Goal: Contribute content: Contribute content

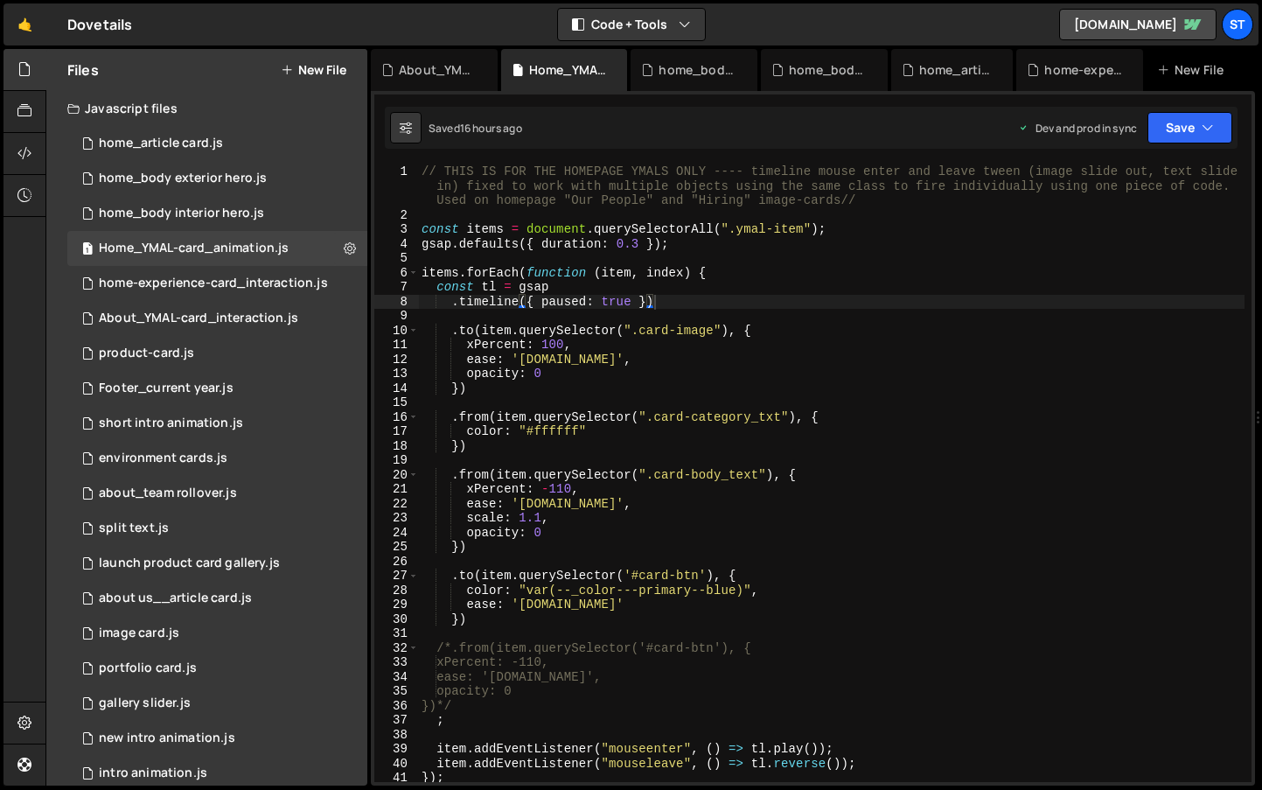
scroll to position [0, 2]
click at [127, 136] on div "home_article card.js" at bounding box center [161, 144] width 124 height 16
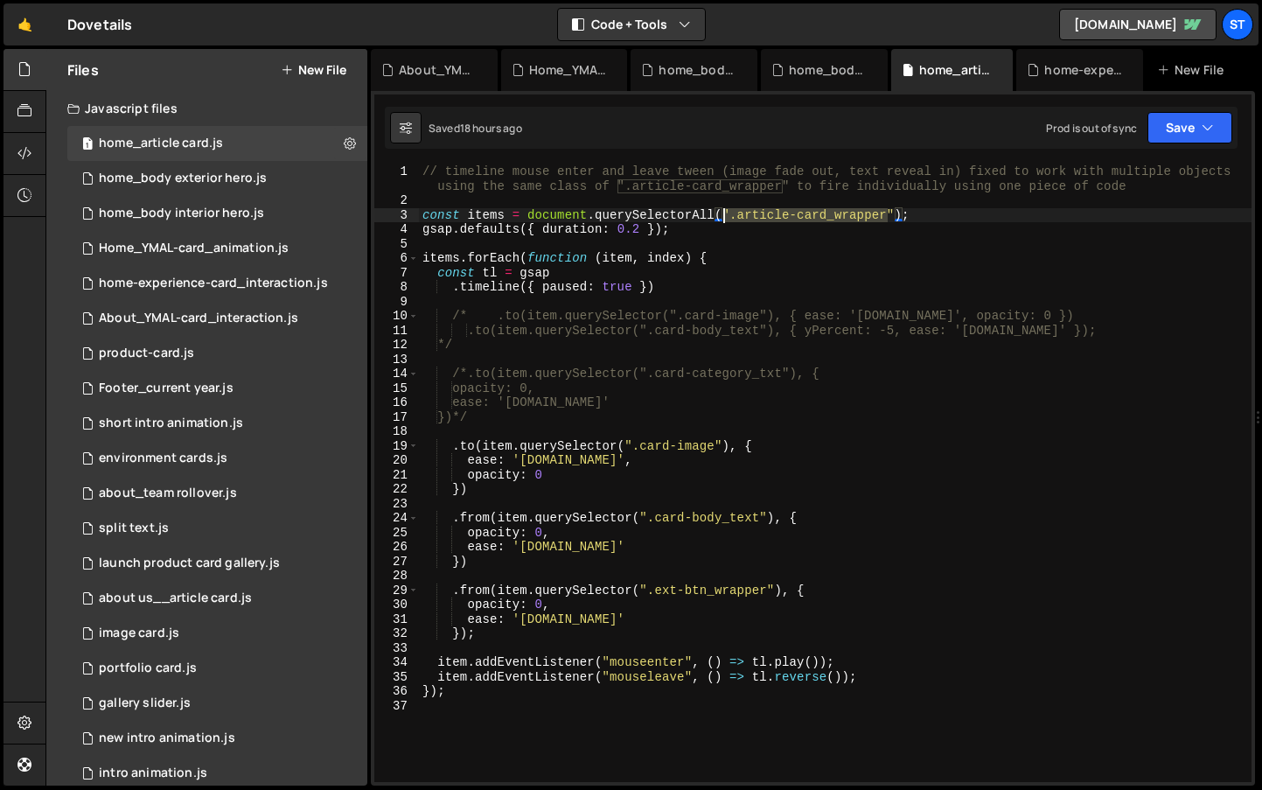
drag, startPoint x: 886, startPoint y: 213, endPoint x: 726, endPoint y: 214, distance: 160.1
click at [726, 214] on div "// timeline mouse enter and leave tween (image fade out, text reveal in) fixed …" at bounding box center [835, 491] width 833 height 654
click at [894, 213] on div "// timeline mouse enter and leave tween (image fade out, text reveal in) fixed …" at bounding box center [835, 491] width 833 height 654
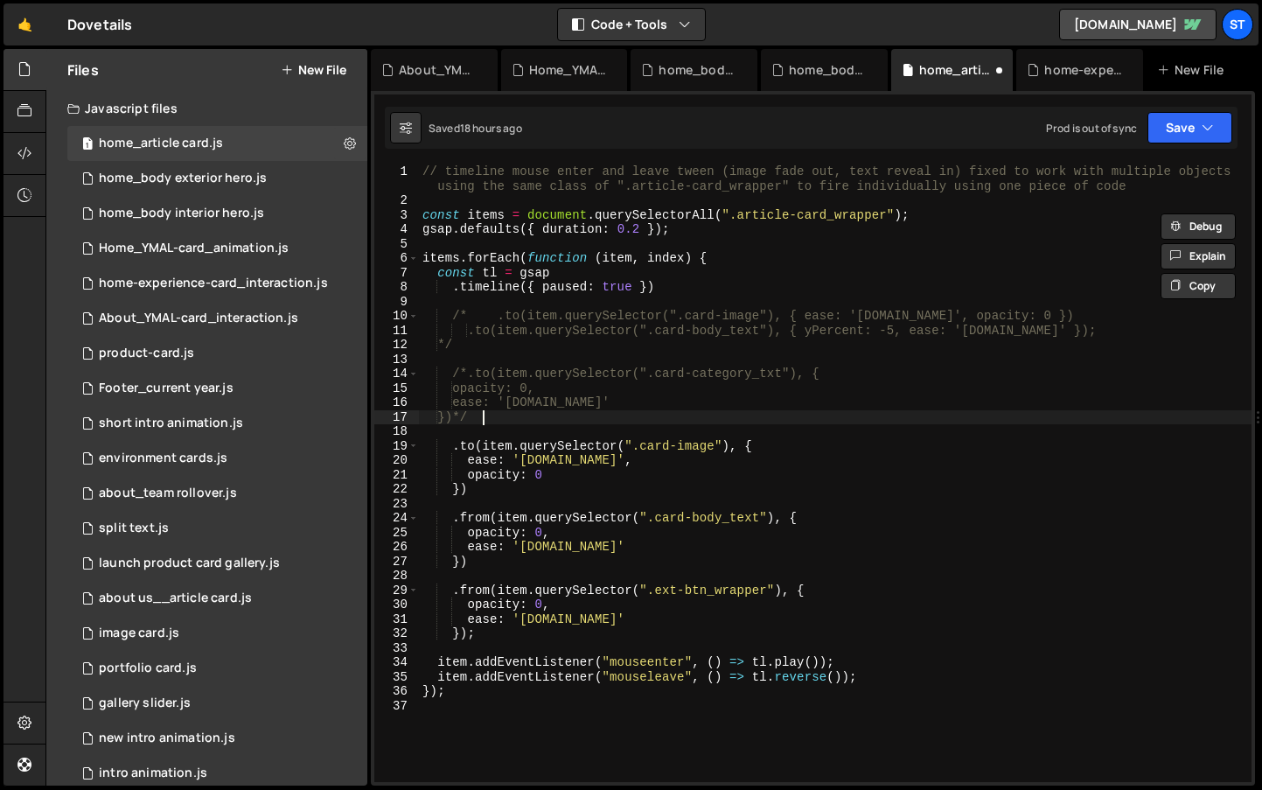
click at [995, 420] on div "// timeline mouse enter and leave tween (image fade out, text reveal in) fixed …" at bounding box center [835, 494] width 833 height 661
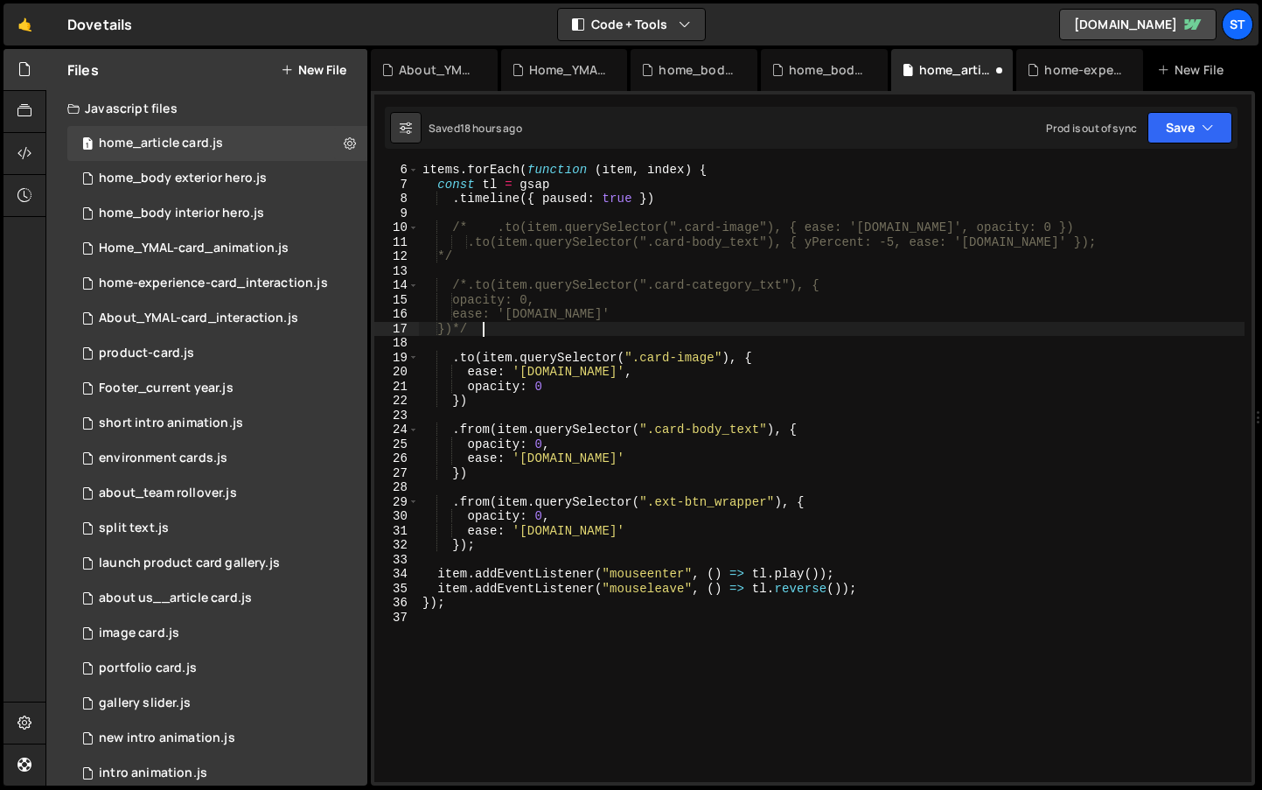
scroll to position [88, 0]
click at [849, 508] on div "items . forEach ( function ( item , index ) { const tl = gsap . timeline ({ pau…" at bounding box center [832, 486] width 826 height 646
drag, startPoint x: 777, startPoint y: 501, endPoint x: 642, endPoint y: 497, distance: 134.8
click at [642, 497] on div "items . forEach ( function ( item , index ) { const tl = gsap . timeline ({ pau…" at bounding box center [832, 486] width 826 height 646
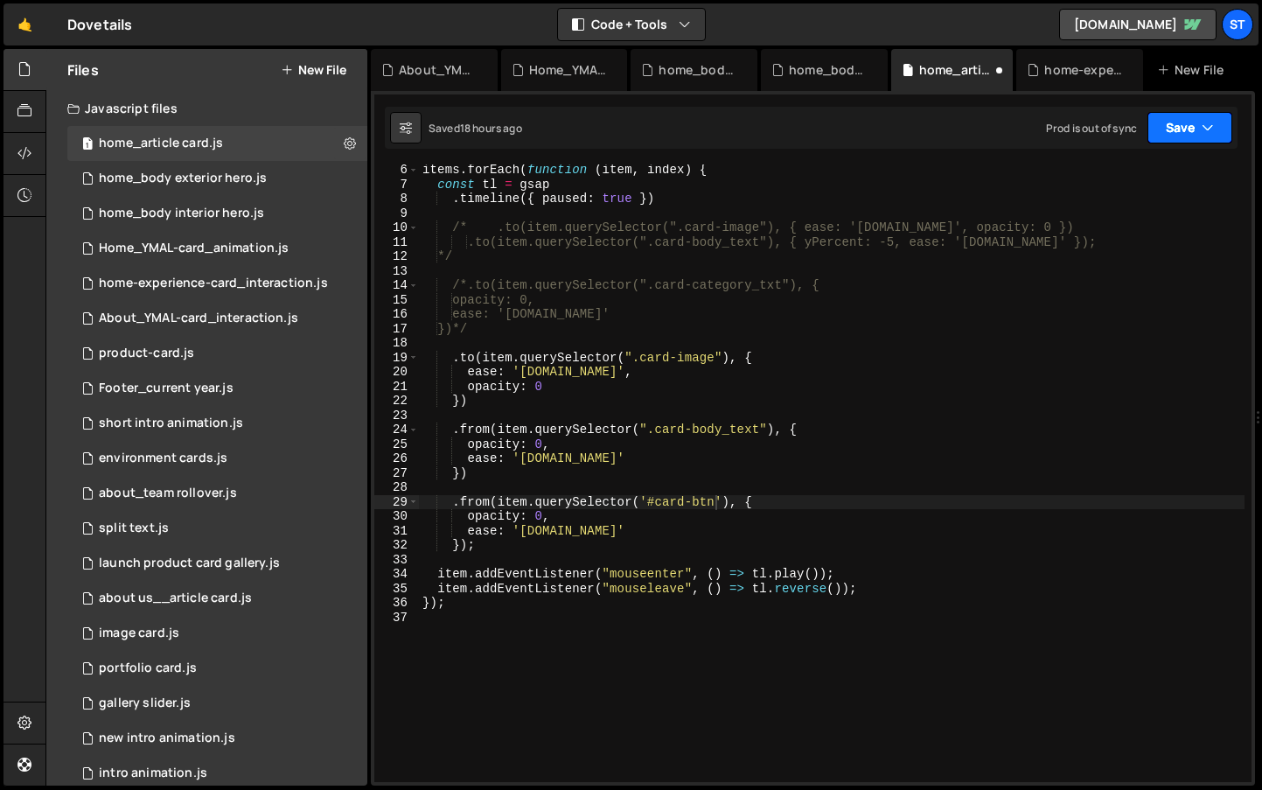
click at [1195, 128] on button "Save" at bounding box center [1190, 127] width 85 height 31
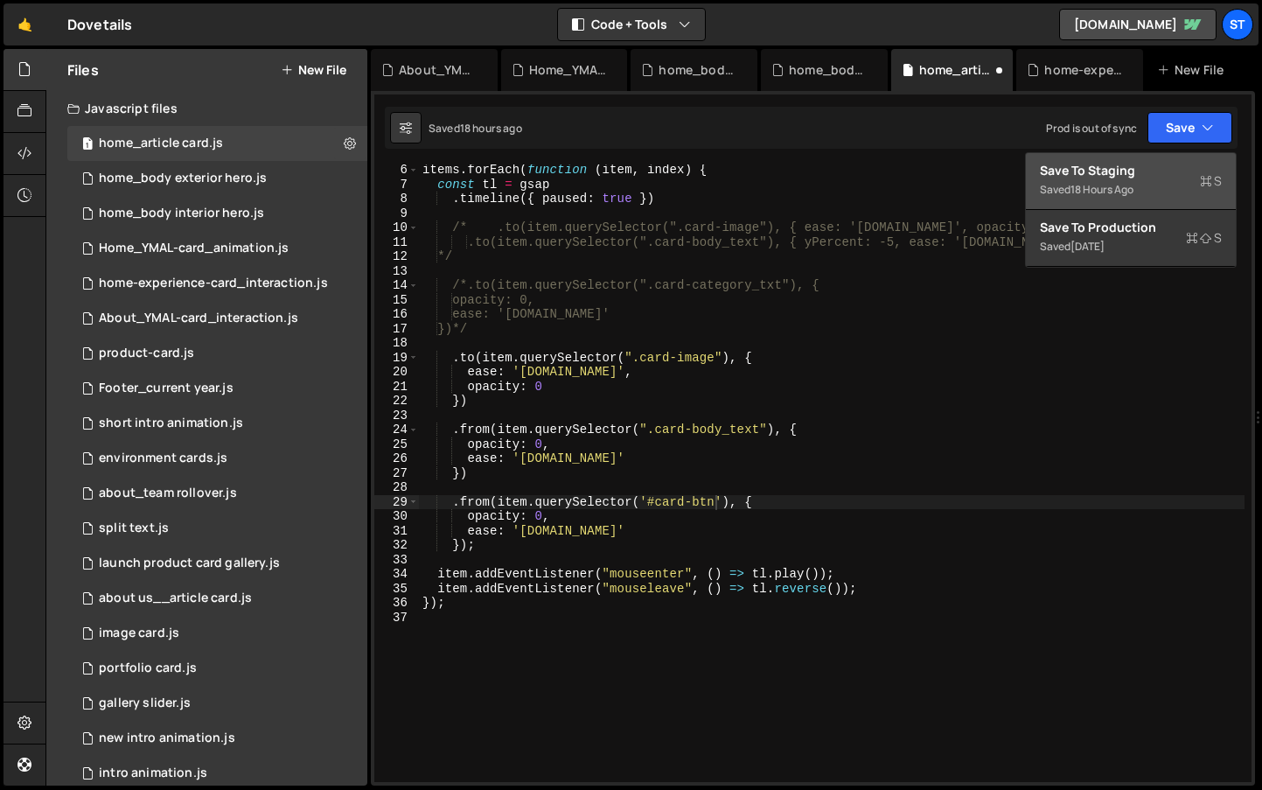
click at [1109, 179] on div "Saved 18 hours ago" at bounding box center [1131, 189] width 182 height 21
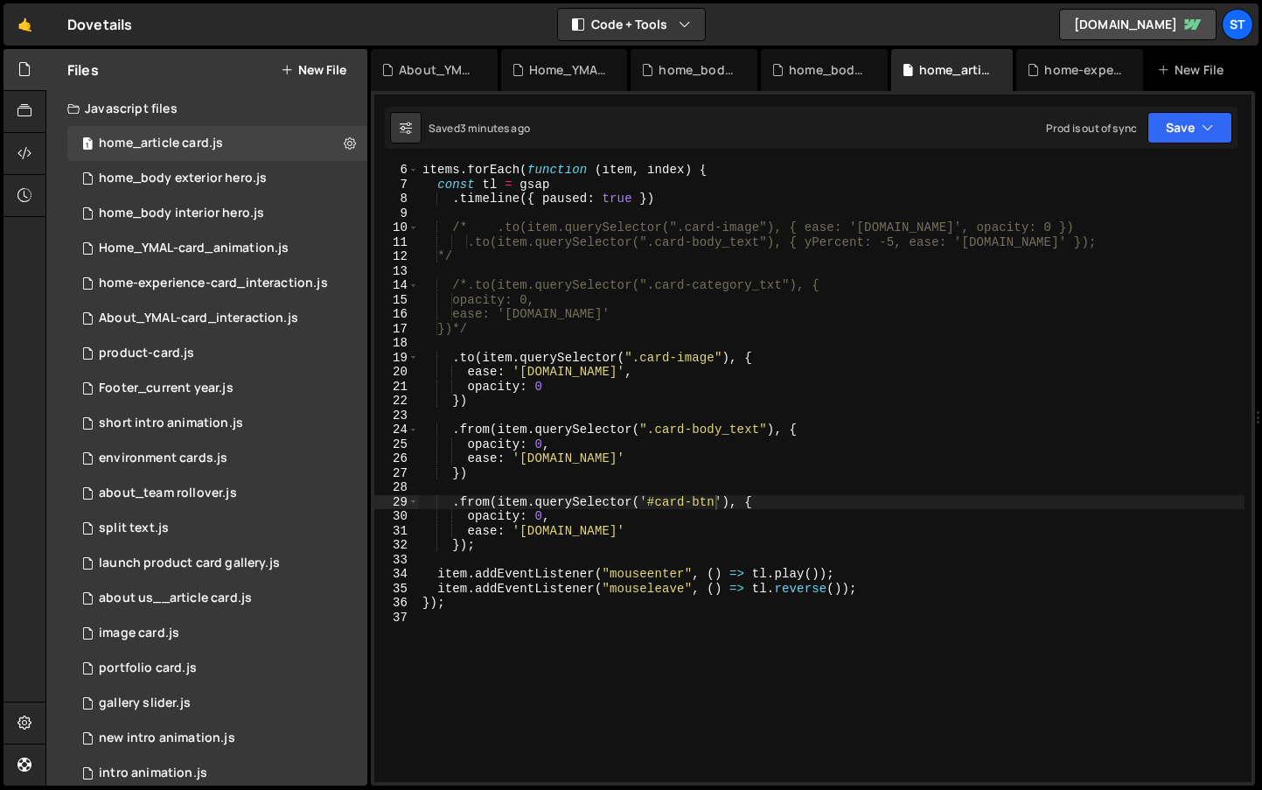
click at [490, 429] on div "items . forEach ( function ( item , index ) { const tl = gsap . timeline ({ pau…" at bounding box center [832, 486] width 826 height 646
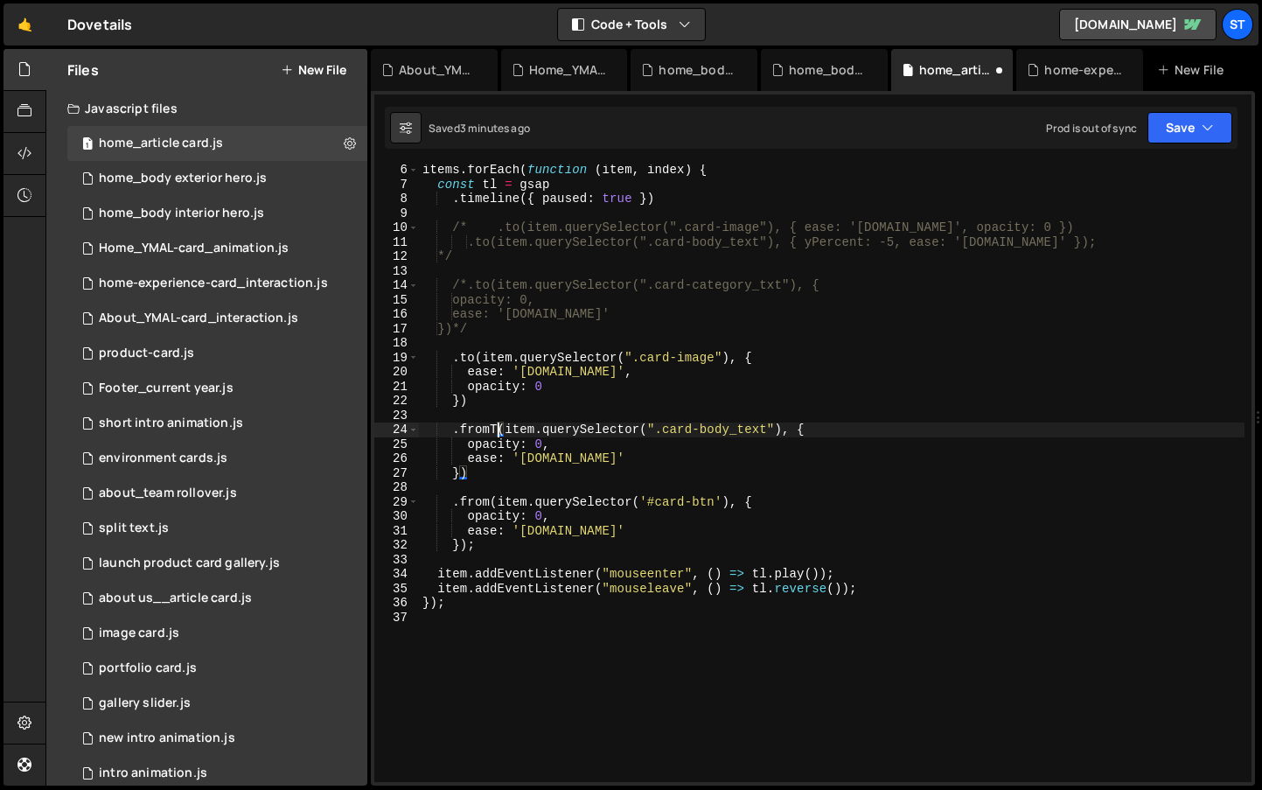
scroll to position [0, 5]
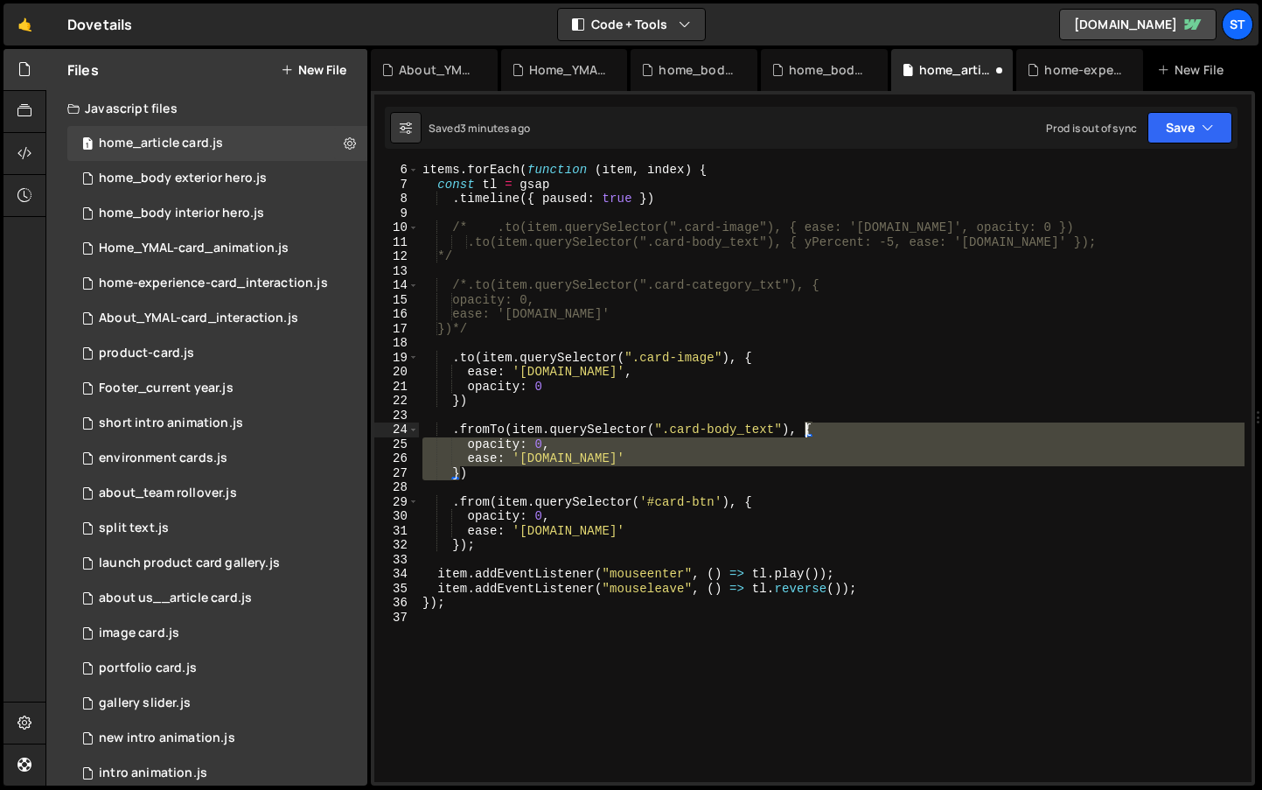
drag, startPoint x: 459, startPoint y: 476, endPoint x: 807, endPoint y: 431, distance: 351.0
click at [807, 431] on div "items . forEach ( function ( item , index ) { const tl = gsap . timeline ({ pau…" at bounding box center [832, 486] width 826 height 646
click at [459, 473] on div "items . forEach ( function ( item , index ) { const tl = gsap . timeline ({ pau…" at bounding box center [832, 473] width 826 height 618
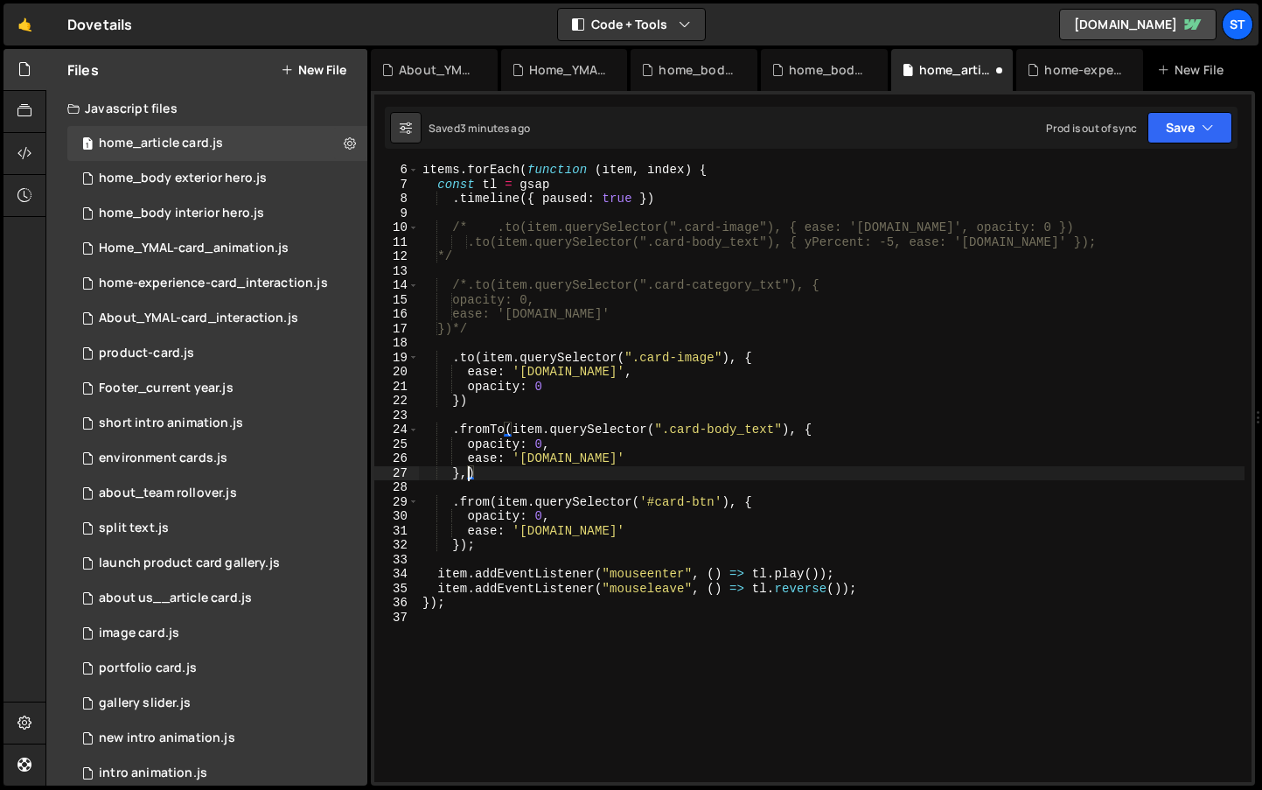
paste textarea
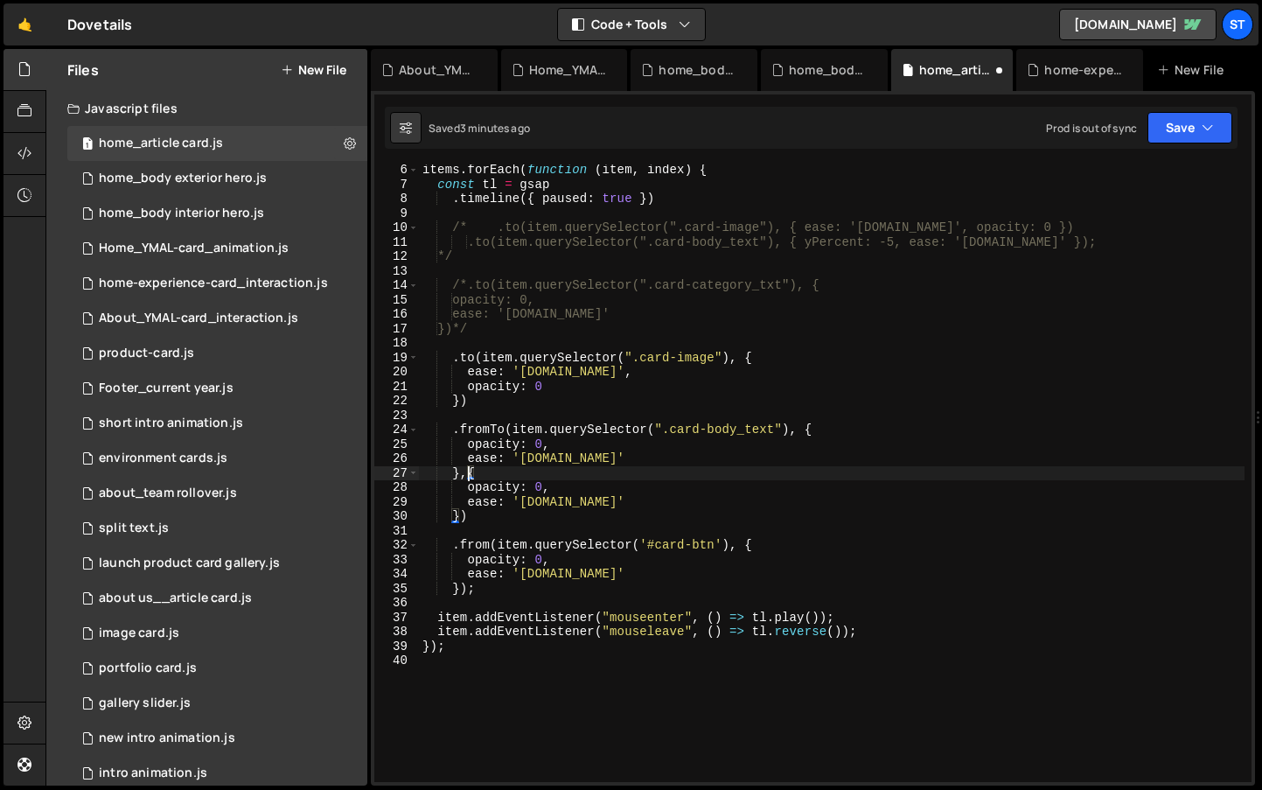
click at [469, 473] on div "items . forEach ( function ( item , index ) { const tl = gsap . timeline ({ pau…" at bounding box center [832, 486] width 826 height 646
drag, startPoint x: 520, startPoint y: 486, endPoint x: 471, endPoint y: 488, distance: 49.0
click at [471, 488] on div "items . forEach ( function ( item , index ) { const tl = gsap . timeline ({ pau…" at bounding box center [832, 486] width 826 height 646
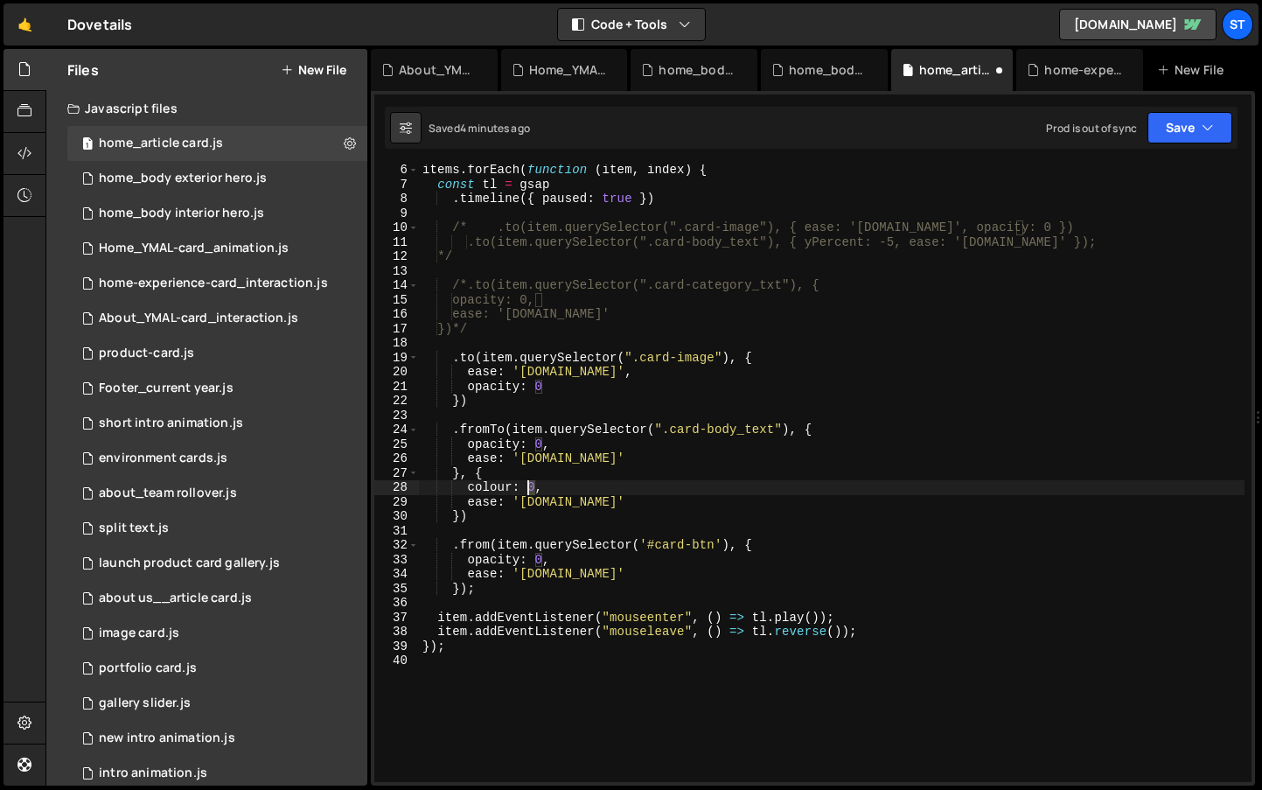
click at [530, 487] on div "items . forEach ( function ( item , index ) { const tl = gsap . timeline ({ pau…" at bounding box center [832, 486] width 826 height 646
paste textarea "var(--_color---primary--blue)"
click at [852, 492] on div "items . forEach ( function ( item , index ) { const tl = gsap . timeline ({ pau…" at bounding box center [832, 486] width 826 height 646
click at [1217, 119] on button "Save" at bounding box center [1190, 127] width 85 height 31
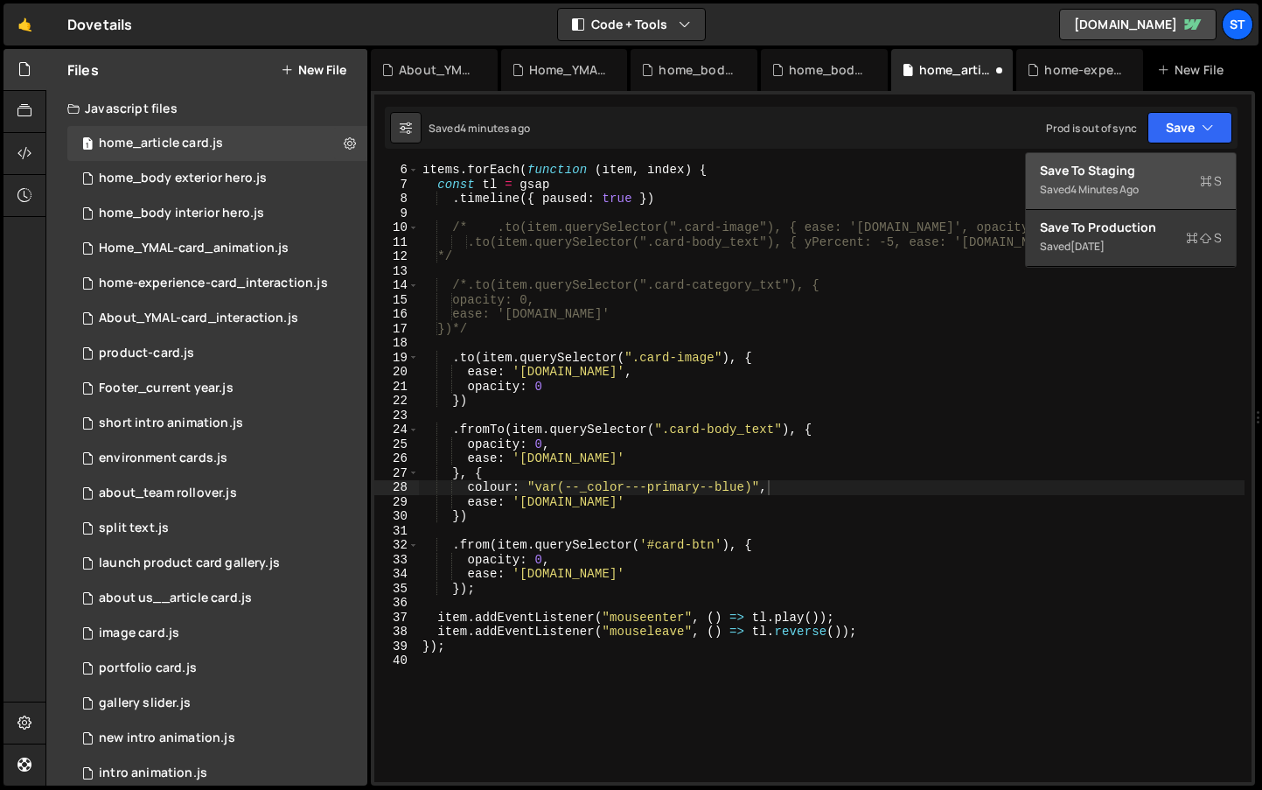
click at [1088, 171] on div "Save to Staging S" at bounding box center [1131, 170] width 182 height 17
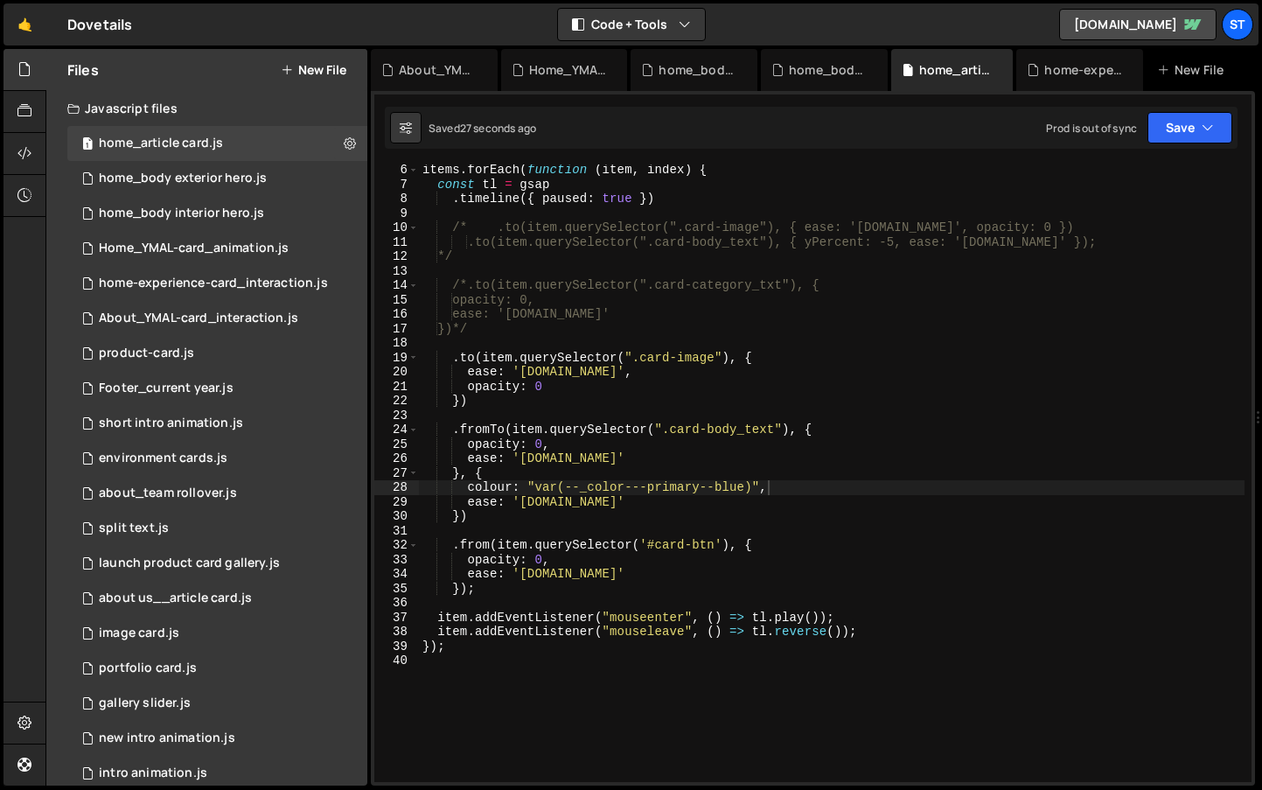
click at [466, 519] on div "items . forEach ( function ( item , index ) { const tl = gsap . timeline ({ pau…" at bounding box center [832, 486] width 826 height 646
click at [689, 499] on div "items . forEach ( function ( item , index ) { const tl = gsap . timeline ({ pau…" at bounding box center [832, 486] width 826 height 646
click at [707, 499] on div "items . forEach ( function ( item , index ) { const tl = gsap . timeline ({ pau…" at bounding box center [832, 486] width 826 height 646
drag, startPoint x: 751, startPoint y: 485, endPoint x: 536, endPoint y: 485, distance: 215.2
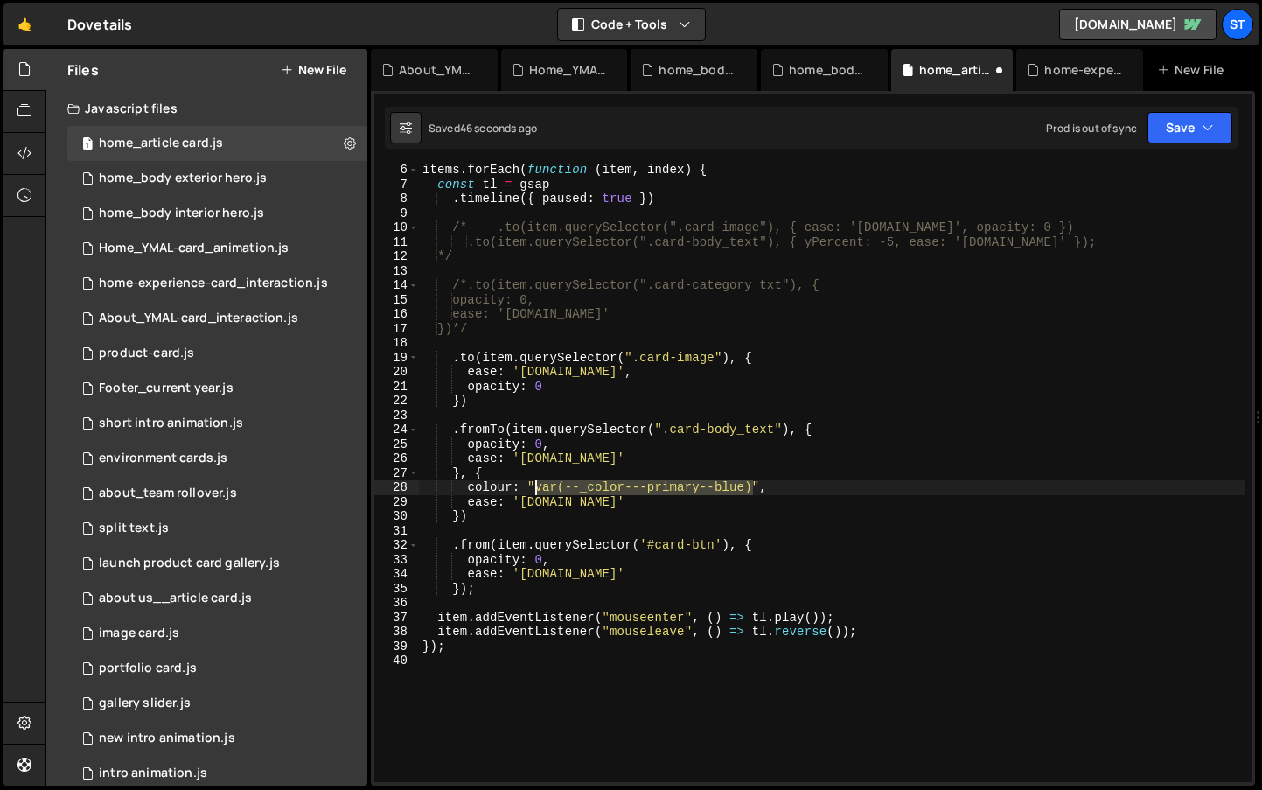
click at [536, 485] on div "items . forEach ( function ( item , index ) { const tl = gsap . timeline ({ pau…" at bounding box center [832, 486] width 826 height 646
paste textarea "#171f43"
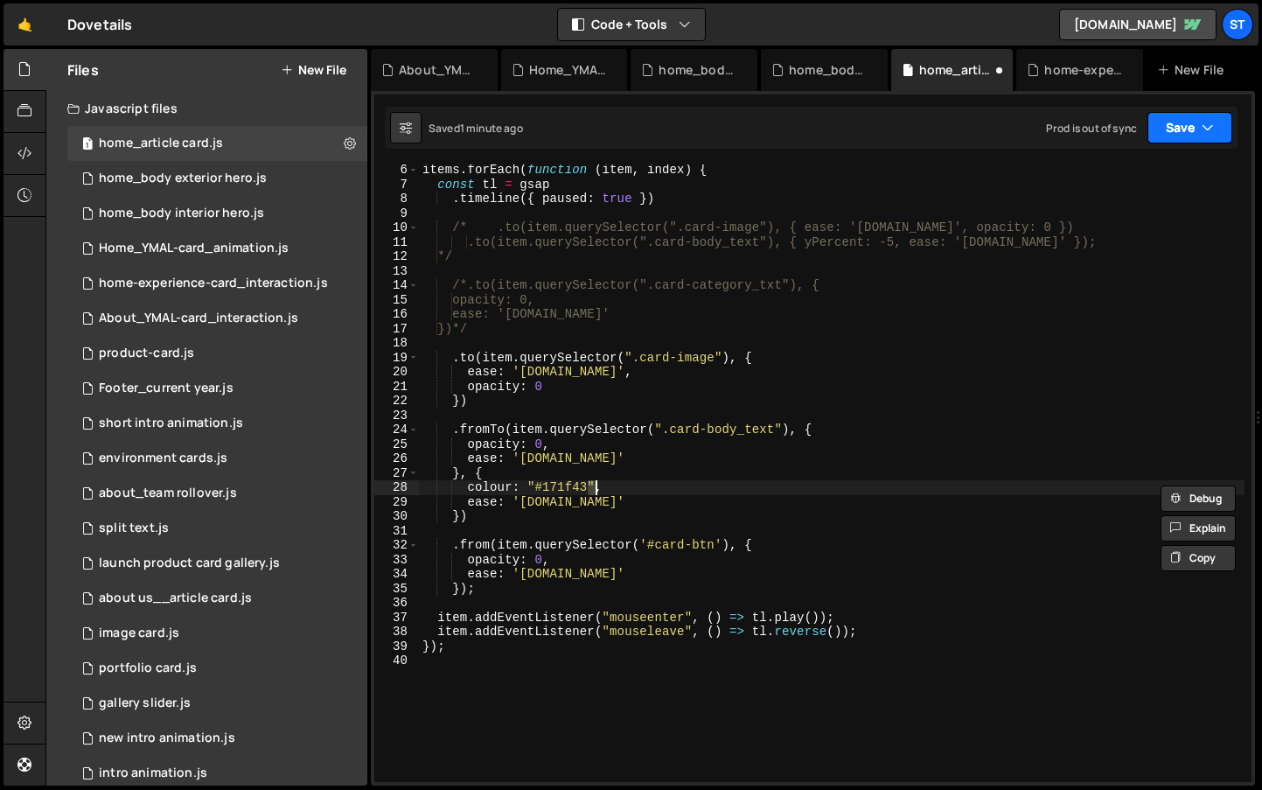
click at [1211, 129] on icon "button" at bounding box center [1208, 127] width 12 height 17
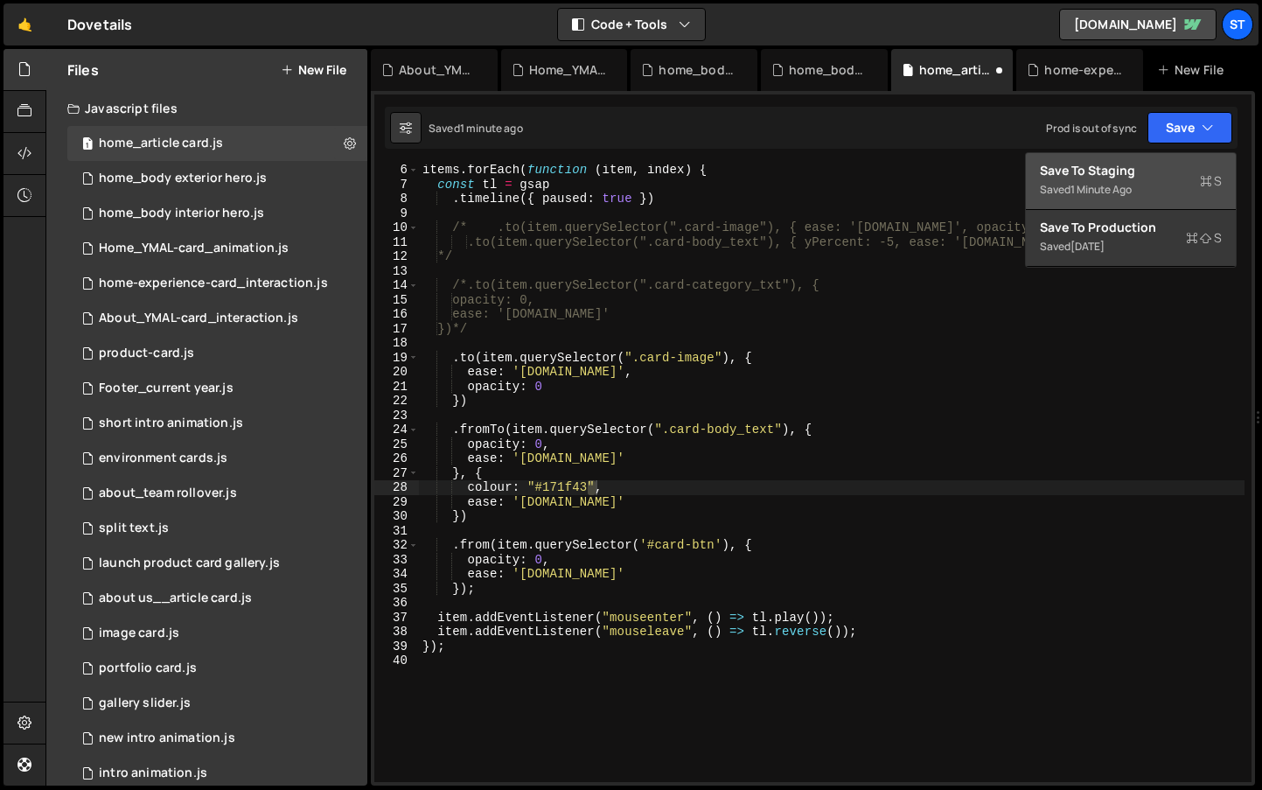
click at [1167, 165] on div "Save to Staging S" at bounding box center [1131, 170] width 182 height 17
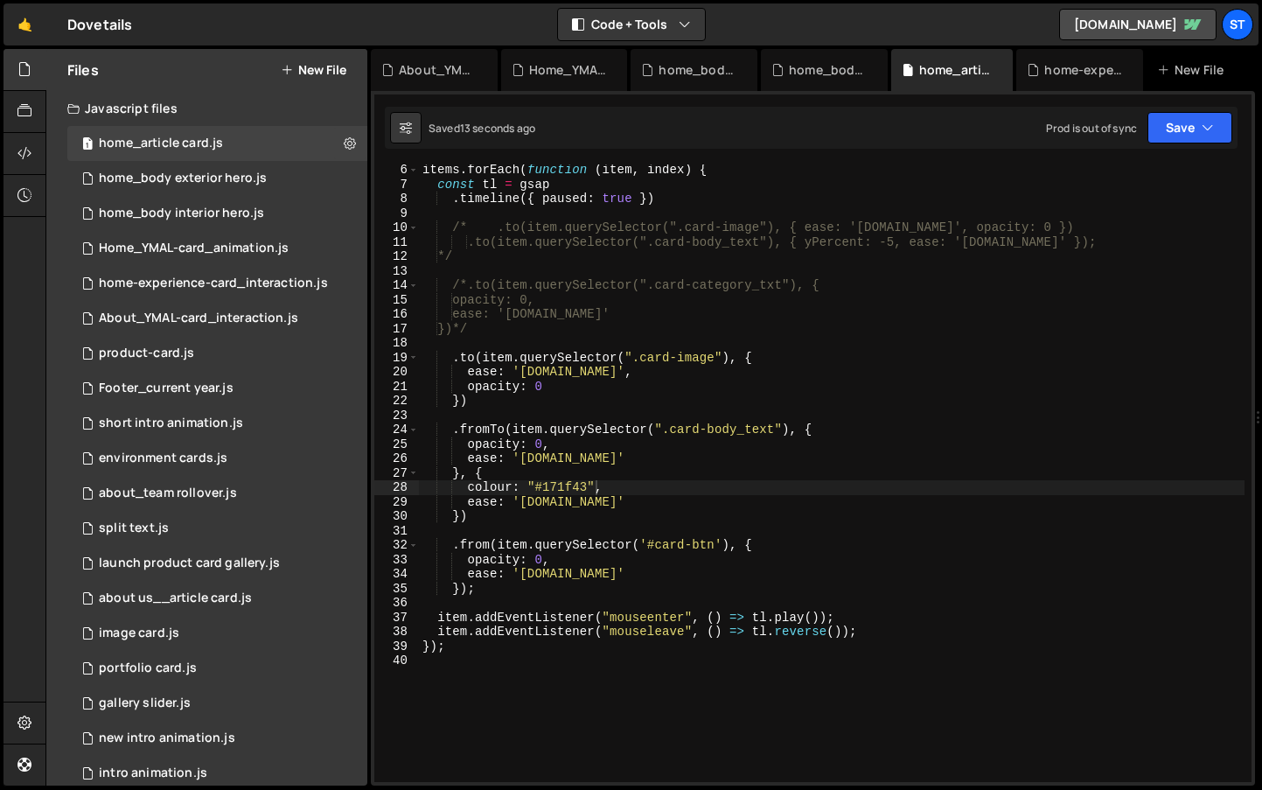
click at [646, 485] on div "items . forEach ( function ( item , index ) { const tl = gsap . timeline ({ pau…" at bounding box center [832, 486] width 826 height 646
click at [503, 487] on div "items . forEach ( function ( item , index ) { const tl = gsap . timeline ({ pau…" at bounding box center [832, 486] width 826 height 646
type textarea "color: "#171f43","
click at [1203, 126] on icon "button" at bounding box center [1208, 127] width 12 height 17
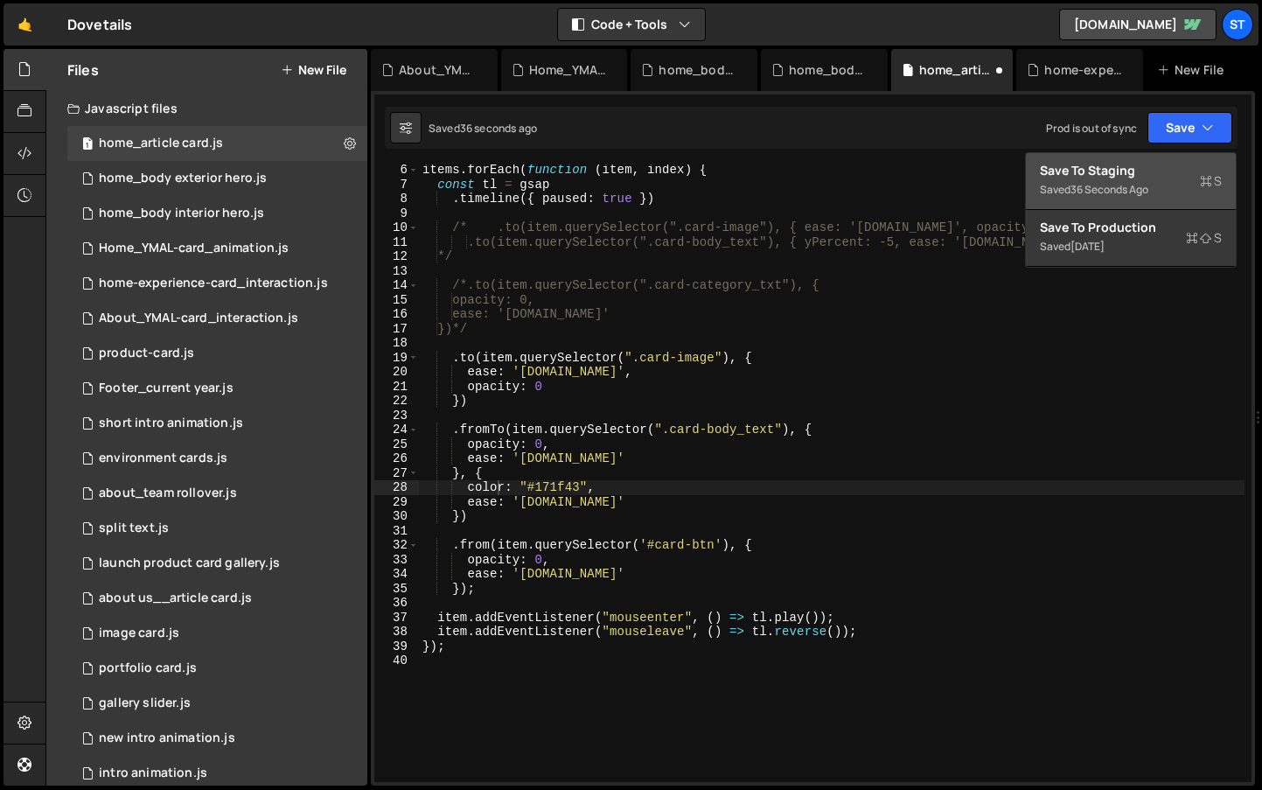
click at [1138, 181] on div "Saved 36 seconds ago" at bounding box center [1131, 189] width 182 height 21
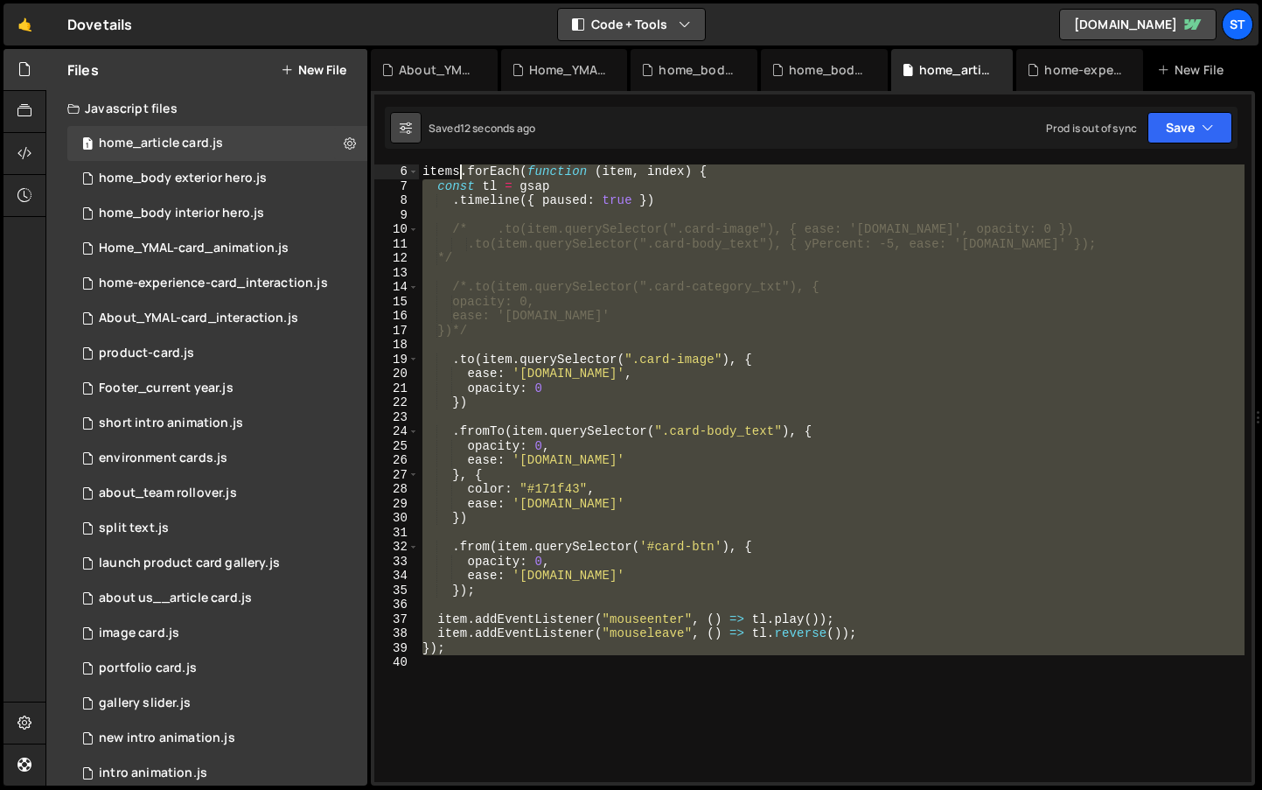
scroll to position [0, 0]
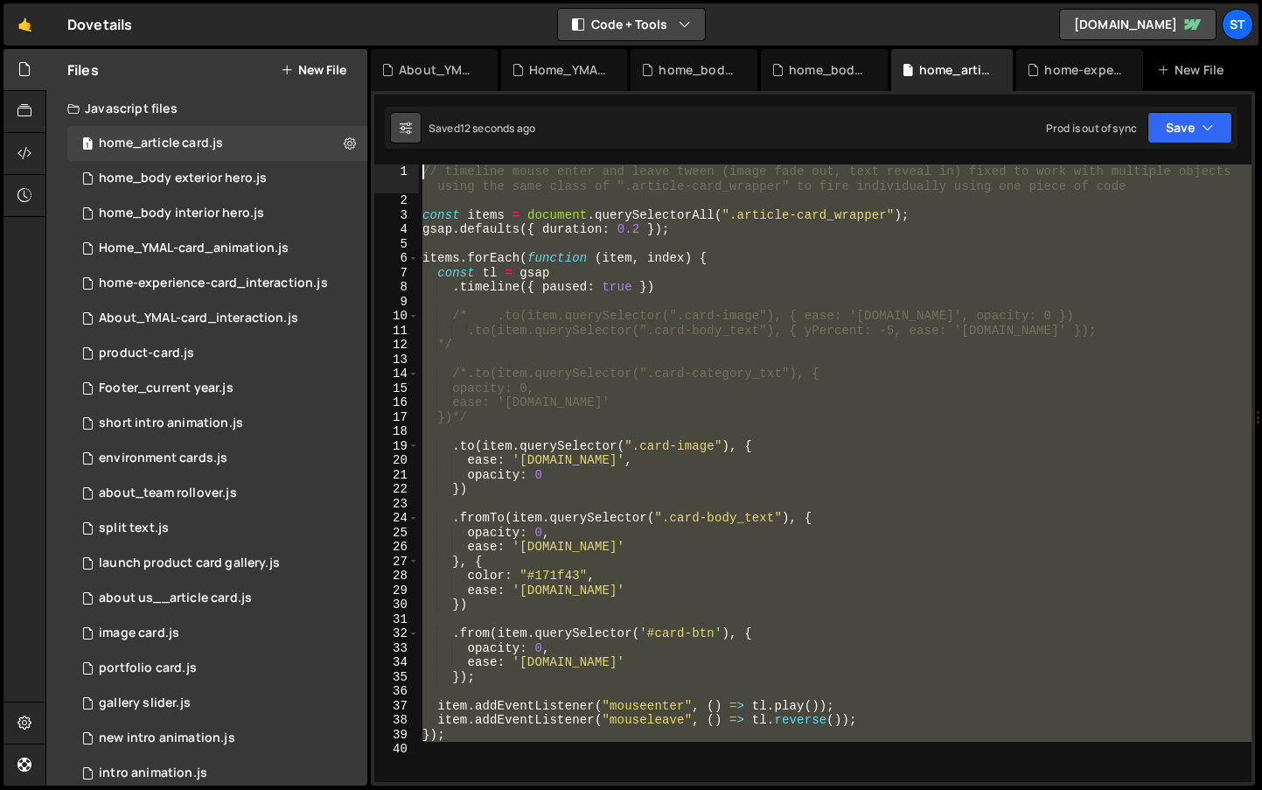
drag, startPoint x: 1023, startPoint y: 677, endPoint x: 394, endPoint y: 116, distance: 842.5
click at [394, 116] on div "Debug Explain Copy About_YMAL-card_interaction.js Home_YMAL-card_animation.js h…" at bounding box center [813, 417] width 884 height 737
click at [1211, 205] on button "Explain" at bounding box center [1198, 212] width 75 height 26
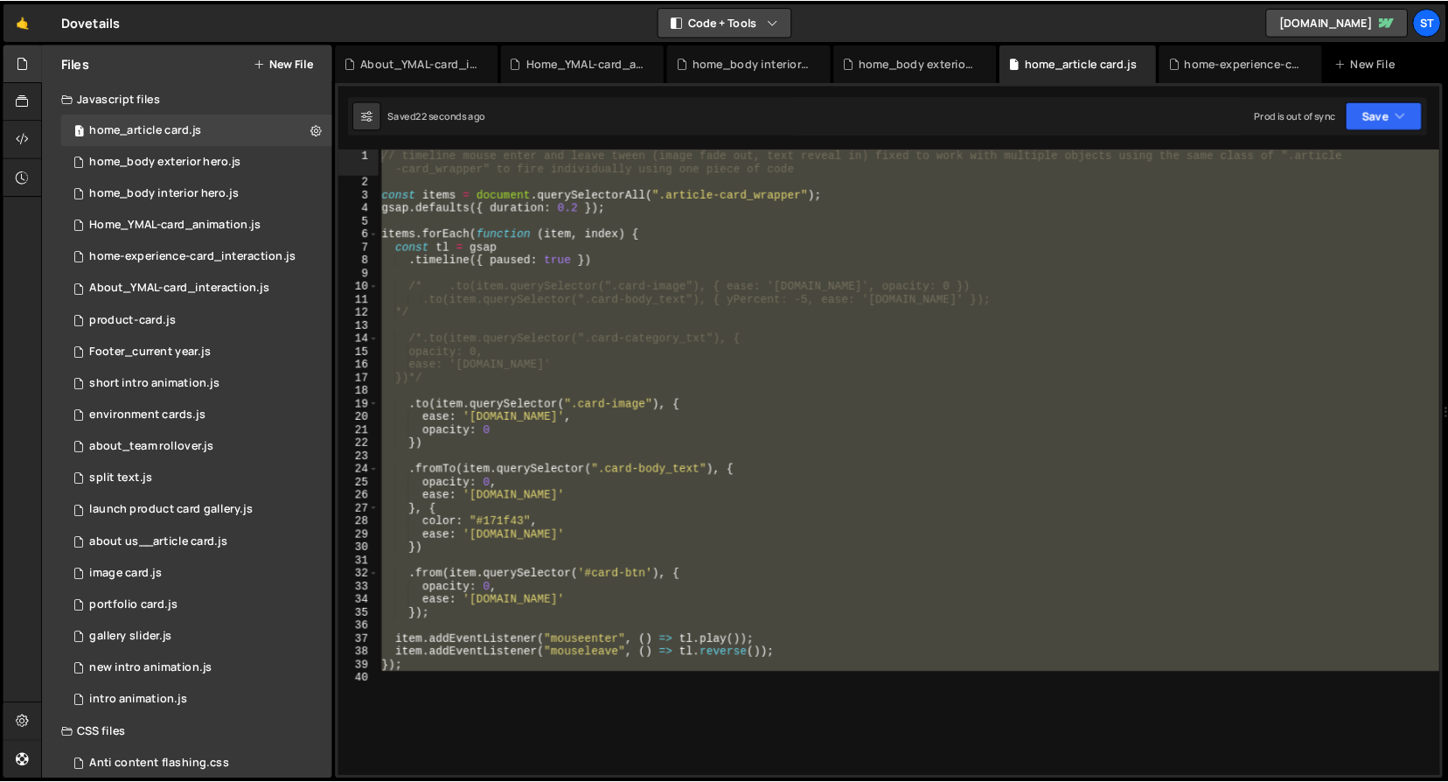
scroll to position [2872, 0]
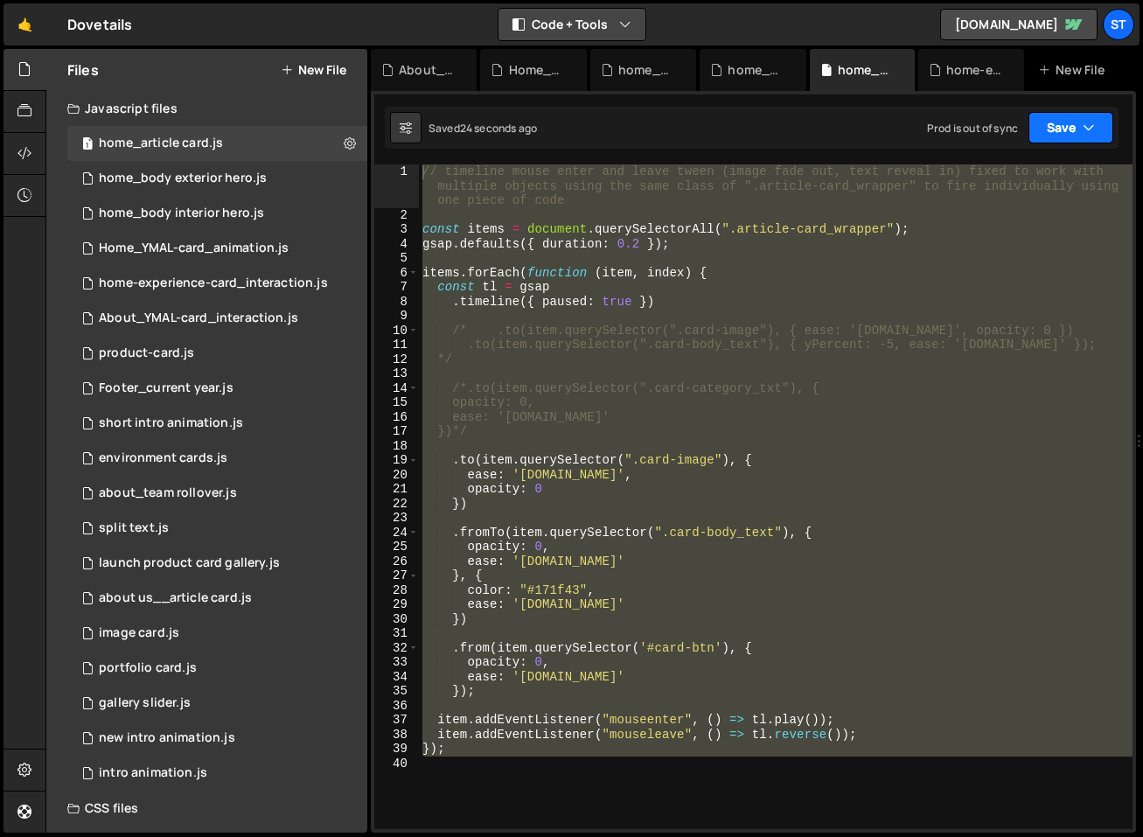
click at [1088, 121] on icon "button" at bounding box center [1089, 127] width 12 height 17
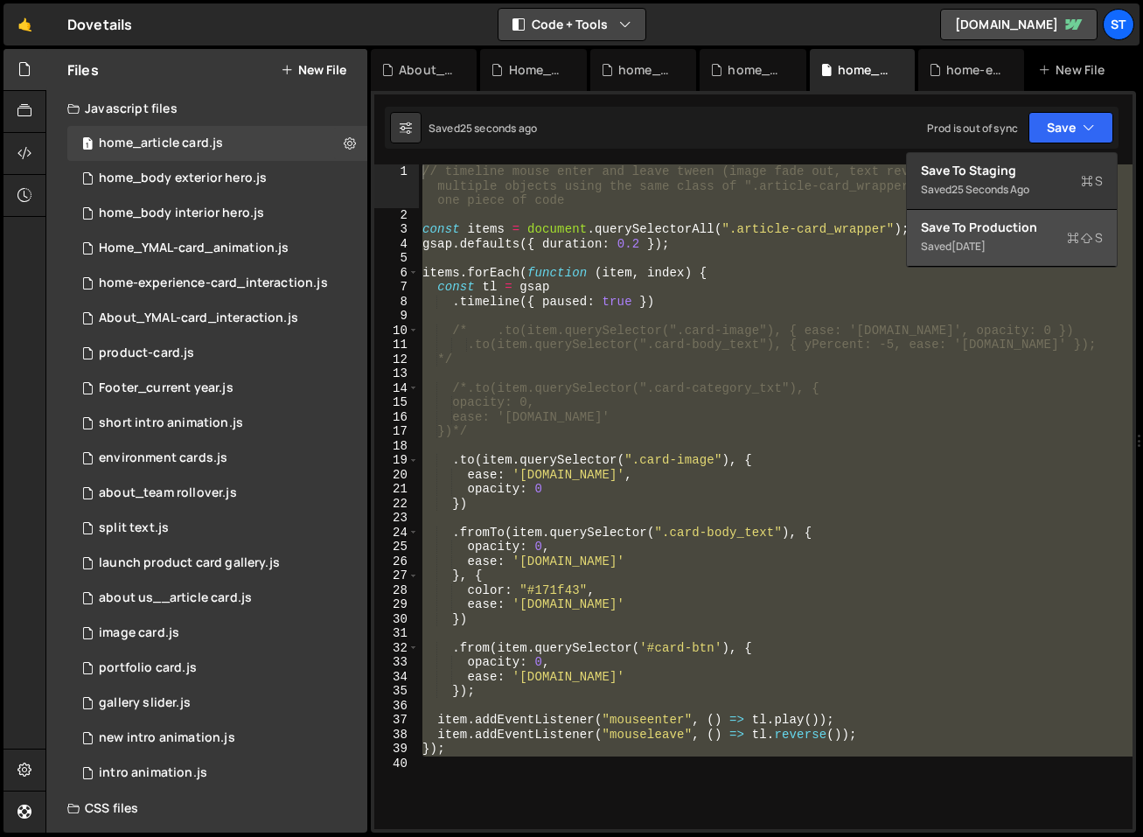
click at [1018, 227] on div "Save to Production S" at bounding box center [1012, 227] width 182 height 17
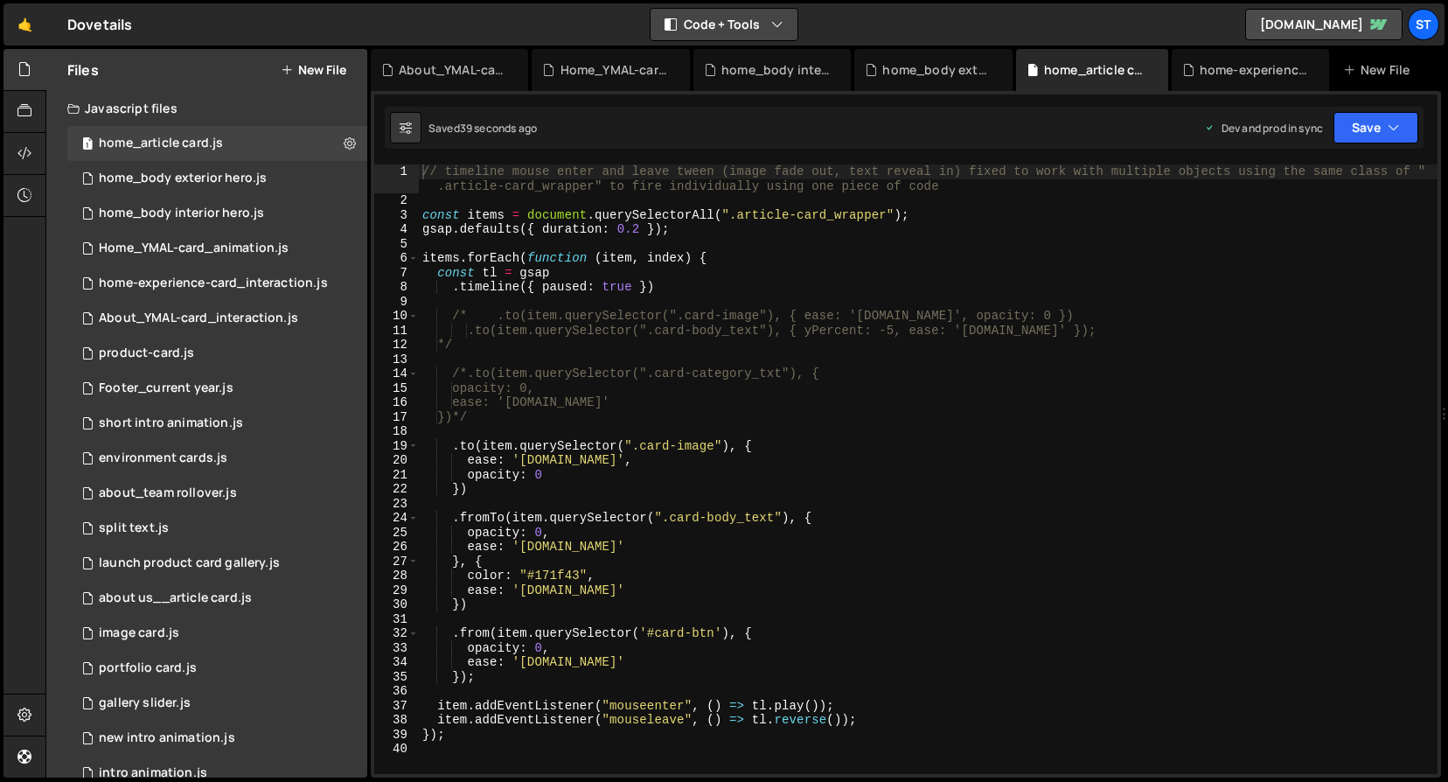
click at [639, 589] on div "// timeline mouse enter and leave tween (image fade out, text reveal in) fixed …" at bounding box center [928, 490] width 1019 height 653
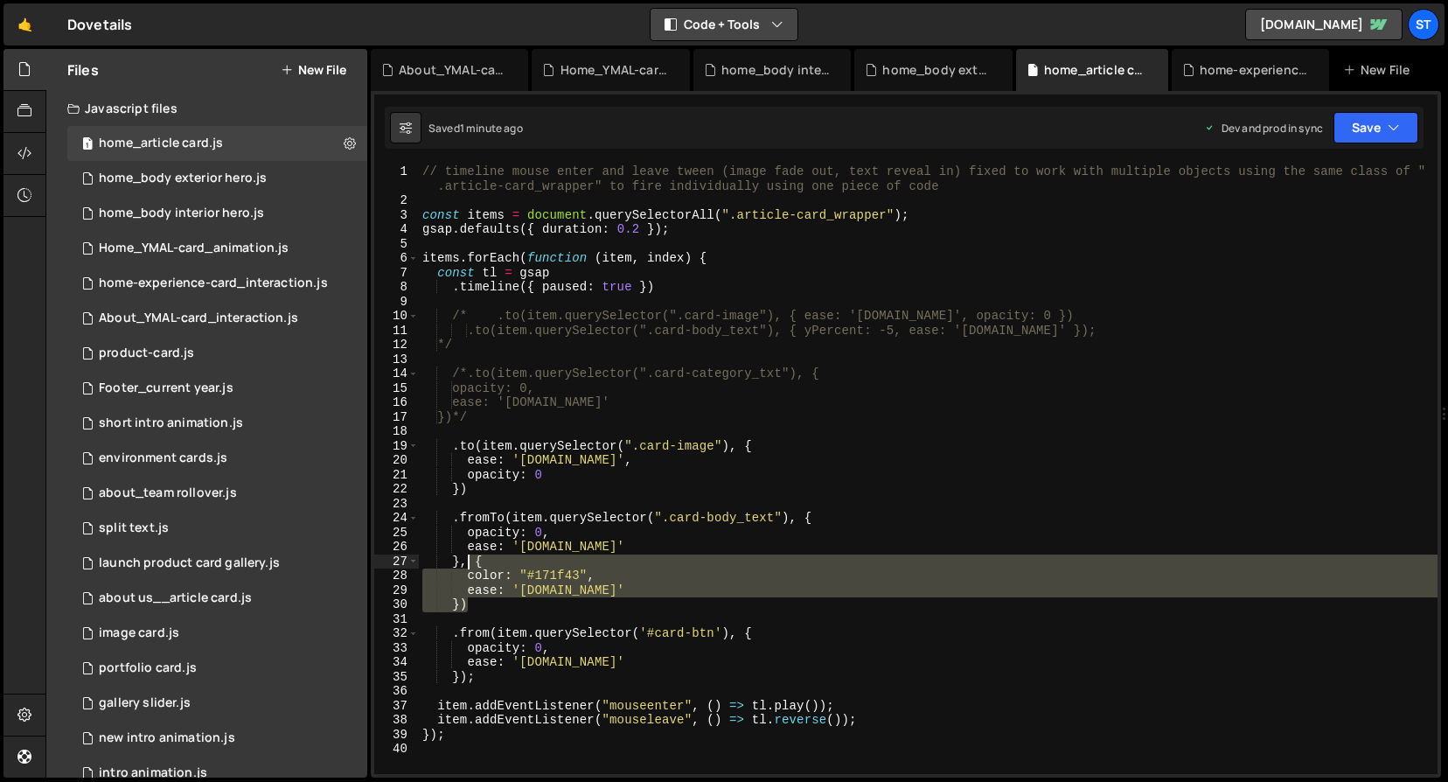
drag, startPoint x: 479, startPoint y: 607, endPoint x: 468, endPoint y: 562, distance: 46.0
click at [468, 562] on div "// timeline mouse enter and leave tween (image fade out, text reveal in) fixed …" at bounding box center [928, 490] width 1019 height 653
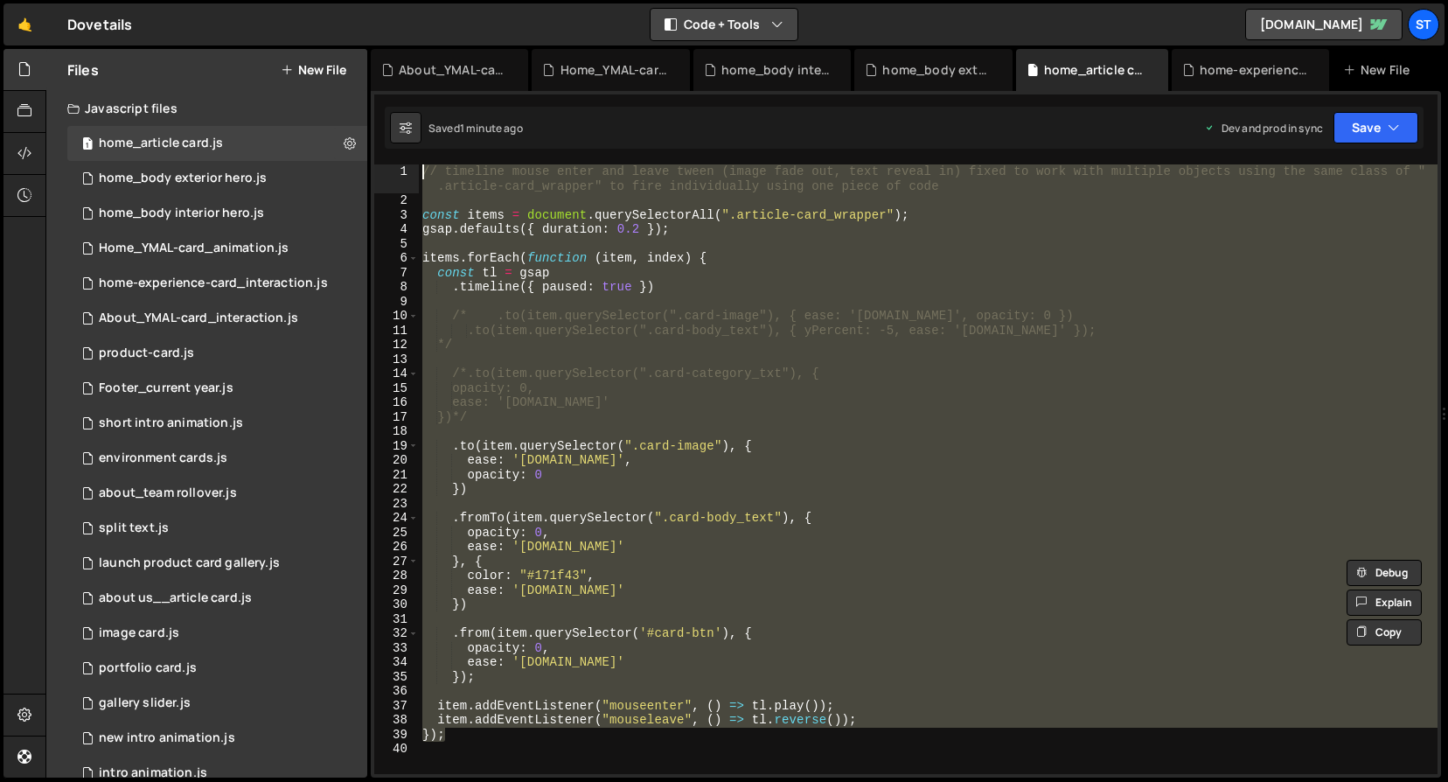
drag, startPoint x: 886, startPoint y: 736, endPoint x: 504, endPoint y: 115, distance: 729.2
click at [504, 115] on div "Debug Explain Copy About_YMAL-card_interaction.js Home_YMAL-card_animation.js h…" at bounding box center [906, 413] width 1071 height 729
click at [1261, 179] on button "Debug" at bounding box center [1384, 183] width 75 height 26
click at [1261, 66] on icon at bounding box center [1316, 69] width 12 height 17
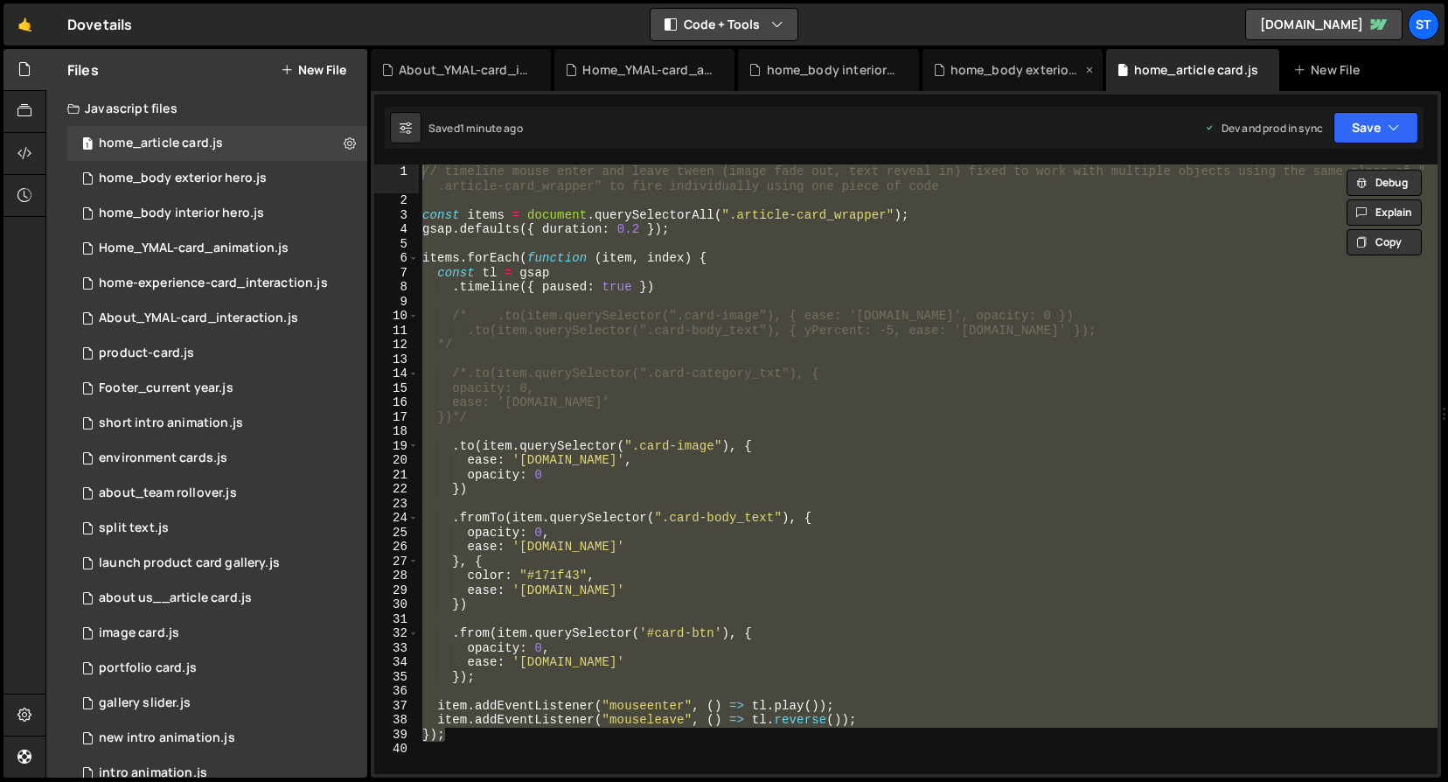
click at [1087, 66] on icon at bounding box center [1090, 69] width 12 height 17
click at [918, 69] on div "home_body interior hero.js" at bounding box center [828, 70] width 180 height 42
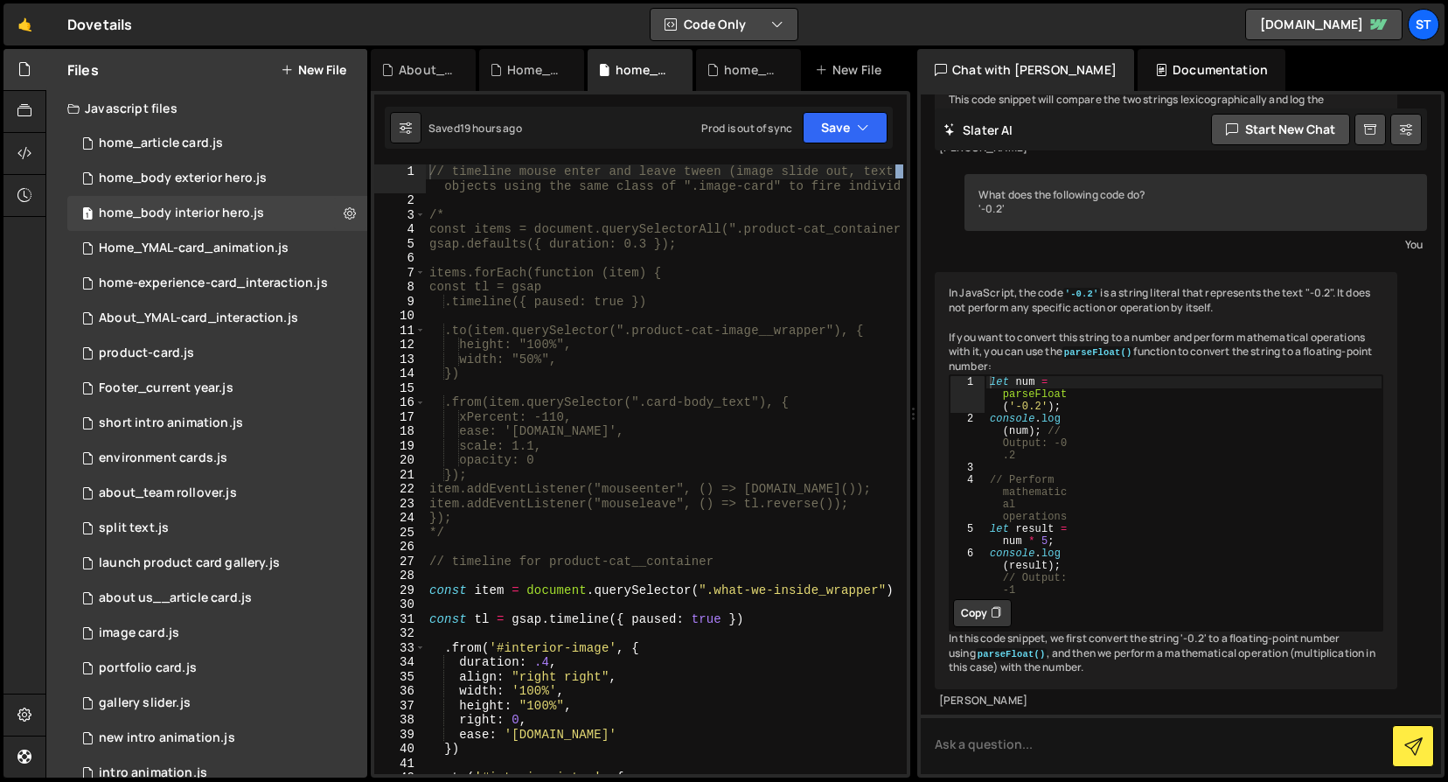
scroll to position [1158, 0]
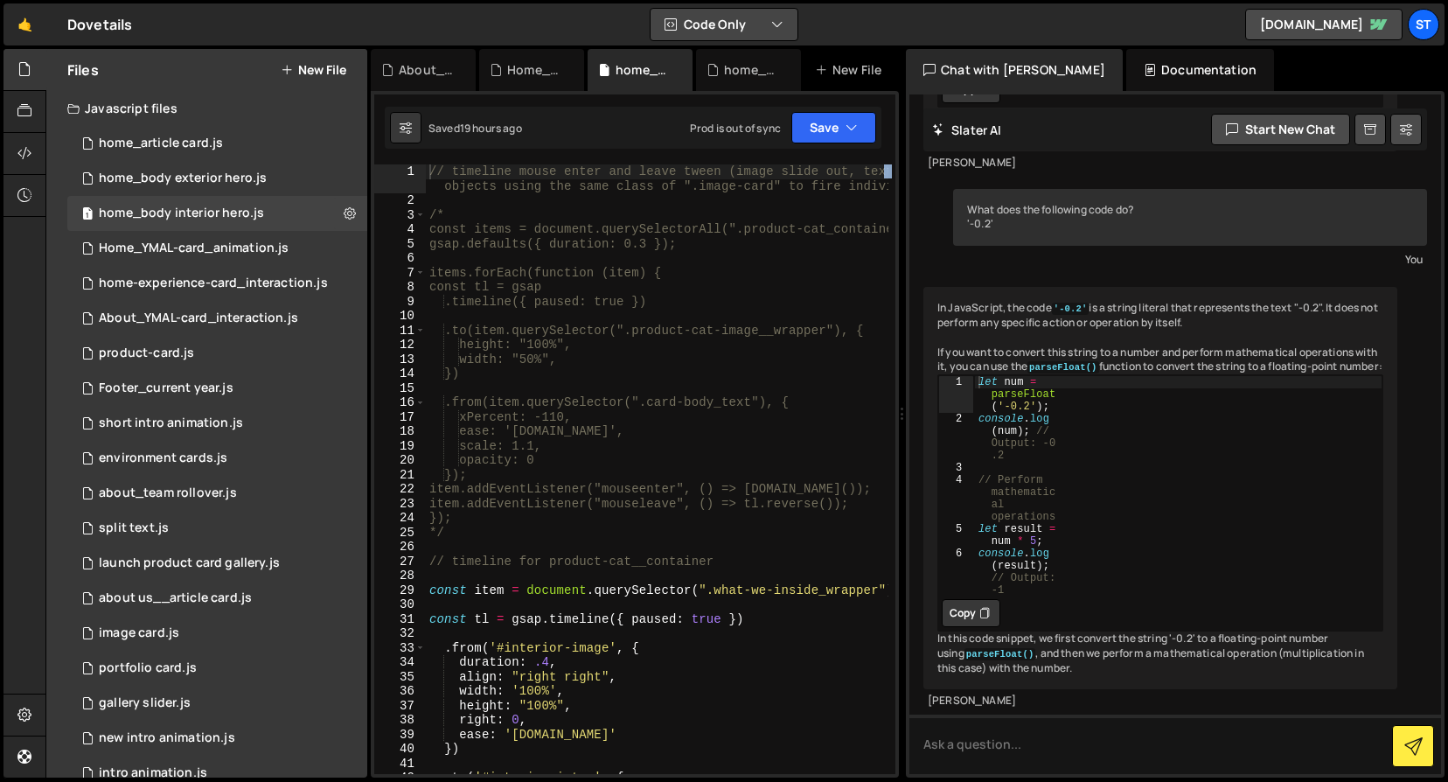
drag, startPoint x: 1444, startPoint y: 415, endPoint x: 892, endPoint y: 434, distance: 552.2
click at [892, 434] on div "Files New File Javascript files 1 home_article card.js 0 1 home_body exterior h…" at bounding box center [746, 413] width 1403 height 729
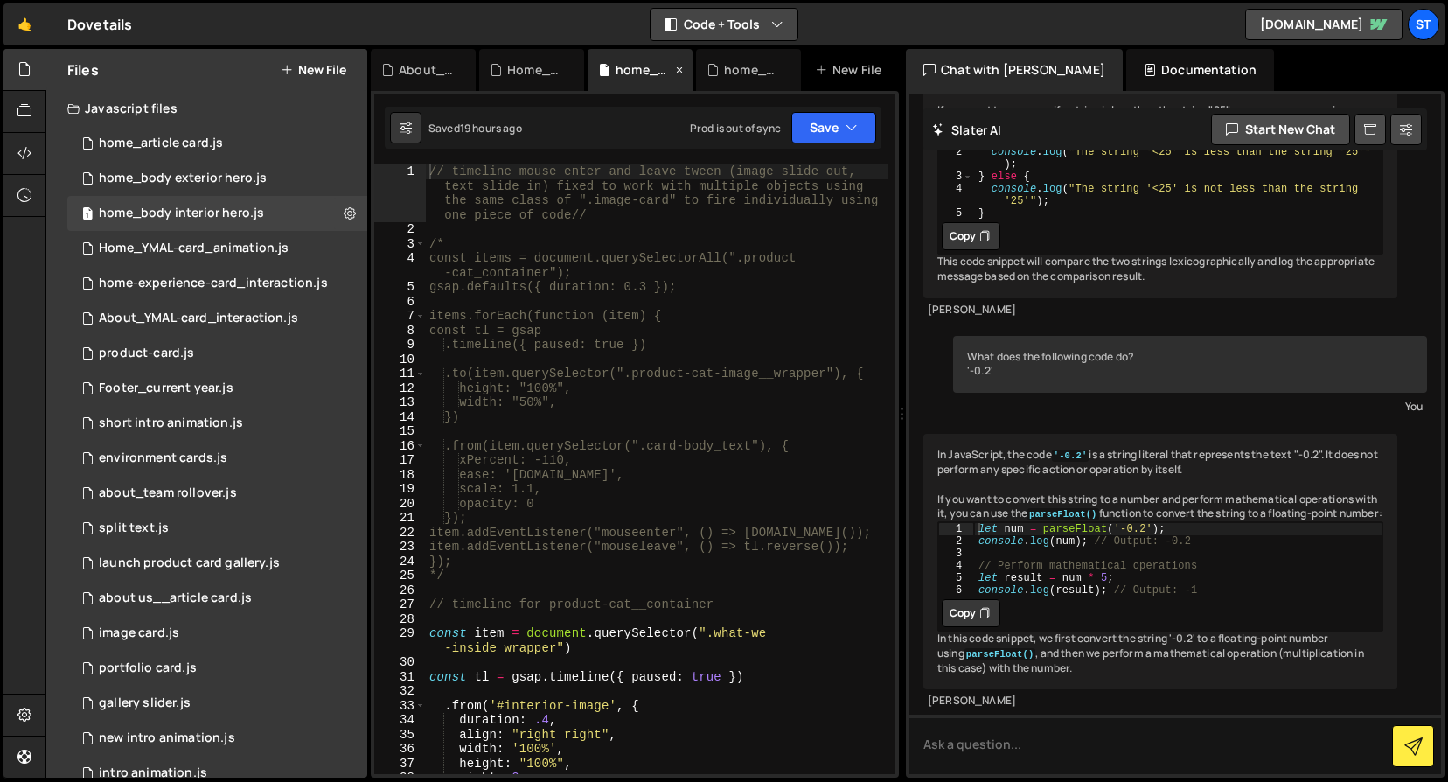
click at [681, 65] on icon at bounding box center [680, 69] width 12 height 17
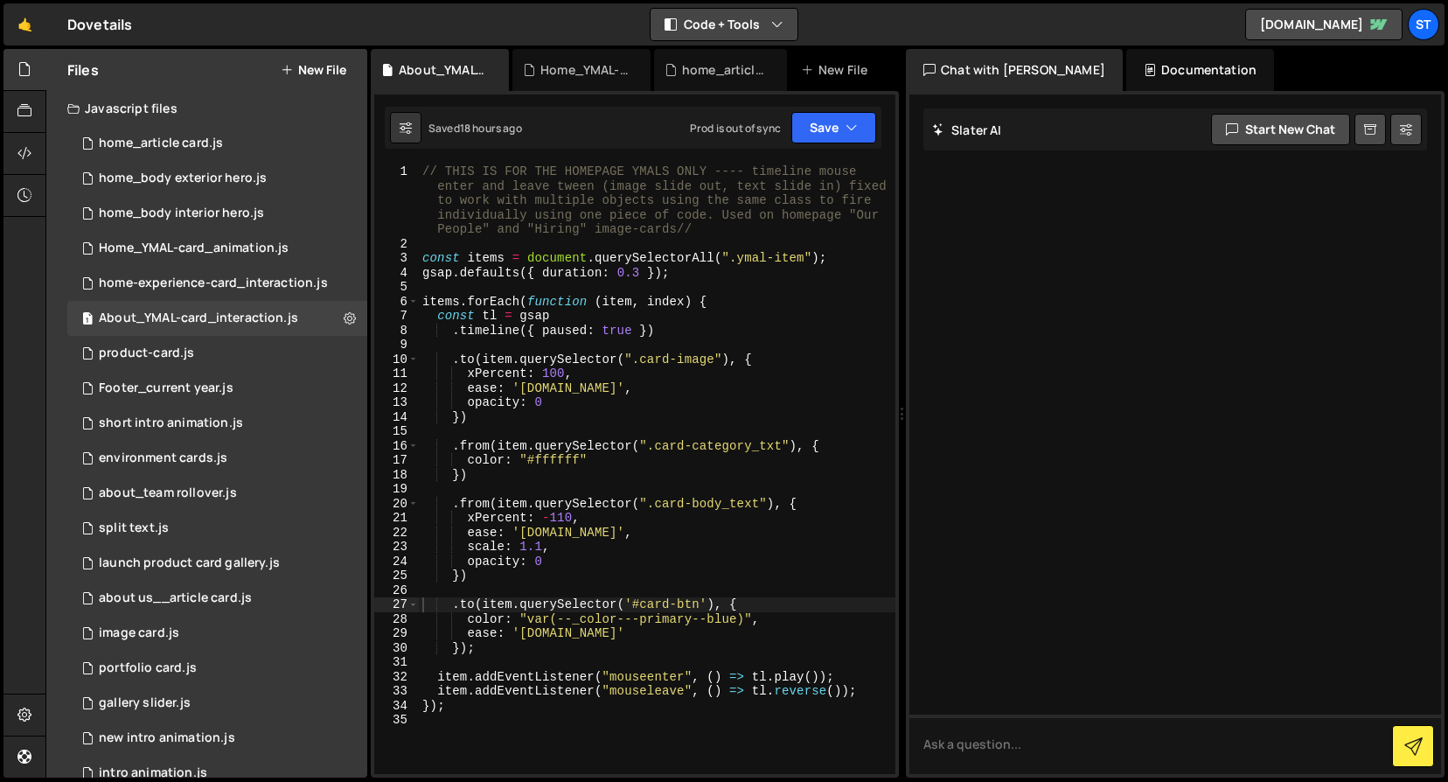
scroll to position [0, 0]
click at [157, 141] on div "home_article card.js" at bounding box center [161, 144] width 124 height 16
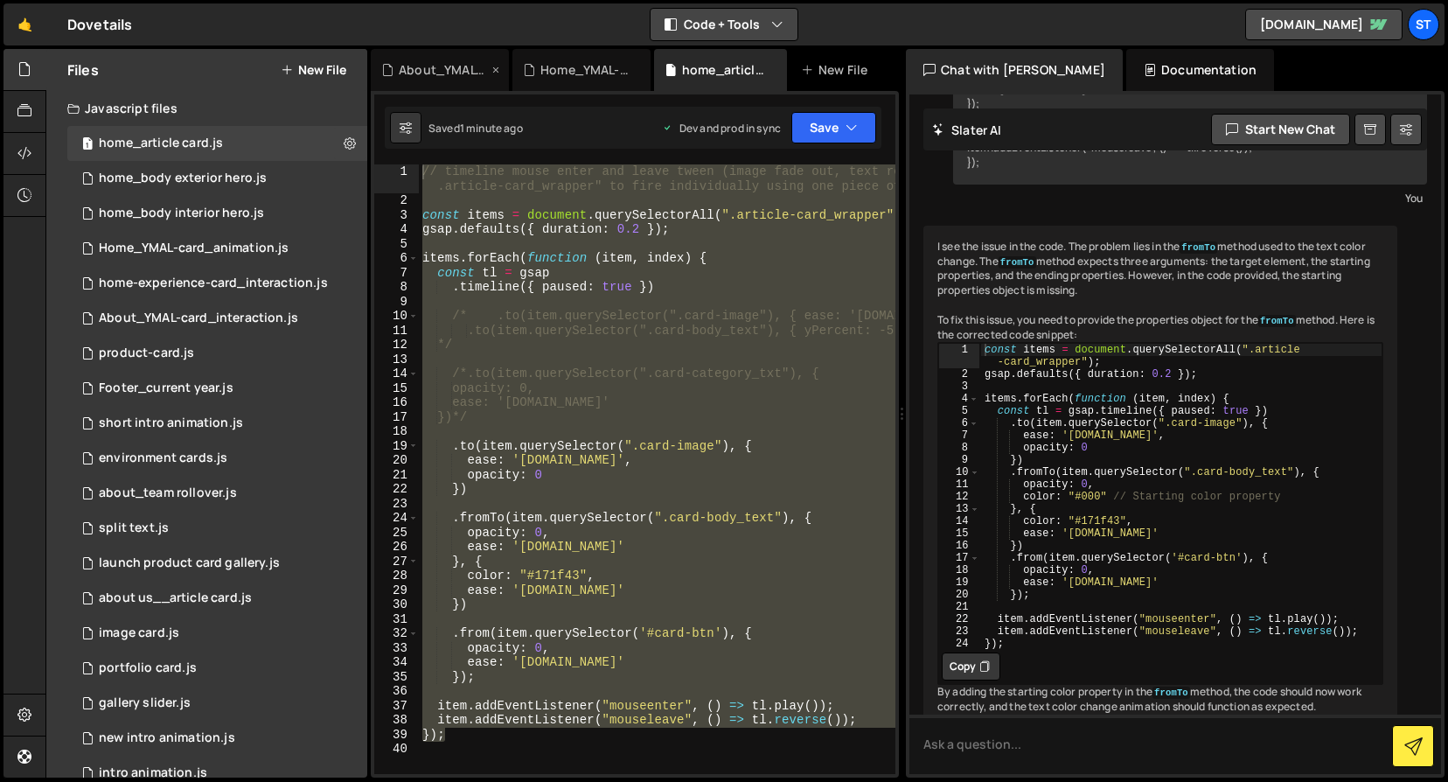
scroll to position [1695, 0]
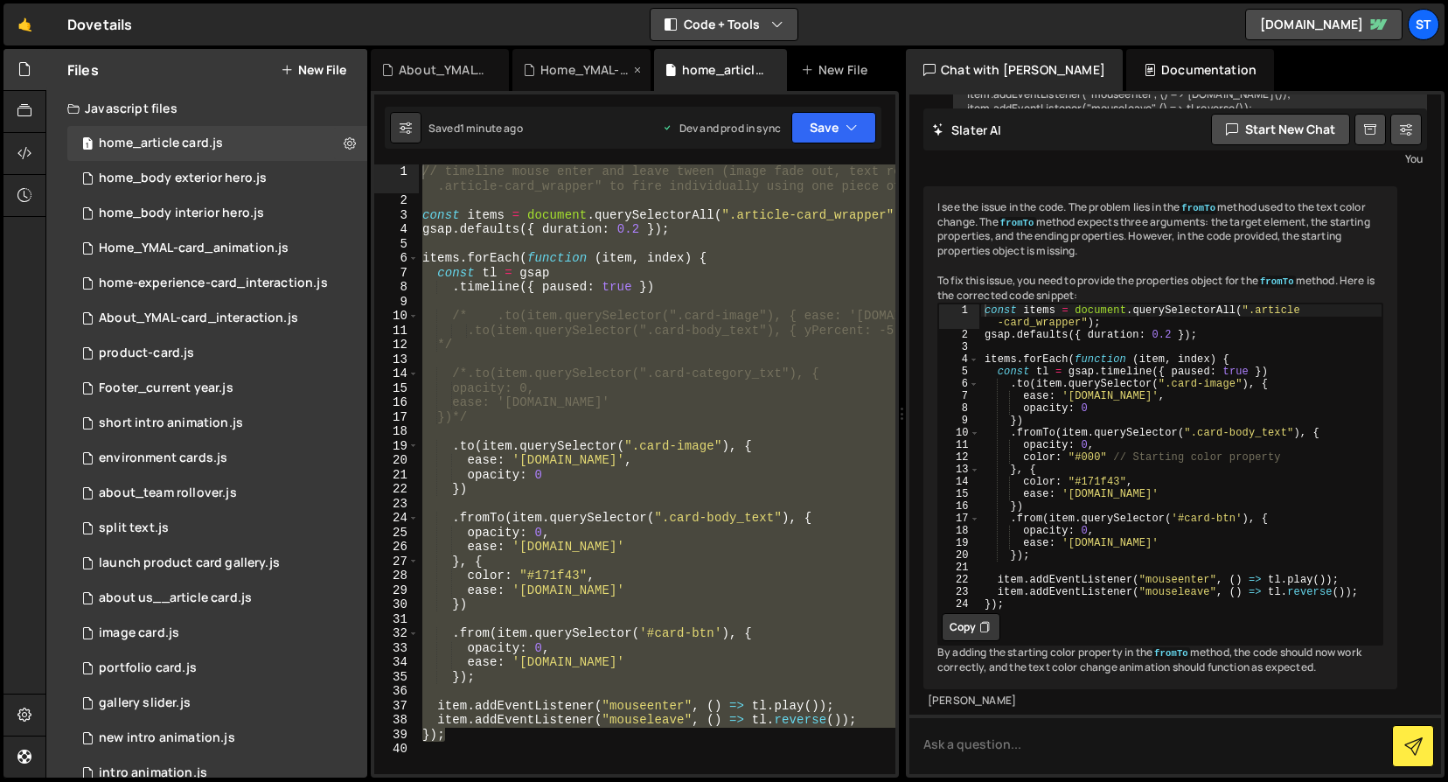
click at [641, 66] on icon at bounding box center [638, 69] width 12 height 17
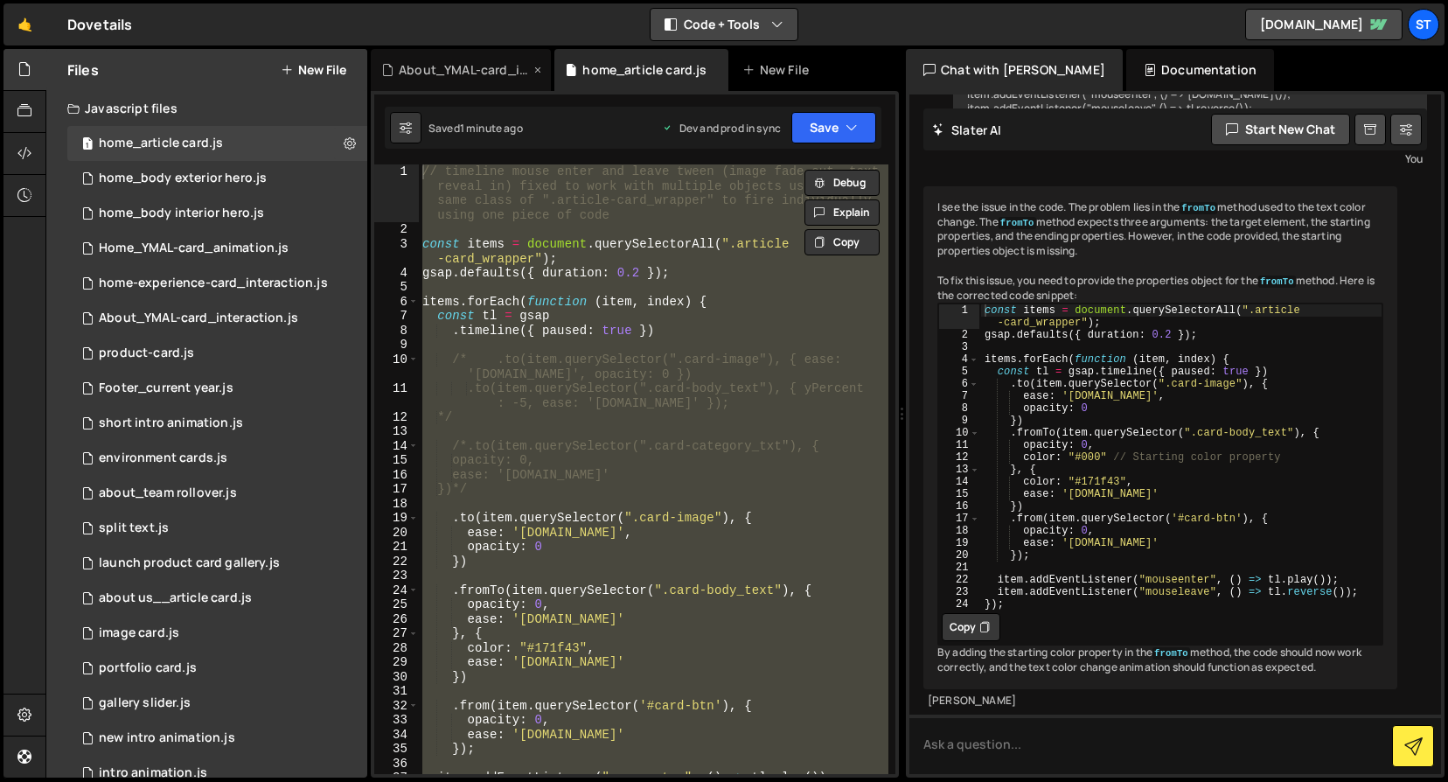
click at [535, 69] on icon at bounding box center [538, 69] width 12 height 17
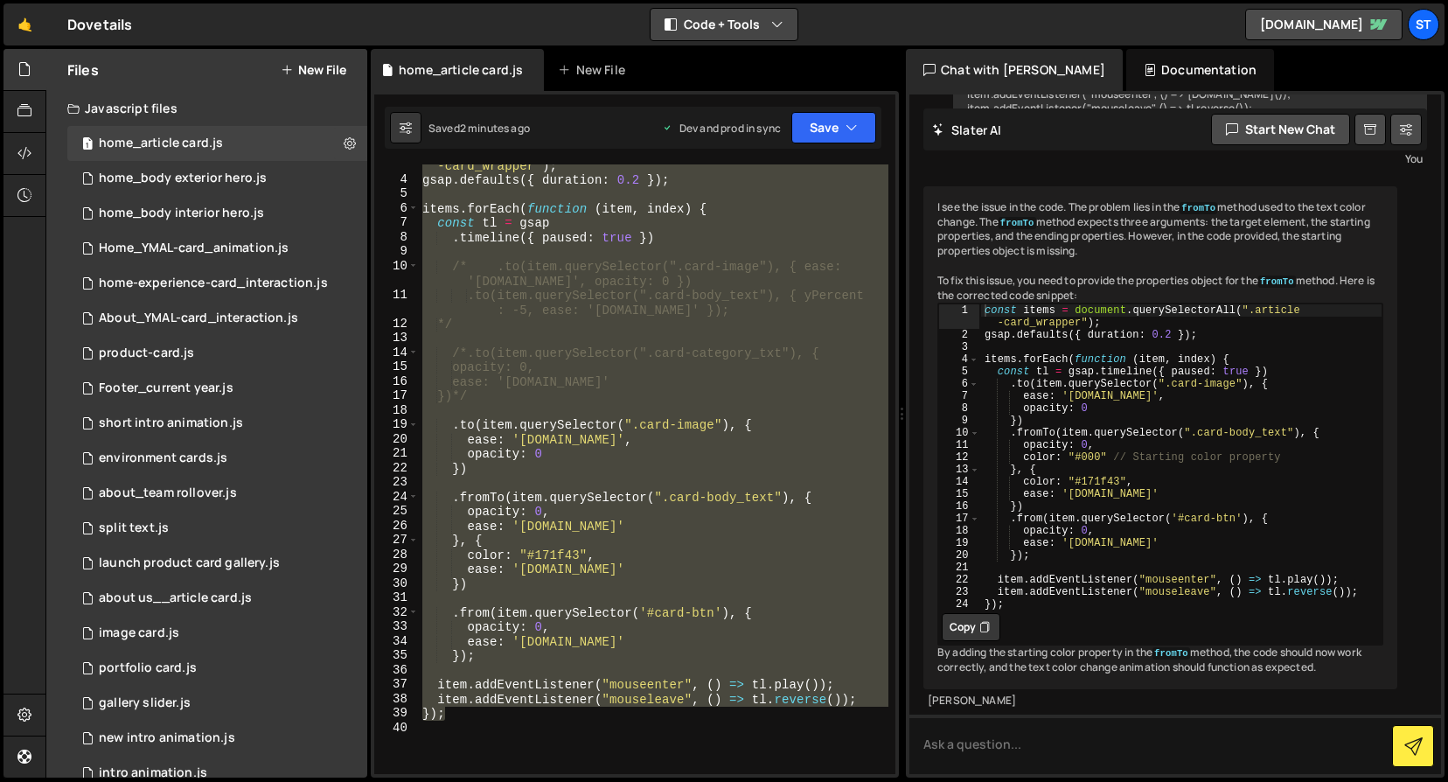
scroll to position [91, 0]
click at [615, 532] on div "const items = document . querySelectorAll ( ".article -card_wrapper" ) ; gsap .…" at bounding box center [654, 469] width 470 height 610
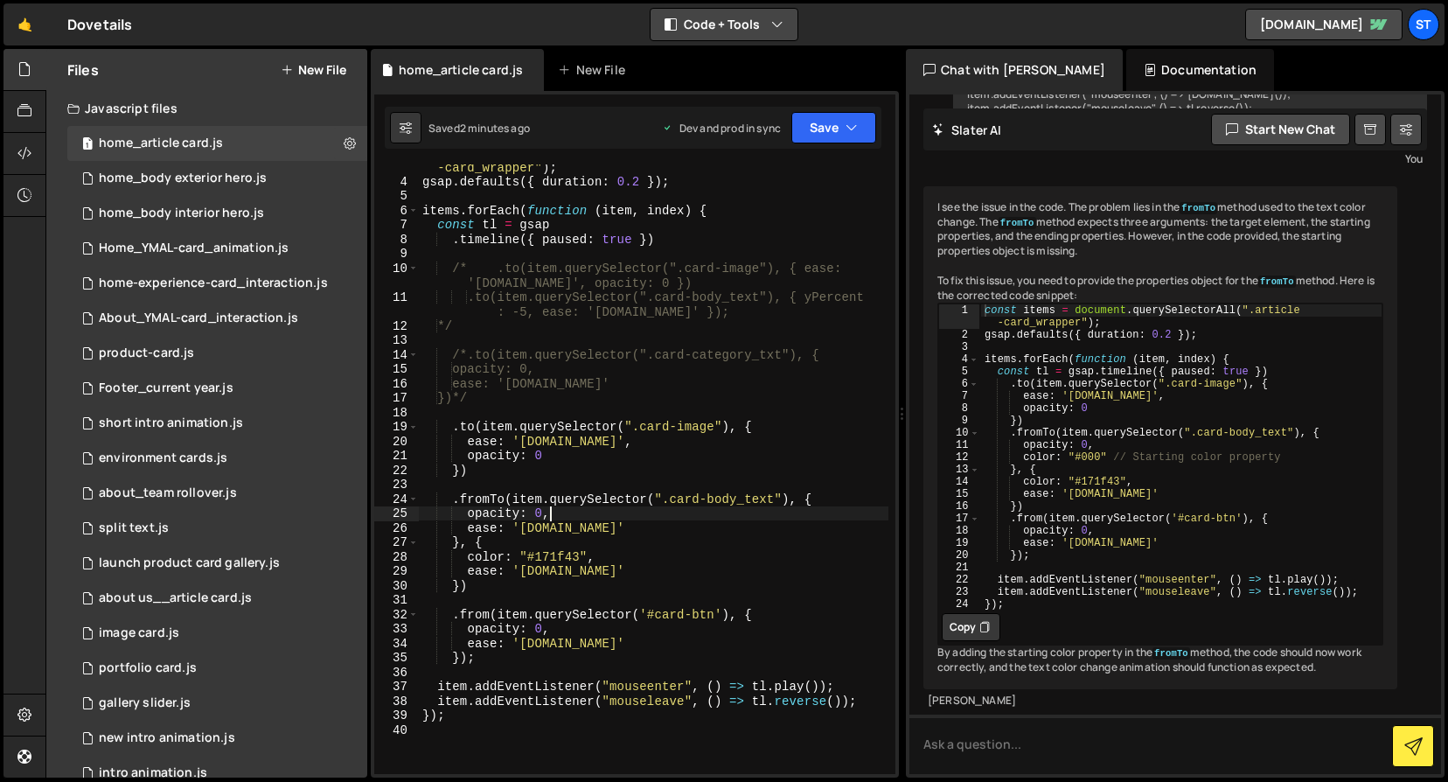
click at [549, 516] on div "const items = document . querySelectorAll ( ".article -card_wrapper" ) ; gsap .…" at bounding box center [654, 471] width 470 height 653
type textarea "opacity: 0,"
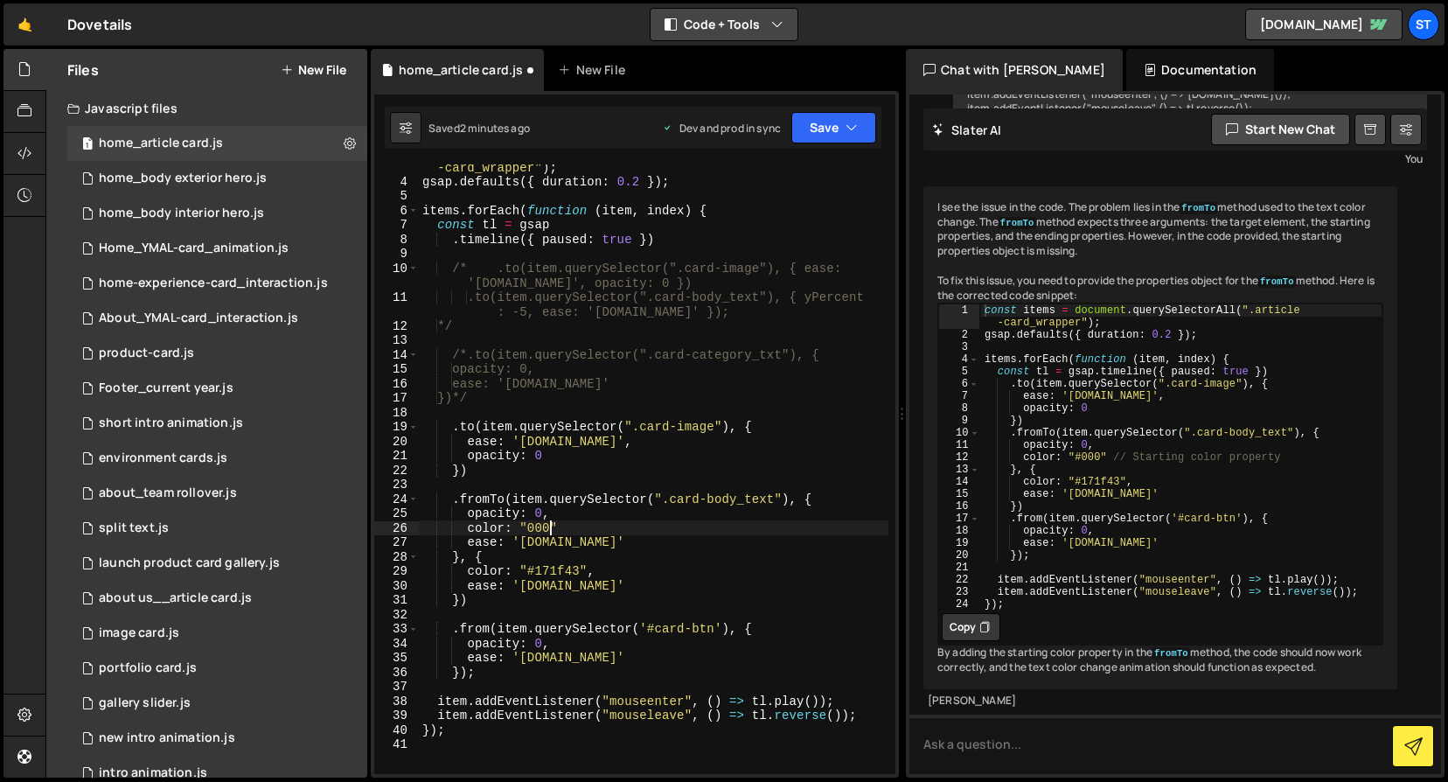
scroll to position [0, 8]
click at [850, 127] on icon "button" at bounding box center [852, 127] width 12 height 17
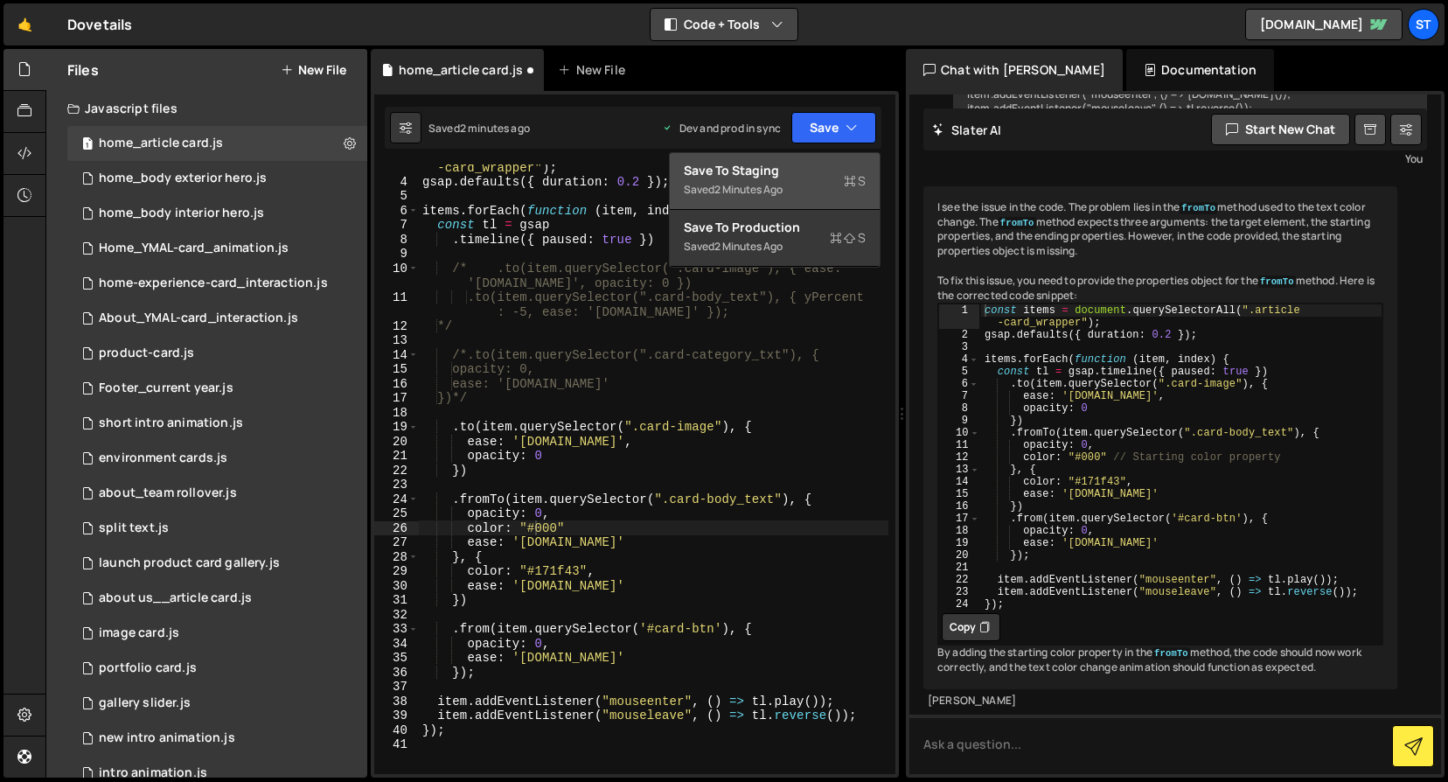
click at [801, 175] on div "Save to Staging S" at bounding box center [775, 170] width 182 height 17
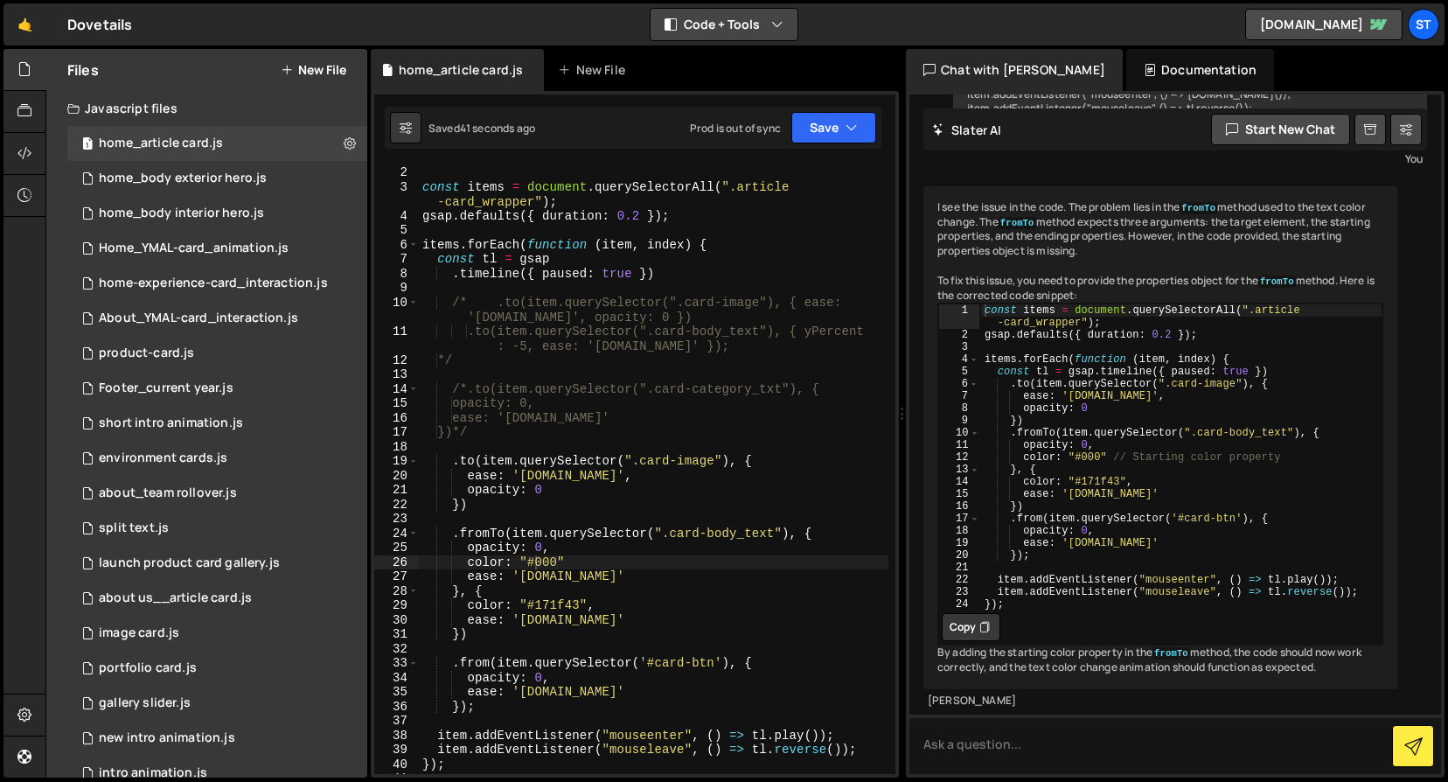
scroll to position [92, 0]
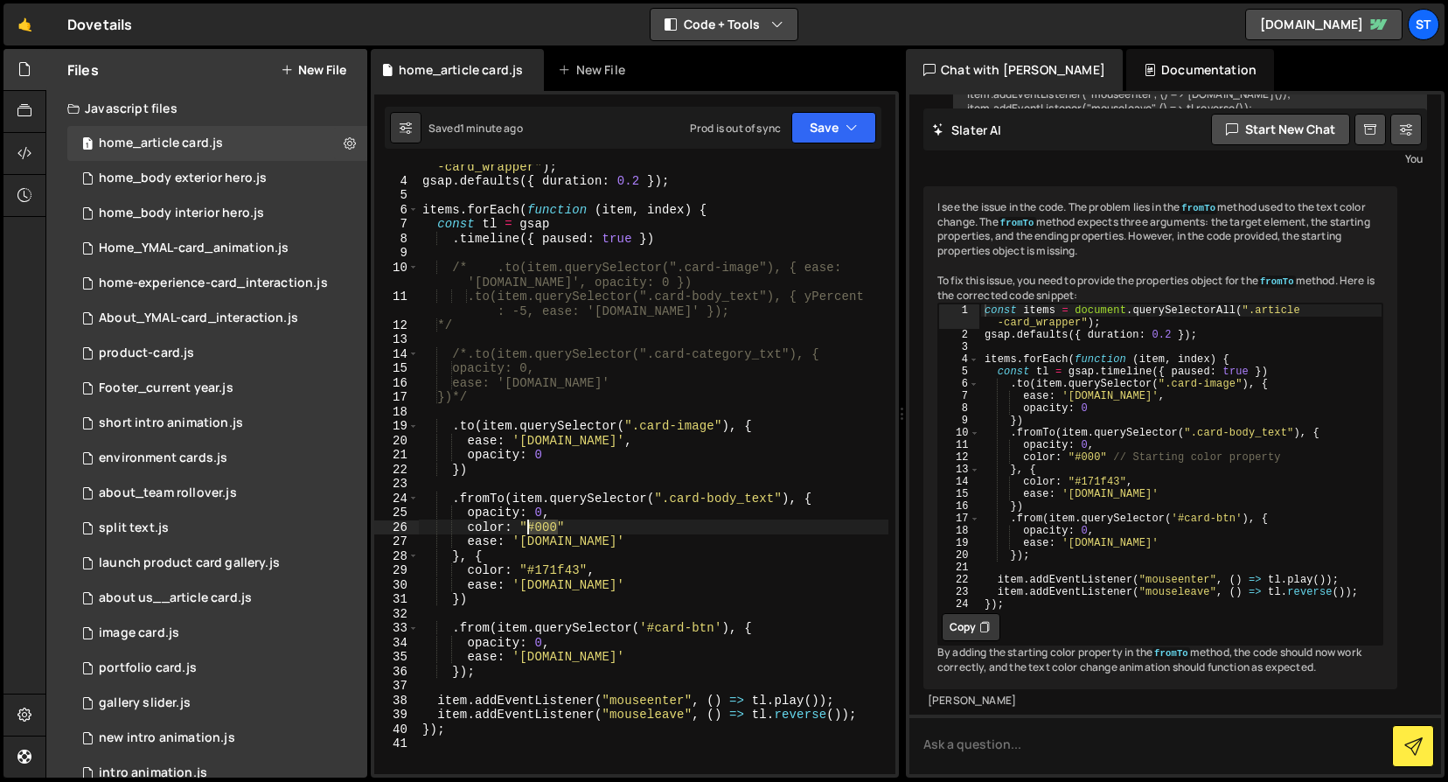
drag, startPoint x: 560, startPoint y: 530, endPoint x: 527, endPoint y: 530, distance: 32.4
click at [527, 530] on div "const items = document . querySelectorAll ( ".article -card_wrapper" ) ; gsap .…" at bounding box center [654, 470] width 470 height 653
paste textarea "fffafa"
click at [839, 124] on button "Save" at bounding box center [834, 127] width 85 height 31
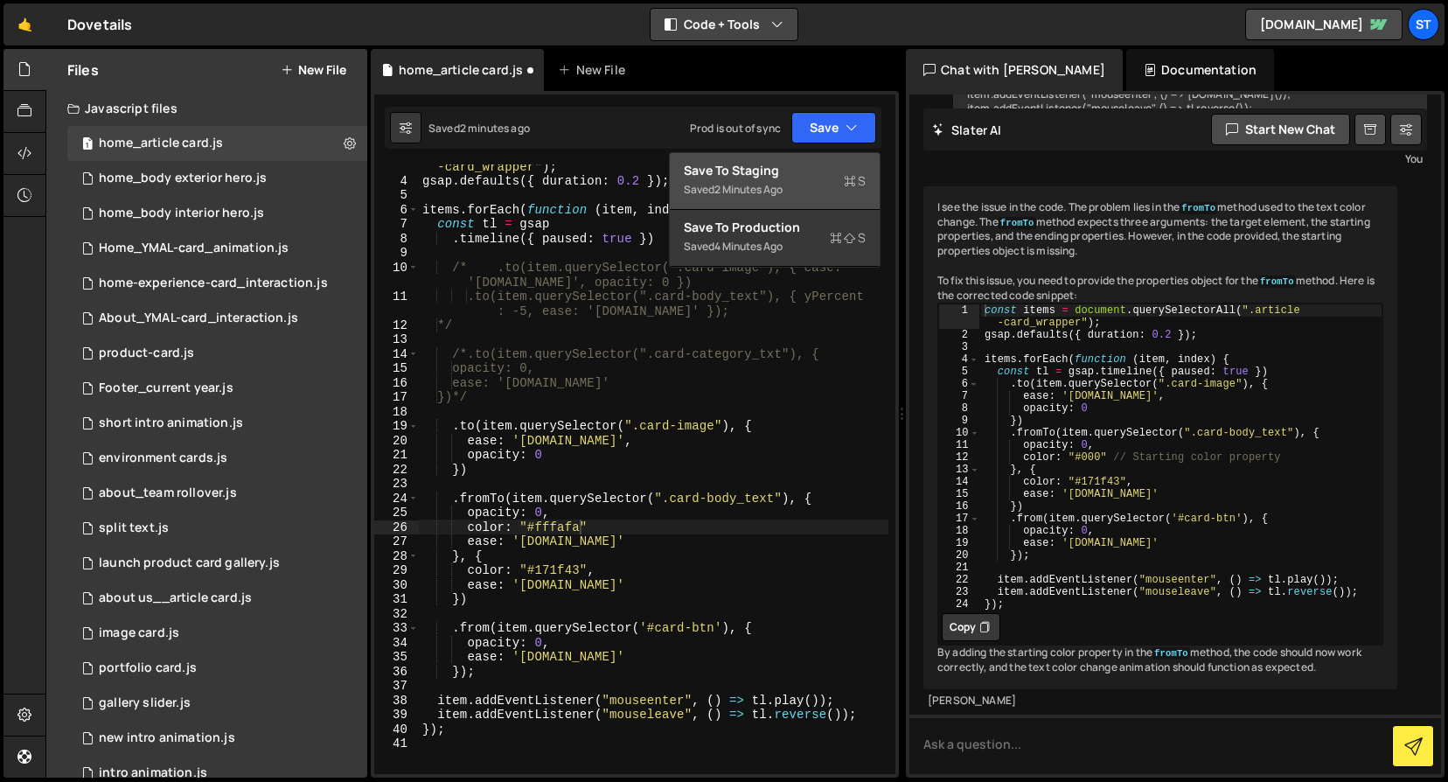
click at [827, 179] on div "Saved 2 minutes ago" at bounding box center [775, 189] width 182 height 21
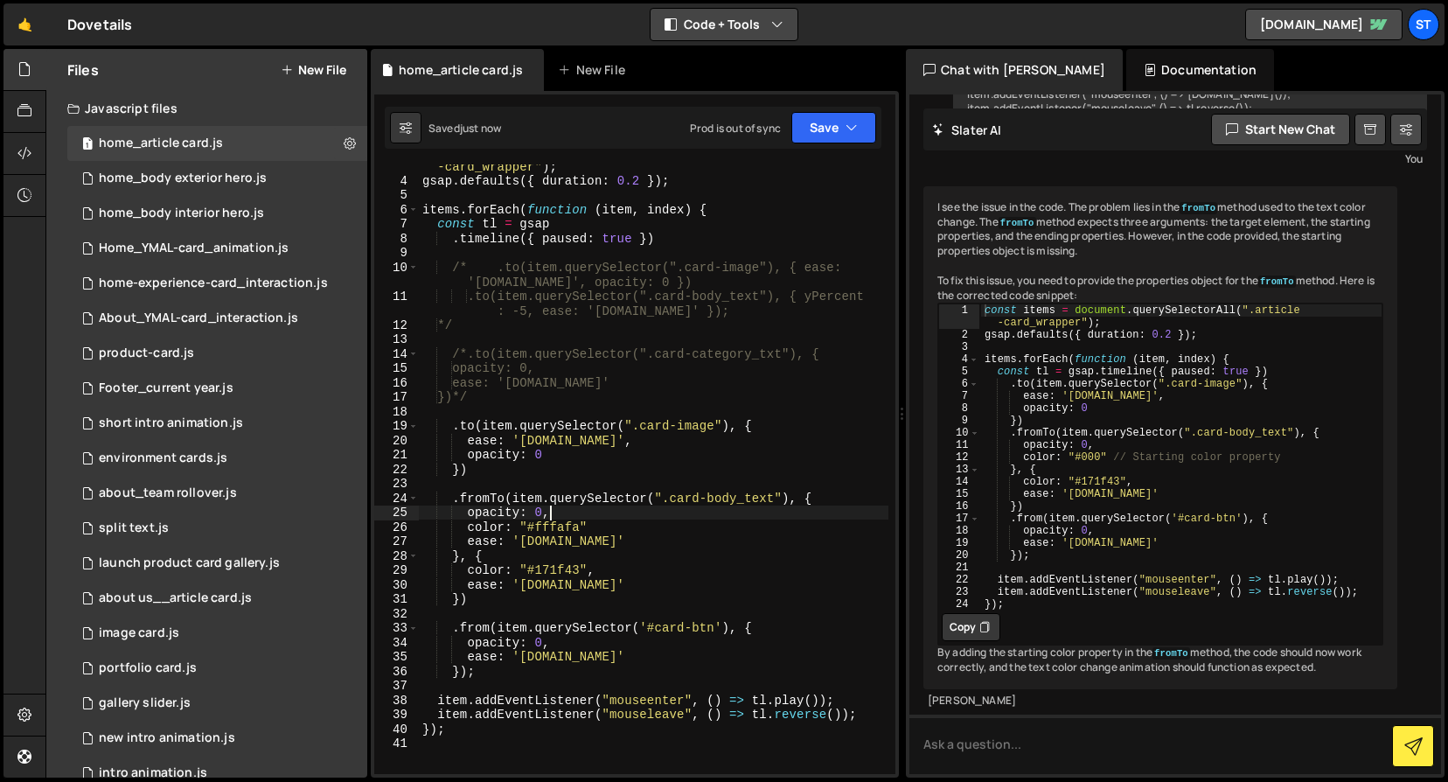
click at [629, 518] on div "const items = document . querySelectorAll ( ".article -card_wrapper" ) ; gsap .…" at bounding box center [654, 470] width 470 height 653
click at [621, 527] on div "const items = document . querySelectorAll ( ".article -card_wrapper" ) ; gsap .…" at bounding box center [654, 470] width 470 height 653
drag, startPoint x: 598, startPoint y: 546, endPoint x: 466, endPoint y: 547, distance: 132.1
click at [466, 547] on div "const items = document . querySelectorAll ( ".article -card_wrapper" ) ; gsap .…" at bounding box center [654, 470] width 470 height 653
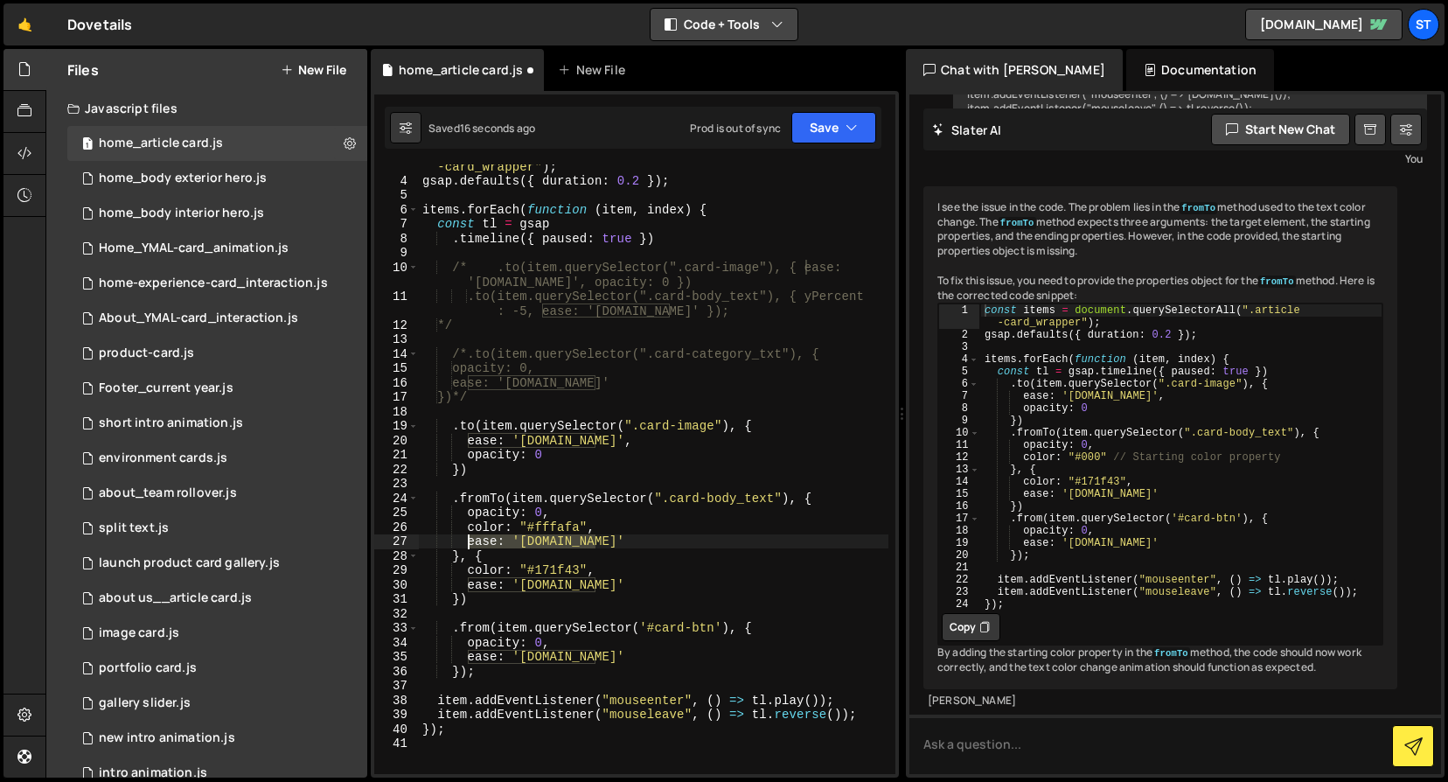
type textarea "ease: '[DOMAIN_NAME]'"
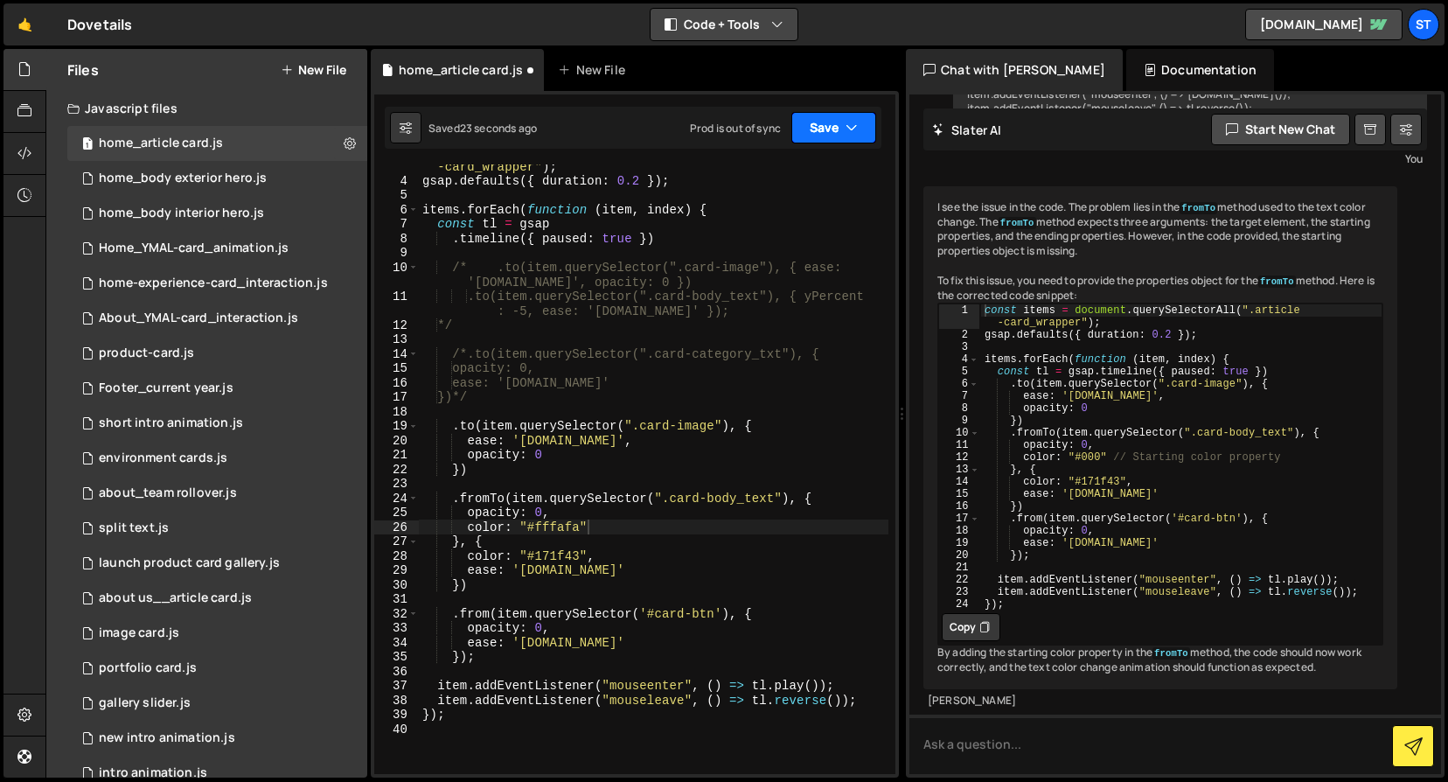
click at [836, 121] on button "Save" at bounding box center [834, 127] width 85 height 31
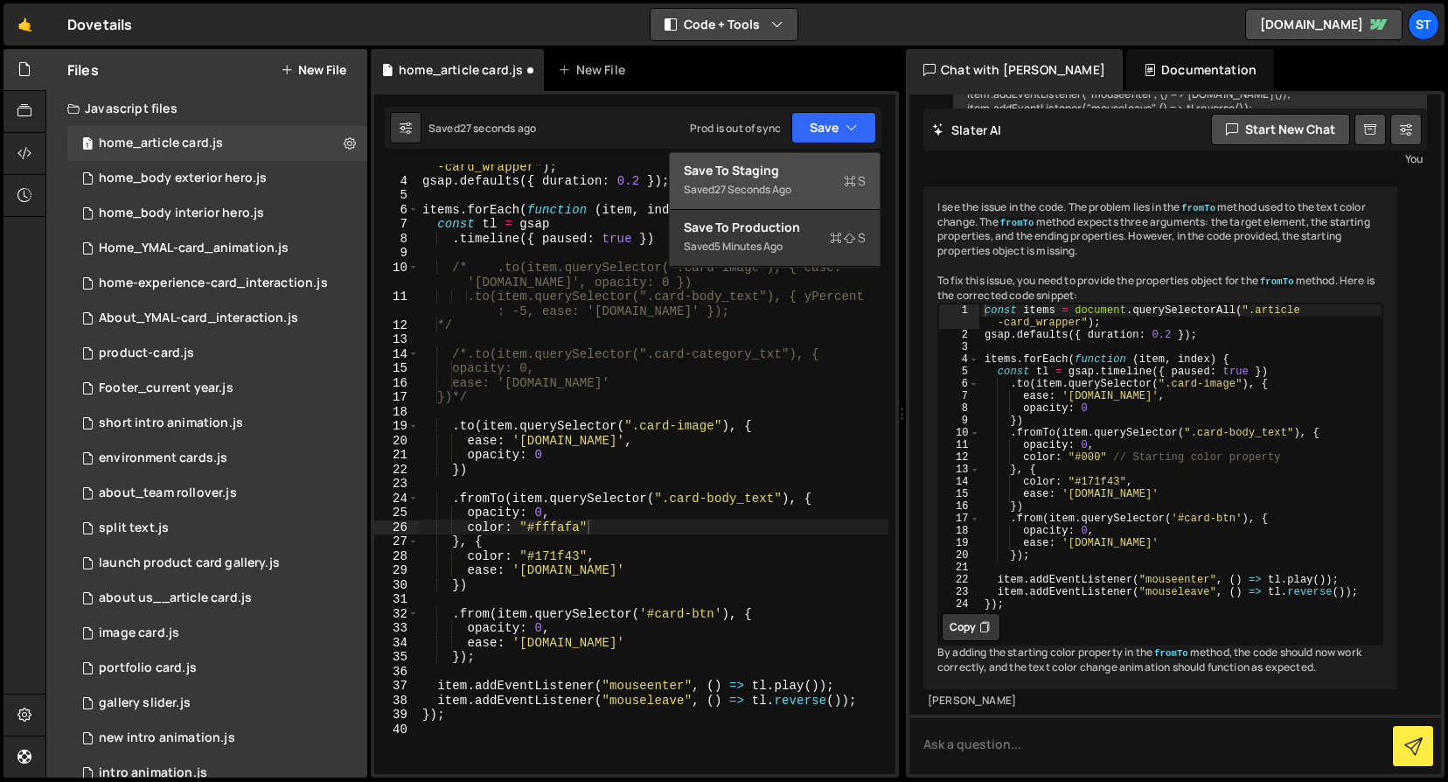
click at [799, 184] on div "Saved 27 seconds ago" at bounding box center [775, 189] width 182 height 21
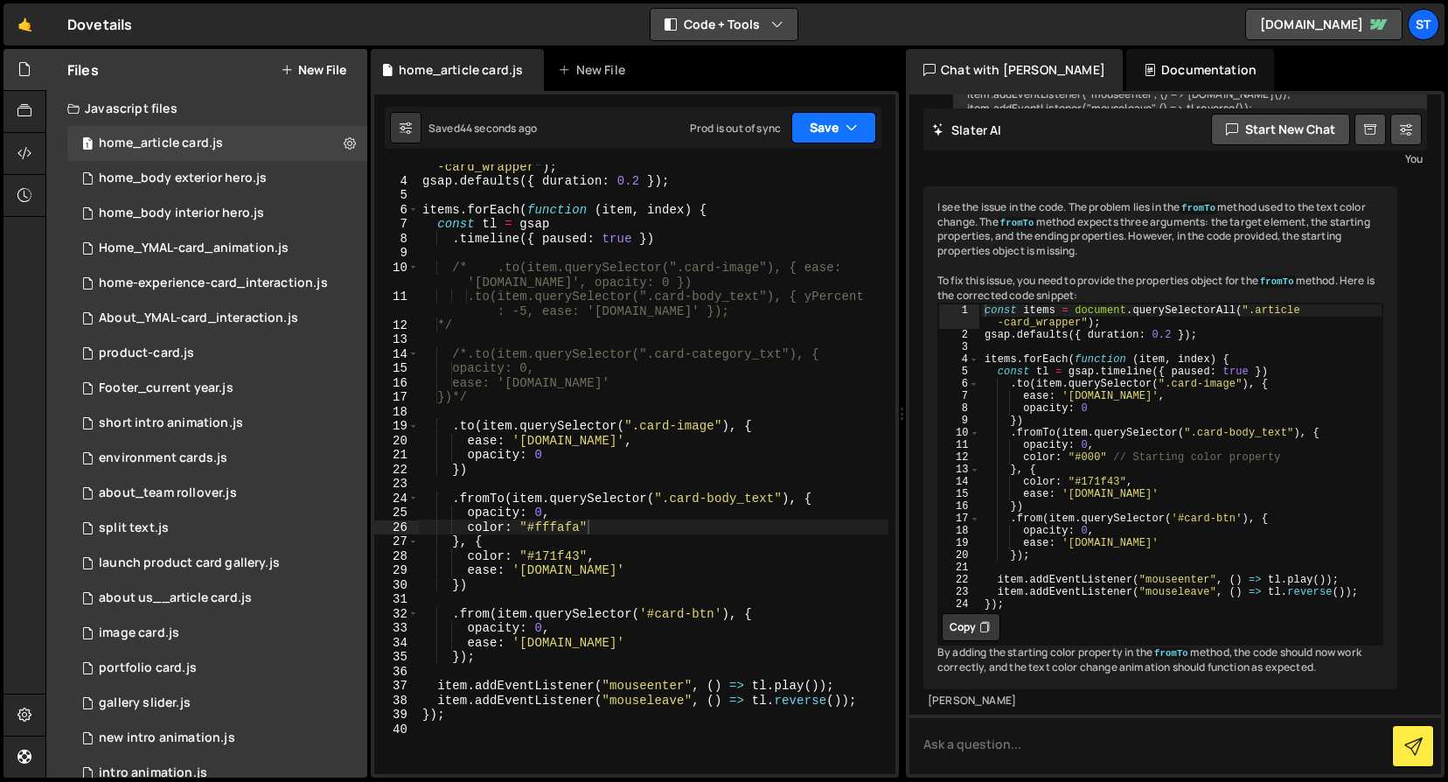
click at [850, 129] on icon "button" at bounding box center [852, 127] width 12 height 17
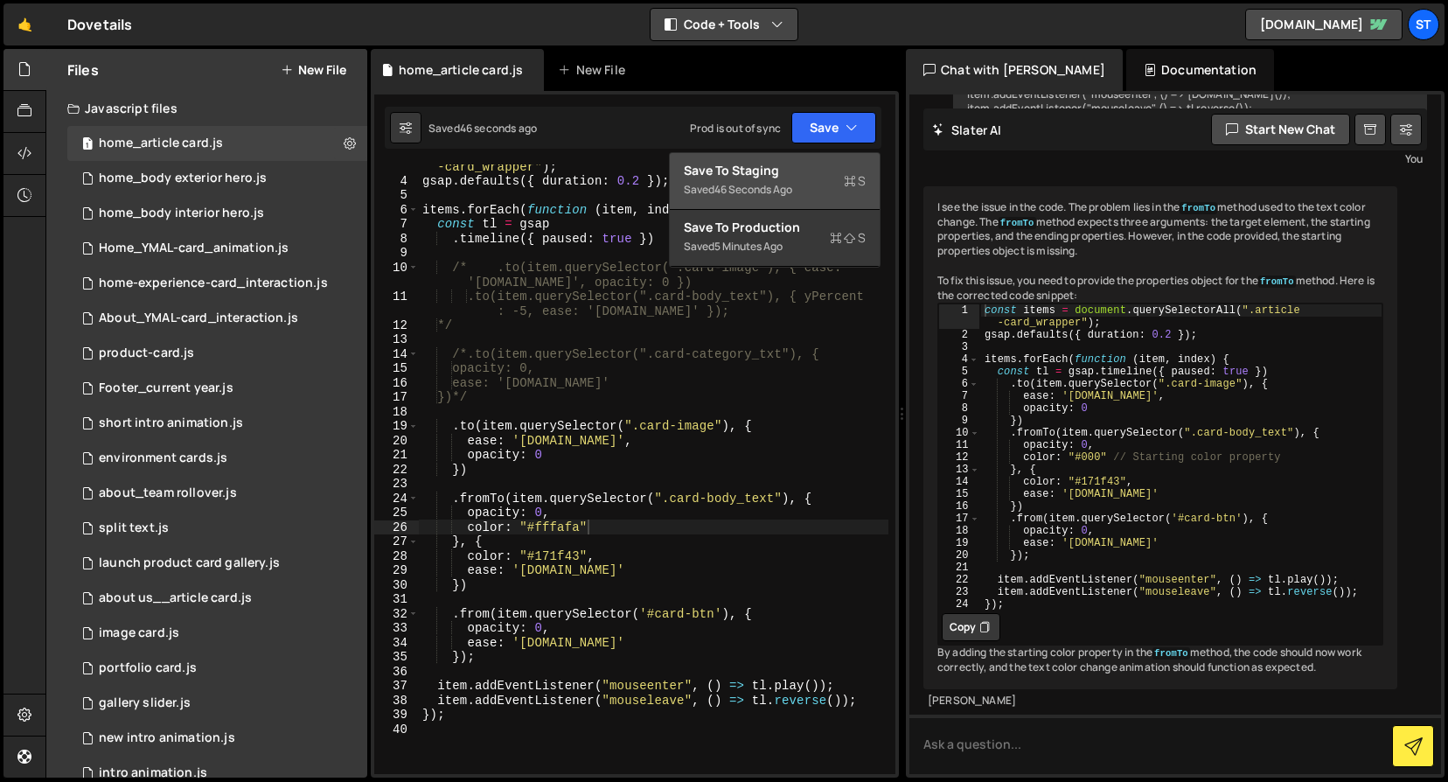
click at [799, 164] on div "Save to Staging S" at bounding box center [775, 170] width 182 height 17
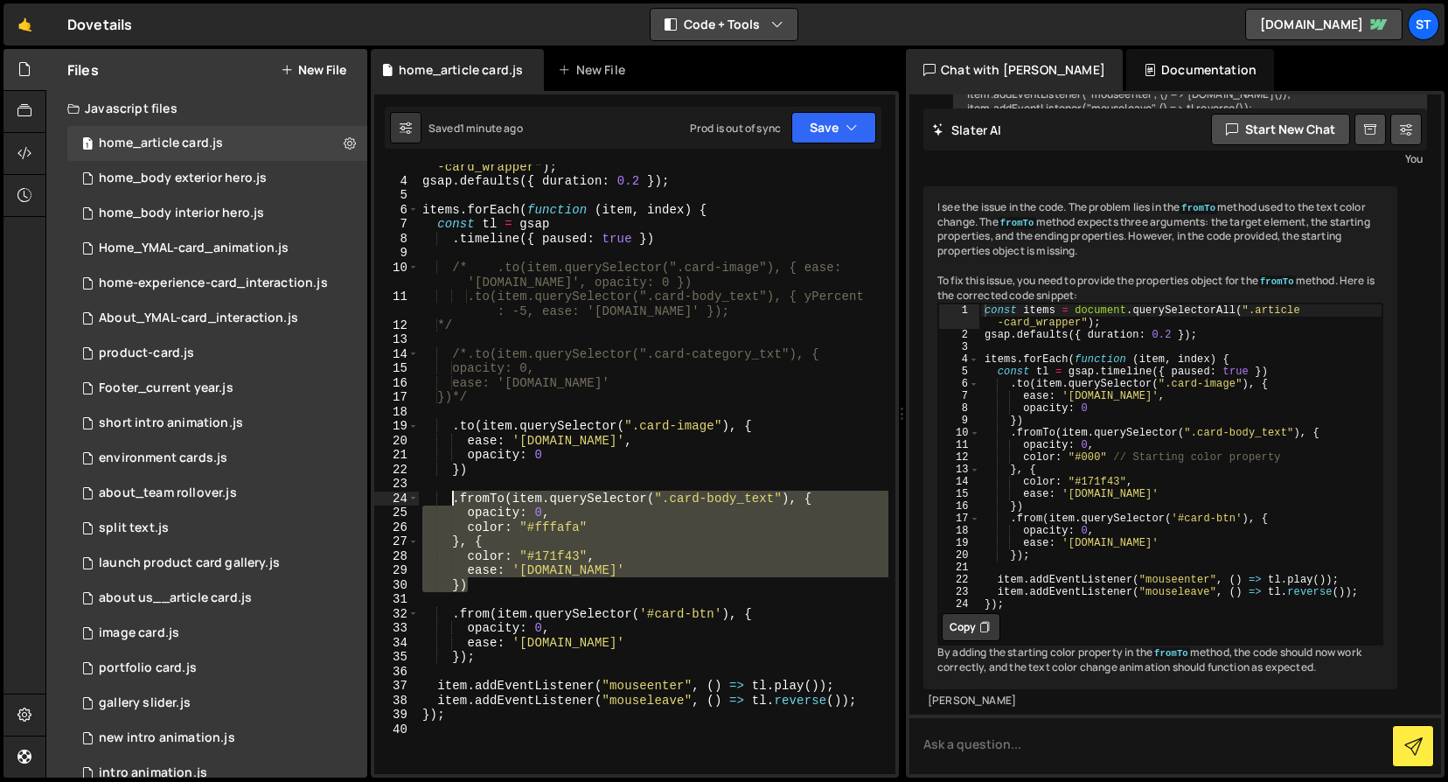
drag, startPoint x: 503, startPoint y: 584, endPoint x: 452, endPoint y: 500, distance: 98.1
click at [452, 500] on div "const items = document . querySelectorAll ( ".article -card_wrapper" ) ; gsap .…" at bounding box center [654, 470] width 470 height 653
click at [452, 498] on div "const items = document . querySelectorAll ( ".article -card_wrapper" ) ; gsap .…" at bounding box center [654, 469] width 470 height 610
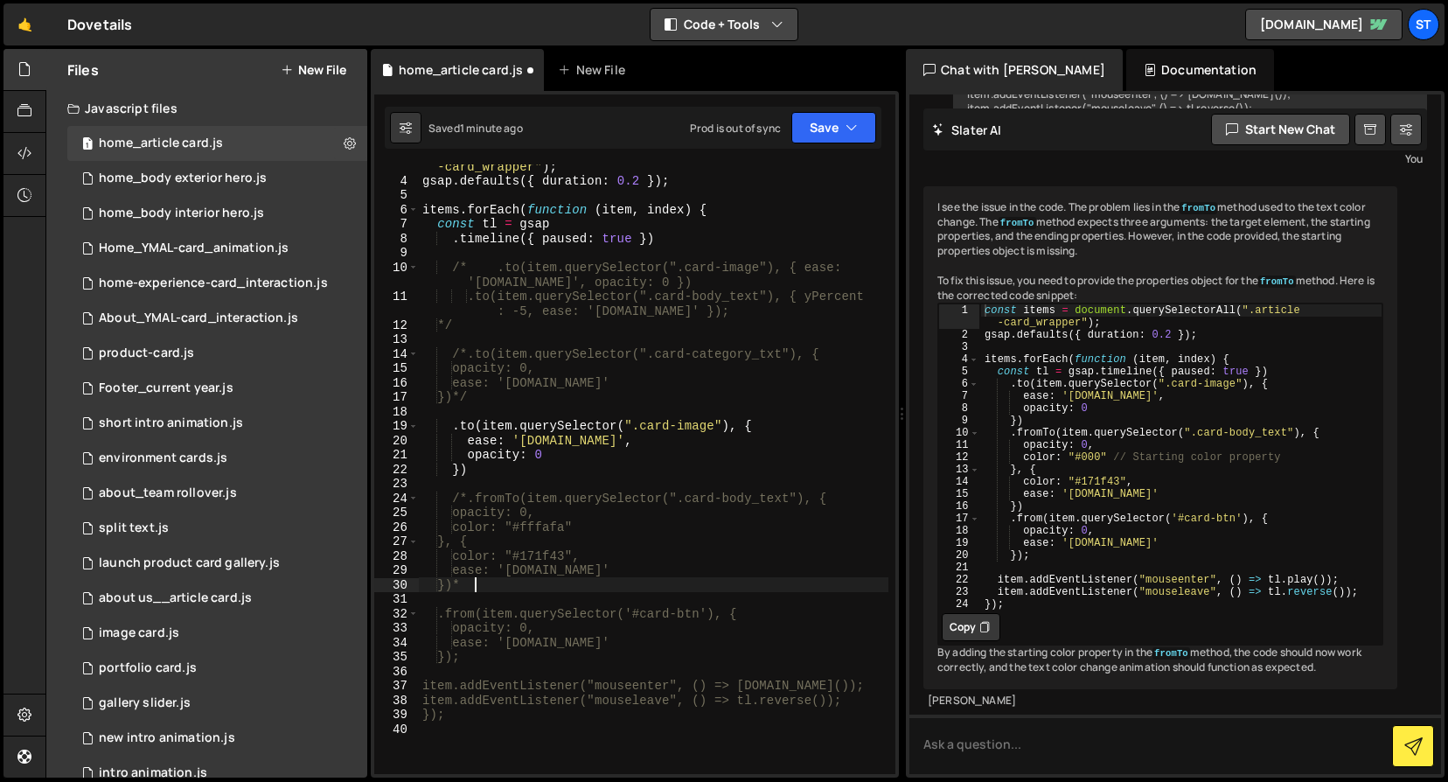
scroll to position [0, 3]
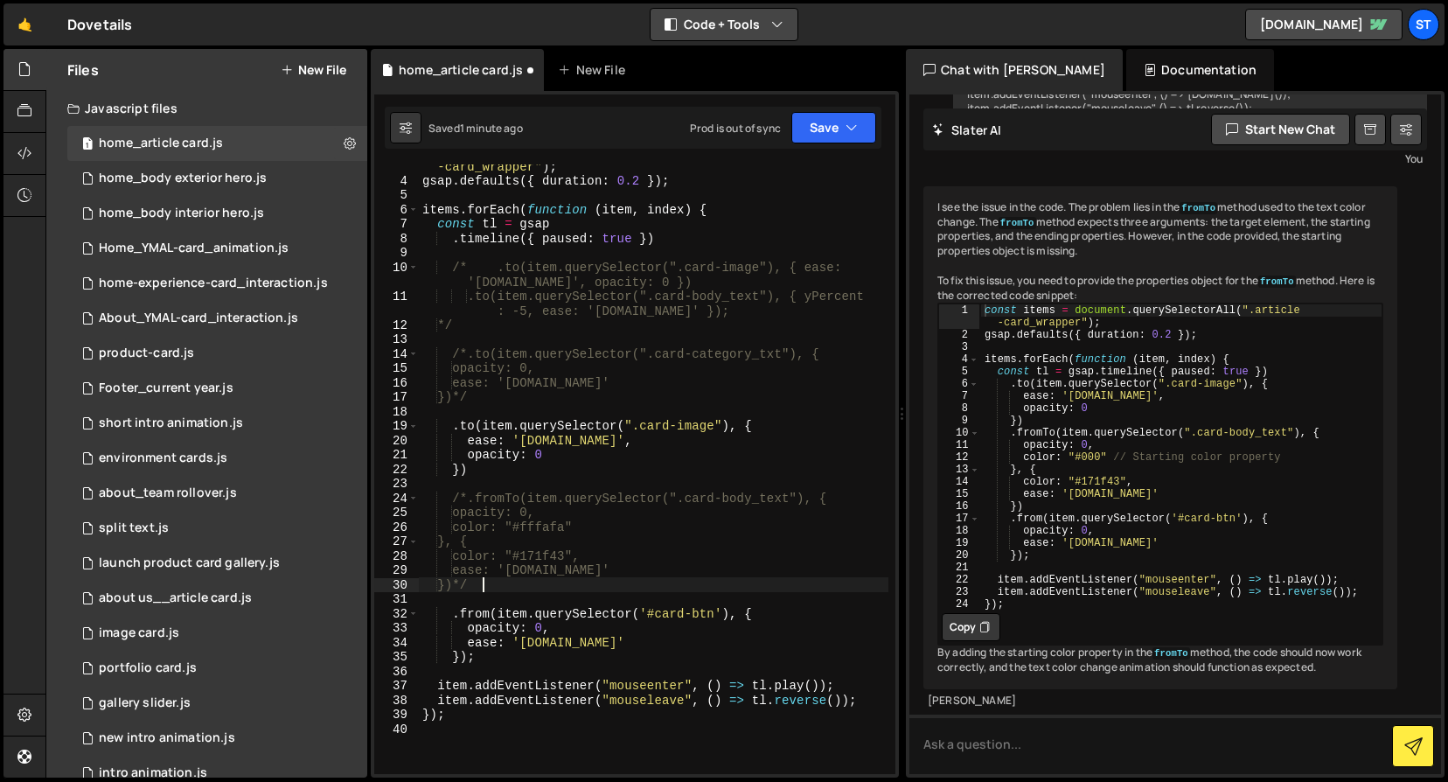
click at [666, 529] on div "const items = document . querySelectorAll ( ".article -card_wrapper" ) ; gsap .…" at bounding box center [654, 470] width 470 height 653
click at [840, 129] on button "Save" at bounding box center [834, 127] width 85 height 31
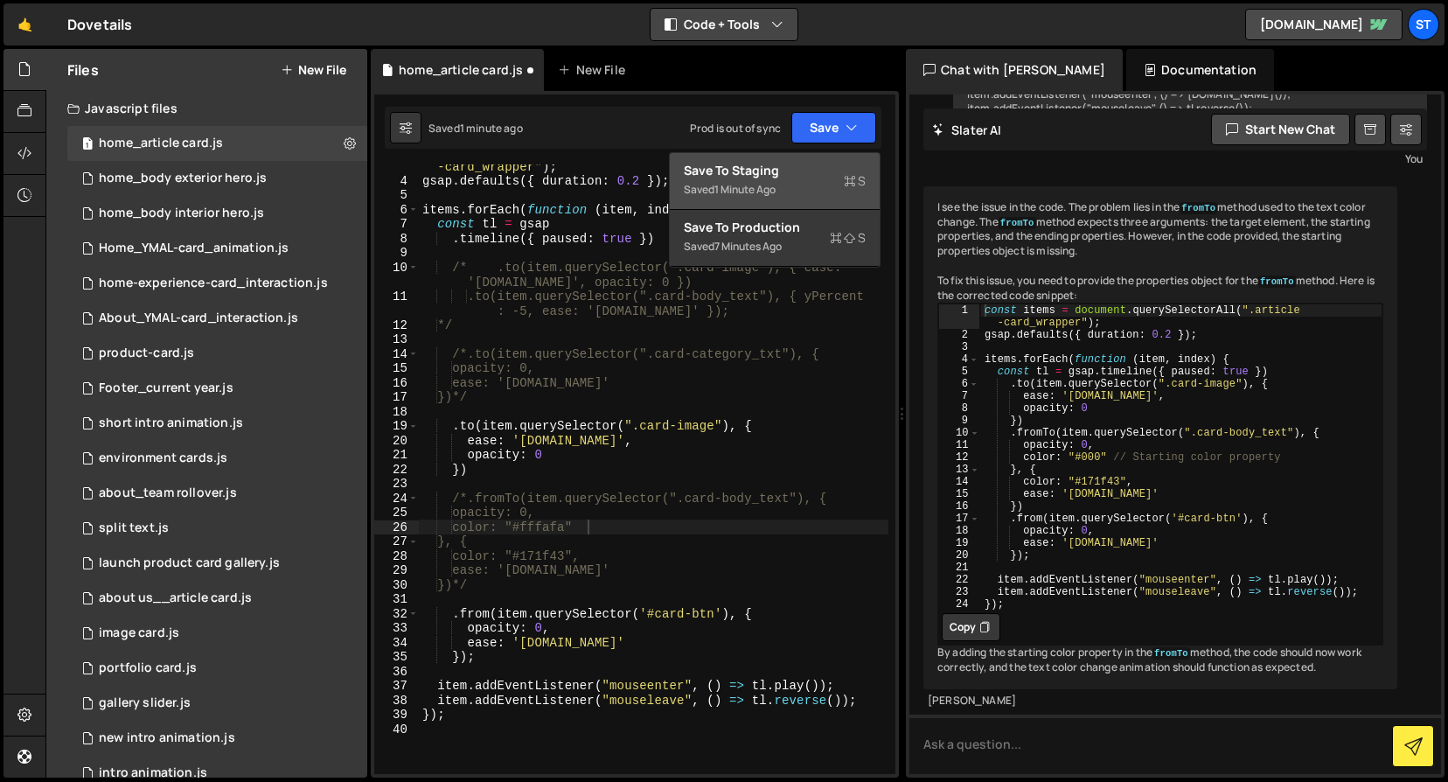
click at [755, 186] on div "1 minute ago" at bounding box center [745, 189] width 61 height 15
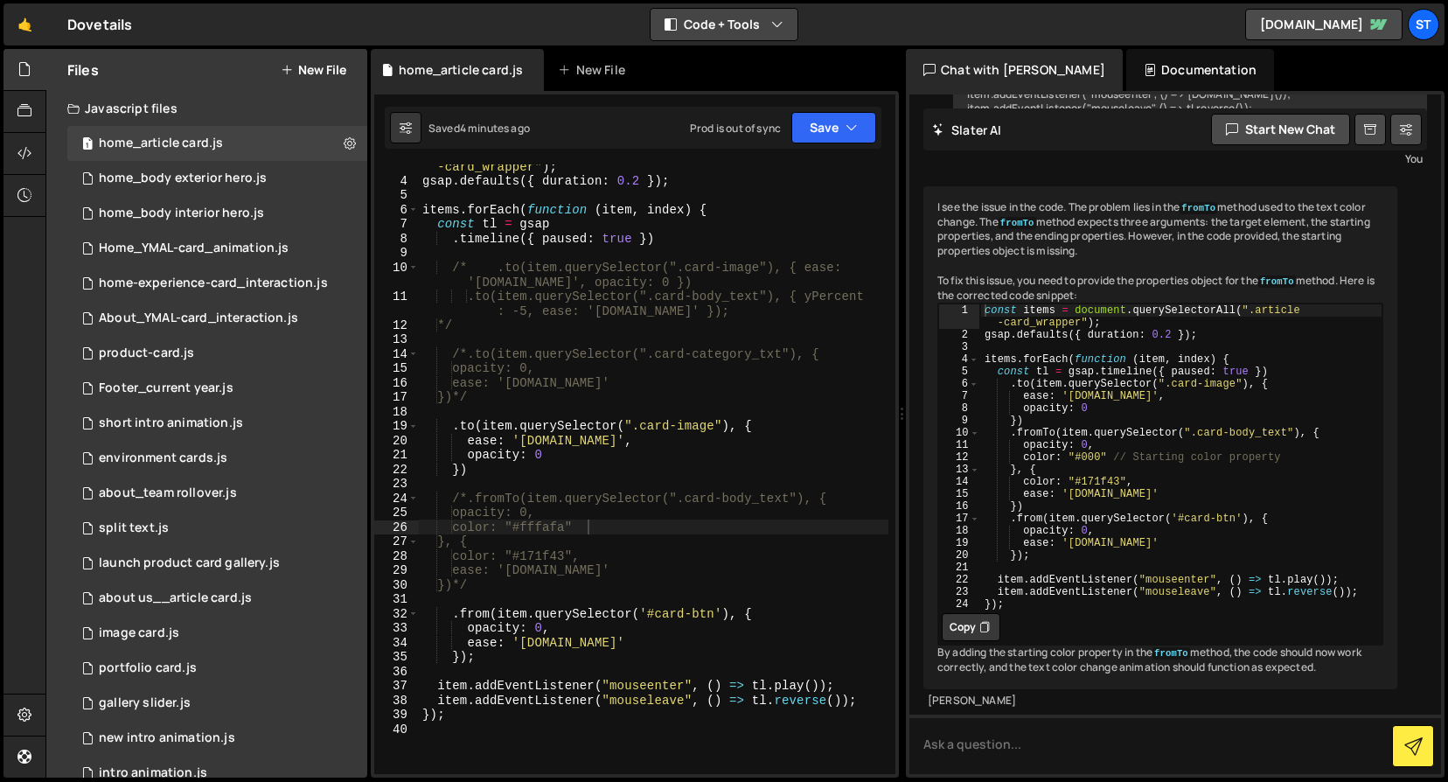
click at [465, 502] on div "const items = document . querySelectorAll ( ".article -card_wrapper" ) ; gsap .…" at bounding box center [654, 470] width 470 height 653
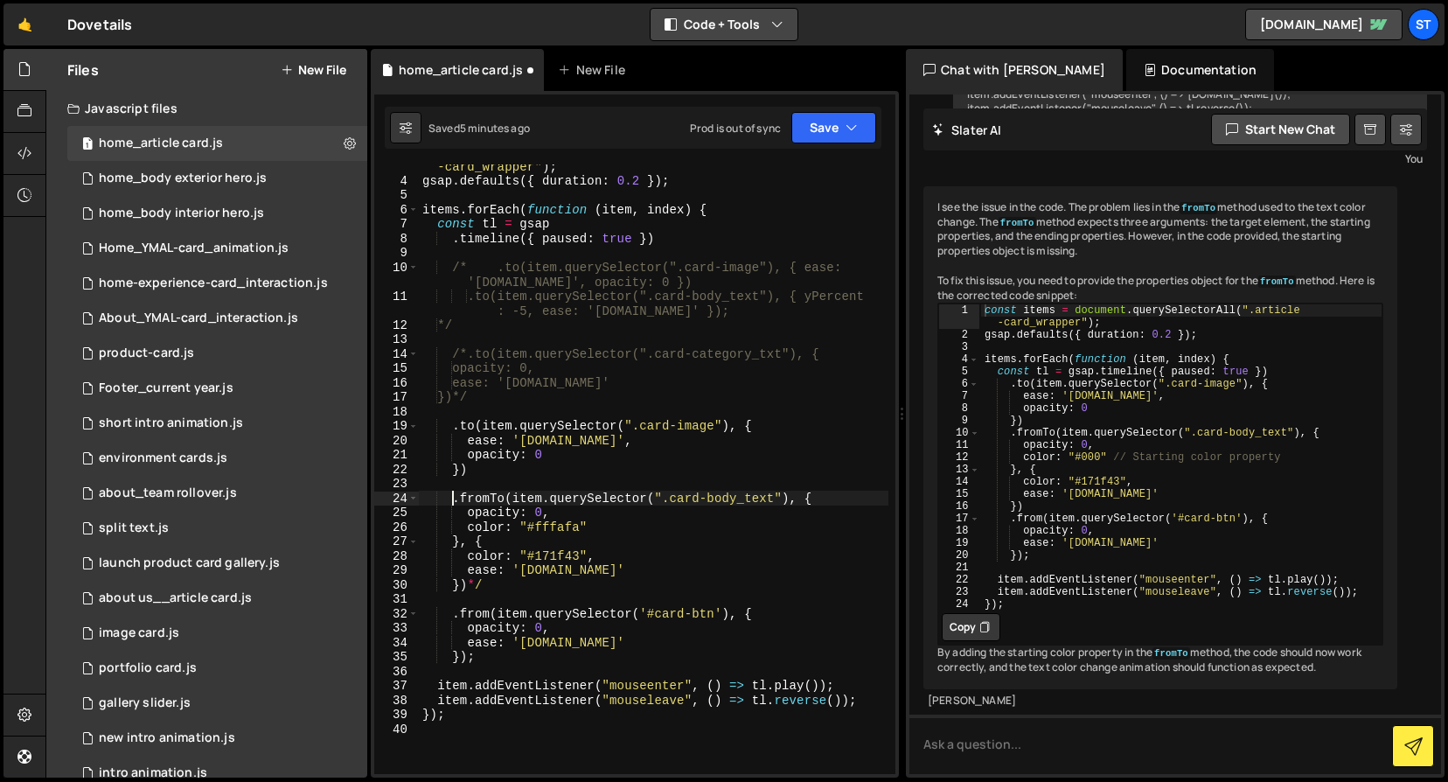
click at [484, 587] on div "const items = document . querySelectorAll ( ".article -card_wrapper" ) ; gsap .…" at bounding box center [654, 470] width 470 height 653
drag, startPoint x: 592, startPoint y: 527, endPoint x: 387, endPoint y: 524, distance: 204.7
click at [387, 524] on div "}) 3 4 5 6 7 8 9 10 11 12 13 14 15 16 17 18 19 20 21 22 23 24 25 26 27 28 29 30…" at bounding box center [634, 469] width 521 height 610
type textarea "color: "#fffafa""
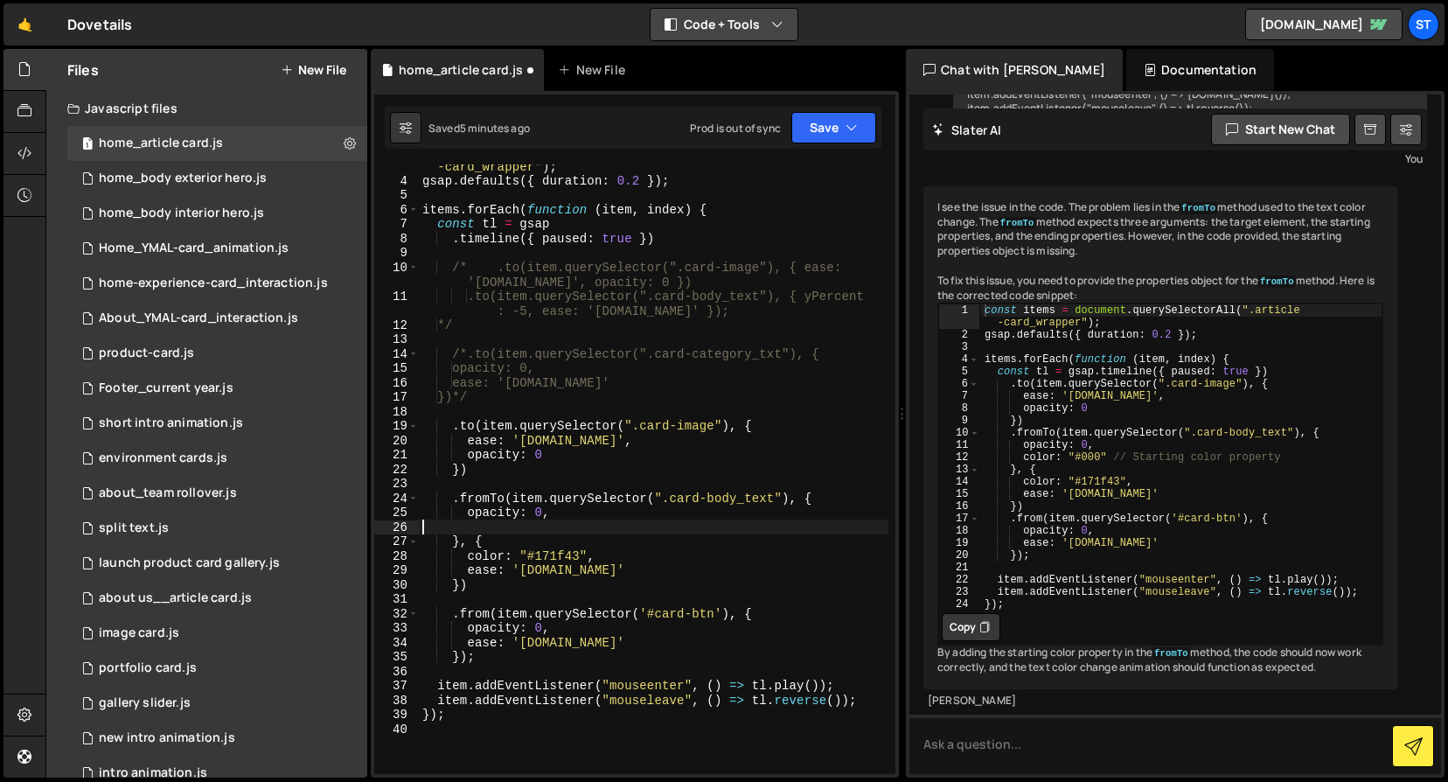
scroll to position [0, 0]
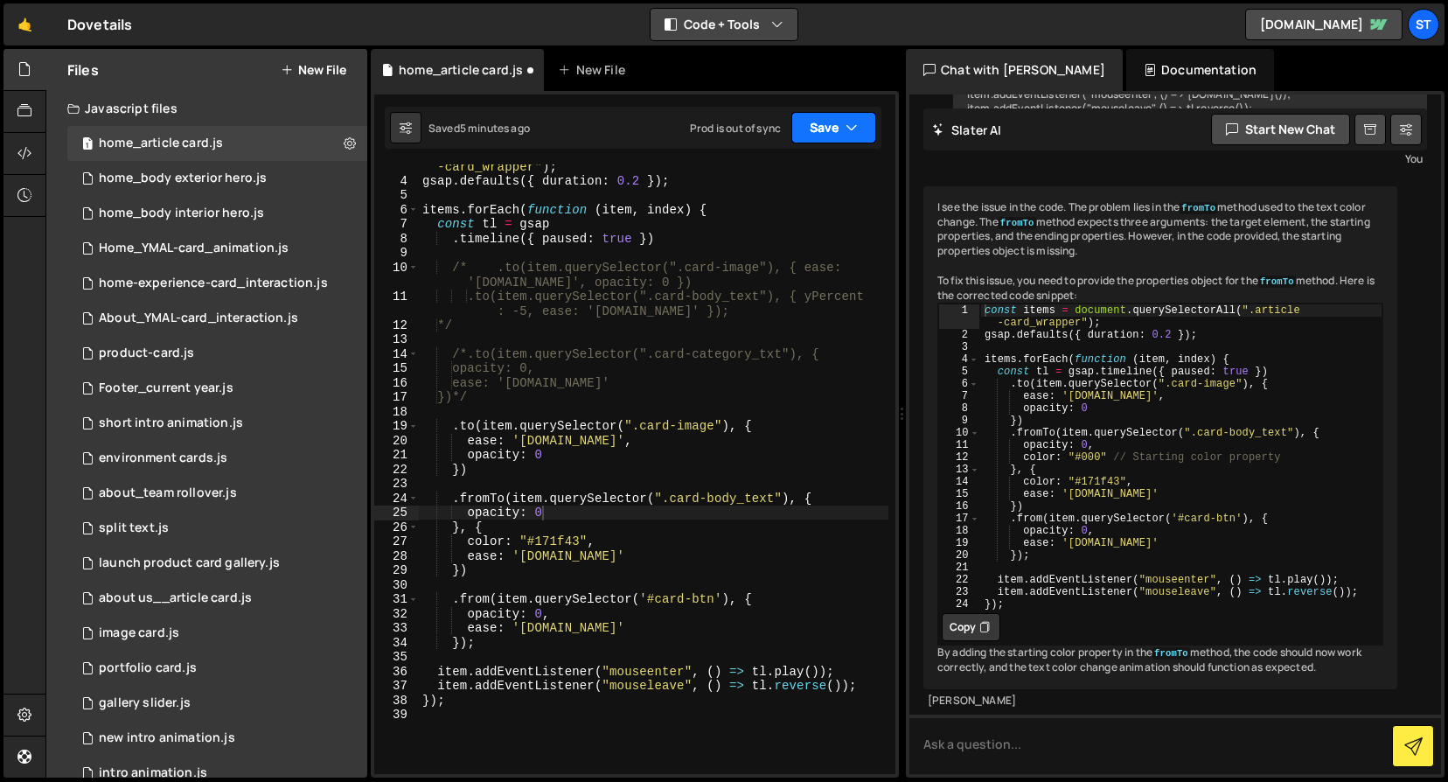
click at [846, 127] on icon "button" at bounding box center [852, 127] width 12 height 17
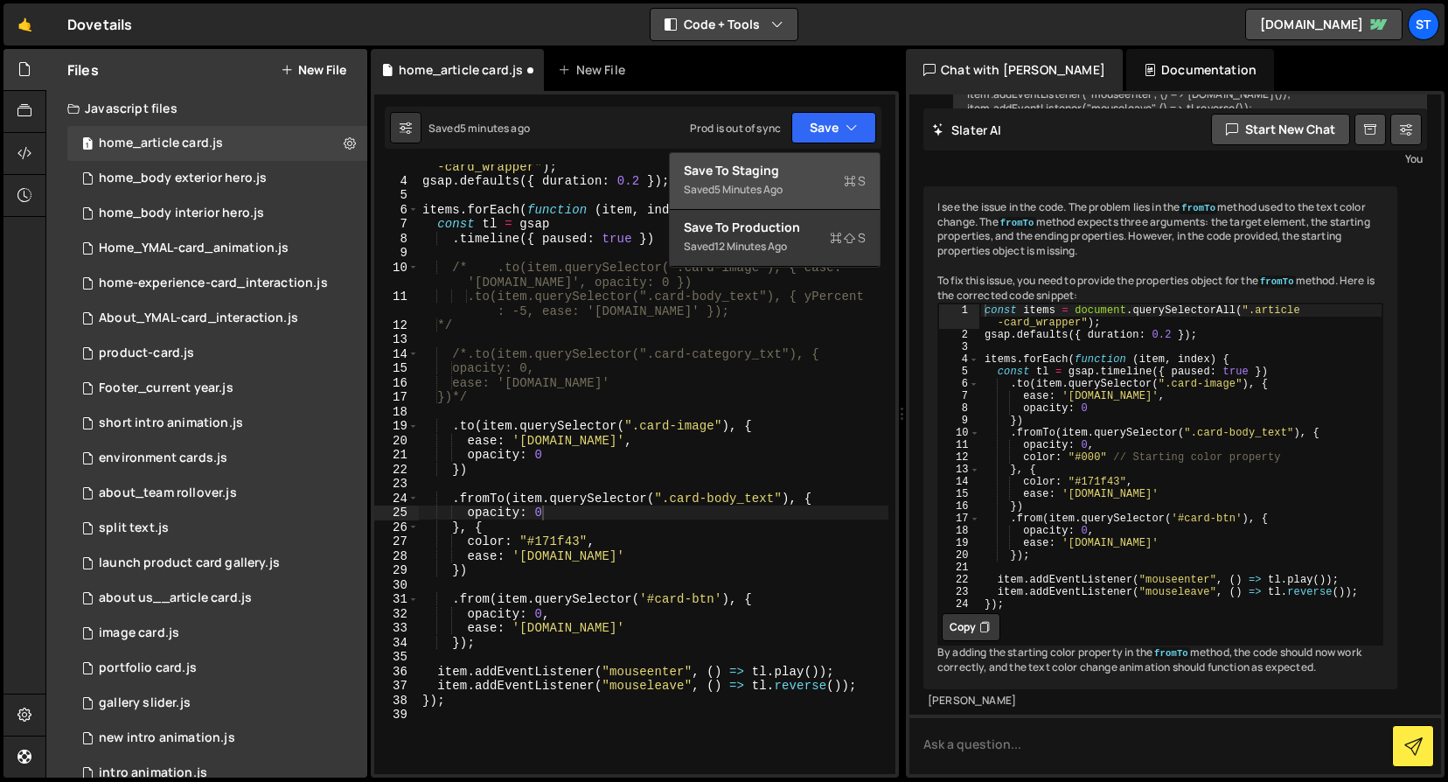
click at [808, 188] on div "Saved 5 minutes ago" at bounding box center [775, 189] width 182 height 21
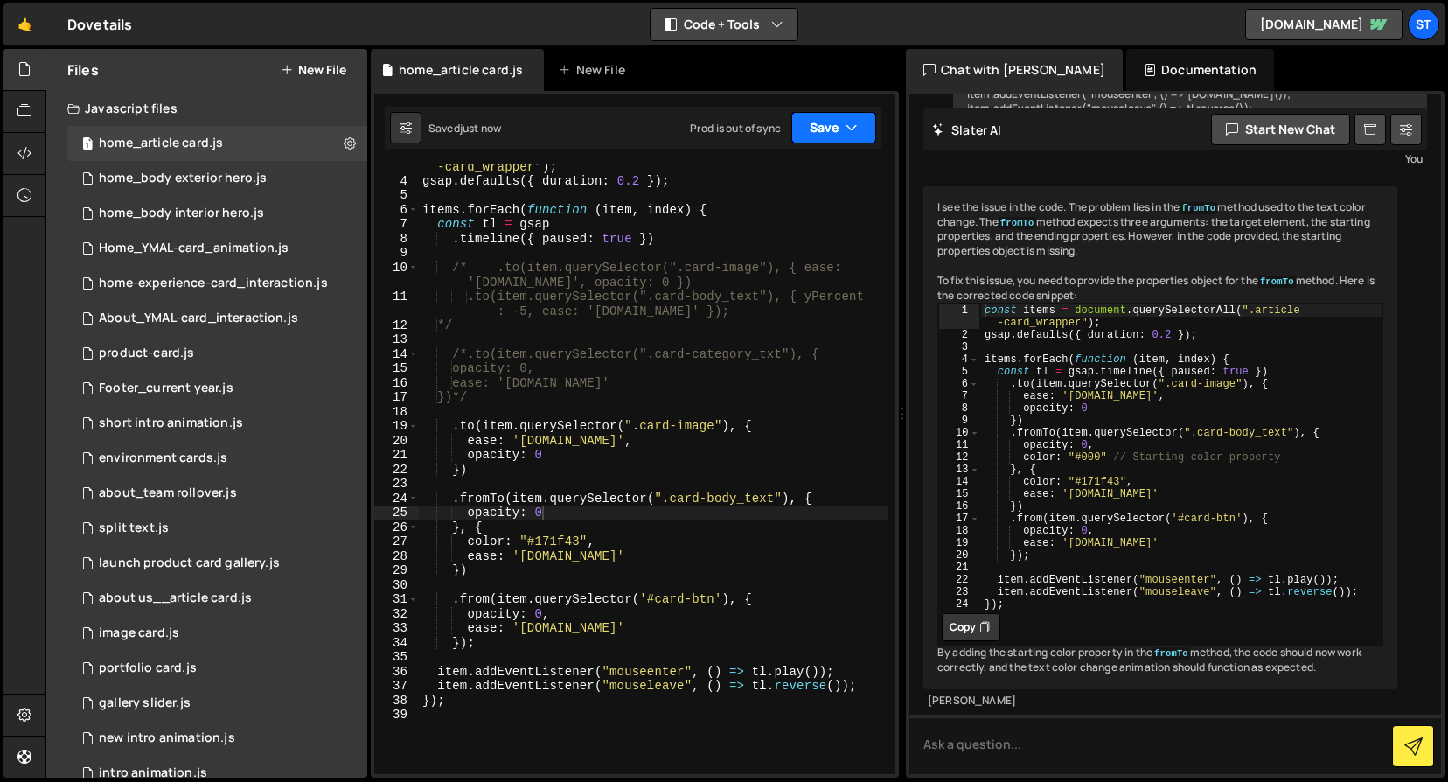
click at [834, 122] on button "Save" at bounding box center [834, 127] width 85 height 31
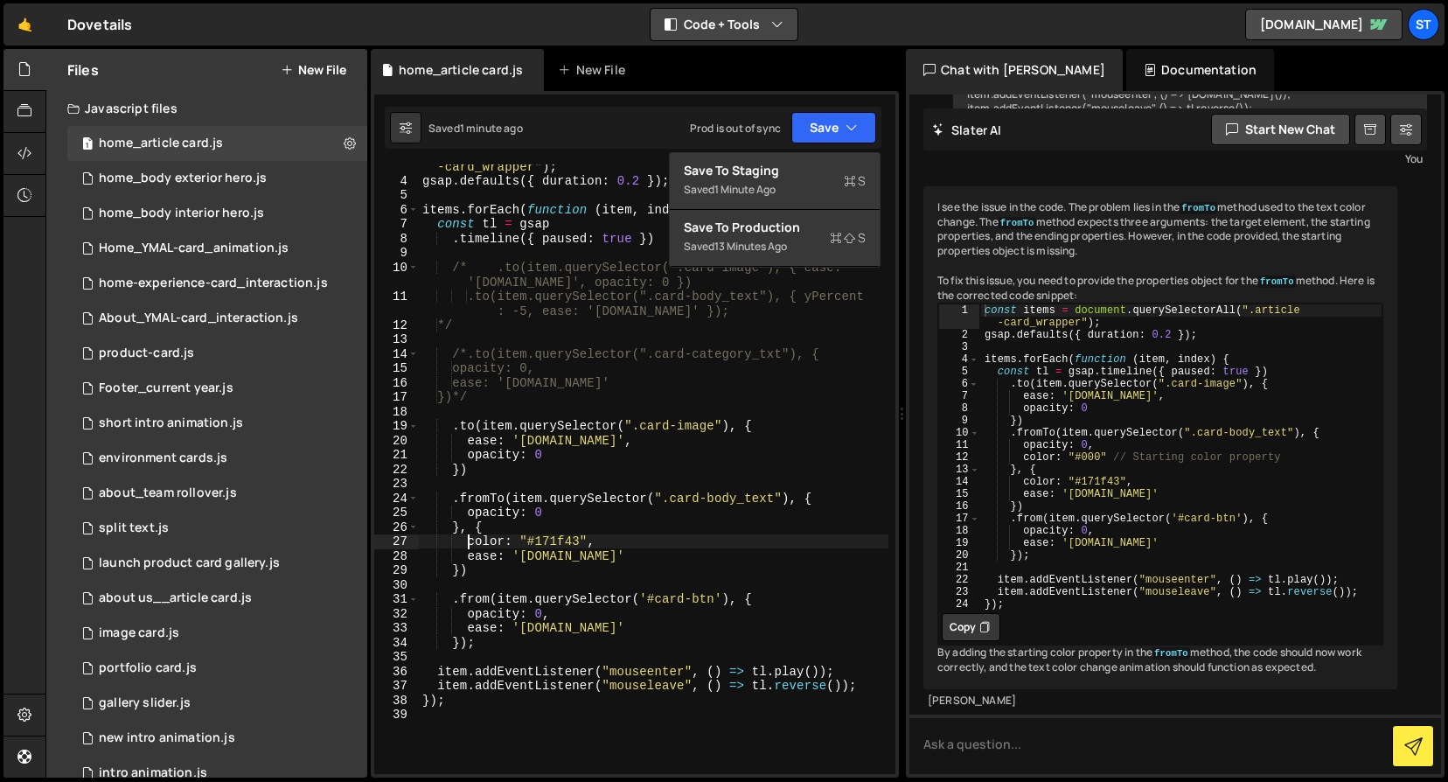
click at [471, 543] on div "const items = document . querySelectorAll ( ".article -card_wrapper" ) ; gsap .…" at bounding box center [654, 470] width 470 height 653
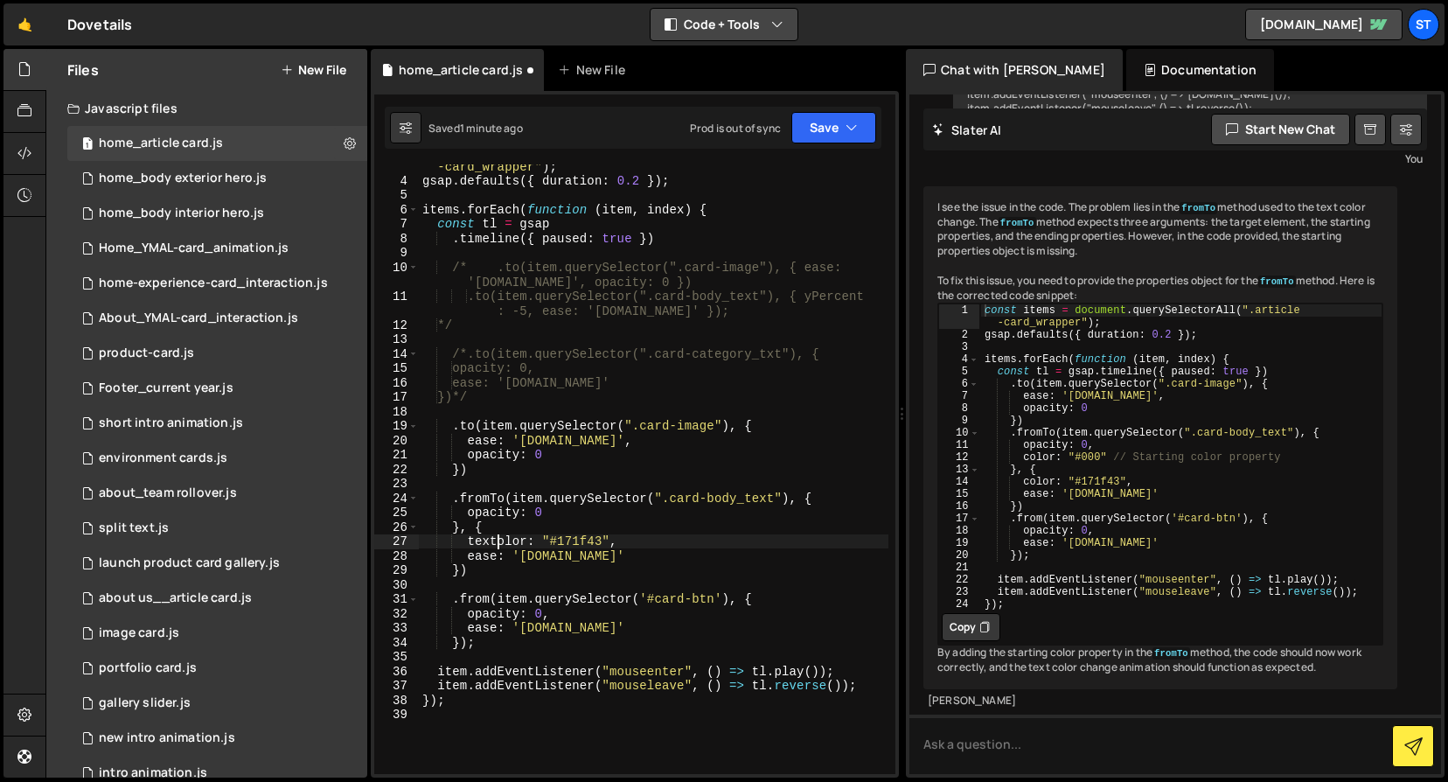
scroll to position [0, 5]
click at [848, 115] on button "Save" at bounding box center [834, 127] width 85 height 31
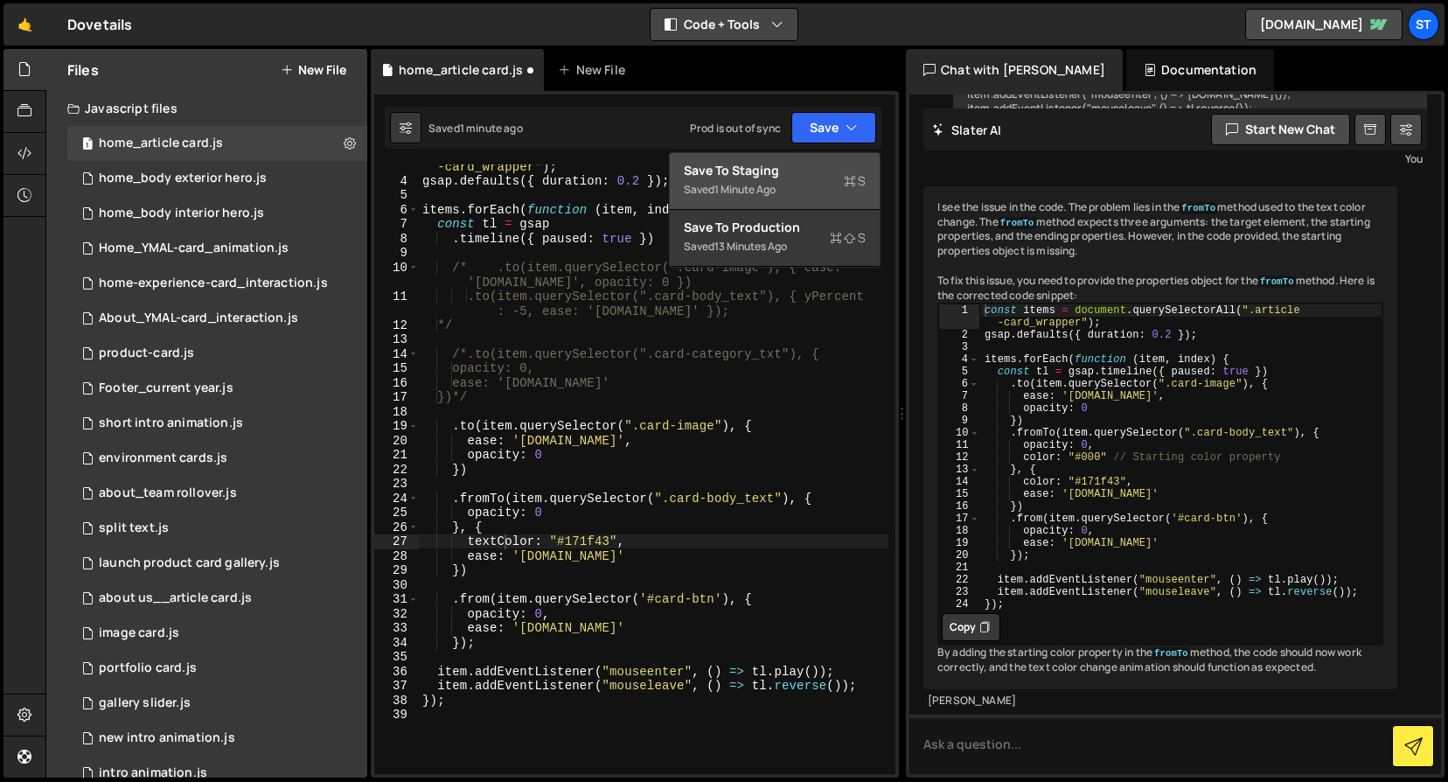
click at [724, 174] on div "Save to Staging S" at bounding box center [775, 170] width 182 height 17
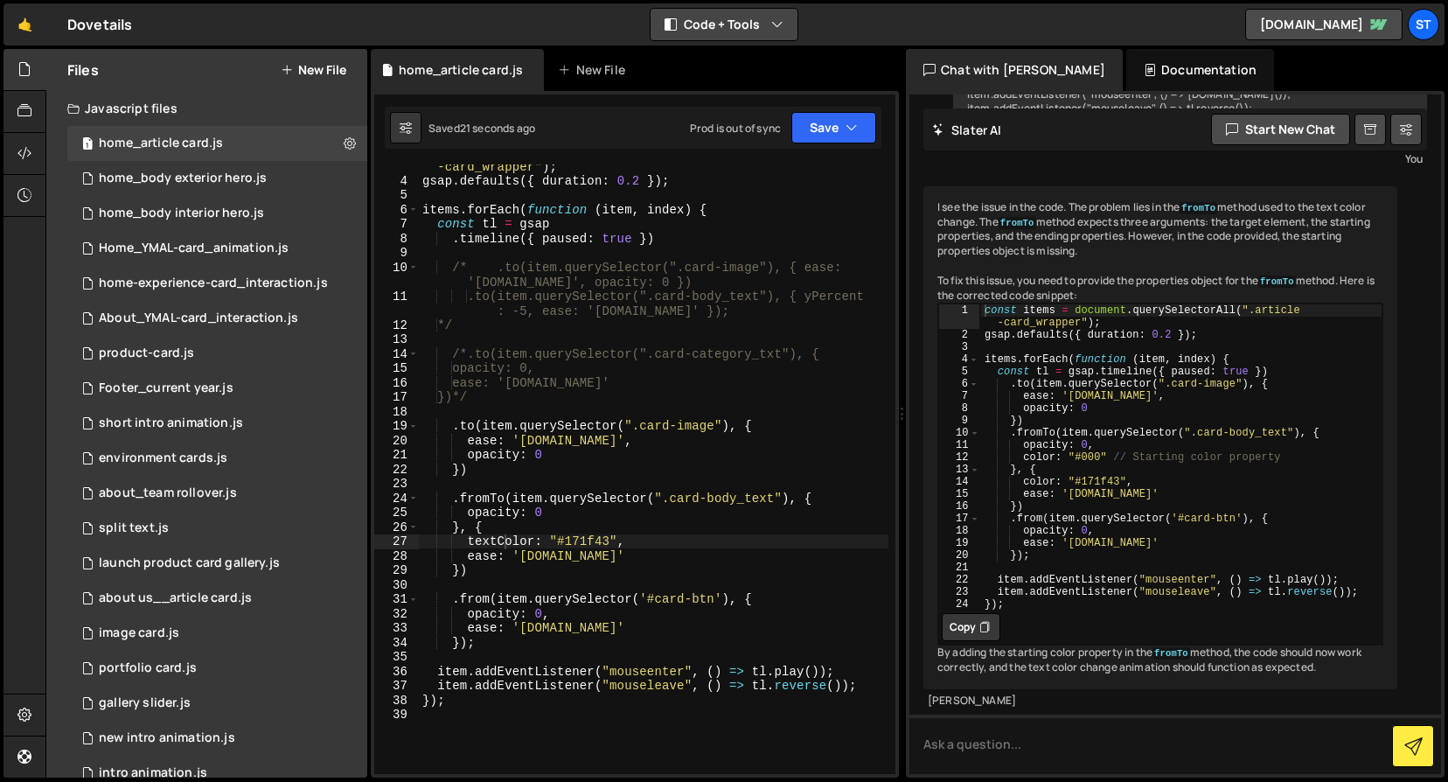
click at [468, 543] on div "const items = document . querySelectorAll ( ".article -card_wrapper" ) ; gsap .…" at bounding box center [654, 470] width 470 height 653
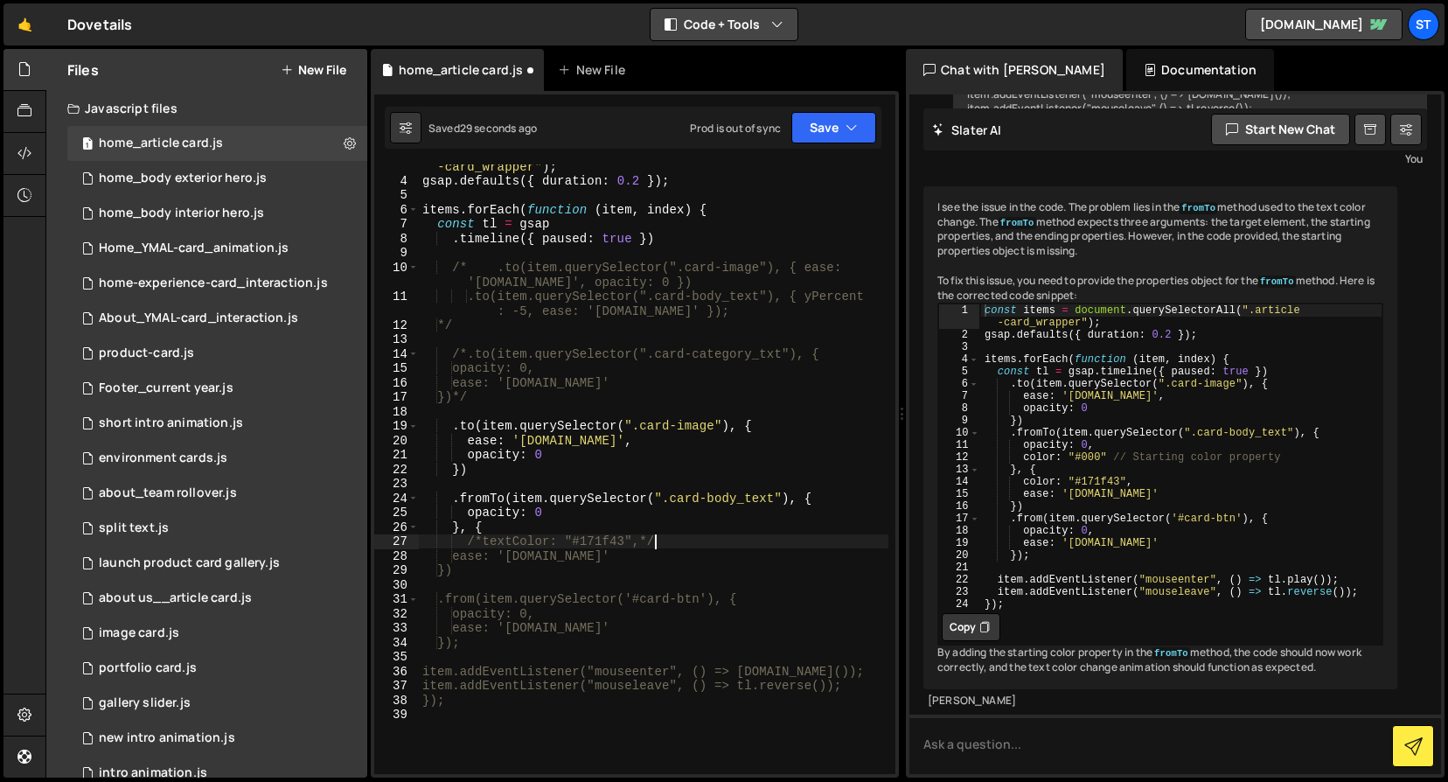
scroll to position [0, 15]
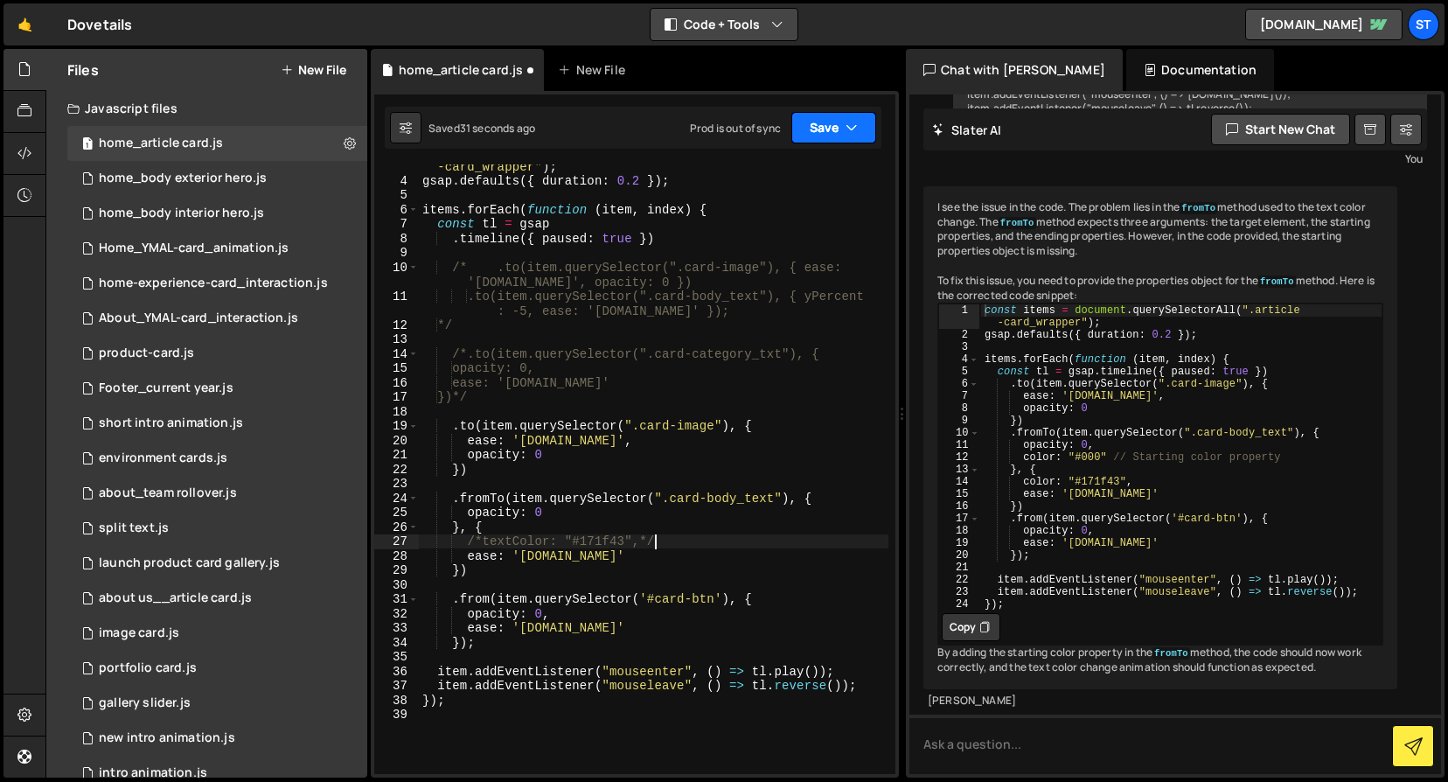
click at [855, 118] on button "Save" at bounding box center [834, 127] width 85 height 31
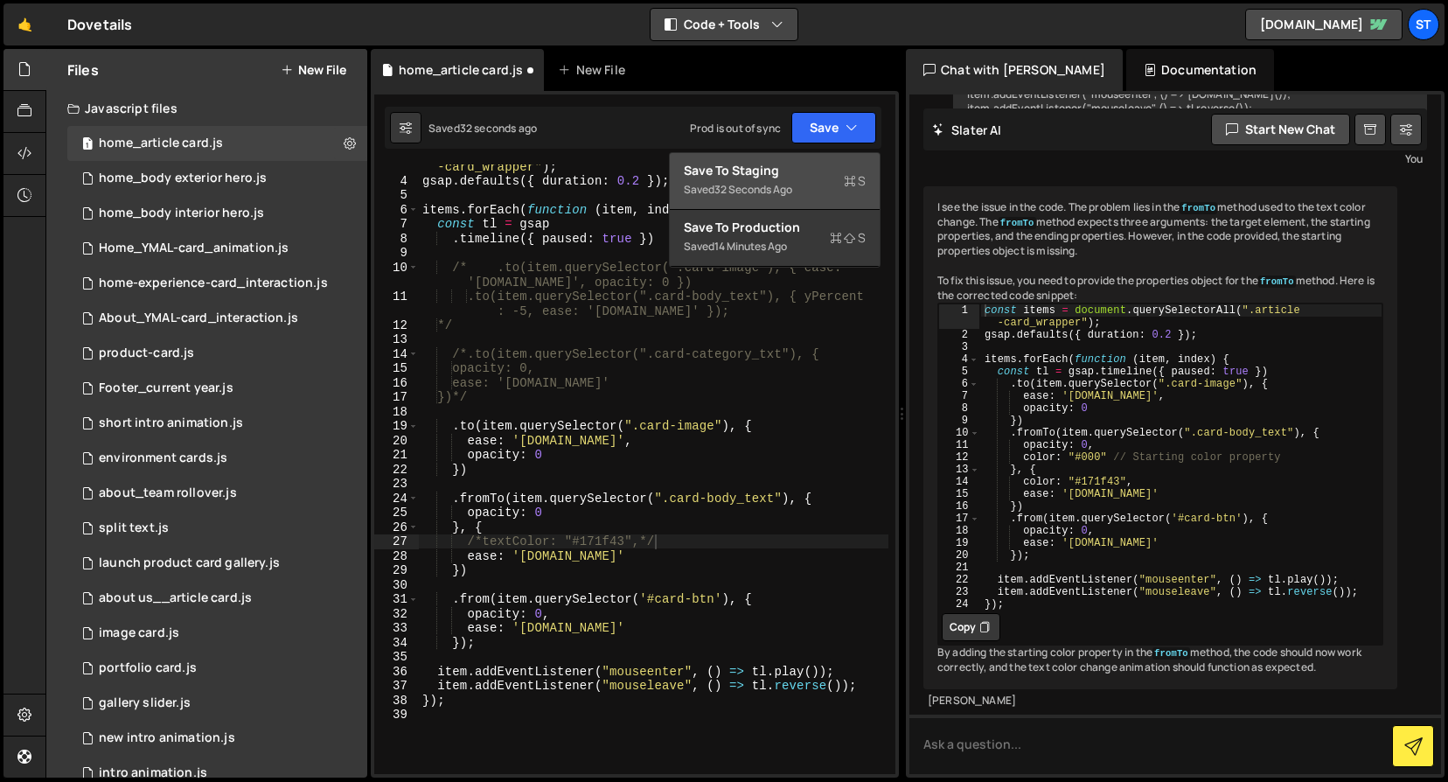
click at [758, 171] on div "Save to Staging S" at bounding box center [775, 170] width 182 height 17
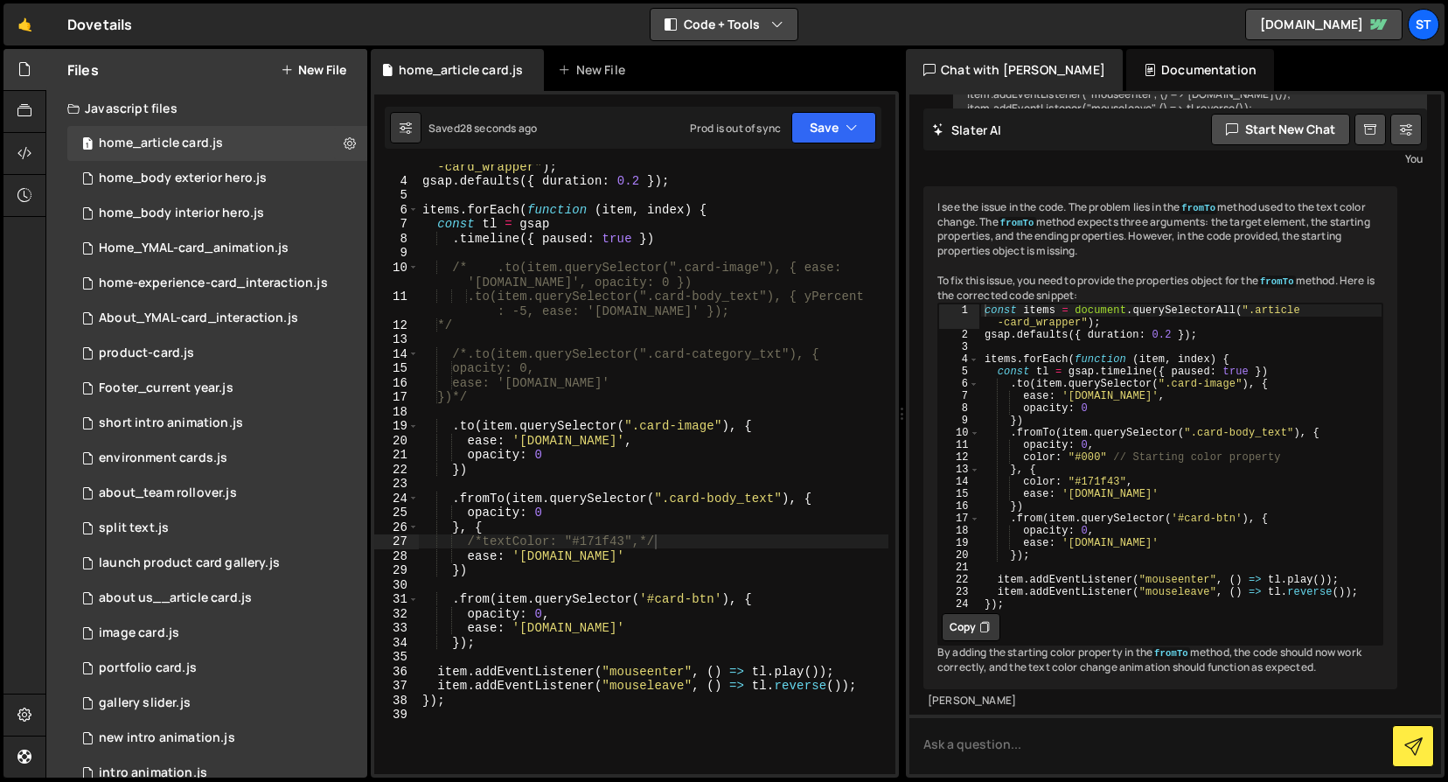
scroll to position [0, 11]
drag, startPoint x: 601, startPoint y: 558, endPoint x: 464, endPoint y: 560, distance: 136.5
click at [464, 560] on div "const items = document . querySelectorAll ( ".article -card_wrapper" ) ; gsap .…" at bounding box center [654, 470] width 470 height 653
click at [543, 510] on div "const items = document . querySelectorAll ( ".article -card_wrapper" ) ; gsap .…" at bounding box center [654, 470] width 470 height 653
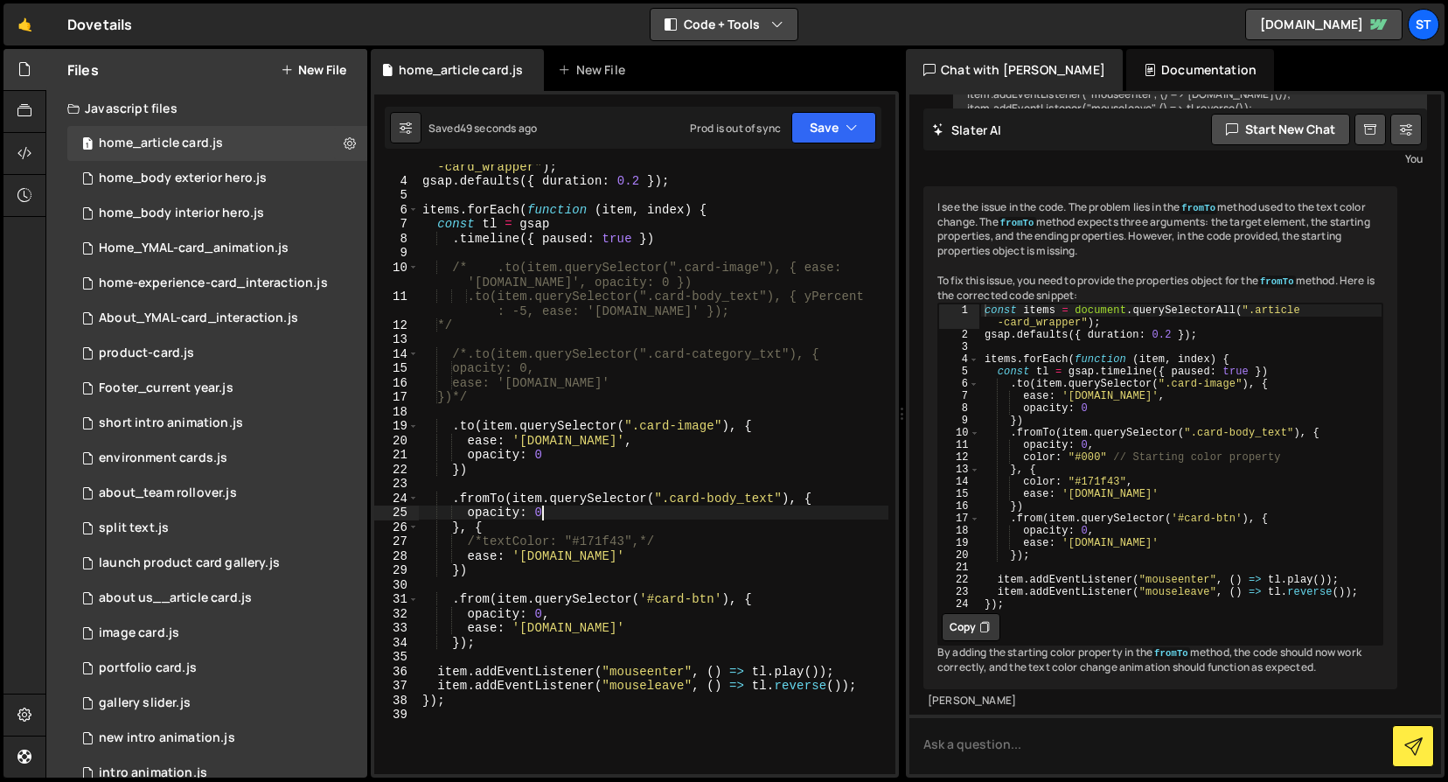
type textarea "opacity: 0,"
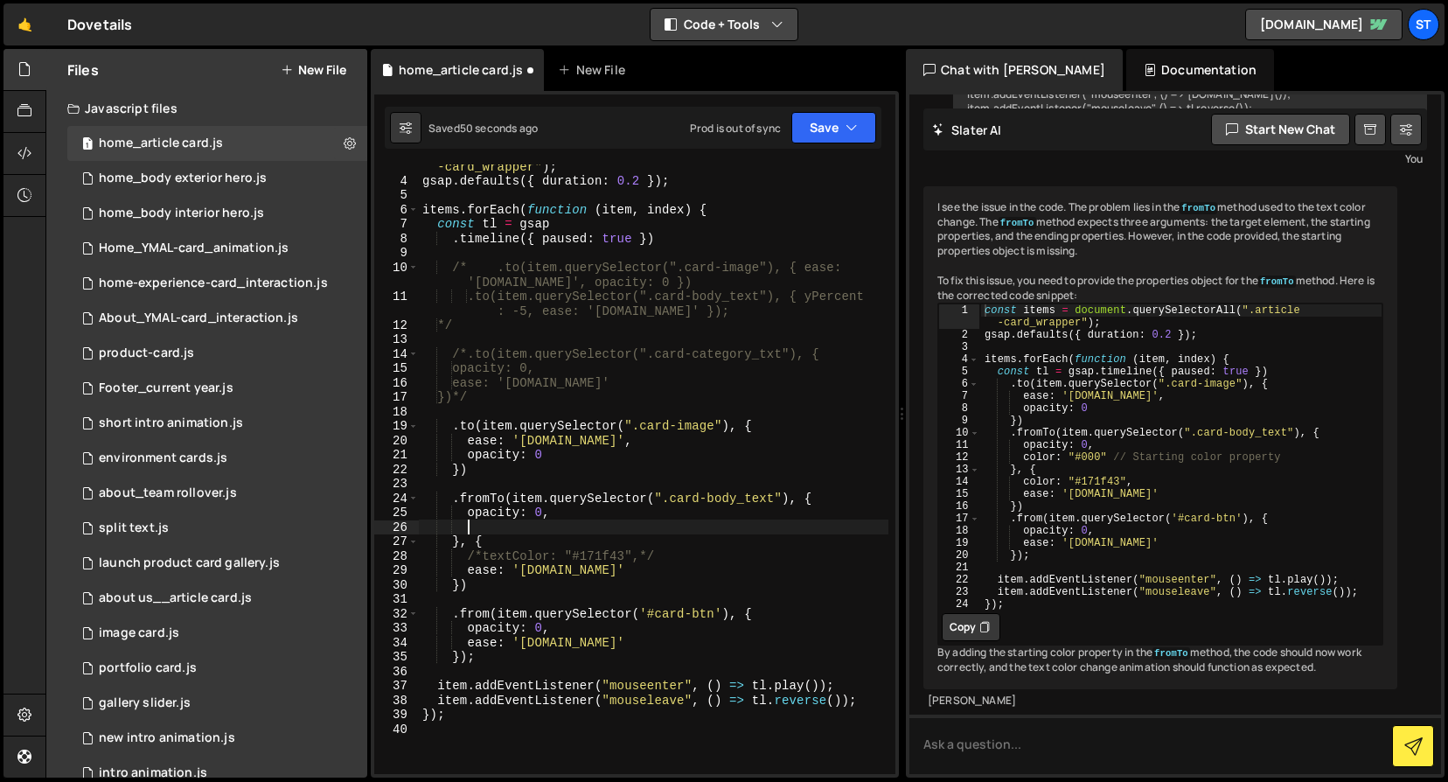
paste textarea "ease: '[DOMAIN_NAME]'"
drag, startPoint x: 484, startPoint y: 560, endPoint x: 468, endPoint y: 561, distance: 15.8
click at [468, 561] on div "const items = document . querySelectorAll ( ".article -card_wrapper" ) ; gsap .…" at bounding box center [654, 470] width 470 height 653
drag, startPoint x: 605, startPoint y: 527, endPoint x: 465, endPoint y: 529, distance: 140.0
click at [465, 529] on div "const items = document . querySelectorAll ( ".article -card_wrapper" ) ; gsap .…" at bounding box center [654, 470] width 470 height 653
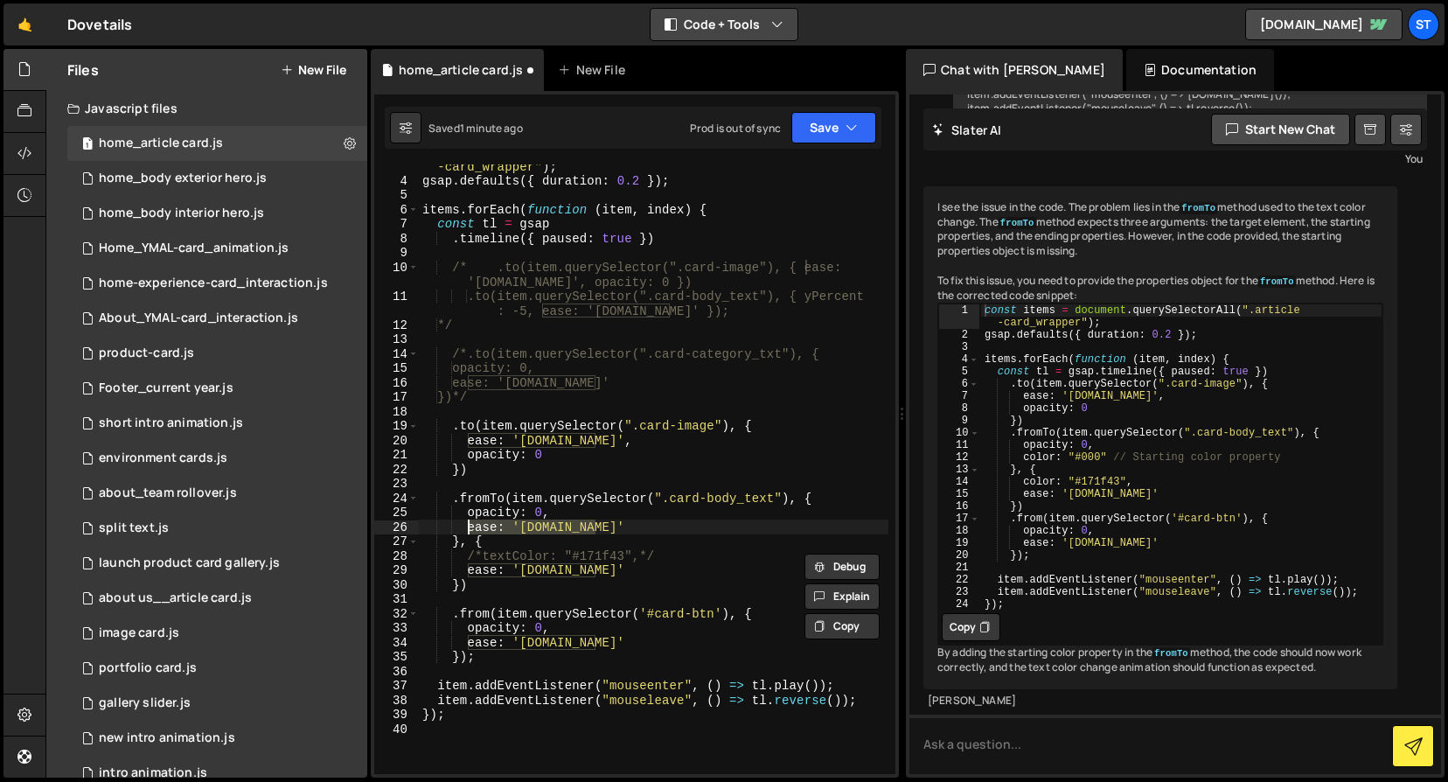
type textarea "ease: '[DOMAIN_NAME]'"
type textarea "opacity: 0,"
click at [480, 557] on div "const items = document . querySelectorAll ( ".article -card_wrapper" ) ; gsap .…" at bounding box center [654, 470] width 470 height 653
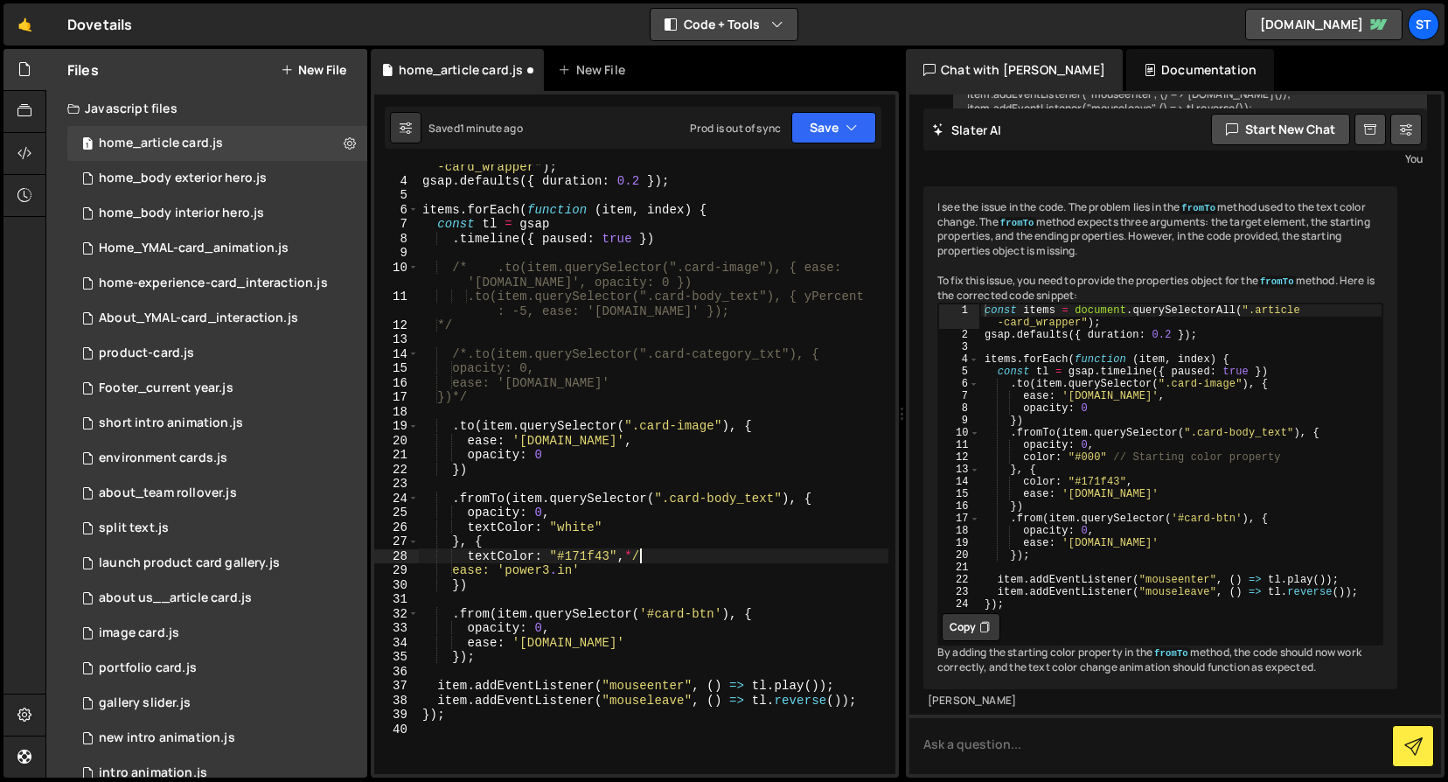
click at [638, 556] on div "const items = document . querySelectorAll ( ".article -card_wrapper" ) ; gsap .…" at bounding box center [654, 470] width 470 height 653
click at [852, 120] on icon "button" at bounding box center [852, 127] width 12 height 17
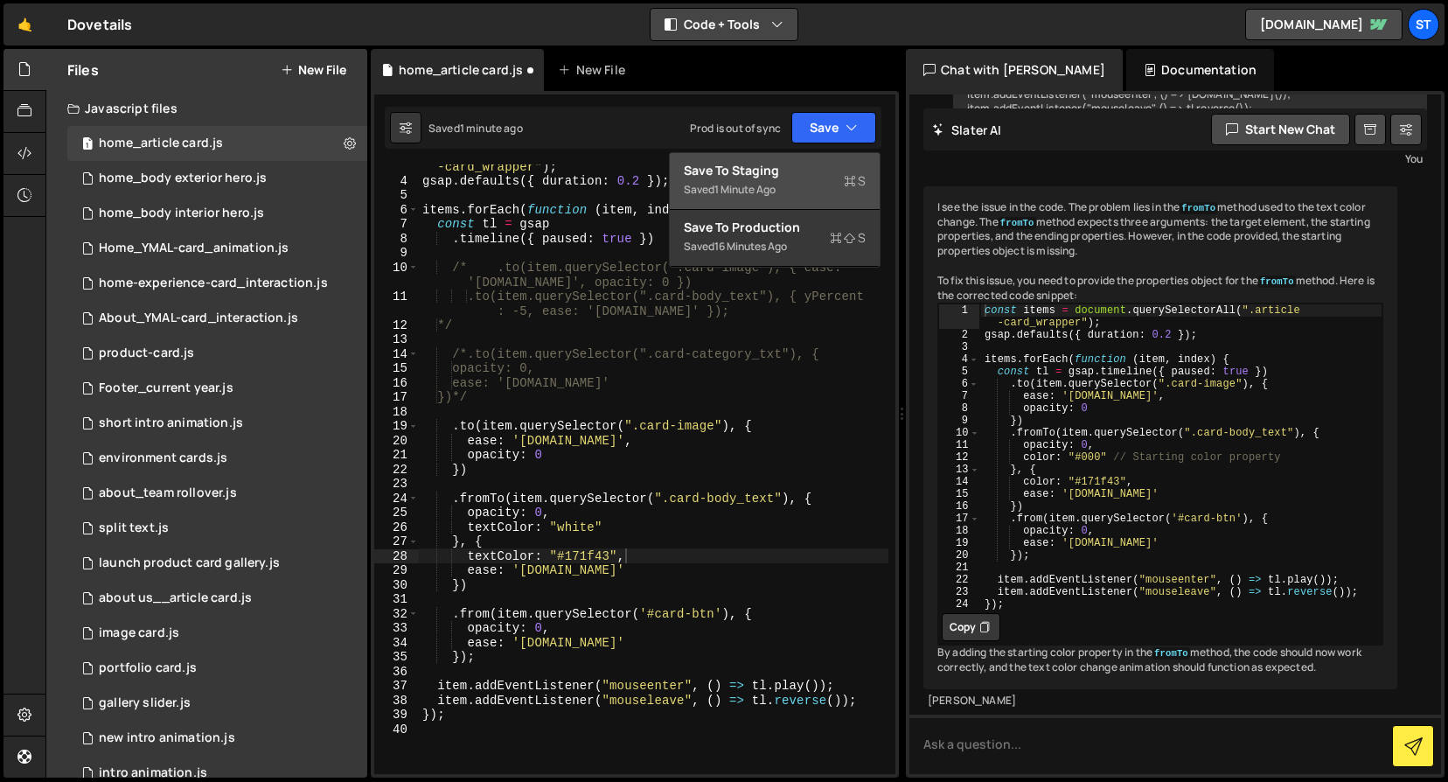
click at [763, 178] on div "Save to Staging S" at bounding box center [775, 170] width 182 height 17
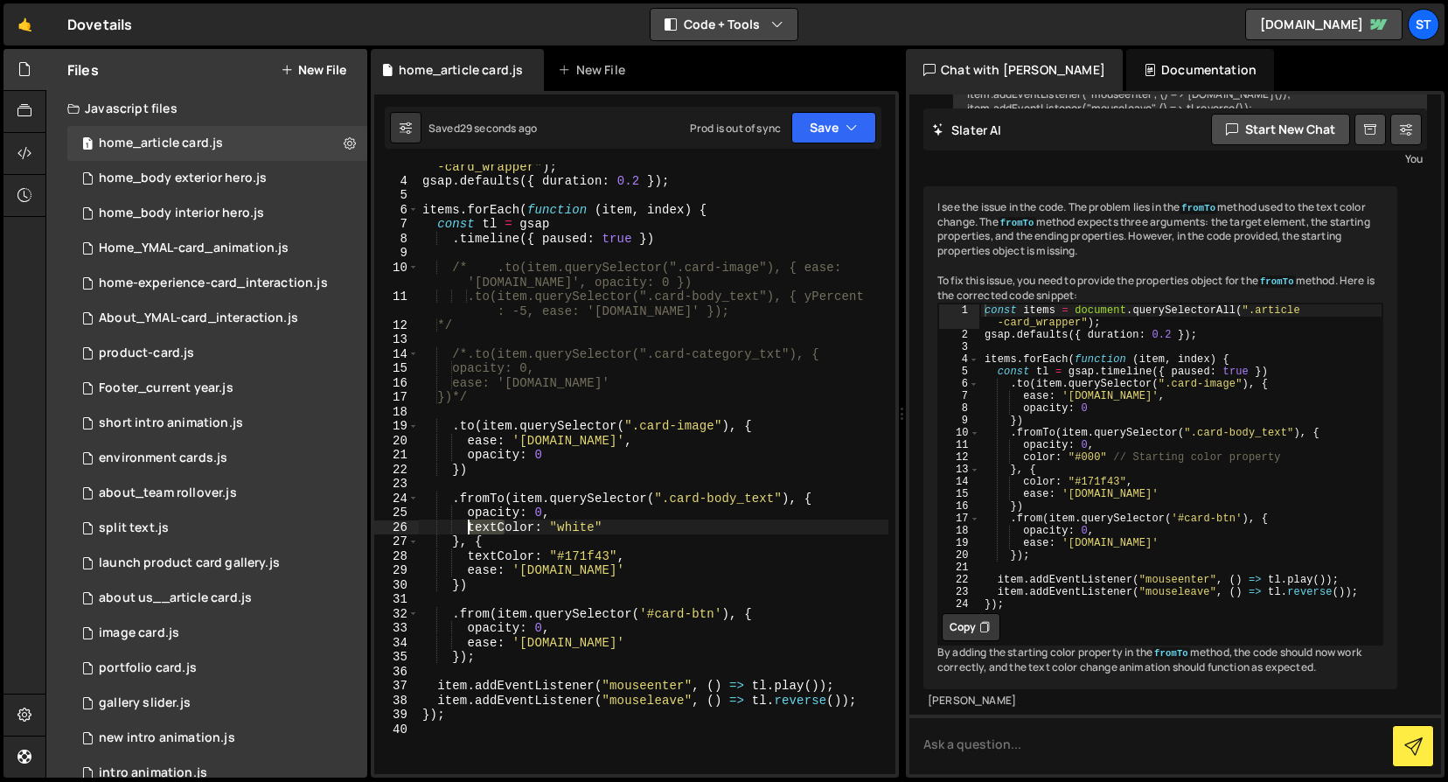
drag, startPoint x: 504, startPoint y: 527, endPoint x: 469, endPoint y: 527, distance: 35.0
click at [469, 527] on div "const items = document . querySelectorAll ( ".article -card_wrapper" ) ; gsap .…" at bounding box center [654, 470] width 470 height 653
click at [584, 522] on div "const items = document . querySelectorAll ( ".article -card_wrapper" ) ; gsap .…" at bounding box center [654, 470] width 470 height 653
drag, startPoint x: 504, startPoint y: 557, endPoint x: 467, endPoint y: 559, distance: 36.8
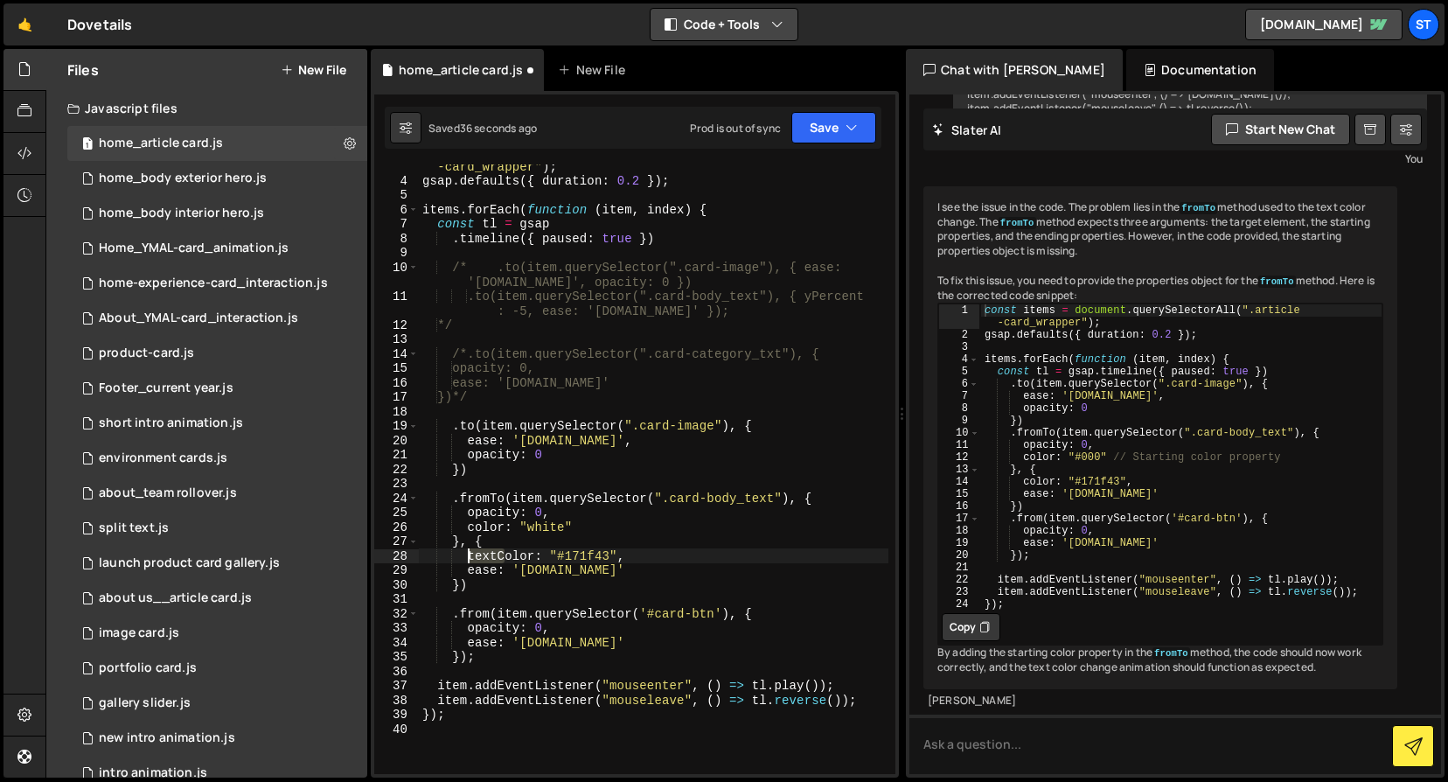
click at [467, 559] on div "const items = document . querySelectorAll ( ".article -card_wrapper" ) ; gsap .…" at bounding box center [654, 470] width 470 height 653
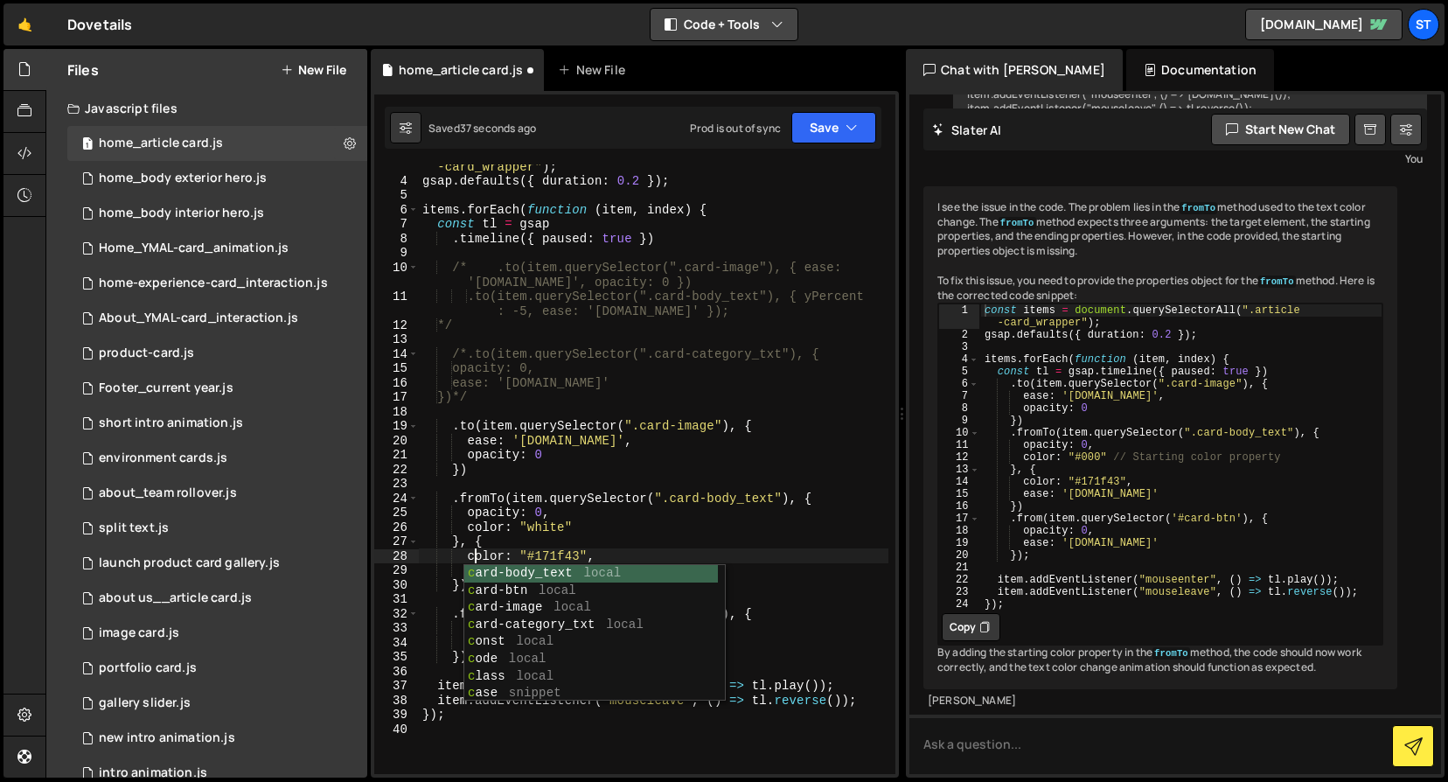
click at [654, 541] on div "const items = document . querySelectorAll ( ".article -card_wrapper" ) ; gsap .…" at bounding box center [654, 470] width 470 height 653
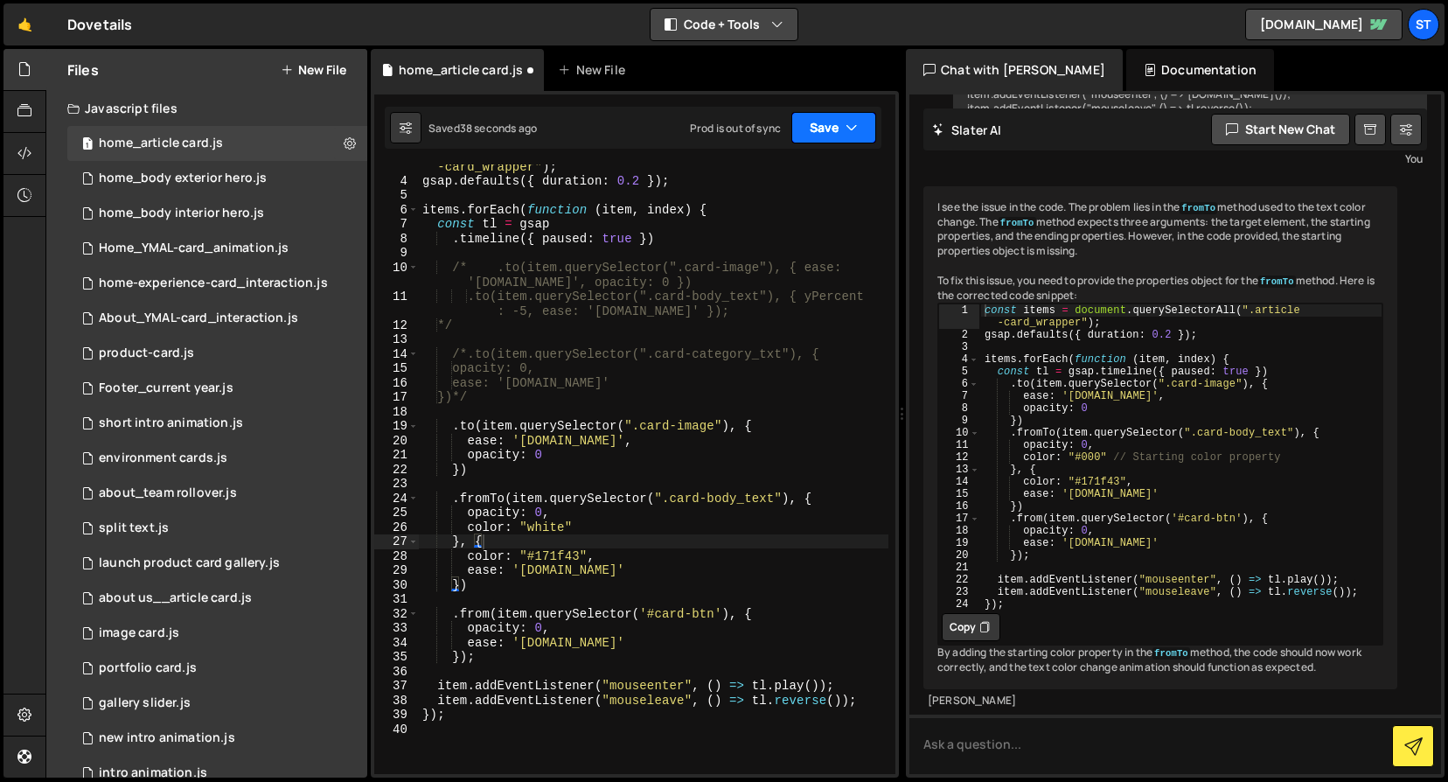
click at [834, 129] on button "Save" at bounding box center [834, 127] width 85 height 31
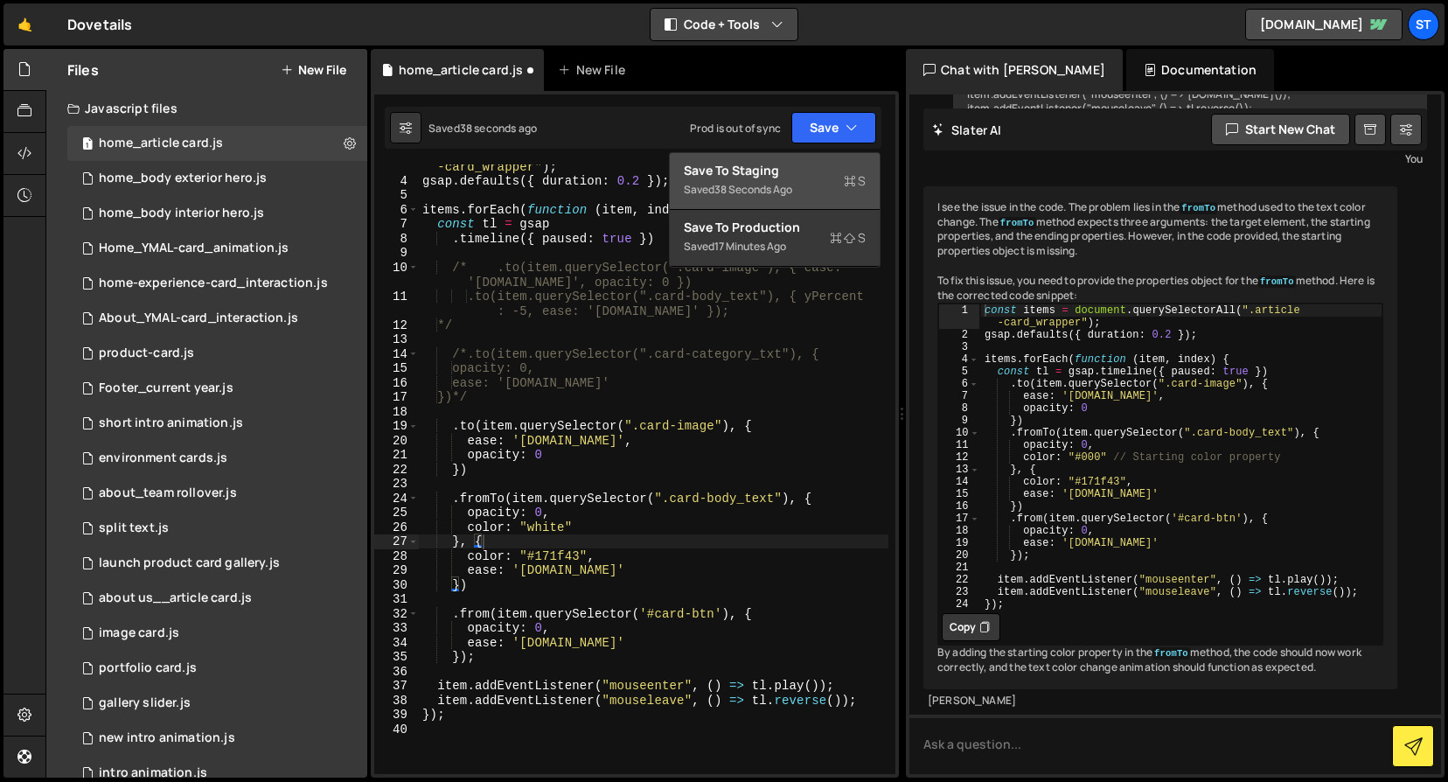
click at [772, 177] on div "Save to Staging S" at bounding box center [775, 170] width 182 height 17
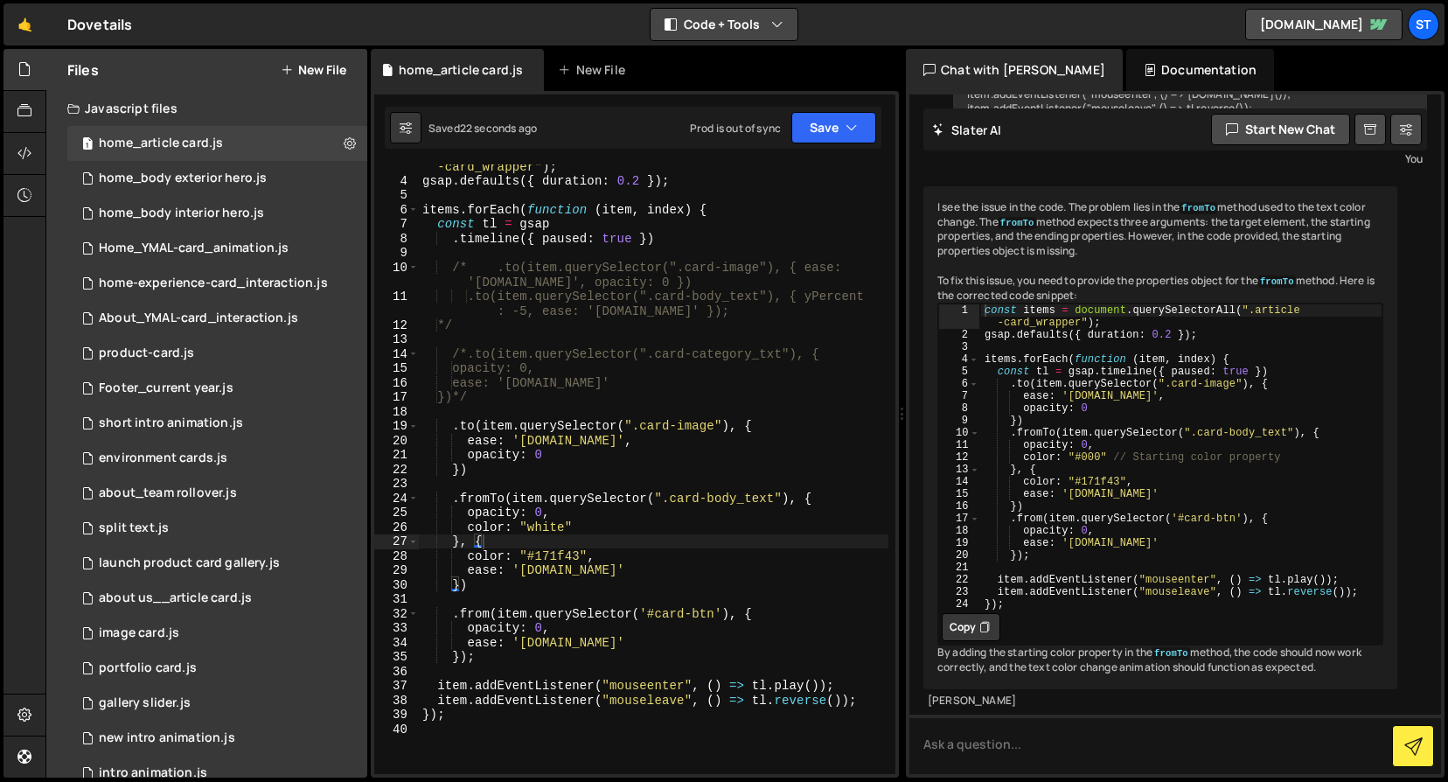
click at [656, 553] on div "const items = document . querySelectorAll ( ".article -card_wrapper" ) ; gsap .…" at bounding box center [654, 470] width 470 height 653
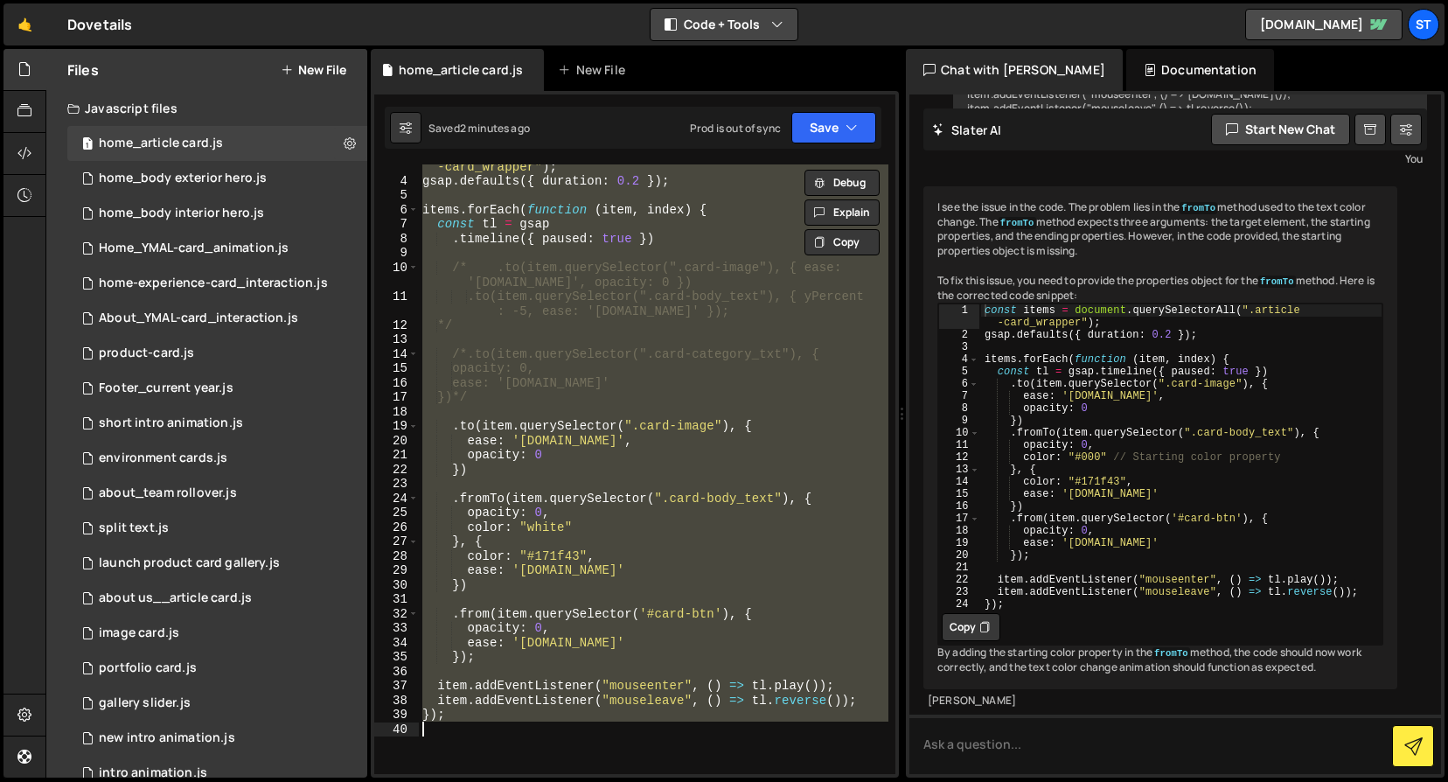
click at [690, 561] on div "const items = document . querySelectorAll ( ".article -card_wrapper" ) ; gsap .…" at bounding box center [654, 469] width 470 height 610
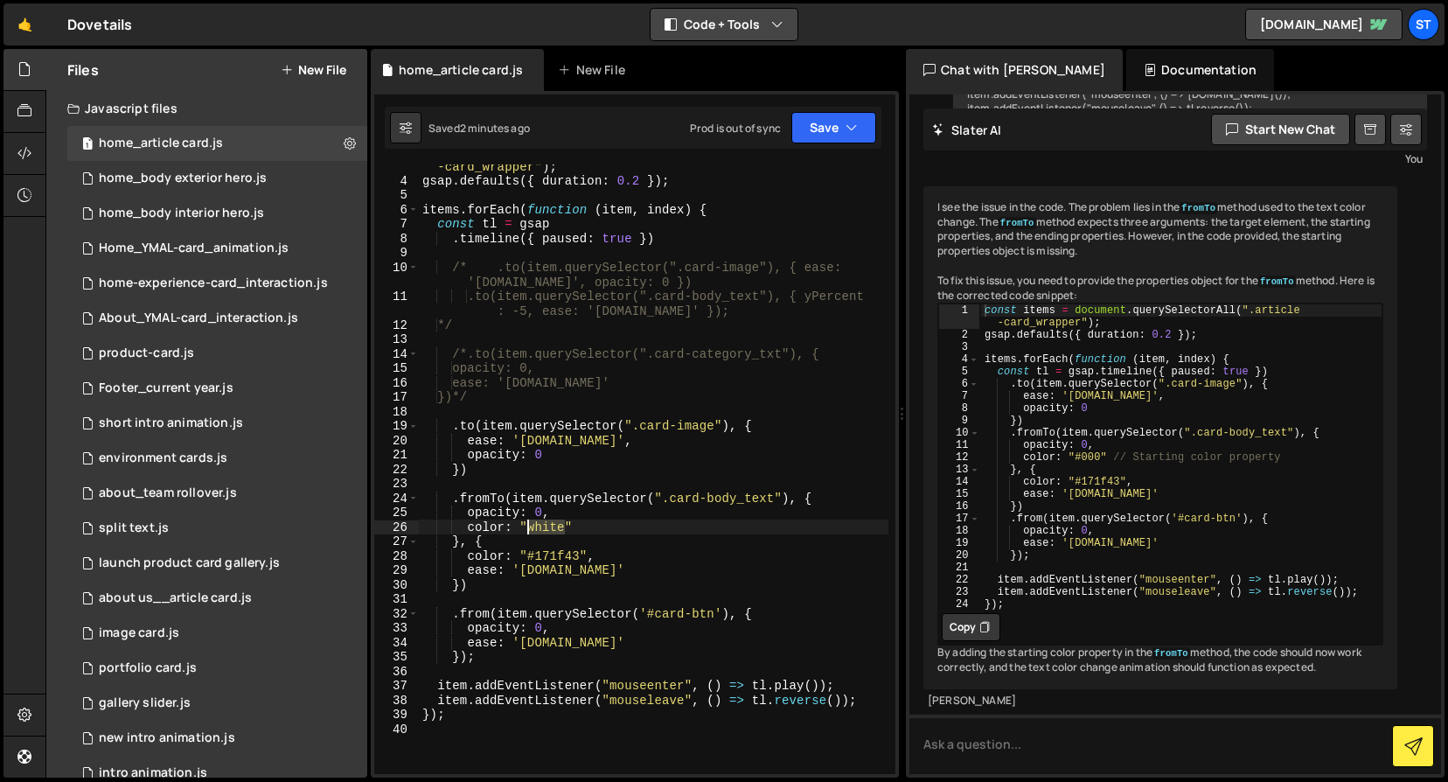
drag, startPoint x: 566, startPoint y: 530, endPoint x: 527, endPoint y: 526, distance: 38.7
click at [527, 526] on div "const items = document . querySelectorAll ( ".article -card_wrapper" ) ; gsap .…" at bounding box center [654, 470] width 470 height 653
paste textarea "#fffafa"
click at [827, 125] on button "Save" at bounding box center [834, 127] width 85 height 31
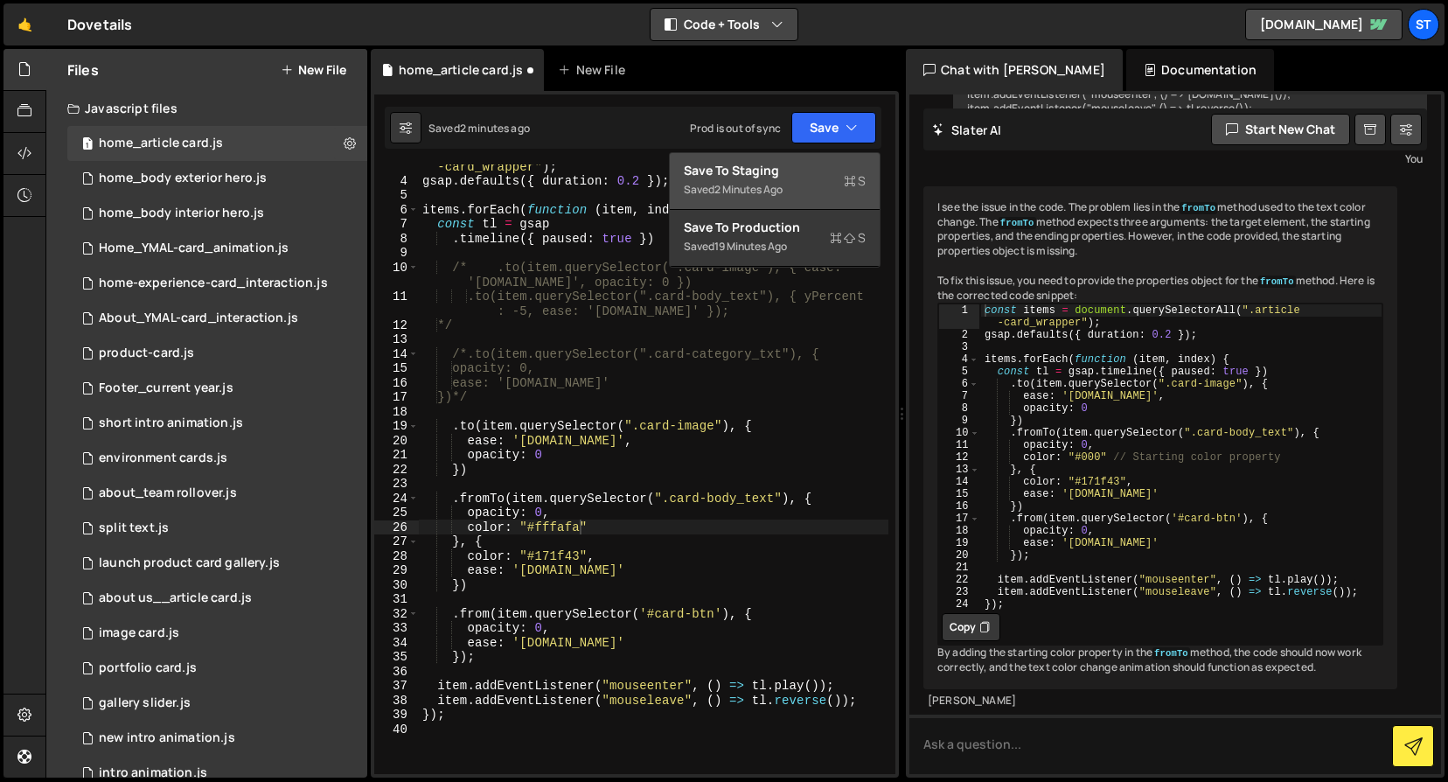
click at [789, 166] on div "Save to Staging S" at bounding box center [775, 170] width 182 height 17
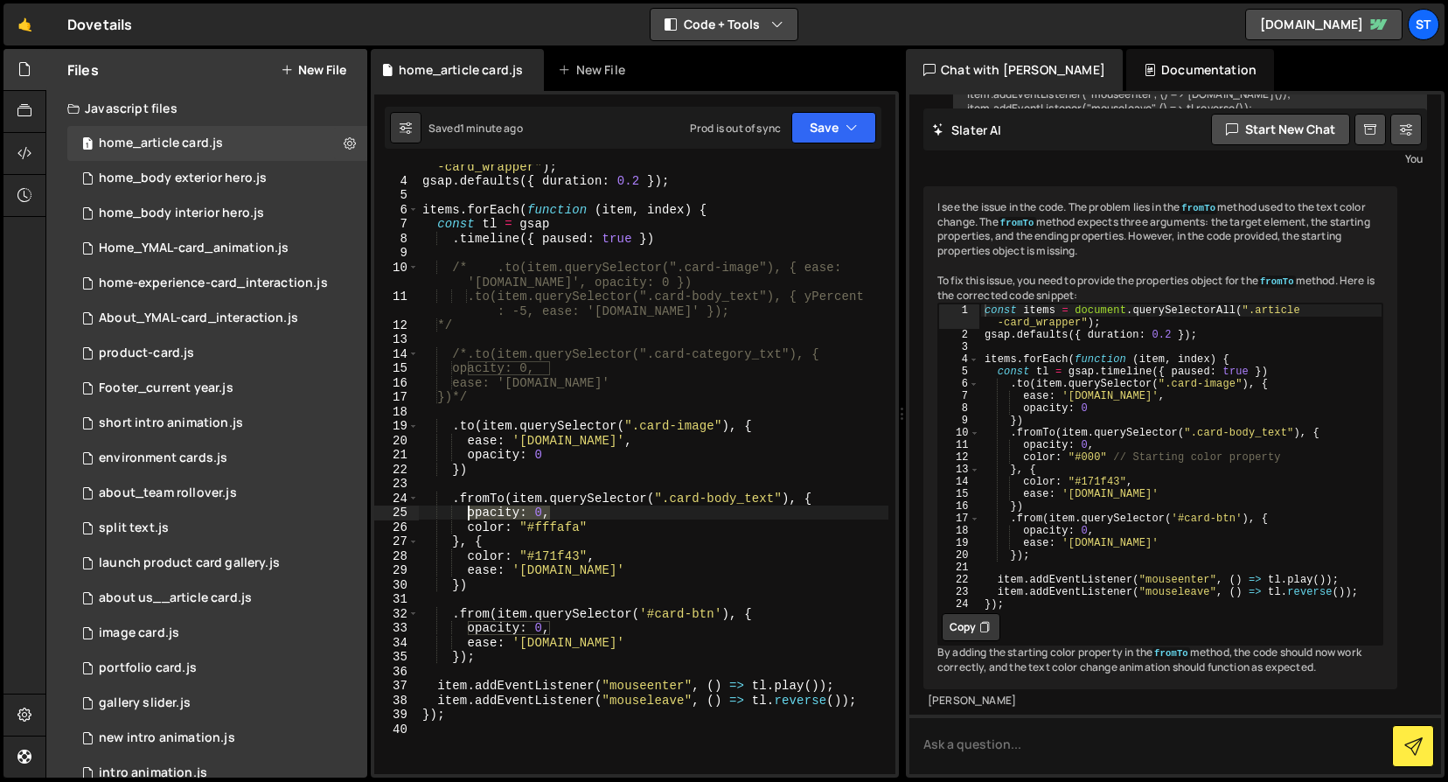
drag, startPoint x: 547, startPoint y: 513, endPoint x: 469, endPoint y: 515, distance: 77.9
click at [469, 515] on div "const items = document . querySelectorAll ( ".article -card_wrapper" ) ; gsap .…" at bounding box center [654, 470] width 470 height 653
click at [466, 558] on div "const items = document . querySelectorAll ( ".article -card_wrapper" ) ; gsap .…" at bounding box center [654, 470] width 470 height 653
paste textarea "opacity: 0,"
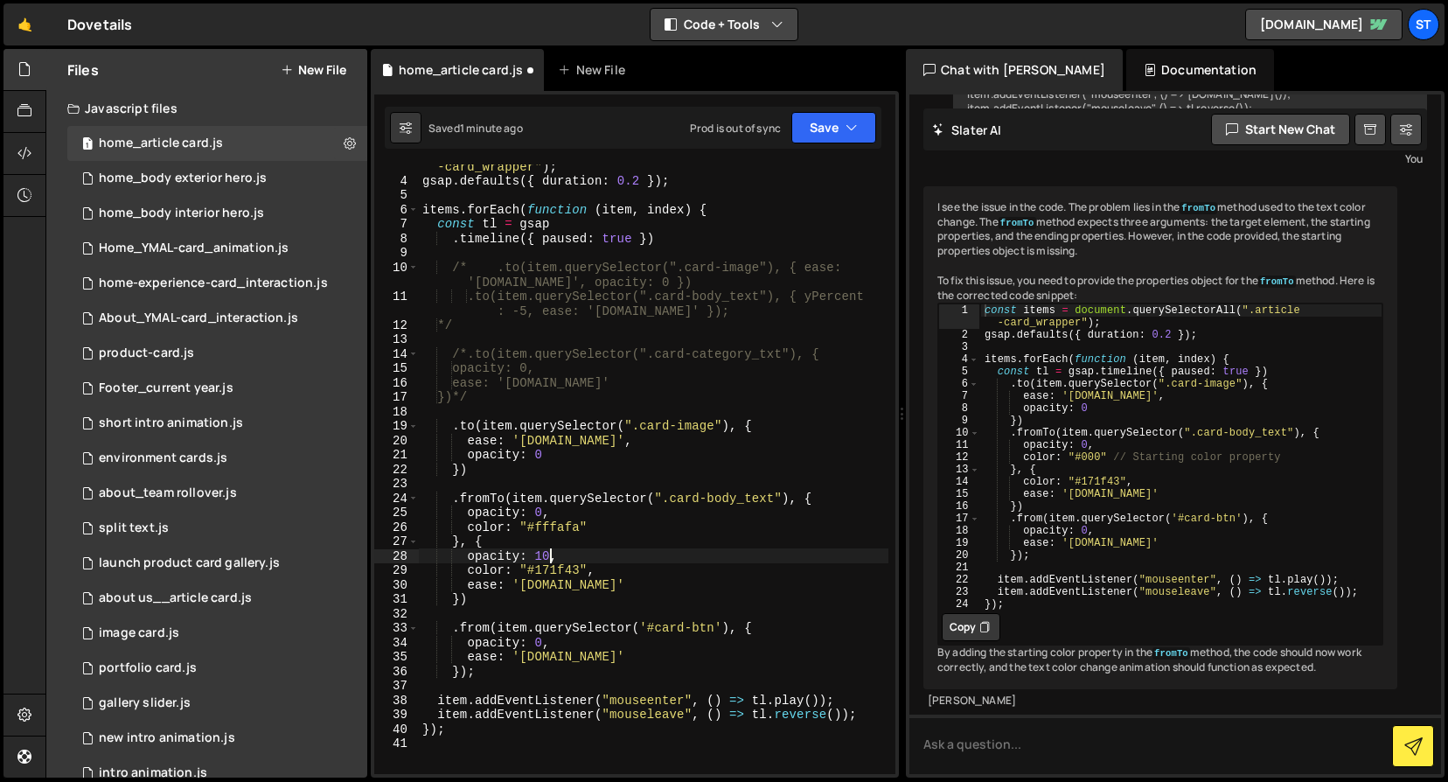
scroll to position [0, 9]
click at [681, 561] on div "const items = document . querySelectorAll ( ".article -card_wrapper" ) ; gsap .…" at bounding box center [654, 470] width 470 height 653
click at [831, 131] on button "Save" at bounding box center [834, 127] width 85 height 31
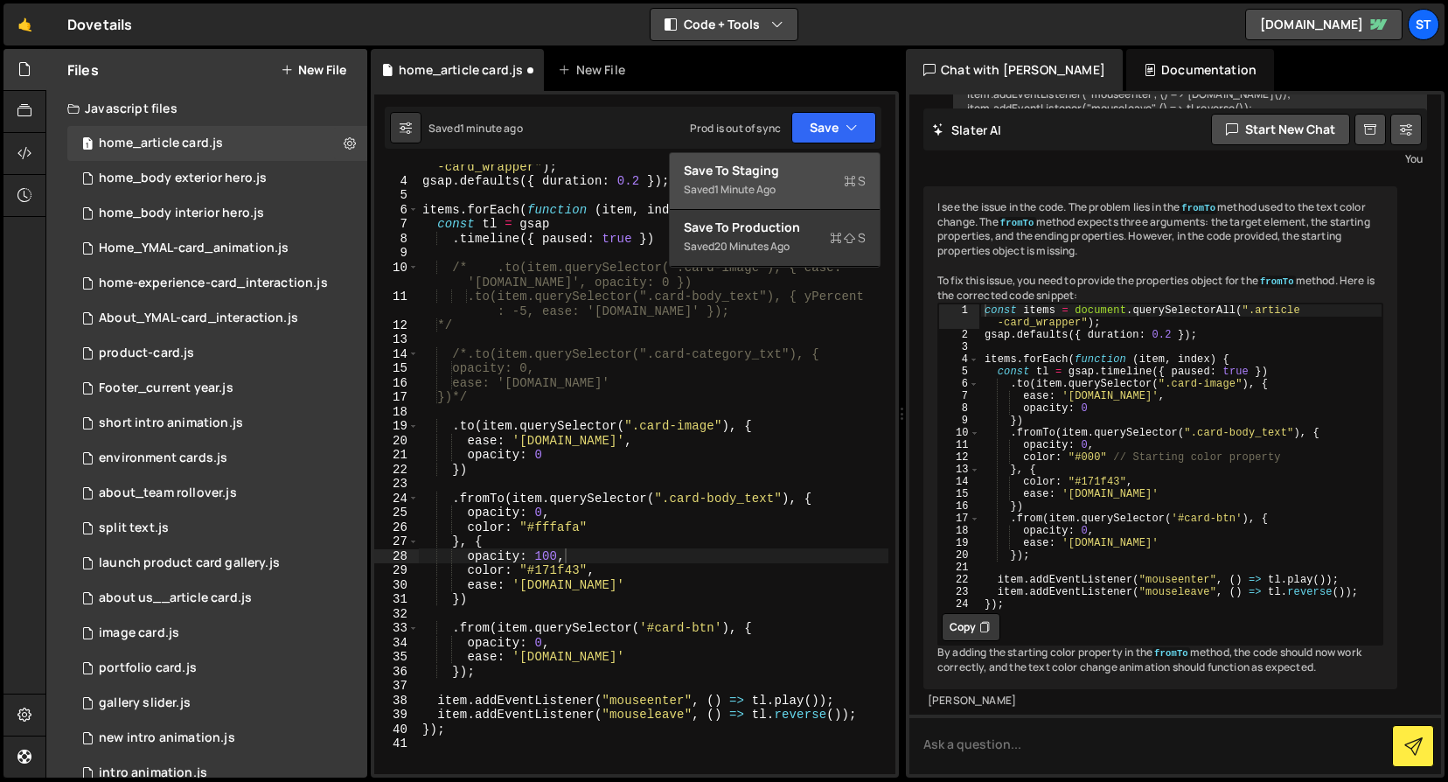
click at [776, 171] on div "Save to Staging S" at bounding box center [775, 170] width 182 height 17
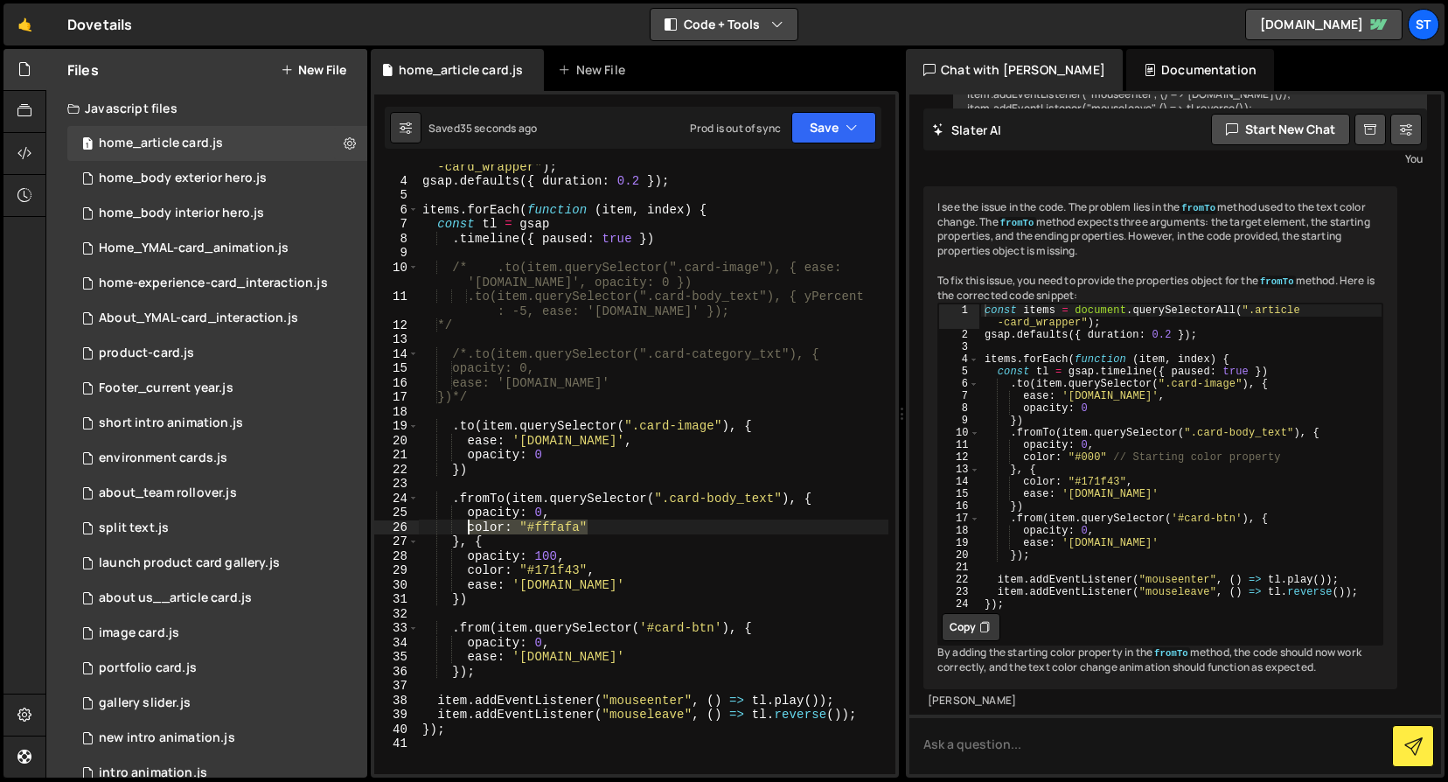
drag, startPoint x: 588, startPoint y: 527, endPoint x: 471, endPoint y: 527, distance: 117.2
click at [471, 527] on div "const items = document . querySelectorAll ( ".article -card_wrapper" ) ; gsap .…" at bounding box center [654, 470] width 470 height 653
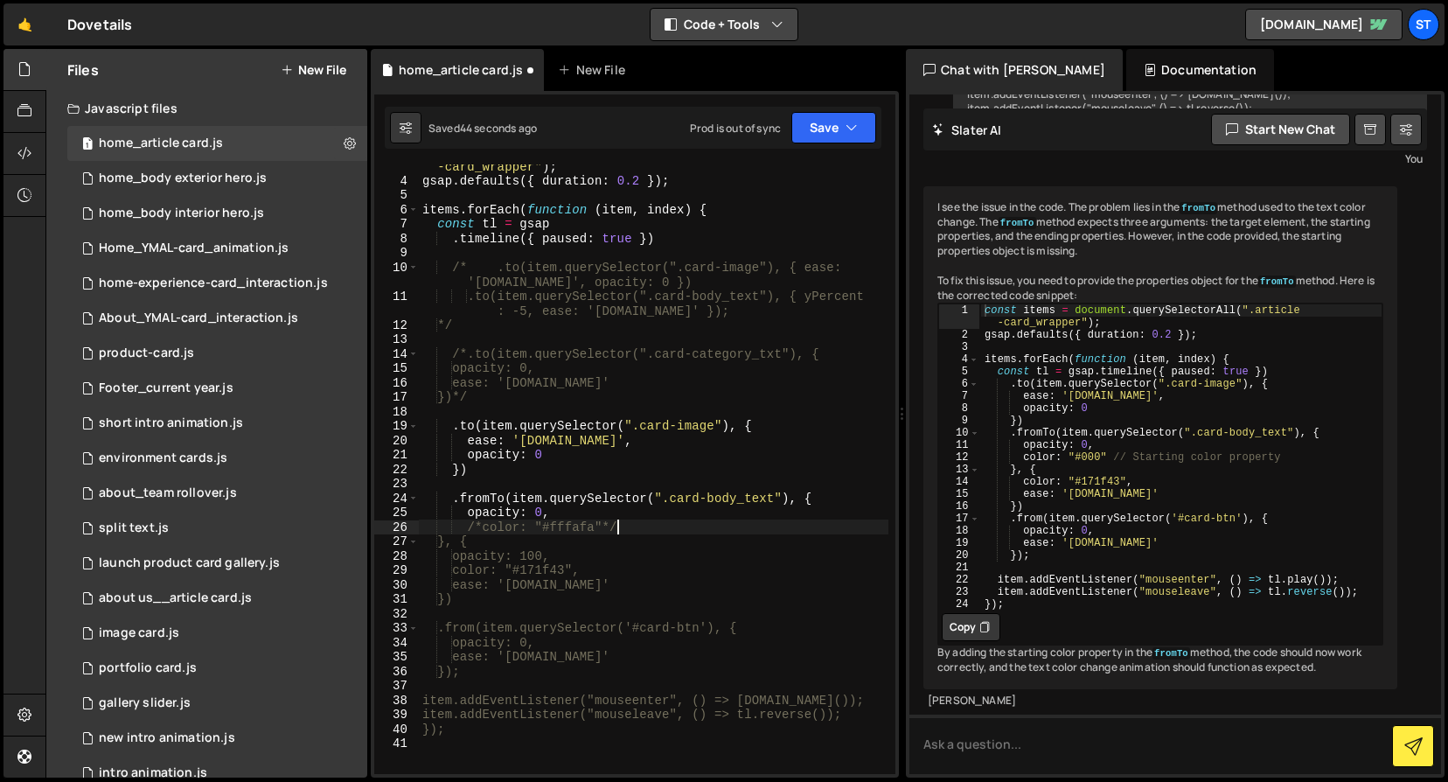
scroll to position [0, 12]
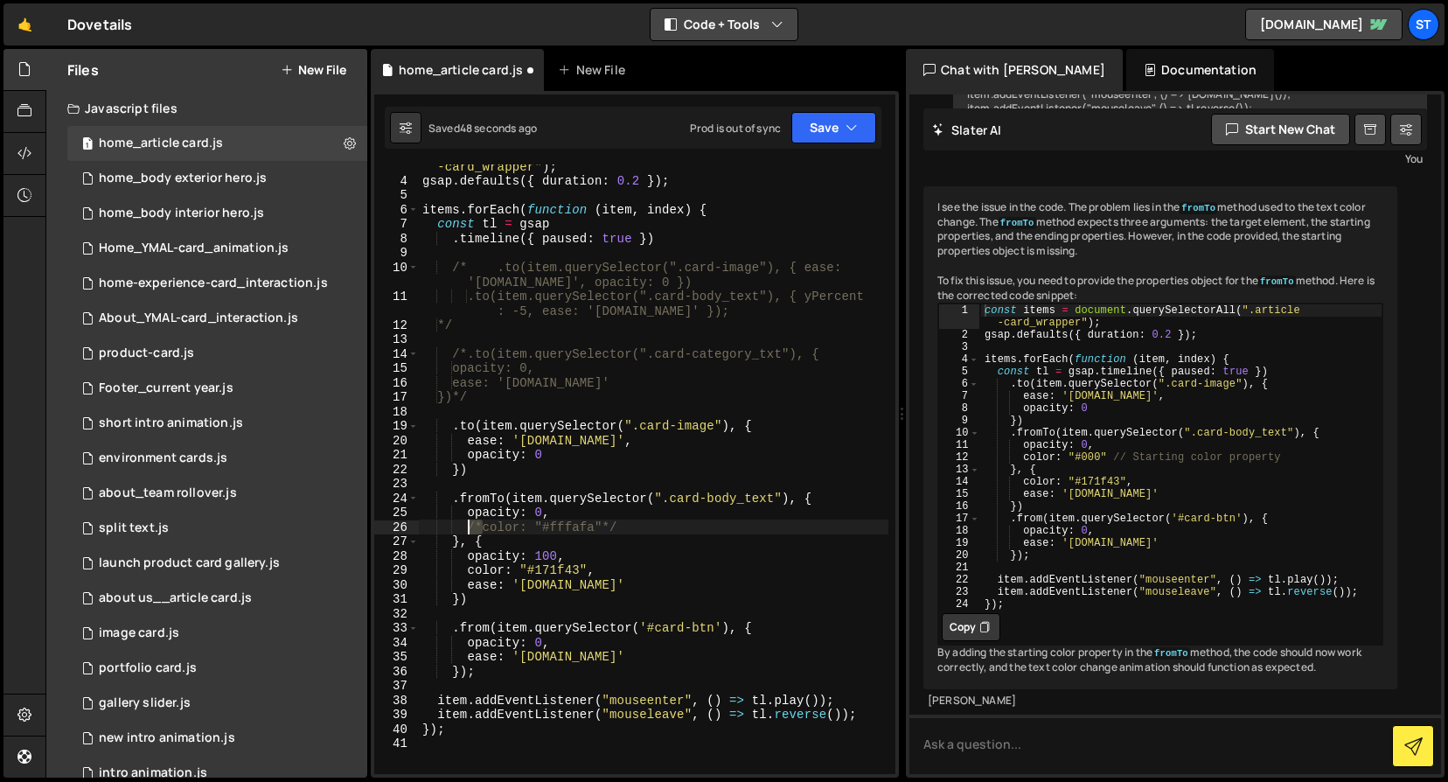
drag, startPoint x: 481, startPoint y: 527, endPoint x: 469, endPoint y: 529, distance: 12.4
click at [469, 529] on div "const items = document . querySelectorAll ( ".article -card_wrapper" ) ; gsap .…" at bounding box center [654, 470] width 470 height 653
click at [543, 515] on div "const items = document . querySelectorAll ( ".article -card_wrapper" ) ; gsap .…" at bounding box center [654, 470] width 470 height 653
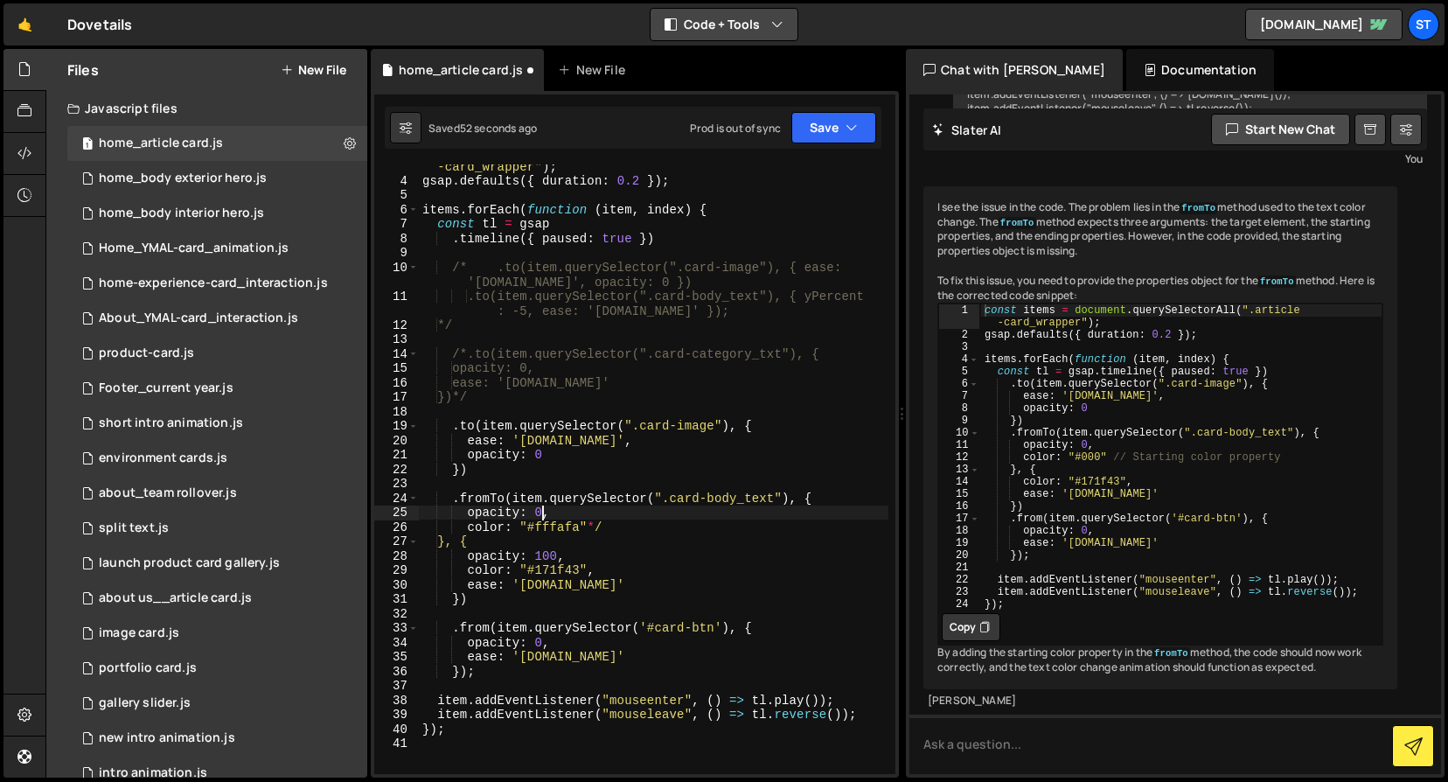
paste textarea "/*"
click at [832, 124] on button "Save" at bounding box center [834, 127] width 85 height 31
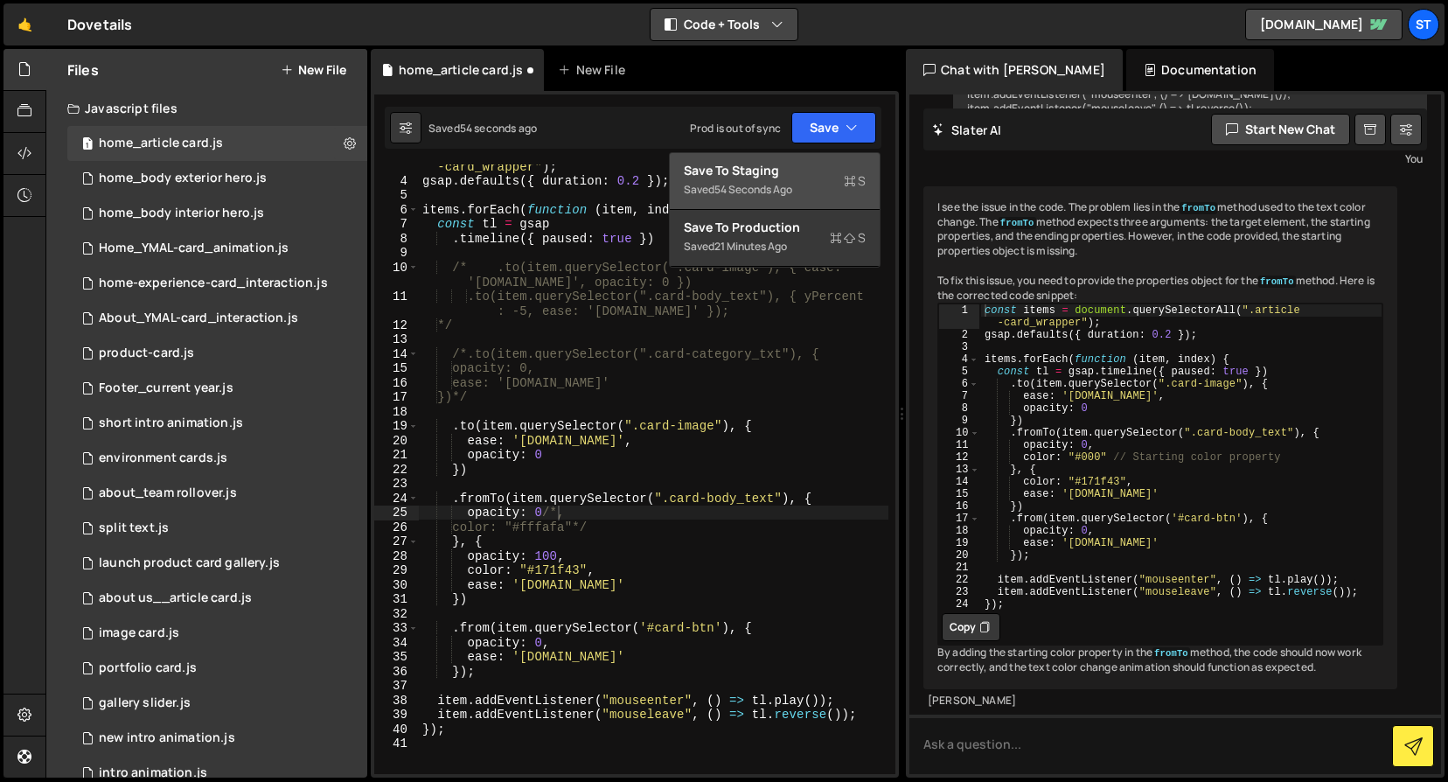
click at [803, 170] on div "Save to Staging S" at bounding box center [775, 170] width 182 height 17
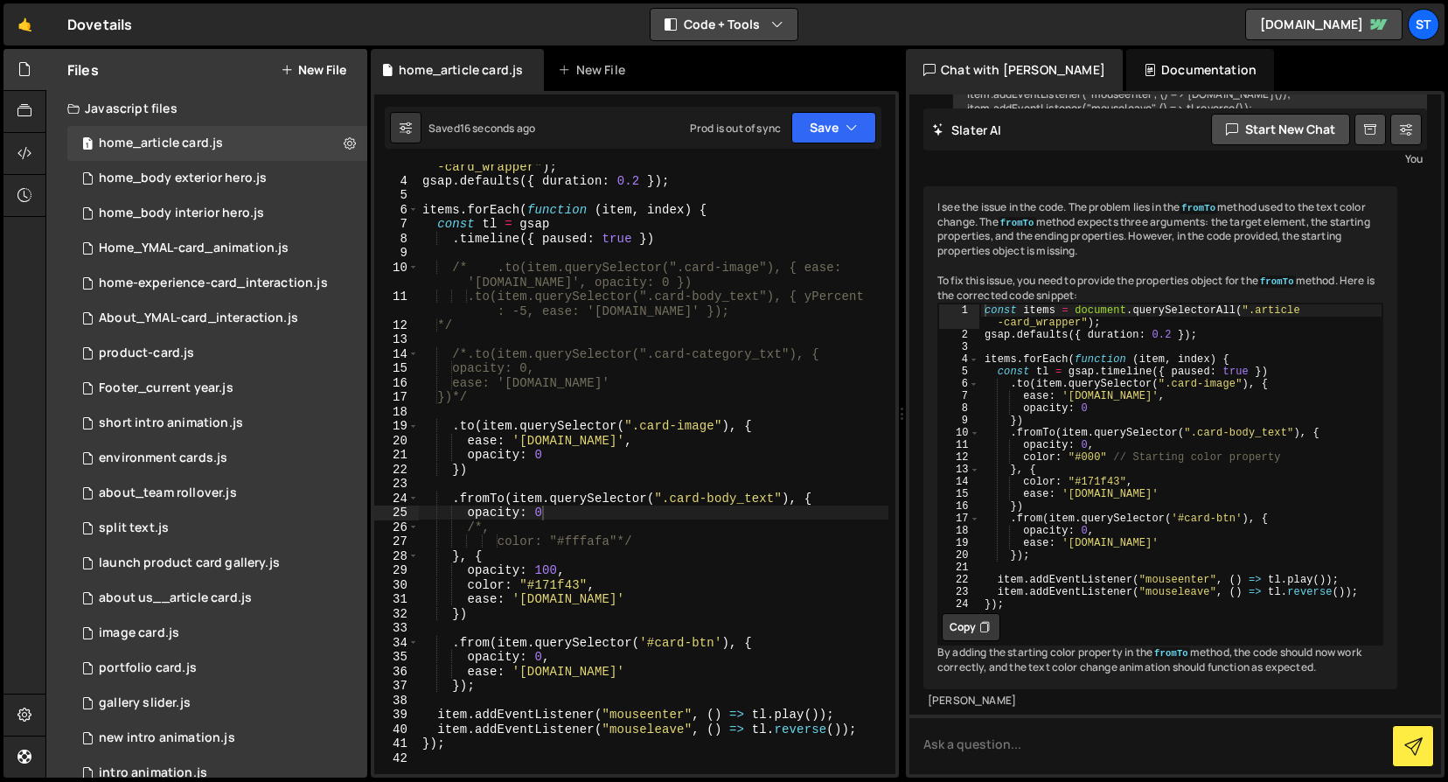
click at [483, 528] on div "const items = document . querySelectorAll ( ".article -card_wrapper" ) ; gsap .…" at bounding box center [654, 470] width 470 height 653
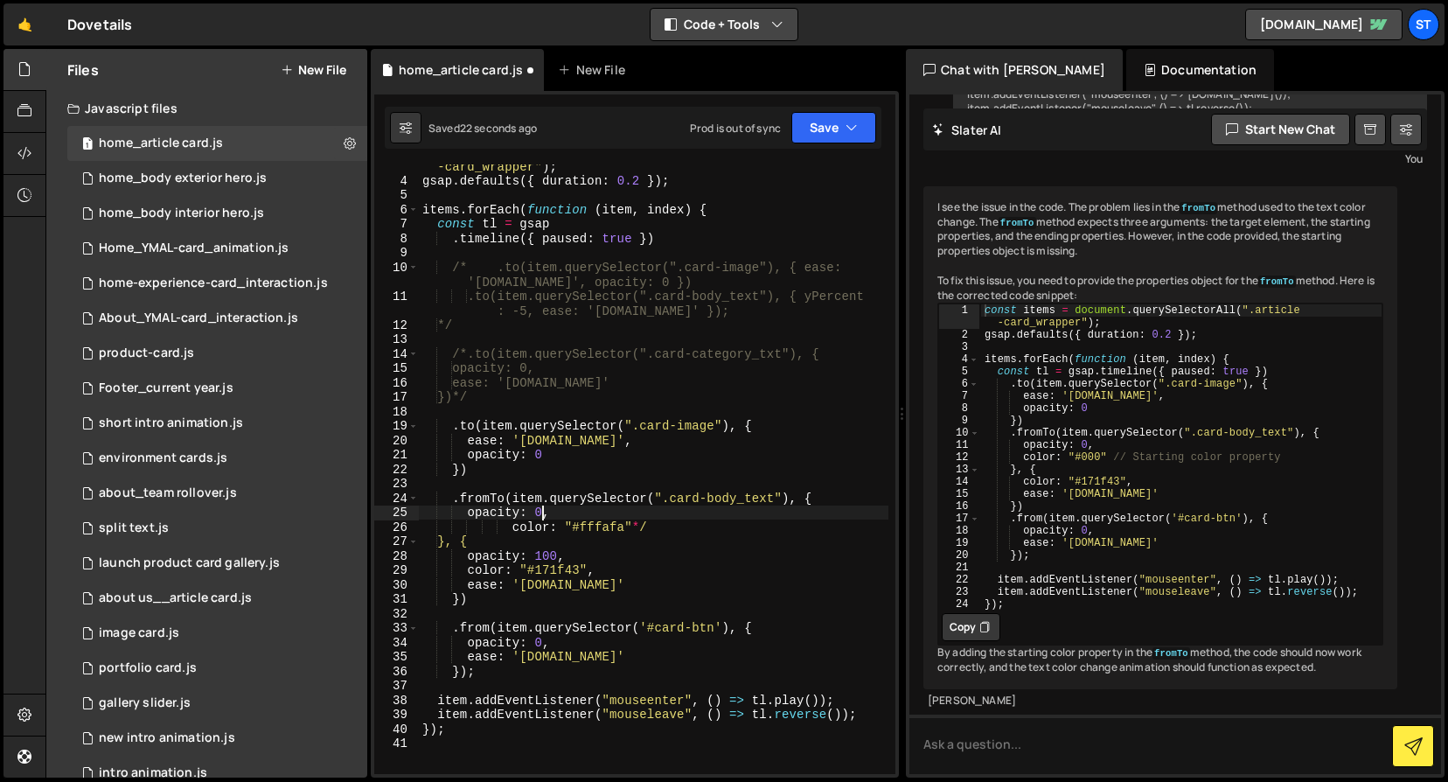
click at [649, 529] on div "const items = document . querySelectorAll ( ".article -card_wrapper" ) ; gsap .…" at bounding box center [654, 470] width 470 height 653
click at [621, 531] on div "const items = document . querySelectorAll ( ".article -card_wrapper" ) ; gsap .…" at bounding box center [654, 470] width 470 height 653
drag, startPoint x: 513, startPoint y: 528, endPoint x: 467, endPoint y: 530, distance: 45.5
click at [467, 530] on div "const items = document . querySelectorAll ( ".article -card_wrapper" ) ; gsap .…" at bounding box center [654, 470] width 470 height 653
drag, startPoint x: 583, startPoint y: 527, endPoint x: 536, endPoint y: 528, distance: 46.4
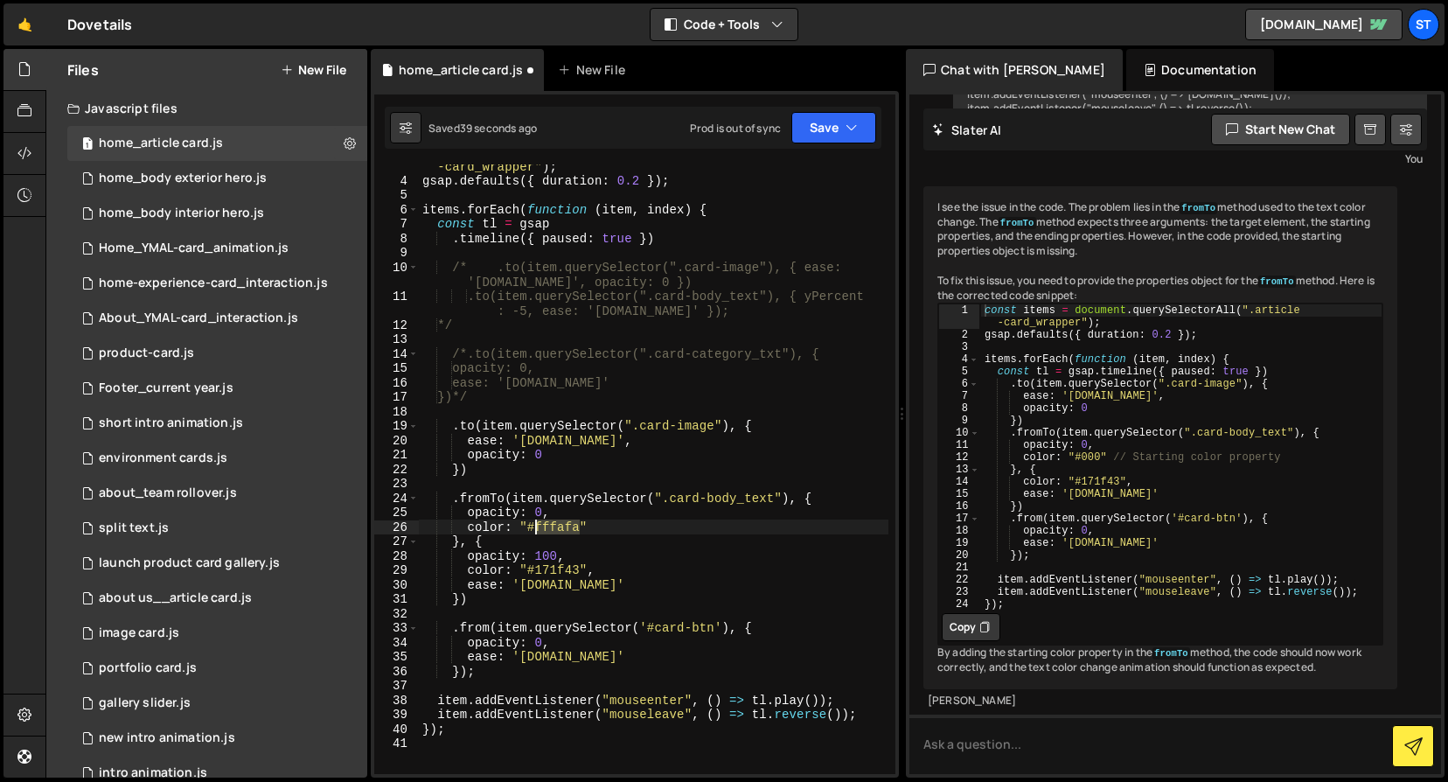
click at [536, 528] on div "const items = document . querySelectorAll ( ".article -card_wrapper" ) ; gsap .…" at bounding box center [654, 470] width 470 height 653
paste textarea "#d5d1cb"
click at [542, 530] on div "const items = document . querySelectorAll ( ".article -card_wrapper" ) ; gsap .…" at bounding box center [654, 470] width 470 height 653
click at [840, 128] on button "Save" at bounding box center [834, 127] width 85 height 31
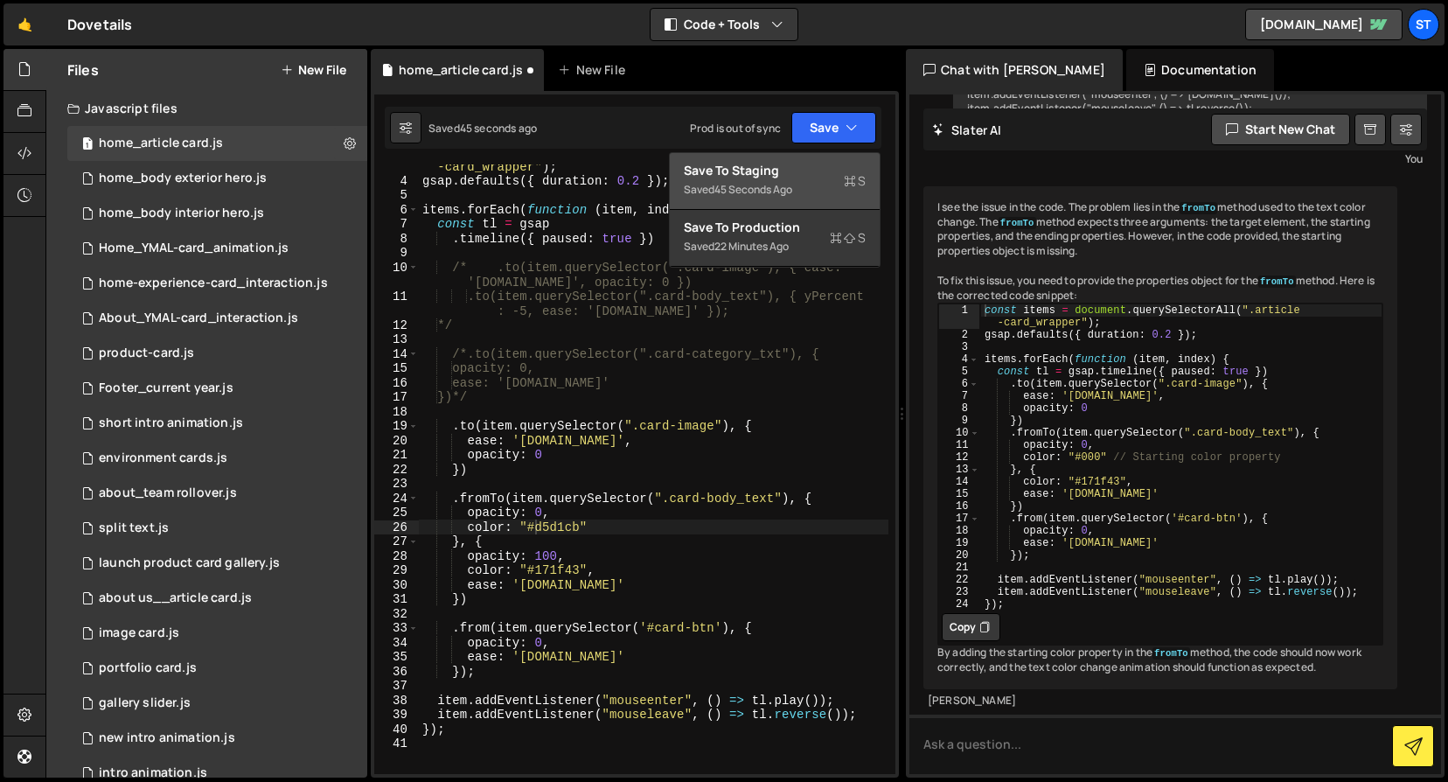
click at [758, 187] on div "45 seconds ago" at bounding box center [754, 189] width 78 height 15
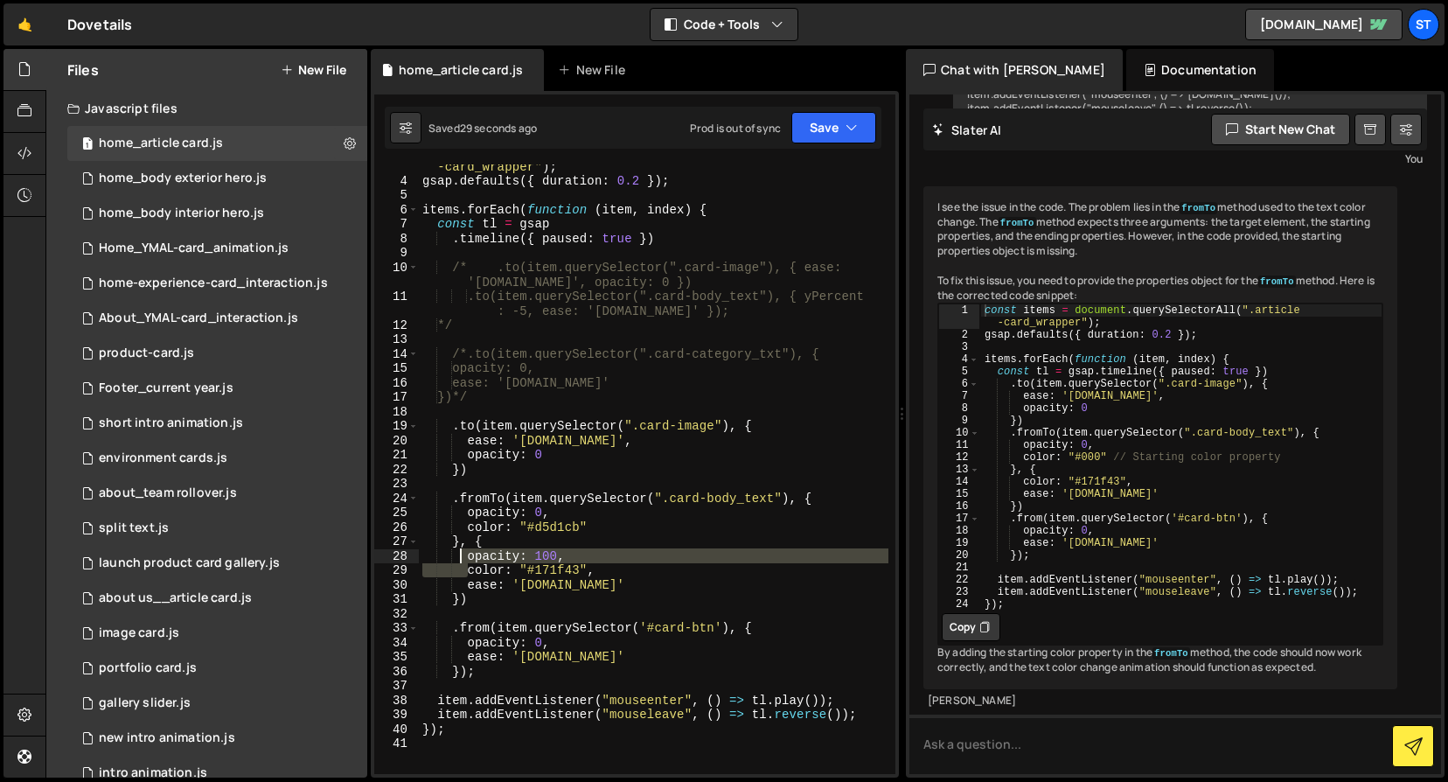
drag, startPoint x: 467, startPoint y: 572, endPoint x: 463, endPoint y: 561, distance: 12.2
click at [463, 561] on div "const items = document . querySelectorAll ( ".article -card_wrapper" ) ; gsap .…" at bounding box center [654, 470] width 470 height 653
click at [563, 511] on div "const items = document . querySelectorAll ( ".article -card_wrapper" ) ; gsap .…" at bounding box center [654, 470] width 470 height 653
click at [490, 631] on div "const items = document . querySelectorAll ( ".article -card_wrapper" ) ; gsap .…" at bounding box center [654, 470] width 470 height 653
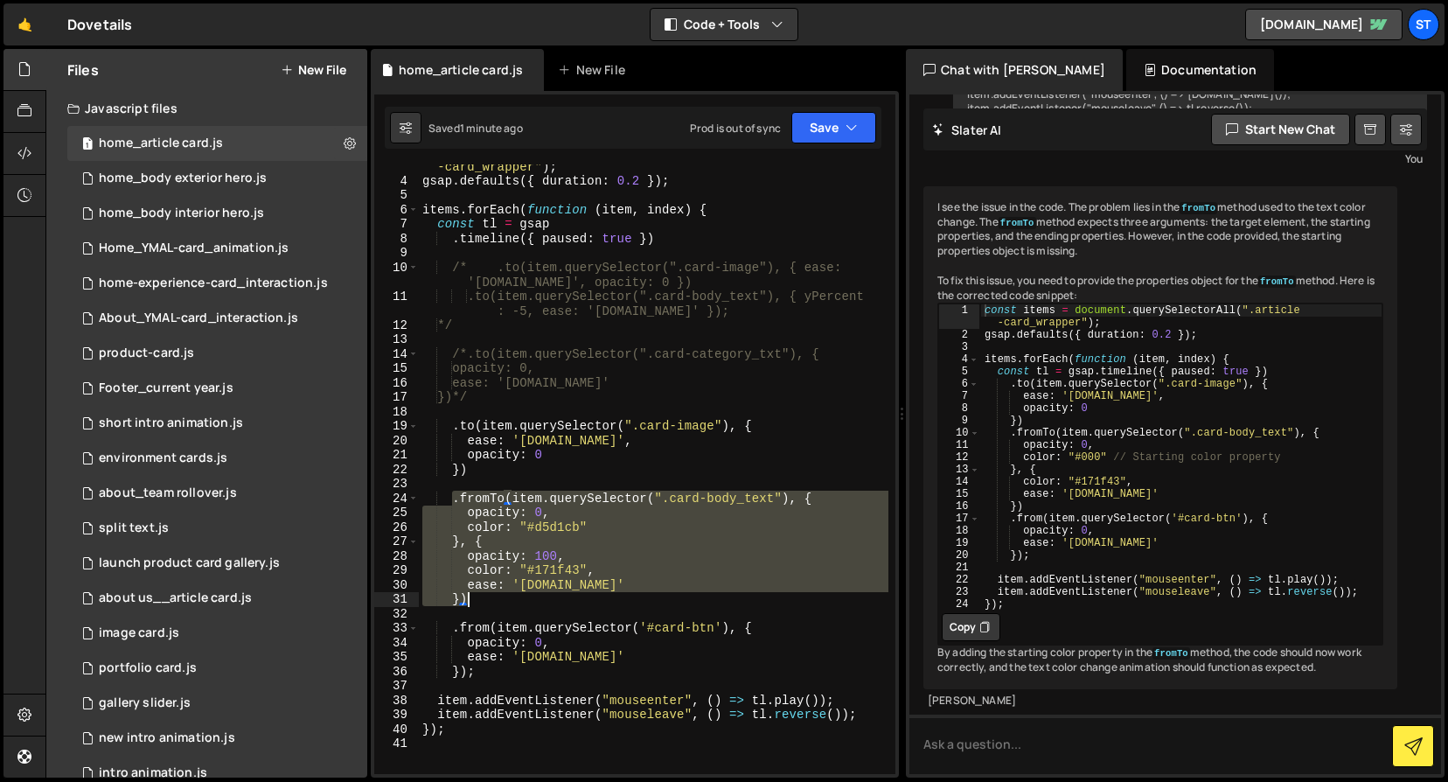
drag, startPoint x: 451, startPoint y: 499, endPoint x: 476, endPoint y: 597, distance: 100.1
click at [476, 597] on div "const items = document . querySelectorAll ( ".article -card_wrapper" ) ; gsap .…" at bounding box center [654, 470] width 470 height 653
click at [452, 502] on div "const items = document . querySelectorAll ( ".article -card_wrapper" ) ; gsap .…" at bounding box center [654, 469] width 470 height 610
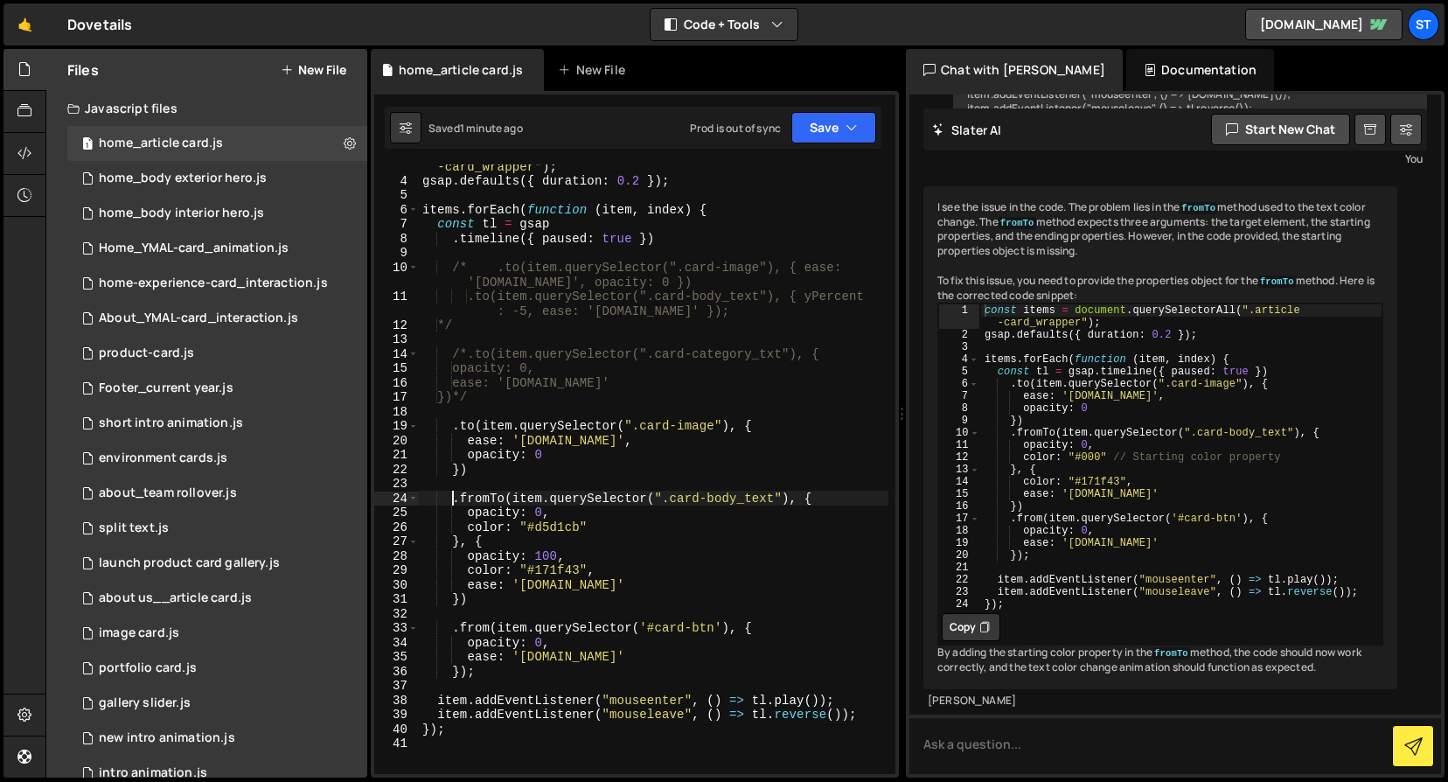
paste textarea "})"
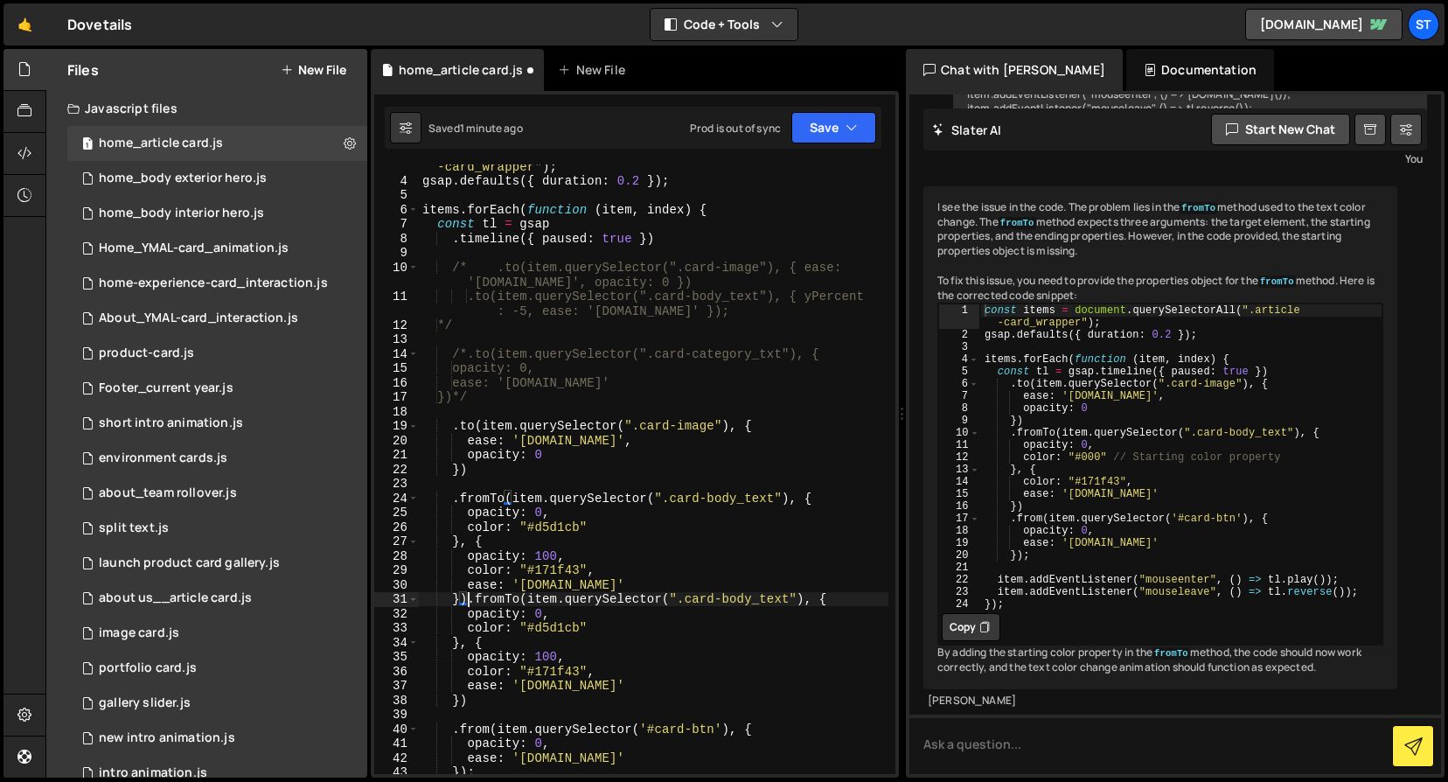
scroll to position [0, 2]
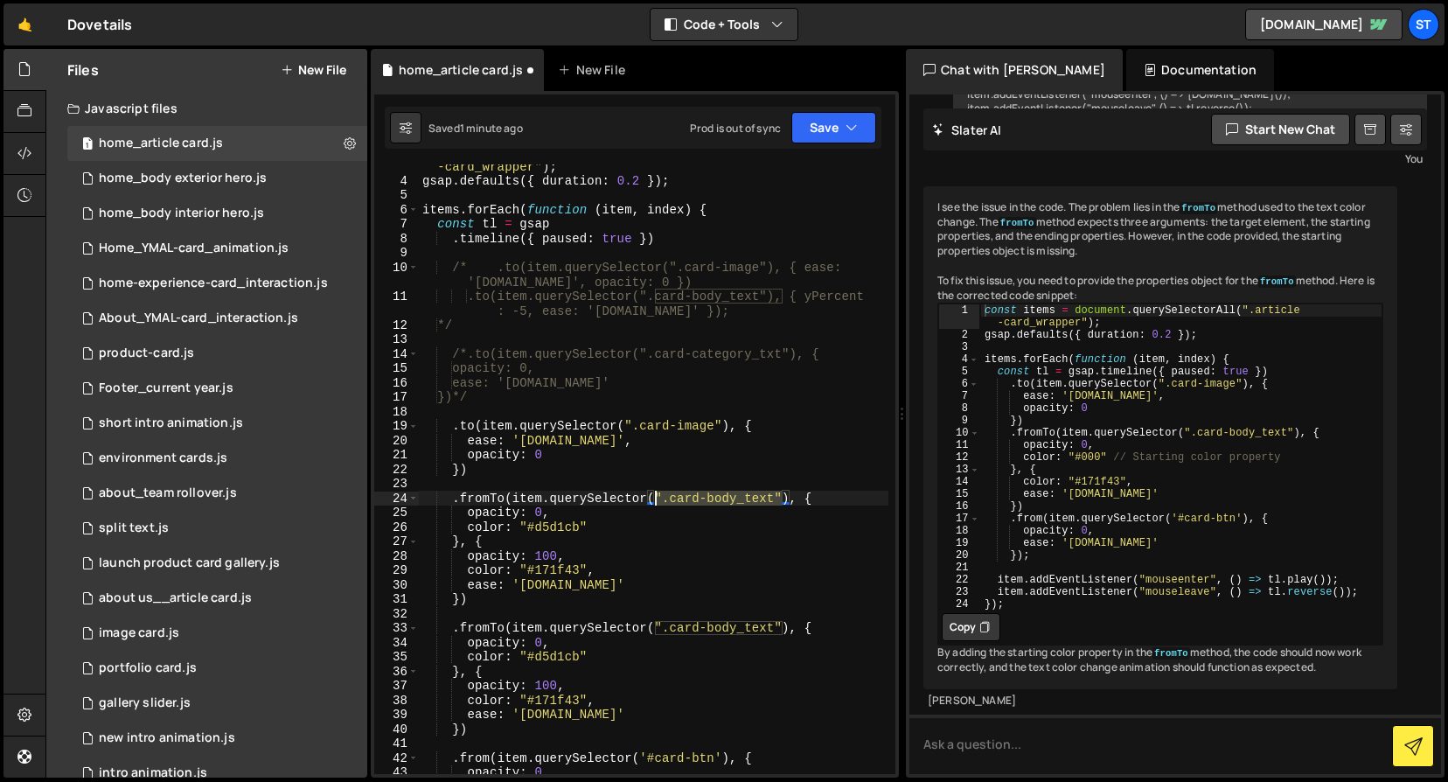
drag, startPoint x: 782, startPoint y: 497, endPoint x: 658, endPoint y: 499, distance: 124.2
click at [658, 499] on div "const items = document . querySelectorAll ( ".article -card_wrapper" ) ; gsap .…" at bounding box center [654, 470] width 470 height 653
click at [757, 570] on div "const items = document . querySelectorAll ( ".article -card_wrapper" ) ; gsap .…" at bounding box center [654, 470] width 470 height 653
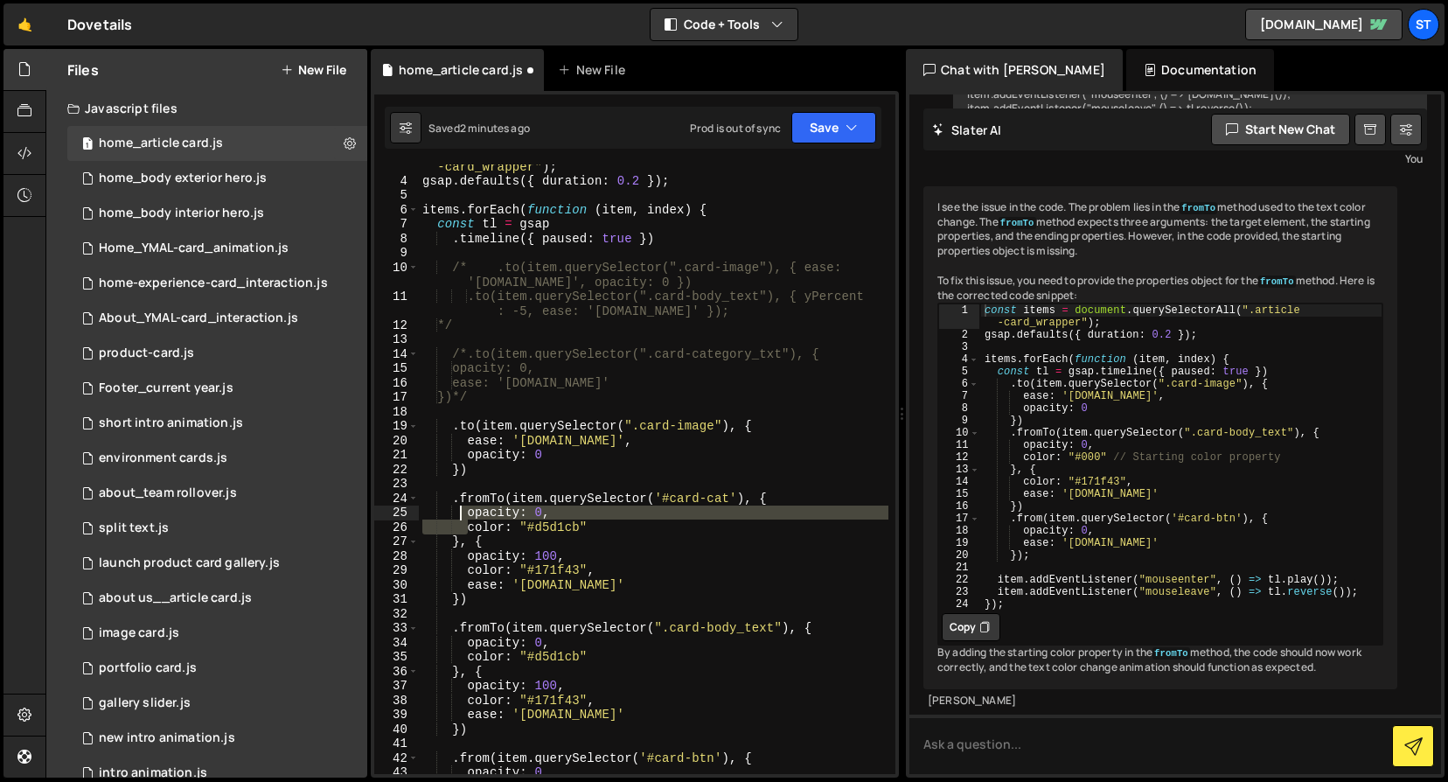
drag, startPoint x: 468, startPoint y: 527, endPoint x: 460, endPoint y: 509, distance: 20.0
click at [460, 509] on div "const items = document . querySelectorAll ( ".article -card_wrapper" ) ; gsap .…" at bounding box center [654, 470] width 470 height 653
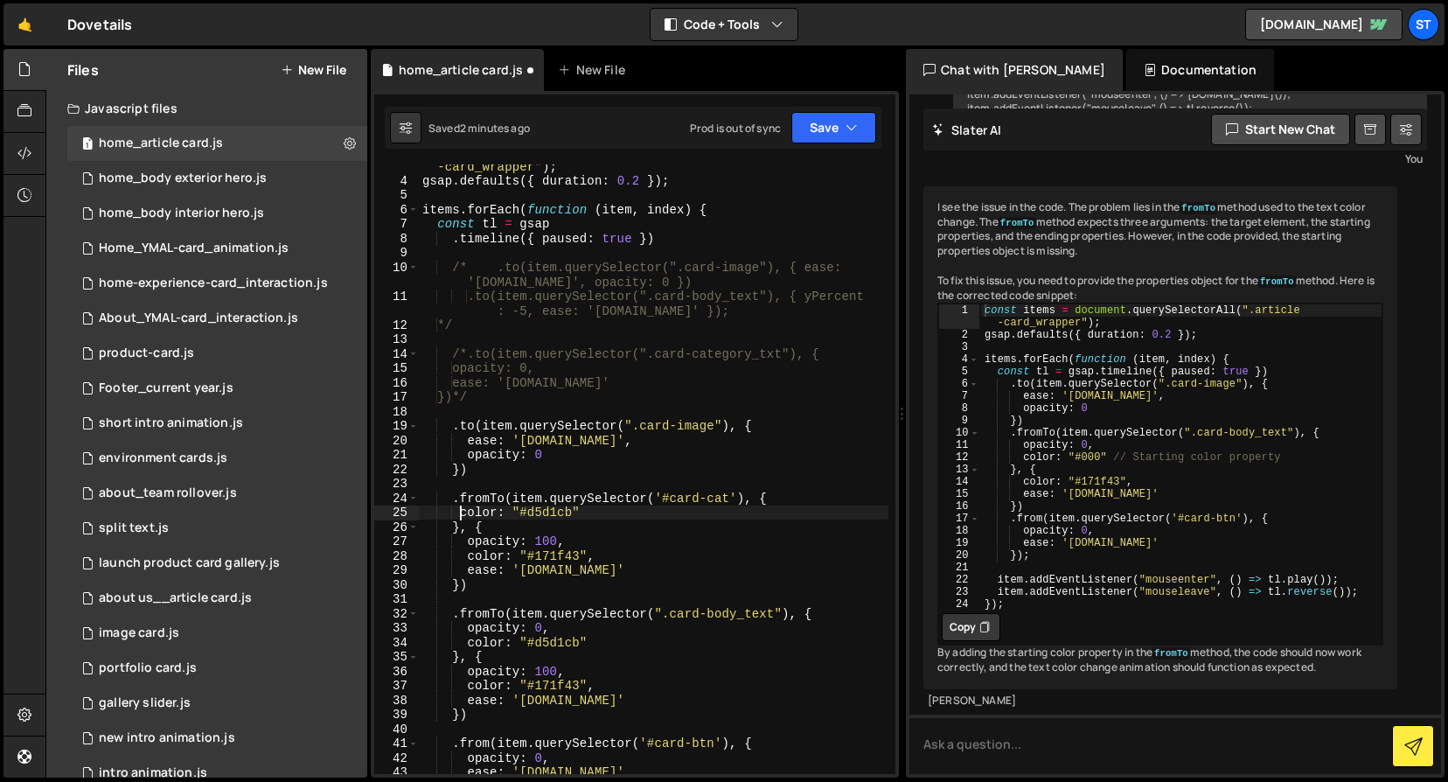
scroll to position [0, 10]
drag, startPoint x: 580, startPoint y: 509, endPoint x: 514, endPoint y: 508, distance: 65.6
click at [514, 508] on div "const items = document . querySelectorAll ( ".article -card_wrapper" ) ; gsap .…" at bounding box center [654, 470] width 470 height 653
paste textarea "var(--_color---neutral--white)"
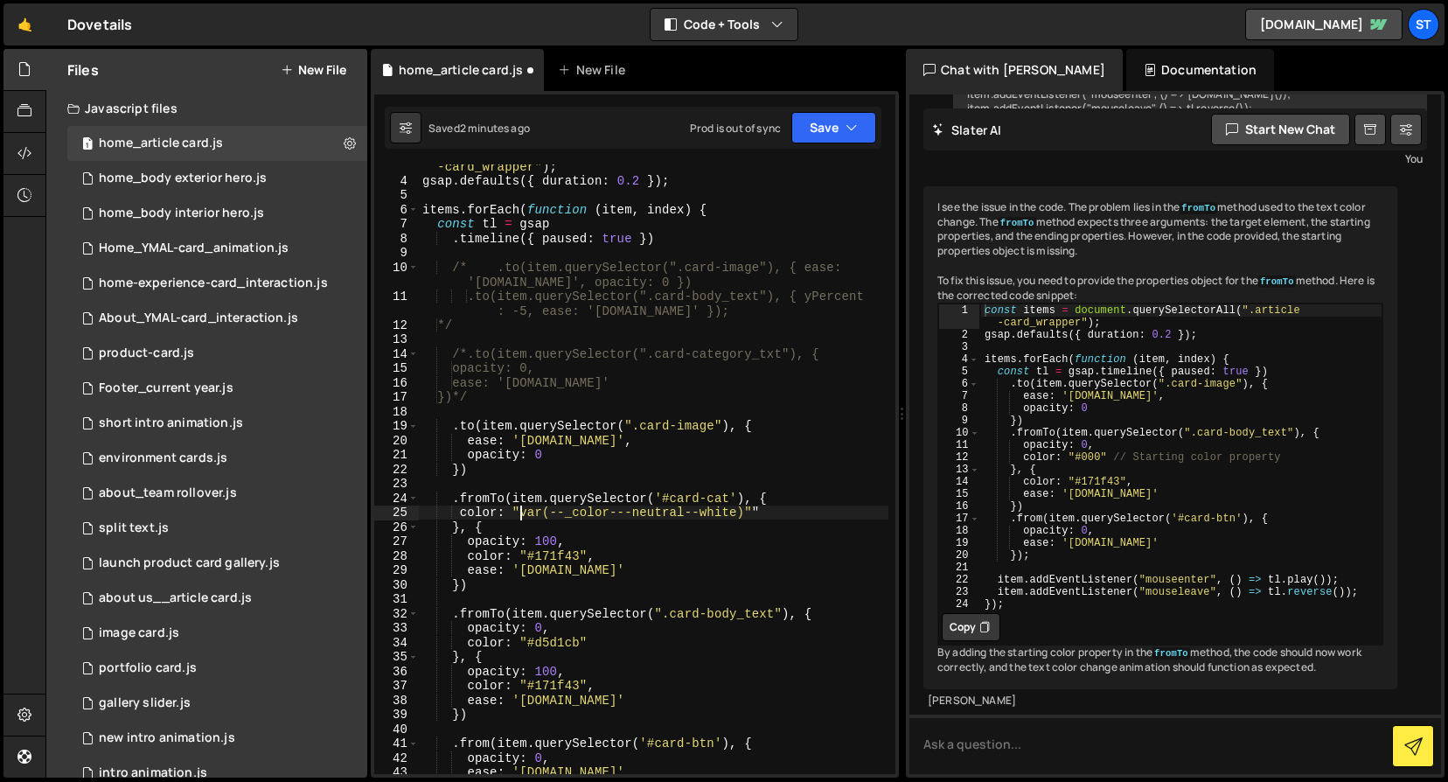
click at [761, 513] on div "const items = document . querySelectorAll ( ".article -card_wrapper" ) ; gsap .…" at bounding box center [654, 470] width 470 height 653
click at [681, 555] on div "const items = document . querySelectorAll ( ".article -card_wrapper" ) ; gsap .…" at bounding box center [654, 470] width 470 height 653
drag, startPoint x: 469, startPoint y: 556, endPoint x: 462, endPoint y: 543, distance: 14.9
click at [462, 543] on div "const items = document . querySelectorAll ( ".article -card_wrapper" ) ; gsap .…" at bounding box center [654, 470] width 470 height 653
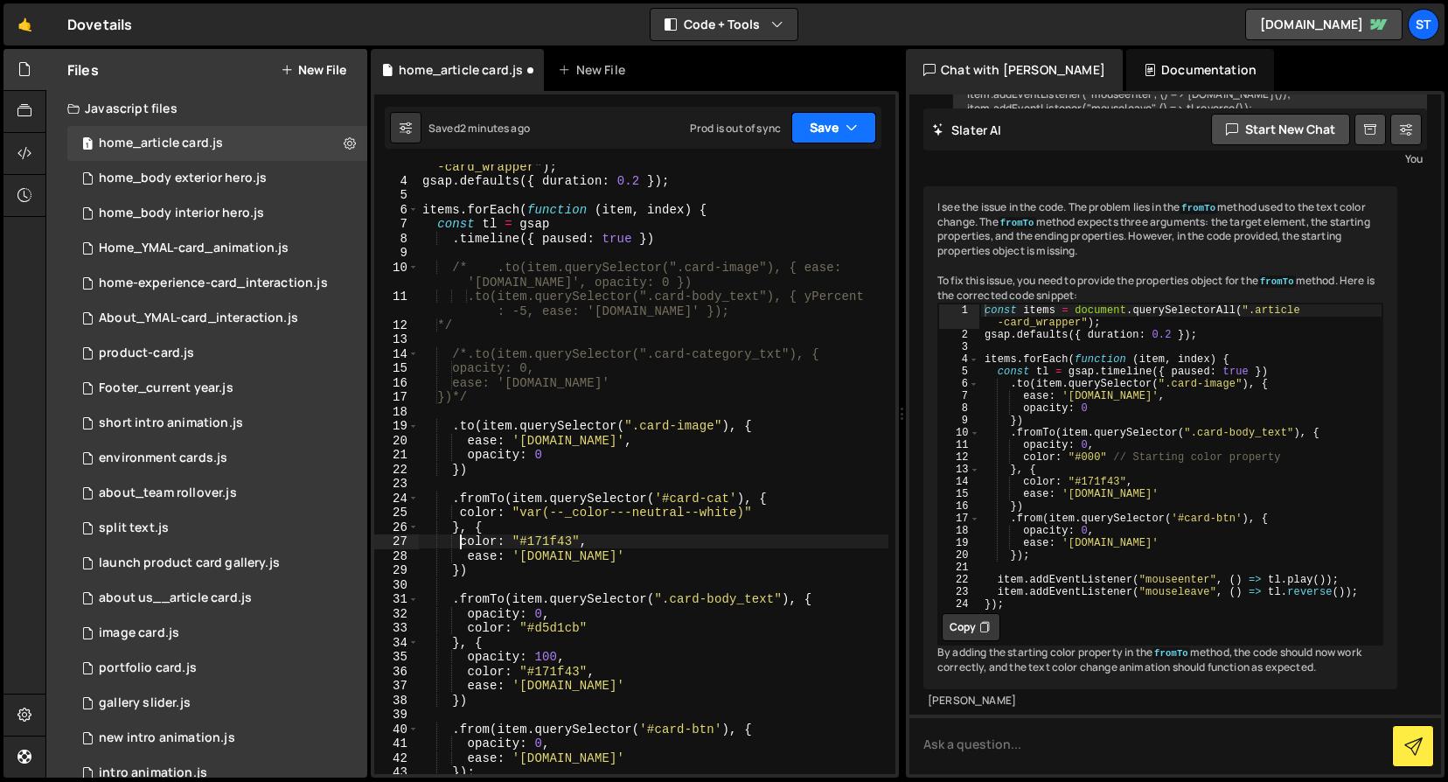
click at [830, 127] on button "Save" at bounding box center [834, 127] width 85 height 31
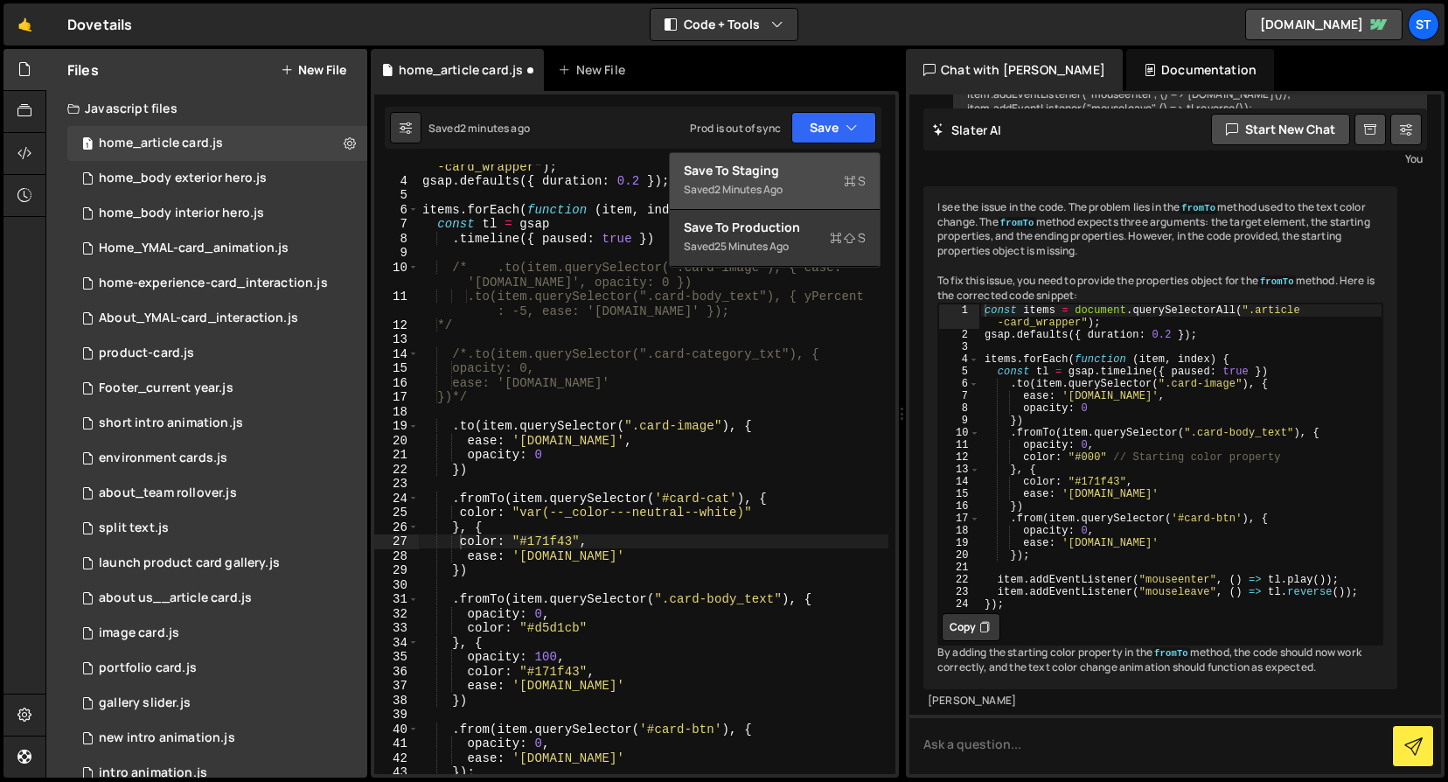
click at [771, 182] on div "2 minutes ago" at bounding box center [749, 189] width 68 height 15
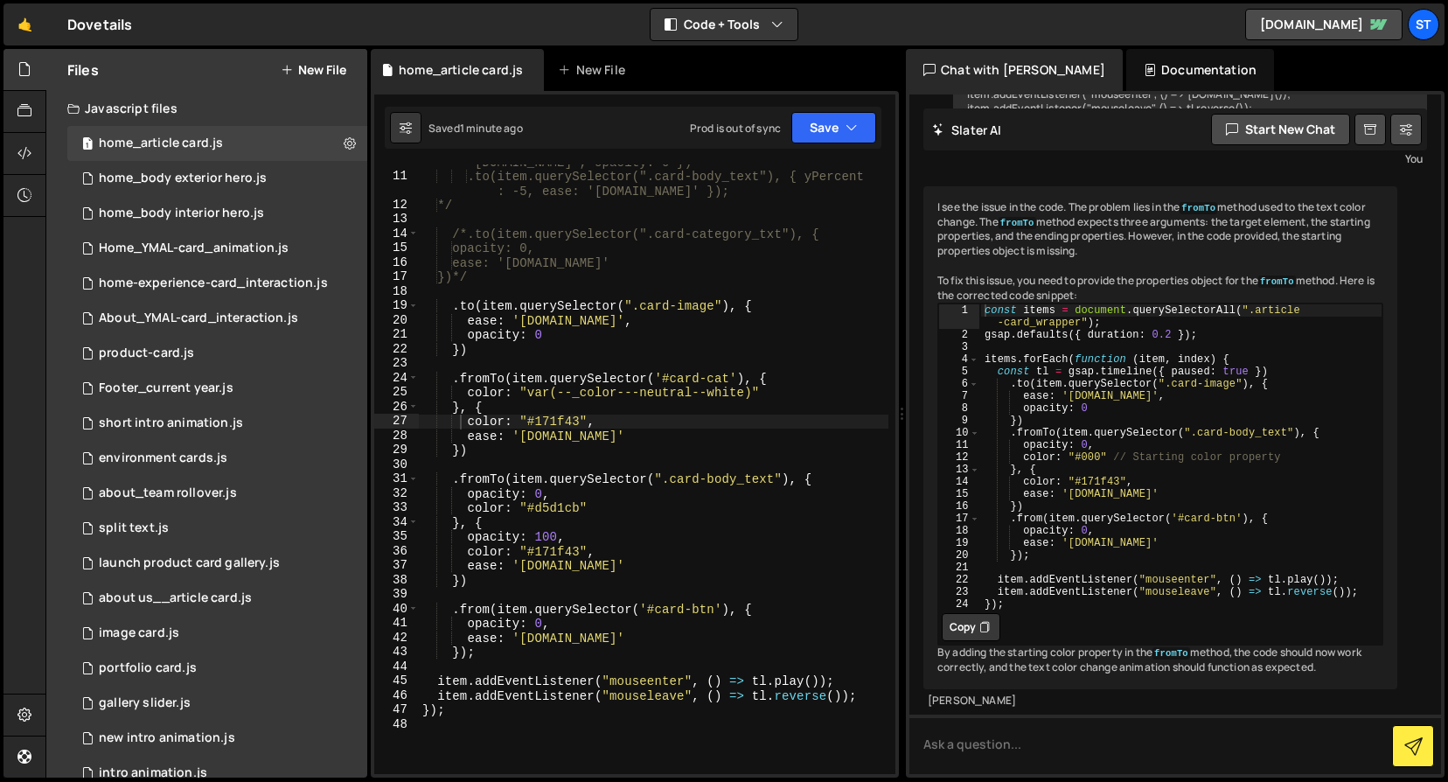
scroll to position [212, 0]
click at [492, 610] on div "/* .to(item.querySelector(".card-image"), { ease: '[DOMAIN_NAME]', opacity: 0 }…" at bounding box center [654, 466] width 470 height 653
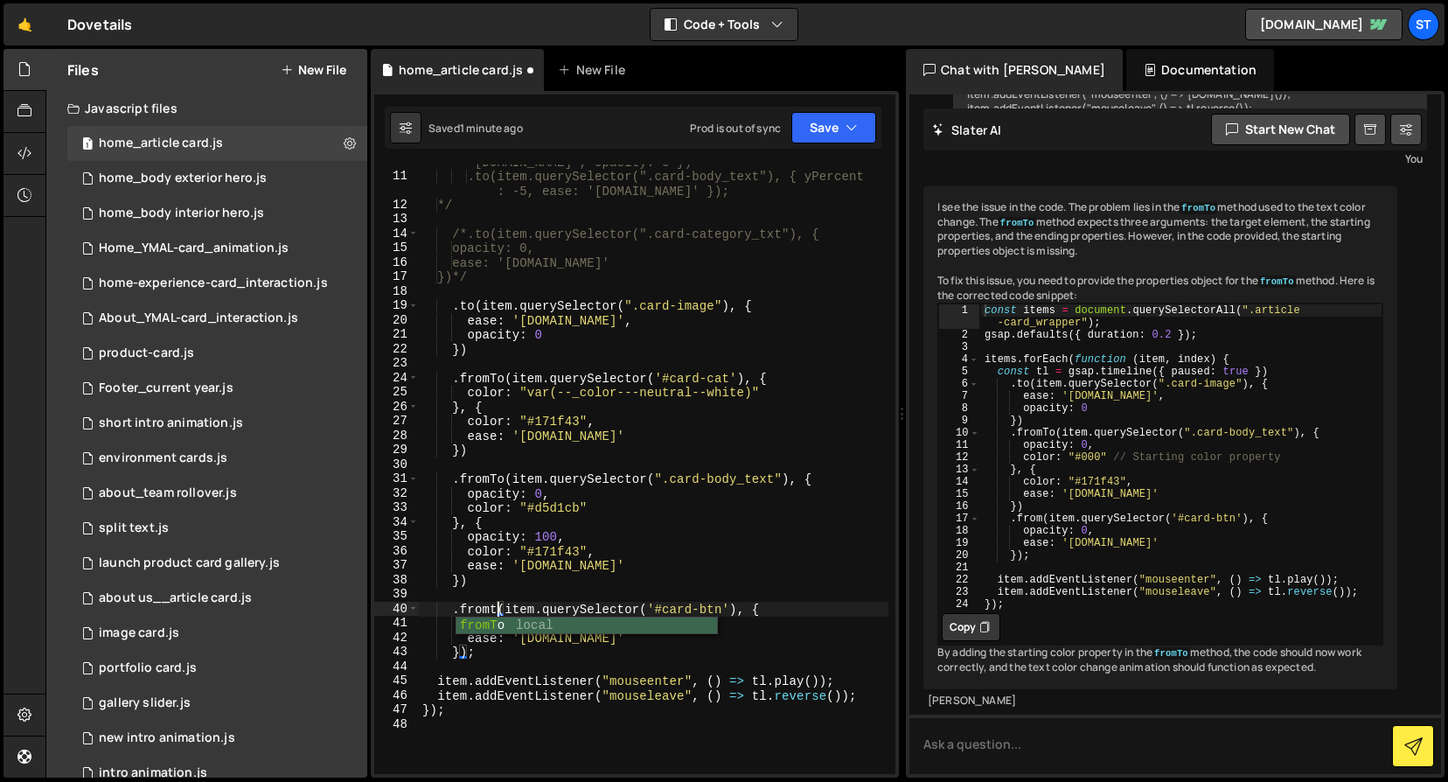
scroll to position [0, 5]
click at [778, 606] on div "/* .to(item.querySelector(".card-image"), { ease: '[DOMAIN_NAME]', opacity: 0 }…" at bounding box center [654, 466] width 470 height 653
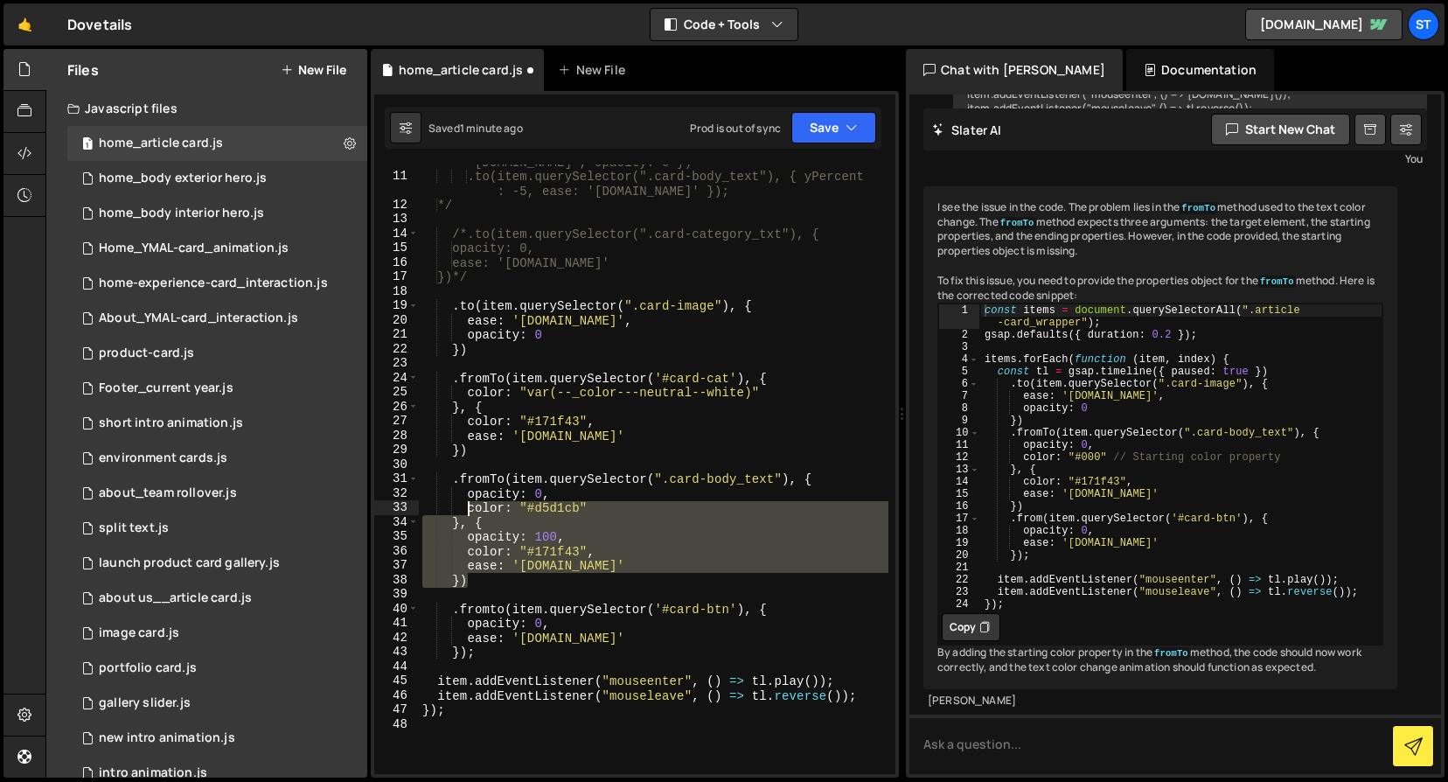
drag, startPoint x: 472, startPoint y: 583, endPoint x: 466, endPoint y: 509, distance: 74.6
click at [466, 509] on div "/* .to(item.querySelector(".card-image"), { ease: '[DOMAIN_NAME]', opacity: 0 }…" at bounding box center [654, 466] width 470 height 653
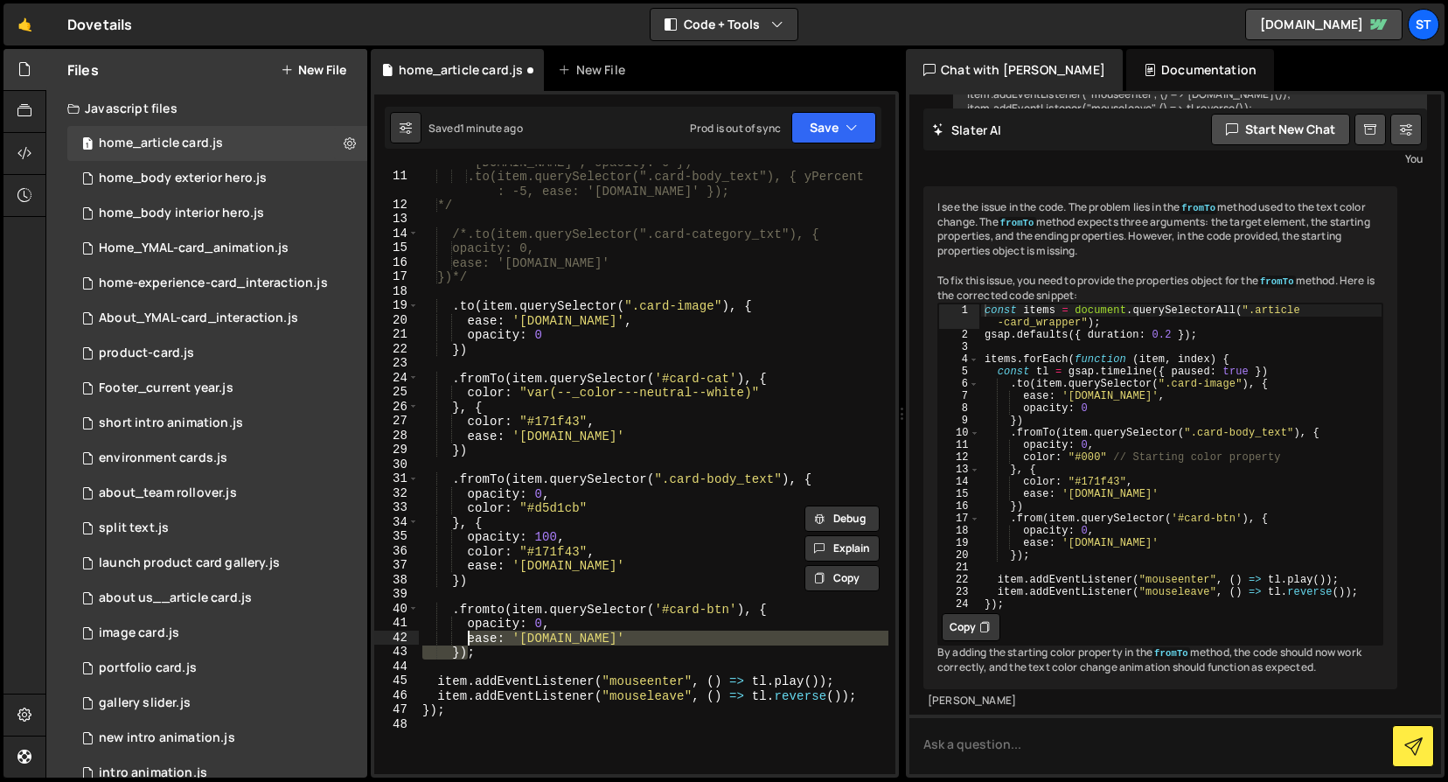
drag, startPoint x: 465, startPoint y: 655, endPoint x: 468, endPoint y: 643, distance: 12.5
click at [468, 643] on div "/* .to(item.querySelector(".card-image"), { ease: '[DOMAIN_NAME]', opacity: 0 }…" at bounding box center [654, 466] width 470 height 653
paste textarea
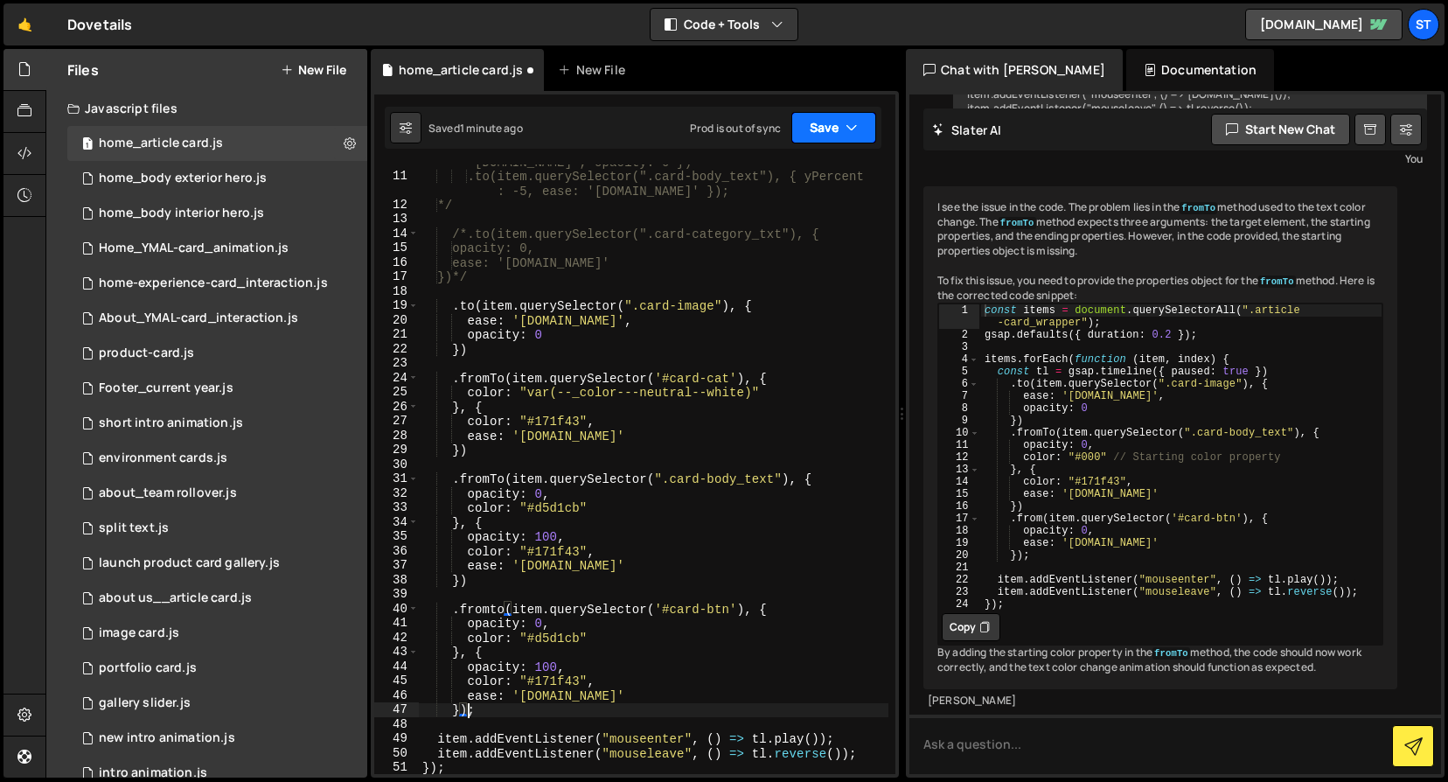
click at [858, 116] on button "Save" at bounding box center [834, 127] width 85 height 31
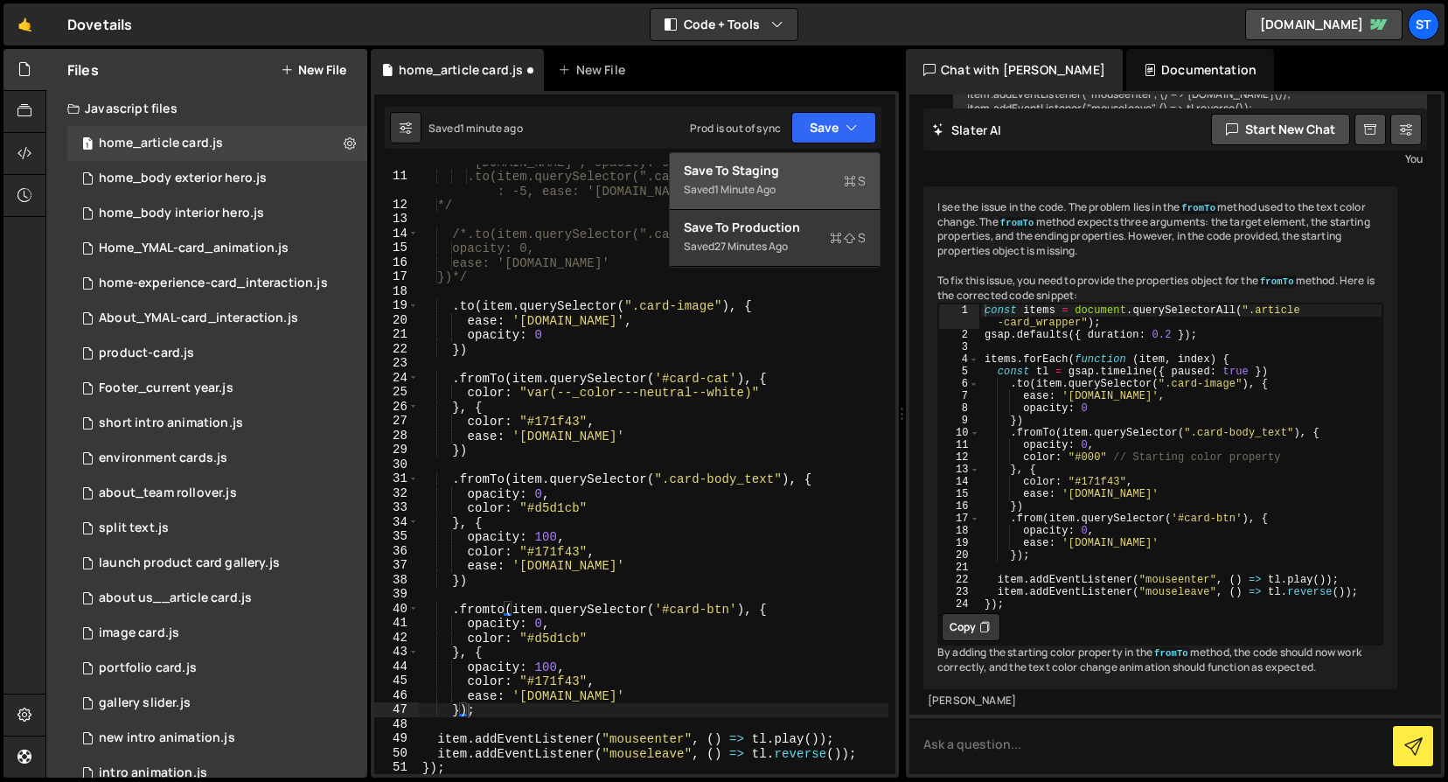
click at [758, 179] on div "Saved 1 minute ago" at bounding box center [775, 189] width 182 height 21
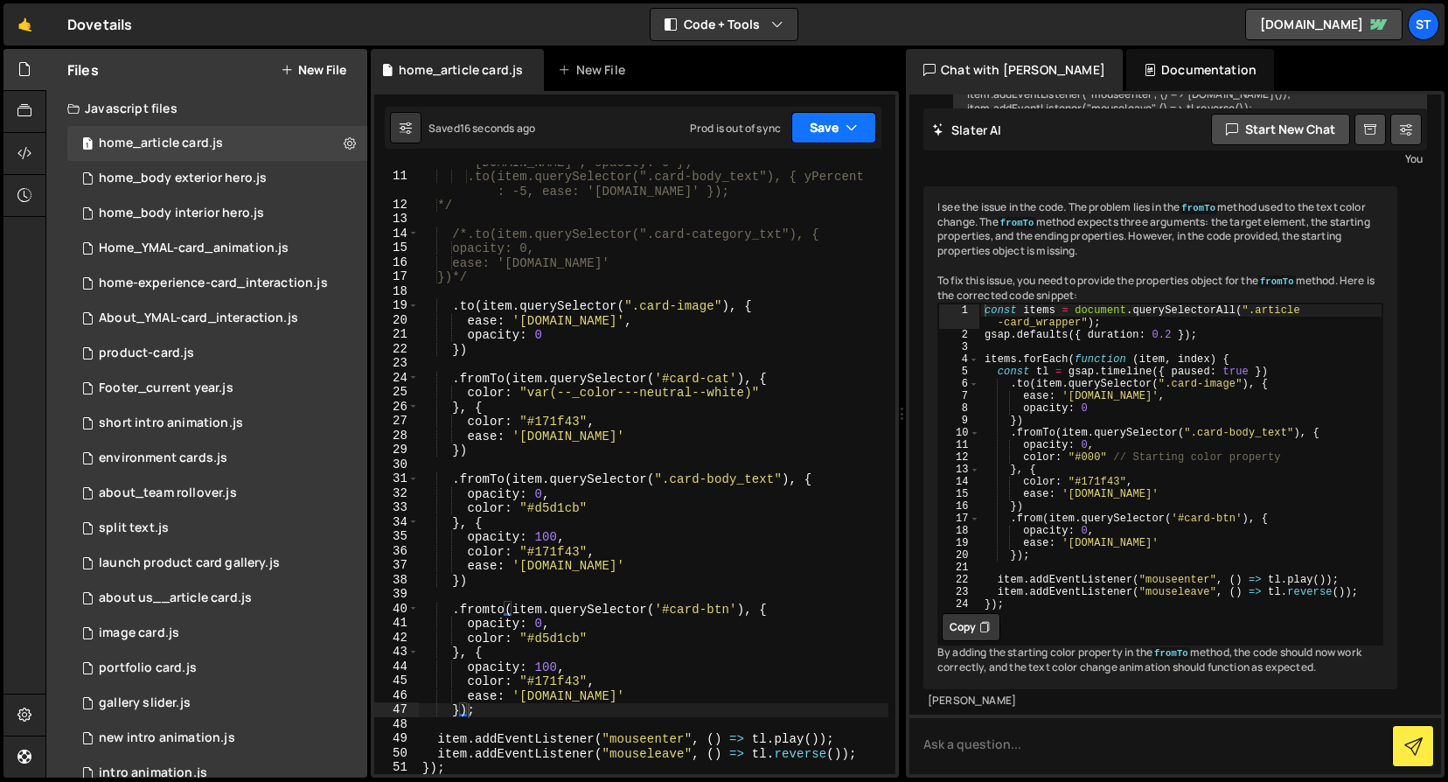
click at [831, 134] on button "Save" at bounding box center [834, 127] width 85 height 31
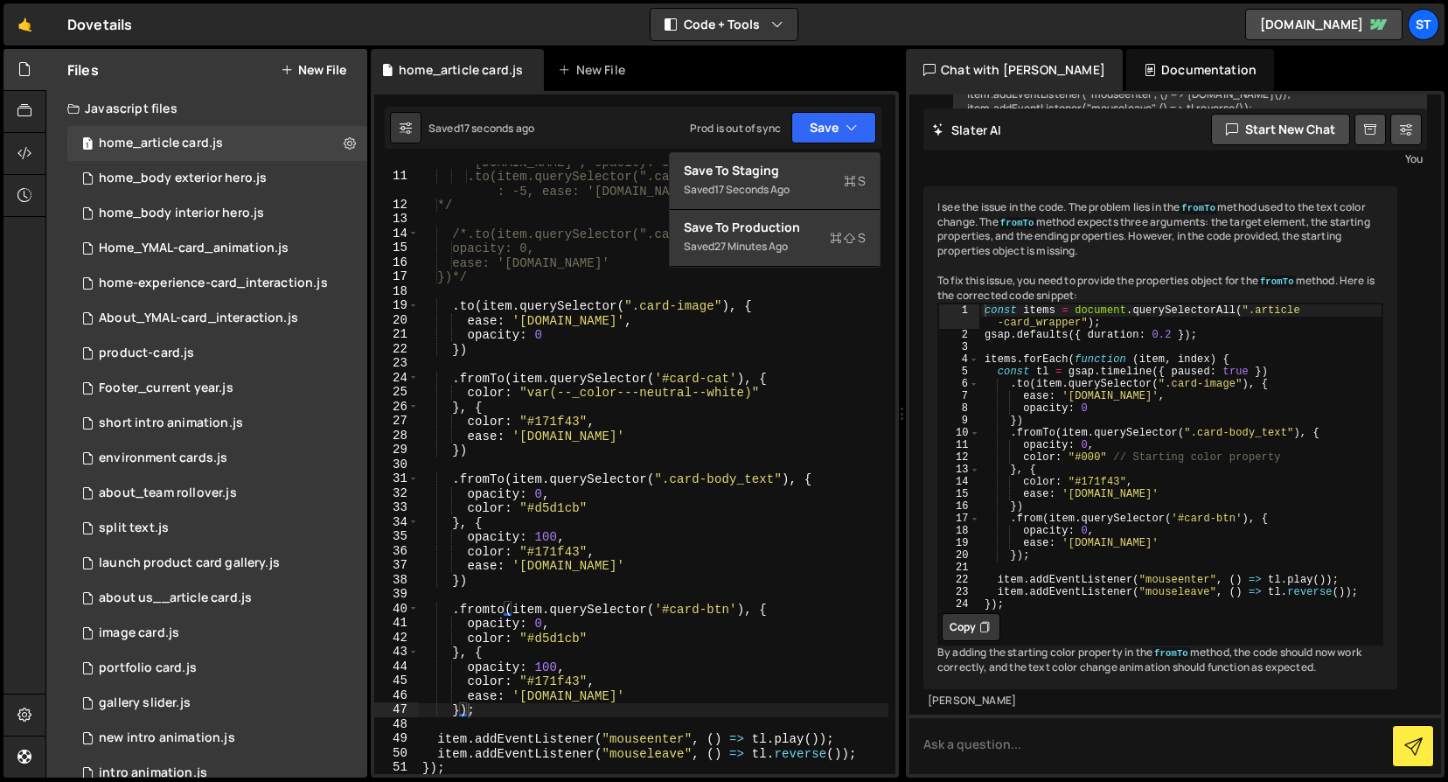
click at [828, 22] on div "🤙 Dovetails ⚠️ Code is being edited in another browser Code + Tools Code Only C…" at bounding box center [723, 24] width 1441 height 42
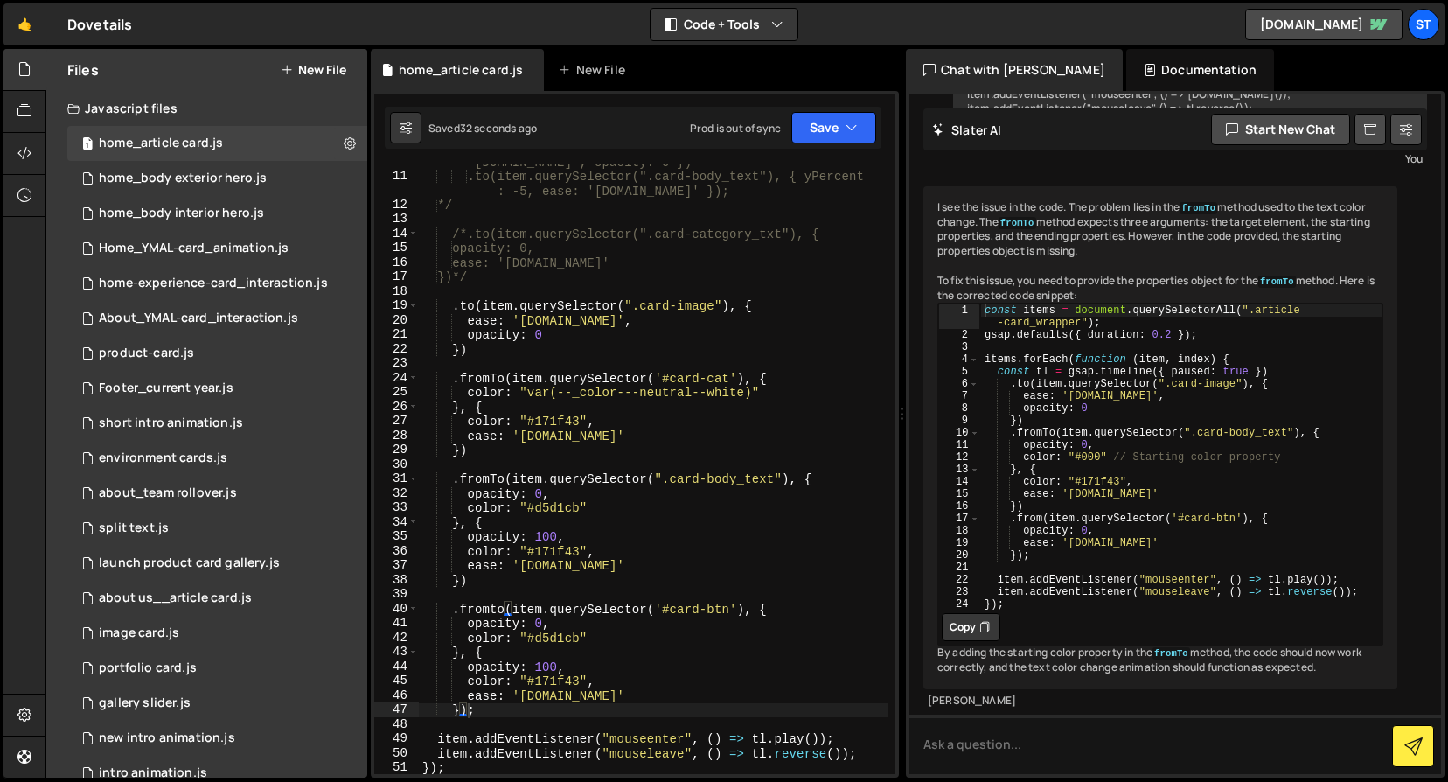
click at [608, 694] on div "/* .to(item.querySelector(".card-image"), { ease: '[DOMAIN_NAME]', opacity: 0 }…" at bounding box center [654, 466] width 470 height 653
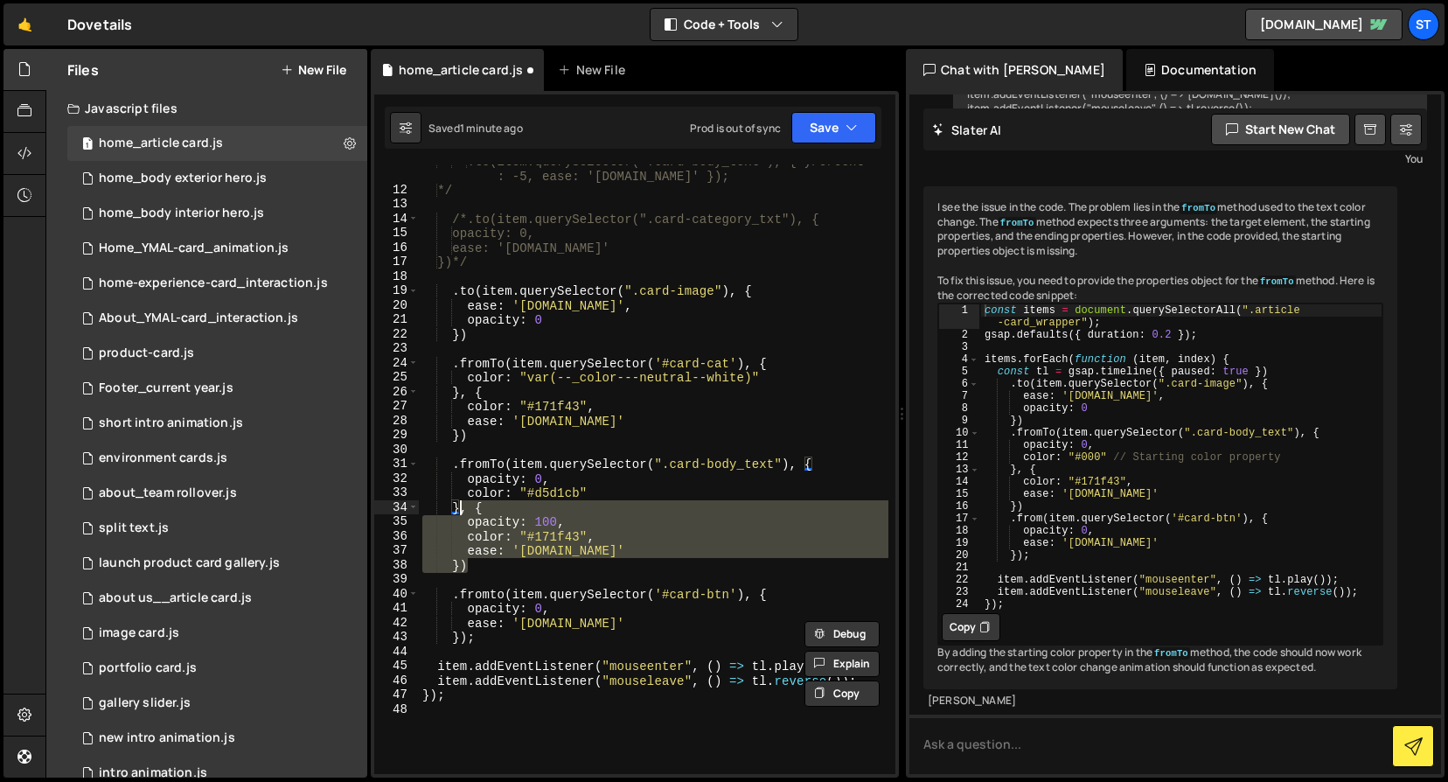
drag, startPoint x: 468, startPoint y: 566, endPoint x: 462, endPoint y: 511, distance: 55.4
click at [462, 511] on div ".to(item.querySelector(".card-body_text"), { yPercent : -5, ease: '[DOMAIN_NAME…" at bounding box center [654, 480] width 470 height 653
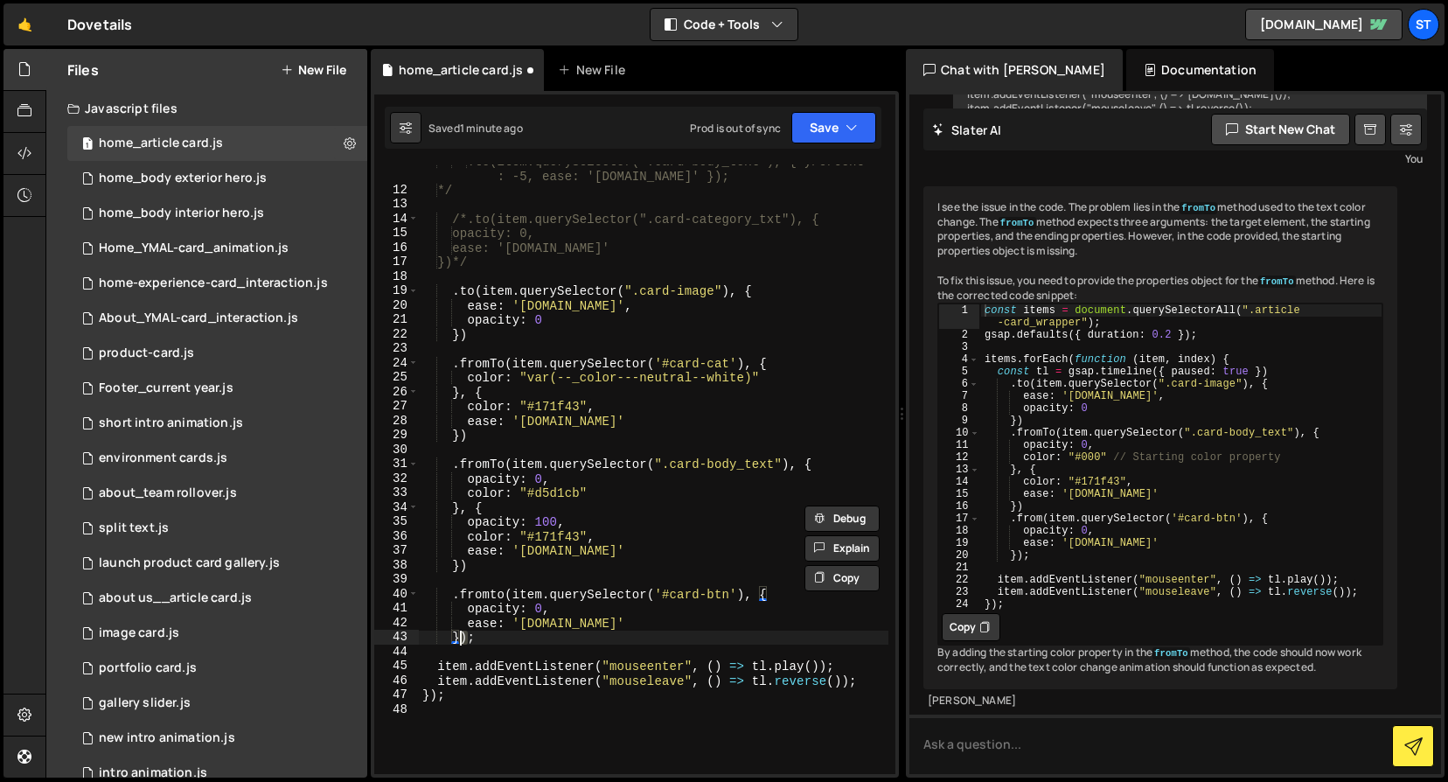
click at [461, 639] on div ".to(item.querySelector(".card-body_text"), { yPercent : -5, ease: '[DOMAIN_NAME…" at bounding box center [654, 480] width 470 height 653
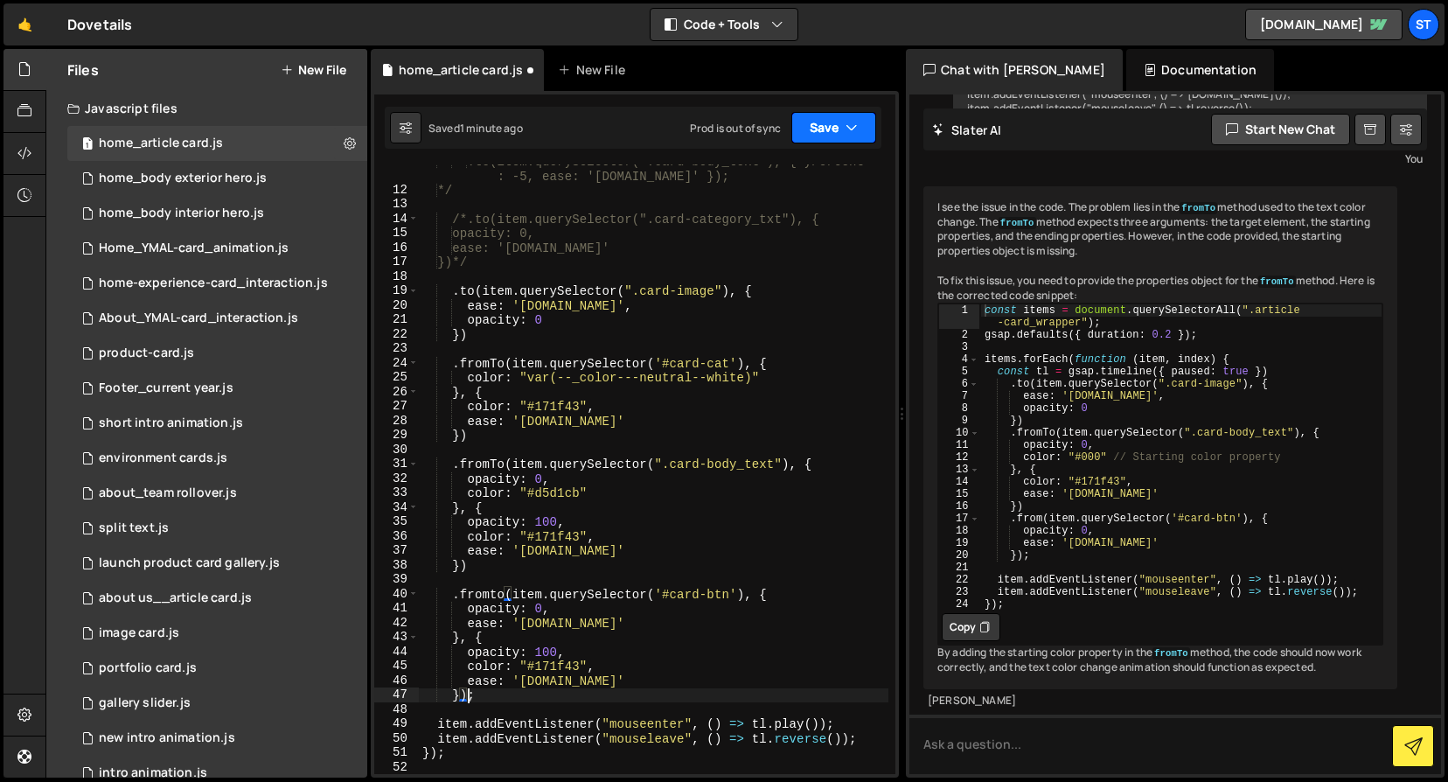
click at [827, 122] on button "Save" at bounding box center [834, 127] width 85 height 31
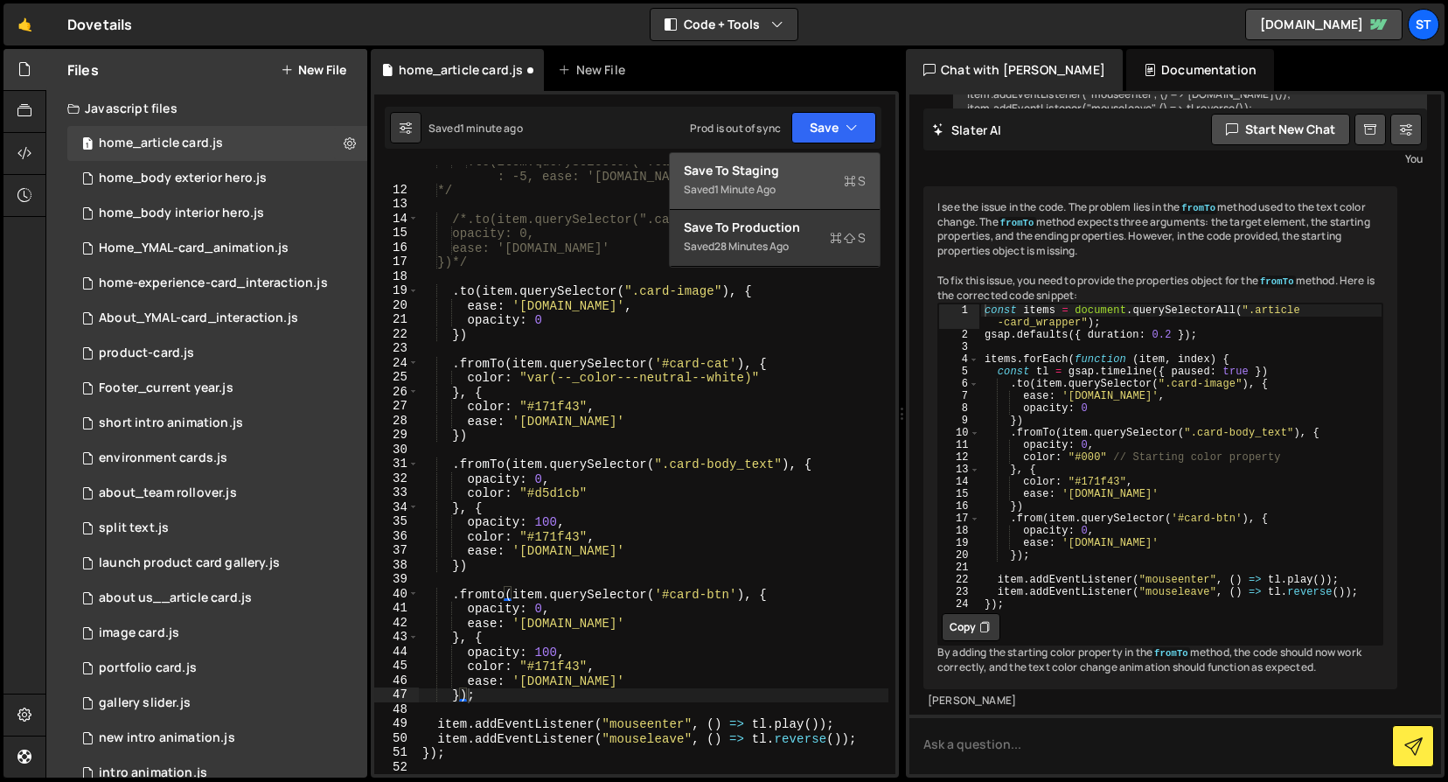
click at [792, 178] on div "Save to Staging S" at bounding box center [775, 170] width 182 height 17
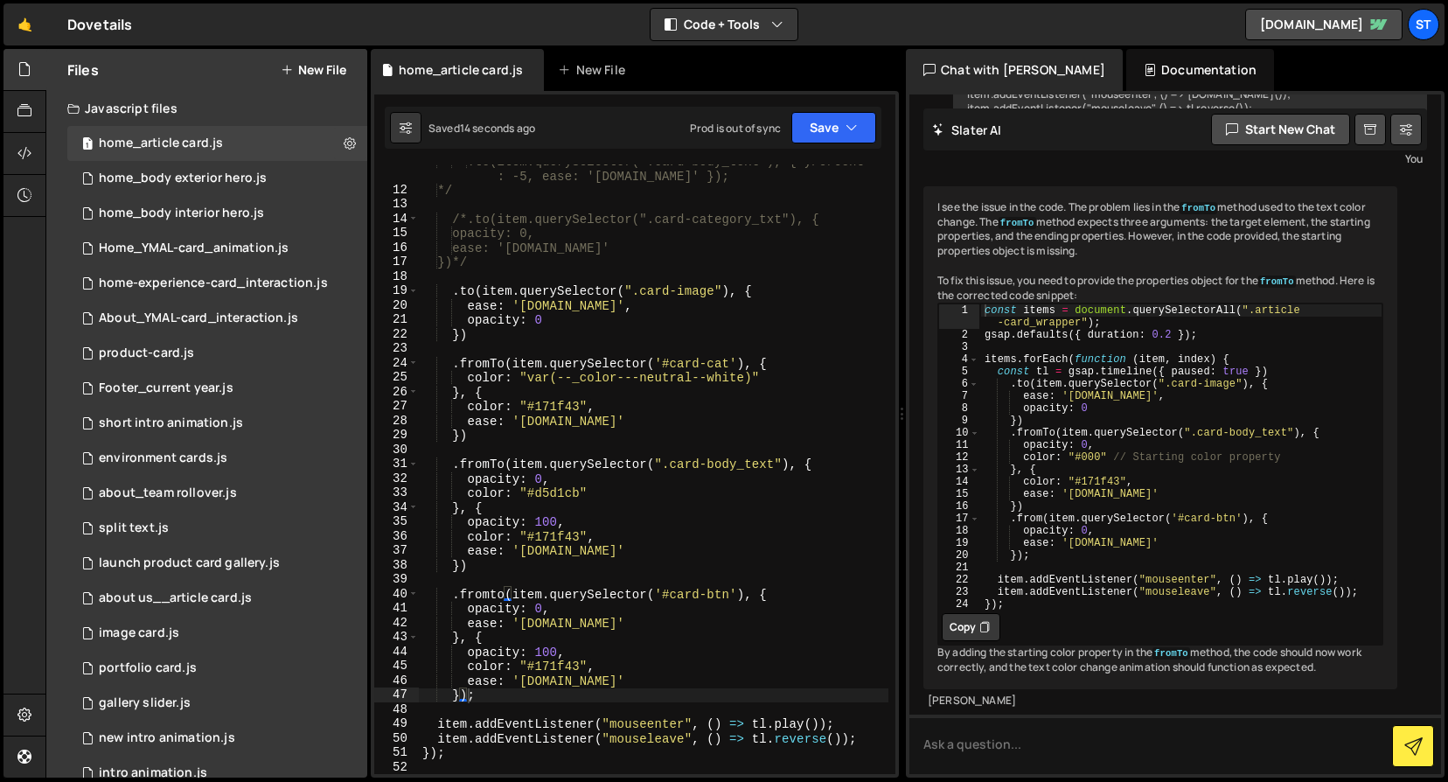
type textarea "ease: '[DOMAIN_NAME]'"
drag, startPoint x: 594, startPoint y: 624, endPoint x: 415, endPoint y: 618, distance: 178.5
click at [415, 618] on div "ease: '[DOMAIN_NAME]' 11 12 13 14 15 16 17 18 19 20 21 22 23 24 25 26 27 28 29 …" at bounding box center [634, 469] width 521 height 610
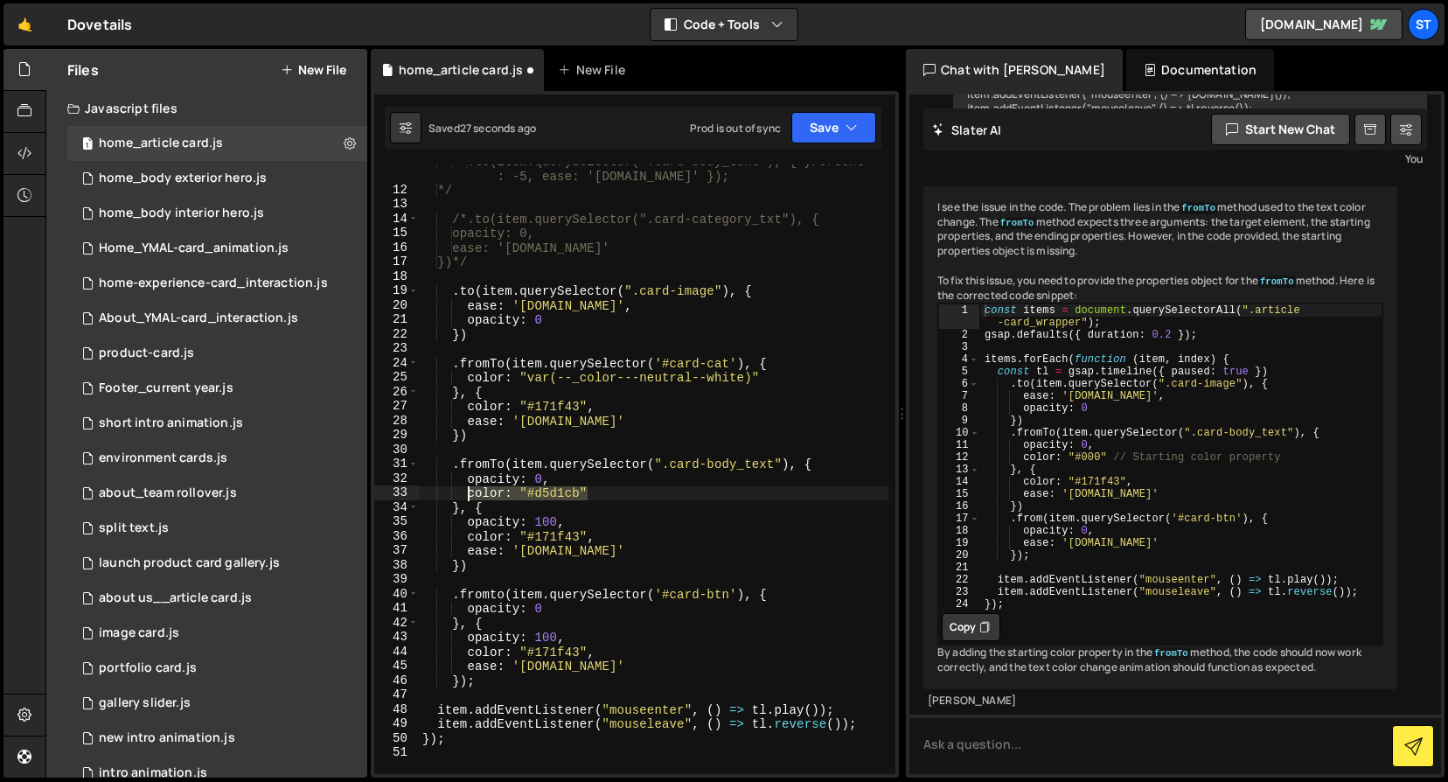
drag, startPoint x: 583, startPoint y: 486, endPoint x: 469, endPoint y: 492, distance: 114.7
click at [469, 492] on div ".to(item.querySelector(".card-body_text"), { yPercent : -5, ease: '[DOMAIN_NAME…" at bounding box center [654, 480] width 470 height 653
click at [542, 612] on div ".to(item.querySelector(".card-body_text"), { yPercent : -5, ease: '[DOMAIN_NAME…" at bounding box center [654, 480] width 470 height 653
type textarea "opacity: 0,"
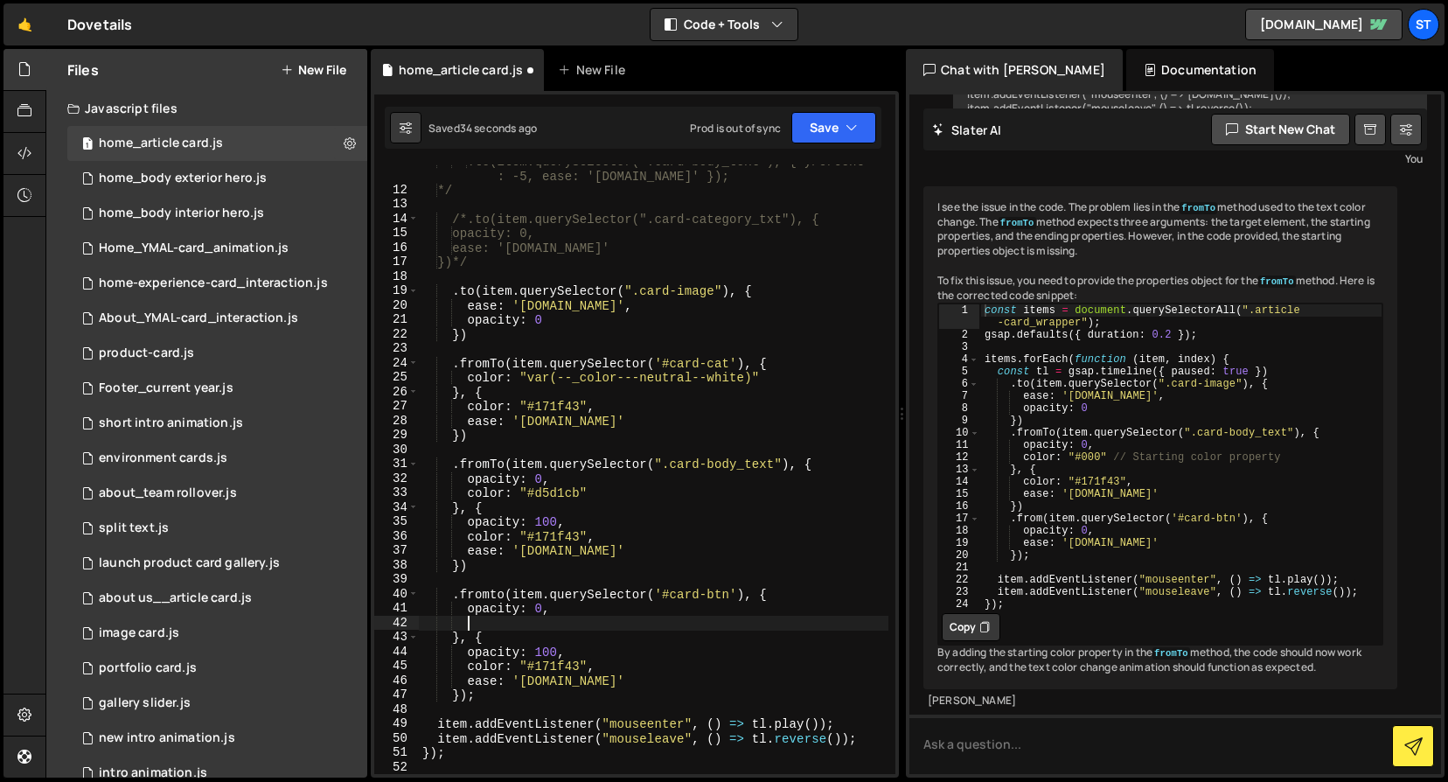
paste textarea "color: "#d5d1cb""
click at [823, 133] on button "Save" at bounding box center [834, 127] width 85 height 31
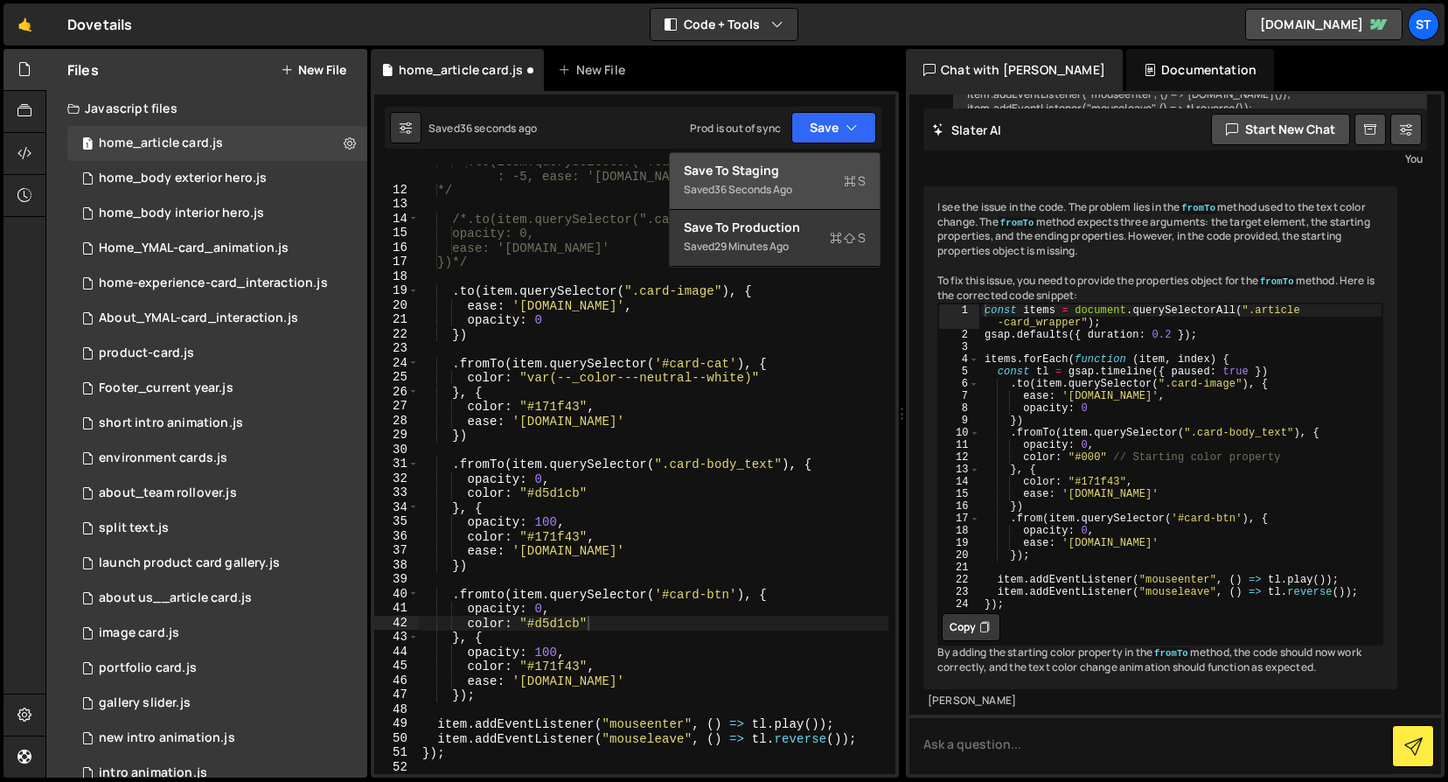
click at [771, 181] on div "Saved 36 seconds ago" at bounding box center [775, 189] width 182 height 21
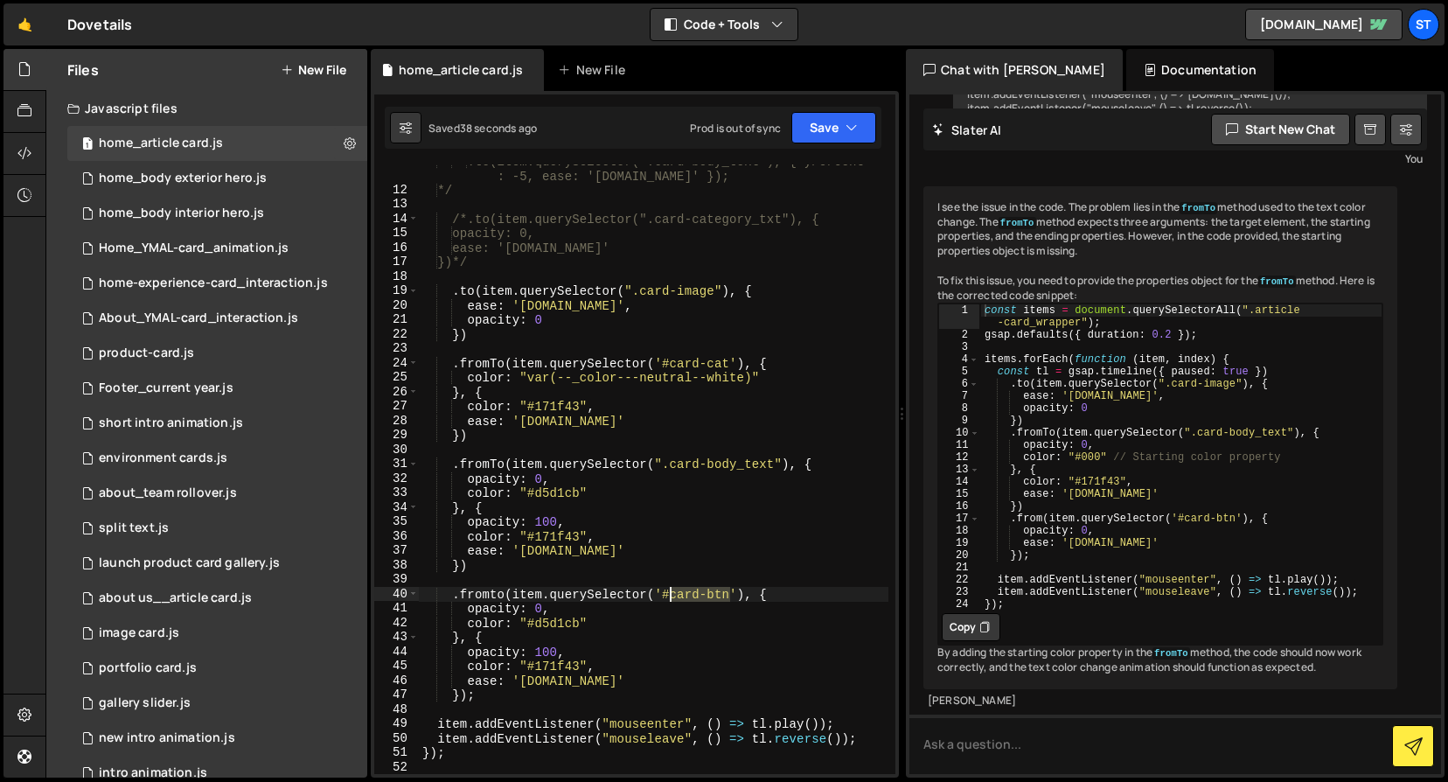
drag, startPoint x: 732, startPoint y: 595, endPoint x: 676, endPoint y: 597, distance: 56.0
click at [676, 597] on div ".to(item.querySelector(".card-body_text"), { yPercent : -5, ease: '[DOMAIN_NAME…" at bounding box center [654, 480] width 470 height 653
click at [783, 527] on div ".to(item.querySelector(".card-body_text"), { yPercent : -5, ease: '[DOMAIN_NAME…" at bounding box center [654, 480] width 470 height 653
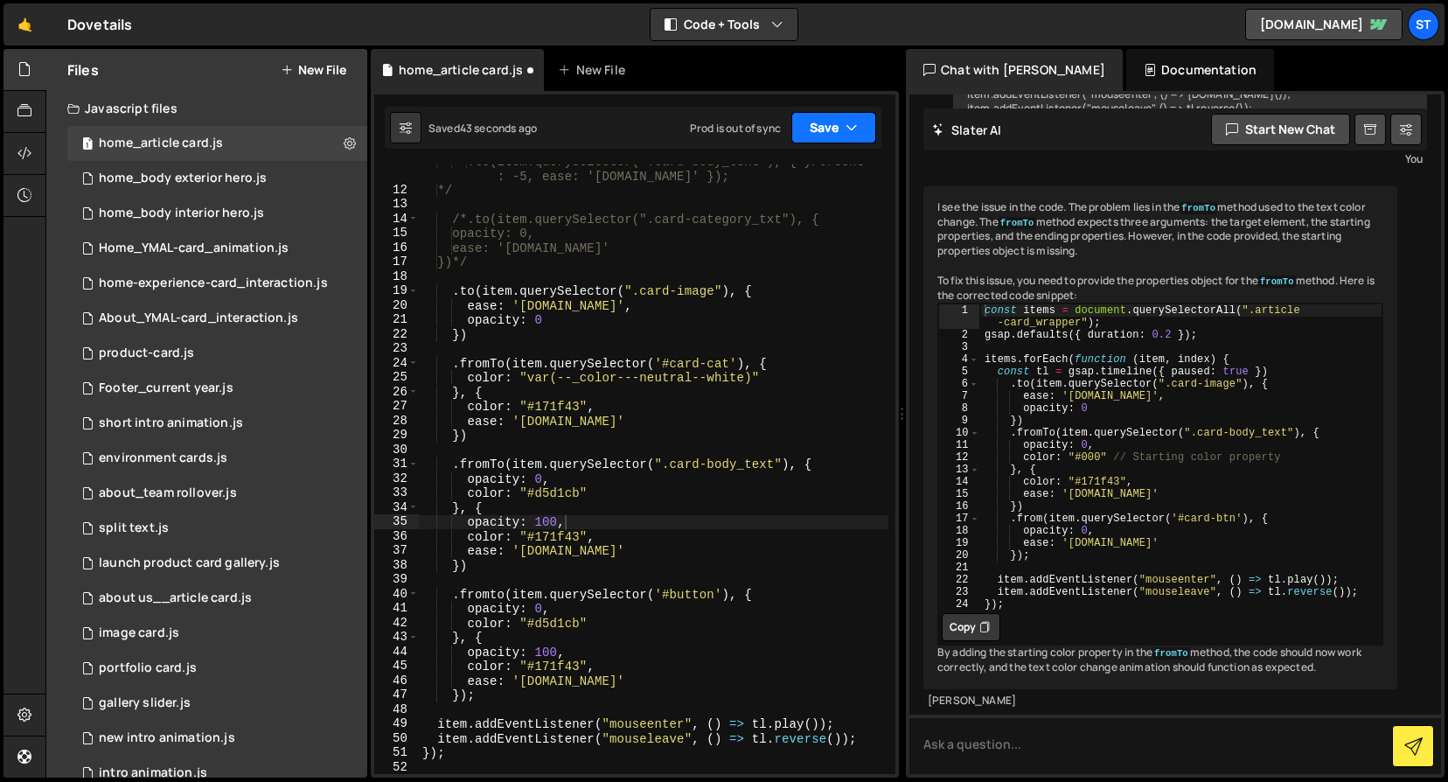
click at [842, 134] on button "Save" at bounding box center [834, 127] width 85 height 31
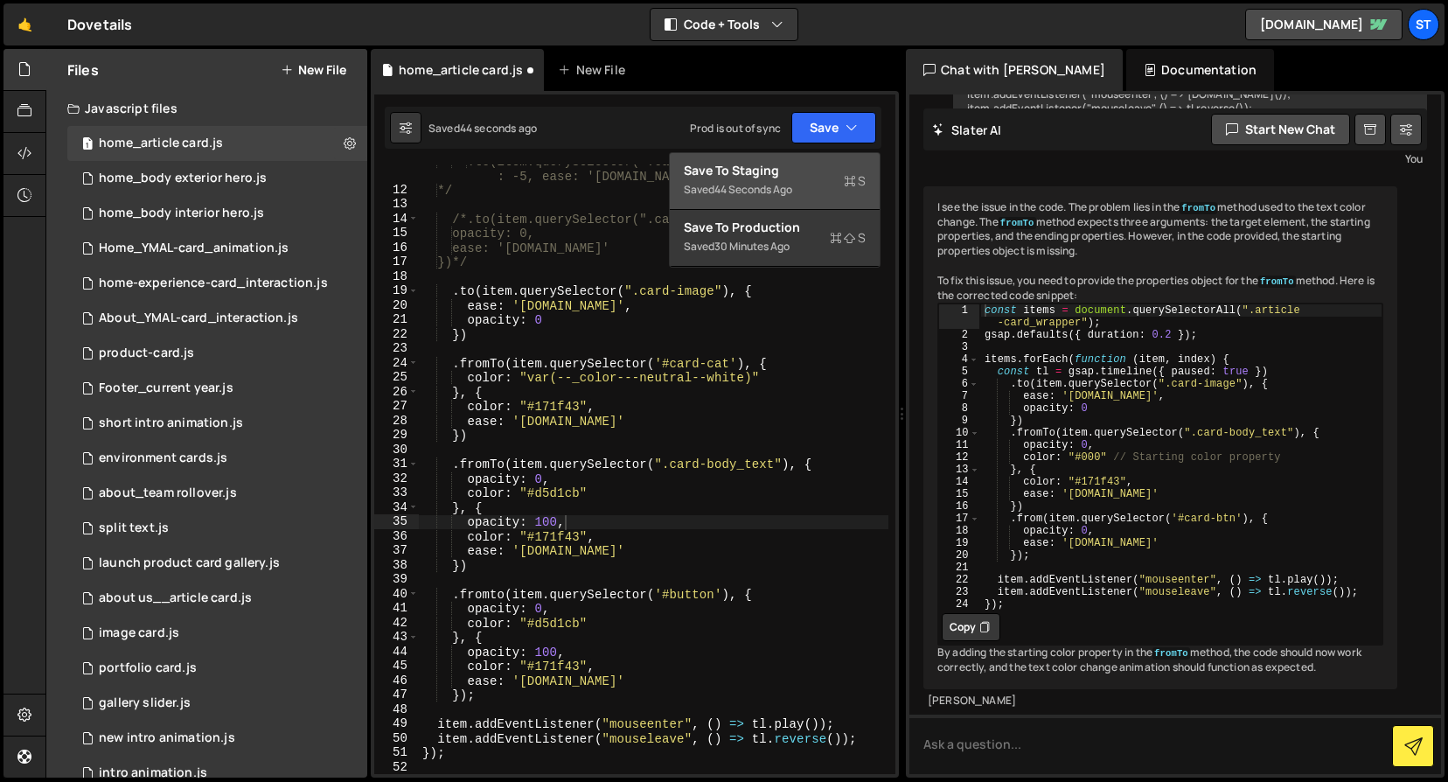
click at [764, 170] on div "Save to Staging S" at bounding box center [775, 170] width 182 height 17
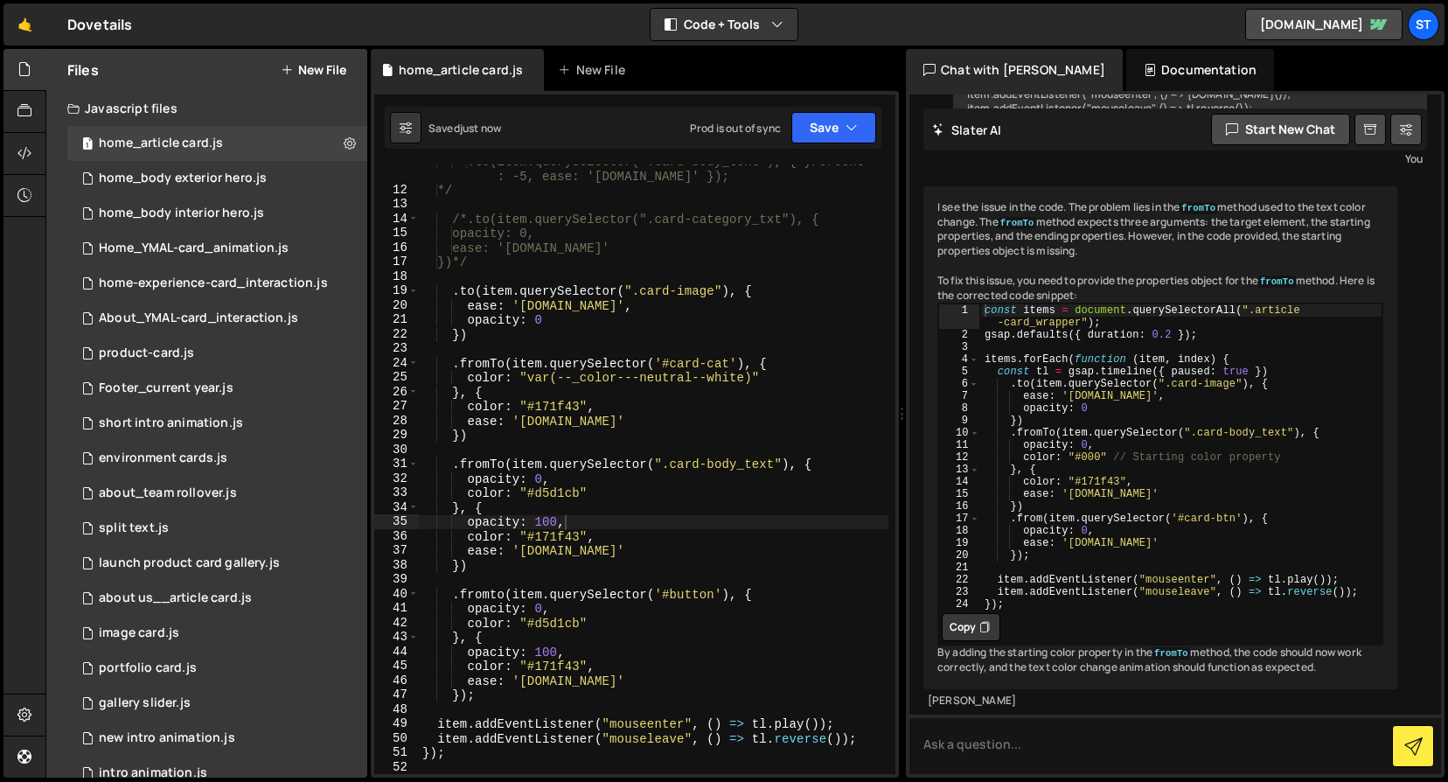
click at [819, 146] on div "Saved just now Prod is out of sync Upgrade to Edit Save Save to Staging S Saved…" at bounding box center [633, 128] width 497 height 42
click at [827, 117] on button "Save" at bounding box center [834, 127] width 85 height 31
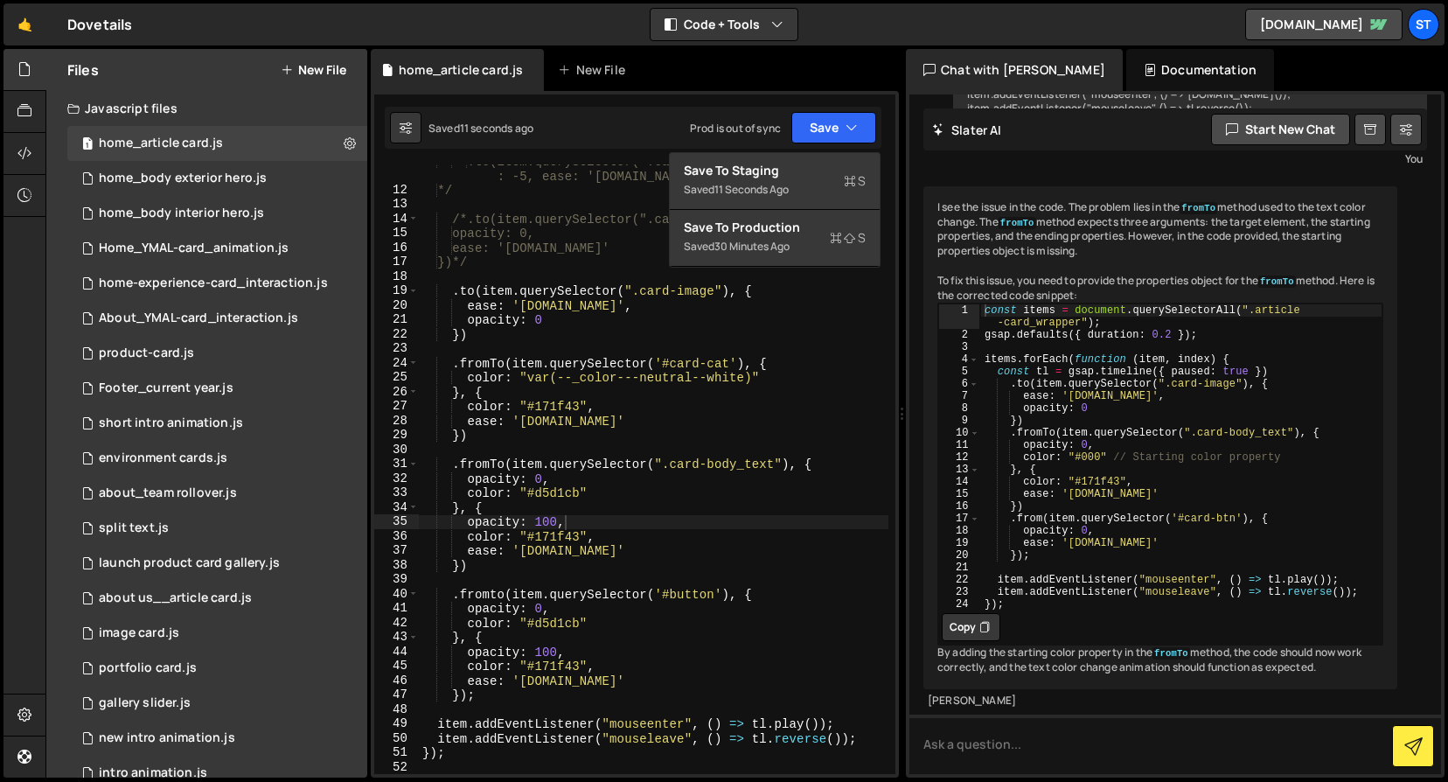
click at [745, 656] on div ".to(item.querySelector(".card-body_text"), { yPercent : -5, ease: '[DOMAIN_NAME…" at bounding box center [654, 480] width 470 height 653
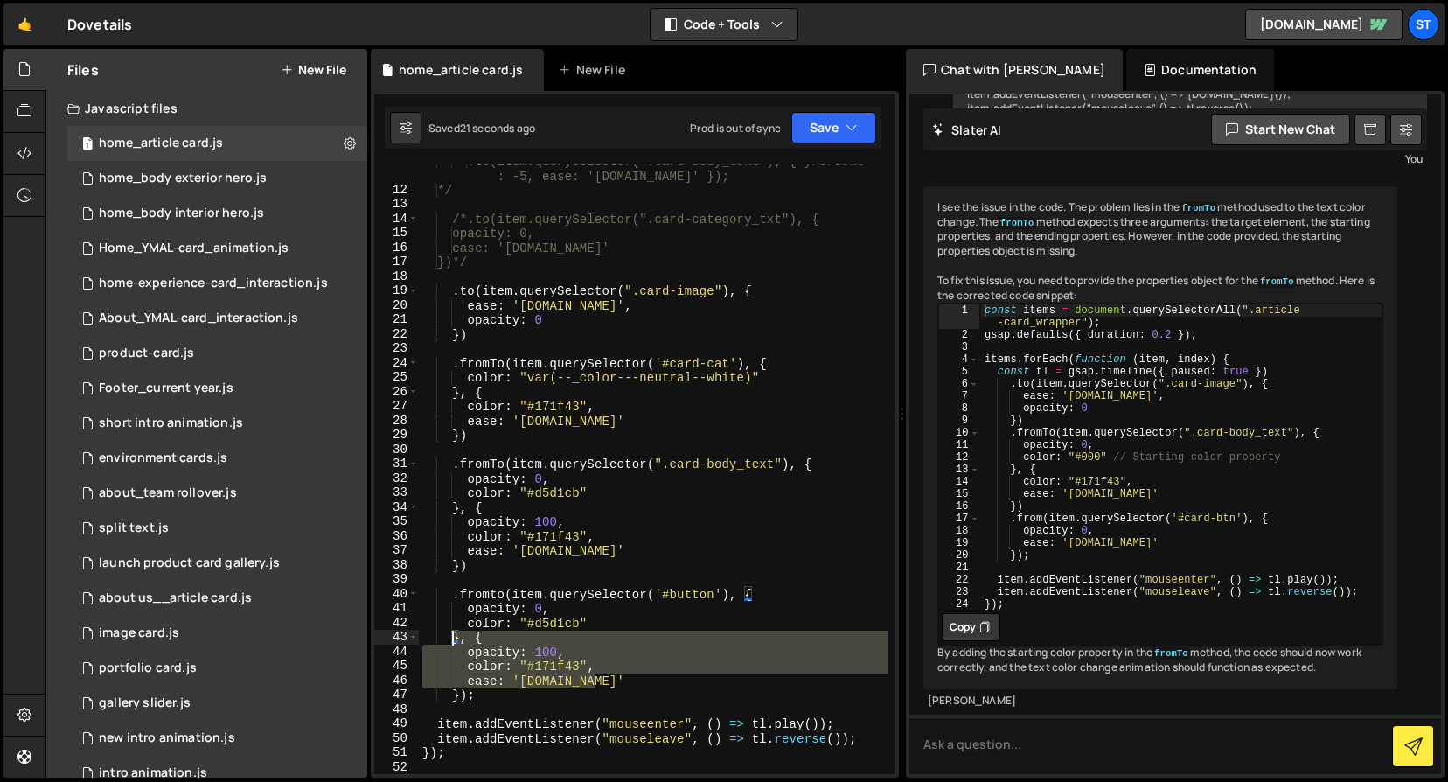
drag, startPoint x: 603, startPoint y: 680, endPoint x: 453, endPoint y: 641, distance: 154.4
click at [453, 641] on div ".to(item.querySelector(".card-body_text"), { yPercent : -5, ease: '[DOMAIN_NAME…" at bounding box center [654, 480] width 470 height 653
click at [496, 597] on div ".to(item.querySelector(".card-body_text"), { yPercent : -5, ease: '[DOMAIN_NAME…" at bounding box center [654, 480] width 470 height 653
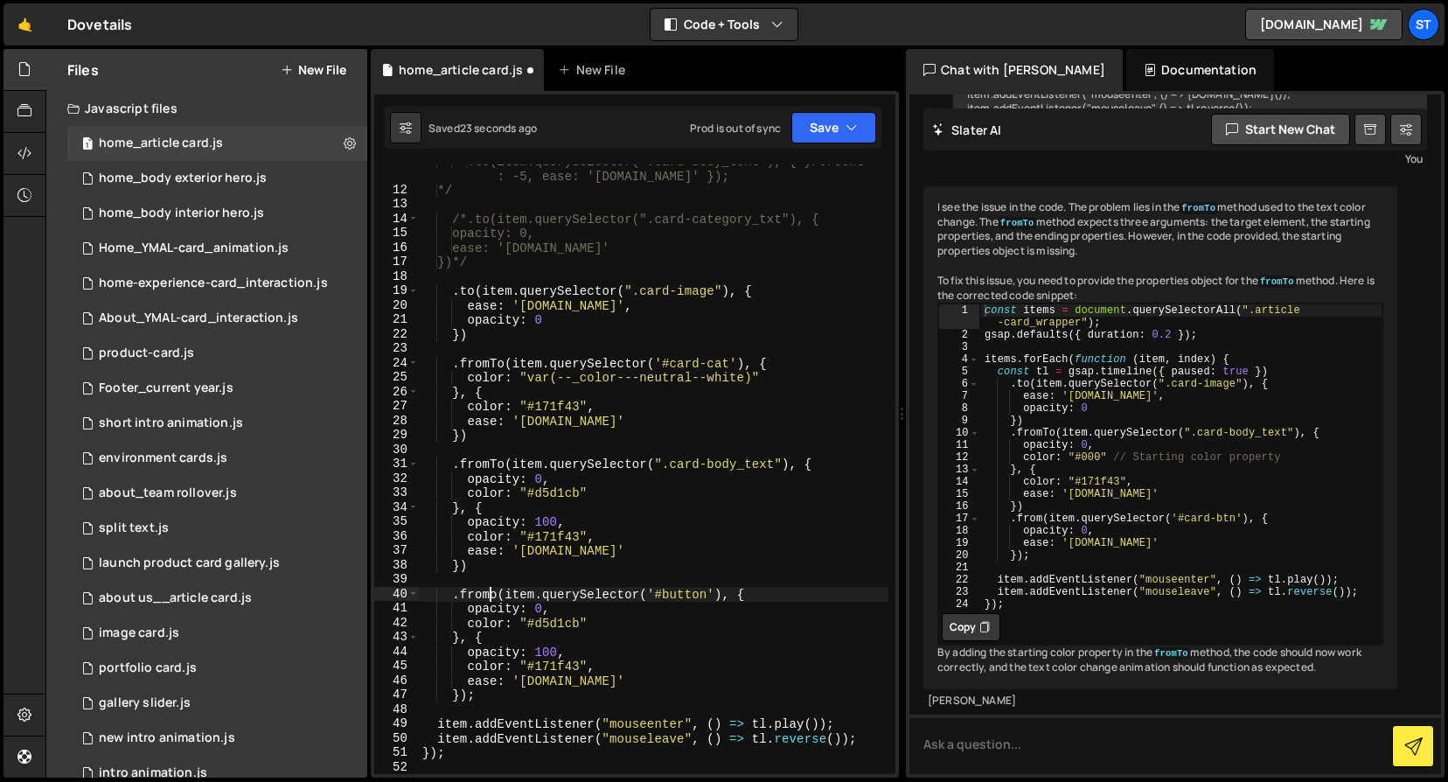
scroll to position [0, 5]
click at [816, 135] on button "Save" at bounding box center [834, 127] width 85 height 31
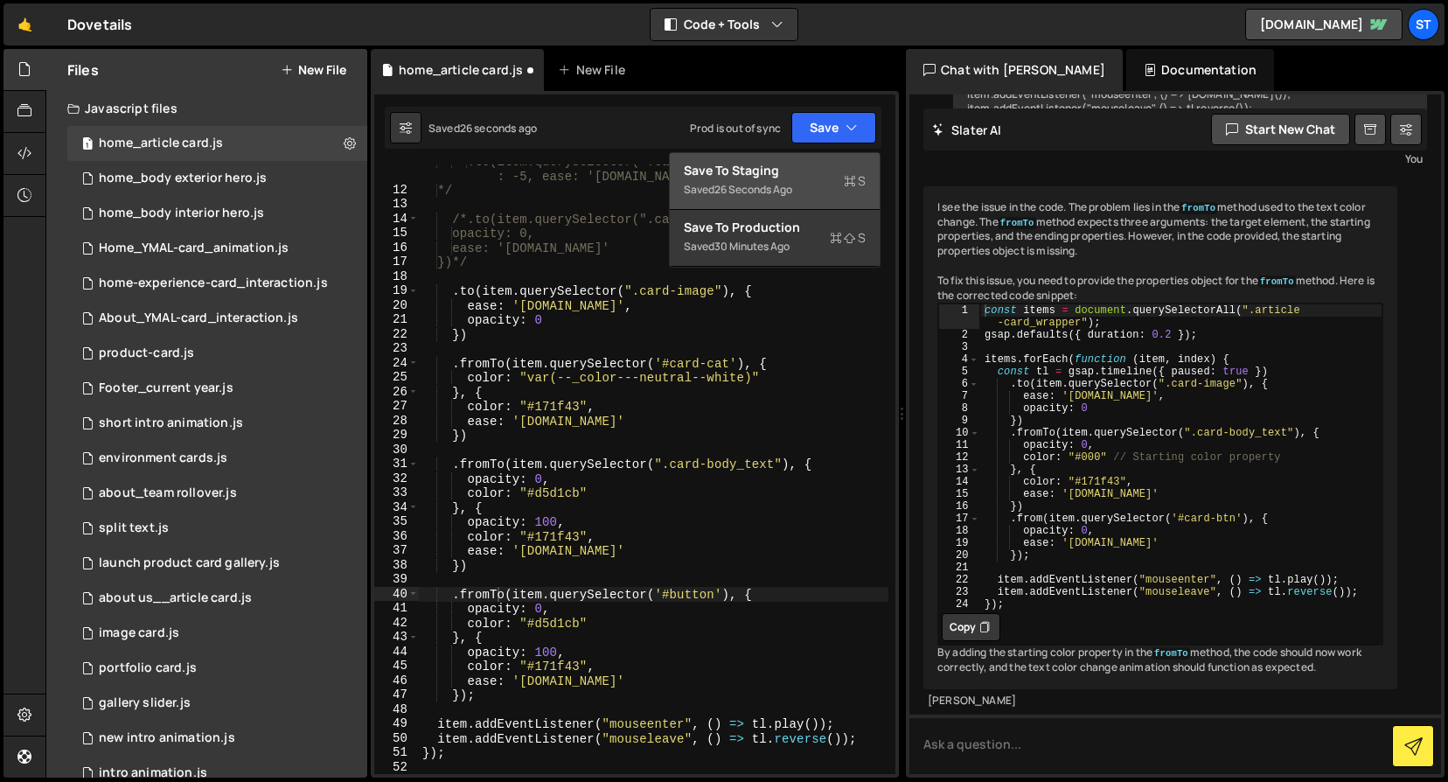
click at [810, 168] on div "Save to Staging S" at bounding box center [775, 170] width 182 height 17
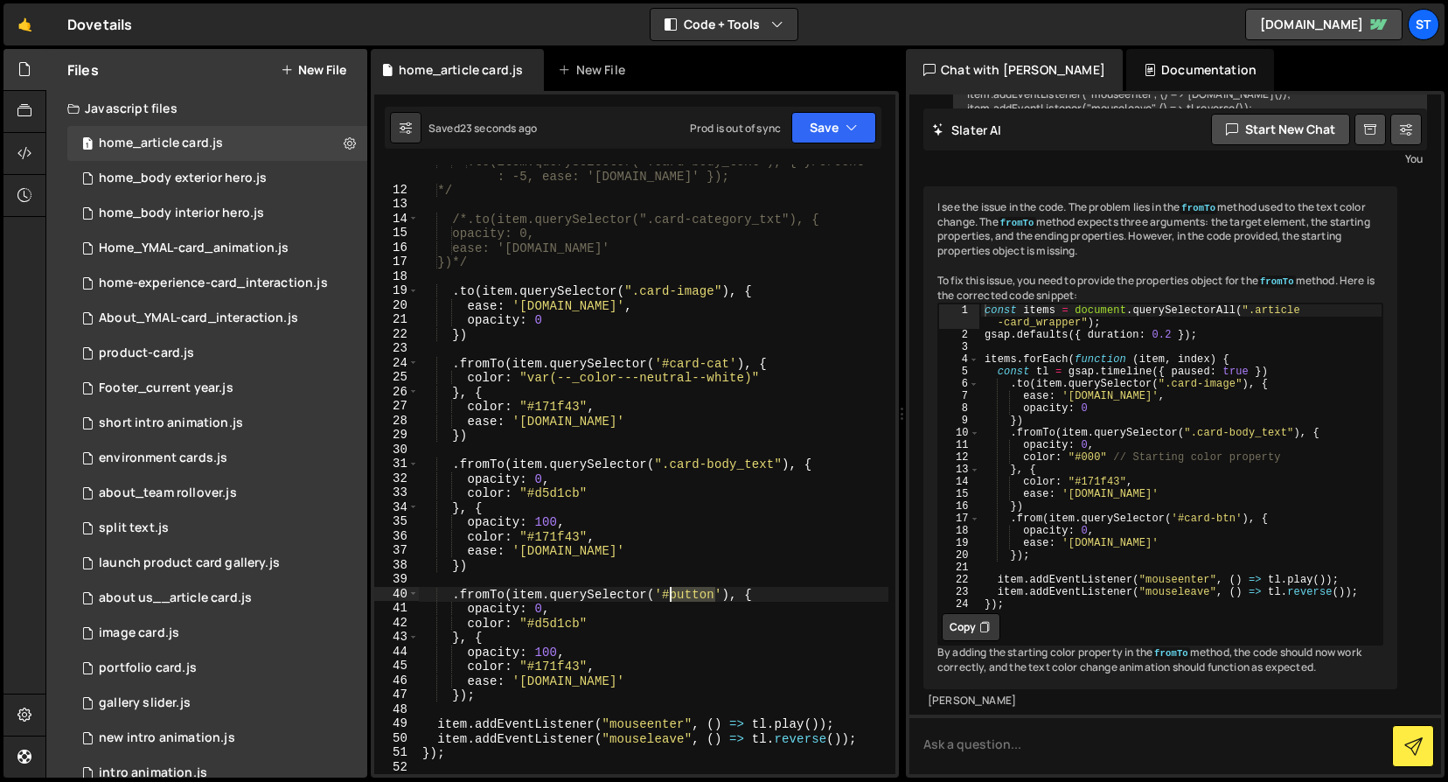
drag, startPoint x: 715, startPoint y: 594, endPoint x: 674, endPoint y: 596, distance: 41.1
click at [674, 596] on div ".to(item.querySelector(".card-body_text"), { yPercent : -5, ease: '[DOMAIN_NAME…" at bounding box center [654, 480] width 470 height 653
paste textarea "card-bt"
click at [828, 130] on button "Save" at bounding box center [834, 127] width 85 height 31
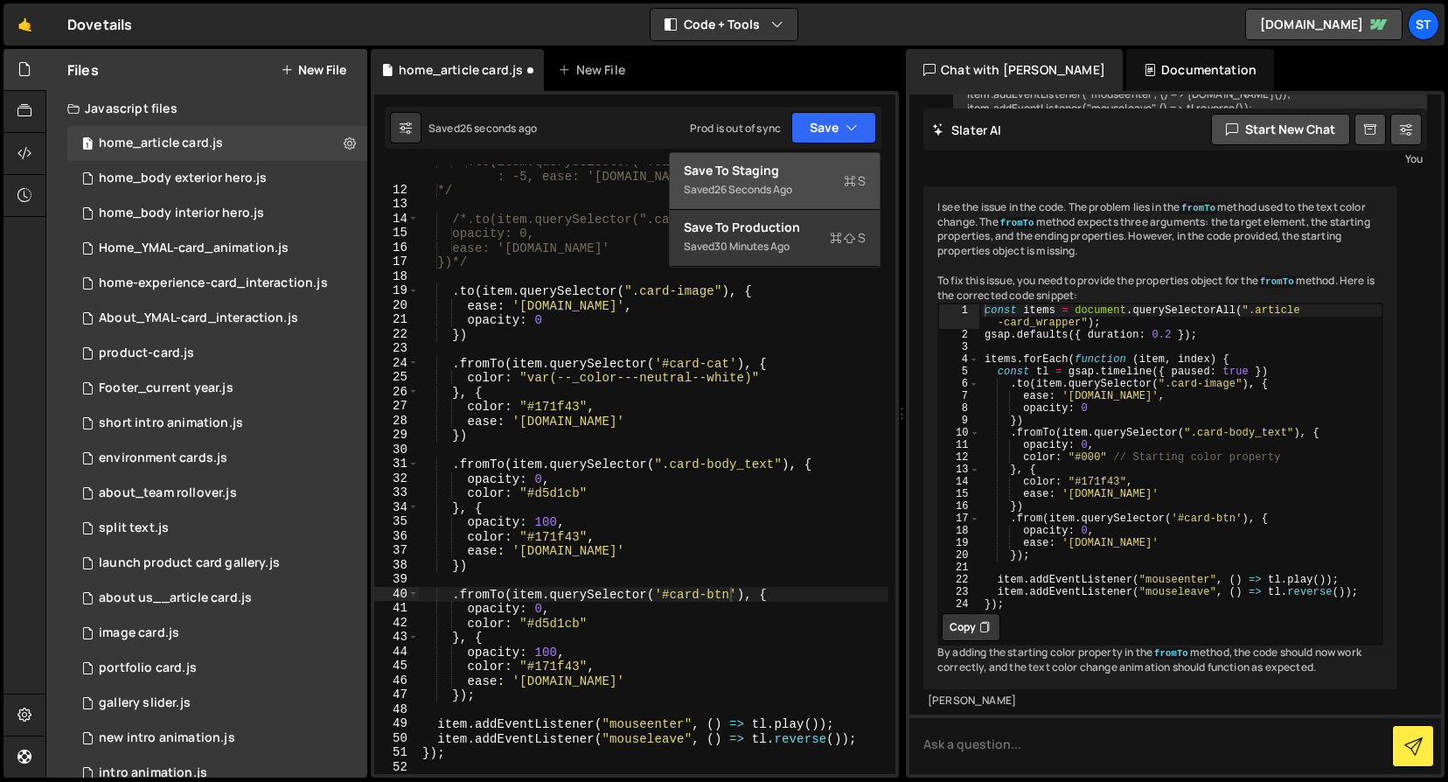
click at [787, 179] on div "Saved 26 seconds ago" at bounding box center [775, 189] width 182 height 21
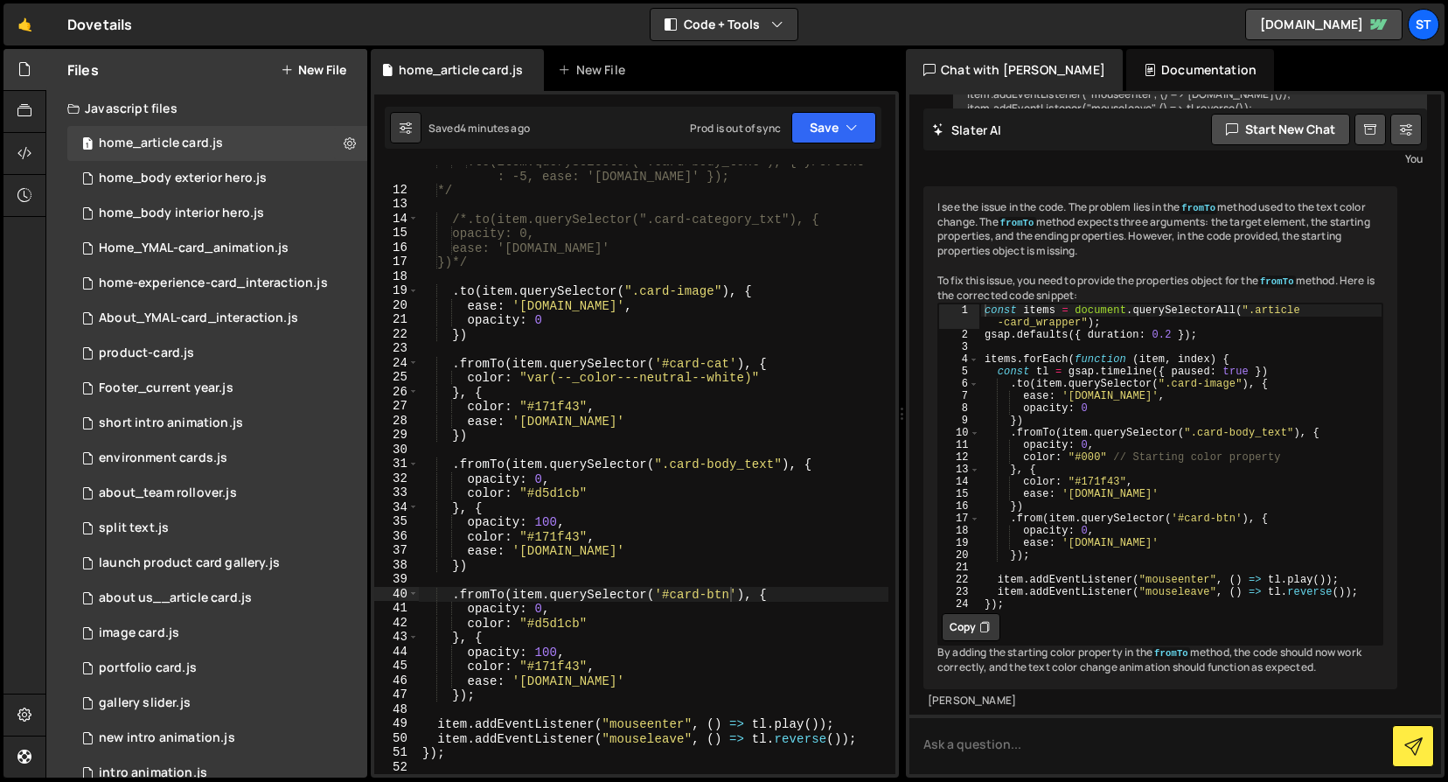
click at [665, 639] on div ".to(item.querySelector(".card-body_text"), { yPercent : -5, ease: '[DOMAIN_NAME…" at bounding box center [654, 480] width 470 height 653
drag, startPoint x: 505, startPoint y: 595, endPoint x: 492, endPoint y: 595, distance: 12.2
click at [492, 595] on div ".to(item.querySelector(".card-body_text"), { yPercent : -5, ease: '[DOMAIN_NAME…" at bounding box center [654, 480] width 470 height 653
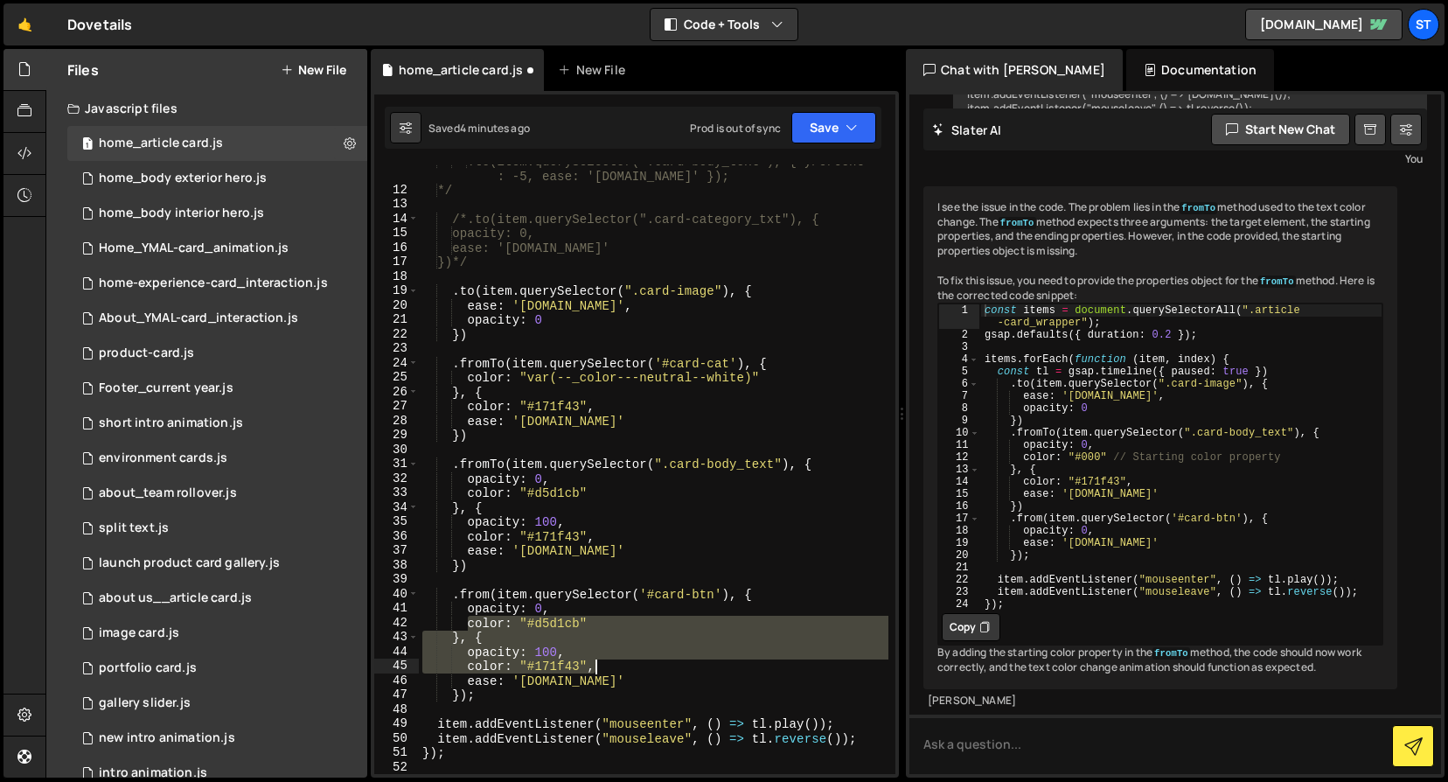
drag, startPoint x: 468, startPoint y: 622, endPoint x: 595, endPoint y: 664, distance: 133.6
click at [595, 664] on div ".to(item.querySelector(".card-body_text"), { yPercent : -5, ease: '[DOMAIN_NAME…" at bounding box center [654, 480] width 470 height 653
type textarea "opacity: 100, color: "#171f43","
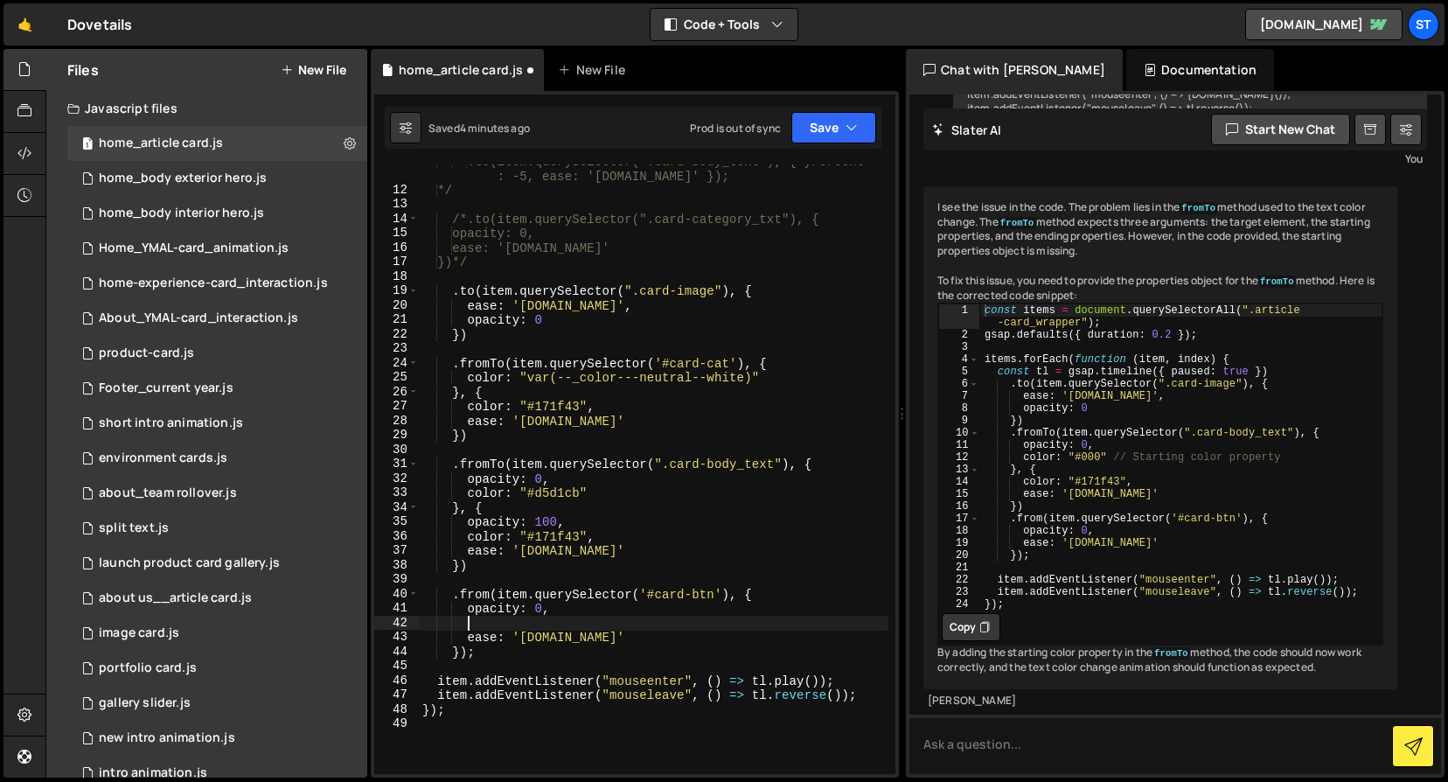
scroll to position [0, 2]
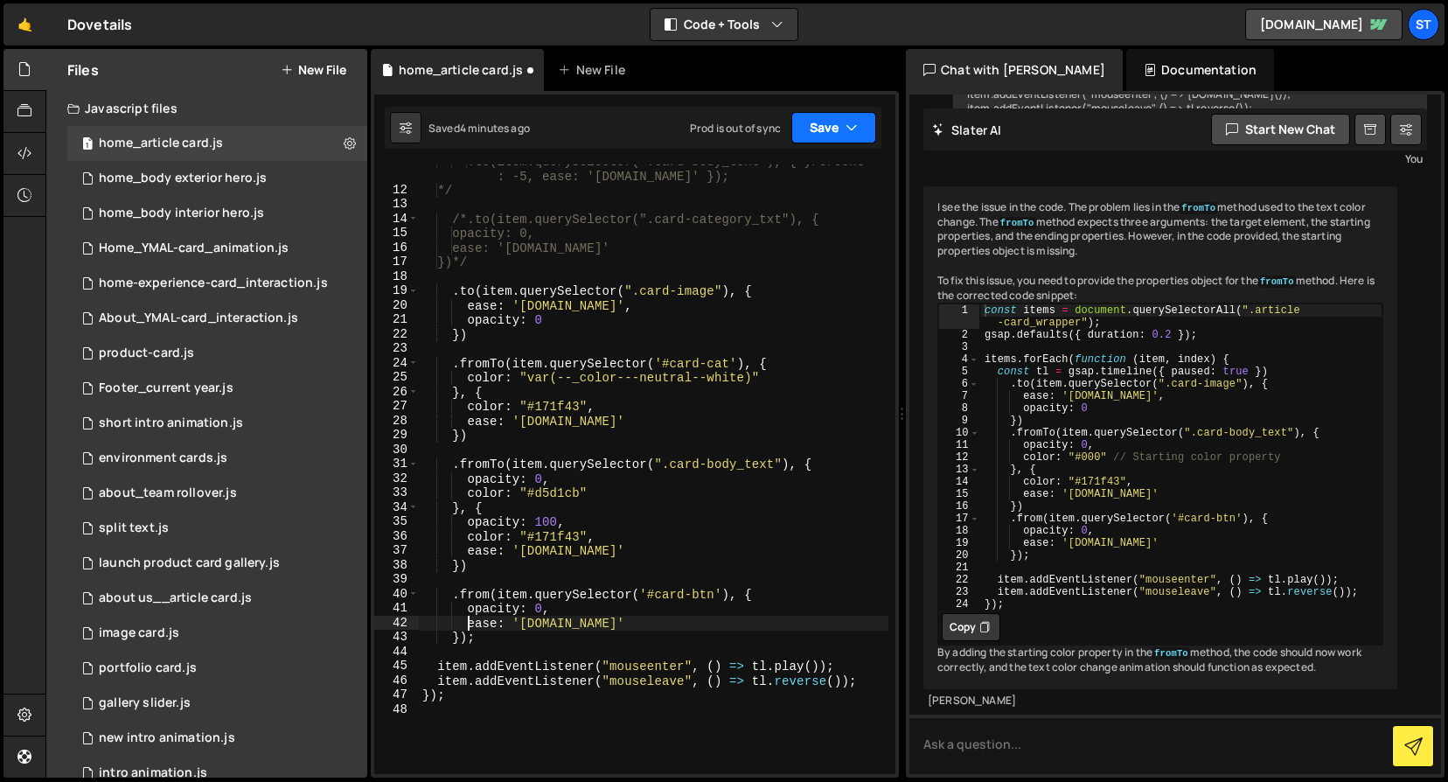
click at [851, 122] on icon "button" at bounding box center [852, 127] width 12 height 17
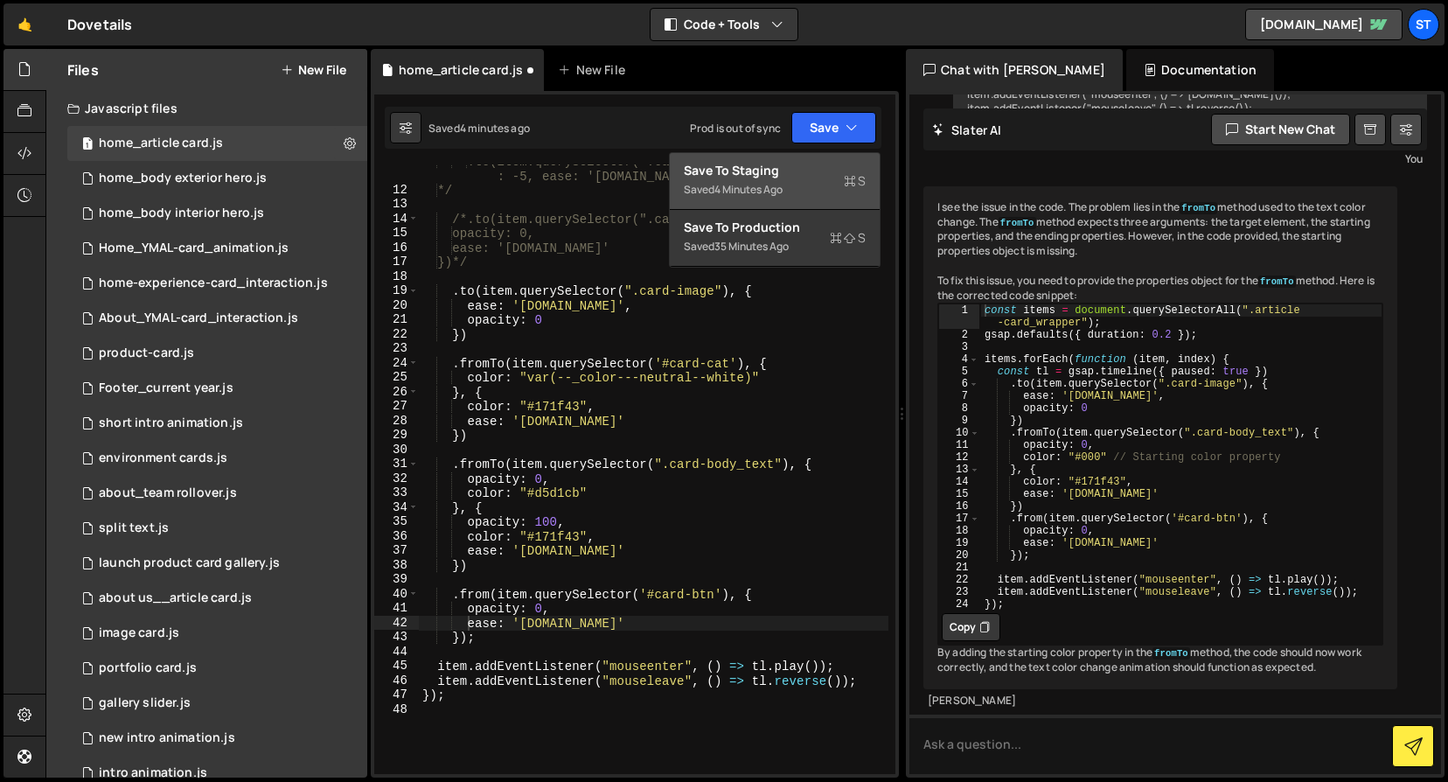
click at [759, 178] on div "Save to Staging S" at bounding box center [775, 170] width 182 height 17
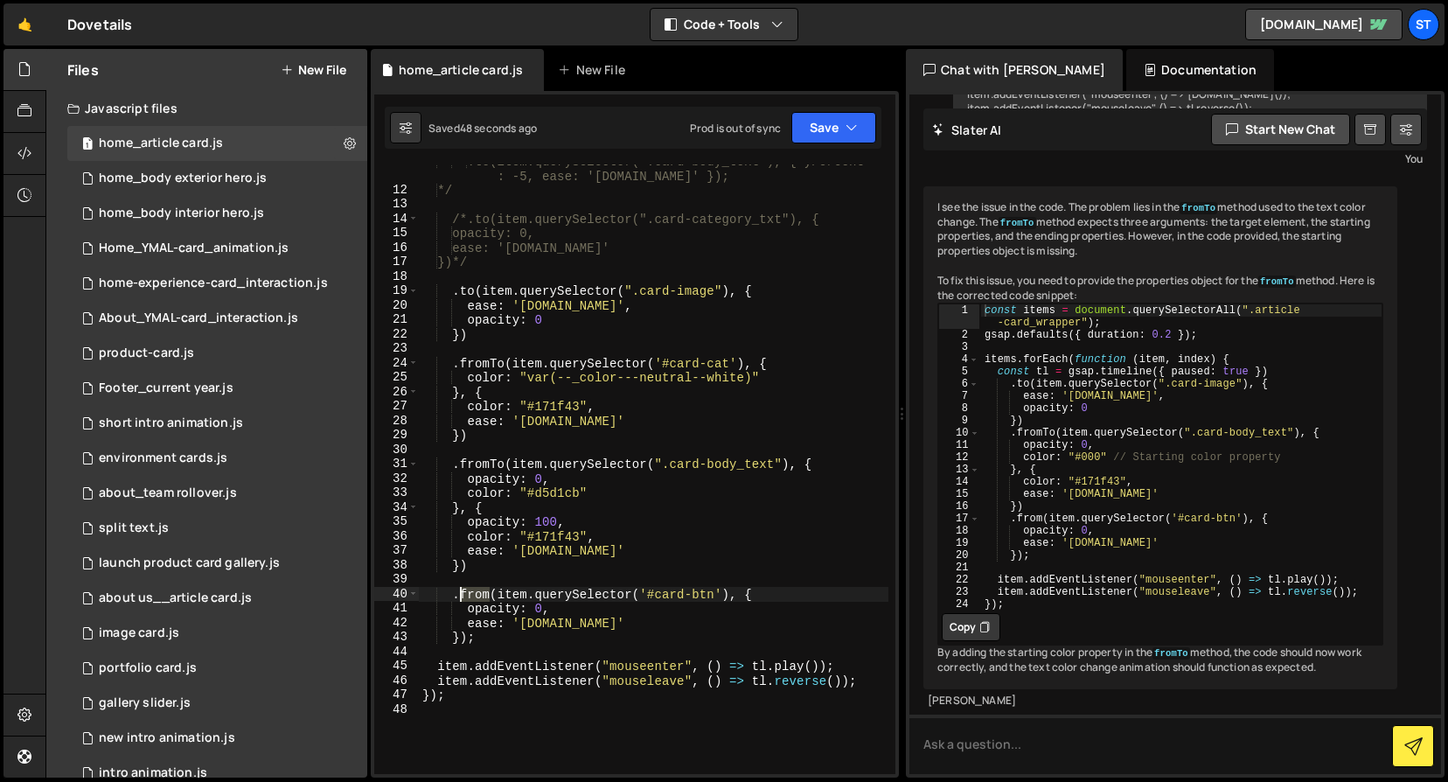
drag, startPoint x: 489, startPoint y: 594, endPoint x: 462, endPoint y: 592, distance: 27.2
click at [462, 592] on div ".to(item.querySelector(".card-body_text"), { yPercent : -5, ease: '[DOMAIN_NAME…" at bounding box center [654, 480] width 470 height 653
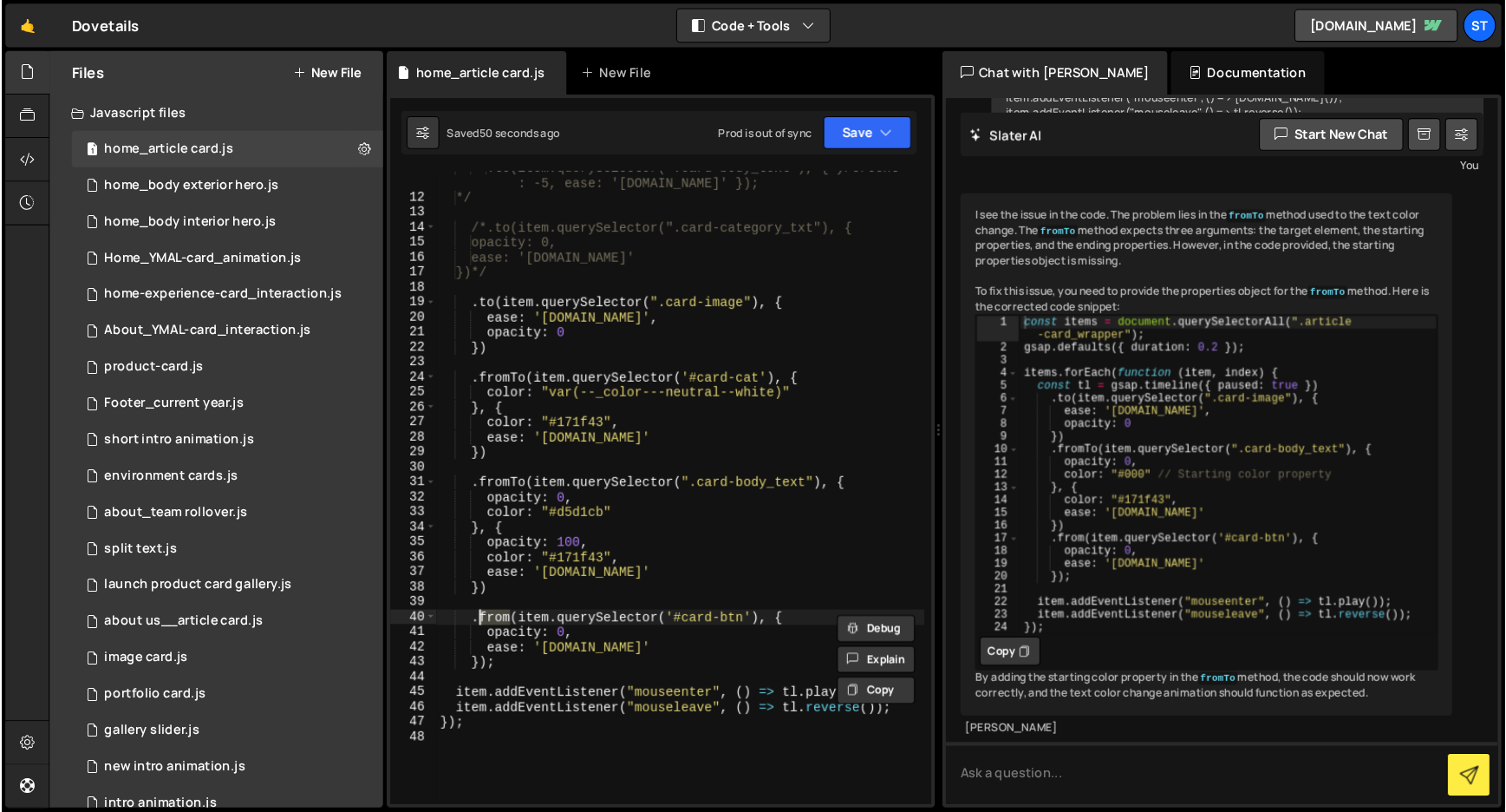
scroll to position [0, 3]
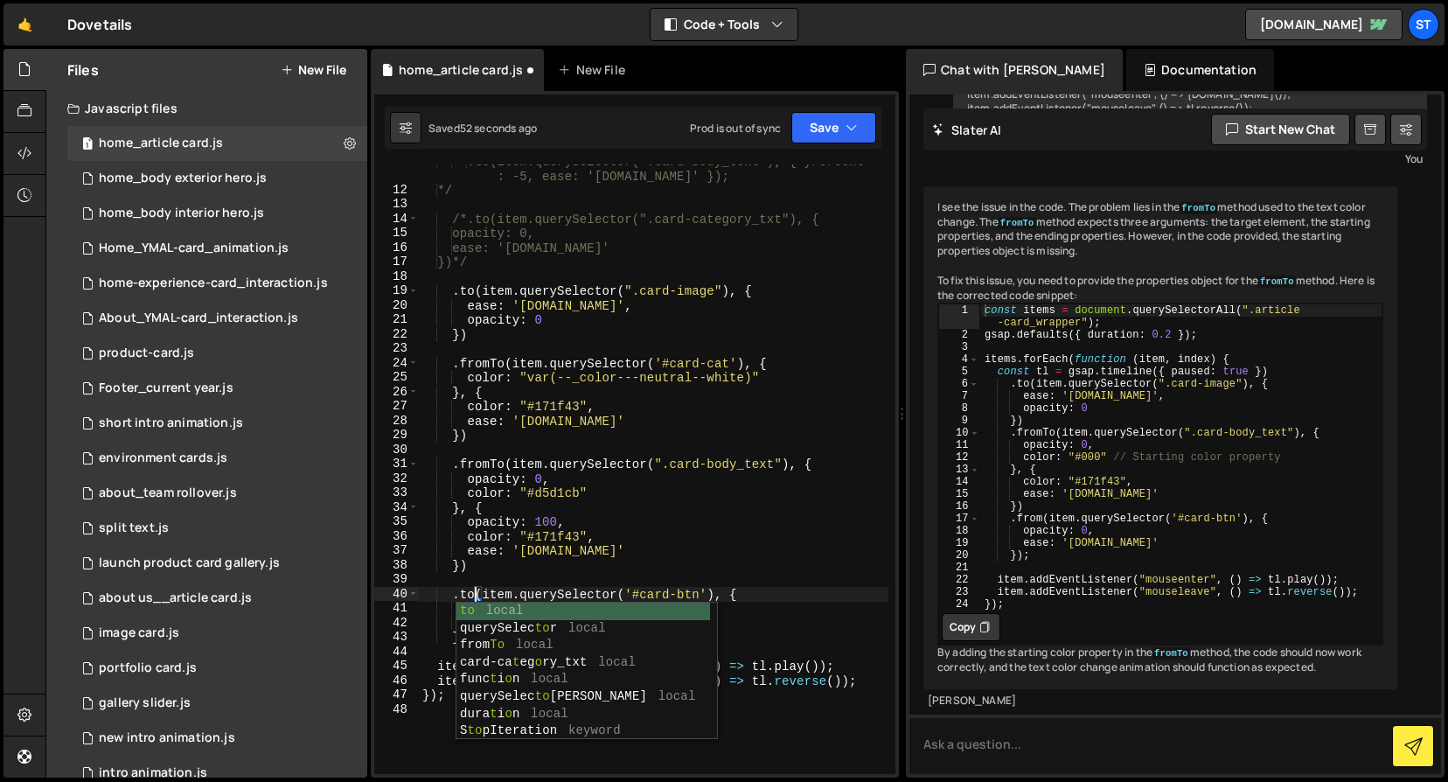
click at [742, 589] on div ".to(item.querySelector(".card-body_text"), { yPercent : -5, ease: '[DOMAIN_NAME…" at bounding box center [654, 480] width 470 height 653
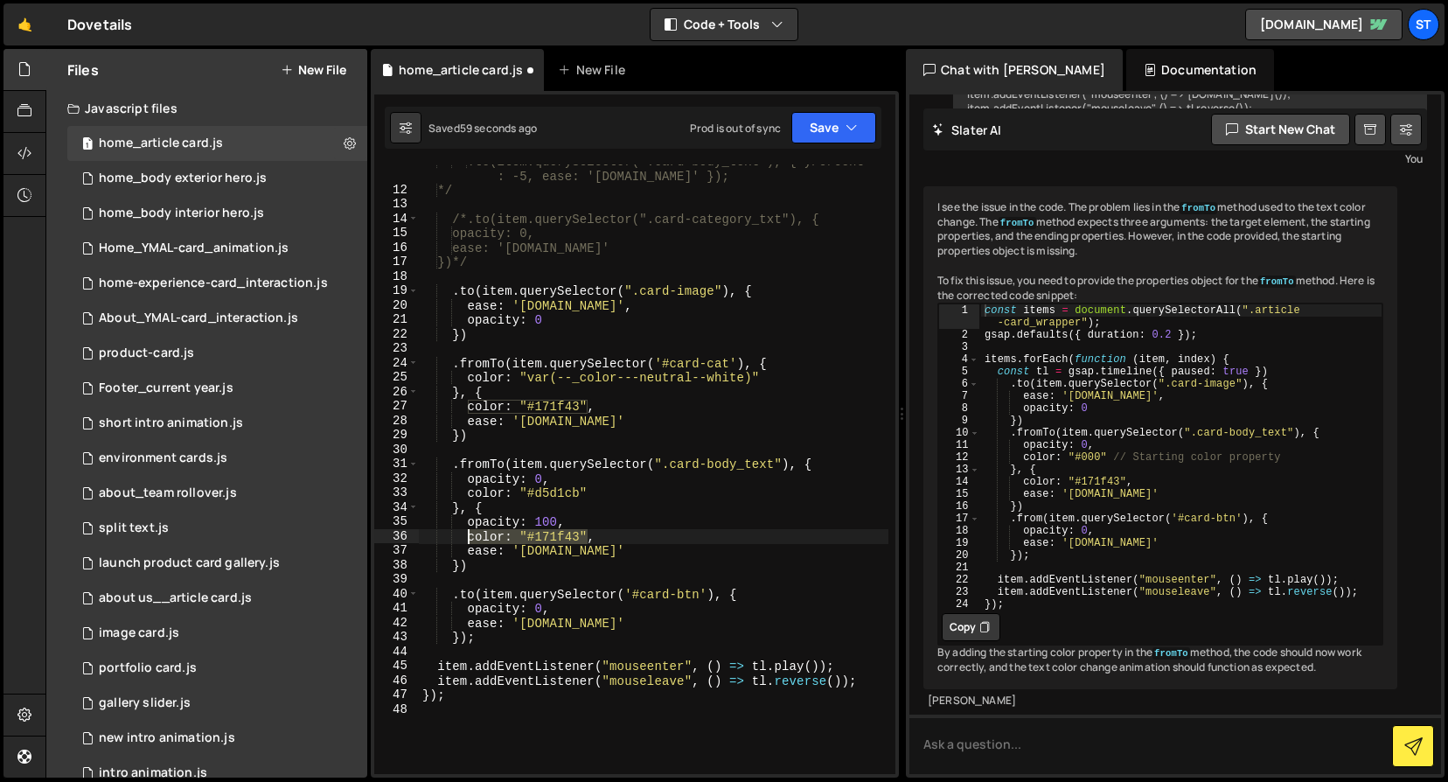
drag, startPoint x: 588, startPoint y: 533, endPoint x: 469, endPoint y: 534, distance: 119.0
click at [469, 534] on div ".to(item.querySelector(".card-body_text"), { yPercent : -5, ease: '[DOMAIN_NAME…" at bounding box center [654, 480] width 470 height 653
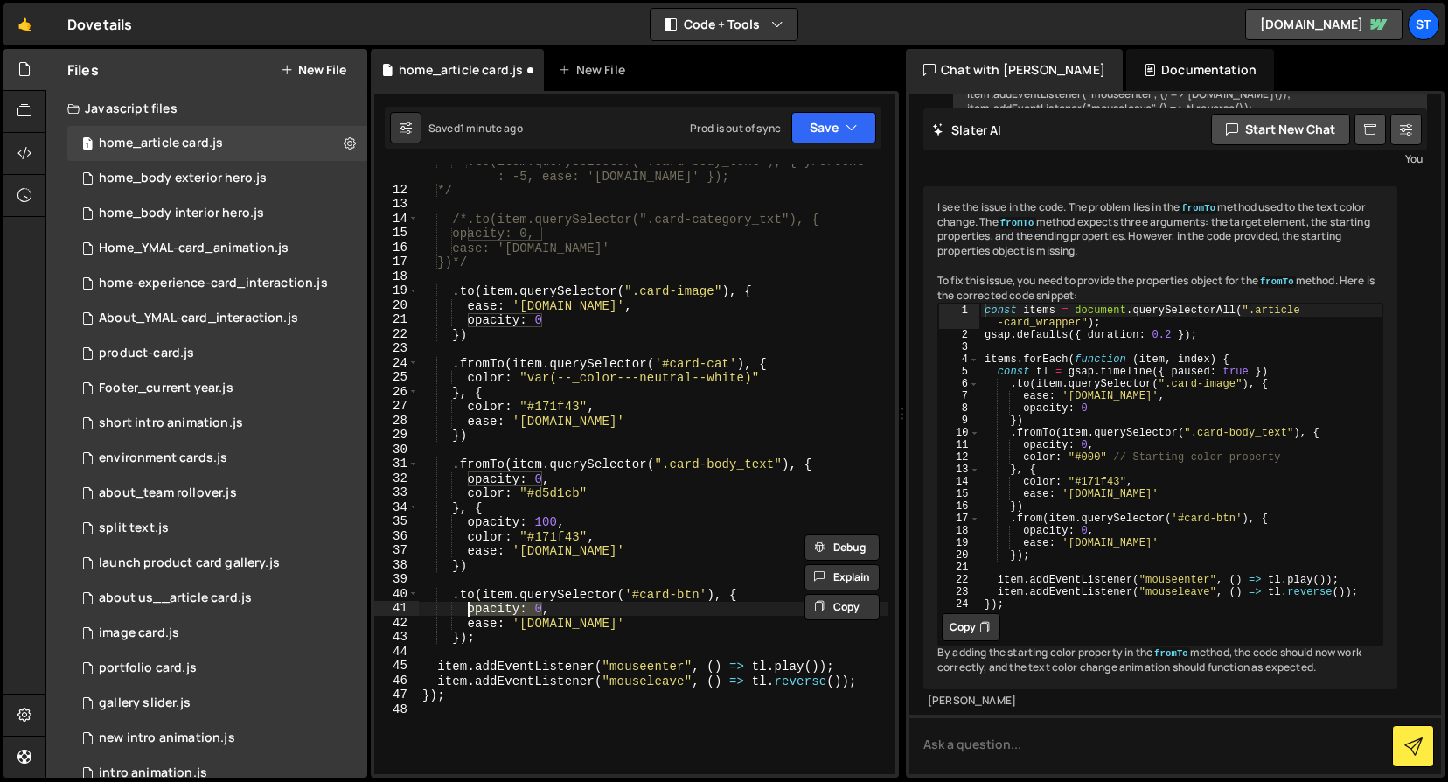
drag, startPoint x: 544, startPoint y: 610, endPoint x: 470, endPoint y: 607, distance: 74.4
click at [470, 607] on div ".to(item.querySelector(".card-body_text"), { yPercent : -5, ease: '[DOMAIN_NAME…" at bounding box center [654, 480] width 470 height 653
paste textarea "color: "#171f43""
click at [848, 125] on icon "button" at bounding box center [852, 127] width 12 height 17
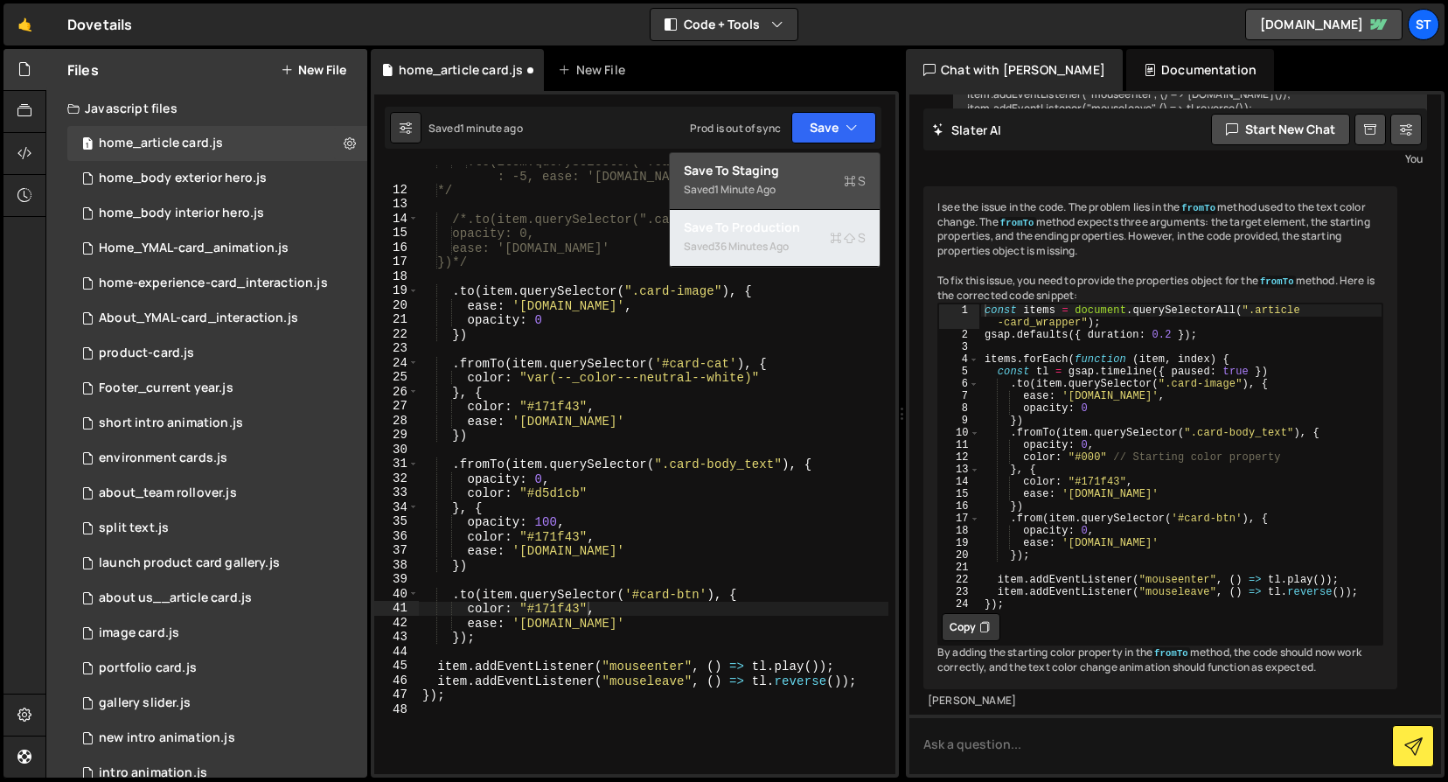
drag, startPoint x: 789, startPoint y: 220, endPoint x: 785, endPoint y: 175, distance: 45.6
click at [785, 175] on div "Save to Staging S Saved 1 minute ago Save to Production S Saved 36 minutes ago …" at bounding box center [775, 209] width 212 height 115
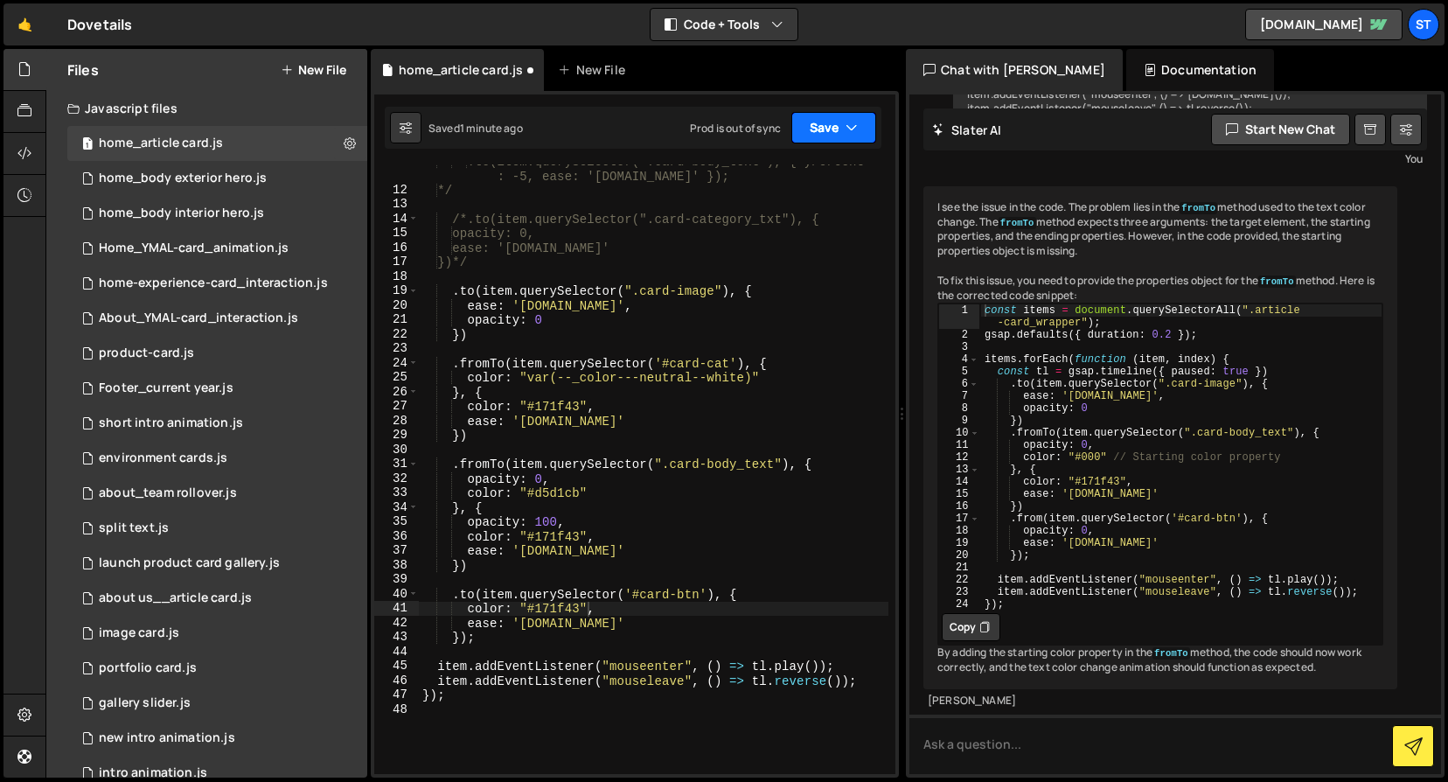
click at [827, 128] on button "Save" at bounding box center [834, 127] width 85 height 31
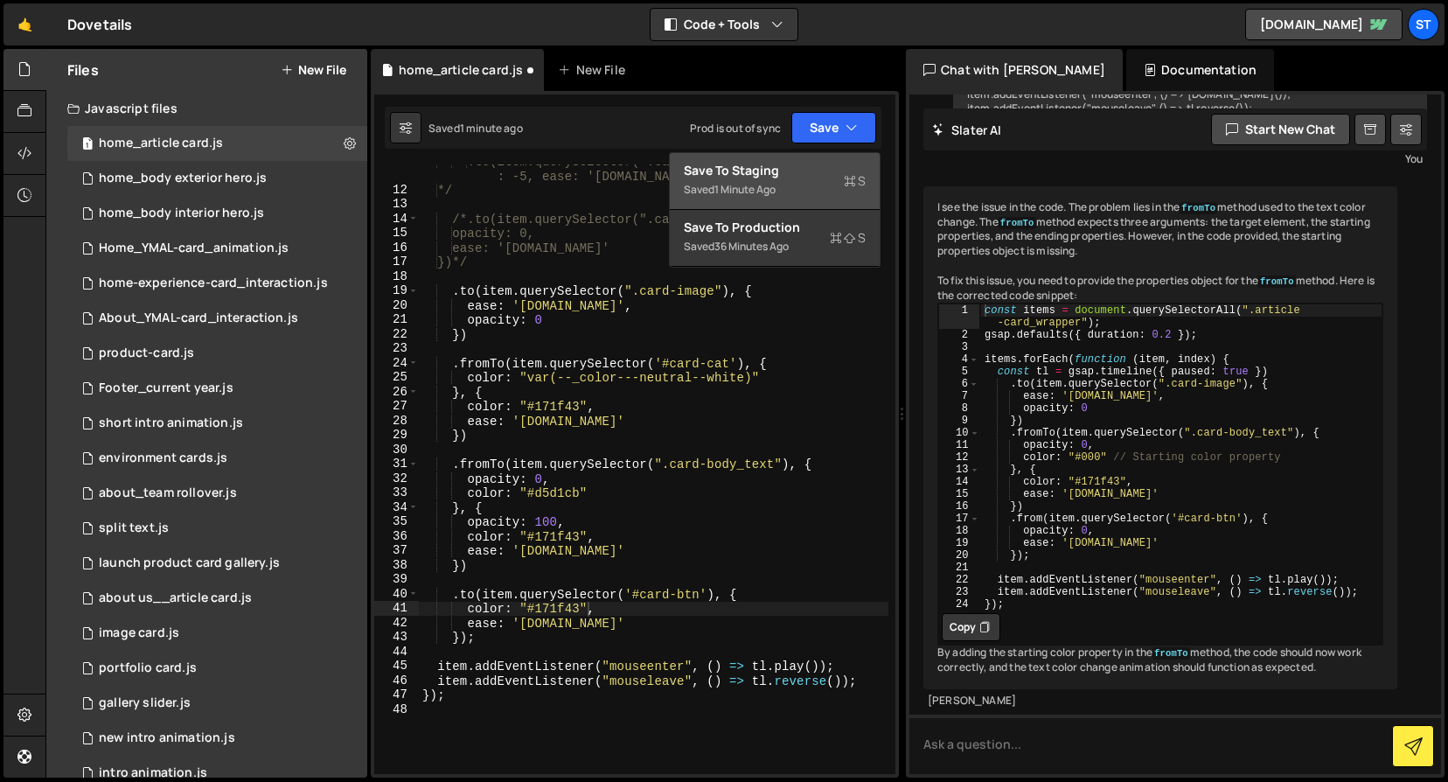
click at [757, 170] on div "Save to Staging S" at bounding box center [775, 170] width 182 height 17
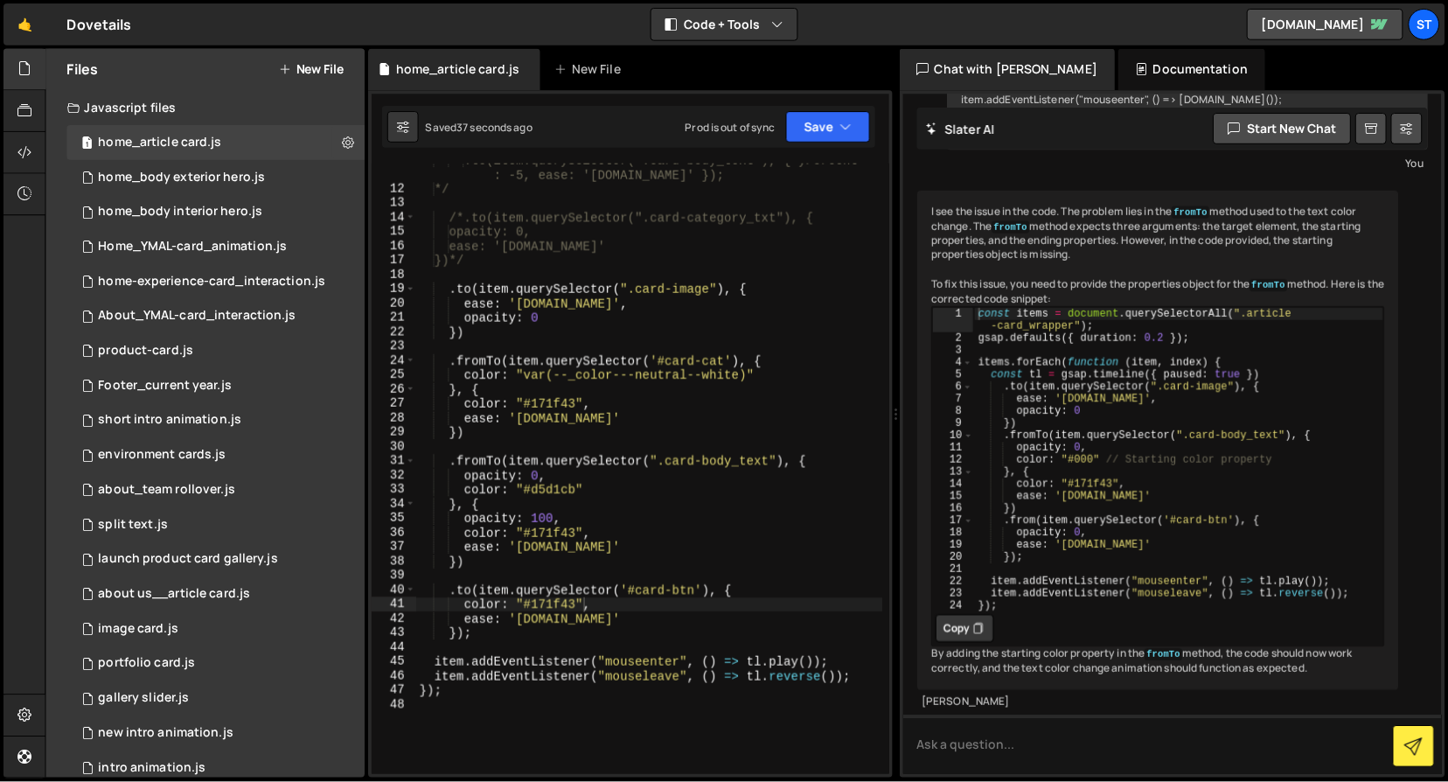
scroll to position [1649, 0]
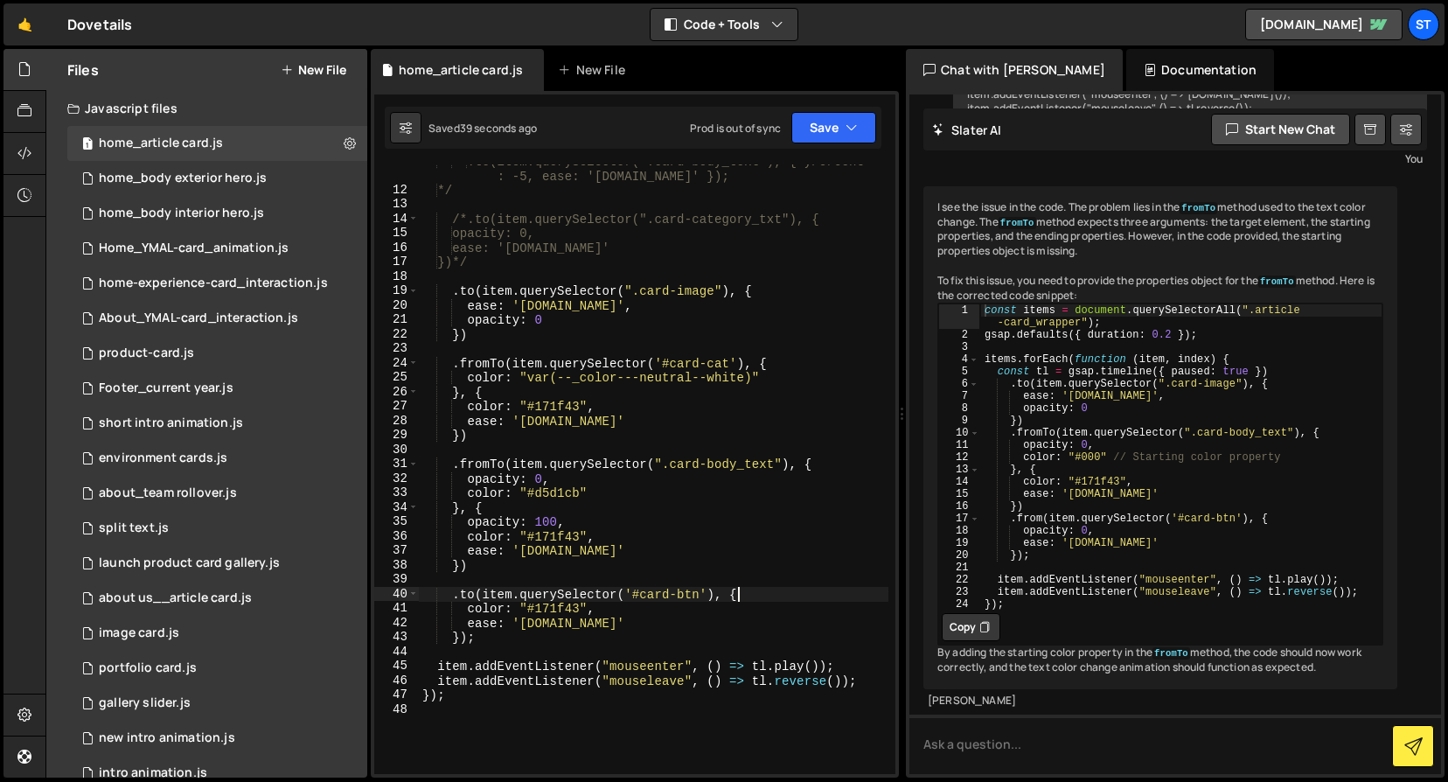
click at [772, 587] on div ".to(item.querySelector(".card-body_text"), { yPercent : -5, ease: '[DOMAIN_NAME…" at bounding box center [654, 480] width 470 height 653
click at [841, 134] on button "Save" at bounding box center [834, 127] width 85 height 31
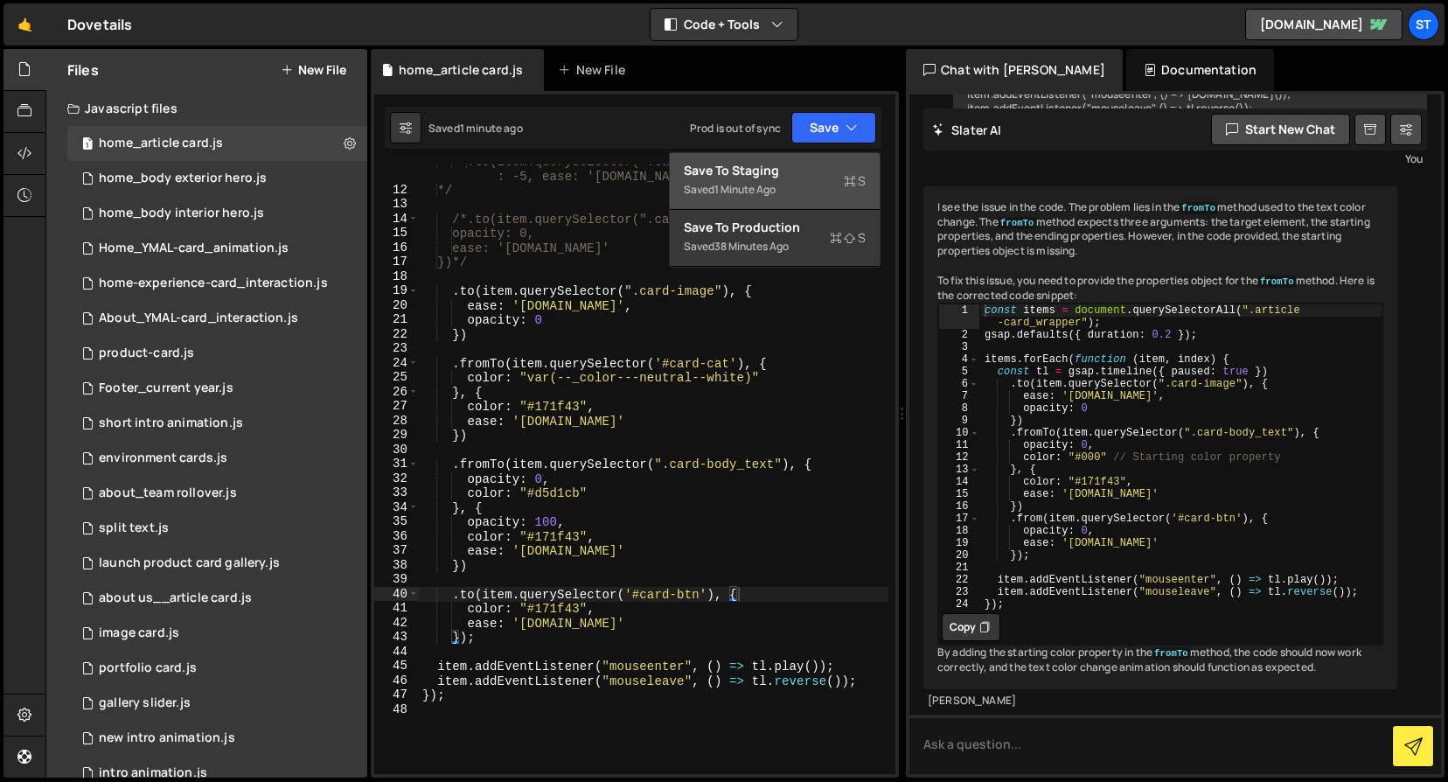
click at [785, 184] on div "Saved 1 minute ago" at bounding box center [775, 189] width 182 height 21
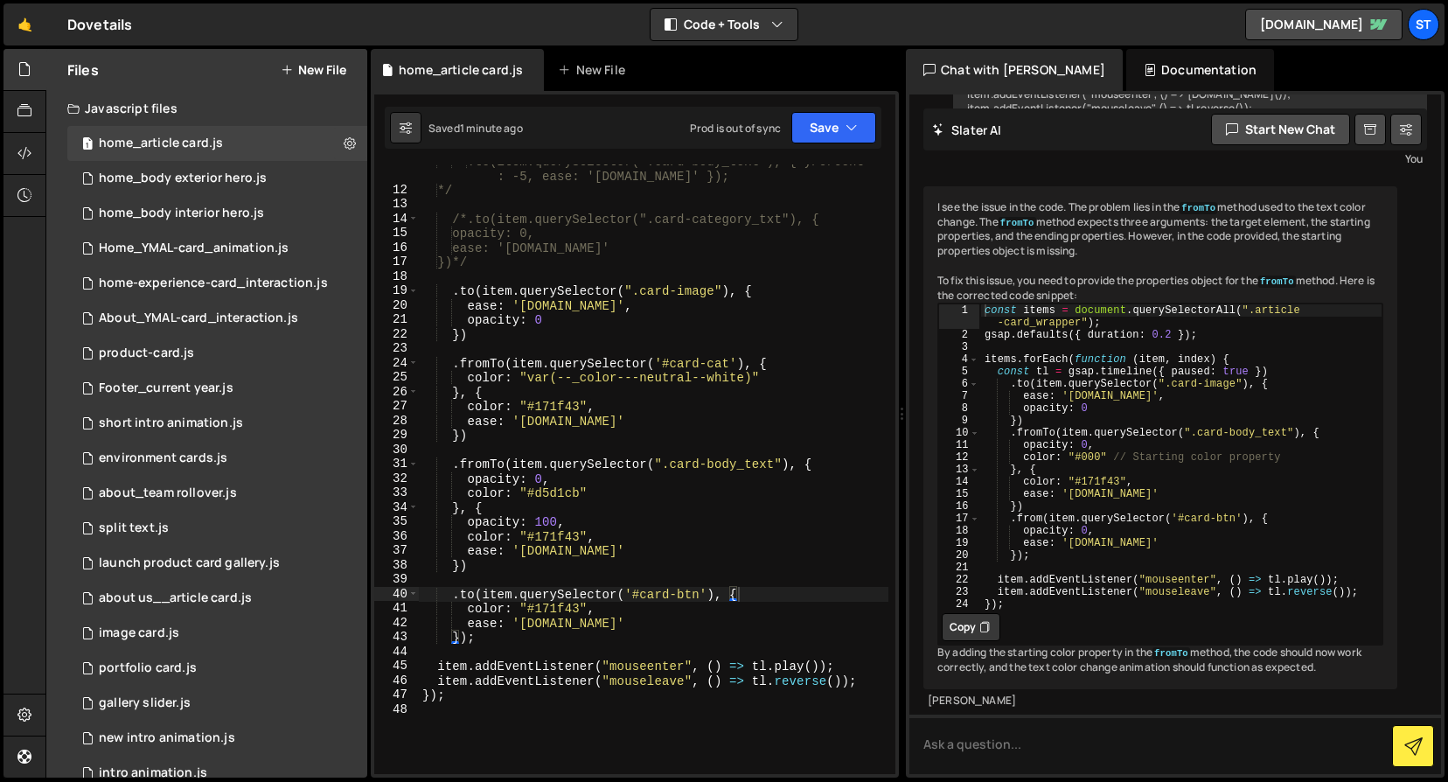
click at [633, 621] on div ".to(item.querySelector(".card-body_text"), { yPercent : -5, ease: '[DOMAIN_NAME…" at bounding box center [654, 480] width 470 height 653
click at [464, 596] on div ".to(item.querySelector(".card-body_text"), { yPercent : -5, ease: '[DOMAIN_NAME…" at bounding box center [654, 480] width 470 height 653
click at [557, 635] on div ".to(item.querySelector(".card-body_text"), { yPercent : -5, ease: '[DOMAIN_NAME…" at bounding box center [654, 480] width 470 height 653
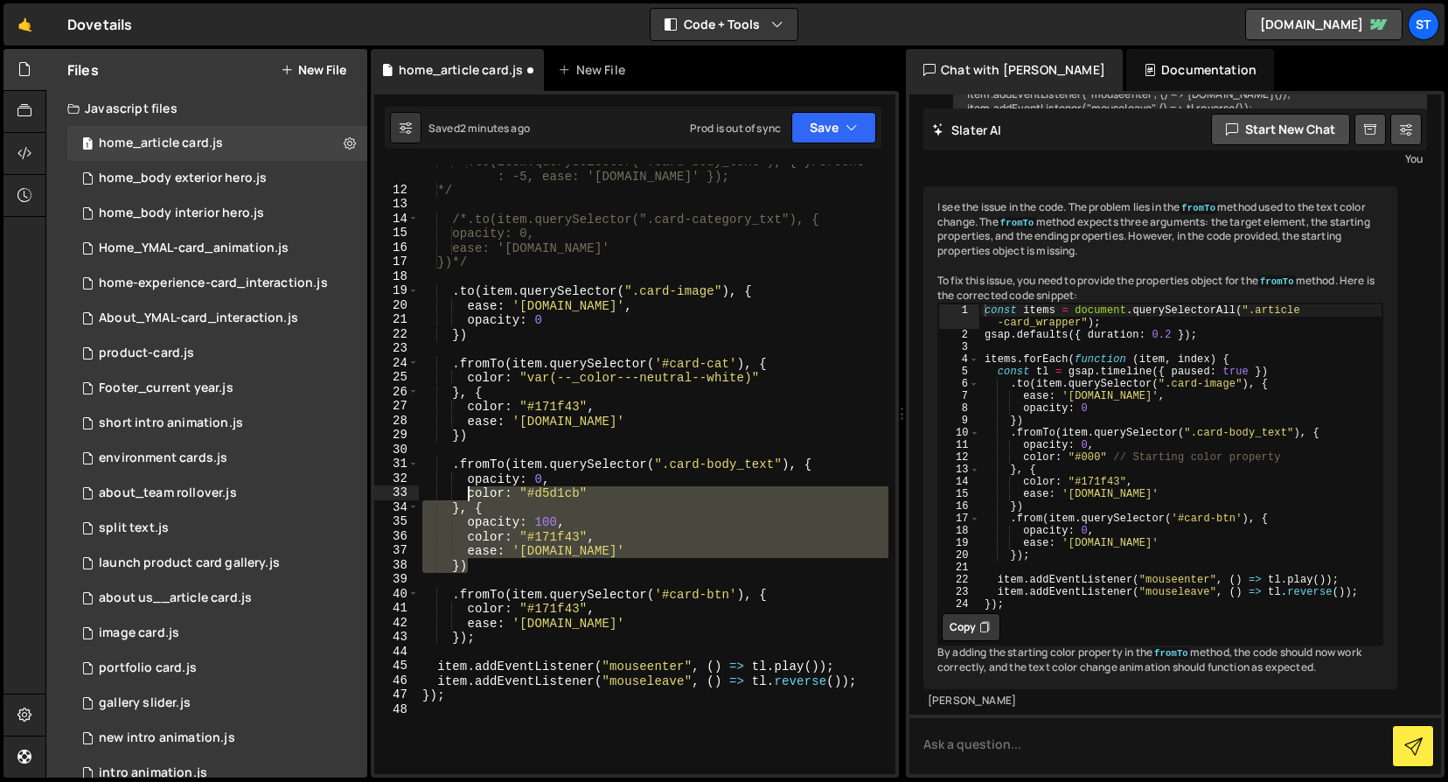
drag, startPoint x: 478, startPoint y: 568, endPoint x: 466, endPoint y: 494, distance: 74.5
click at [466, 494] on div ".to(item.querySelector(".card-body_text"), { yPercent : -5, ease: '[DOMAIN_NAME…" at bounding box center [654, 480] width 470 height 653
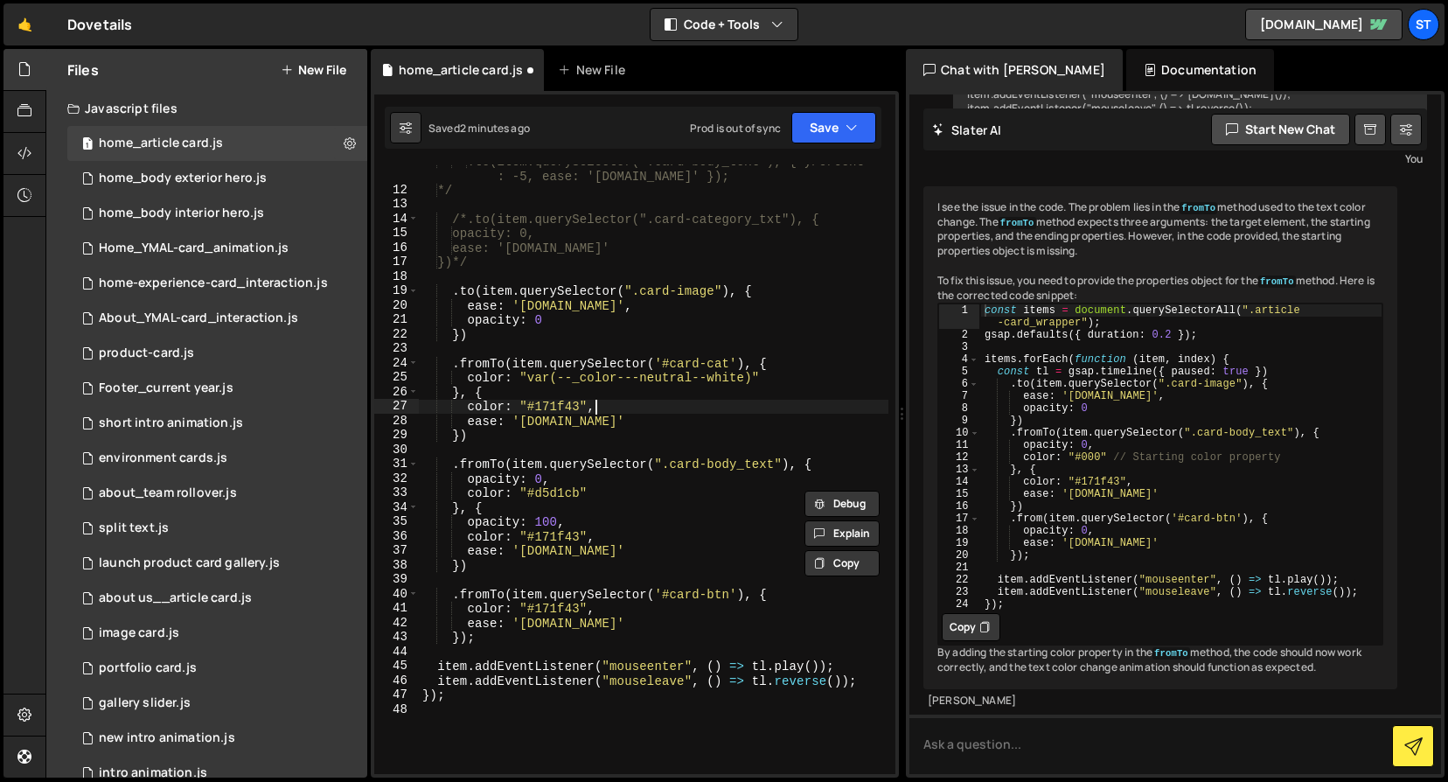
click at [629, 409] on div ".to(item.querySelector(".card-body_text"), { yPercent : -5, ease: '[DOMAIN_NAME…" at bounding box center [654, 480] width 470 height 653
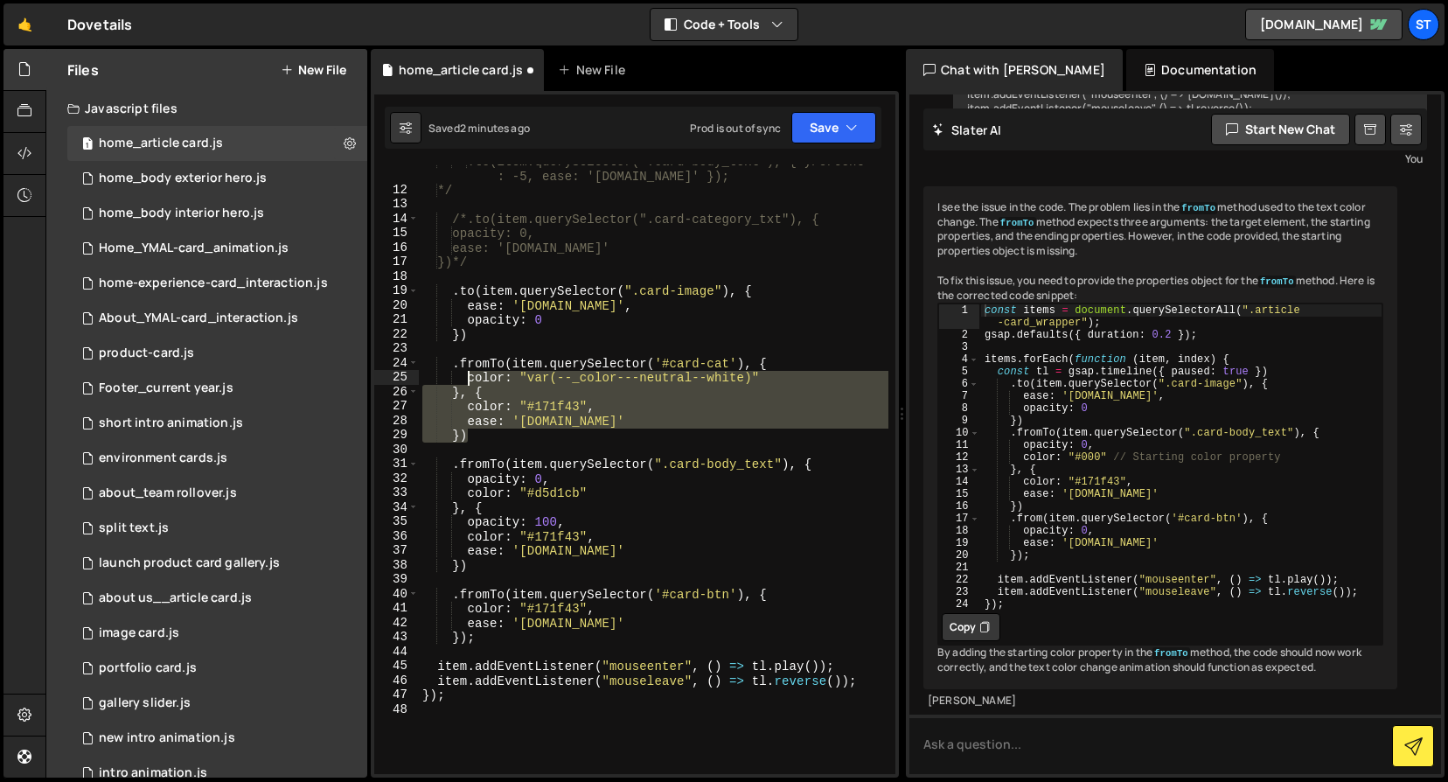
drag, startPoint x: 478, startPoint y: 436, endPoint x: 467, endPoint y: 376, distance: 60.4
click at [467, 376] on div ".to(item.querySelector(".card-body_text"), { yPercent : -5, ease: '[DOMAIN_NAME…" at bounding box center [654, 480] width 470 height 653
click at [480, 633] on div ".to(item.querySelector(".card-body_text"), { yPercent : -5, ease: '[DOMAIN_NAME…" at bounding box center [654, 480] width 470 height 653
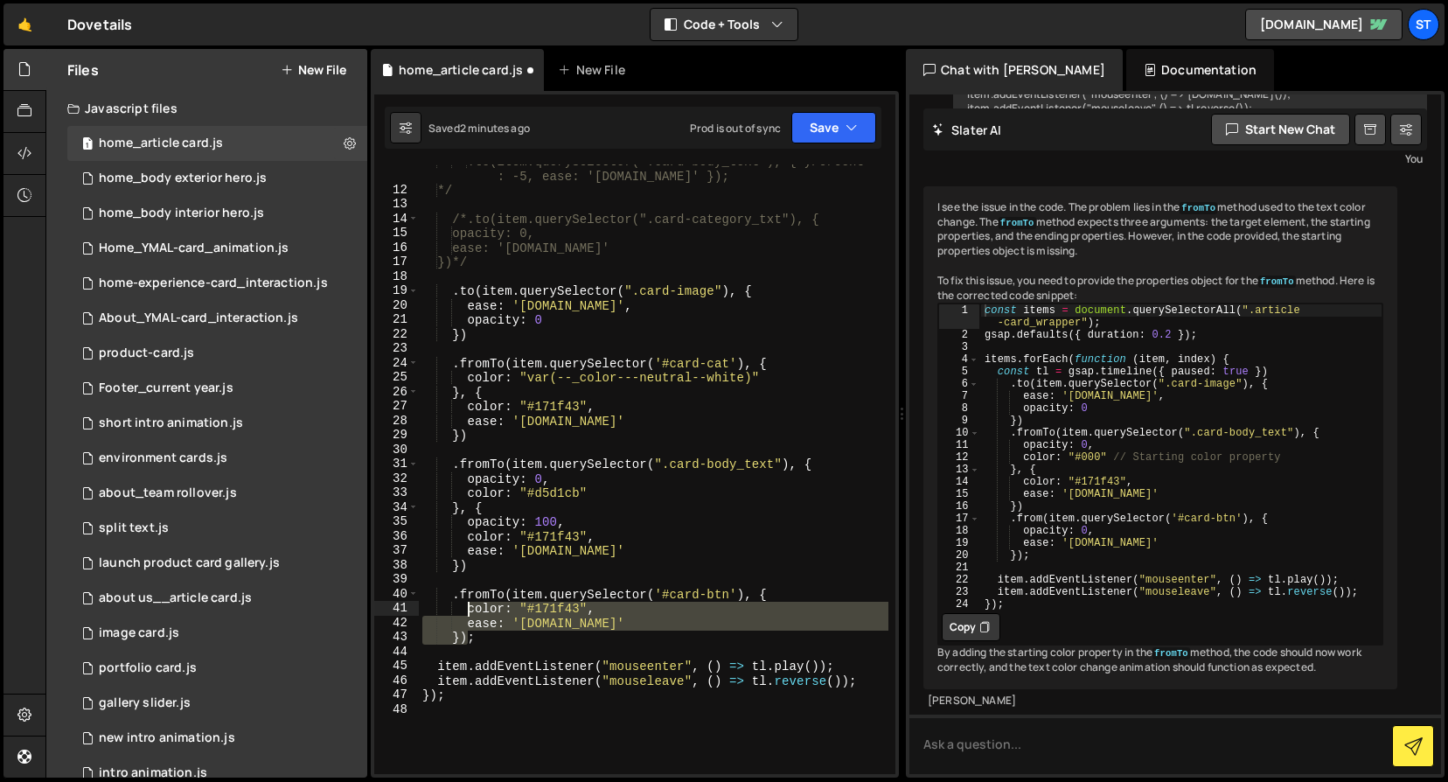
drag, startPoint x: 465, startPoint y: 639, endPoint x: 467, endPoint y: 604, distance: 34.2
click at [467, 604] on div ".to(item.querySelector(".card-body_text"), { yPercent : -5, ease: '[DOMAIN_NAME…" at bounding box center [654, 480] width 470 height 653
paste textarea "});"
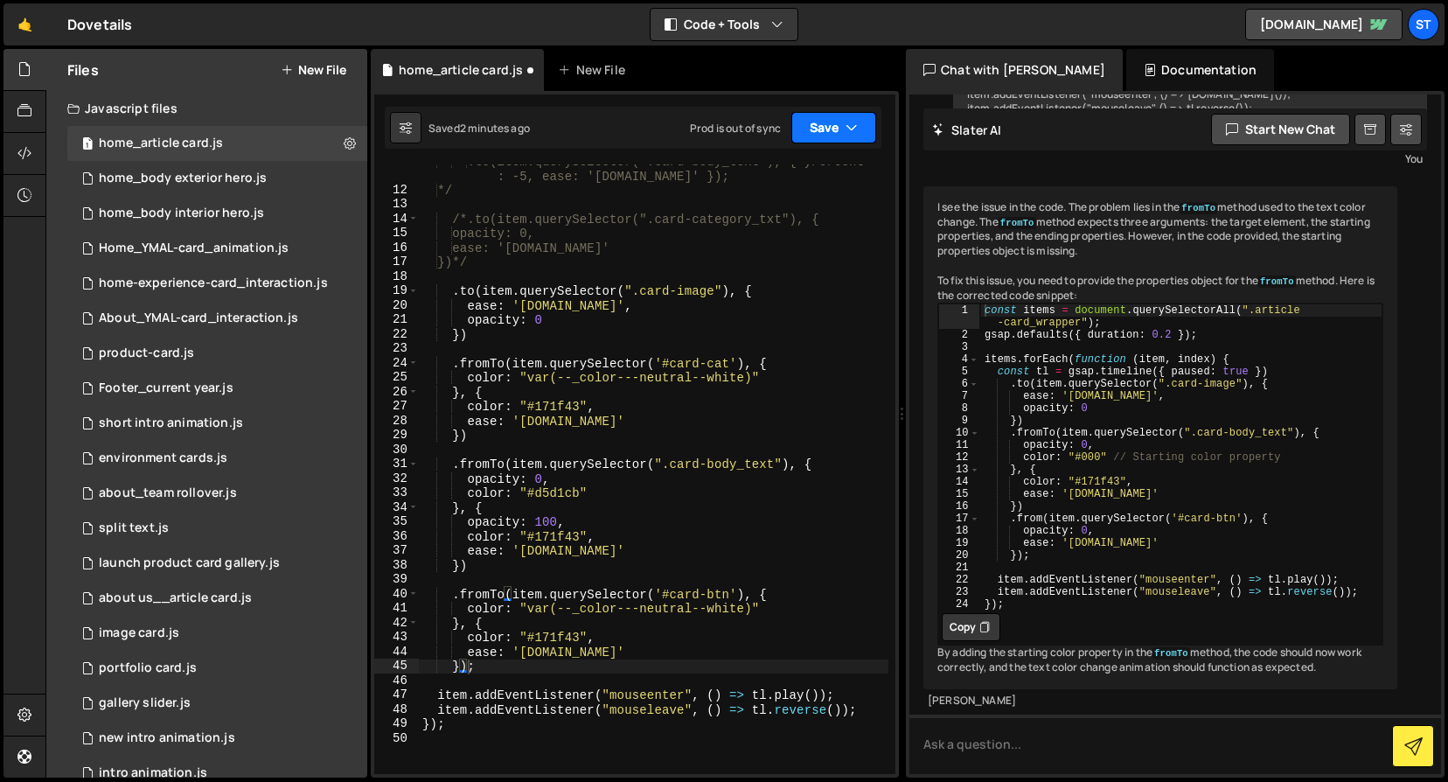
click at [847, 126] on icon "button" at bounding box center [852, 127] width 12 height 17
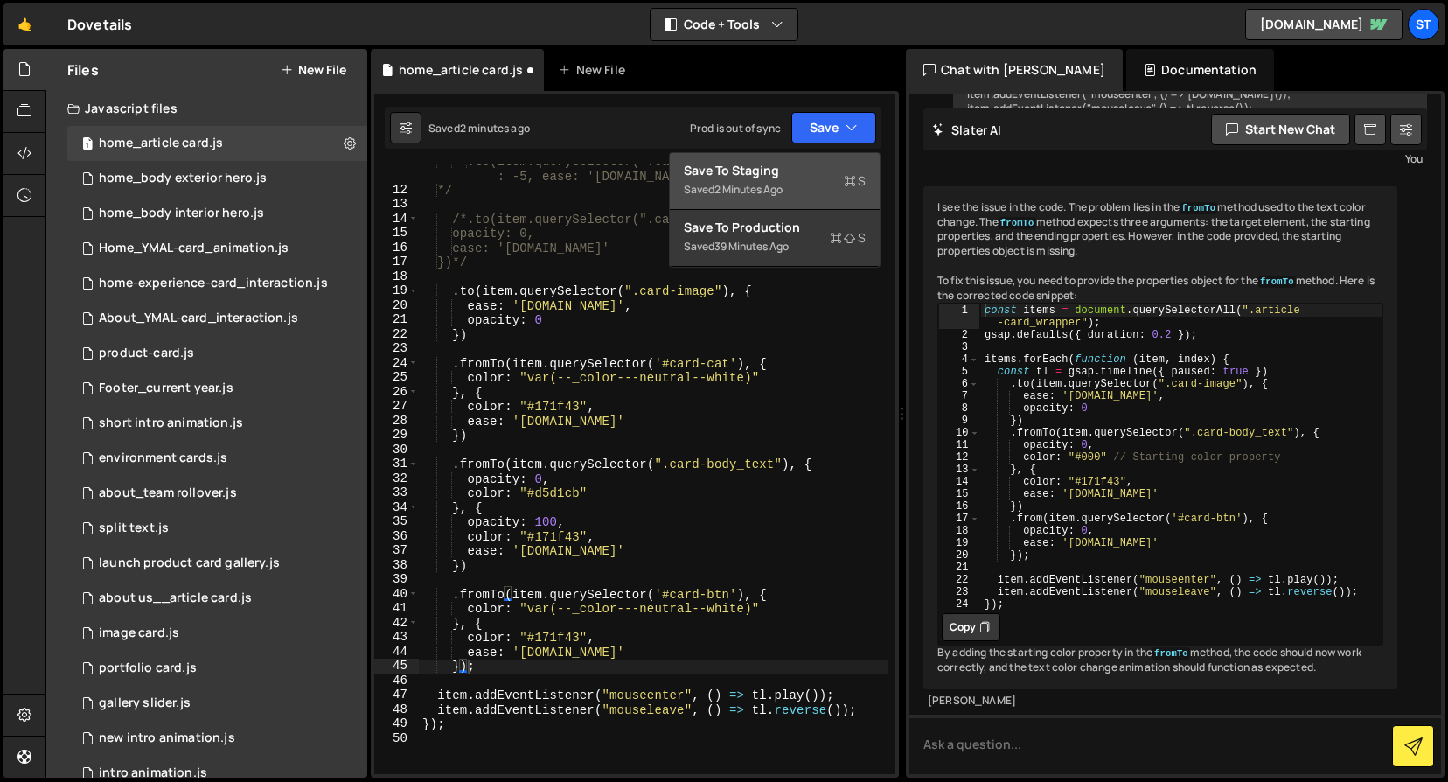
click at [725, 185] on div "2 minutes ago" at bounding box center [749, 189] width 68 height 15
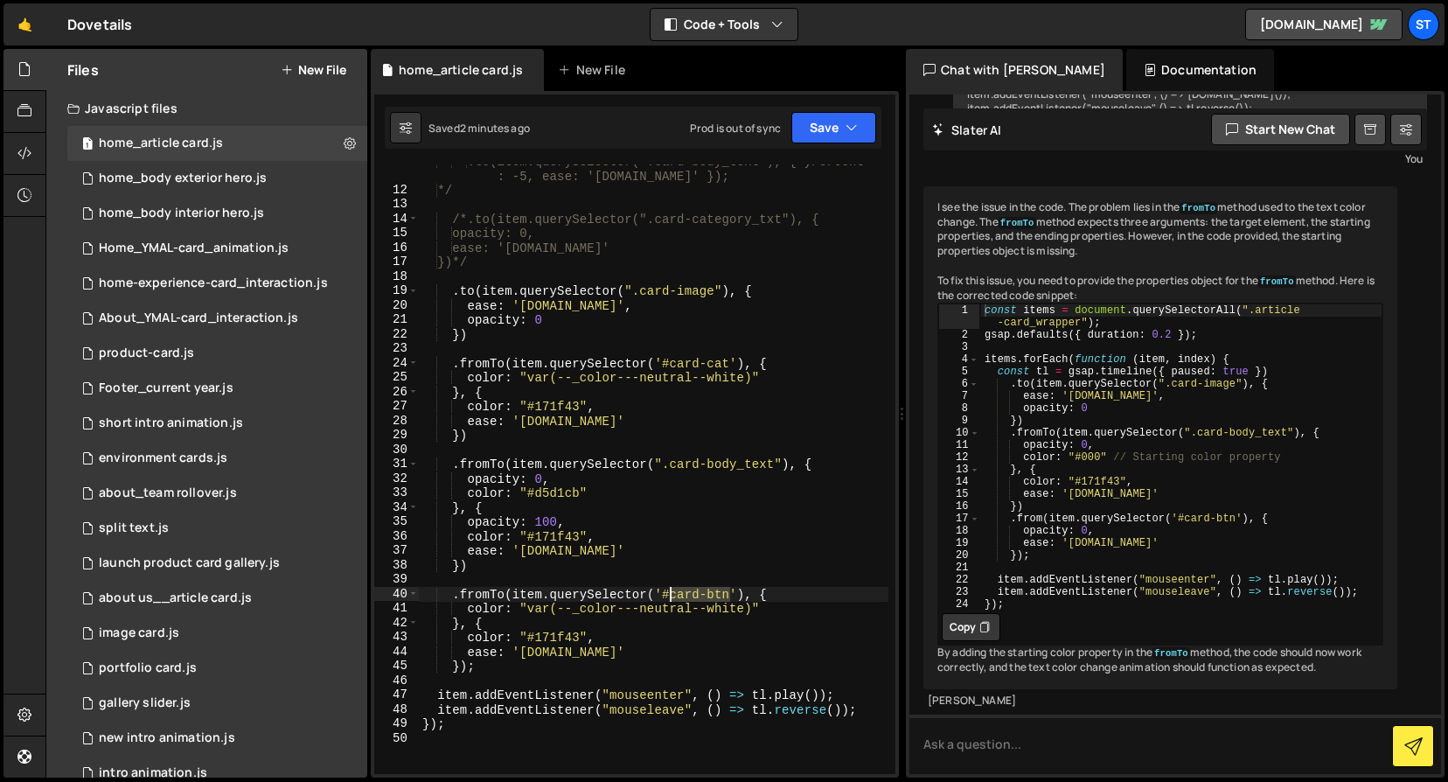
drag, startPoint x: 732, startPoint y: 597, endPoint x: 674, endPoint y: 593, distance: 58.7
click at [674, 593] on div ".to(item.querySelector(".card-body_text"), { yPercent : -5, ease: '[DOMAIN_NAME…" at bounding box center [654, 480] width 470 height 653
paste textarea "});"
click at [696, 671] on div ".to(item.querySelector(".card-body_text"), { yPercent : -5, ease: '[DOMAIN_NAME…" at bounding box center [654, 480] width 470 height 653
drag, startPoint x: 589, startPoint y: 406, endPoint x: 520, endPoint y: 408, distance: 68.3
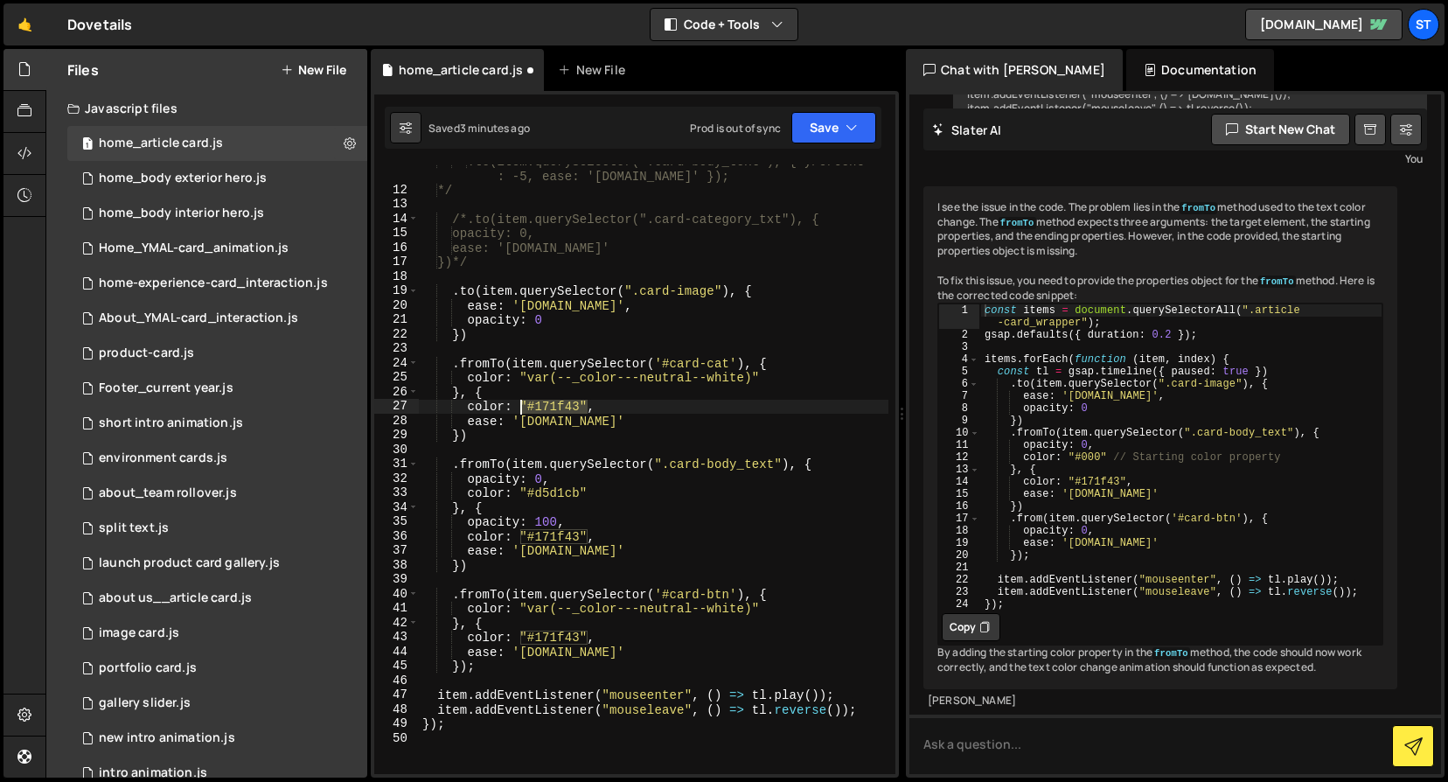
click at [520, 408] on div ".to(item.querySelector(".card-body_text"), { yPercent : -5, ease: '[DOMAIN_NAME…" at bounding box center [654, 480] width 470 height 653
click at [637, 430] on div ".to(item.querySelector(".card-body_text"), { yPercent : -5, ease: '[DOMAIN_NAME…" at bounding box center [654, 480] width 470 height 653
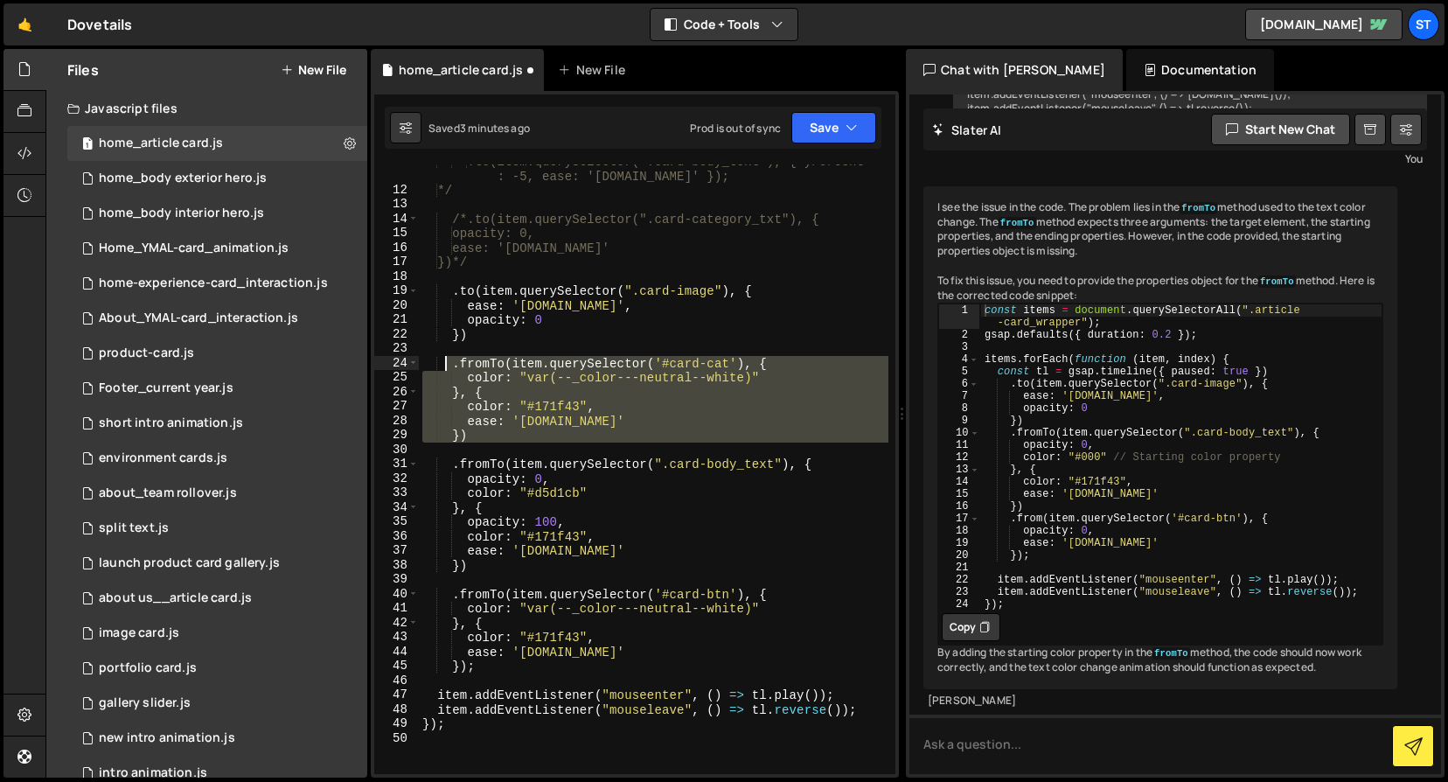
drag, startPoint x: 478, startPoint y: 443, endPoint x: 448, endPoint y: 364, distance: 85.3
click at [448, 364] on div ".to(item.querySelector(".card-body_text"), { yPercent : -5, ease: '[DOMAIN_NAME…" at bounding box center [654, 480] width 470 height 653
click at [747, 671] on div ".to(item.querySelector(".card-body_text"), { yPercent : -5, ease: '[DOMAIN_NAME…" at bounding box center [654, 480] width 470 height 653
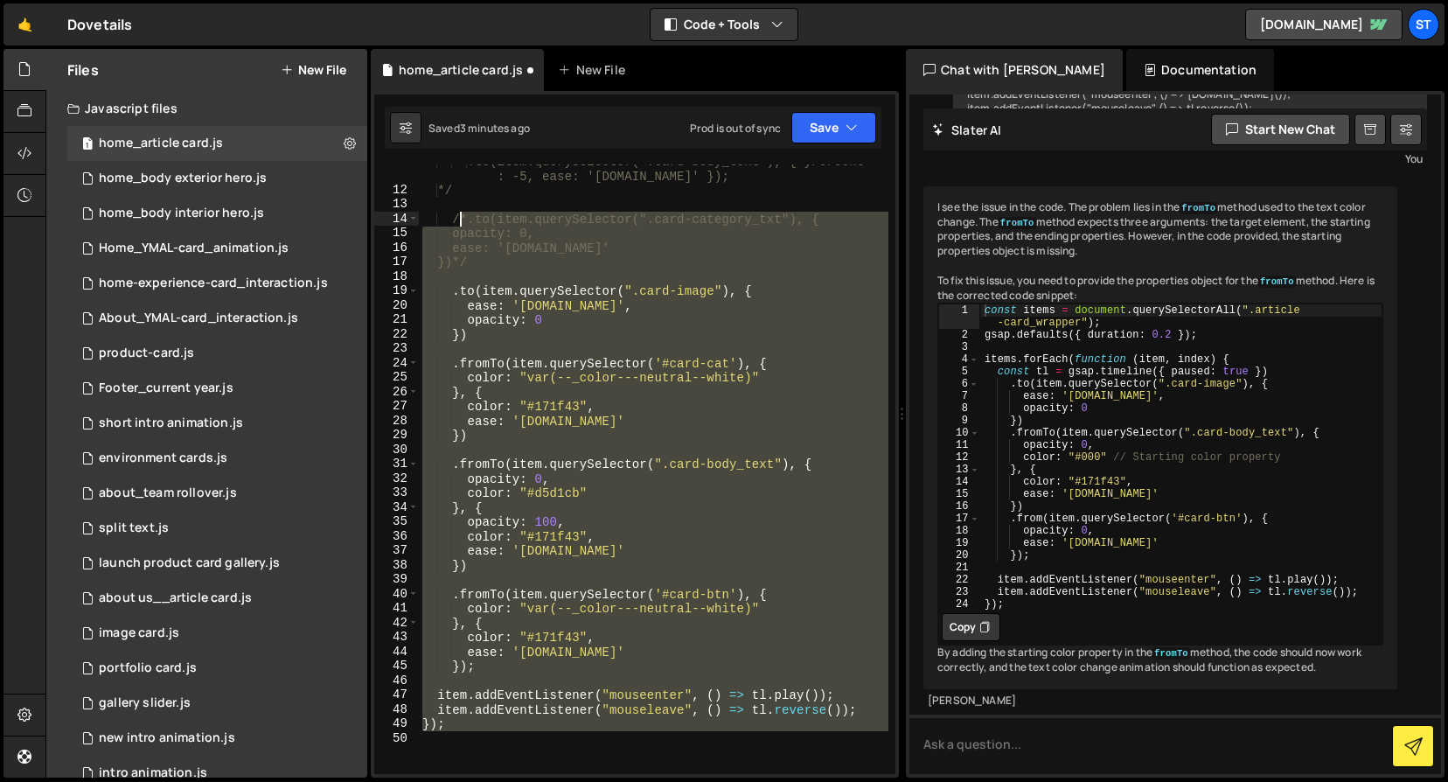
scroll to position [0, 0]
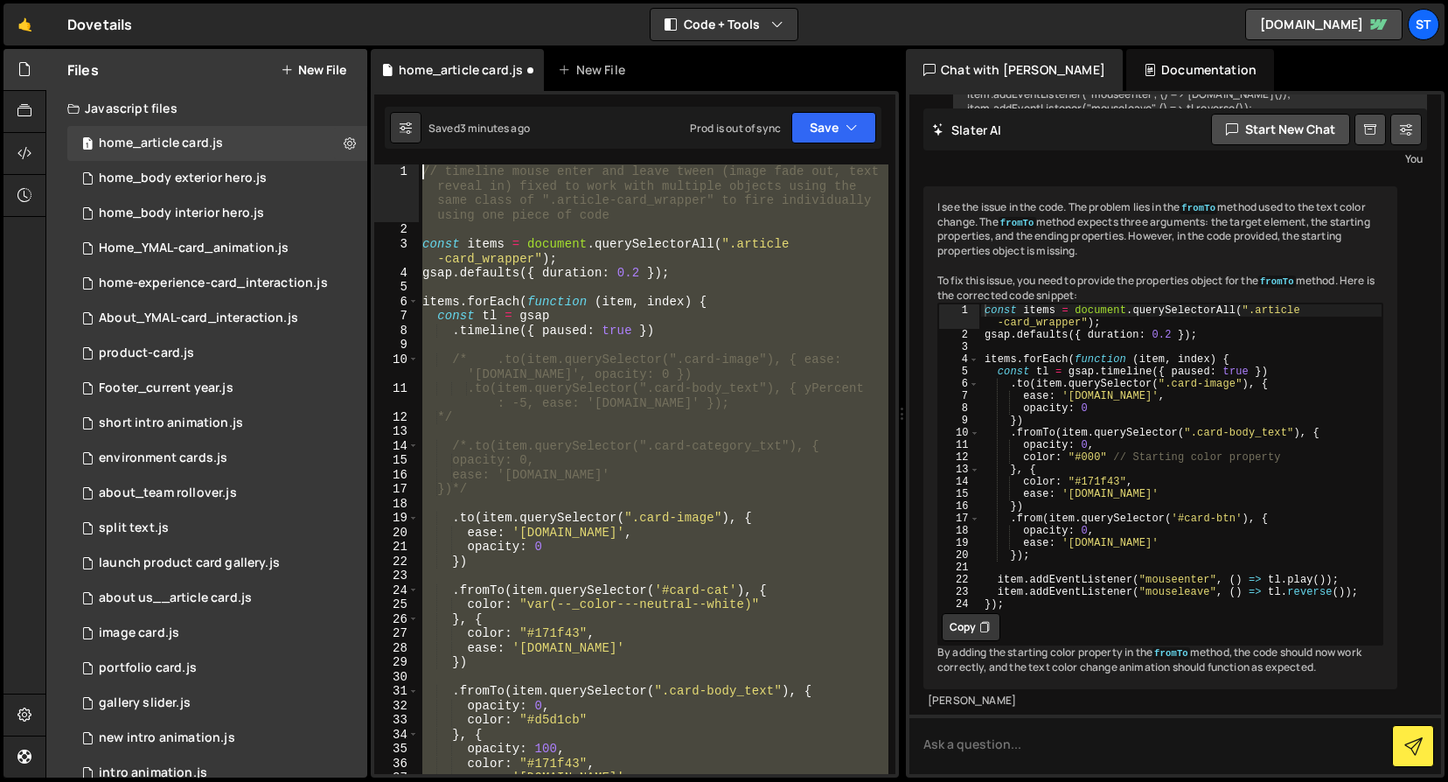
drag, startPoint x: 637, startPoint y: 641, endPoint x: 384, endPoint y: 45, distance: 647.9
click at [384, 45] on div "Hold on a sec... Are you certain you wish to leave this page? Any changes you'v…" at bounding box center [724, 391] width 1448 height 782
click at [842, 178] on button "Debug" at bounding box center [842, 183] width 75 height 26
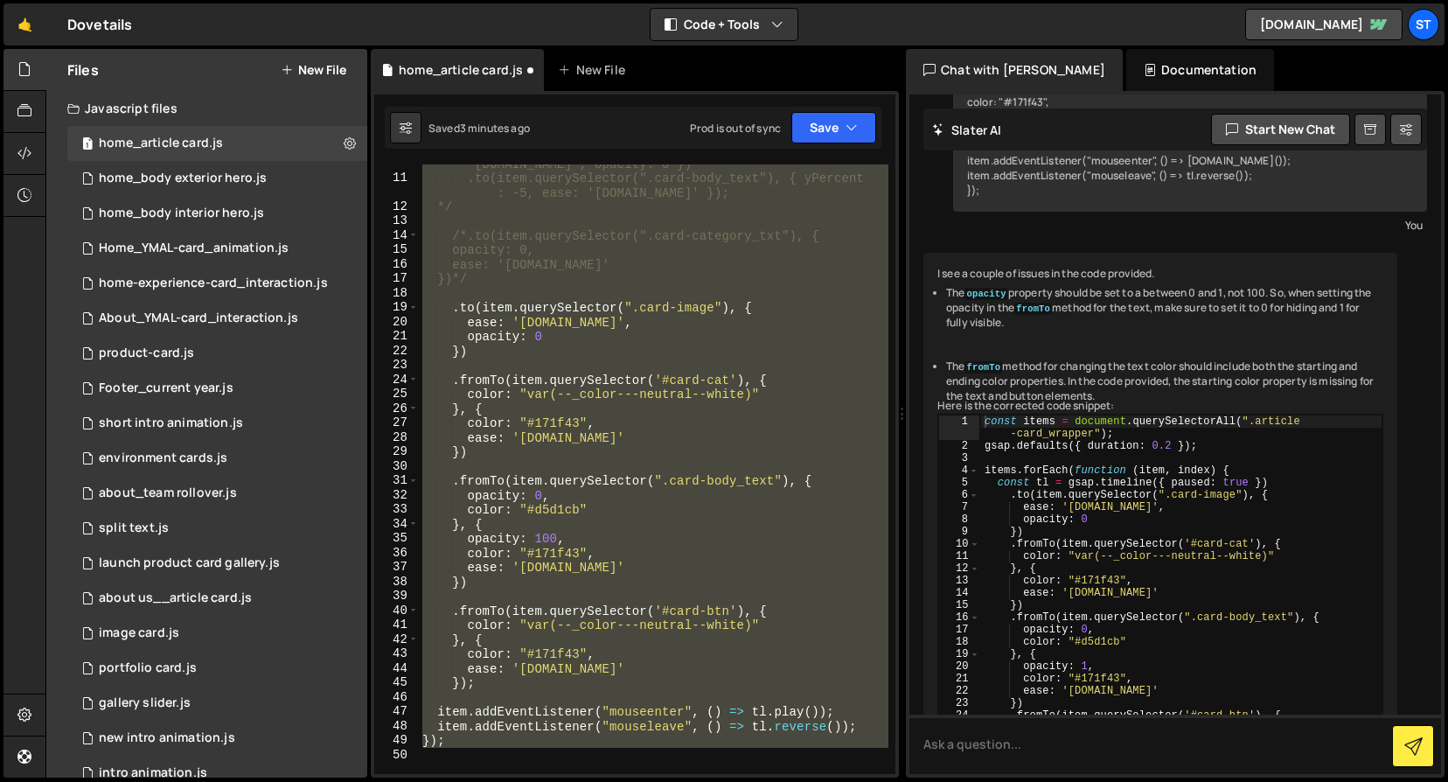
scroll to position [227, 0]
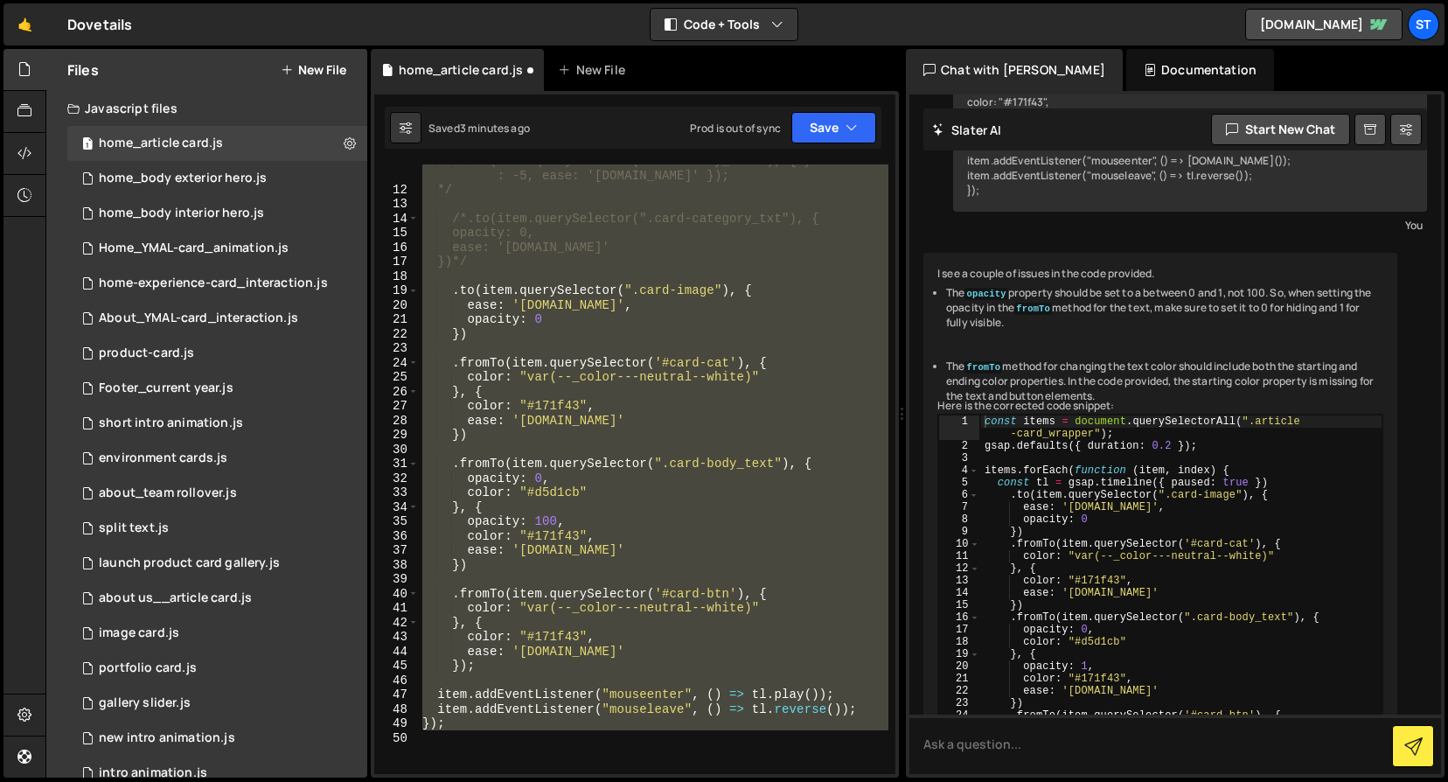
click at [556, 521] on div ".to(item.querySelector(".card-body_text"), { yPercent : -5, ease: '[DOMAIN_NAME…" at bounding box center [654, 469] width 470 height 610
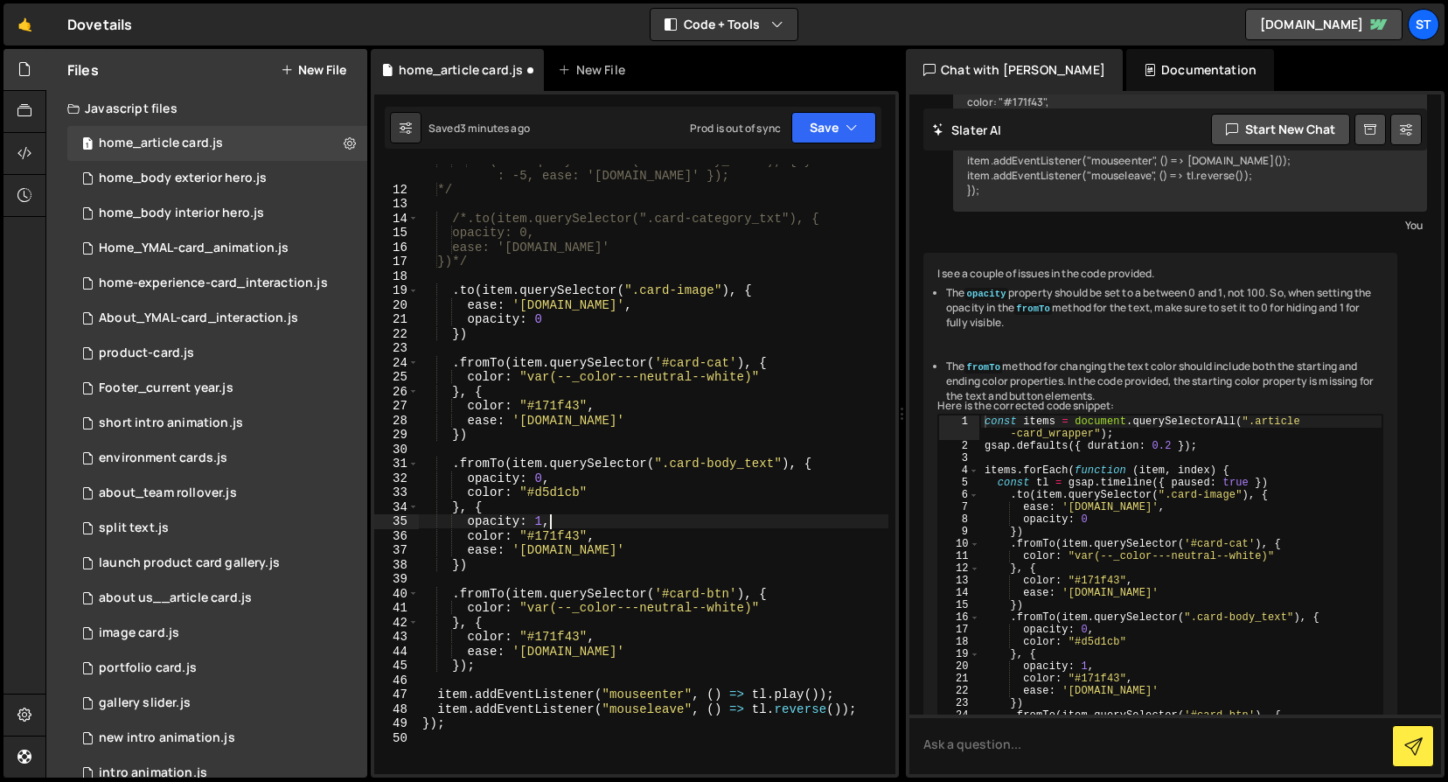
click at [644, 520] on div ".to(item.querySelector(".card-body_text"), { yPercent : -5, ease: '[DOMAIN_NAME…" at bounding box center [654, 479] width 470 height 653
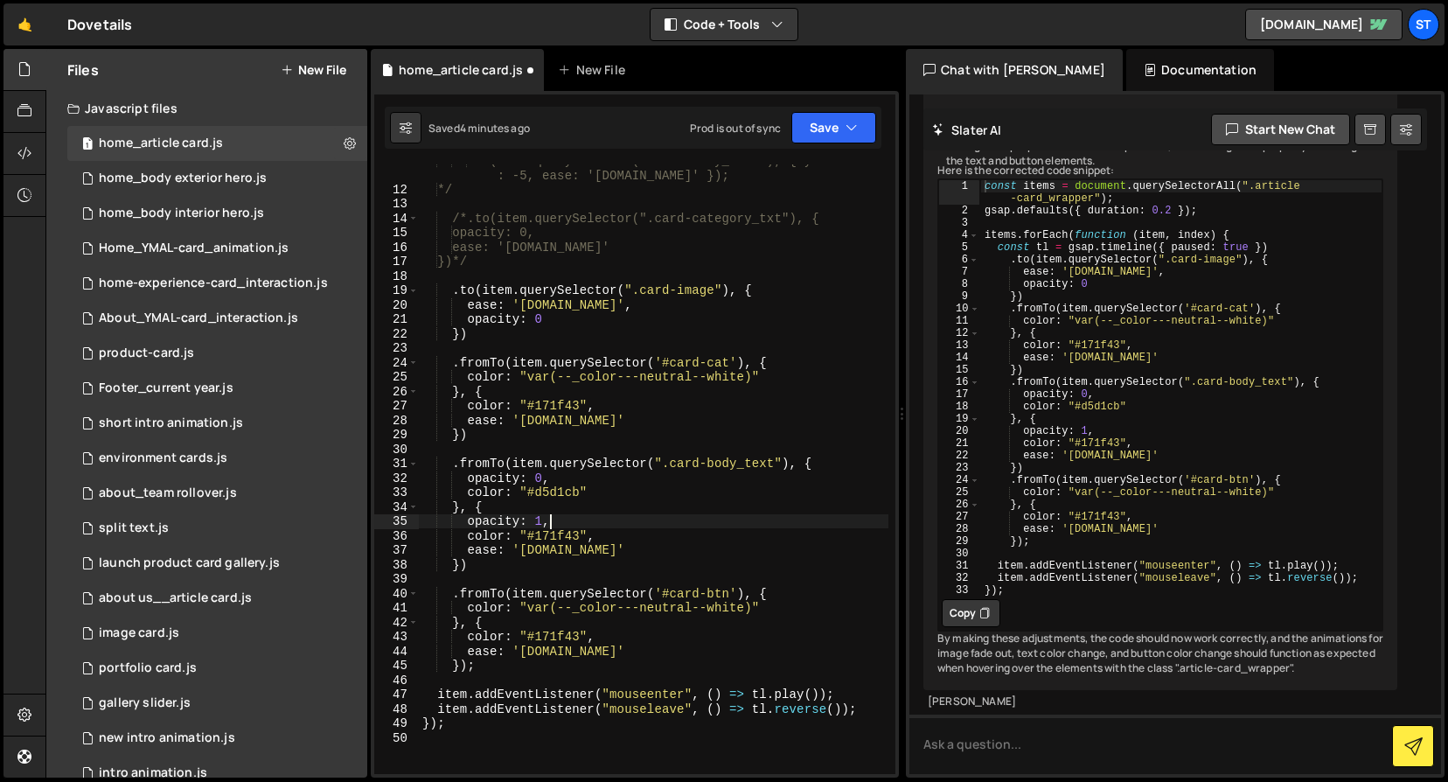
scroll to position [3228, 0]
click at [870, 126] on button "Save" at bounding box center [834, 127] width 85 height 31
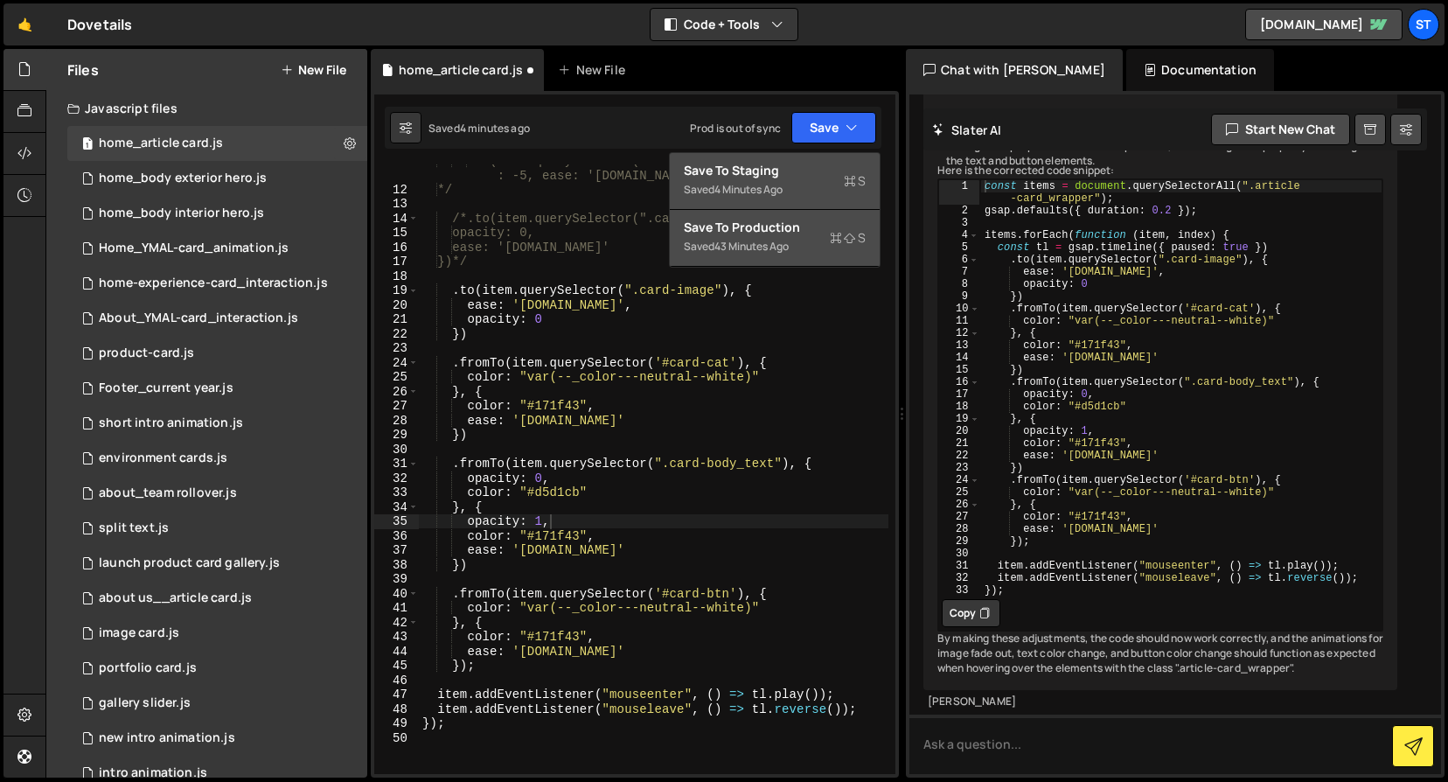
click at [788, 232] on div "Save to Production S" at bounding box center [775, 227] width 182 height 17
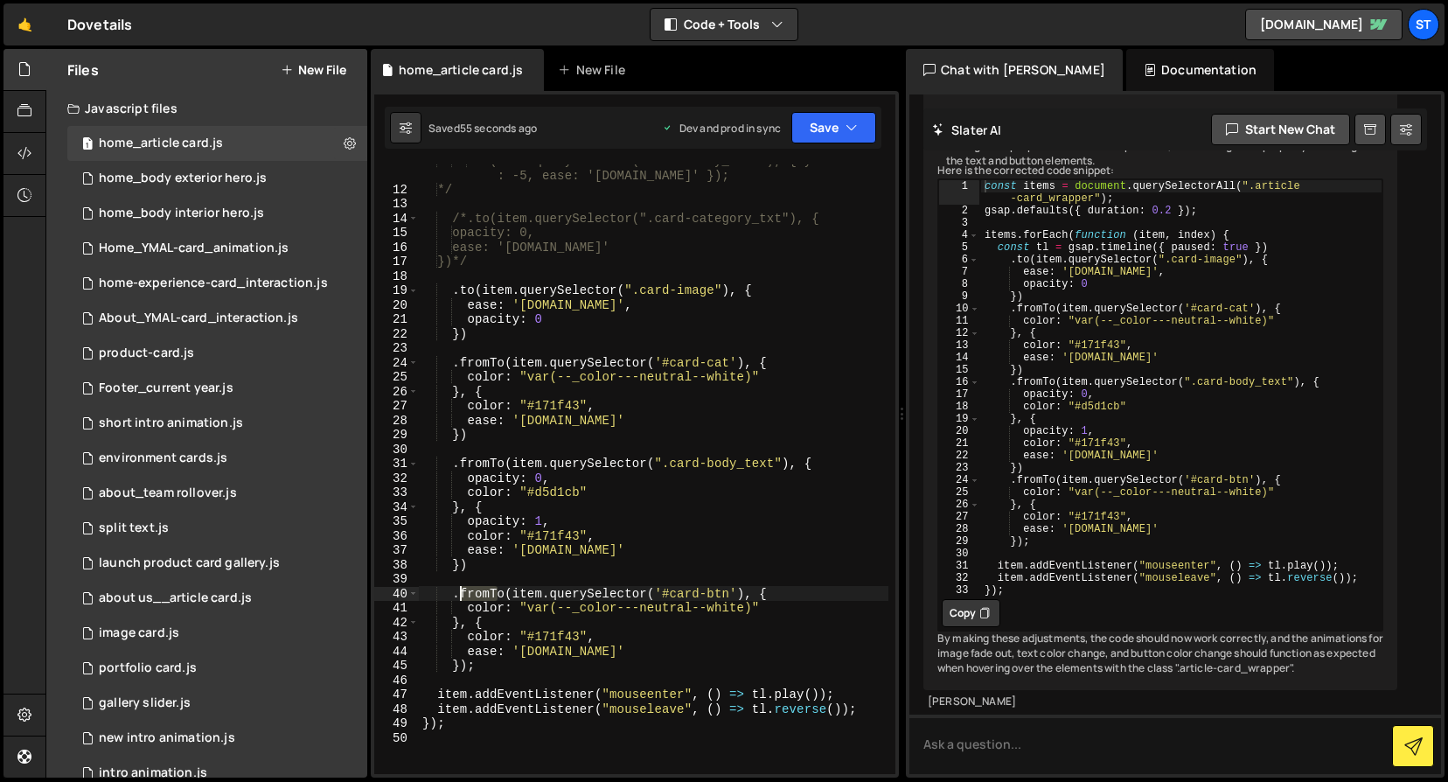
drag, startPoint x: 498, startPoint y: 594, endPoint x: 462, endPoint y: 595, distance: 35.9
click at [462, 595] on div ".to(item.querySelector(".card-body_text"), { yPercent : -5, ease: '[DOMAIN_NAME…" at bounding box center [654, 479] width 470 height 653
type textarea ".to(item.querySelector('#card-btn'), {"
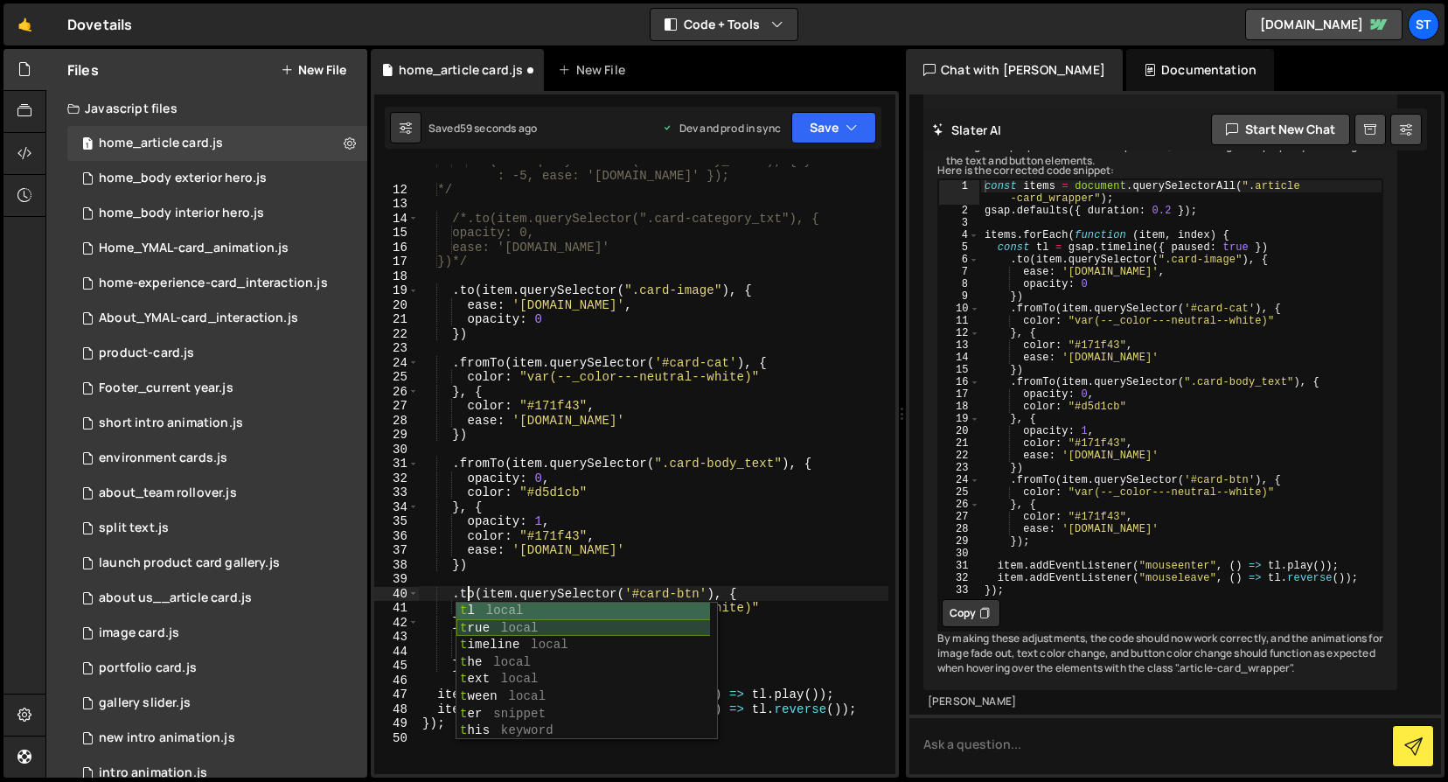
scroll to position [0, 3]
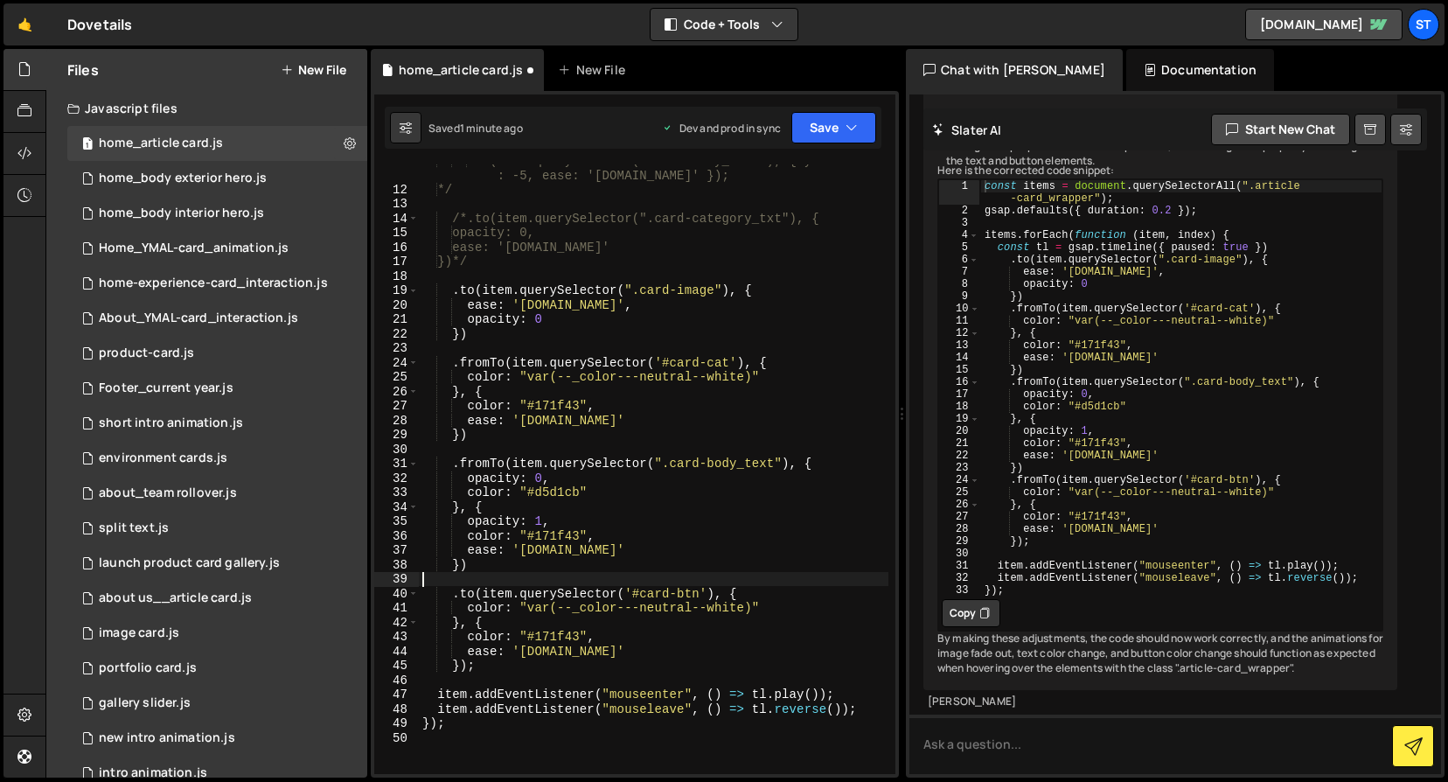
click at [532, 573] on div ".to(item.querySelector(".card-body_text"), { yPercent : -5, ease: '[DOMAIN_NAME…" at bounding box center [654, 479] width 470 height 653
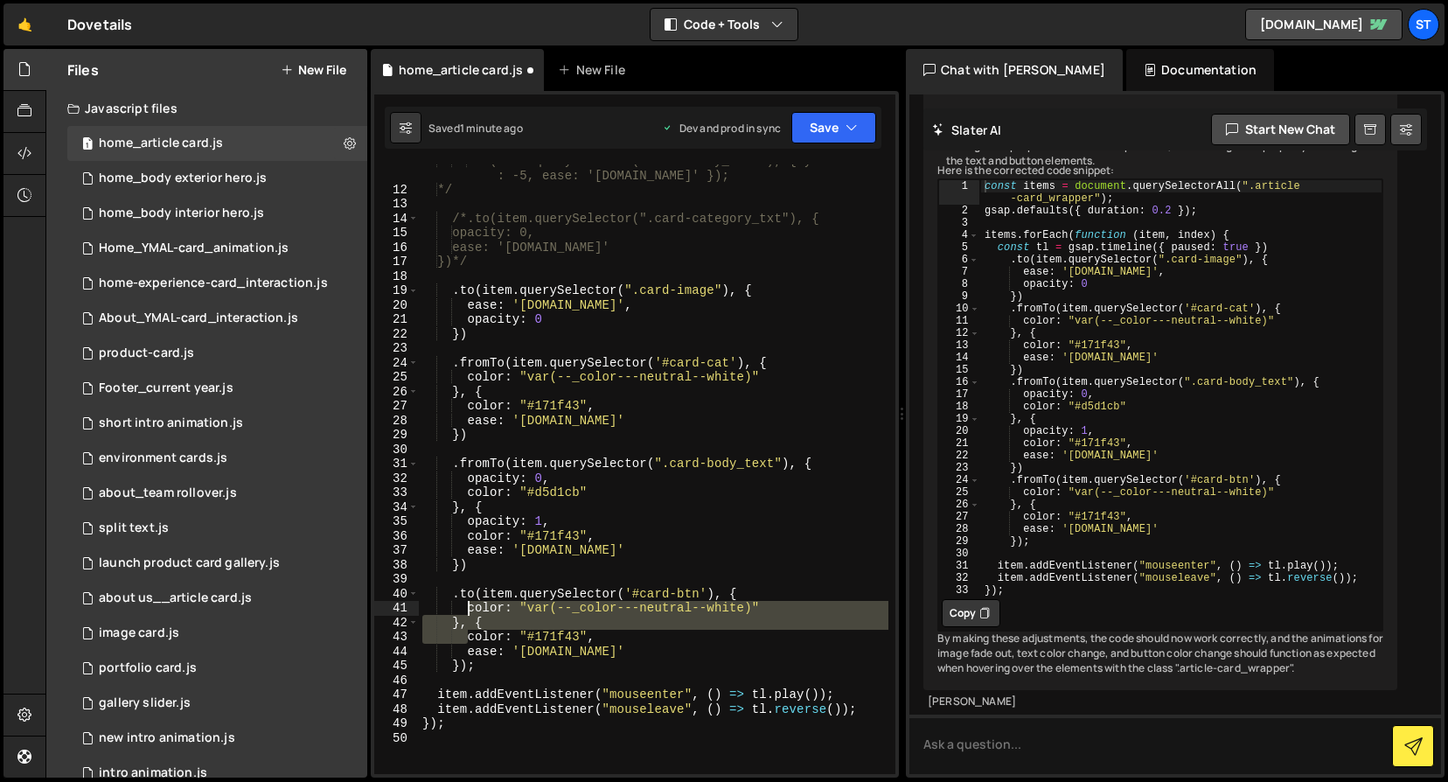
drag, startPoint x: 469, startPoint y: 639, endPoint x: 470, endPoint y: 611, distance: 28.9
click at [470, 611] on div ".to(item.querySelector(".card-body_text"), { yPercent : -5, ease: '[DOMAIN_NAME…" at bounding box center [654, 479] width 470 height 653
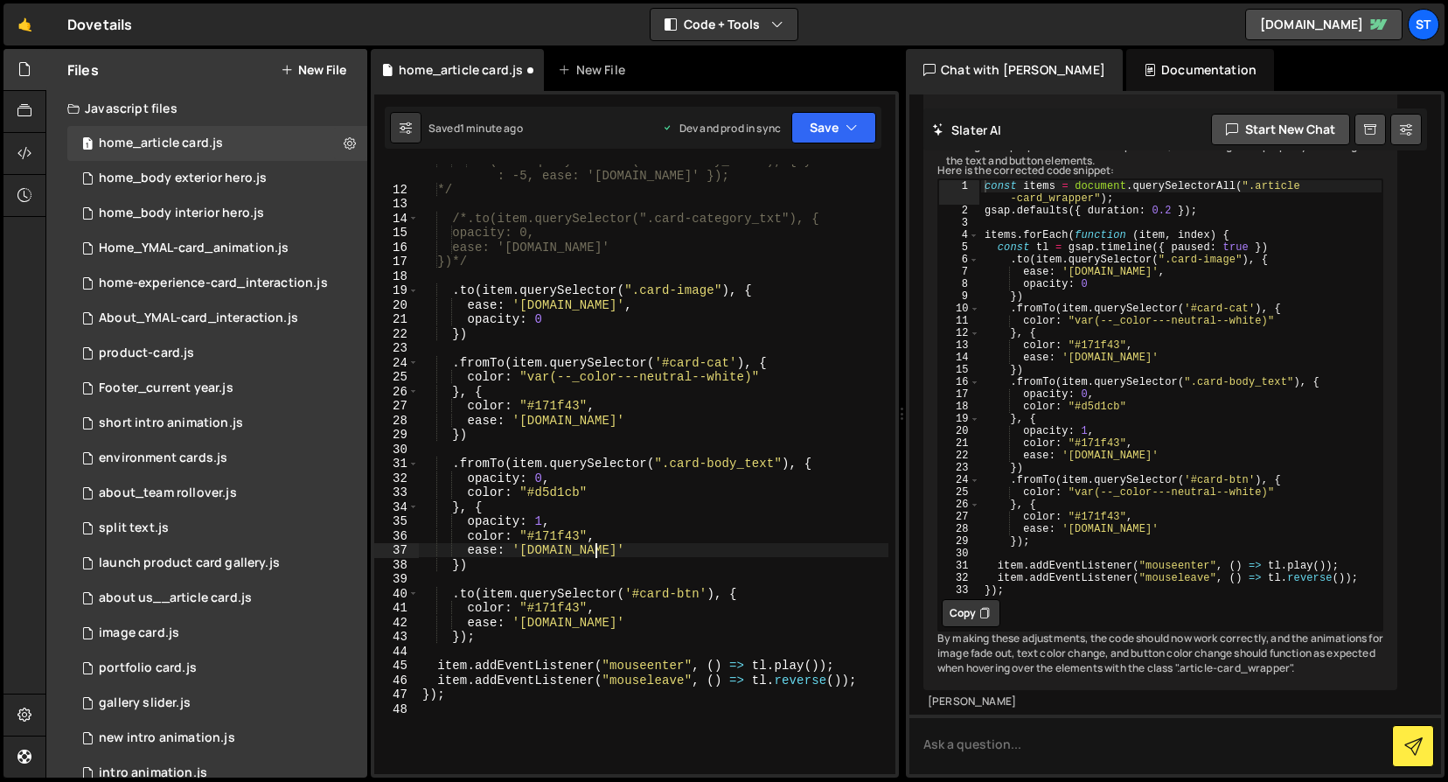
click at [634, 545] on div ".to(item.querySelector(".card-body_text"), { yPercent : -5, ease: '[DOMAIN_NAME…" at bounding box center [654, 479] width 470 height 653
click at [852, 122] on icon "button" at bounding box center [852, 127] width 12 height 17
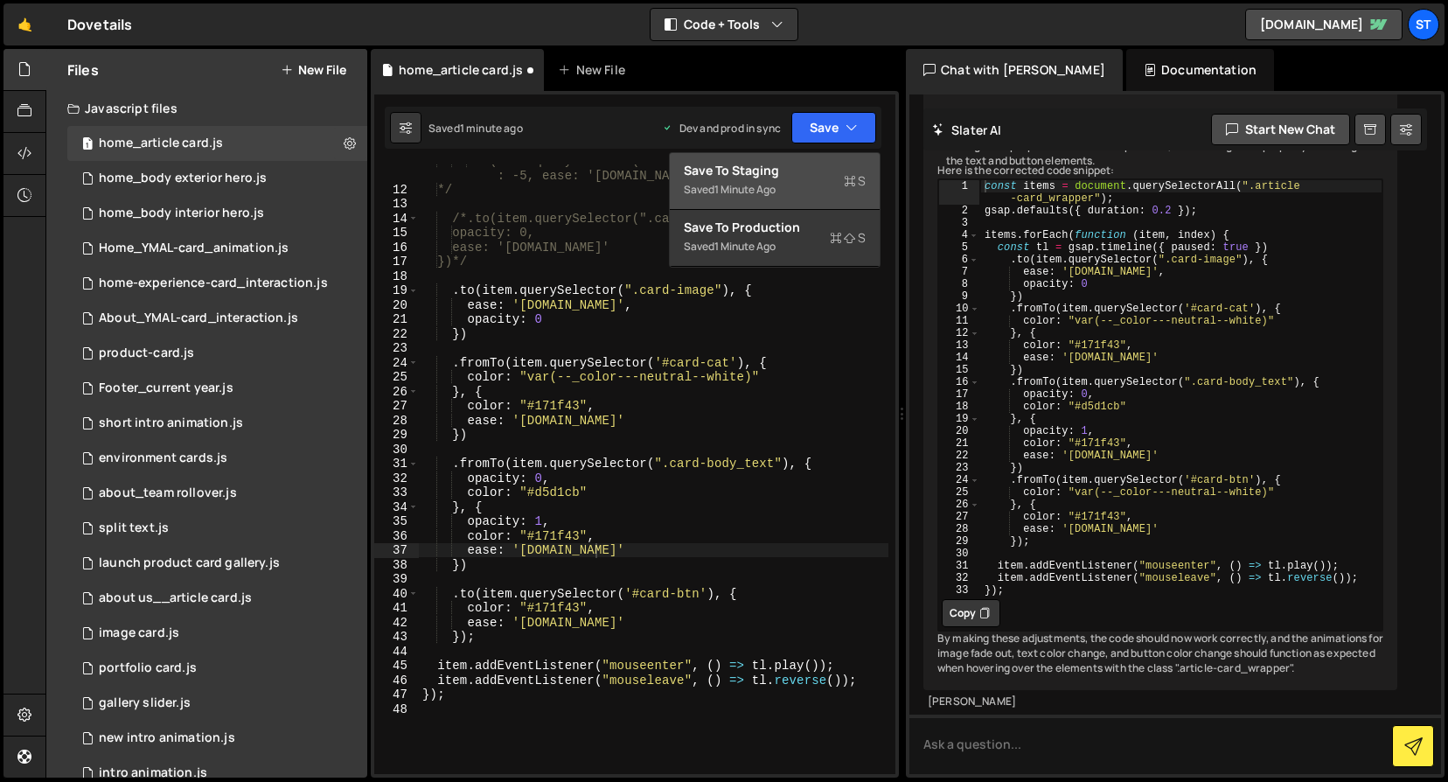
click at [777, 171] on div "Save to Staging S" at bounding box center [775, 170] width 182 height 17
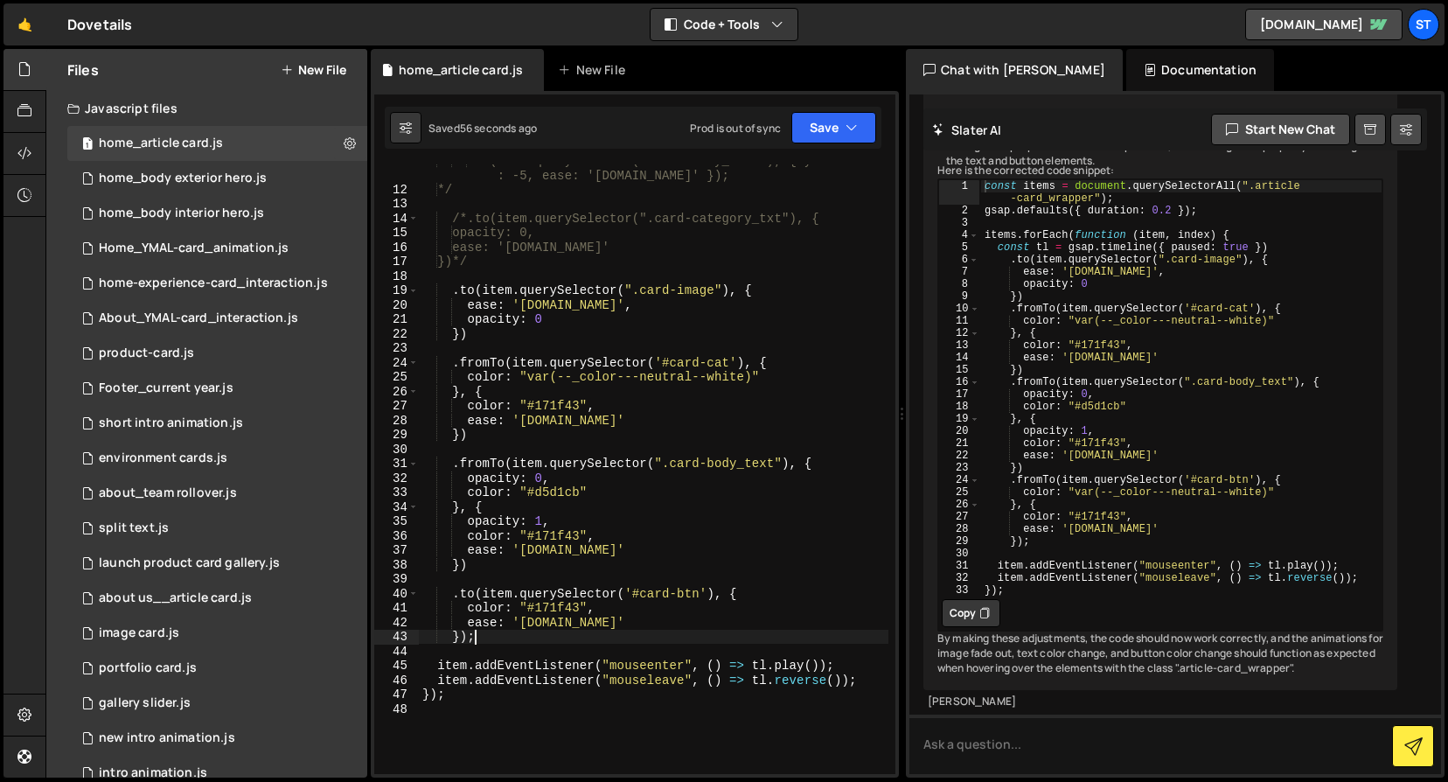
click at [726, 633] on div ".to(item.querySelector(".card-body_text"), { yPercent : -5, ease: '[DOMAIN_NAME…" at bounding box center [654, 479] width 470 height 653
drag, startPoint x: 708, startPoint y: 591, endPoint x: 629, endPoint y: 593, distance: 79.6
click at [629, 593] on div ".to(item.querySelector(".card-body_text"), { yPercent : -5, ease: '[DOMAIN_NAME…" at bounding box center [654, 479] width 470 height 653
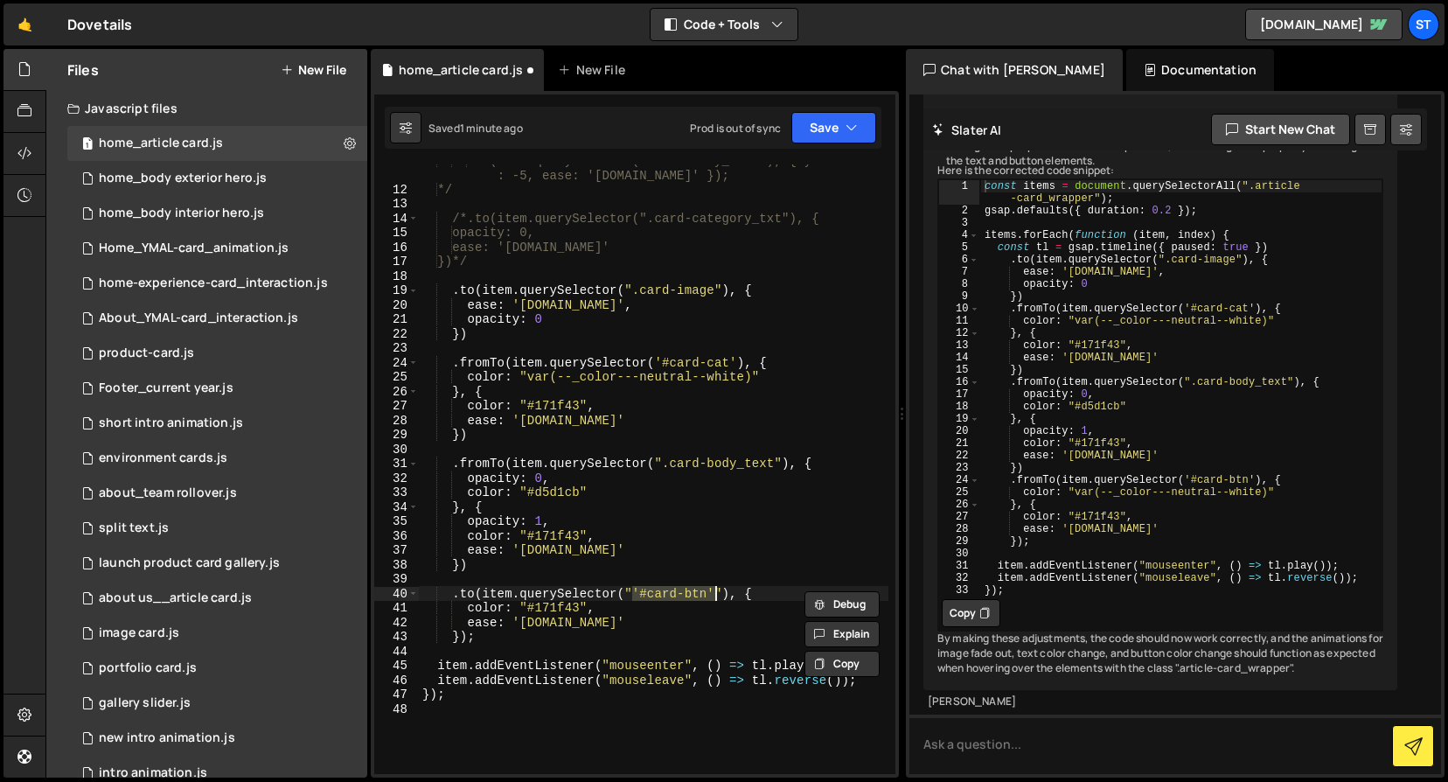
scroll to position [0, 15]
paste textarea "ext-btn_wrapper""
click at [836, 139] on button "Save" at bounding box center [834, 127] width 85 height 31
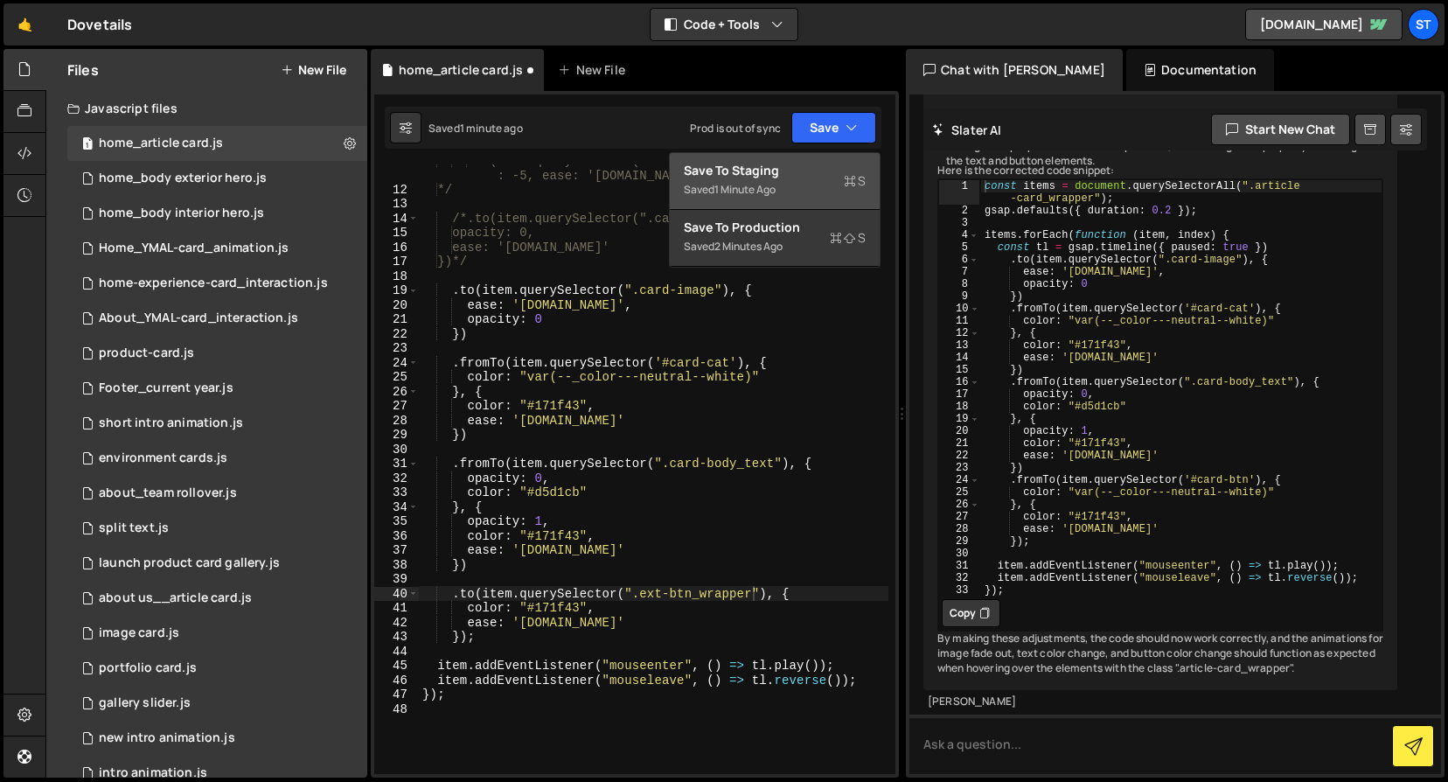
click at [806, 174] on div "Save to Staging S" at bounding box center [775, 170] width 182 height 17
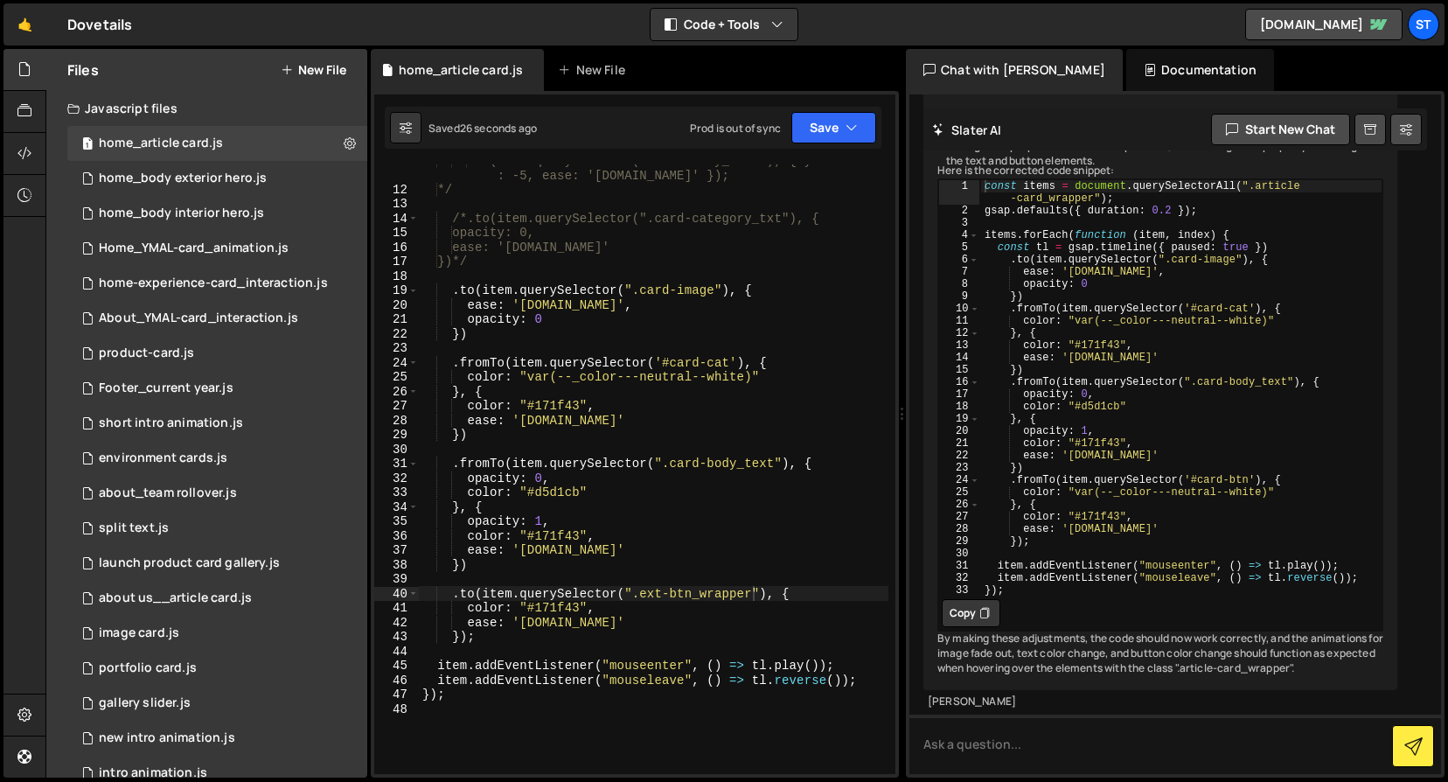
click at [447, 597] on div ".to(item.querySelector(".card-body_text"), { yPercent : -5, ease: '[DOMAIN_NAME…" at bounding box center [654, 479] width 470 height 653
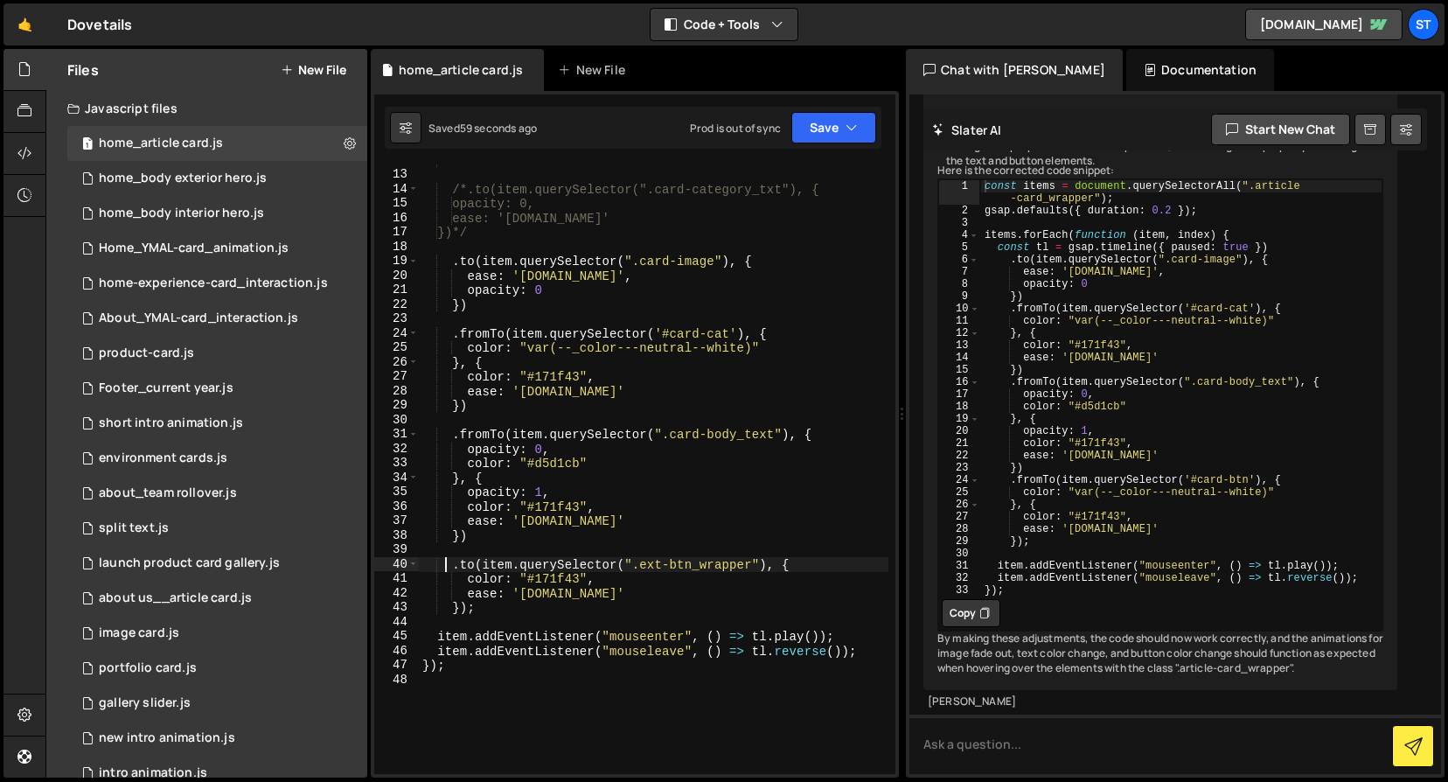
scroll to position [0, 3]
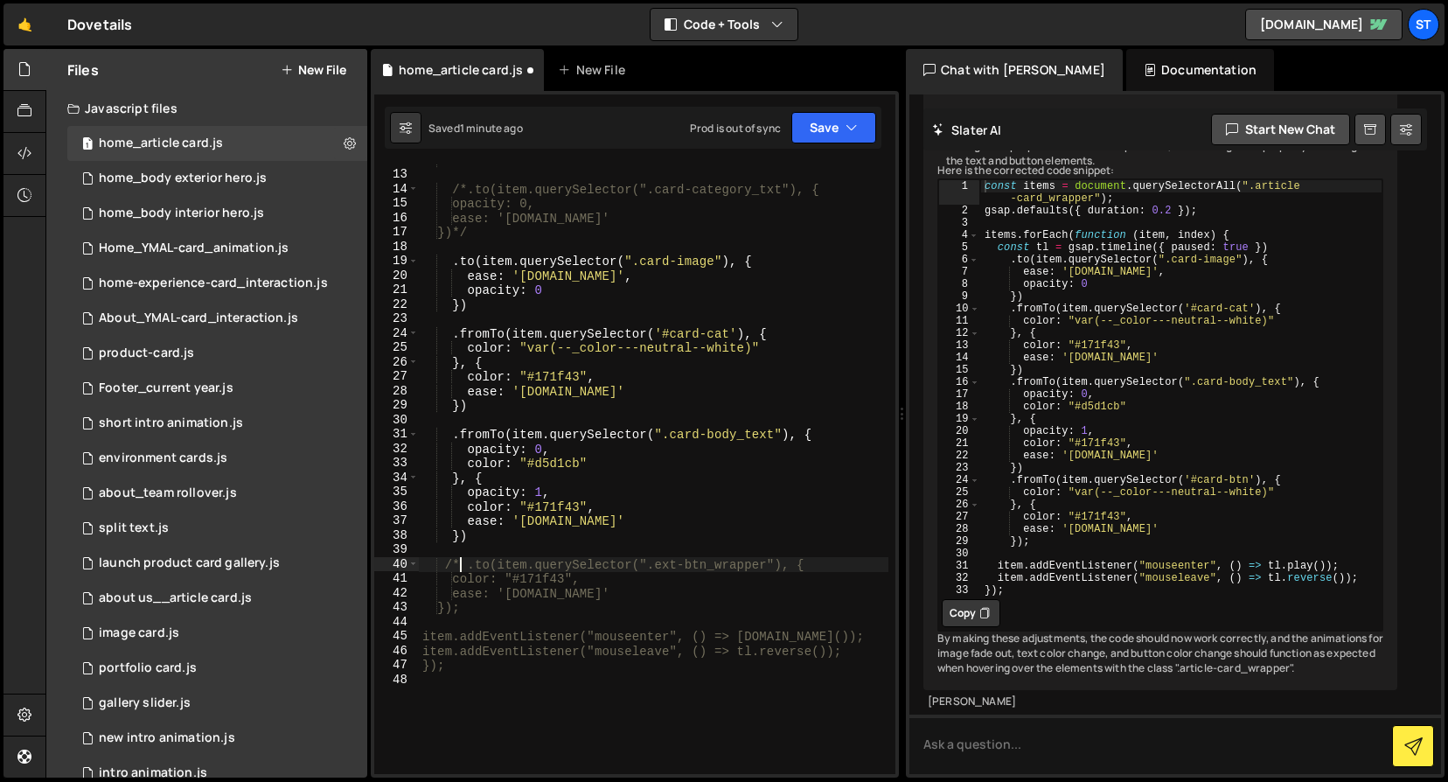
click at [467, 607] on div "*/ /*.to(item.querySelector(".card-category_txt"), { opacity: 0, ease: '[DOMAIN…" at bounding box center [654, 472] width 470 height 639
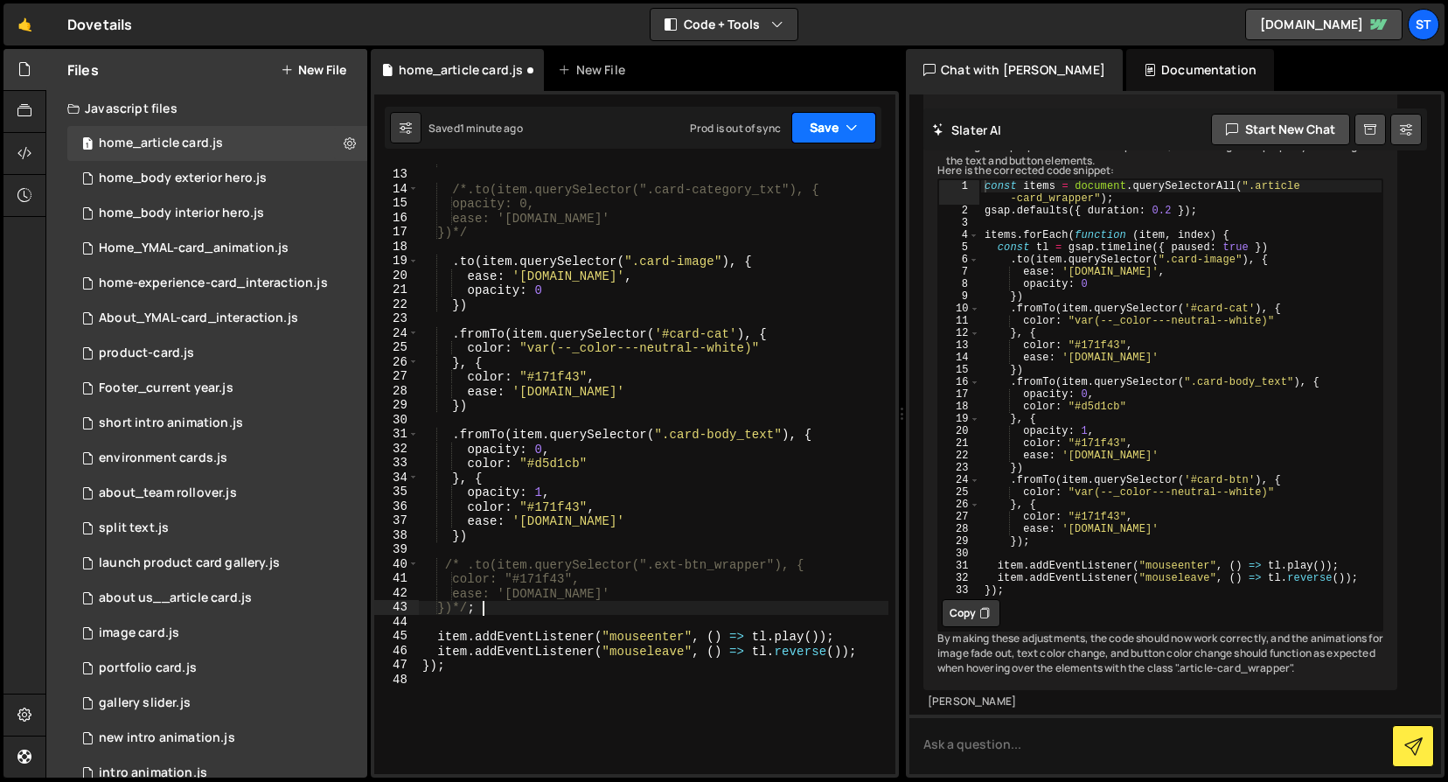
click at [837, 122] on button "Save" at bounding box center [834, 127] width 85 height 31
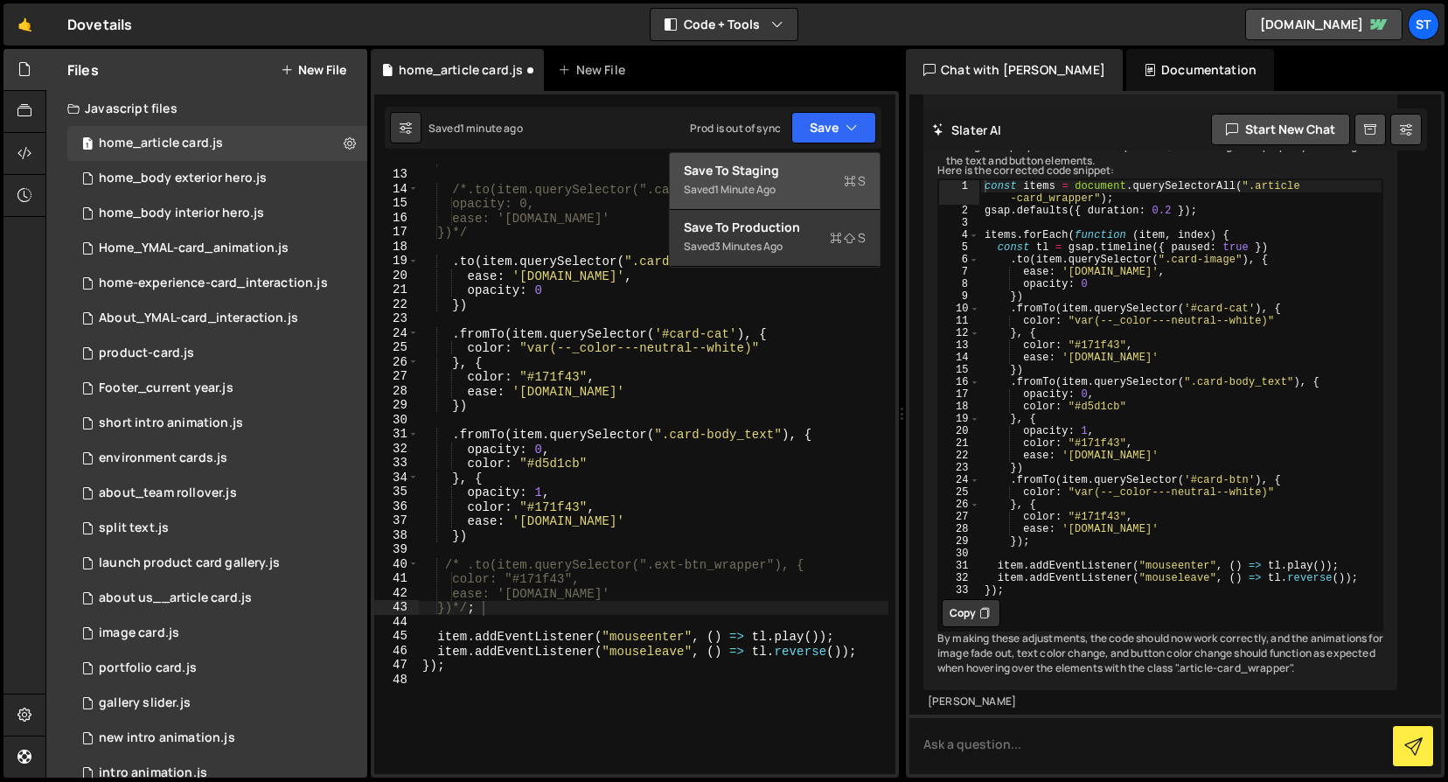
click at [732, 174] on div "Save to Staging S" at bounding box center [775, 170] width 182 height 17
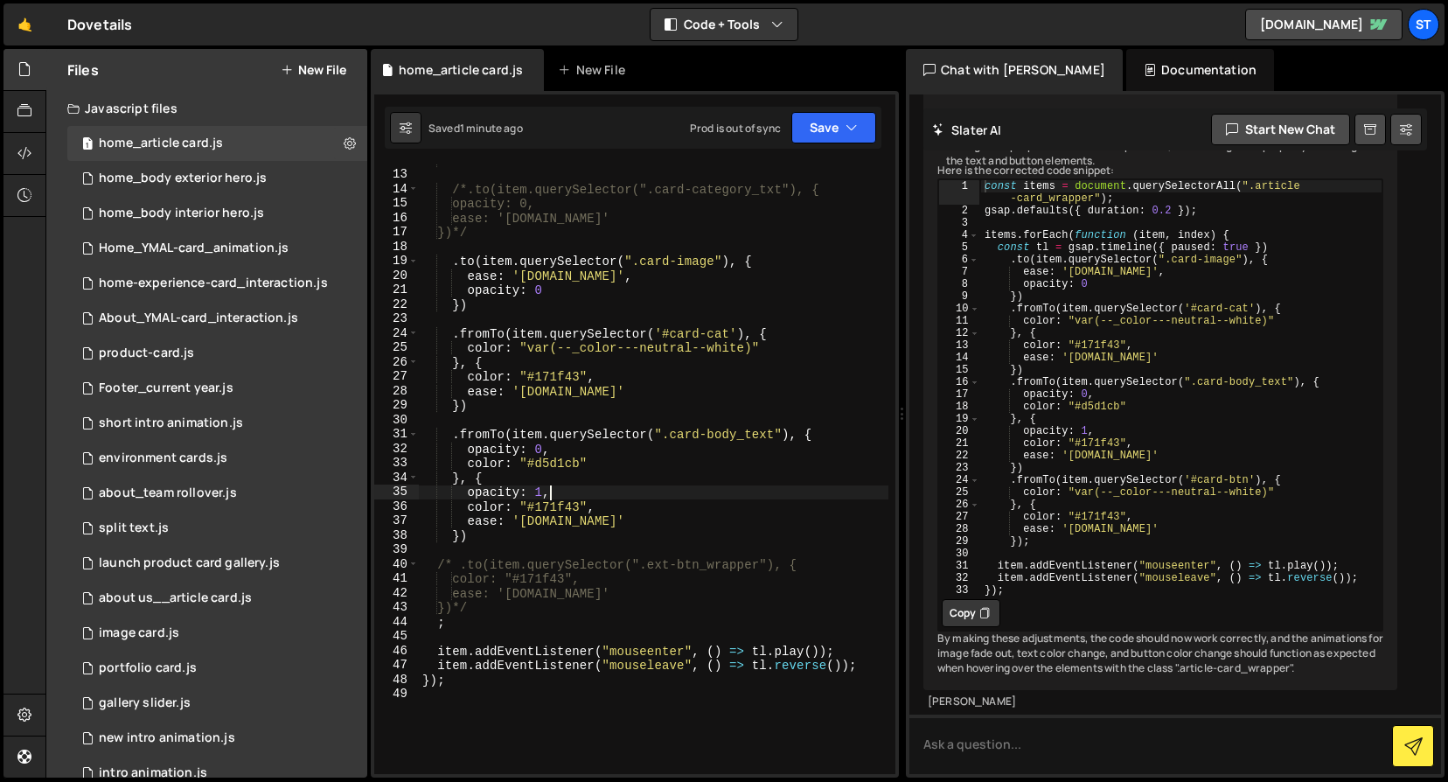
click at [781, 498] on div "*/ /*.to(item.querySelector(".card-category_txt"), { opacity: 0, ease: '[DOMAIN…" at bounding box center [654, 472] width 470 height 639
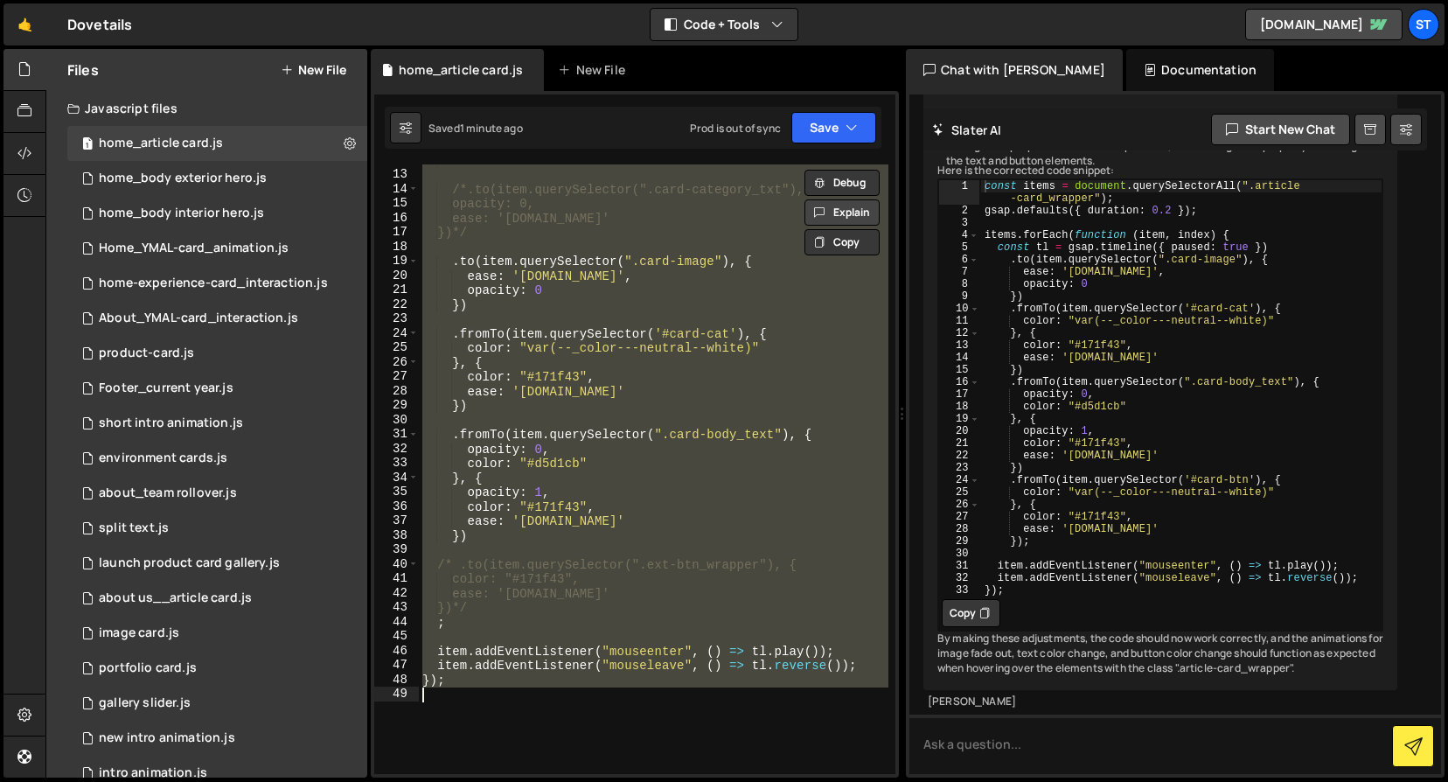
click at [862, 206] on button "Explain" at bounding box center [842, 212] width 75 height 26
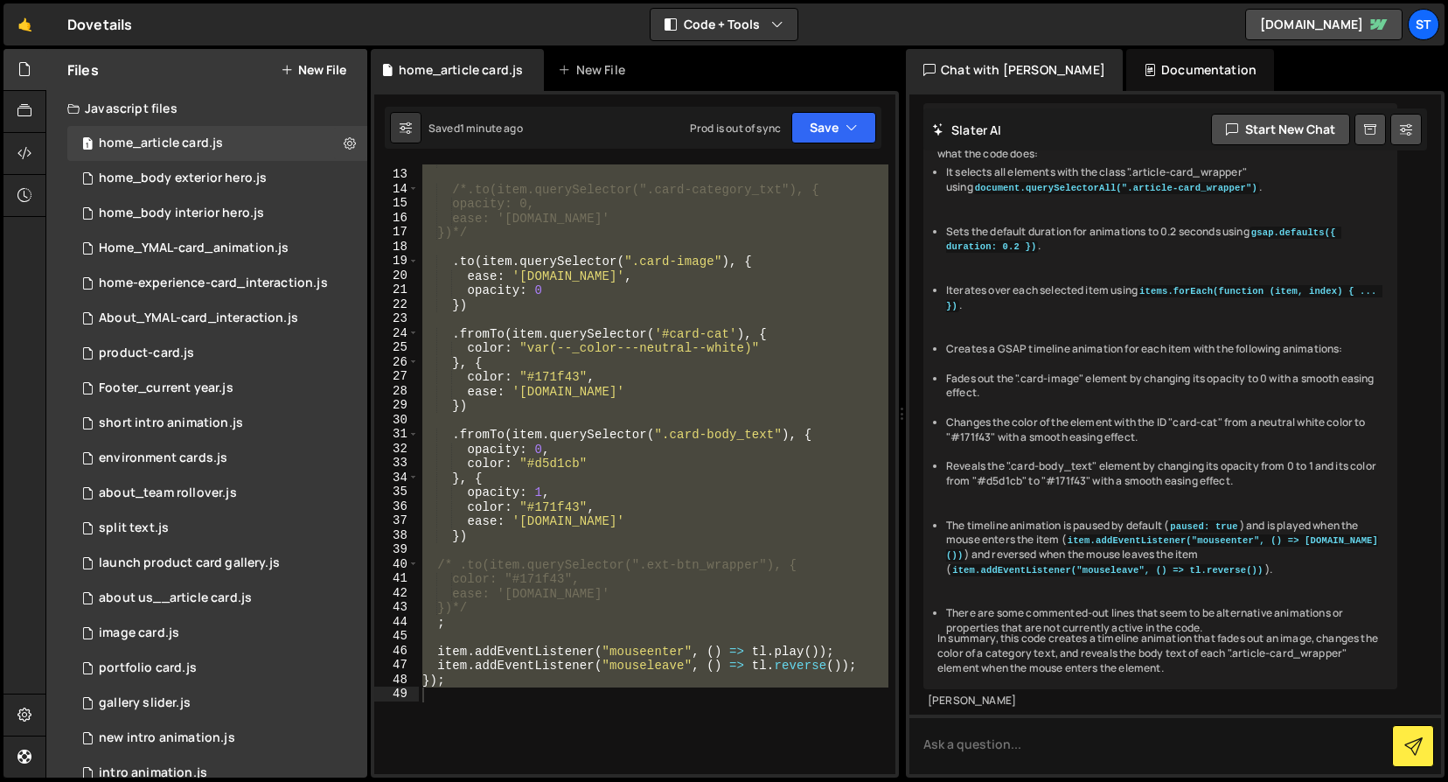
scroll to position [4816, 0]
click at [582, 562] on div "*/ /*.to(item.querySelector(".card-category_txt"), { opacity: 0, ease: '[DOMAIN…" at bounding box center [654, 469] width 470 height 610
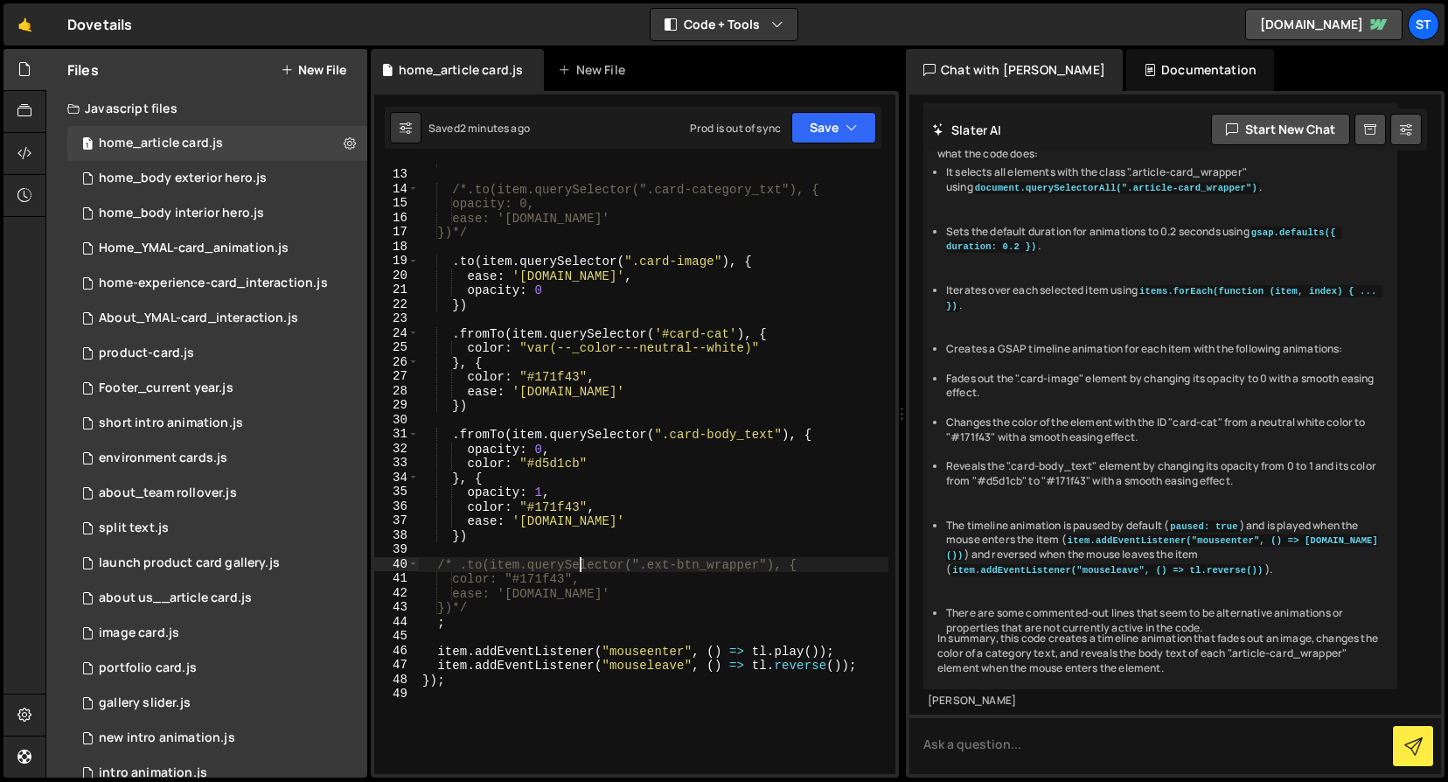
click at [460, 567] on div "*/ /*.to(item.querySelector(".card-category_txt"), { opacity: 0, ease: '[DOMAIN…" at bounding box center [654, 472] width 470 height 639
click at [479, 605] on div "*/ /*.to(item.querySelector(".card-category_txt"), { opacity: 0, ease: '[DOMAIN…" at bounding box center [654, 472] width 470 height 639
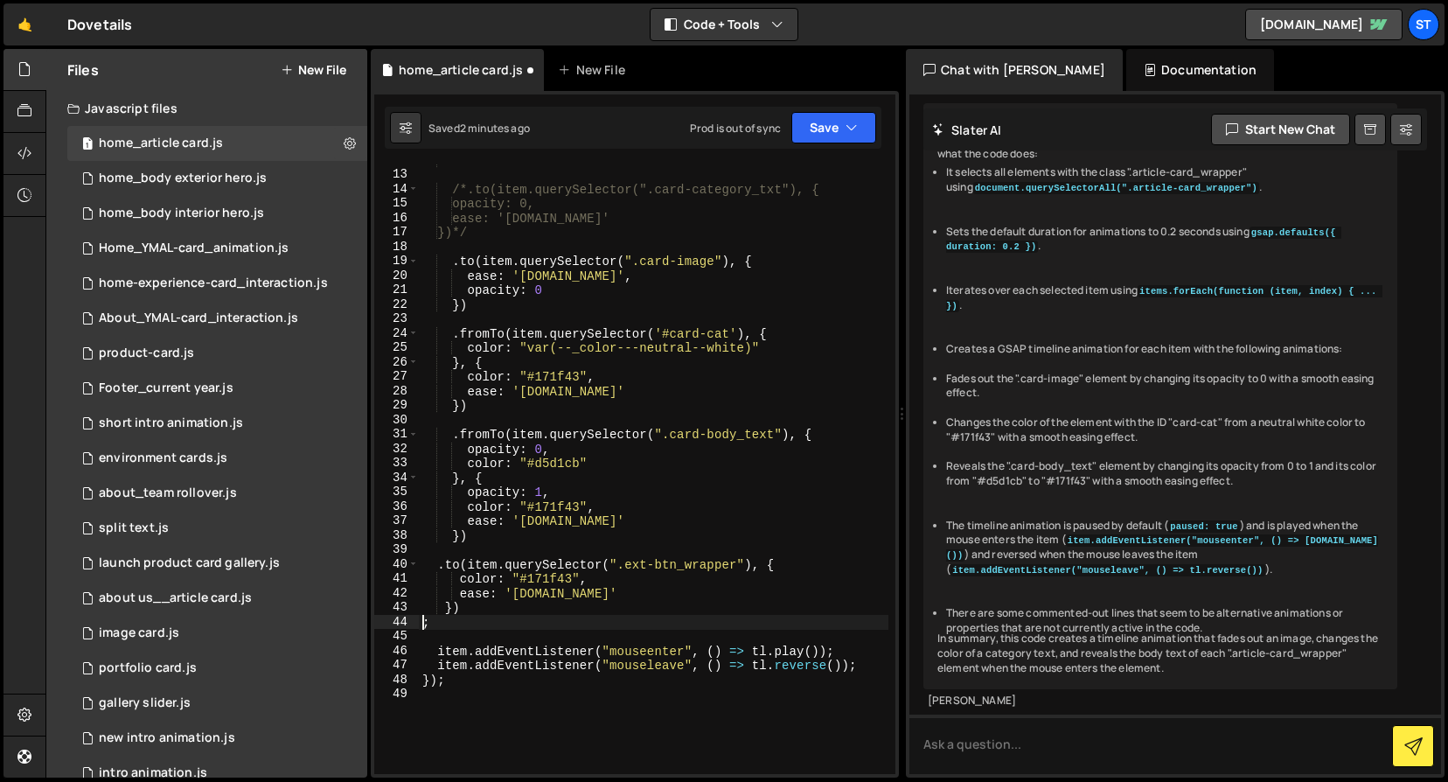
scroll to position [0, 0]
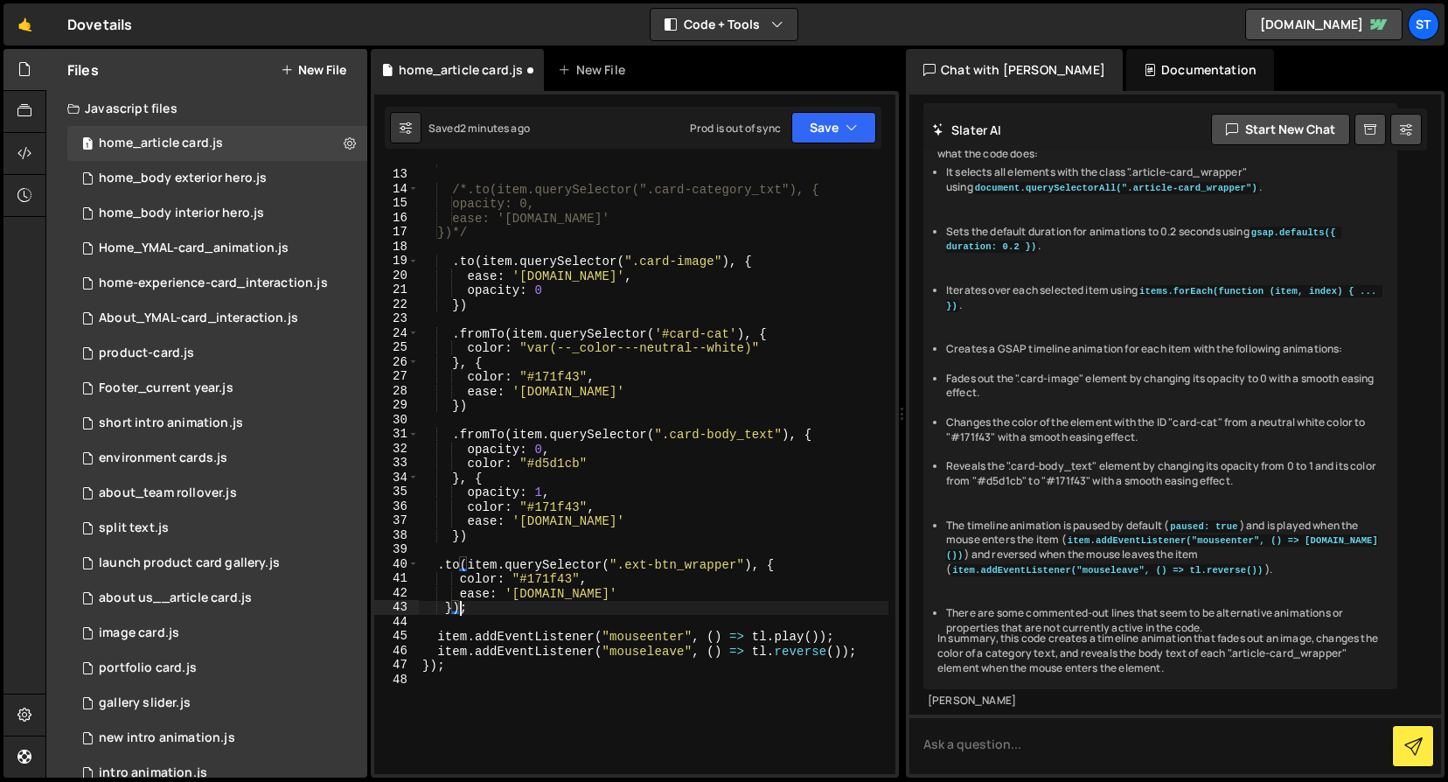
click at [438, 569] on div "*/ /*.to(item.querySelector(".card-category_txt"), { opacity: 0, ease: '[DOMAIN…" at bounding box center [654, 472] width 470 height 639
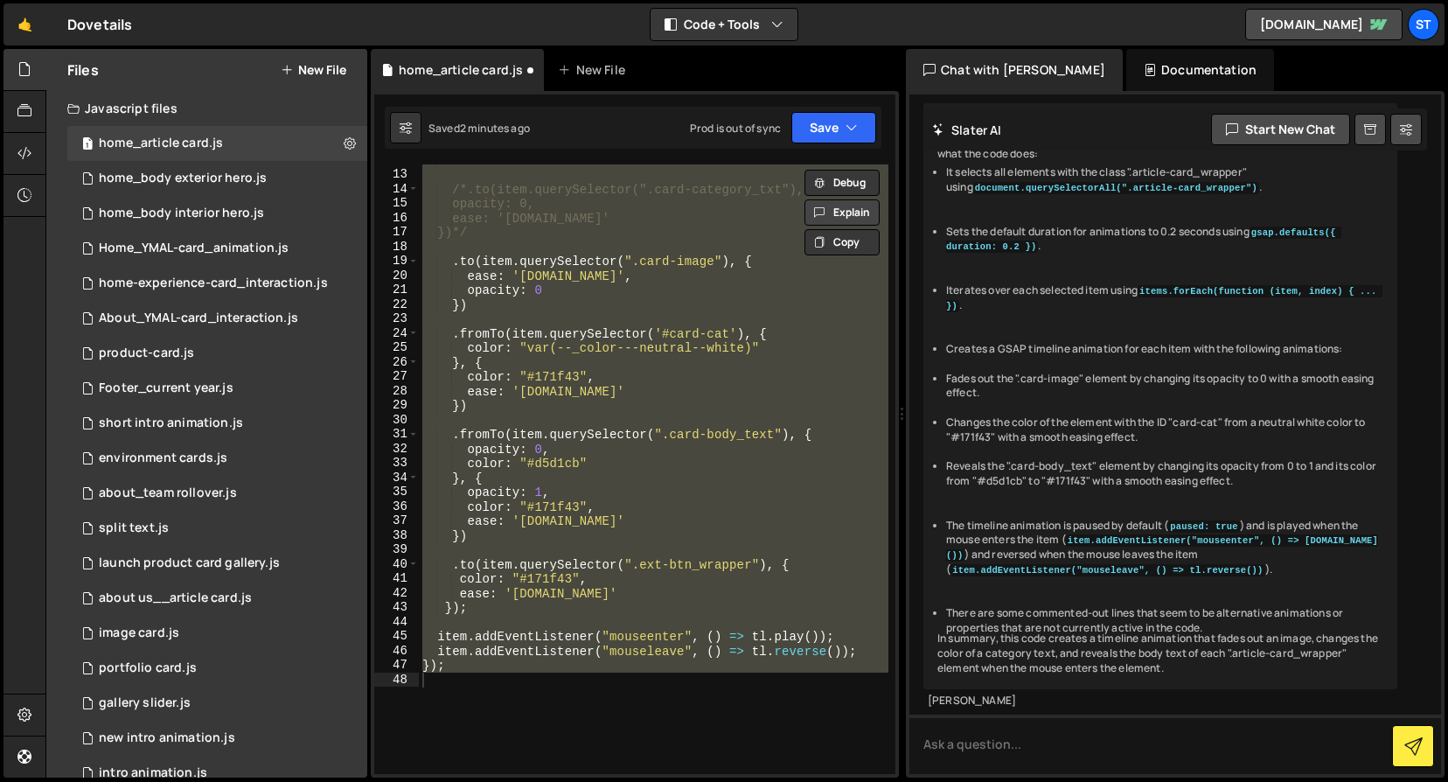
click at [847, 216] on button "Explain" at bounding box center [842, 212] width 75 height 26
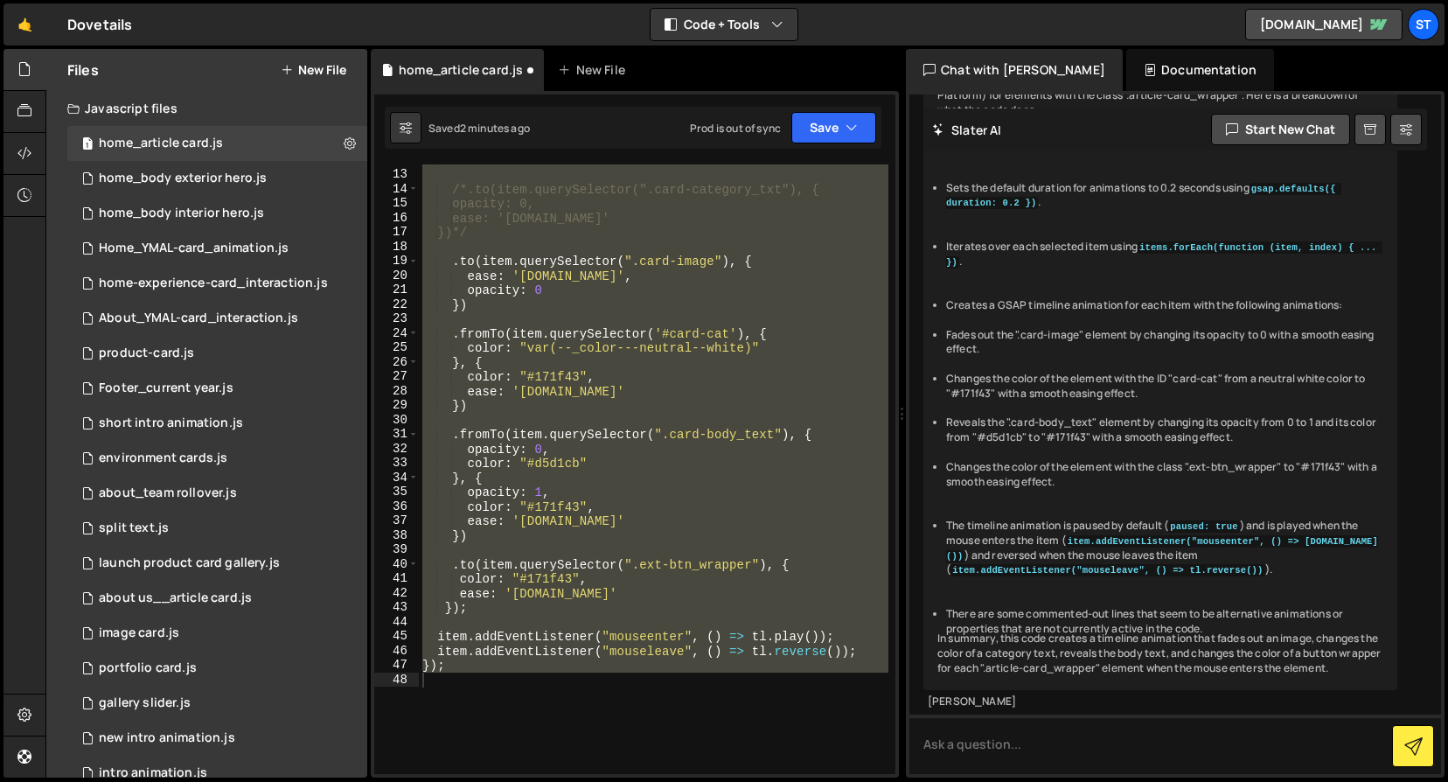
scroll to position [6334, 0]
click at [609, 597] on div "*/ /*.to(item.querySelector(".card-category_txt"), { opacity: 0, ease: '[DOMAIN…" at bounding box center [654, 469] width 470 height 610
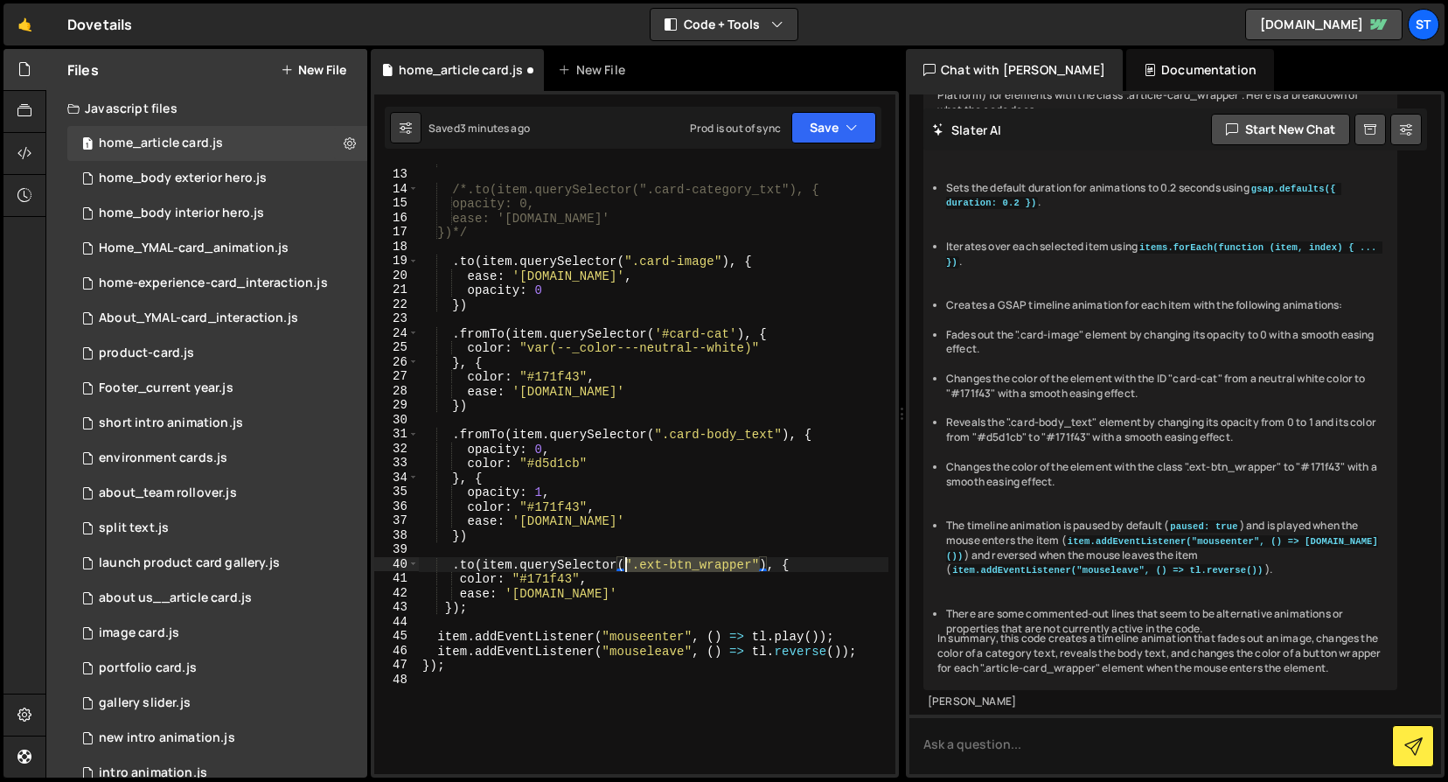
drag, startPoint x: 759, startPoint y: 562, endPoint x: 625, endPoint y: 563, distance: 133.8
click at [625, 563] on div "*/ /*.to(item.querySelector(".card-category_txt"), { opacity: 0, ease: '[DOMAIN…" at bounding box center [654, 472] width 470 height 639
paste textarea "button'"
click at [834, 123] on button "Save" at bounding box center [834, 127] width 85 height 31
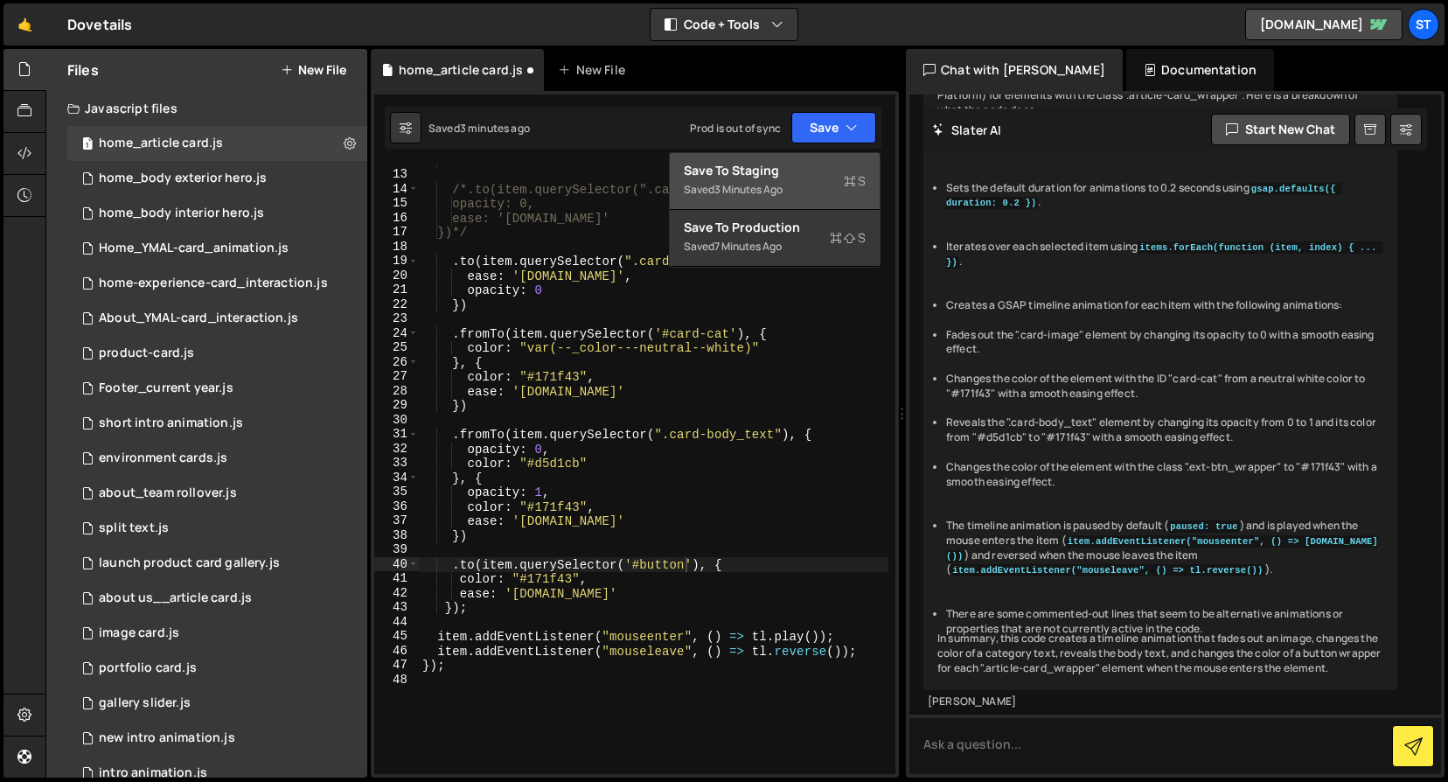
click at [794, 166] on div "Save to Staging S" at bounding box center [775, 170] width 182 height 17
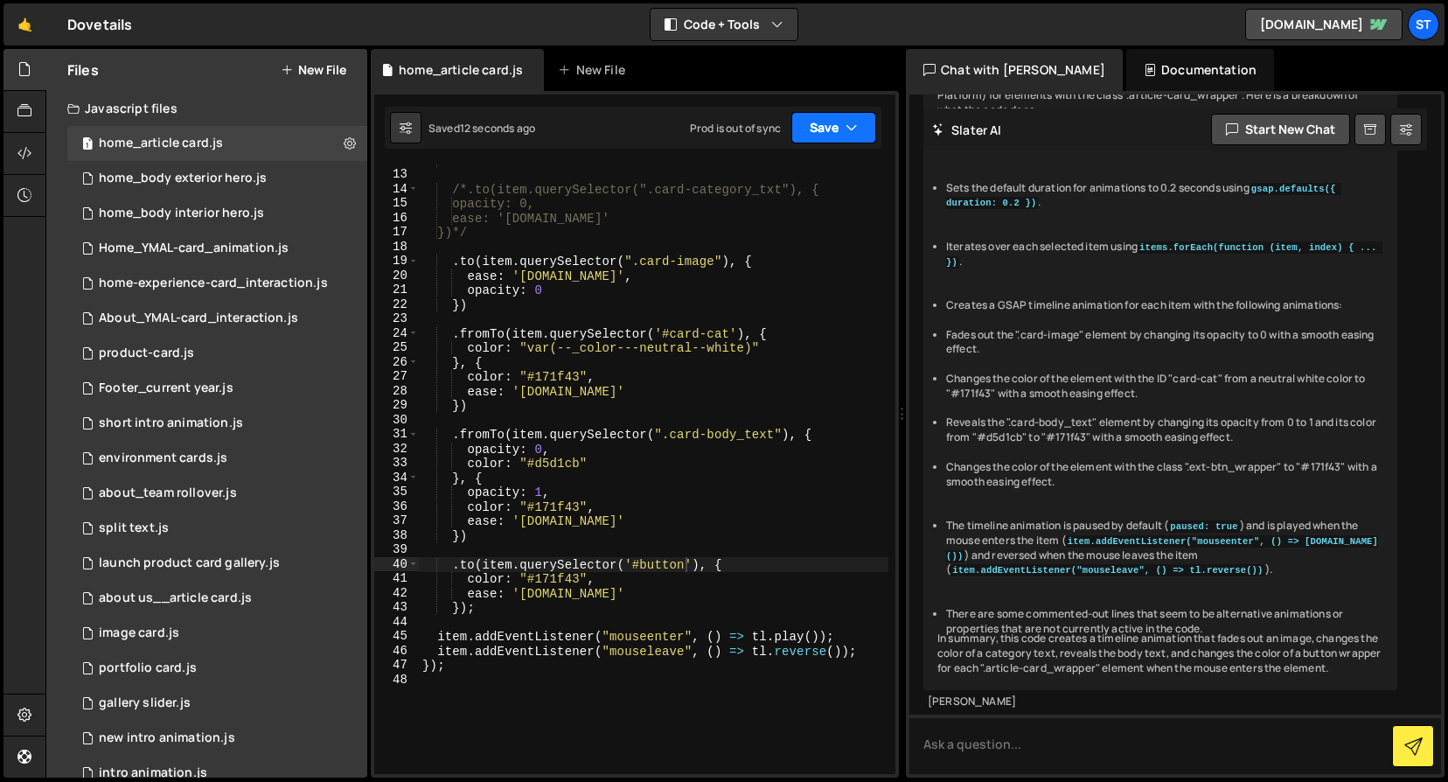
click at [861, 122] on button "Save" at bounding box center [834, 127] width 85 height 31
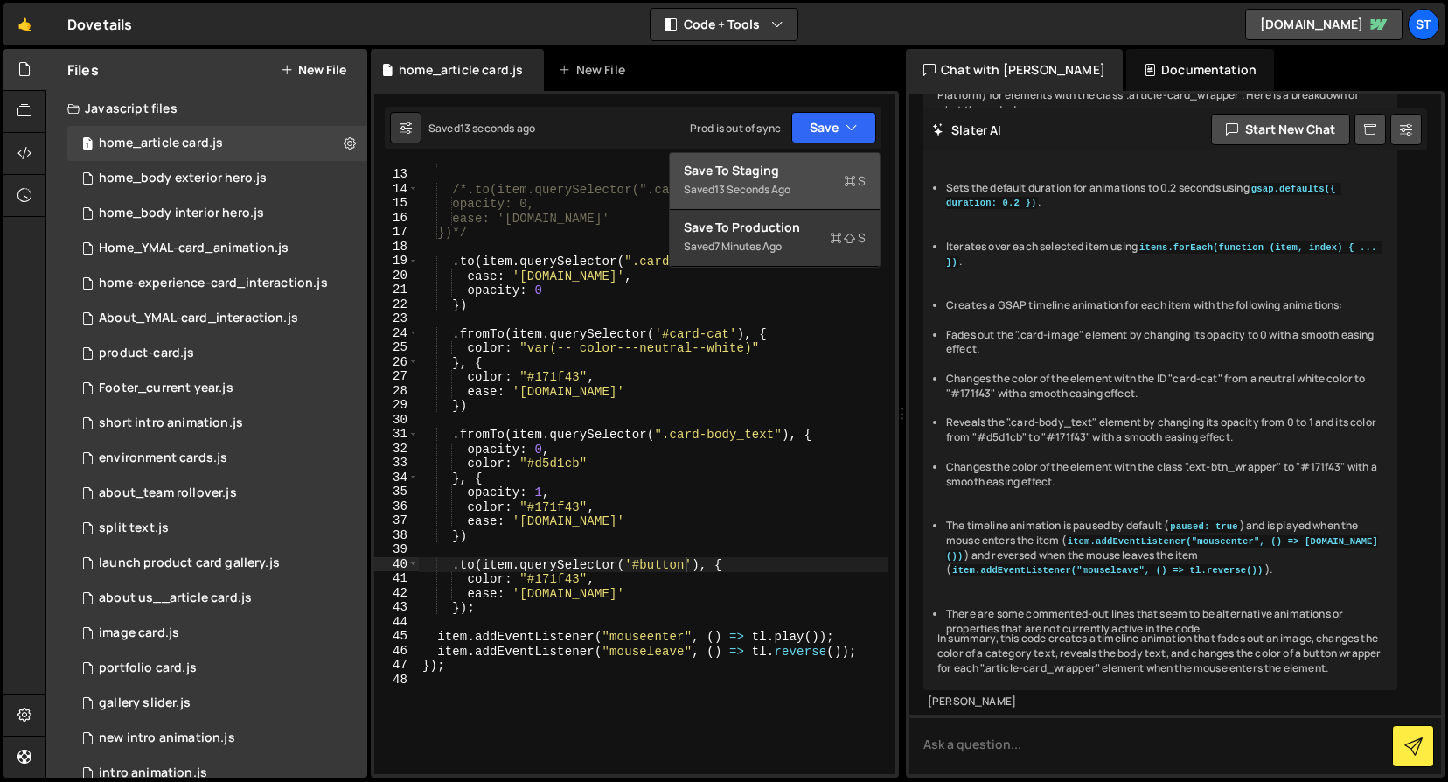
click at [776, 172] on div "Save to Staging S" at bounding box center [775, 170] width 182 height 17
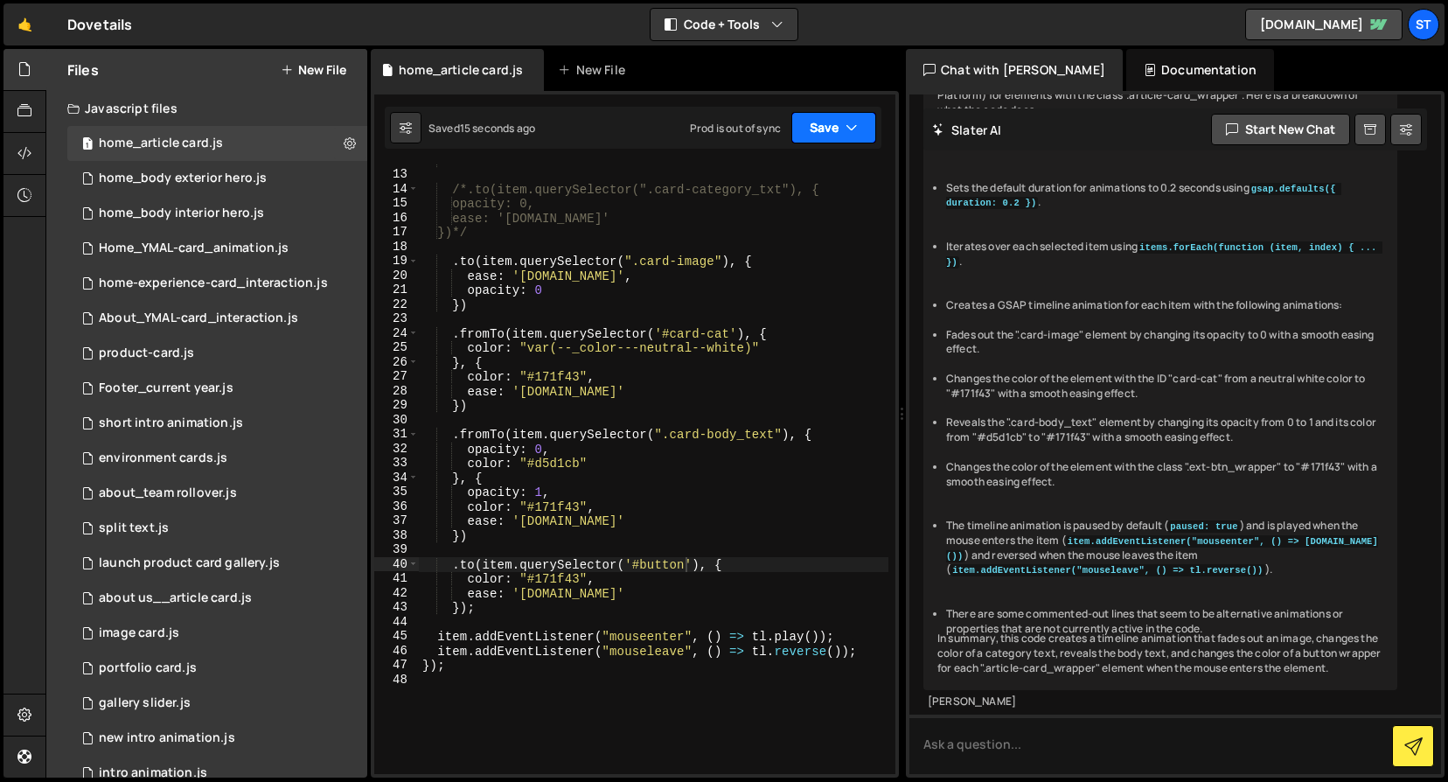
click at [820, 130] on button "Save" at bounding box center [834, 127] width 85 height 31
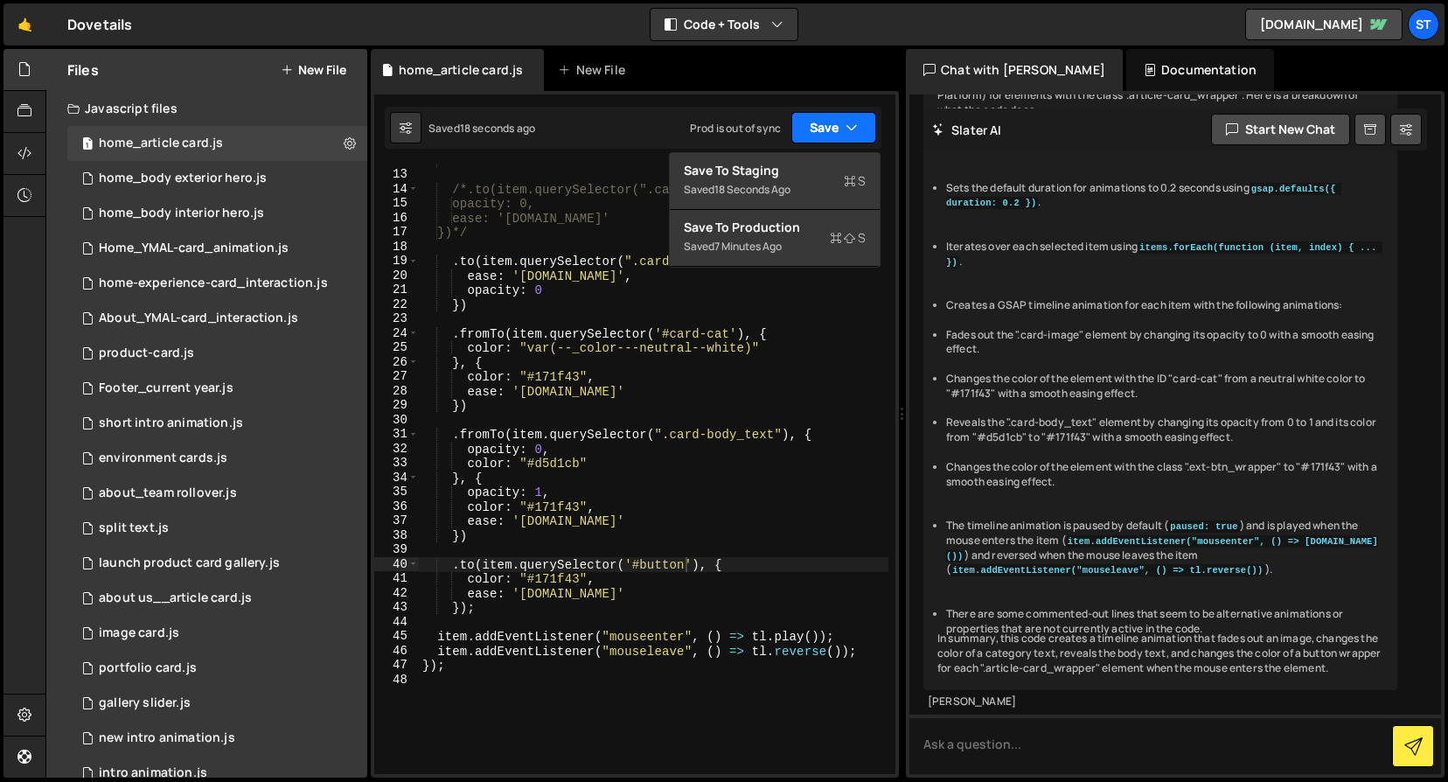
click at [846, 123] on icon "button" at bounding box center [852, 127] width 12 height 17
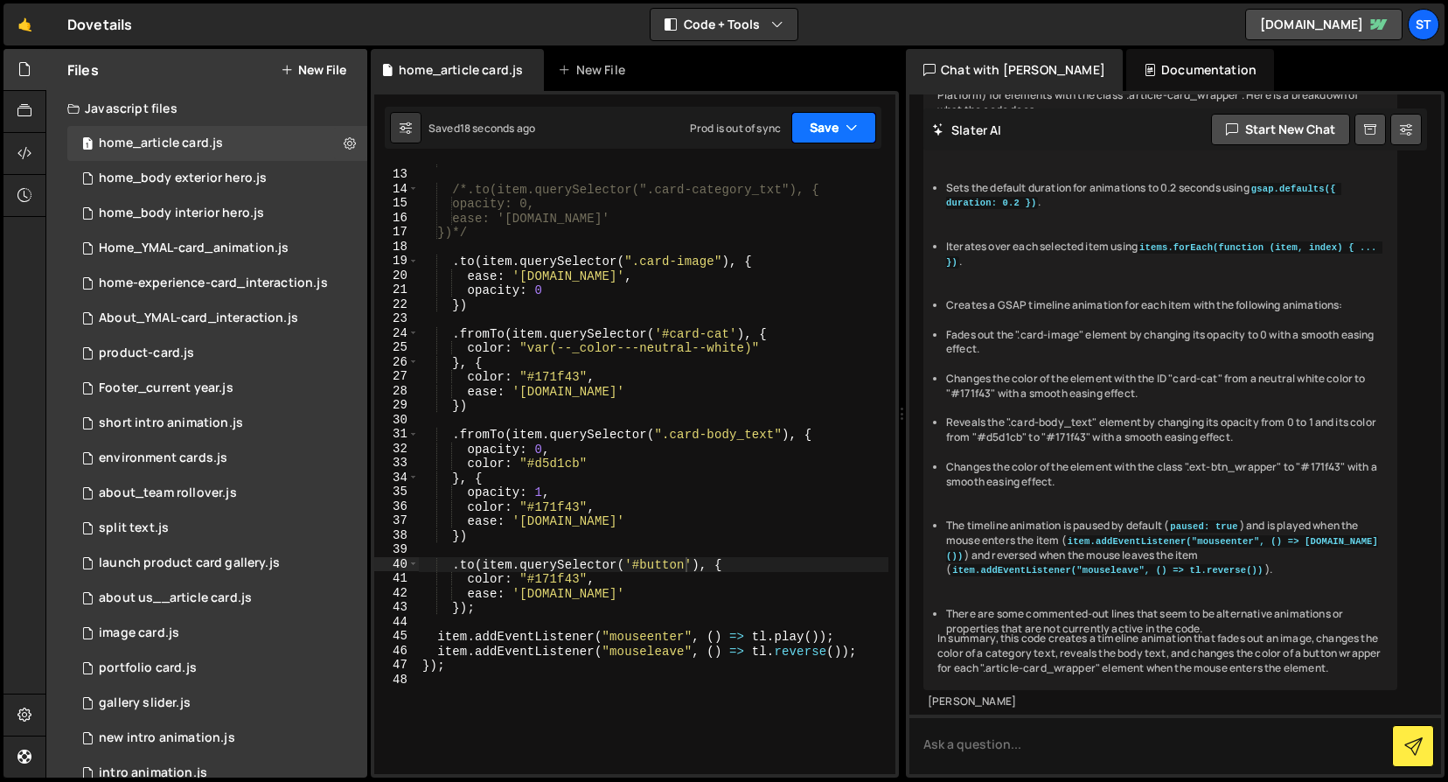
click at [846, 123] on icon "button" at bounding box center [852, 127] width 12 height 17
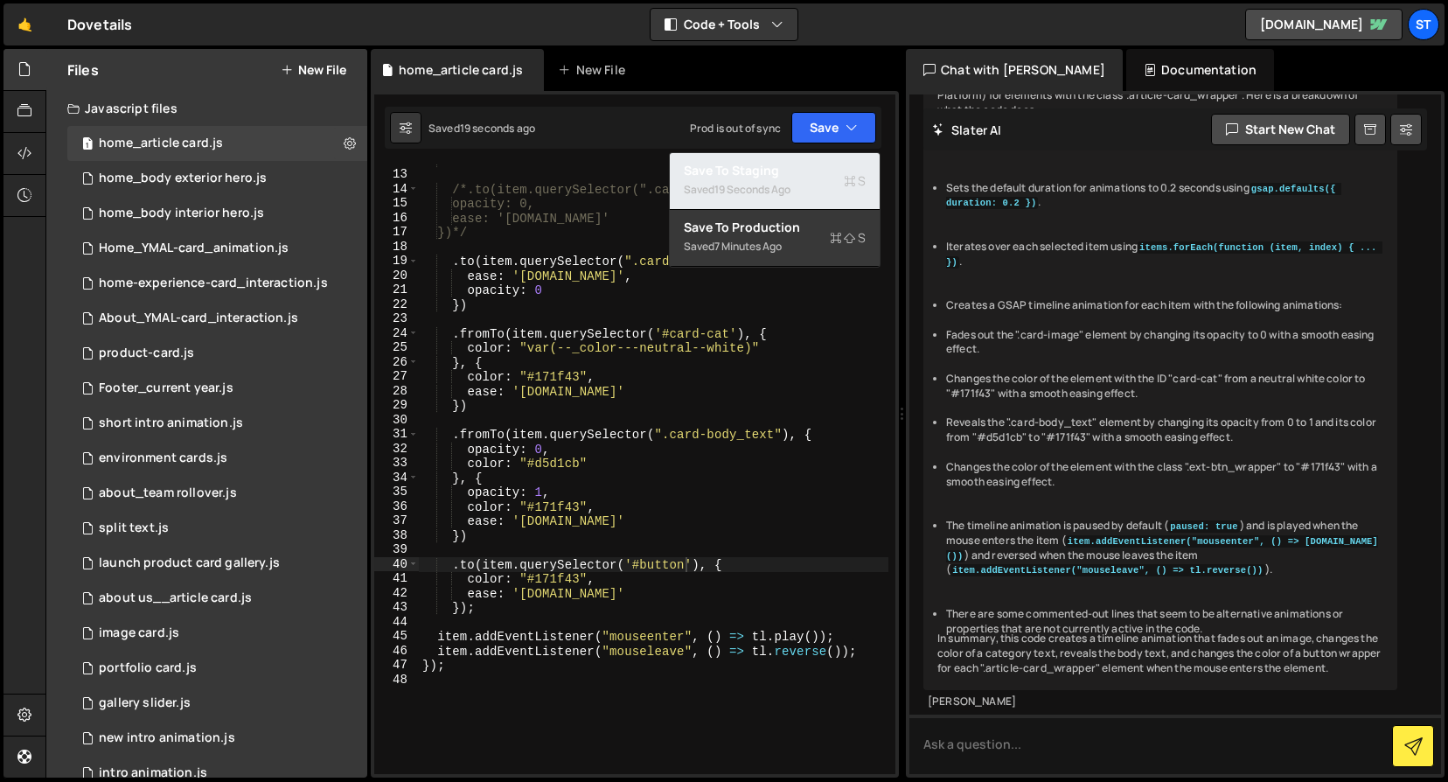
click at [796, 186] on div "Saved 19 seconds ago" at bounding box center [775, 189] width 182 height 21
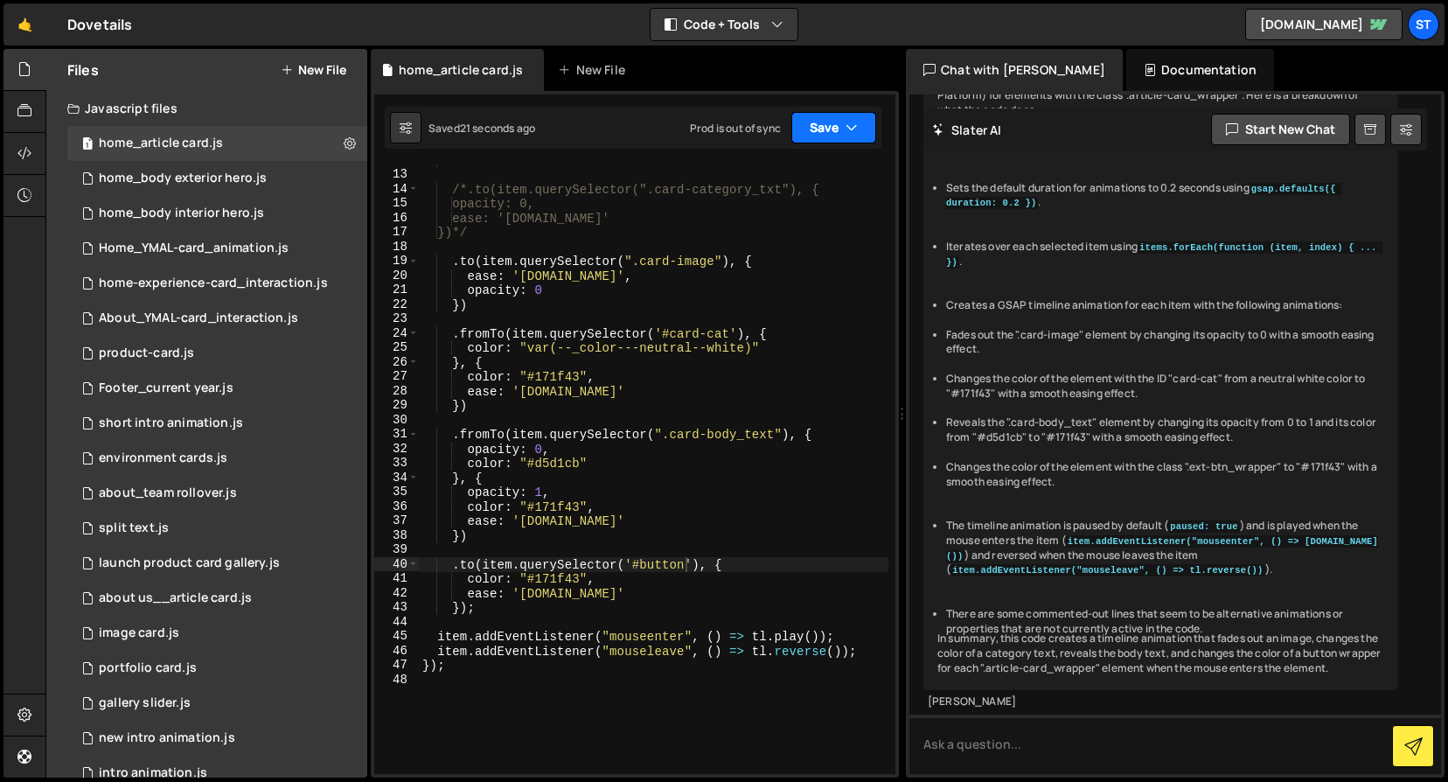
click at [863, 126] on button "Save" at bounding box center [834, 127] width 85 height 31
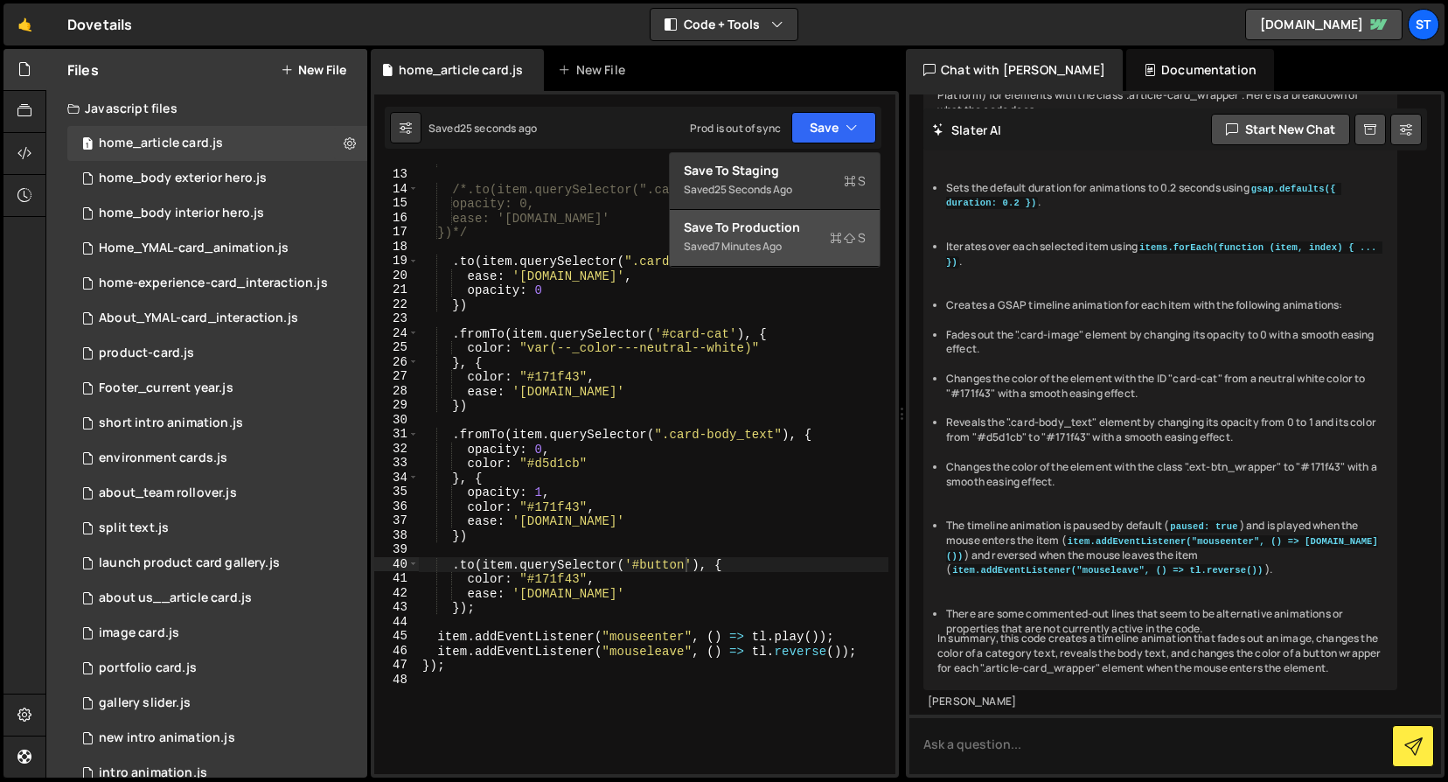
click at [820, 250] on div "Saved 7 minutes ago" at bounding box center [775, 246] width 182 height 21
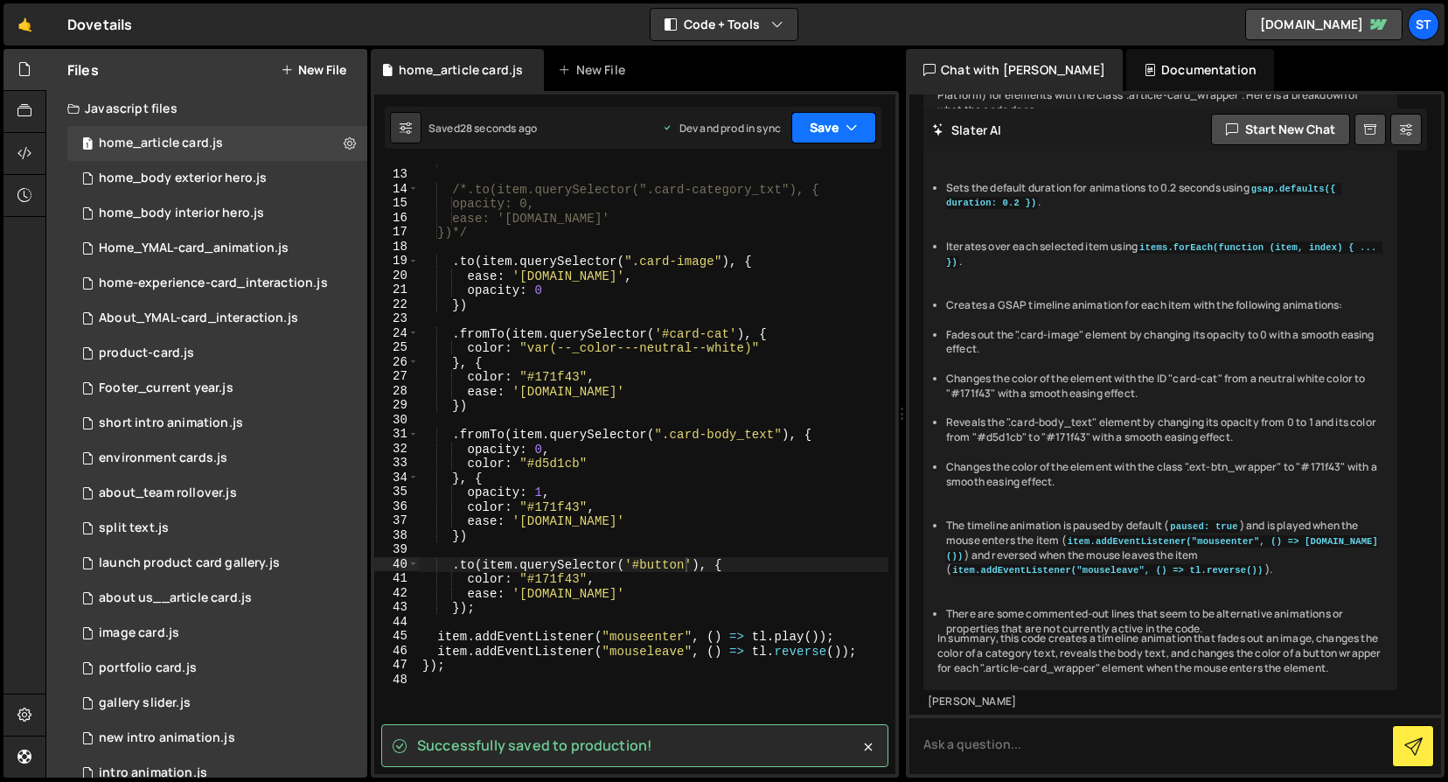
click at [862, 127] on button "Save" at bounding box center [834, 127] width 85 height 31
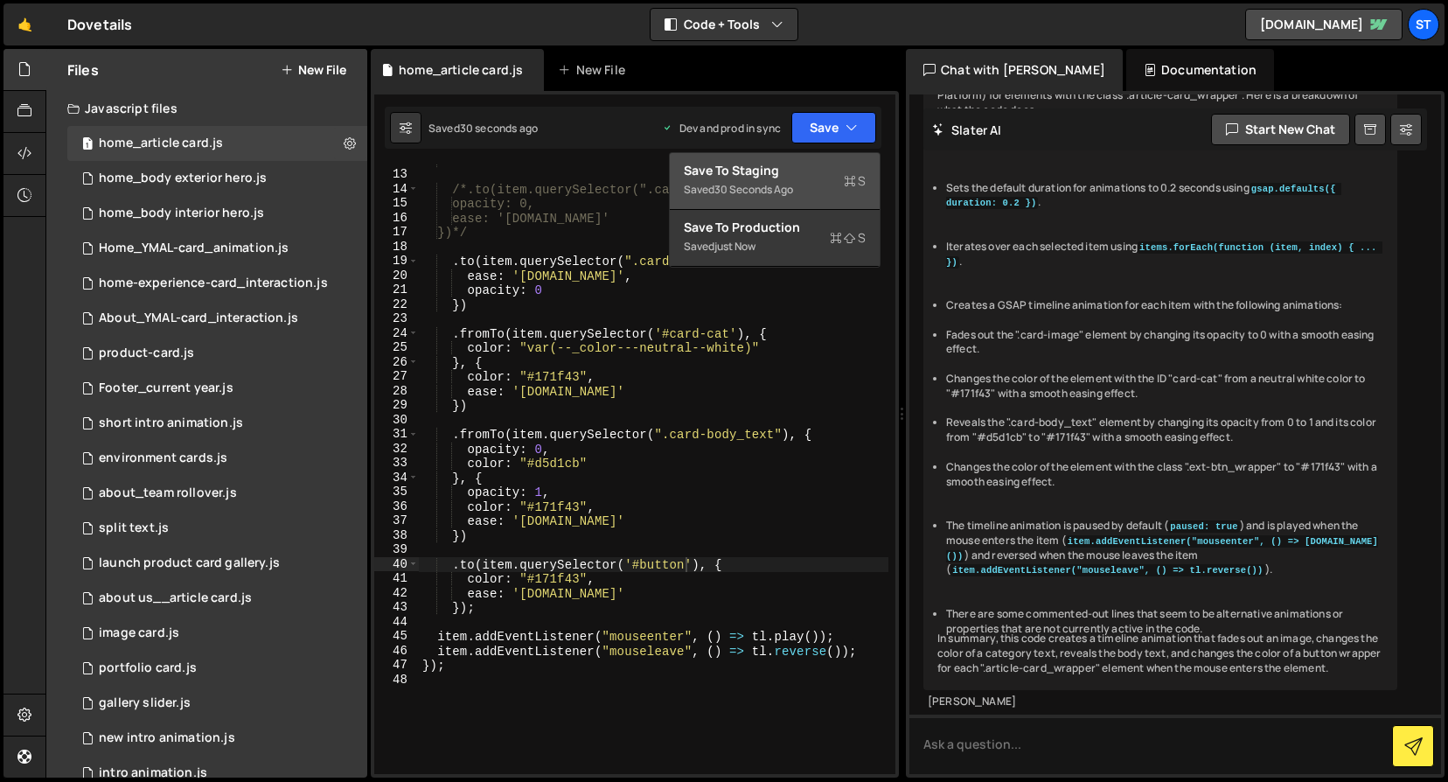
click at [824, 178] on div "Save to Staging S" at bounding box center [775, 170] width 182 height 17
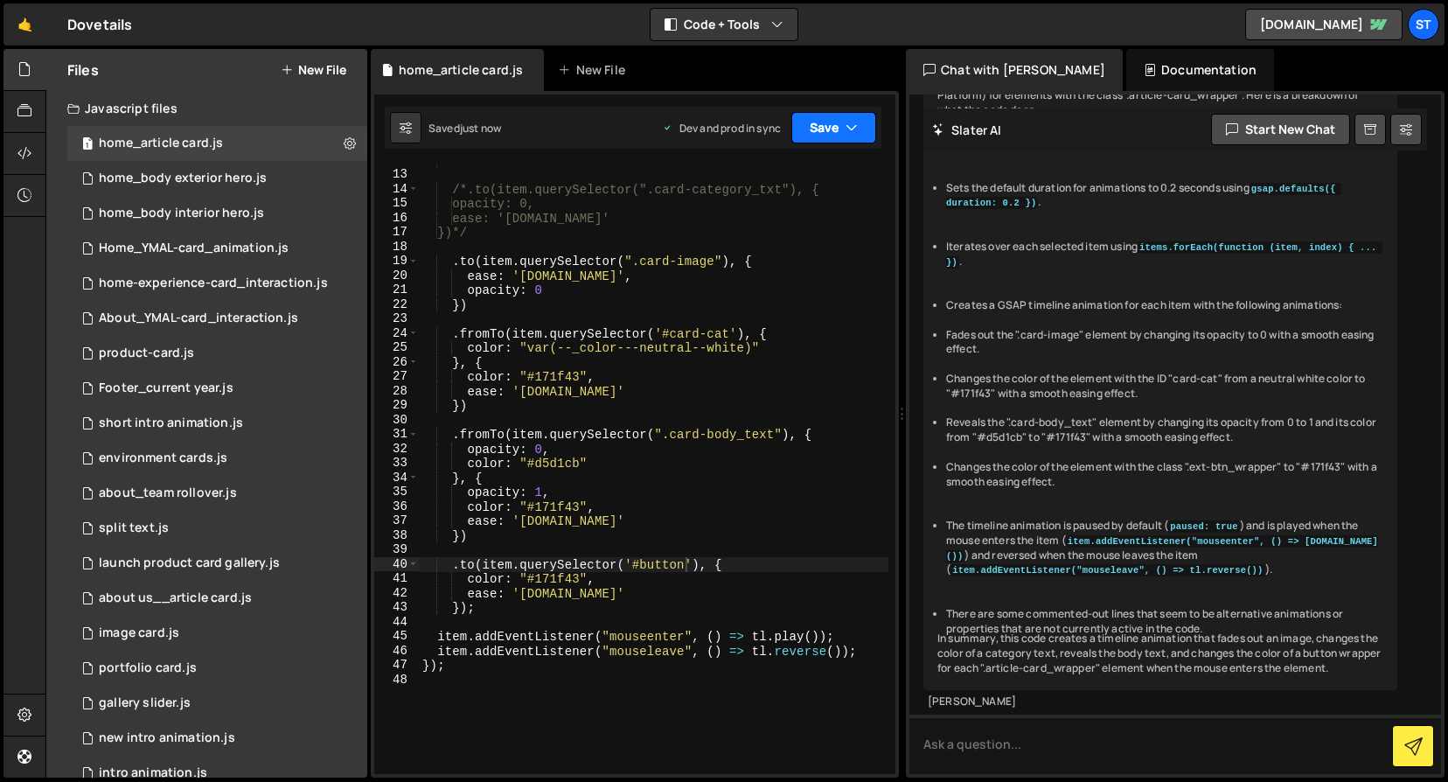
click at [850, 122] on icon "button" at bounding box center [852, 127] width 12 height 17
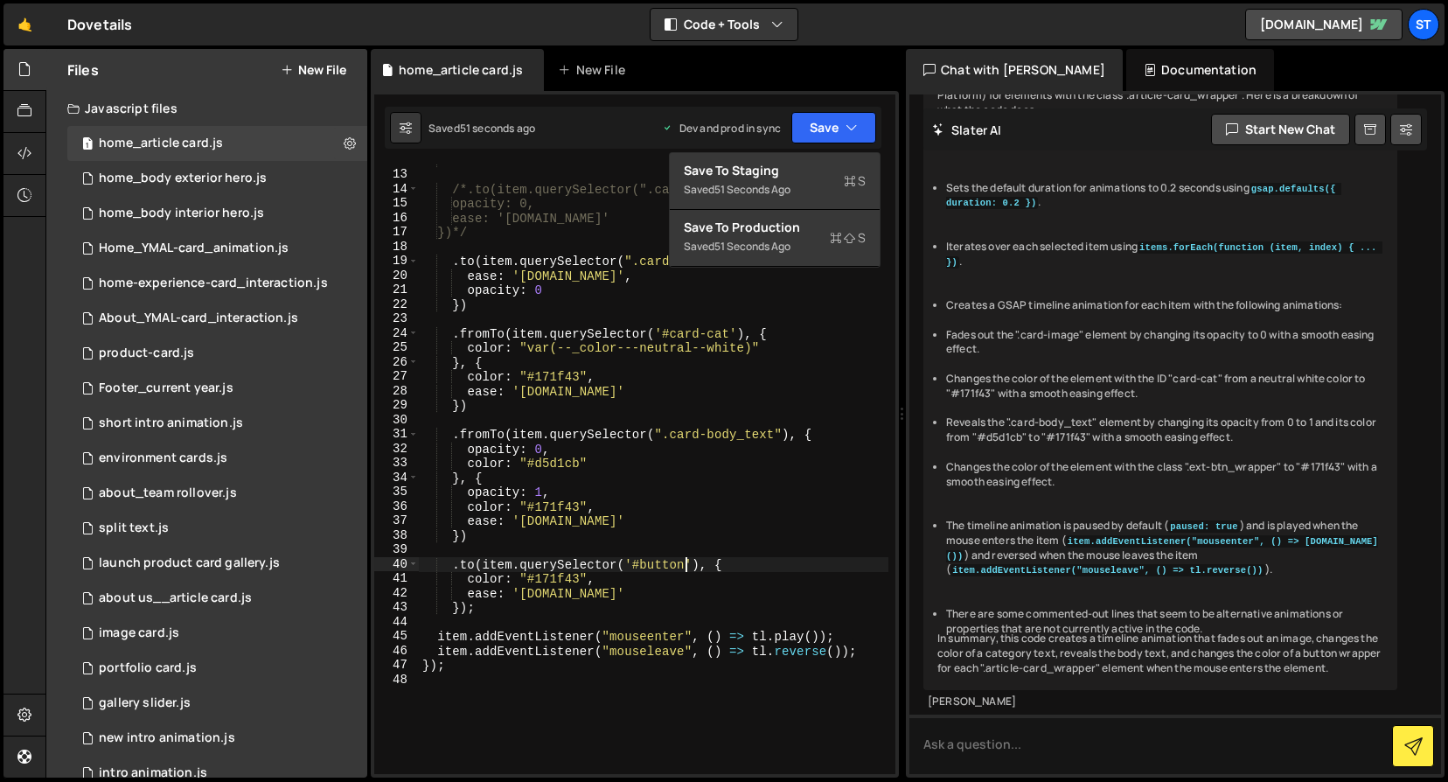
click at [683, 567] on div "*/ /*.to(item.querySelector(".card-category_txt"), { opacity: 0, ease: '[DOMAIN…" at bounding box center [654, 472] width 470 height 639
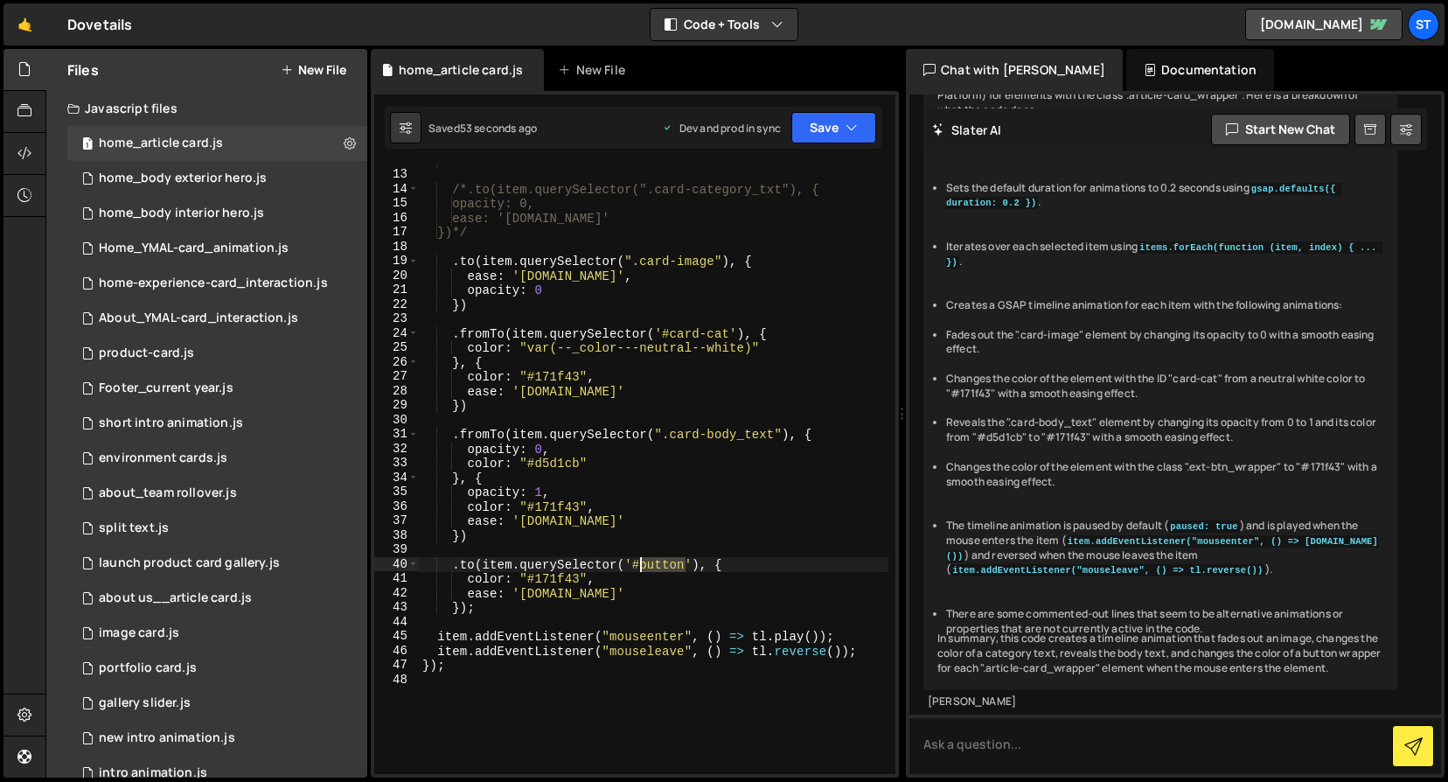
drag, startPoint x: 687, startPoint y: 568, endPoint x: 639, endPoint y: 564, distance: 48.2
click at [639, 564] on div "*/ /*.to(item.querySelector(".card-category_txt"), { opacity: 0, ease: '[DOMAIN…" at bounding box center [654, 472] width 470 height 639
paste textarea "card-bt"
type textarea ".to(item.querySelector('#card-btn'), {"
click at [835, 124] on button "Save" at bounding box center [834, 127] width 85 height 31
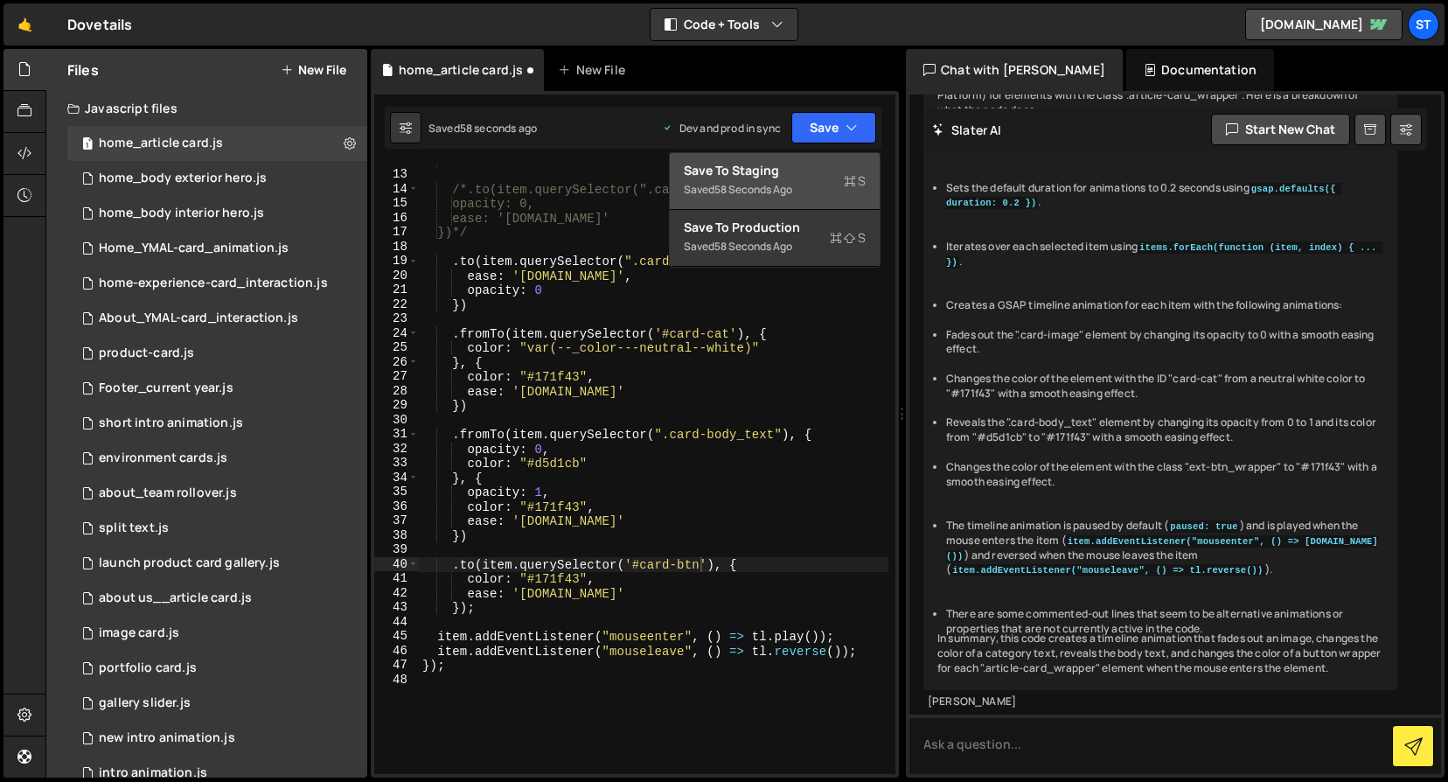
click at [747, 179] on div "Saved 58 seconds ago" at bounding box center [775, 189] width 182 height 21
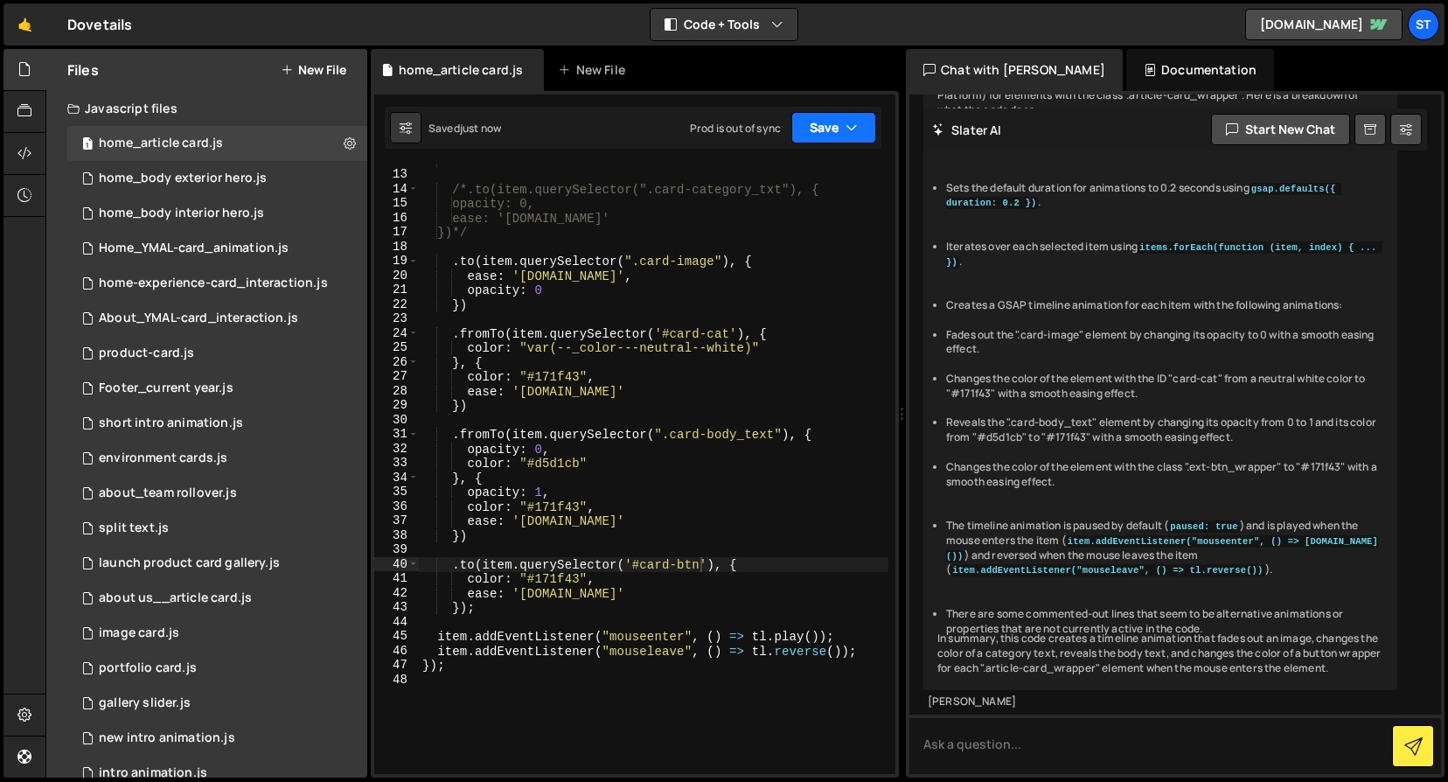
click at [848, 127] on icon "button" at bounding box center [852, 127] width 12 height 17
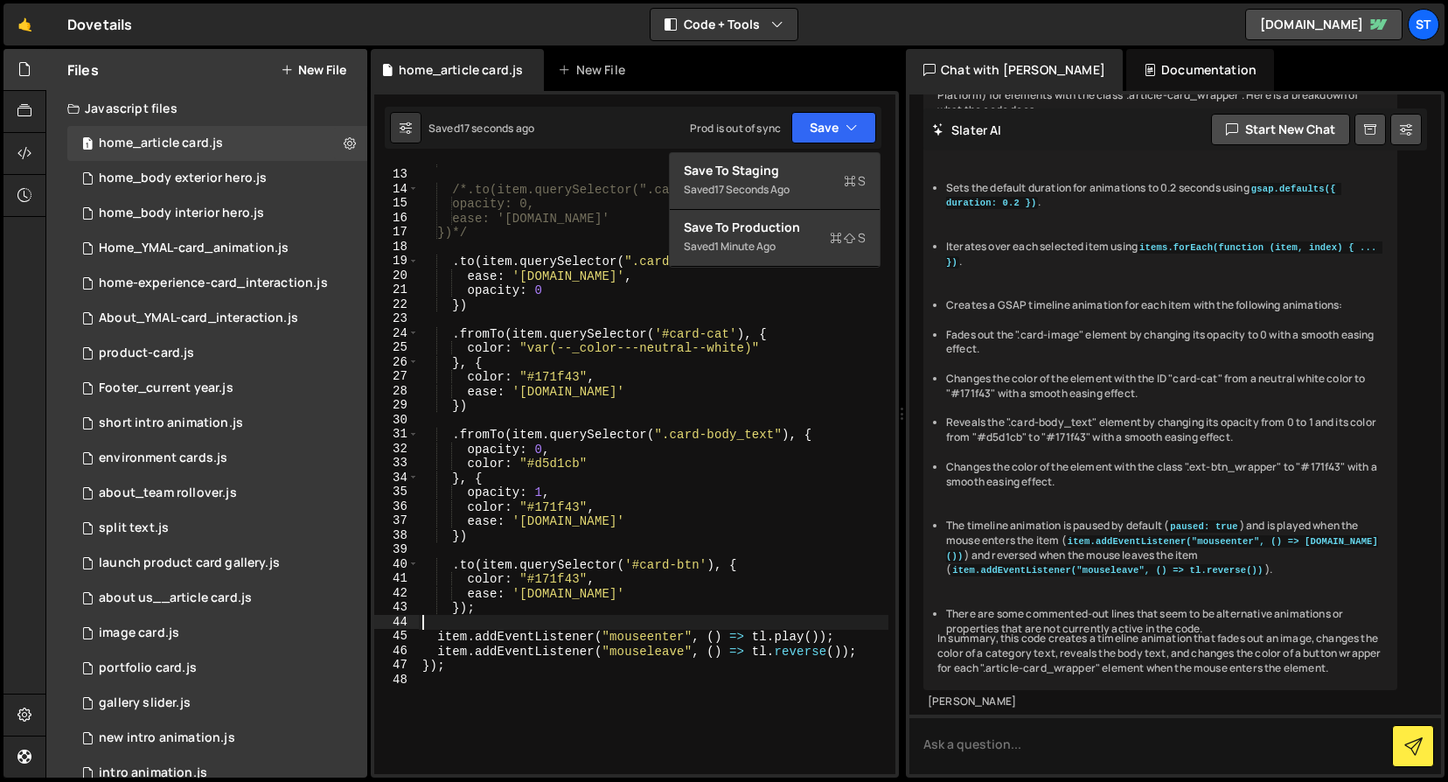
scroll to position [0, 0]
click at [646, 623] on div "*/ /*.to(item.querySelector(".card-category_txt"), { opacity: 0, ease: '[DOMAIN…" at bounding box center [654, 472] width 470 height 639
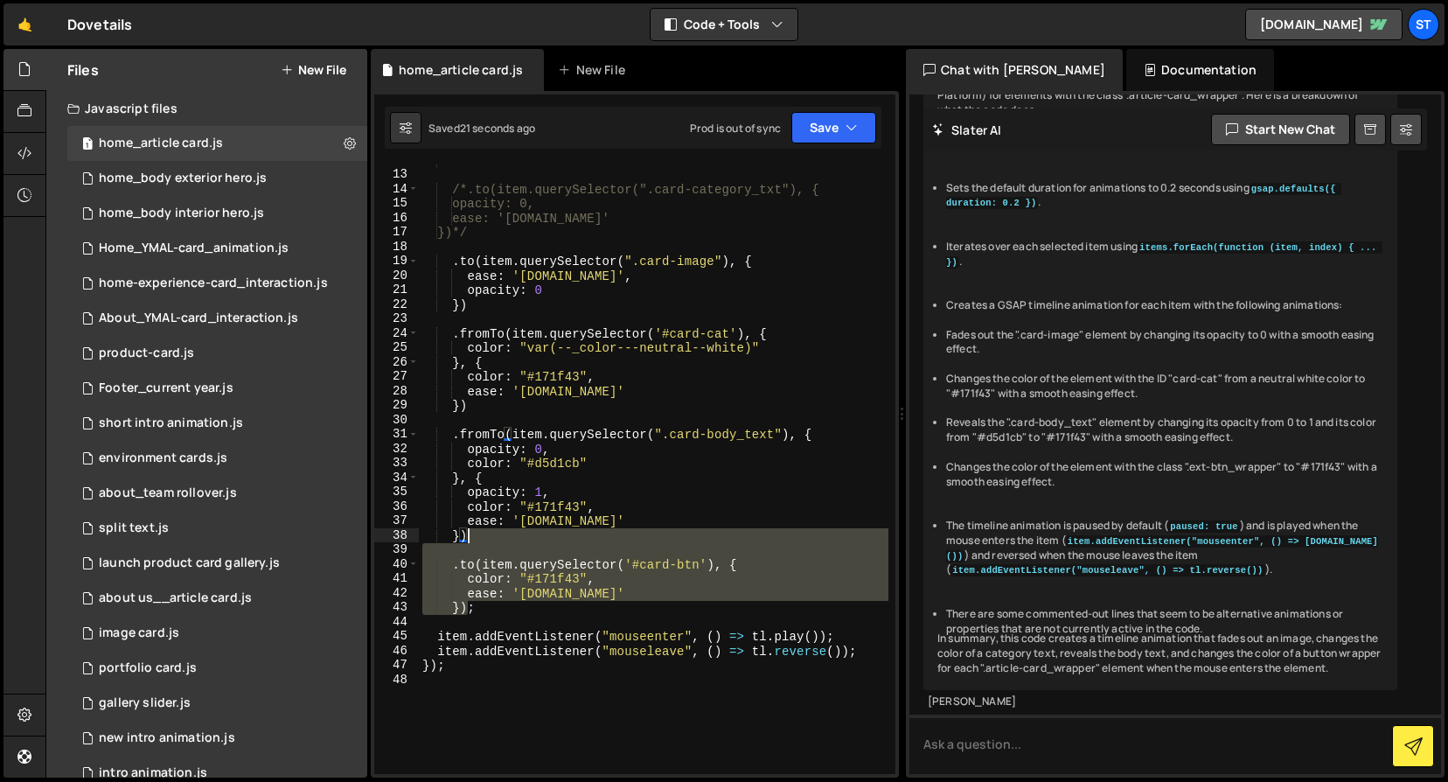
drag, startPoint x: 466, startPoint y: 611, endPoint x: 466, endPoint y: 541, distance: 70.0
click at [466, 541] on div "*/ /*.to(item.querySelector(".card-category_txt"), { opacity: 0, ease: '[DOMAIN…" at bounding box center [654, 472] width 470 height 639
type textarea "});"
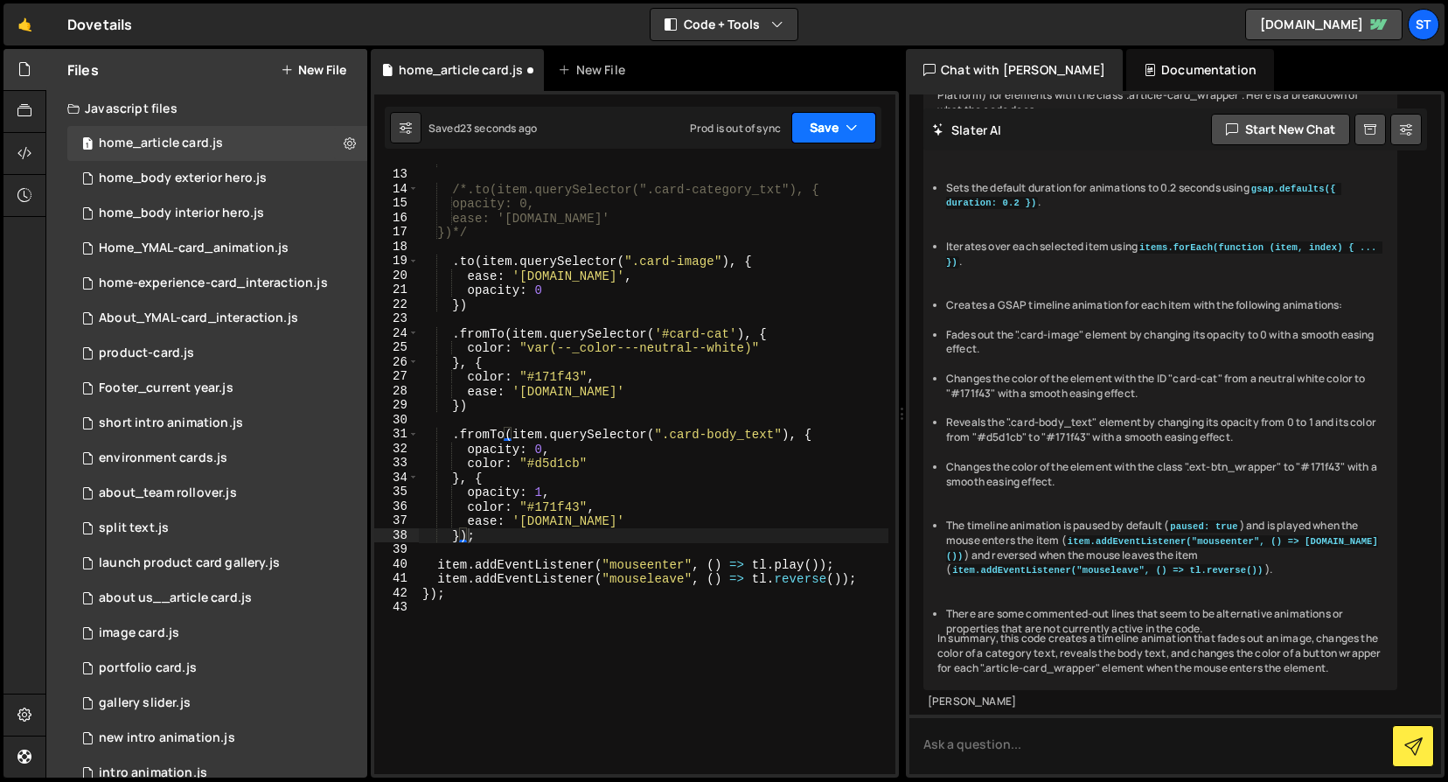
click at [868, 123] on button "Save" at bounding box center [834, 127] width 85 height 31
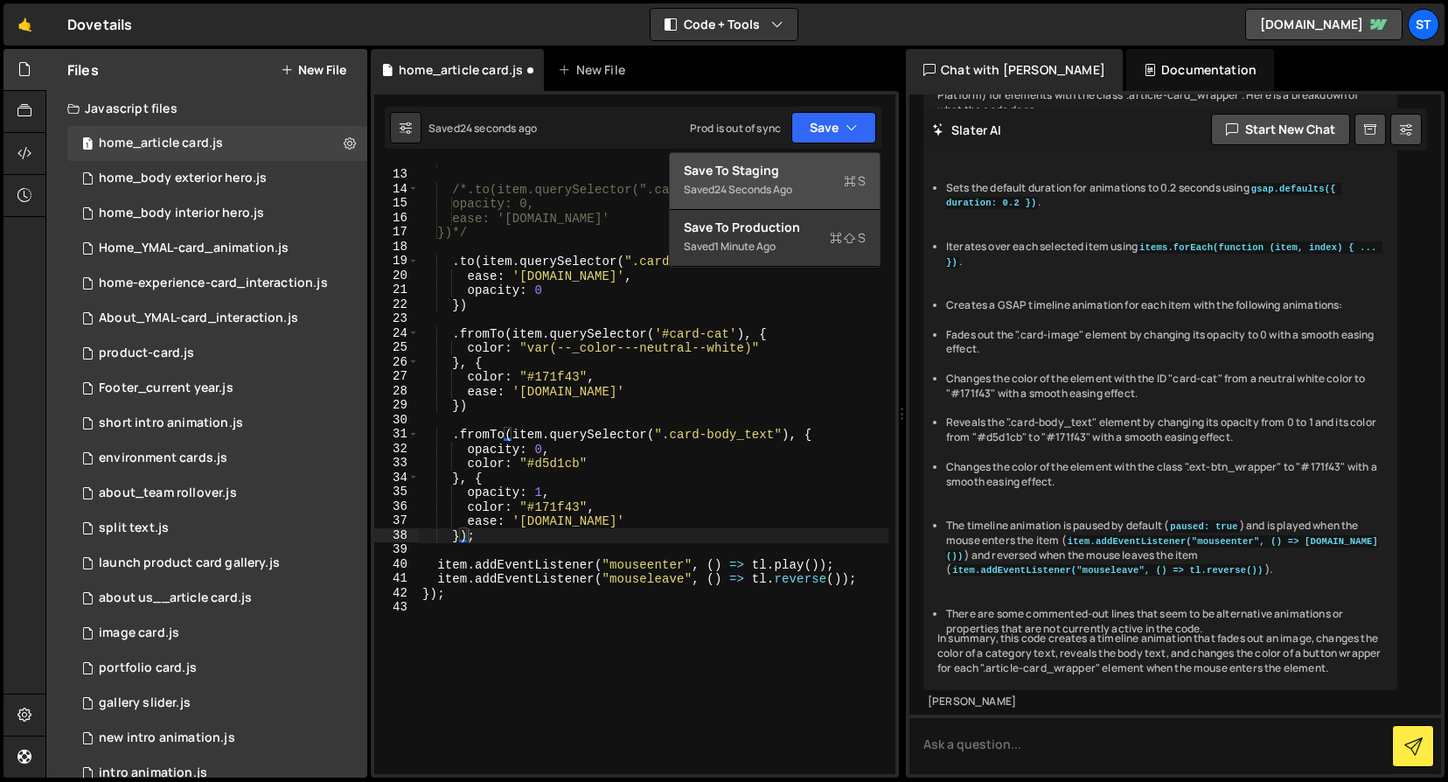
click at [781, 183] on div "24 seconds ago" at bounding box center [754, 189] width 78 height 15
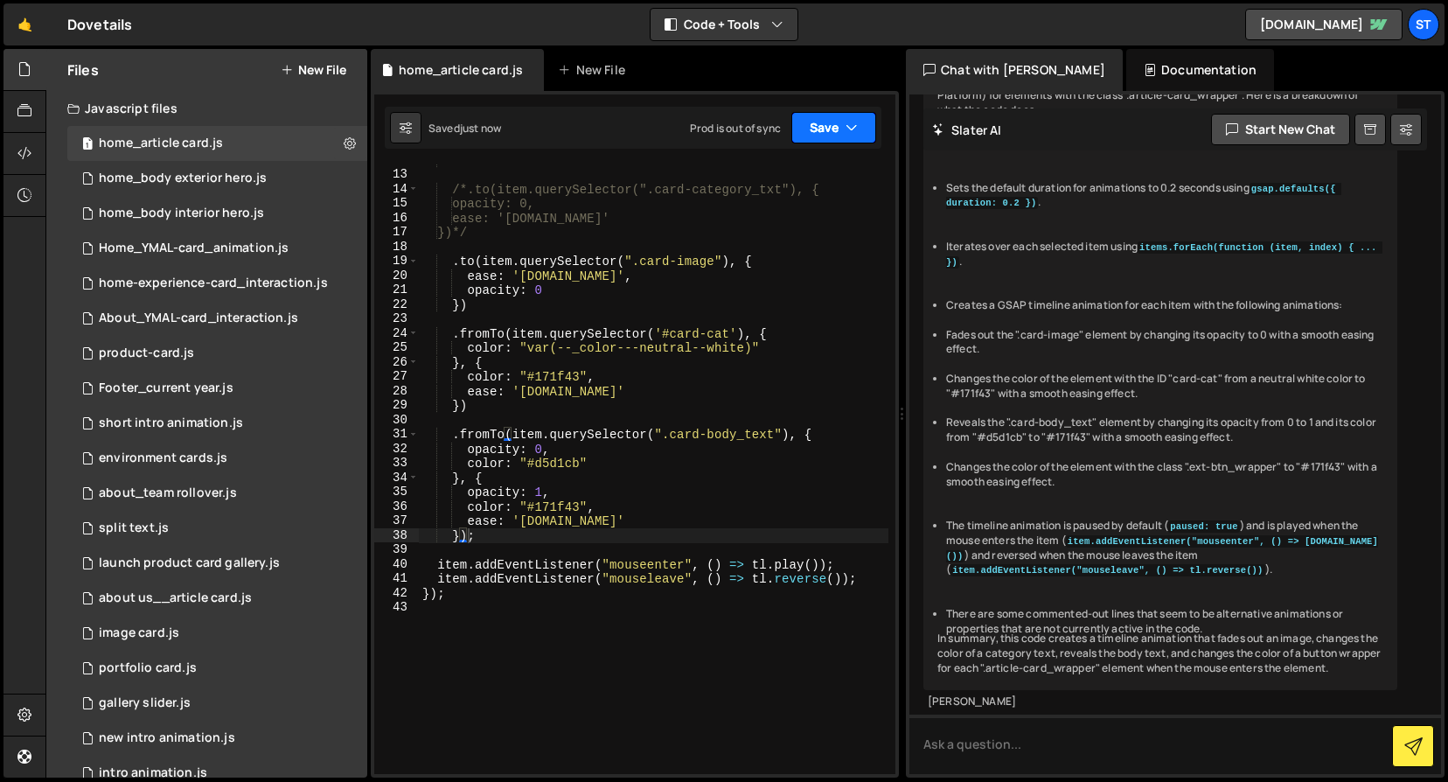
click at [821, 122] on button "Save" at bounding box center [834, 127] width 85 height 31
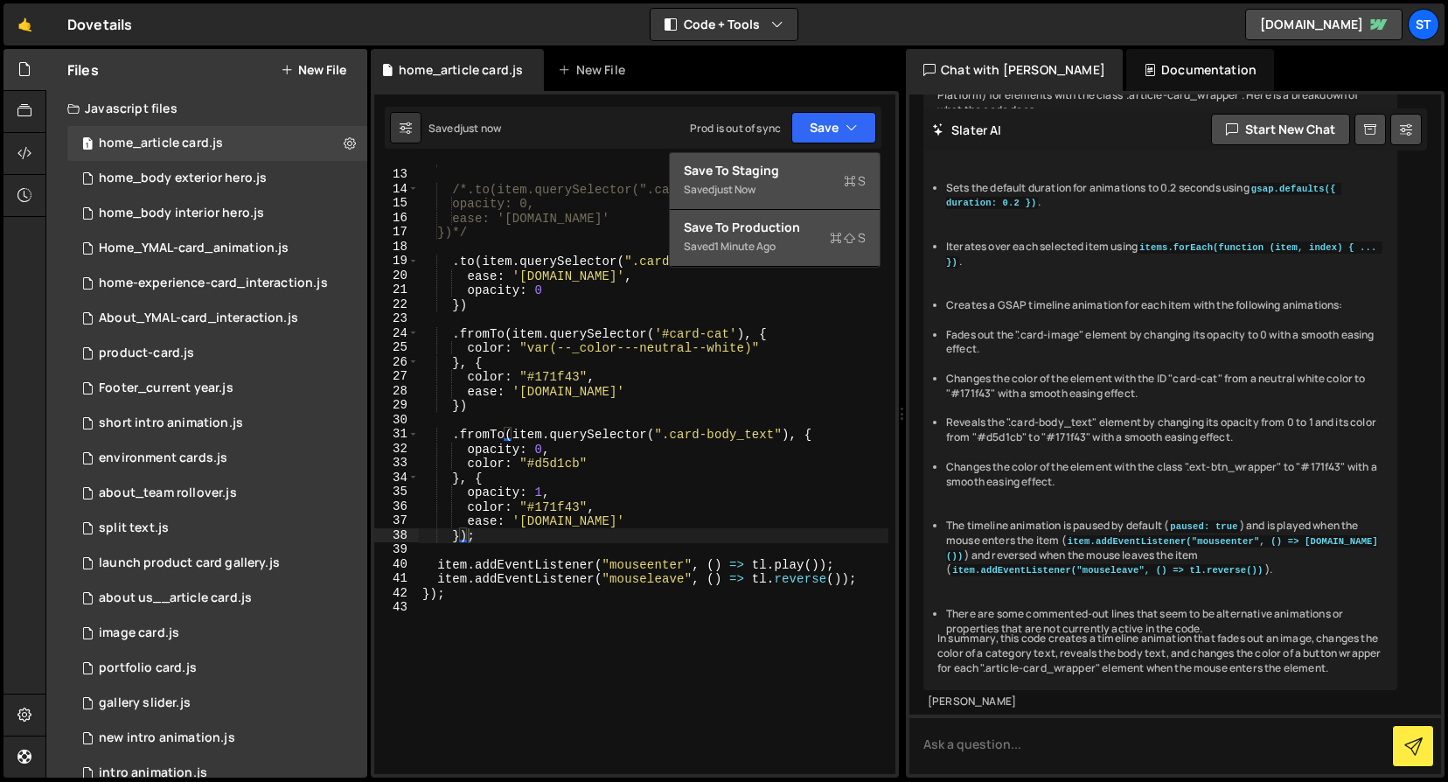
click at [741, 237] on div "Saved 1 minute ago" at bounding box center [775, 246] width 182 height 21
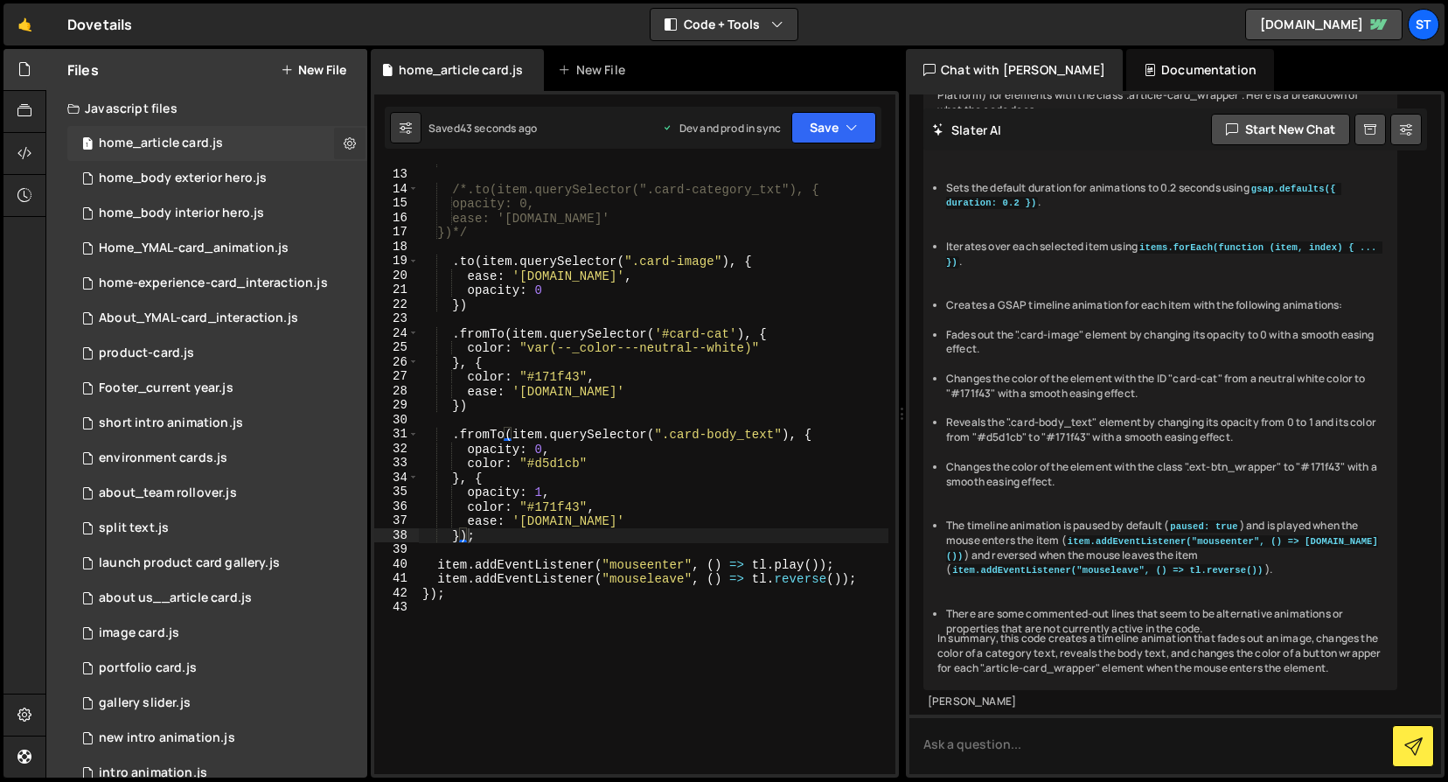
click at [349, 145] on button at bounding box center [349, 143] width 31 height 31
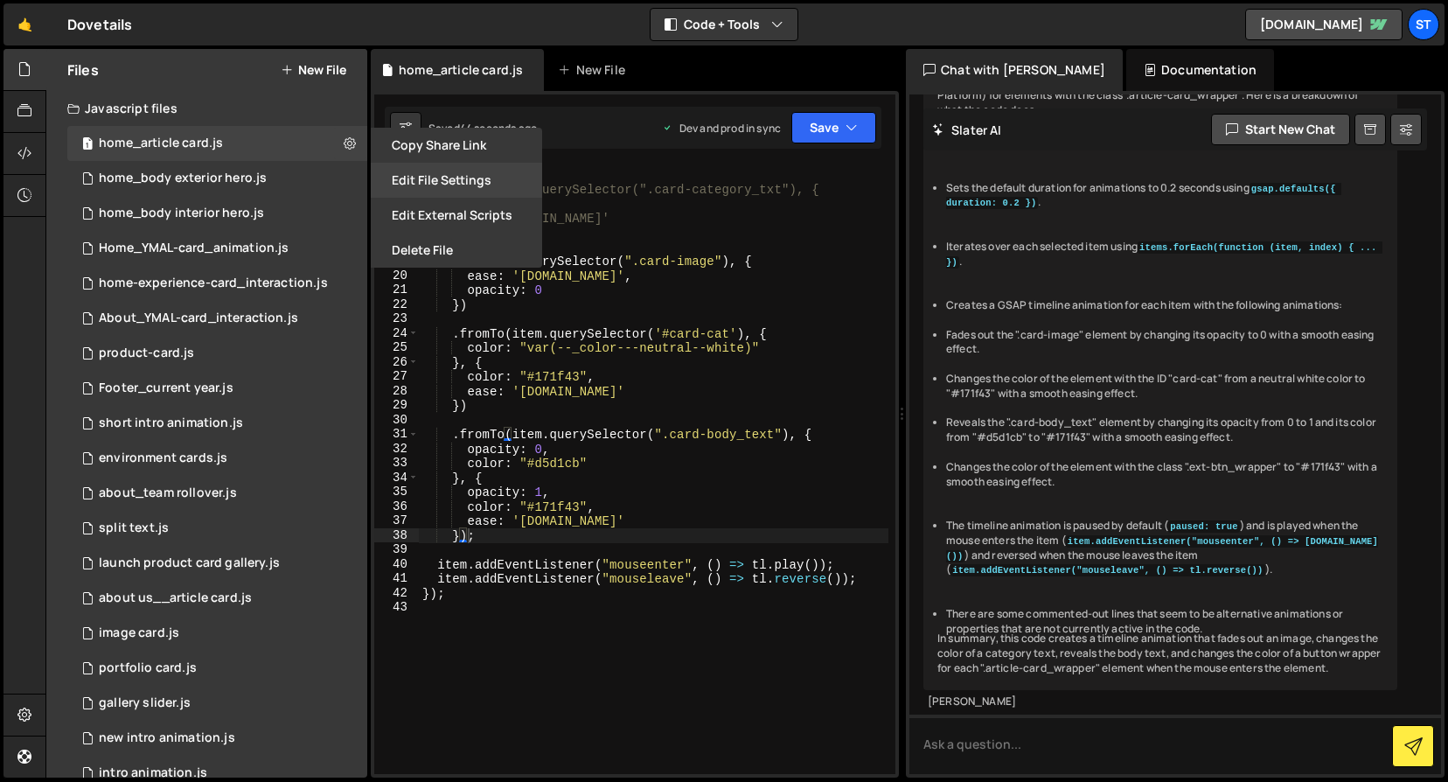
click at [446, 178] on button "Edit File Settings" at bounding box center [456, 180] width 171 height 35
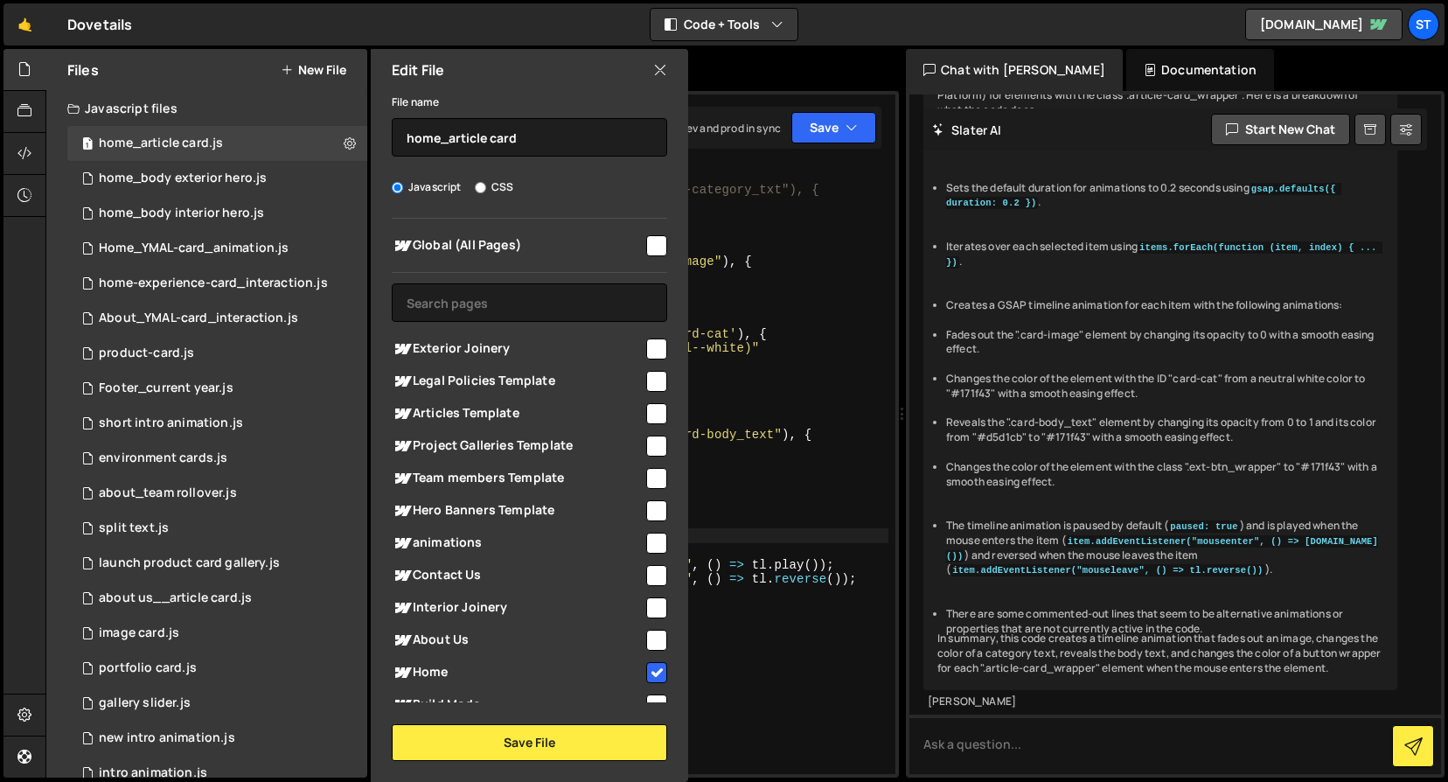
click at [649, 667] on input "checkbox" at bounding box center [656, 672] width 21 height 21
click at [524, 735] on button "Save File" at bounding box center [530, 742] width 276 height 37
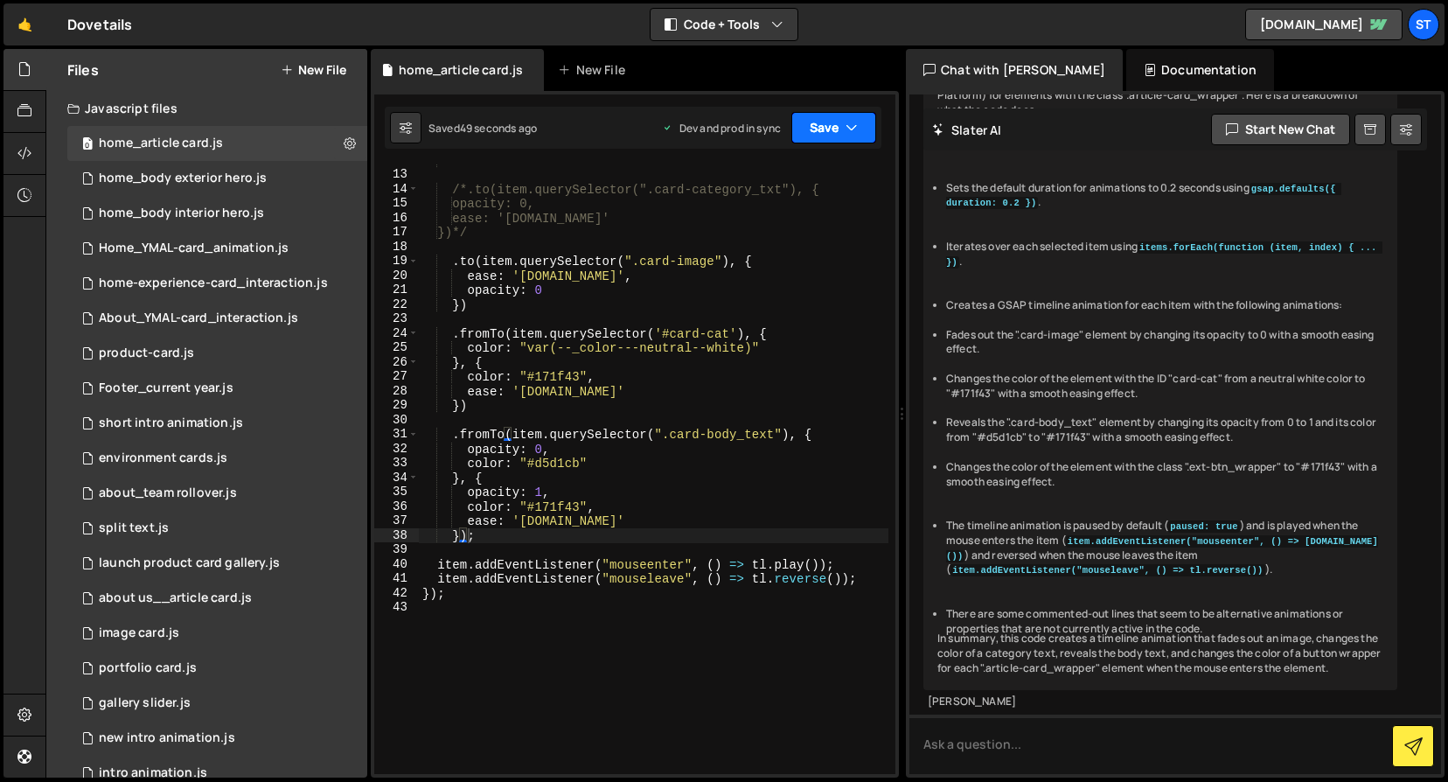
click at [865, 124] on button "Save" at bounding box center [834, 127] width 85 height 31
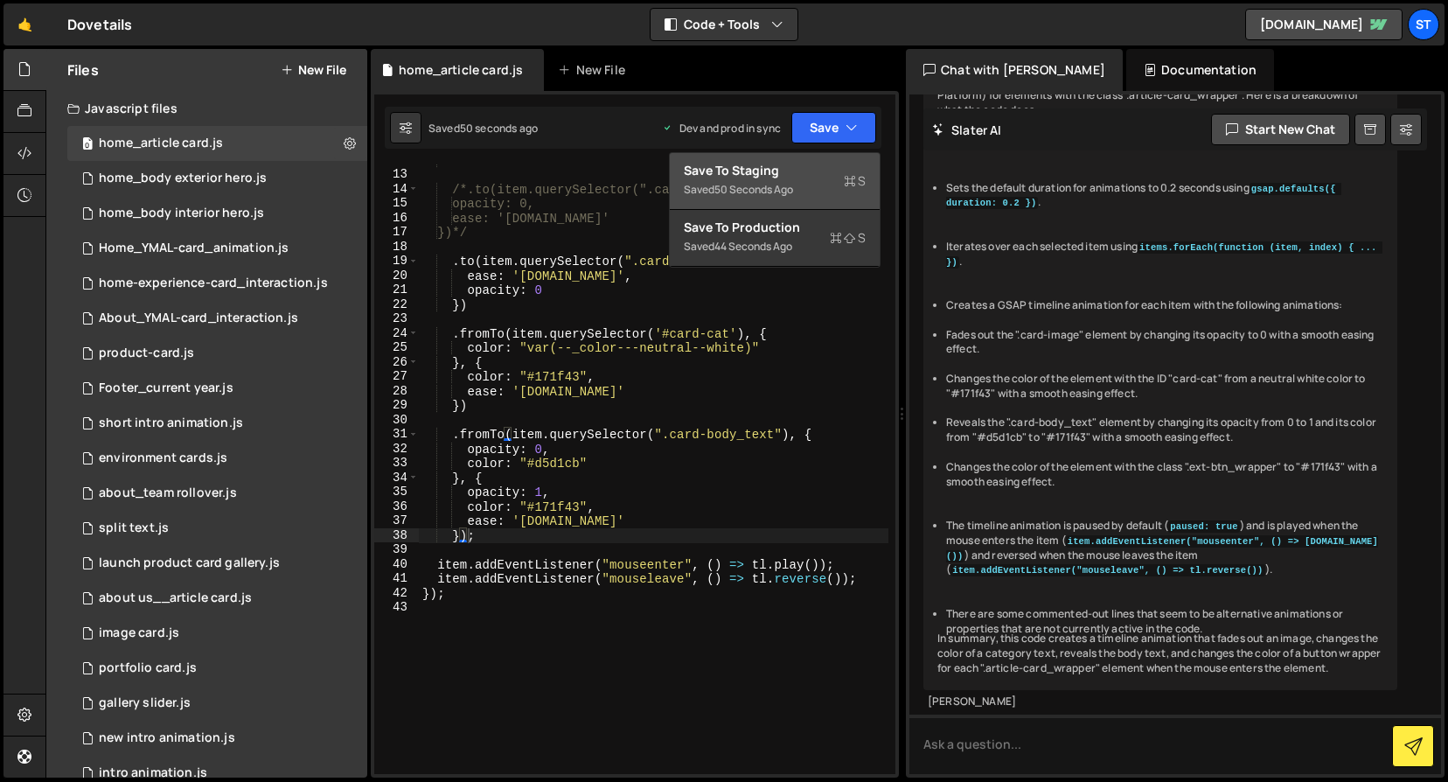
click at [751, 171] on div "Save to Staging S" at bounding box center [775, 170] width 182 height 17
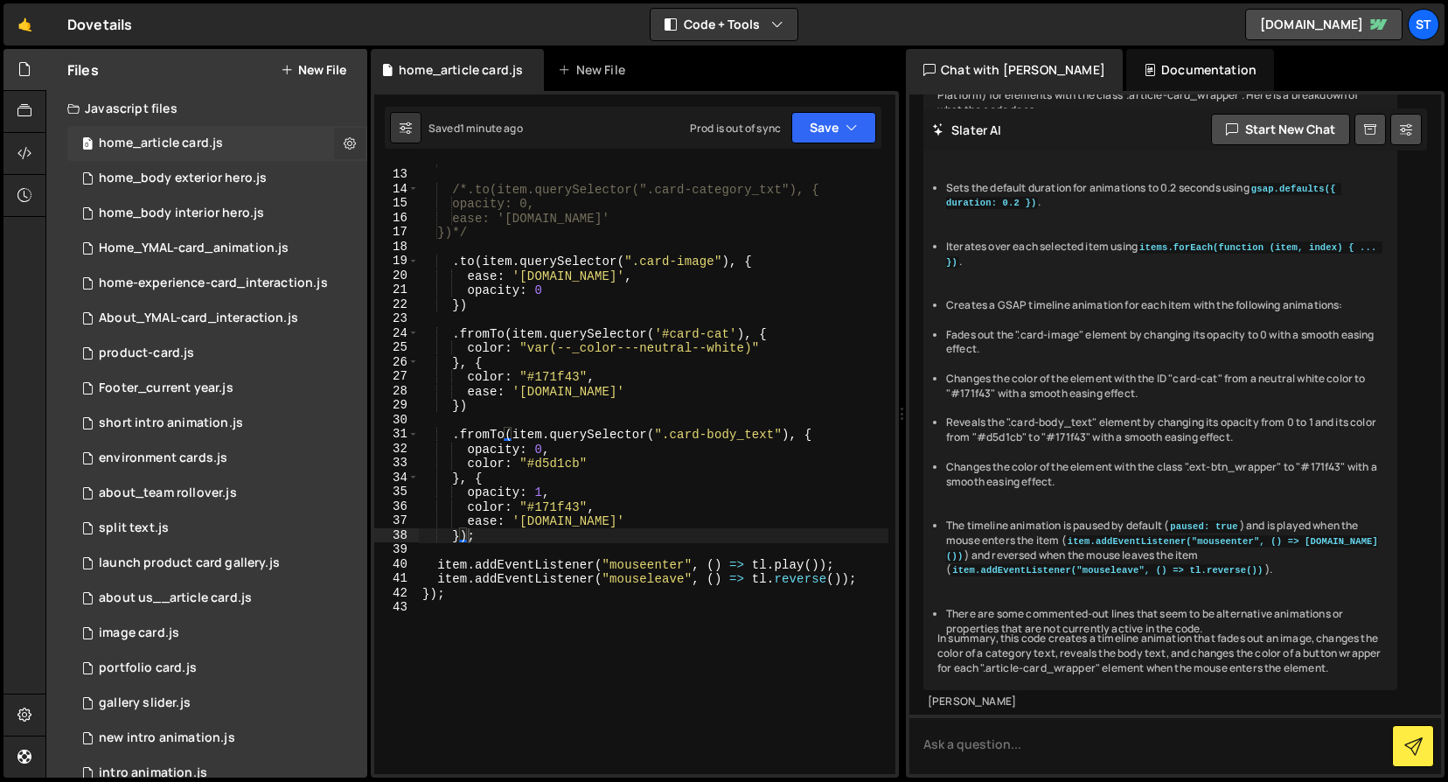
click at [344, 145] on icon at bounding box center [350, 143] width 12 height 17
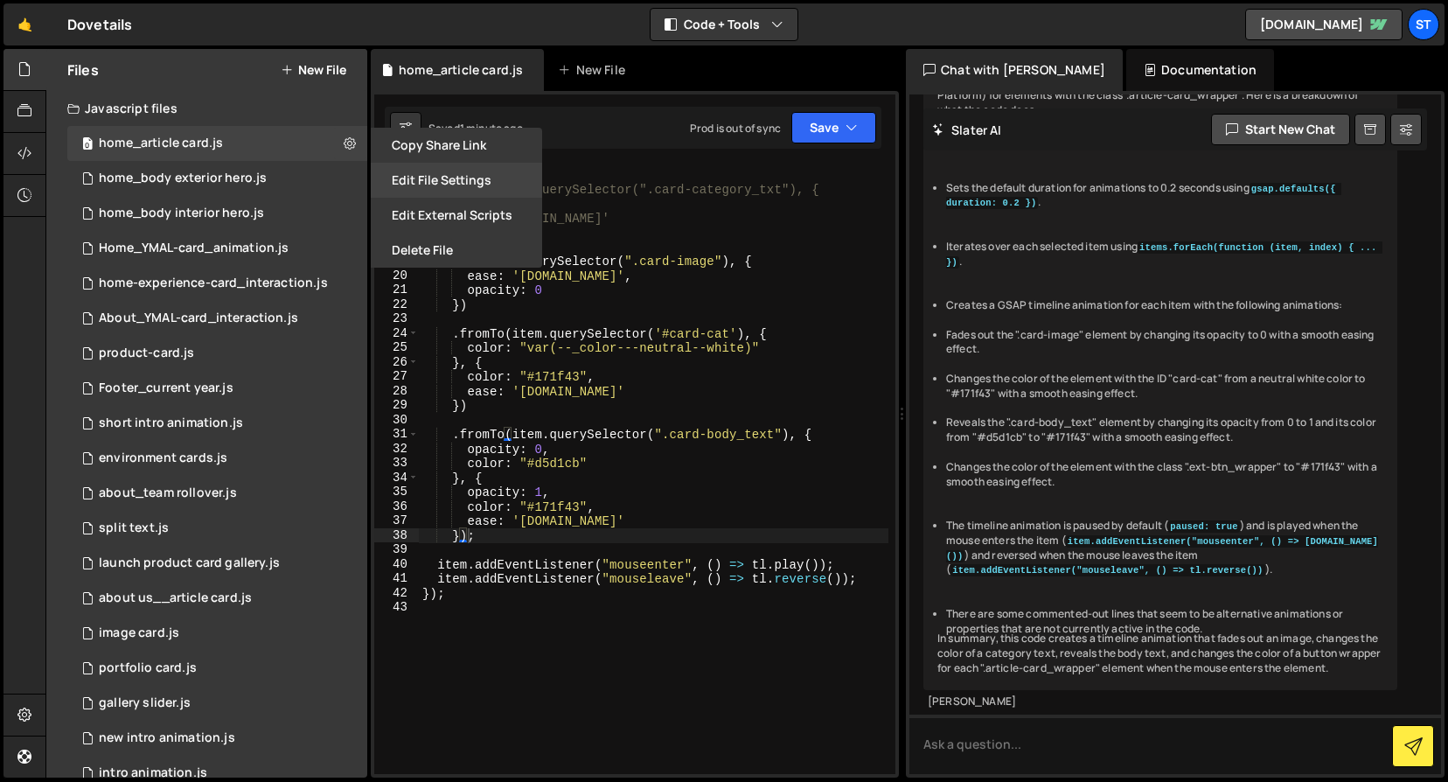
click at [427, 178] on button "Edit File Settings" at bounding box center [456, 180] width 171 height 35
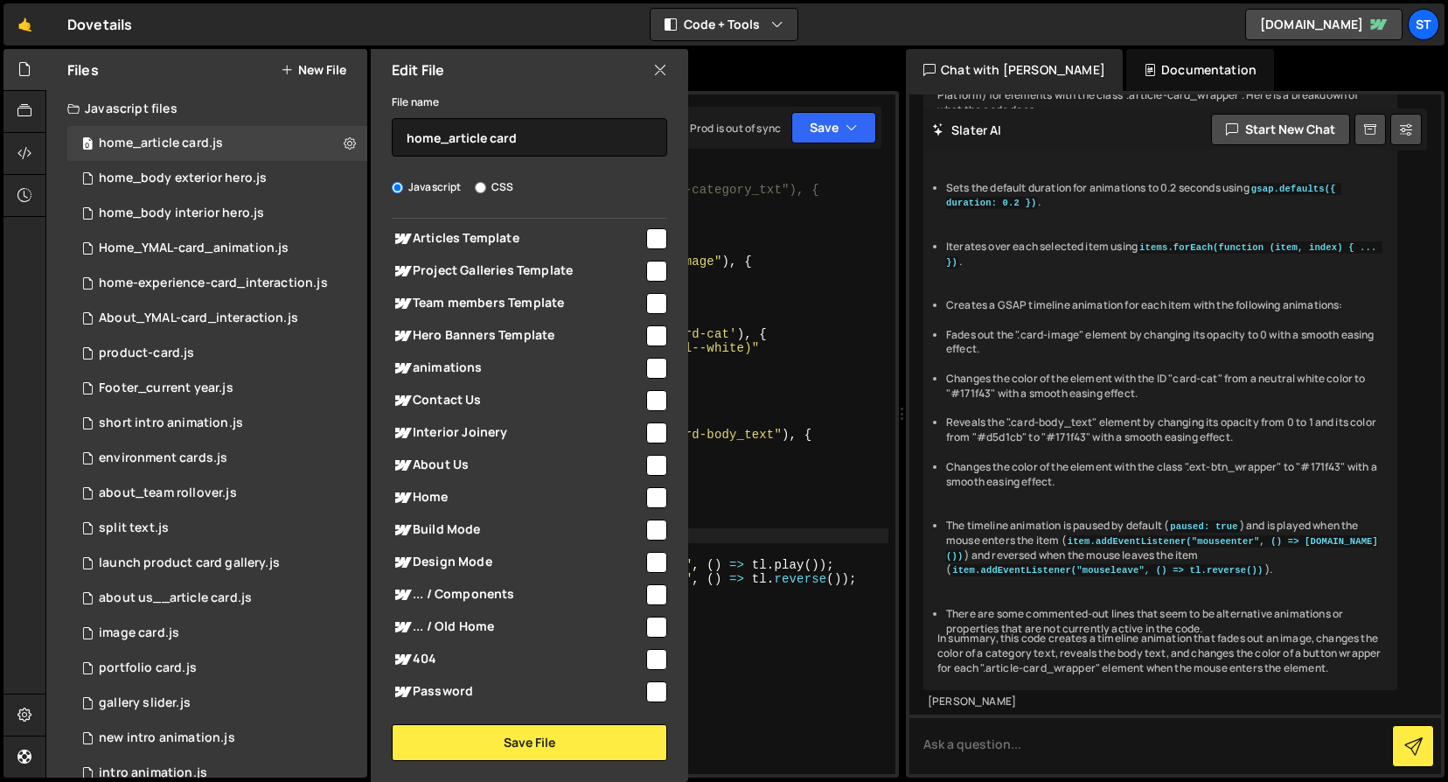
scroll to position [188, 0]
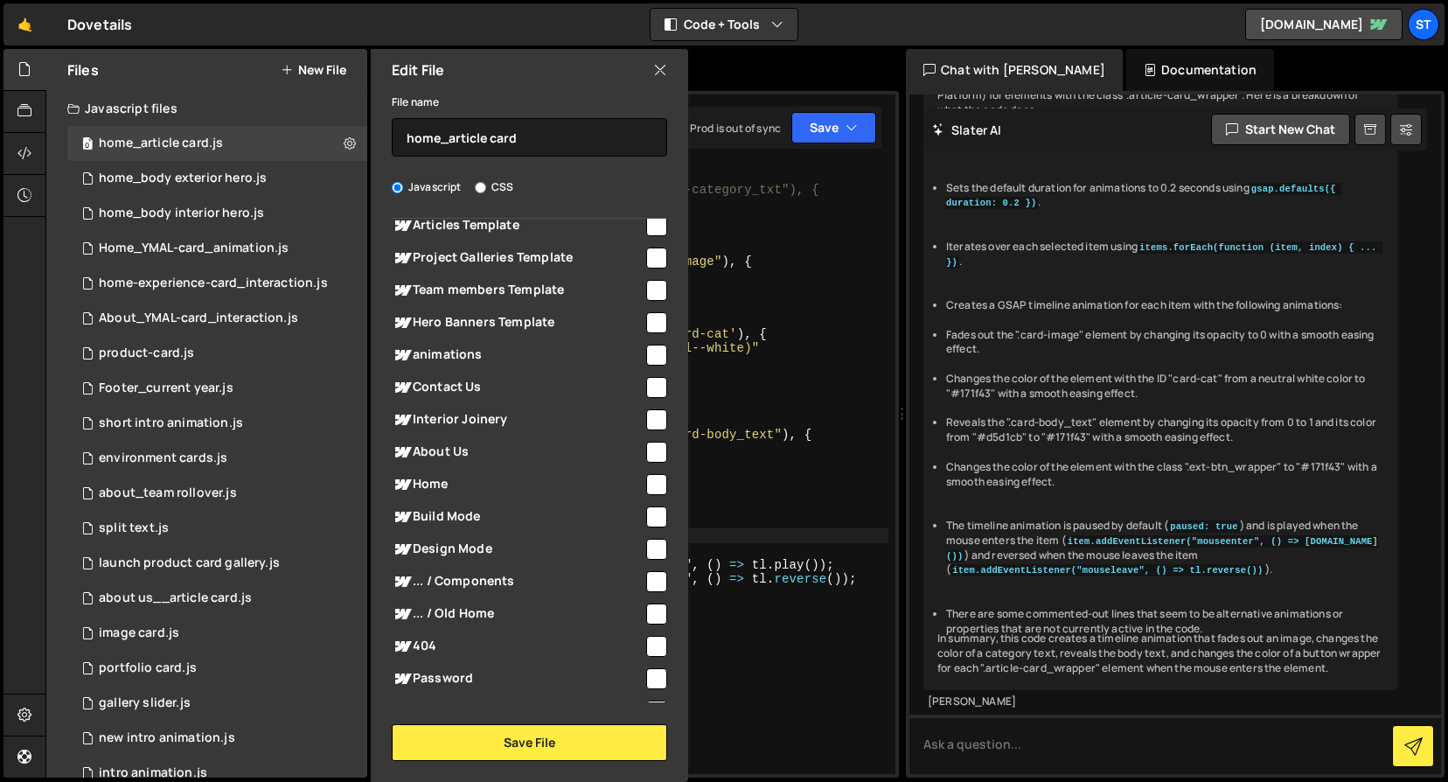
click at [727, 67] on div "home_article card.js New File" at bounding box center [635, 70] width 528 height 42
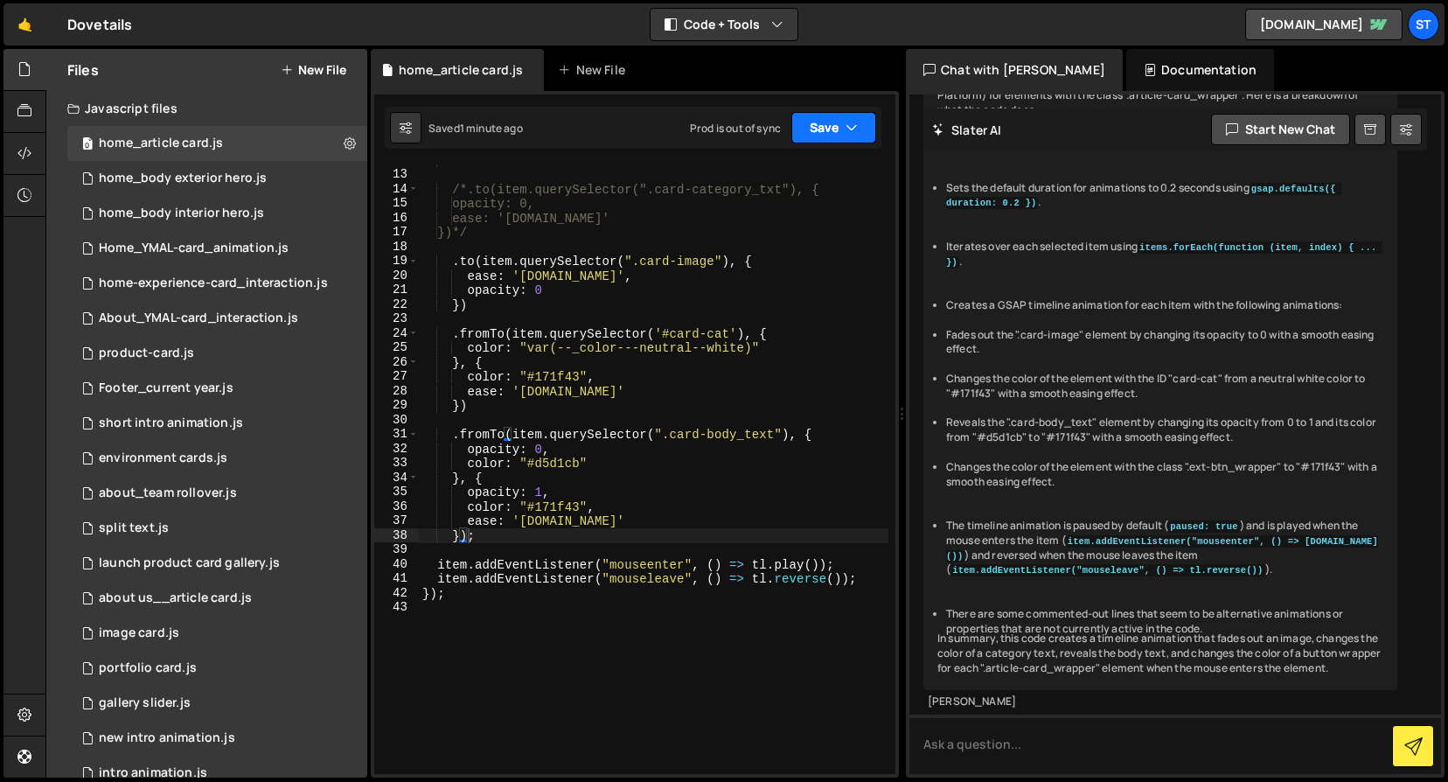
click at [820, 136] on button "Save" at bounding box center [834, 127] width 85 height 31
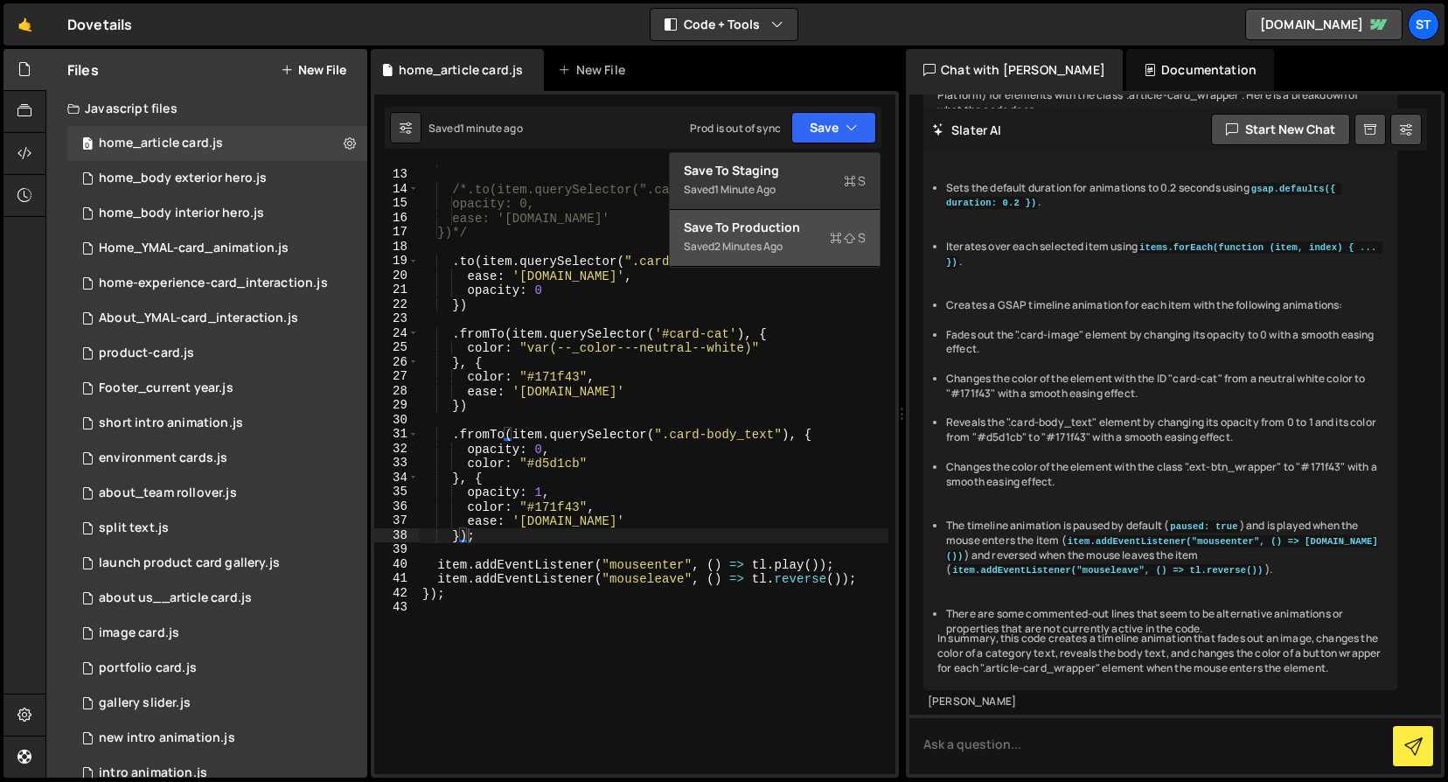
click at [773, 225] on div "Save to Production S" at bounding box center [775, 227] width 182 height 17
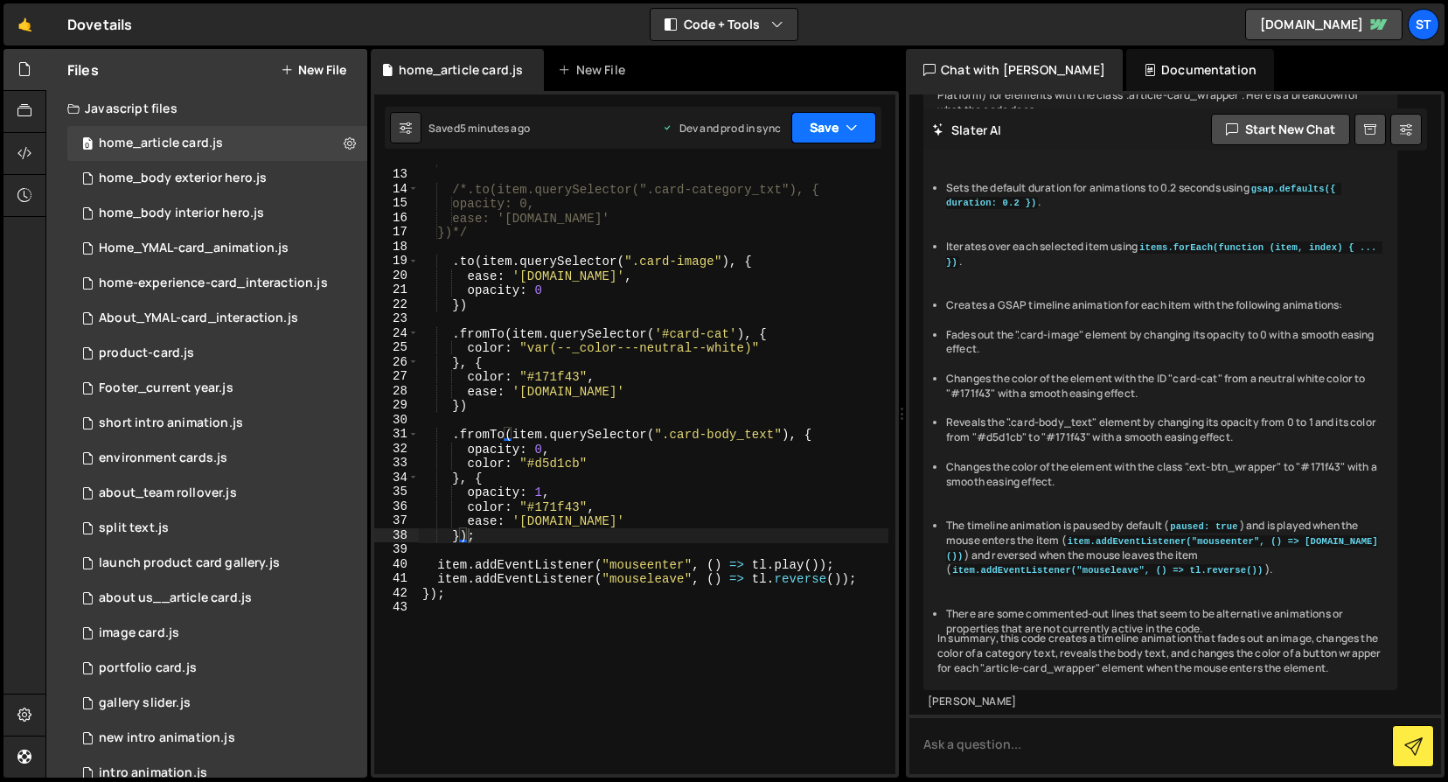
click at [839, 130] on button "Save" at bounding box center [834, 127] width 85 height 31
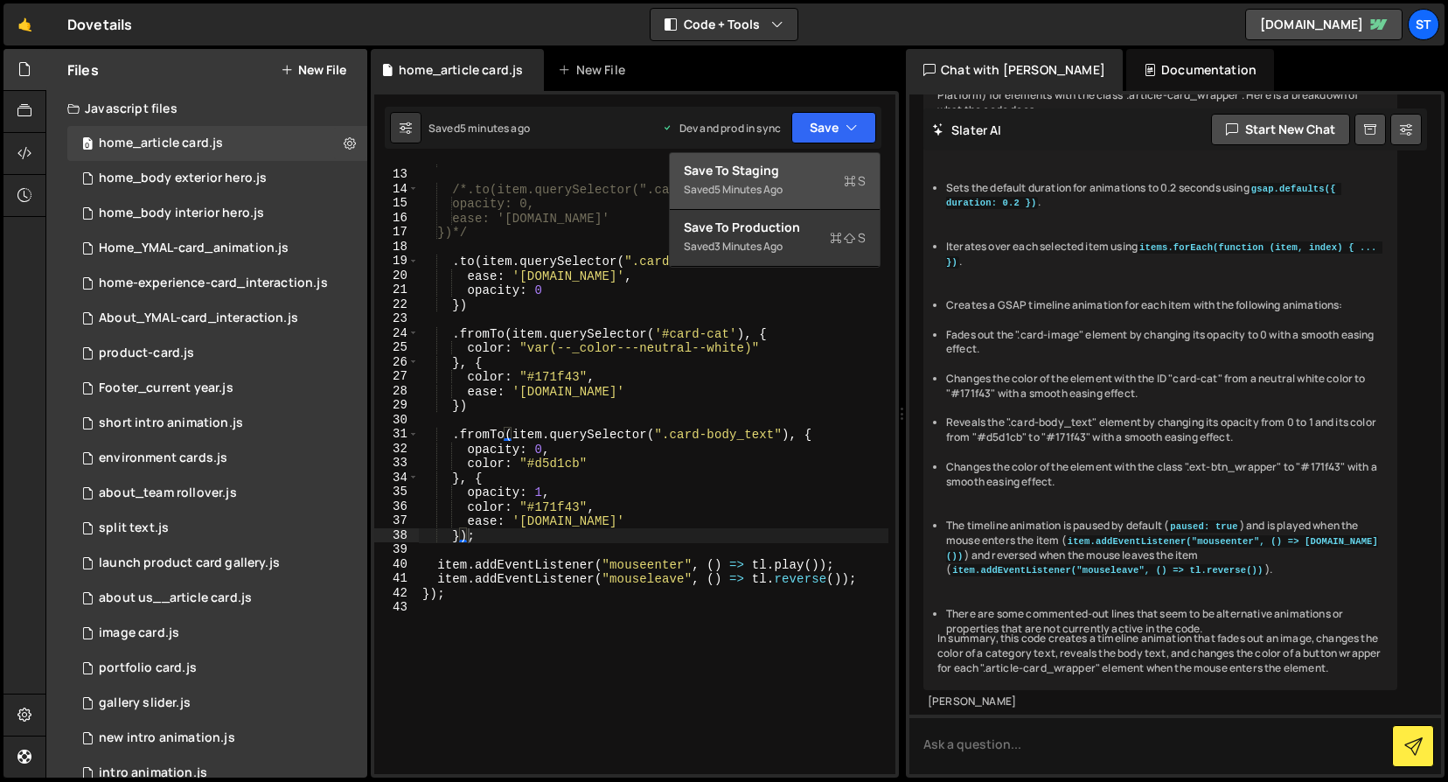
click at [764, 178] on div "Save to Staging S" at bounding box center [775, 170] width 182 height 17
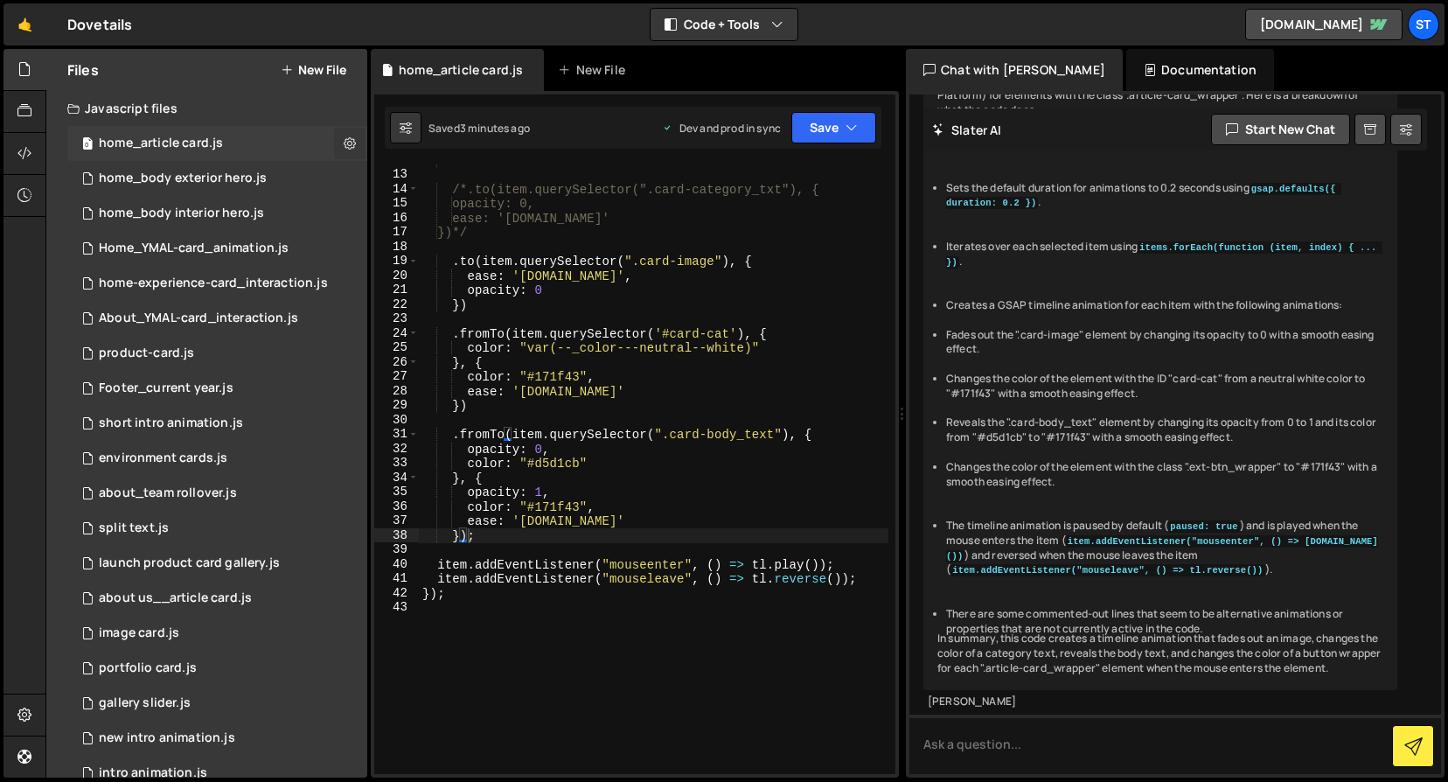
click at [344, 144] on icon at bounding box center [350, 143] width 12 height 17
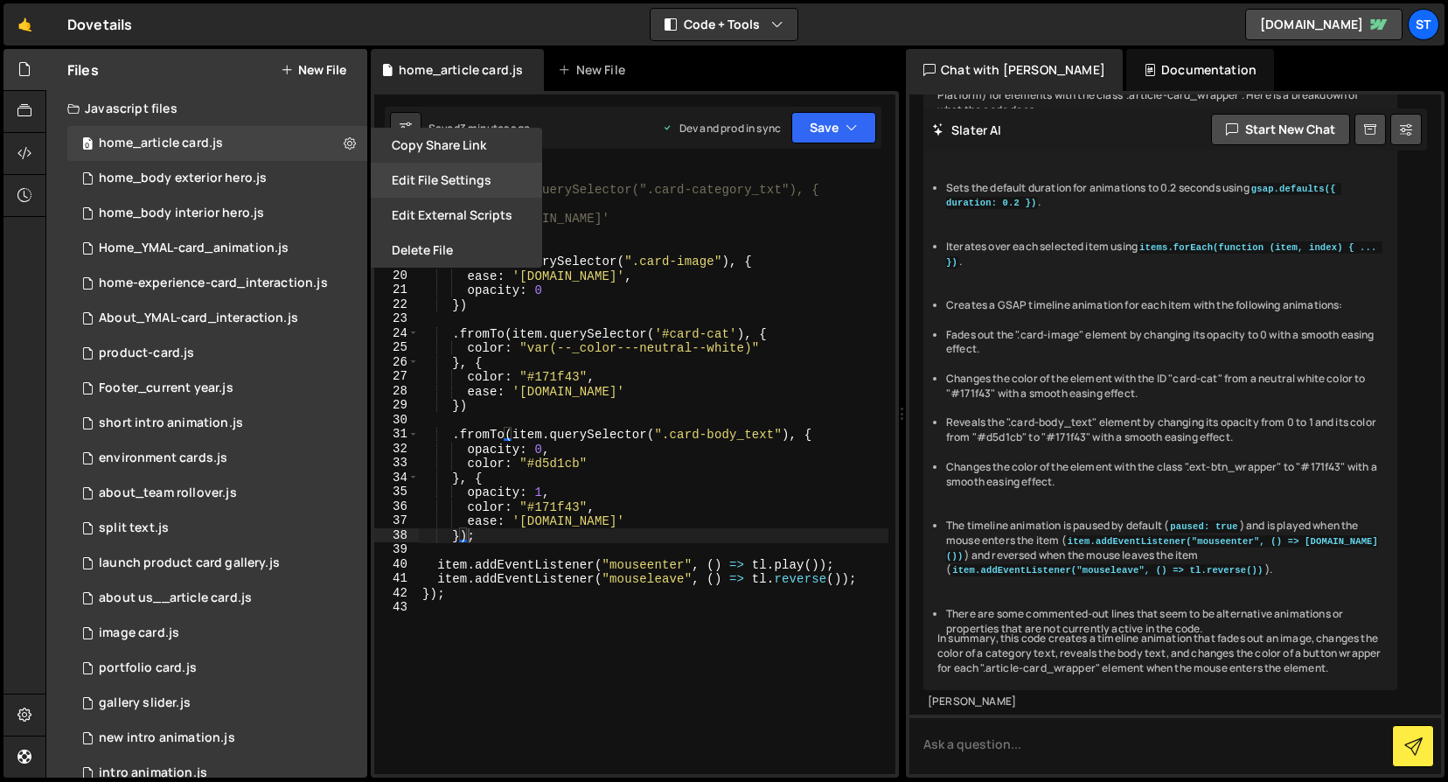
click at [484, 185] on button "Edit File Settings" at bounding box center [456, 180] width 171 height 35
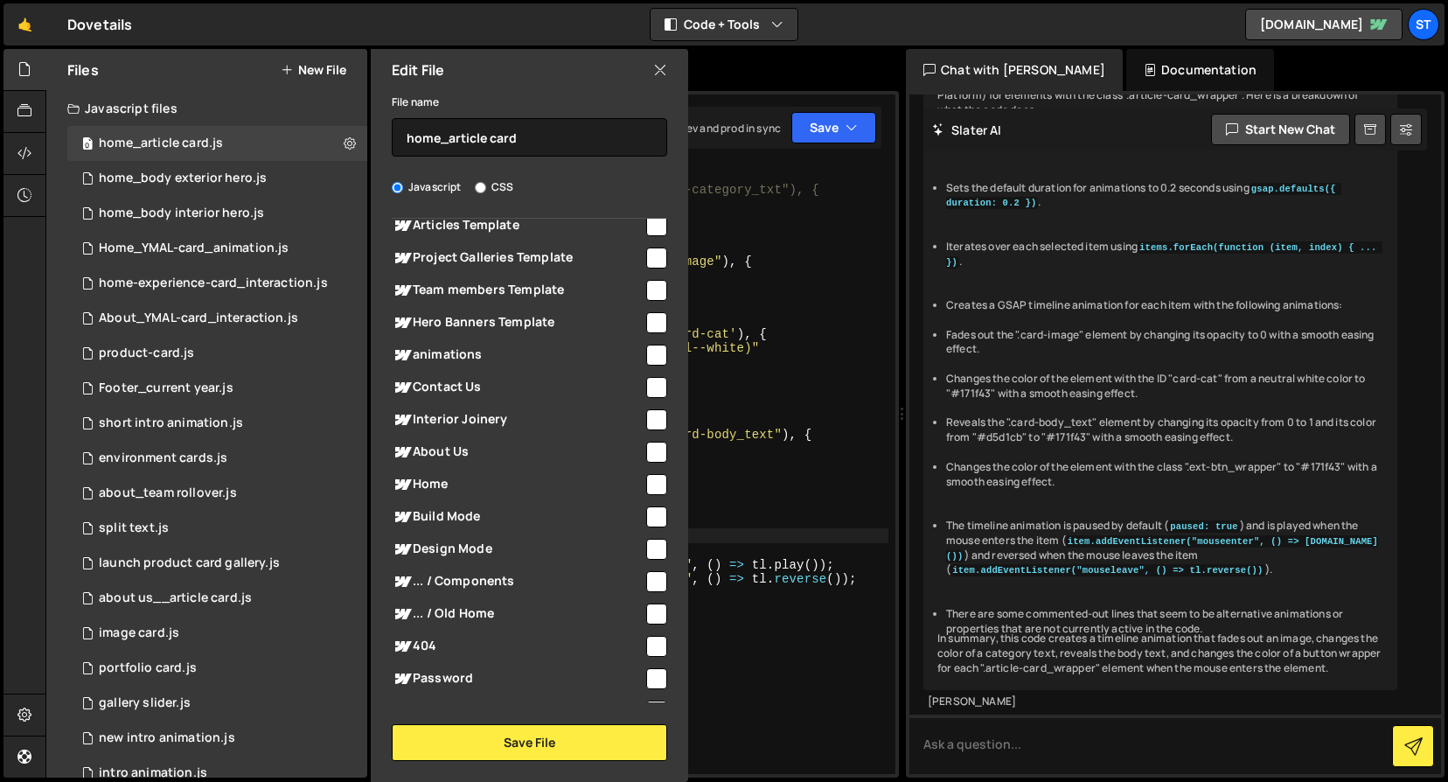
click at [646, 478] on input "checkbox" at bounding box center [656, 484] width 21 height 21
checkbox input "true"
click at [519, 743] on button "Save File" at bounding box center [530, 742] width 276 height 37
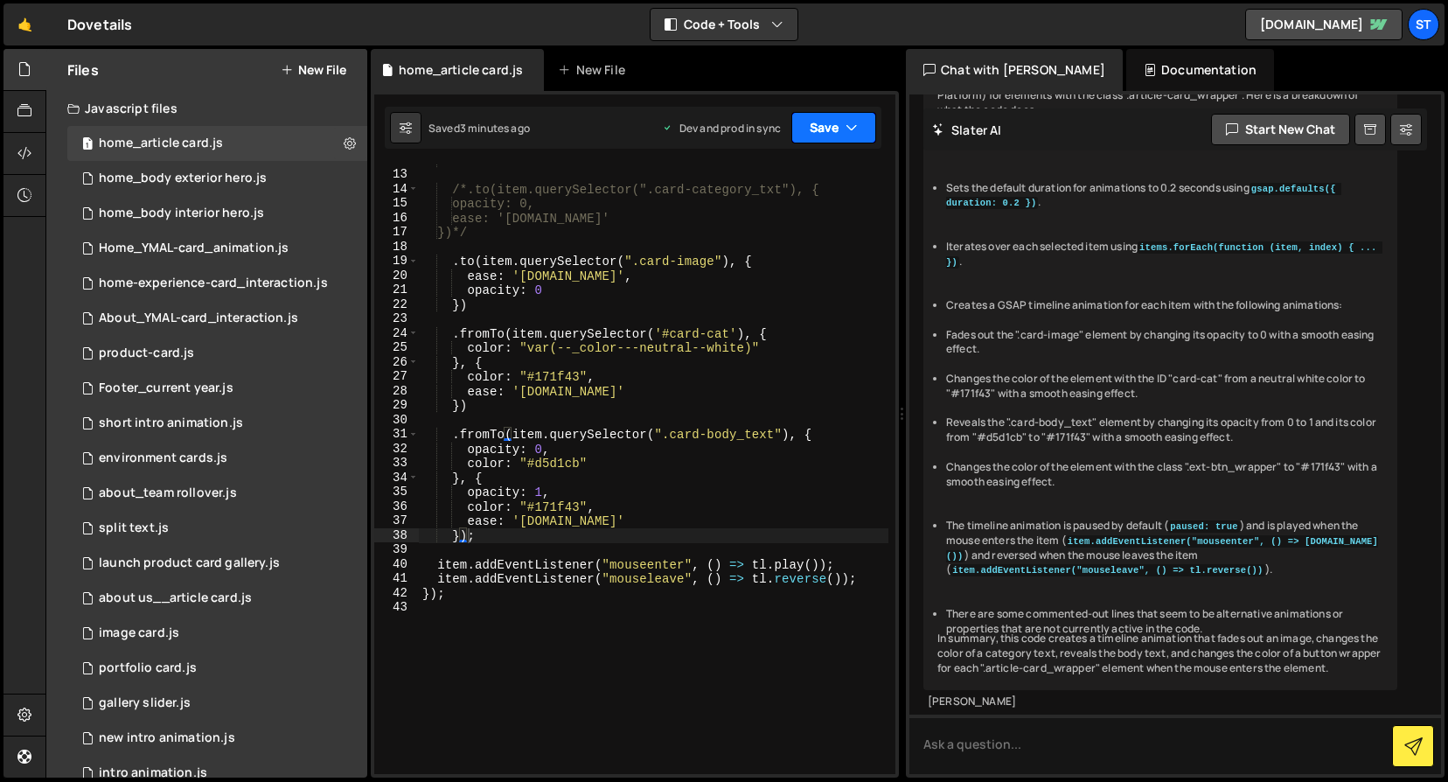
click at [855, 117] on button "Save" at bounding box center [834, 127] width 85 height 31
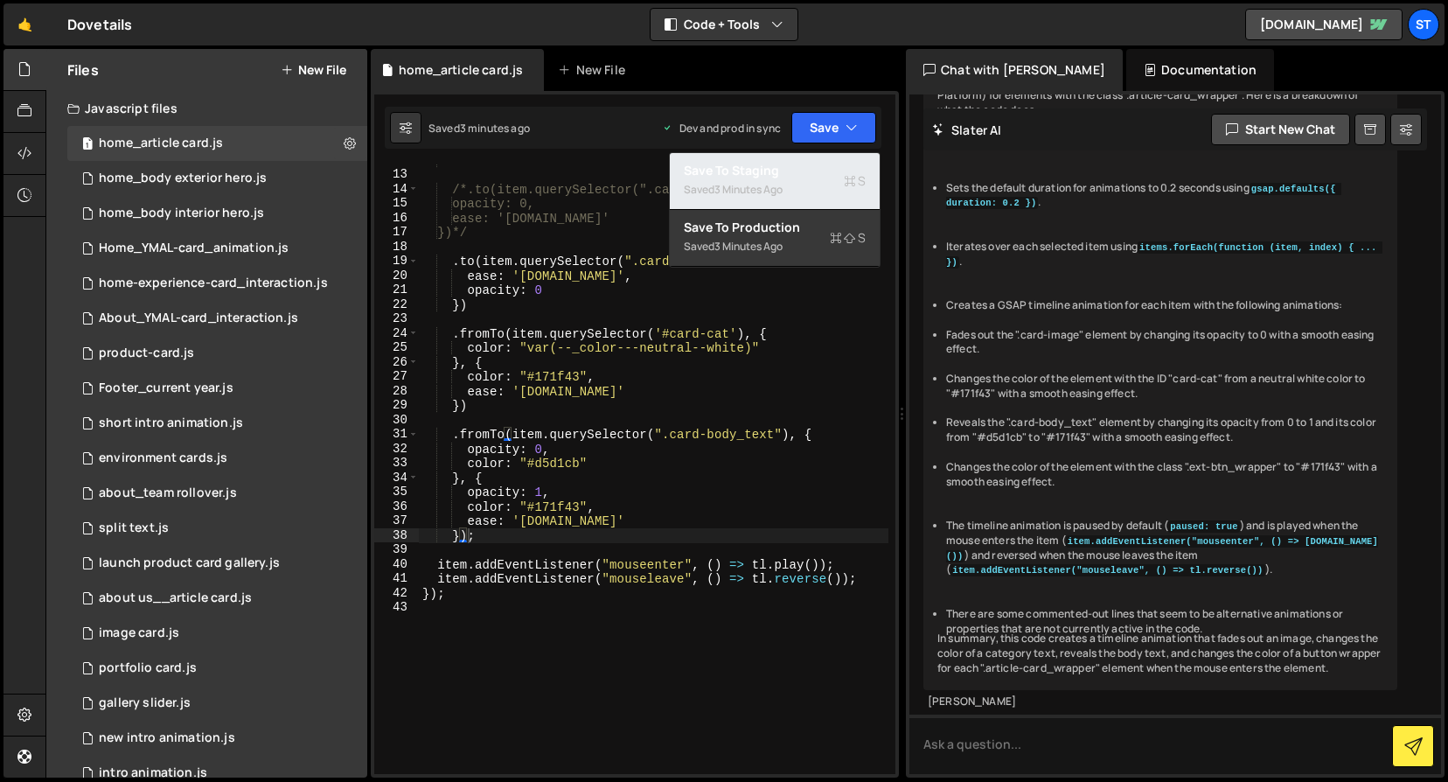
click at [762, 179] on div "Saved 3 minutes ago" at bounding box center [775, 189] width 182 height 21
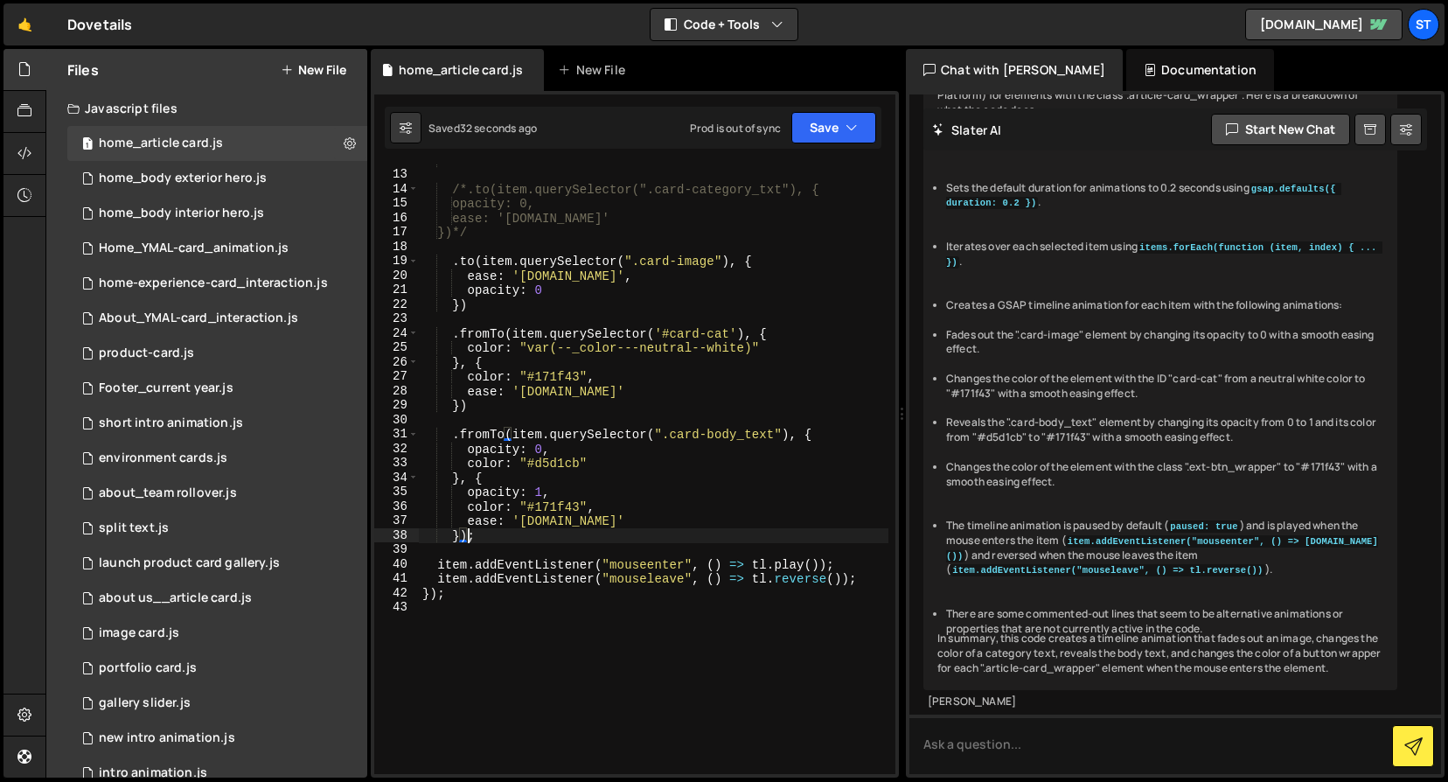
click at [465, 536] on div "*/ /*.to(item.querySelector(".card-category_txt"), { opacity: 0, ease: '[DOMAIN…" at bounding box center [654, 472] width 470 height 639
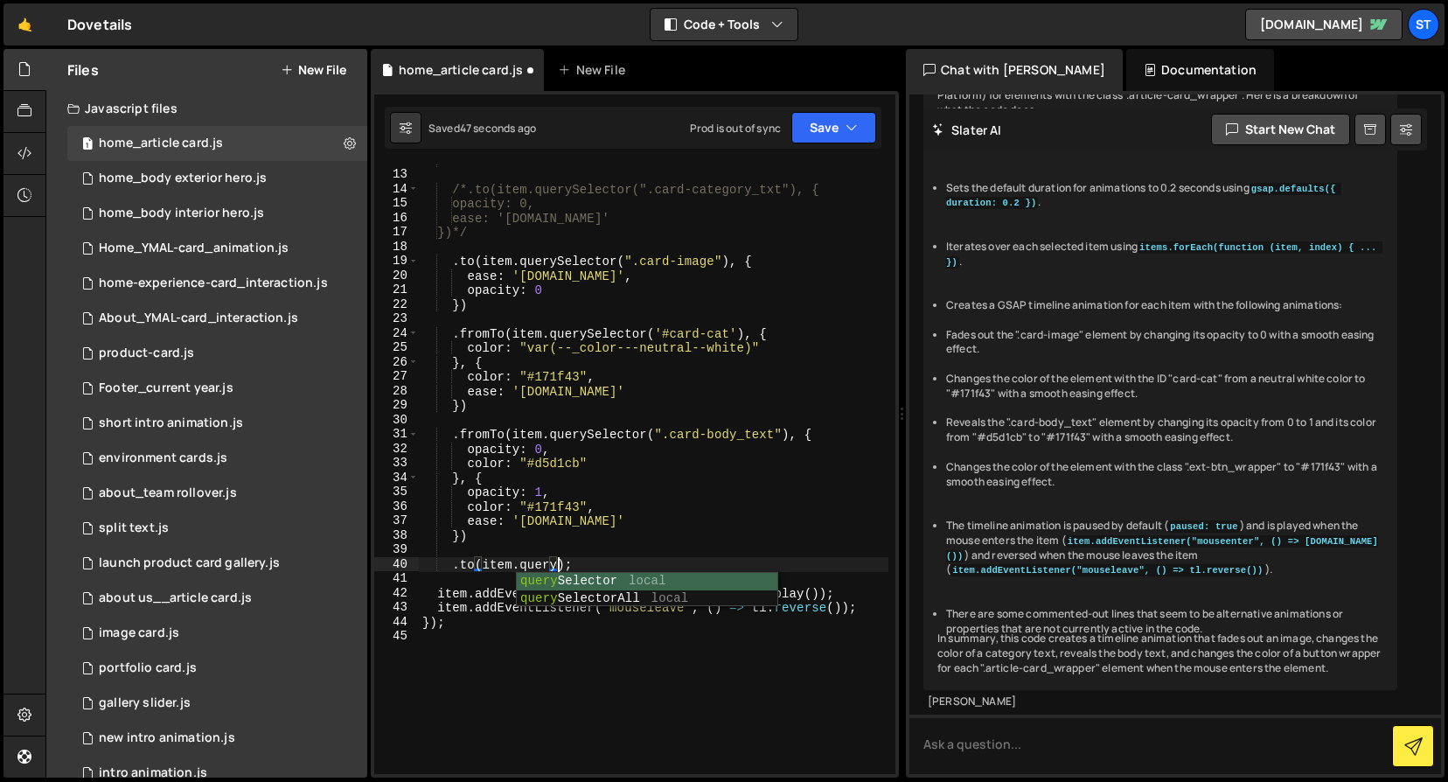
scroll to position [0, 9]
click at [597, 576] on div "query Selector local query SelectorAll local" at bounding box center [647, 607] width 261 height 68
paste textarea "ext-btn_wrapper")"
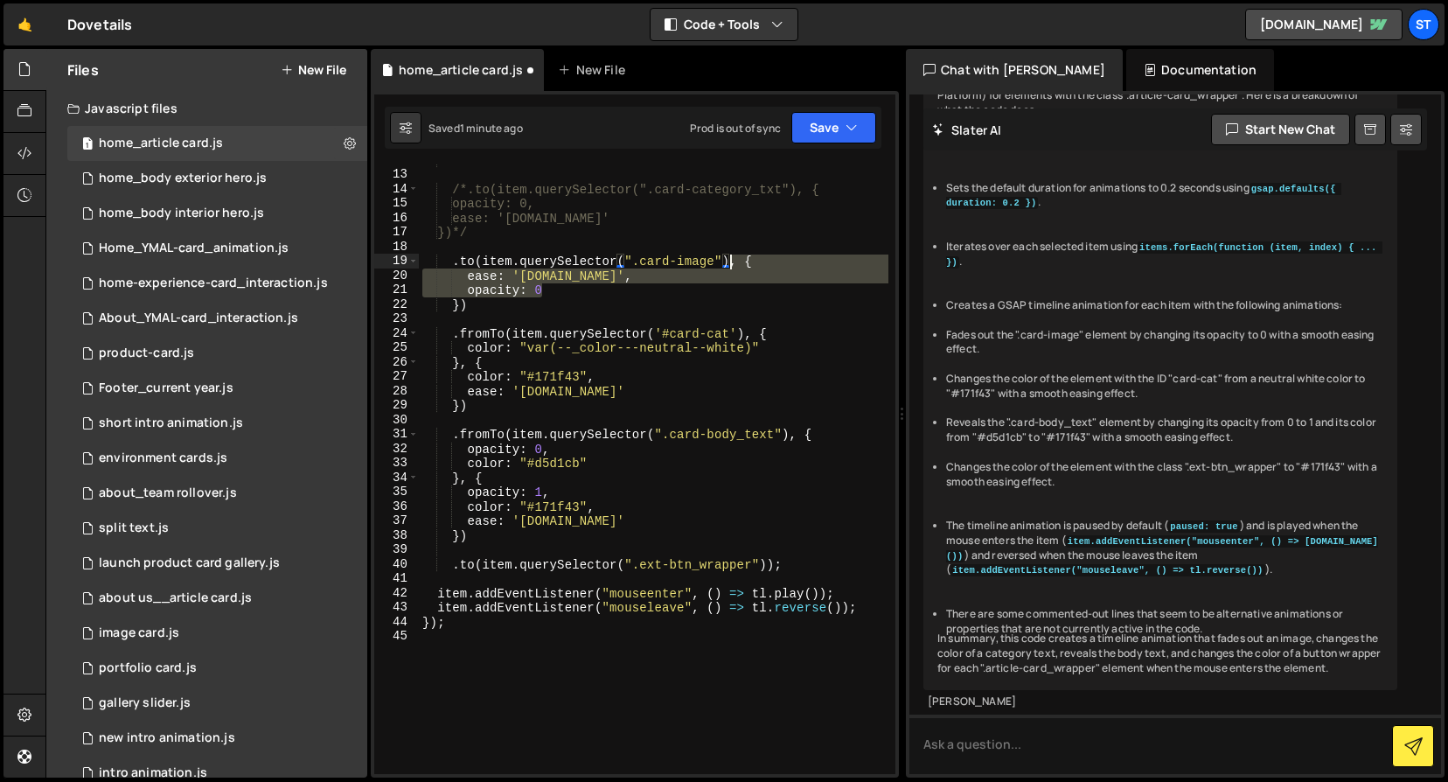
drag, startPoint x: 561, startPoint y: 290, endPoint x: 729, endPoint y: 262, distance: 171.1
click at [729, 262] on div "*/ /*.to(item.querySelector(".card-category_txt"), { opacity: 0, ease: '[DOMAIN…" at bounding box center [654, 472] width 470 height 639
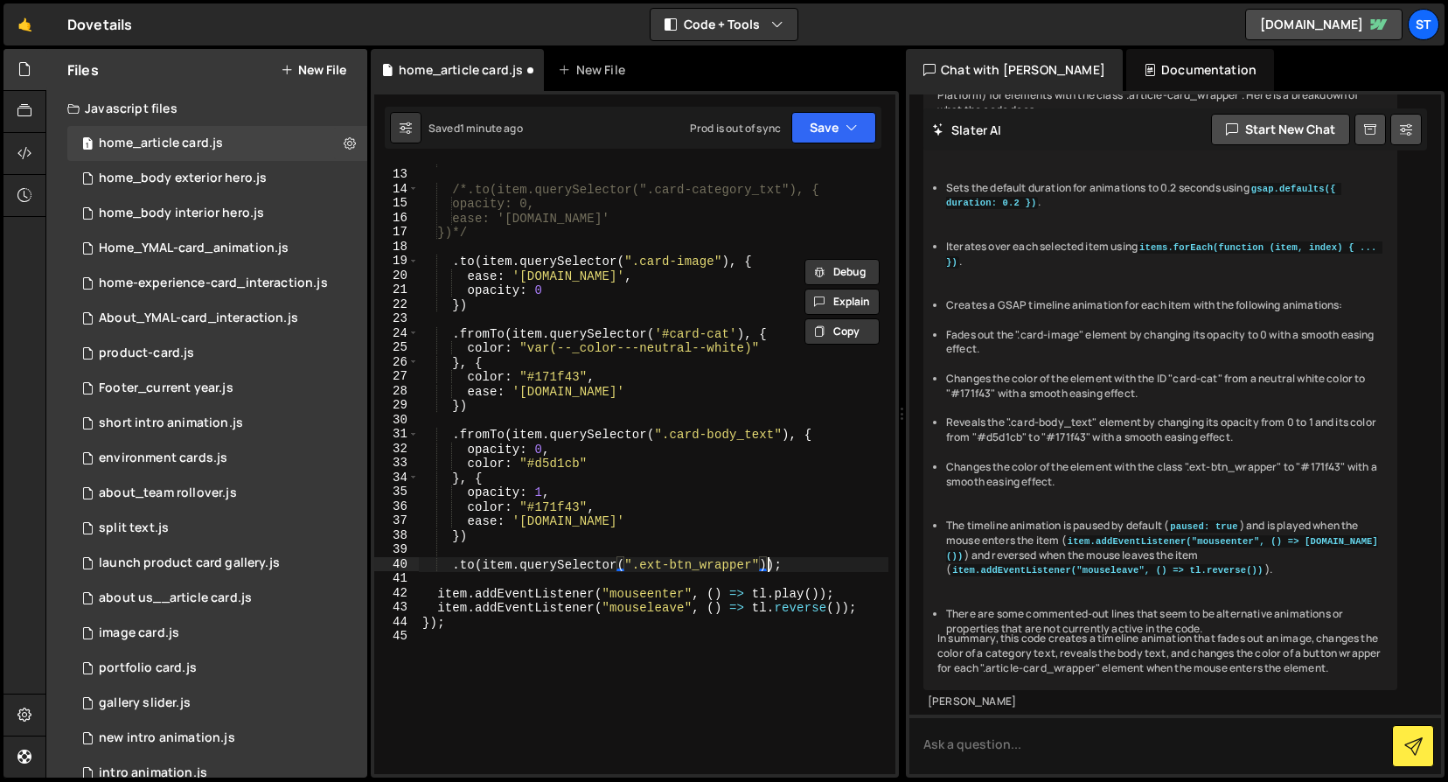
click at [770, 567] on div "*/ /*.to(item.querySelector(".card-category_txt"), { opacity: 0, ease: '[DOMAIN…" at bounding box center [654, 472] width 470 height 639
paste textarea "opacity: 0"
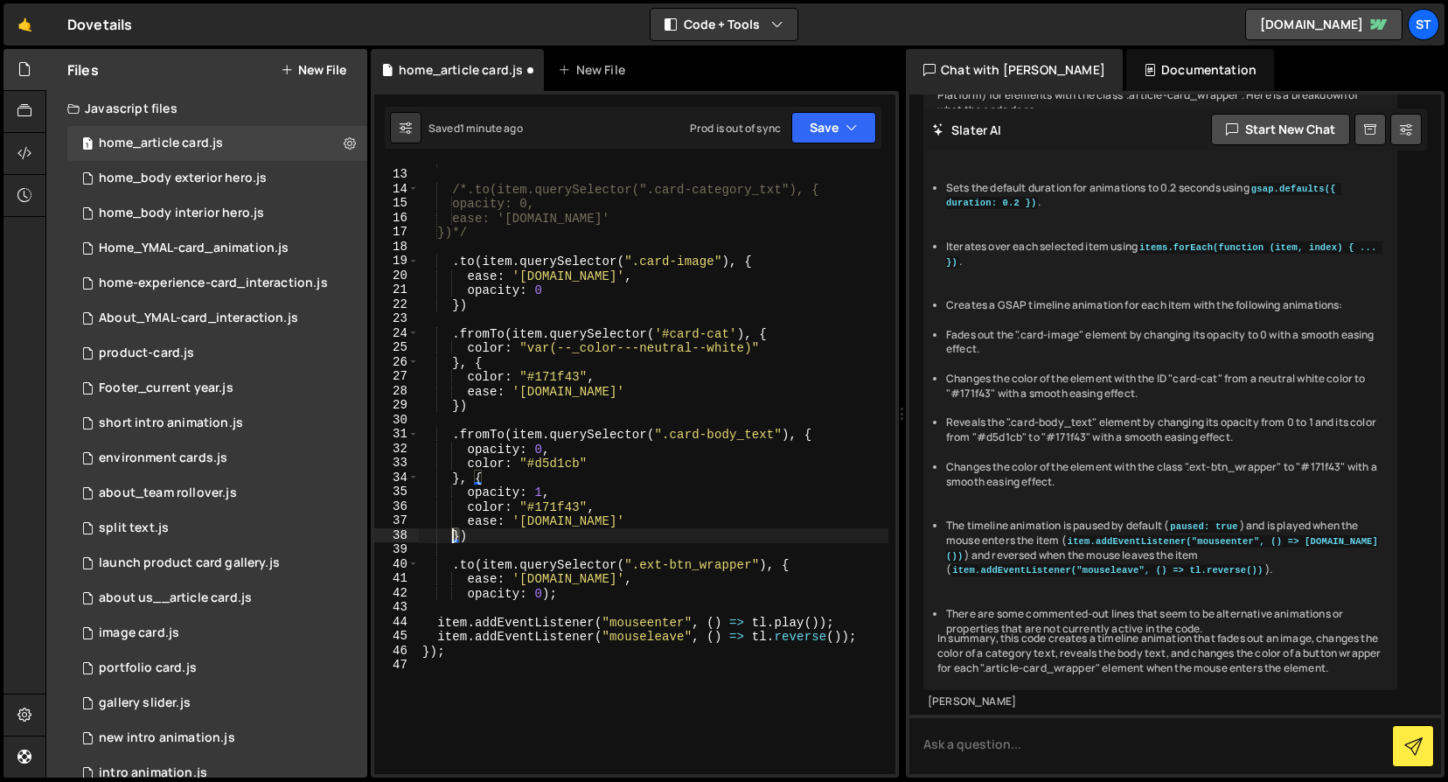
click at [456, 534] on div "*/ /*.to(item.querySelector(".card-category_txt"), { opacity: 0, ease: '[DOMAIN…" at bounding box center [654, 472] width 470 height 639
click at [543, 596] on div "*/ /*.to(item.querySelector(".card-category_txt"), { opacity: 0, ease: '[DOMAIN…" at bounding box center [654, 472] width 470 height 639
paste textarea "}"
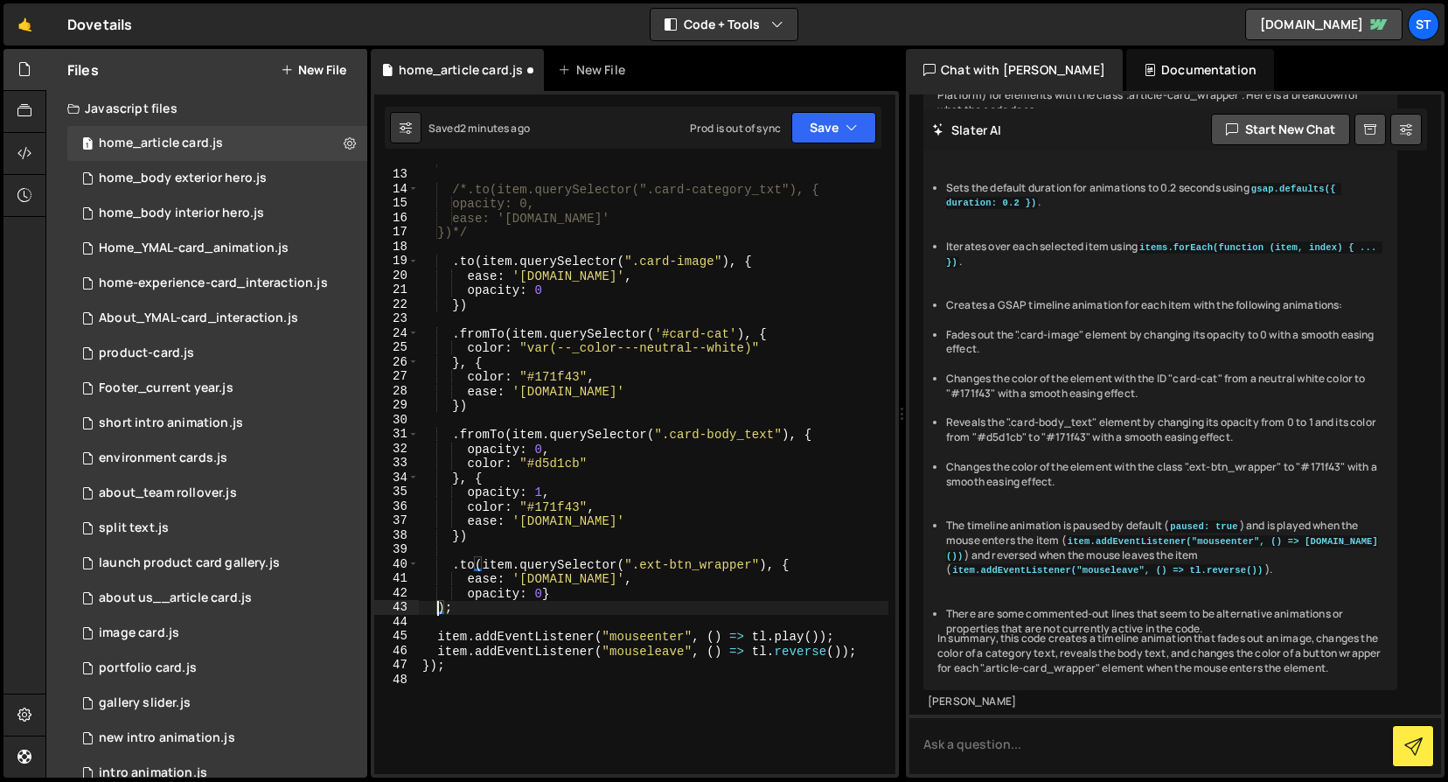
scroll to position [0, 0]
type textarea "opacity: 0});"
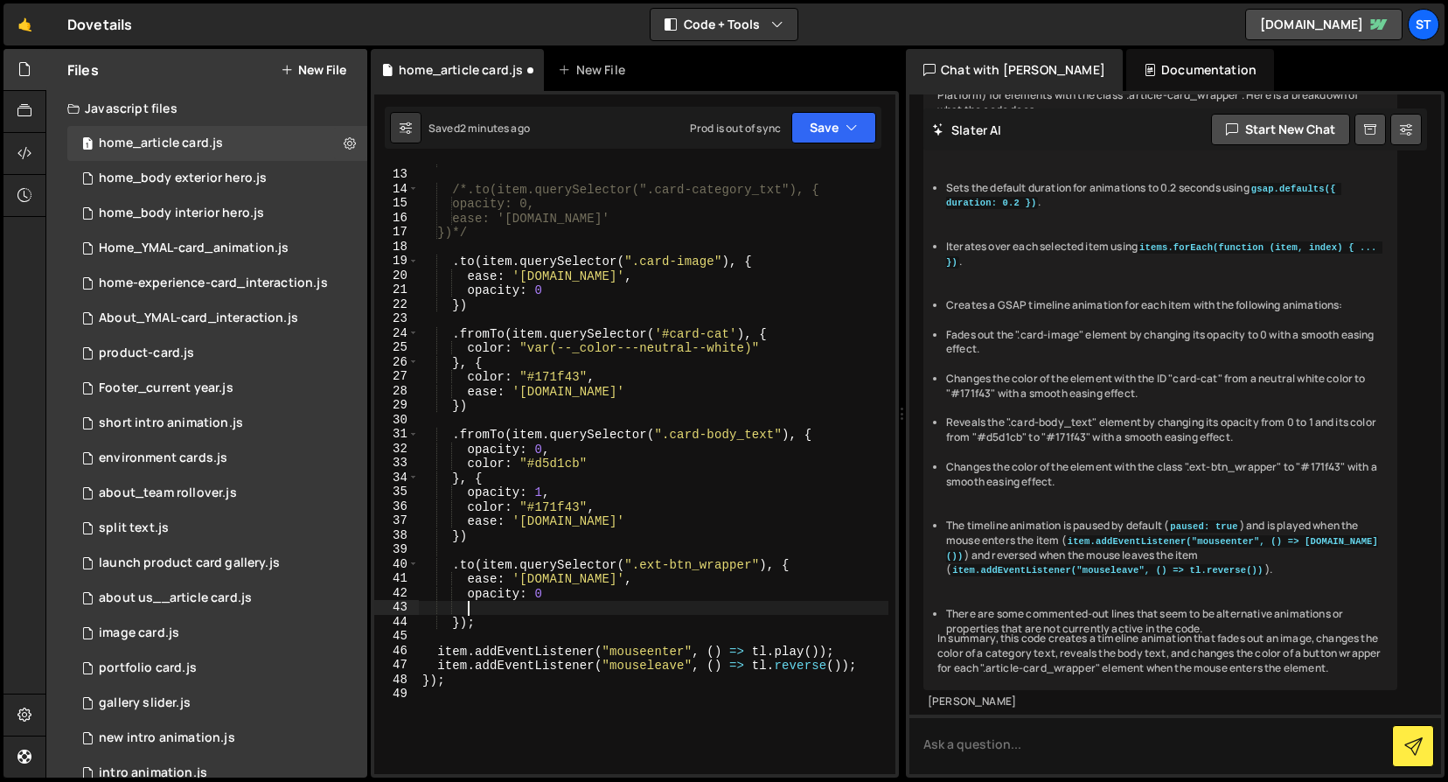
type textarea "});"
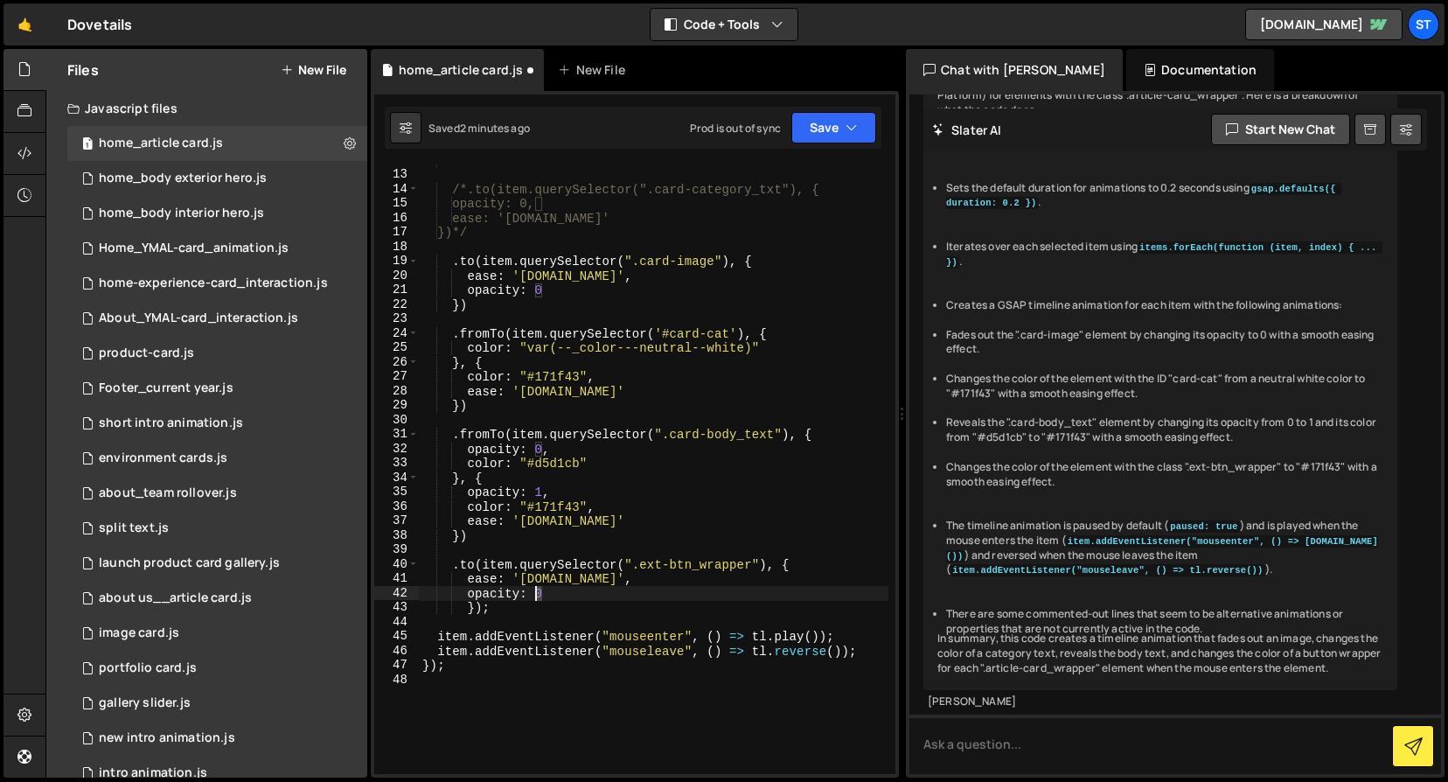
click at [536, 597] on div "*/ /*.to(item.querySelector(".card-category_txt"), { opacity: 0, ease: '[DOMAIN…" at bounding box center [654, 472] width 470 height 639
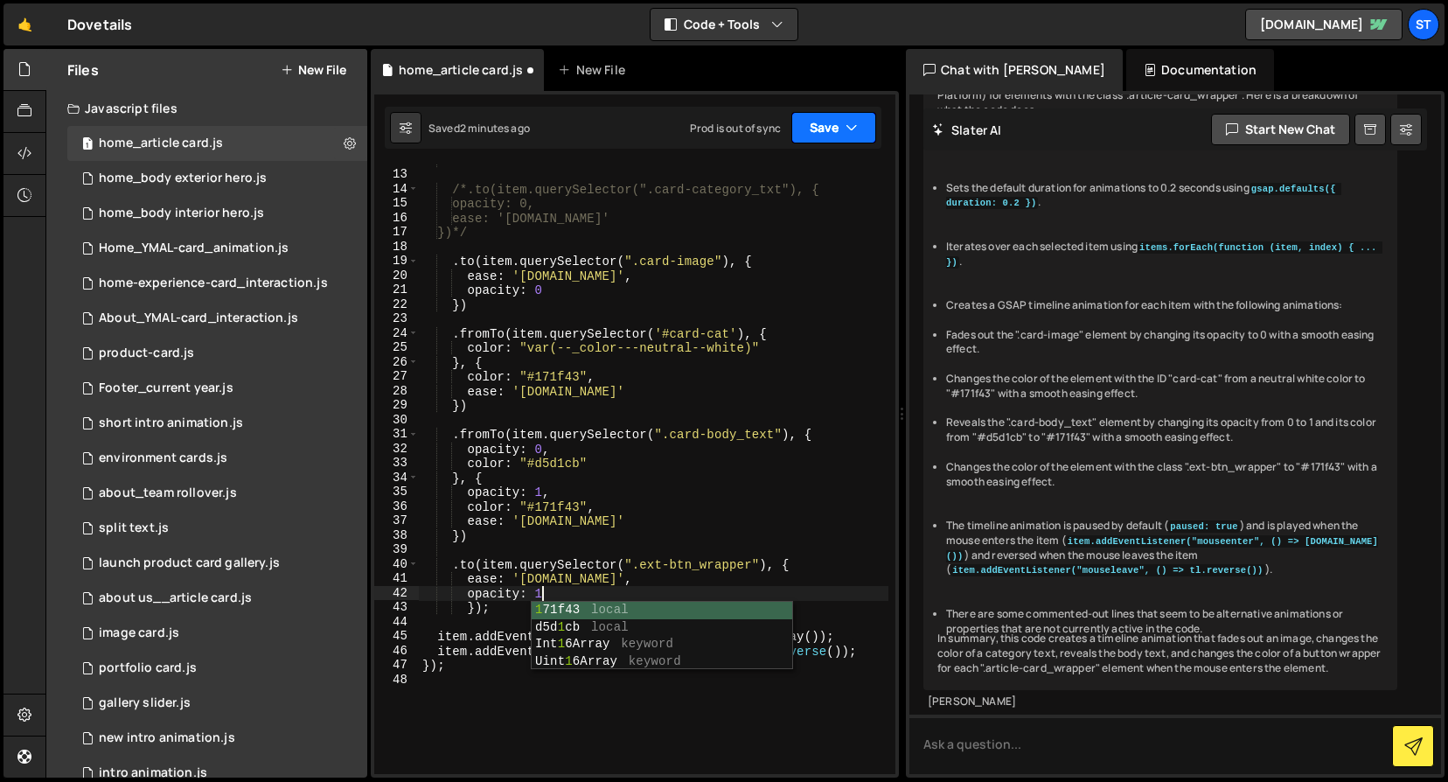
click at [831, 125] on button "Save" at bounding box center [834, 127] width 85 height 31
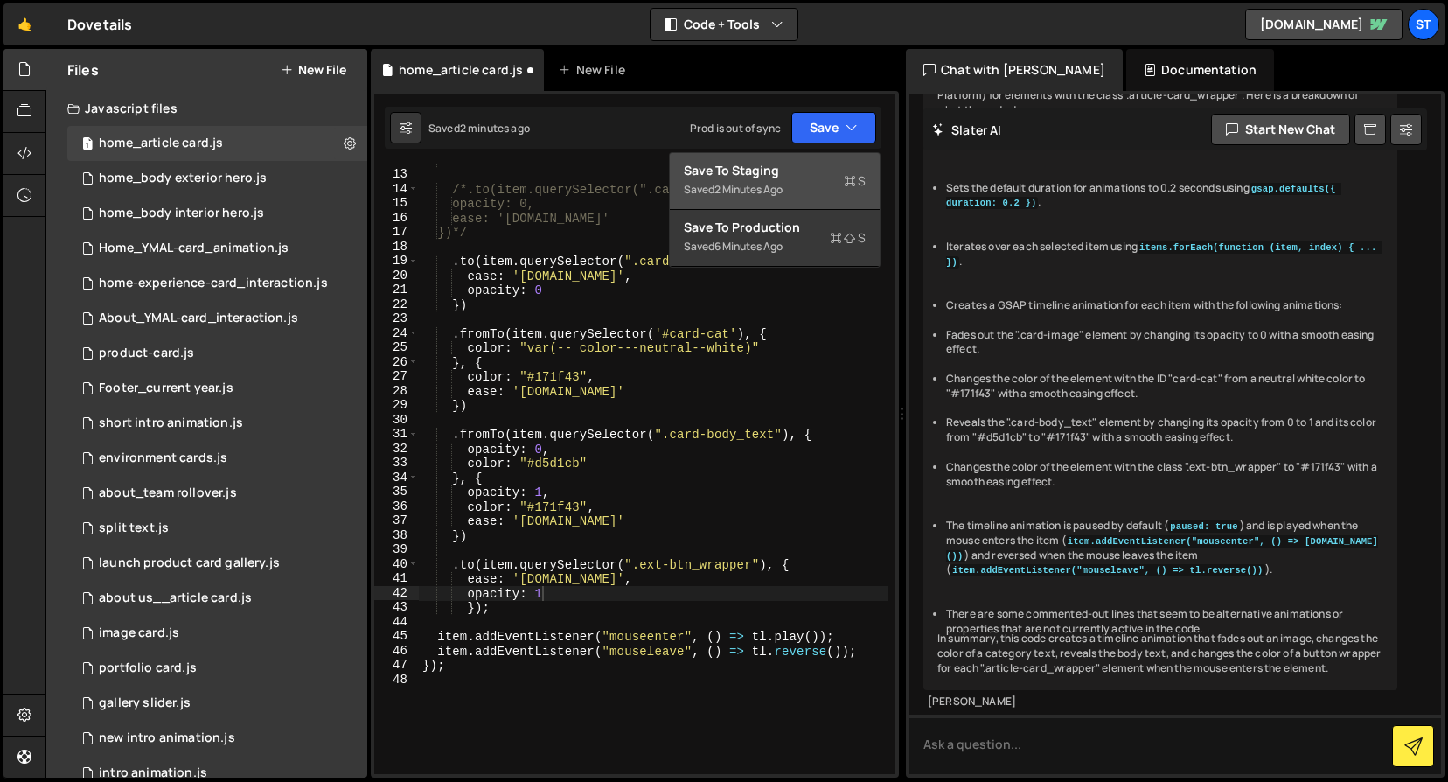
click at [805, 172] on div "Save to Staging S" at bounding box center [775, 170] width 182 height 17
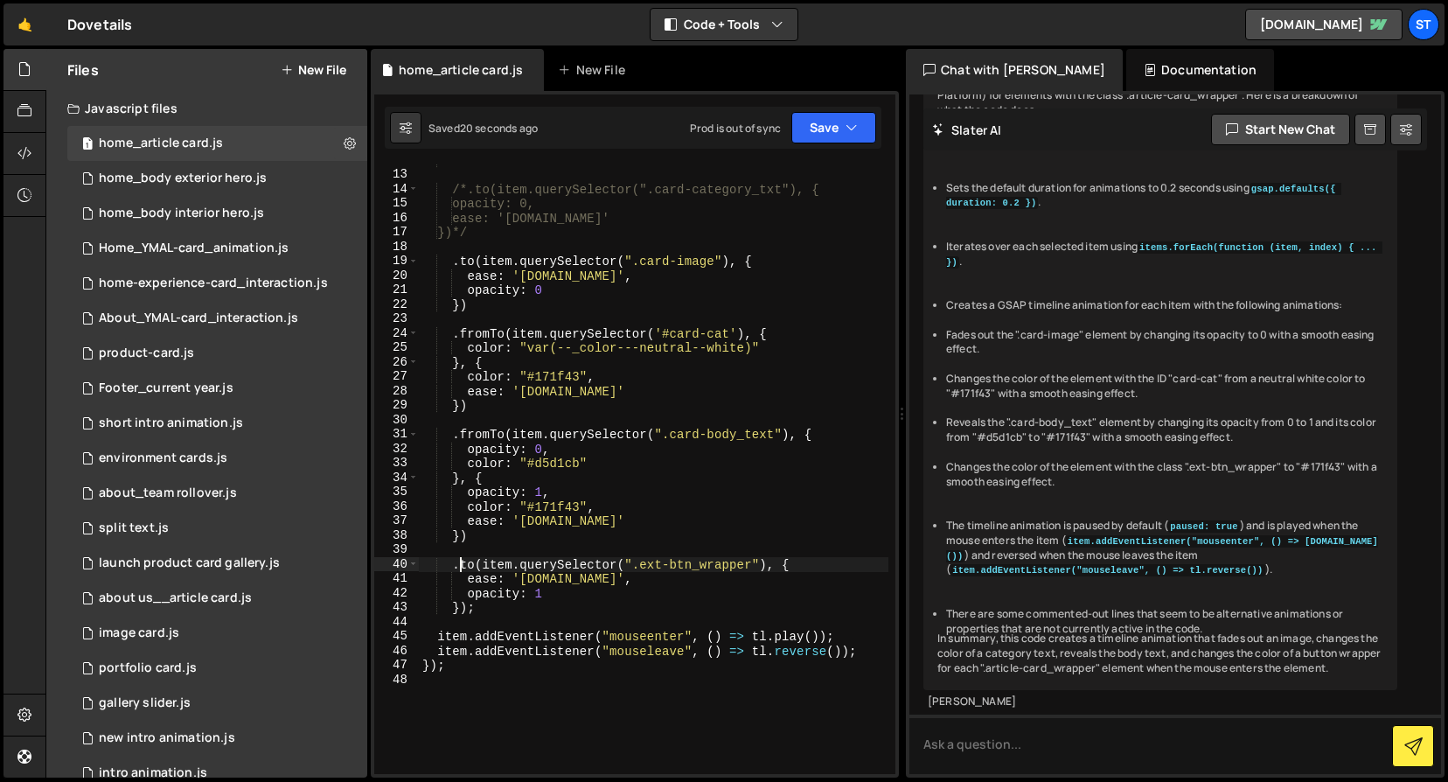
click at [460, 565] on div "*/ /*.to(item.querySelector(".card-category_txt"), { opacity: 0, ease: '[DOMAIN…" at bounding box center [654, 472] width 470 height 639
click at [580, 594] on div "*/ /*.to(item.querySelector(".card-category_txt"), { opacity: 0, ease: '[DOMAIN…" at bounding box center [654, 472] width 470 height 639
drag, startPoint x: 597, startPoint y: 389, endPoint x: 612, endPoint y: 390, distance: 14.9
click at [612, 390] on div "*/ /*.to(item.querySelector(".card-category_txt"), { opacity: 0, ease: '[DOMAIN…" at bounding box center [654, 472] width 470 height 639
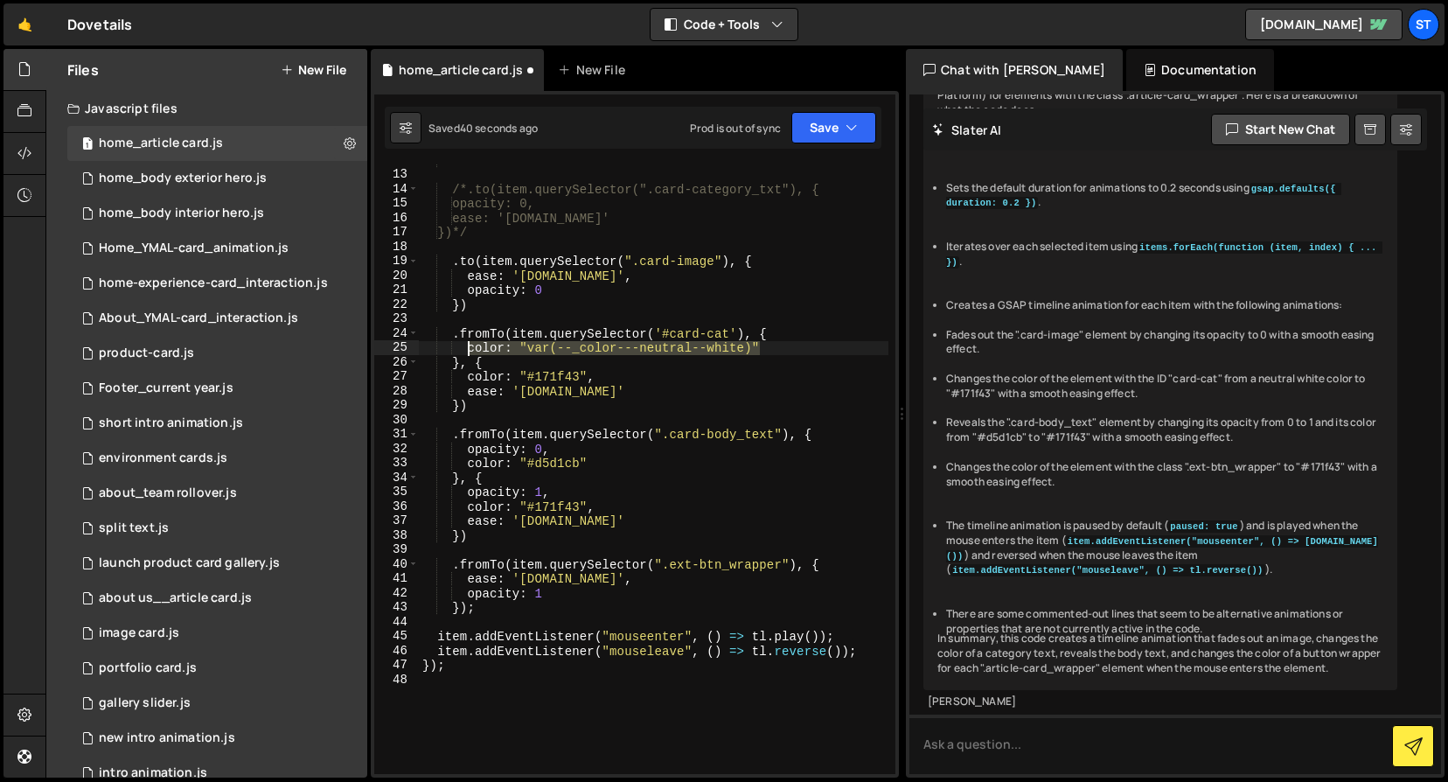
drag, startPoint x: 761, startPoint y: 347, endPoint x: 468, endPoint y: 350, distance: 293.0
click at [468, 350] on div "*/ /*.to(item.querySelector(".card-category_txt"), { opacity: 0, ease: '[DOMAIN…" at bounding box center [654, 472] width 470 height 639
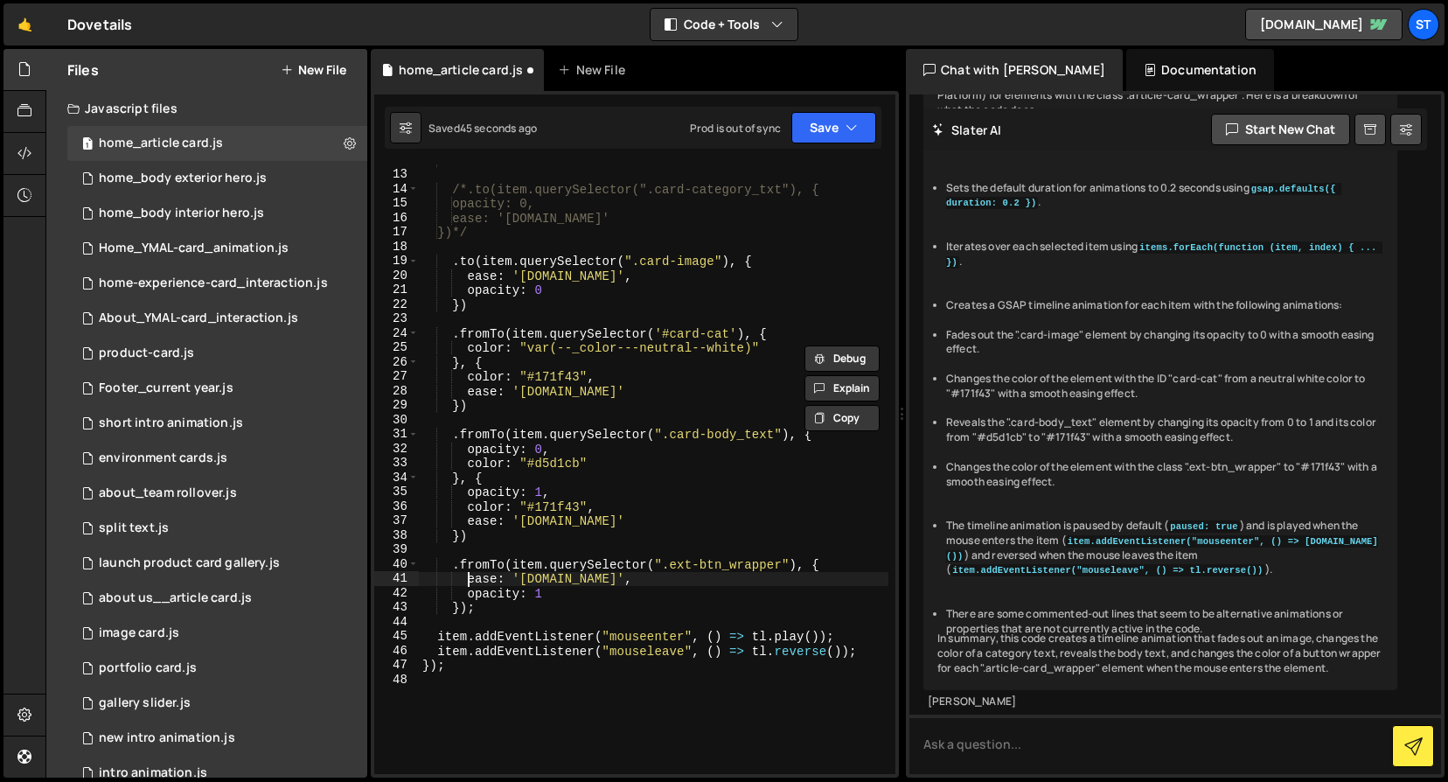
click at [467, 581] on div "*/ /*.to(item.querySelector(".card-category_txt"), { opacity: 0, ease: '[DOMAIN…" at bounding box center [654, 472] width 470 height 639
paste textarea "color: "var(--_color---neutral--white)""
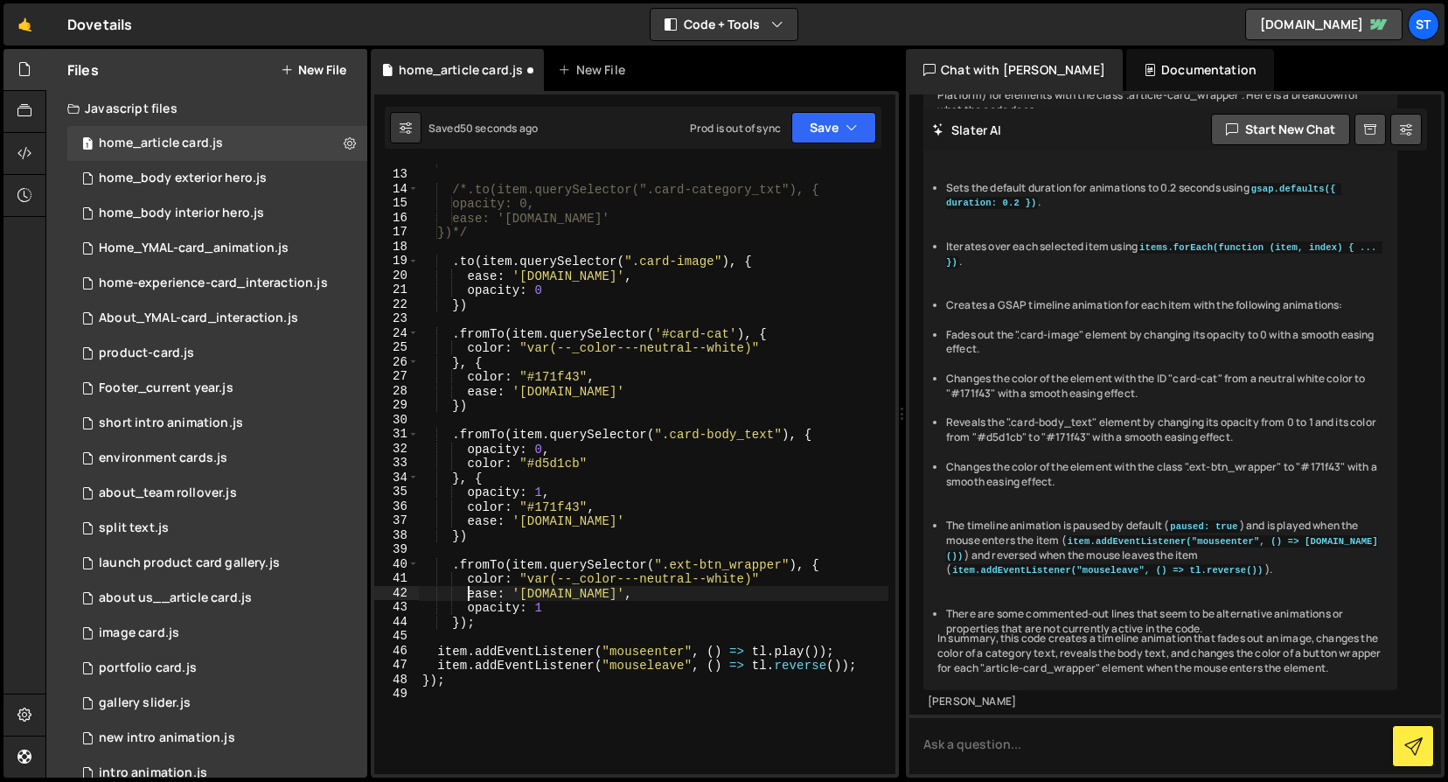
scroll to position [0, 3]
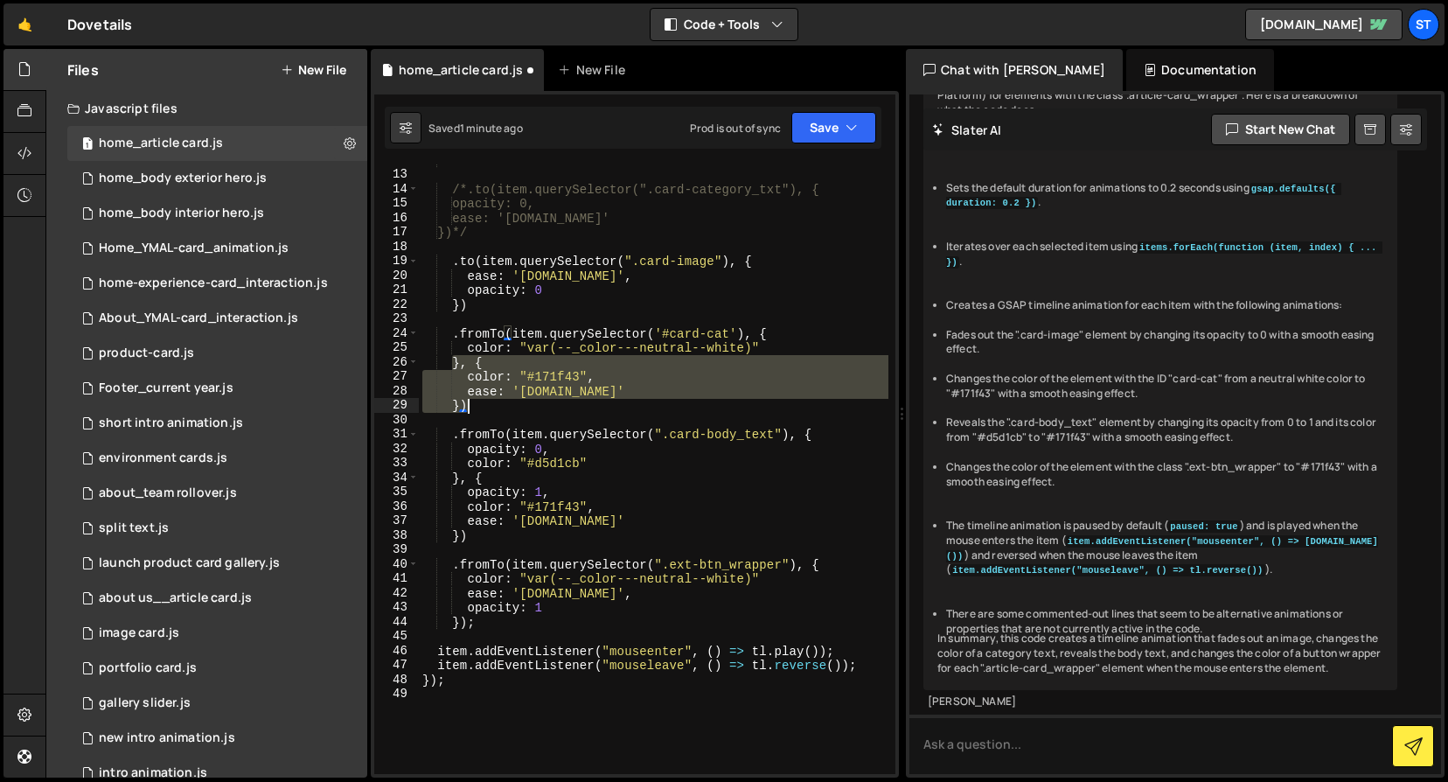
drag, startPoint x: 453, startPoint y: 364, endPoint x: 468, endPoint y: 407, distance: 45.4
click at [468, 407] on div "*/ /*.to(item.querySelector(".card-category_txt"), { opacity: 0, ease: '[DOMAIN…" at bounding box center [654, 472] width 470 height 639
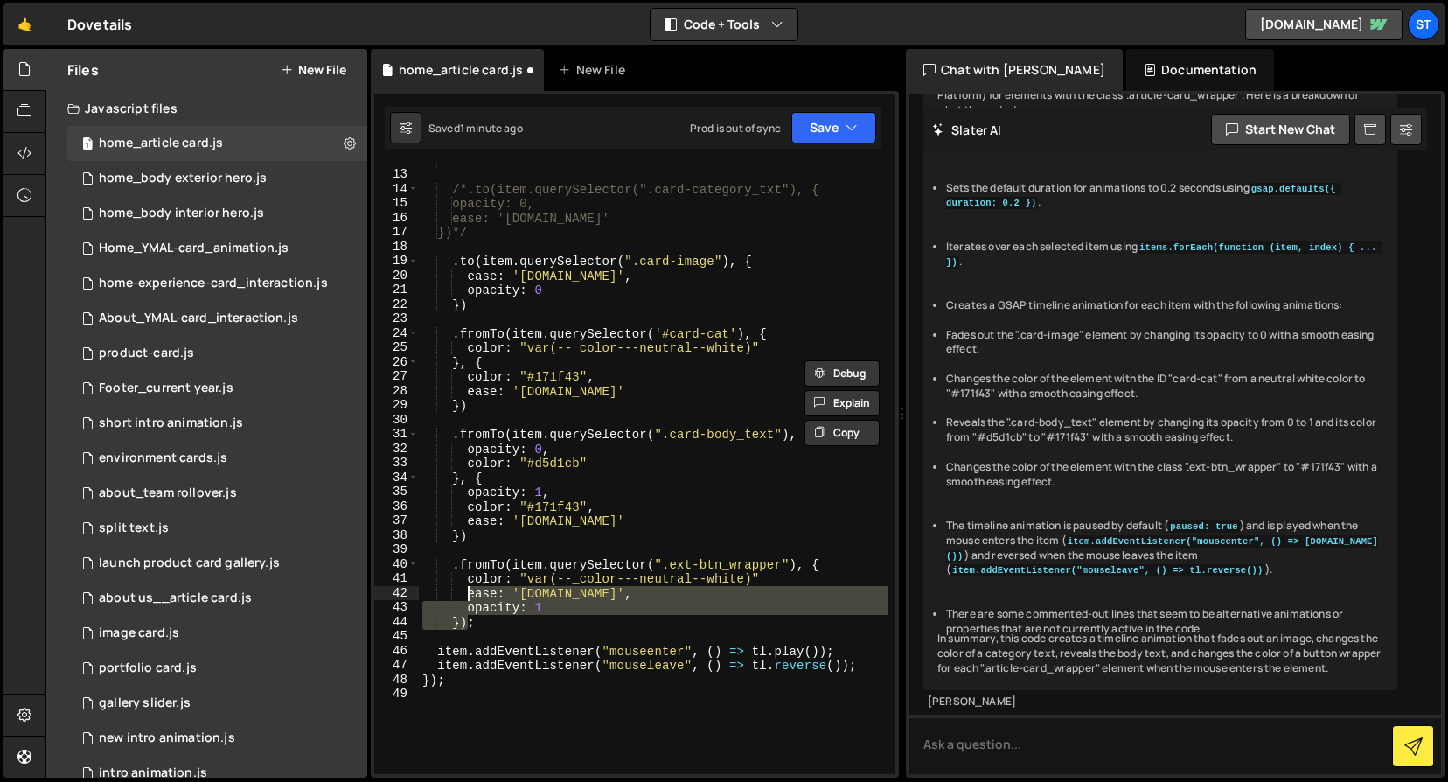
drag, startPoint x: 466, startPoint y: 620, endPoint x: 469, endPoint y: 599, distance: 21.2
click at [469, 599] on div "*/ /*.to(item.querySelector(".card-category_txt"), { opacity: 0, ease: '[DOMAIN…" at bounding box center [654, 472] width 470 height 639
click at [466, 595] on div "*/ /*.to(item.querySelector(".card-category_txt"), { opacity: 0, ease: '[DOMAIN…" at bounding box center [654, 469] width 470 height 610
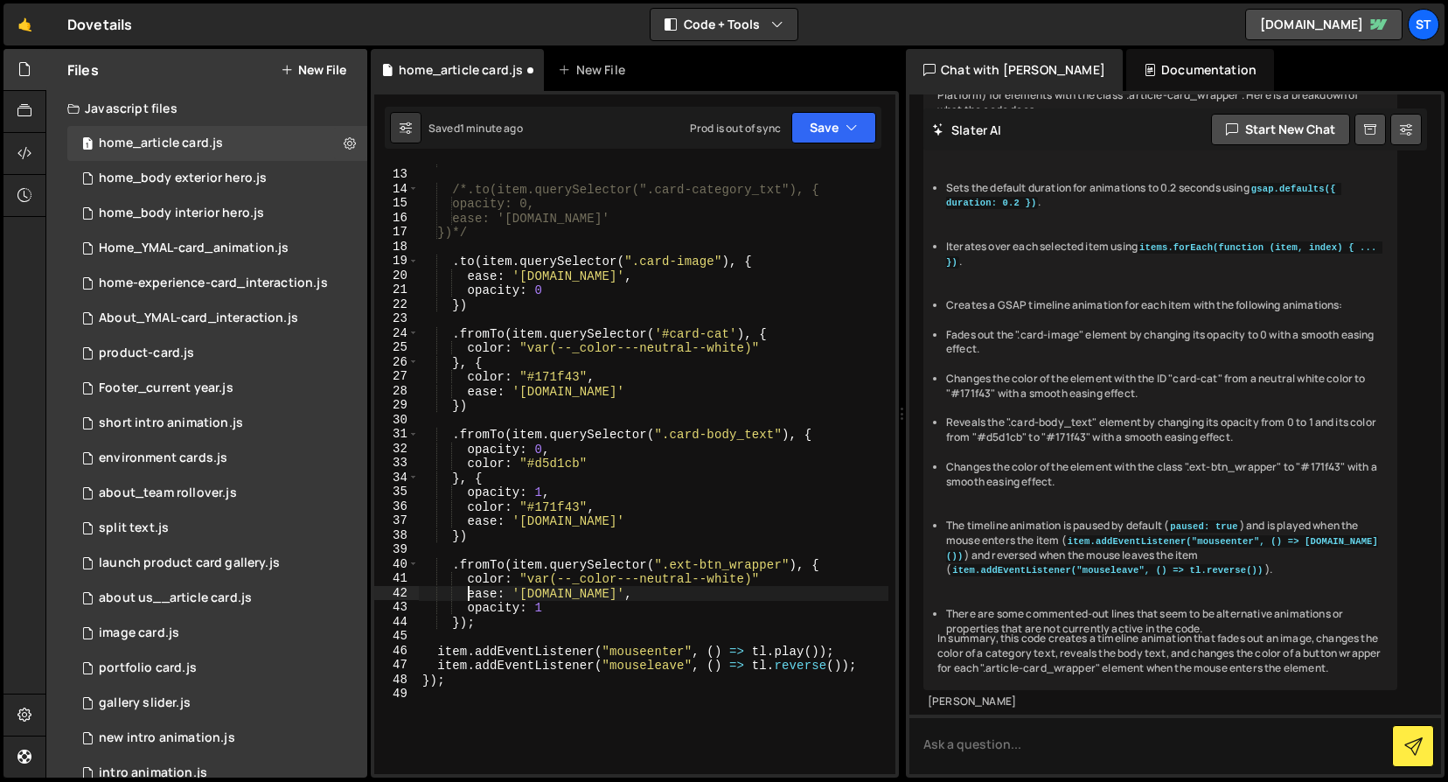
paste textarea "})"
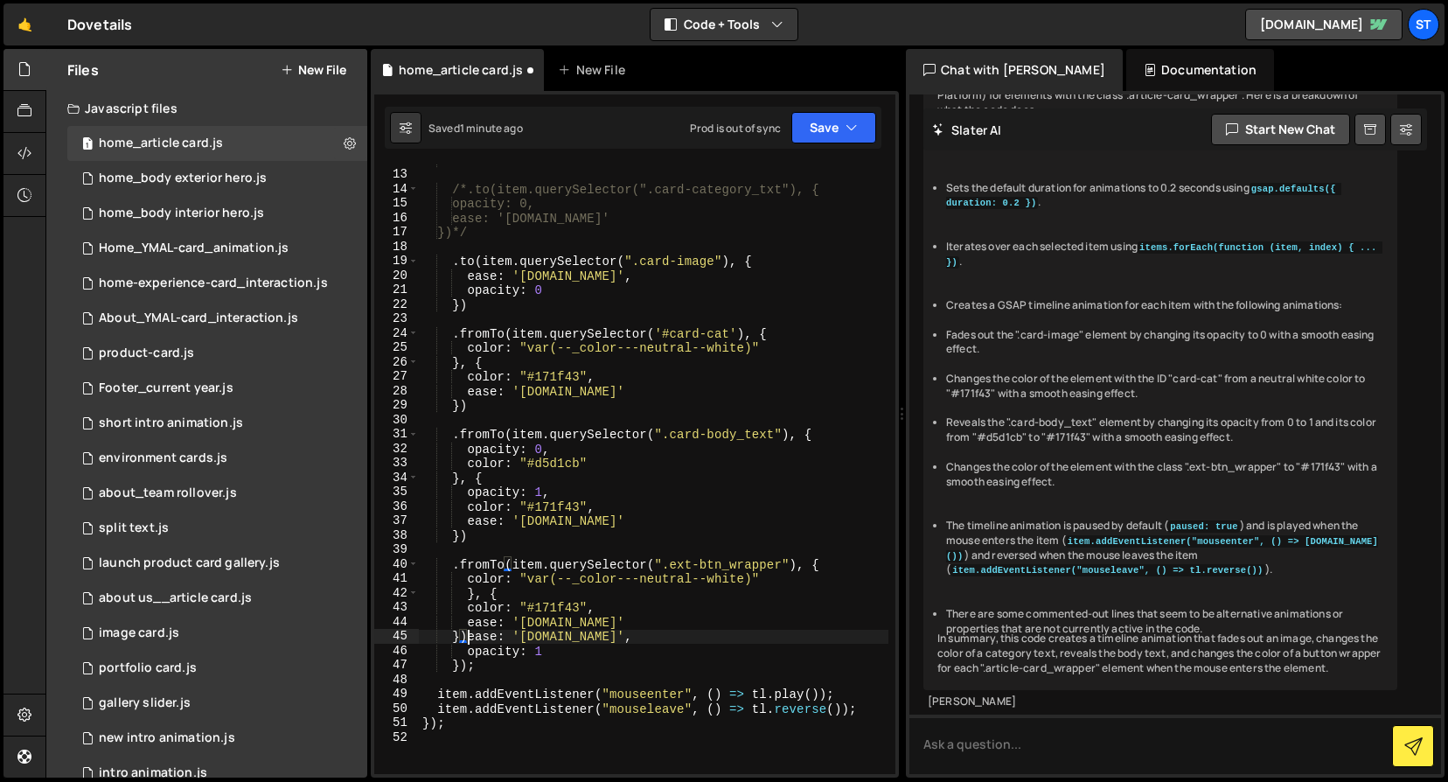
scroll to position [0, 3]
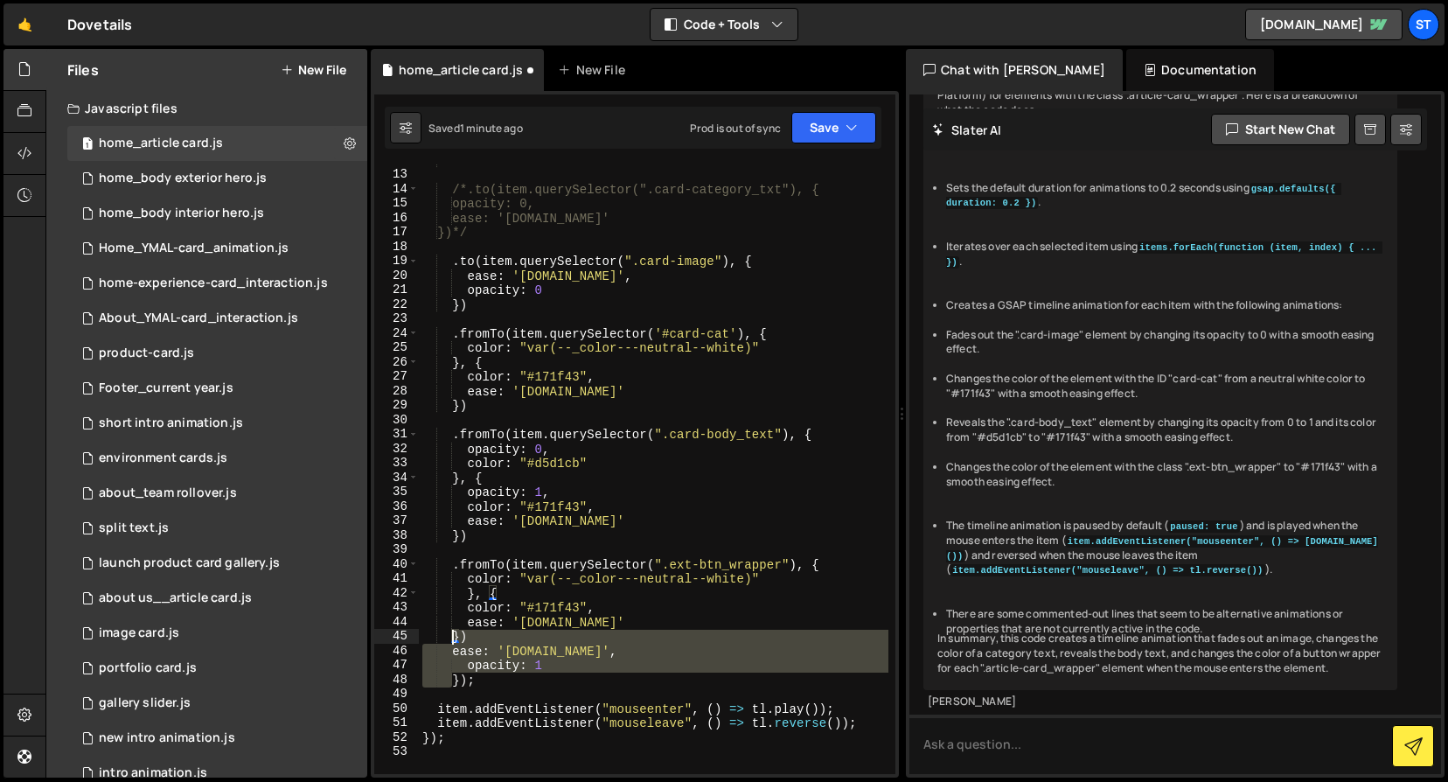
drag, startPoint x: 453, startPoint y: 681, endPoint x: 451, endPoint y: 640, distance: 41.1
click at [451, 640] on div "*/ /*.to(item.querySelector(".card-category_txt"), { opacity: 0, ease: '[DOMAIN…" at bounding box center [654, 472] width 470 height 639
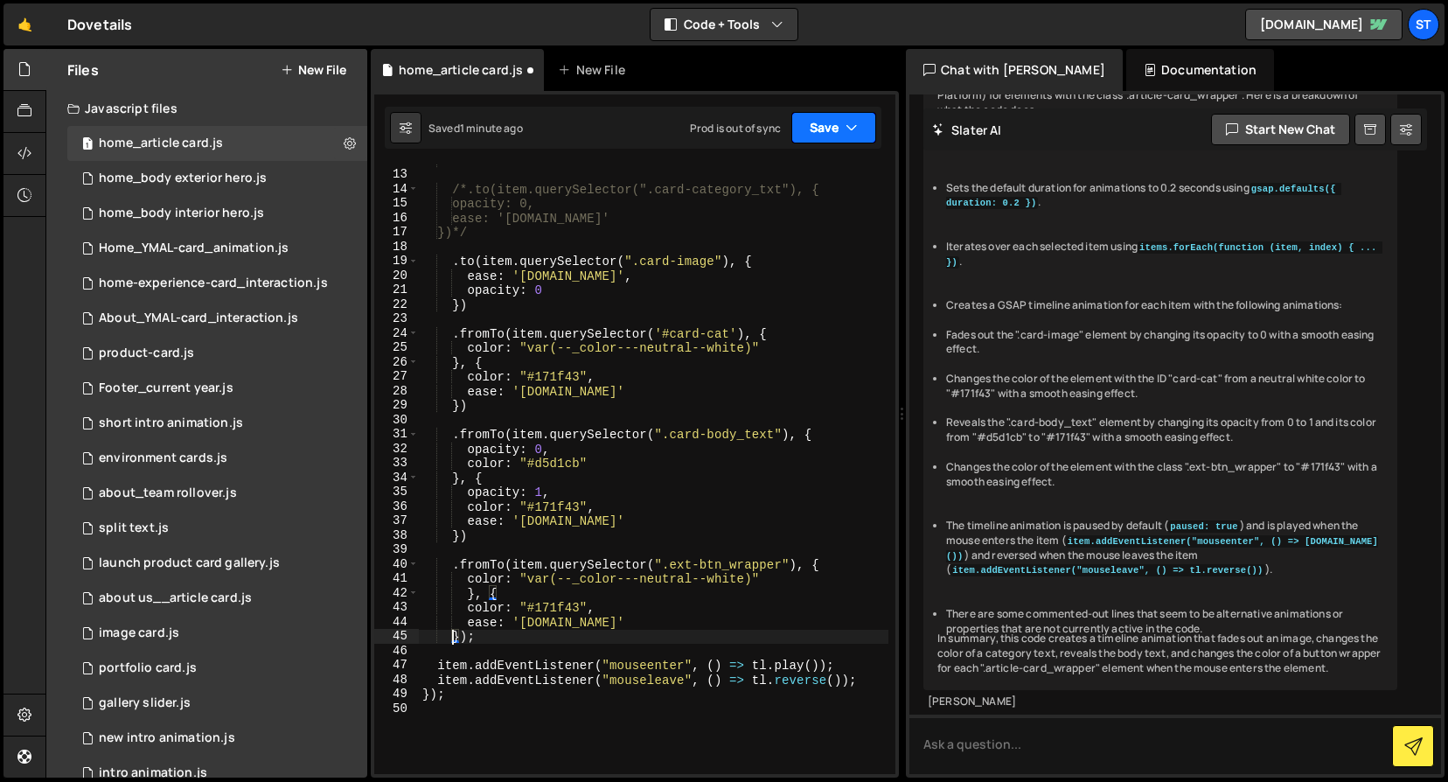
type textarea "});"
click at [855, 129] on icon "button" at bounding box center [852, 127] width 12 height 17
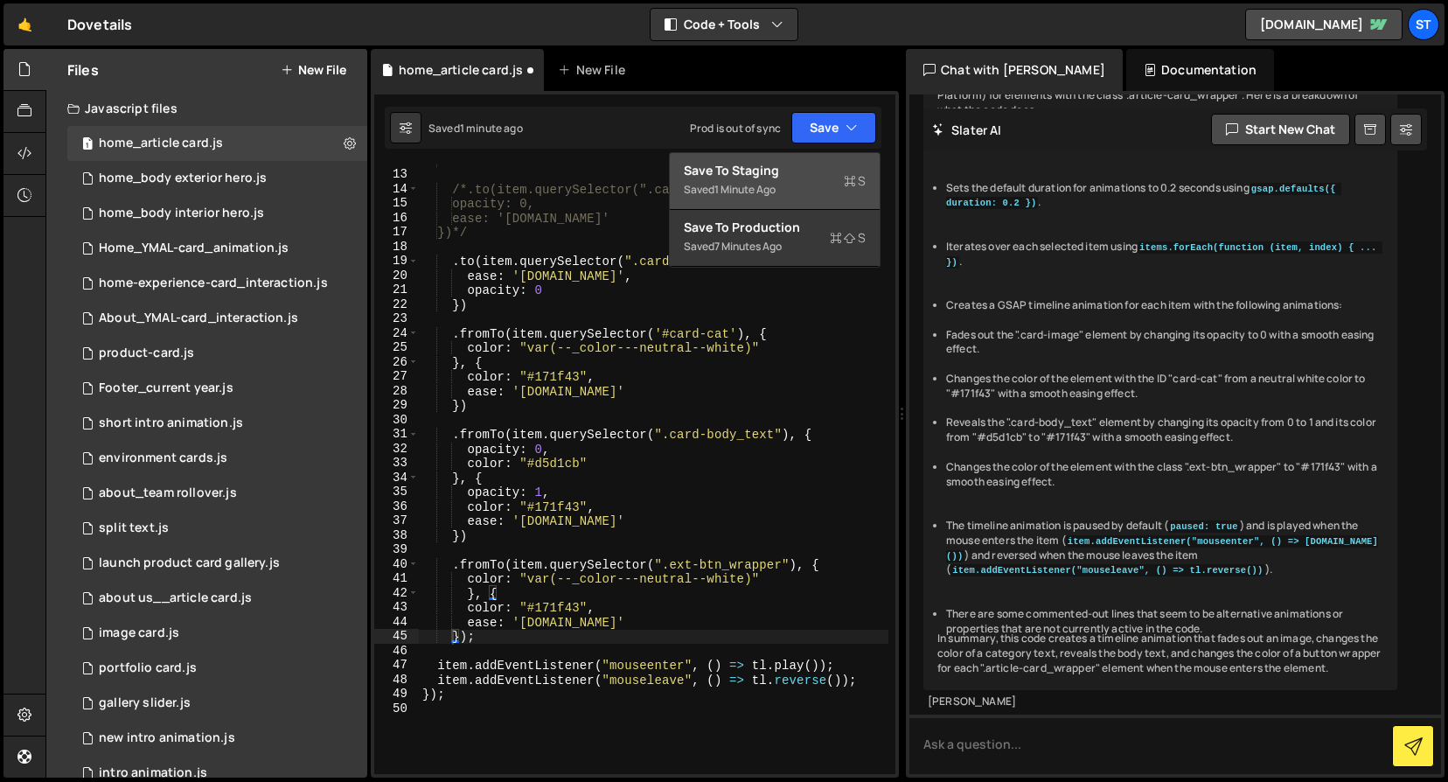
click at [782, 168] on div "Save to Staging S" at bounding box center [775, 170] width 182 height 17
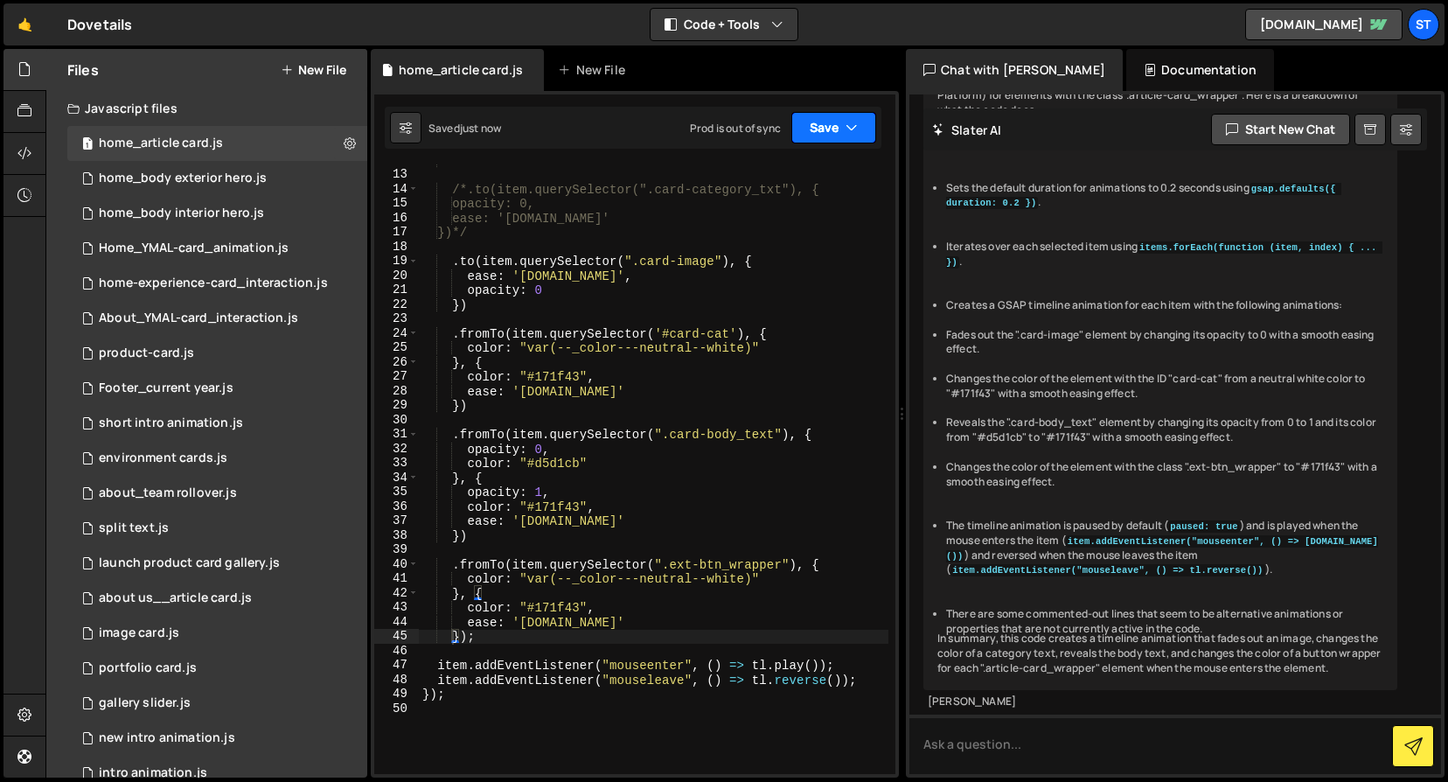
click at [853, 120] on icon "button" at bounding box center [852, 127] width 12 height 17
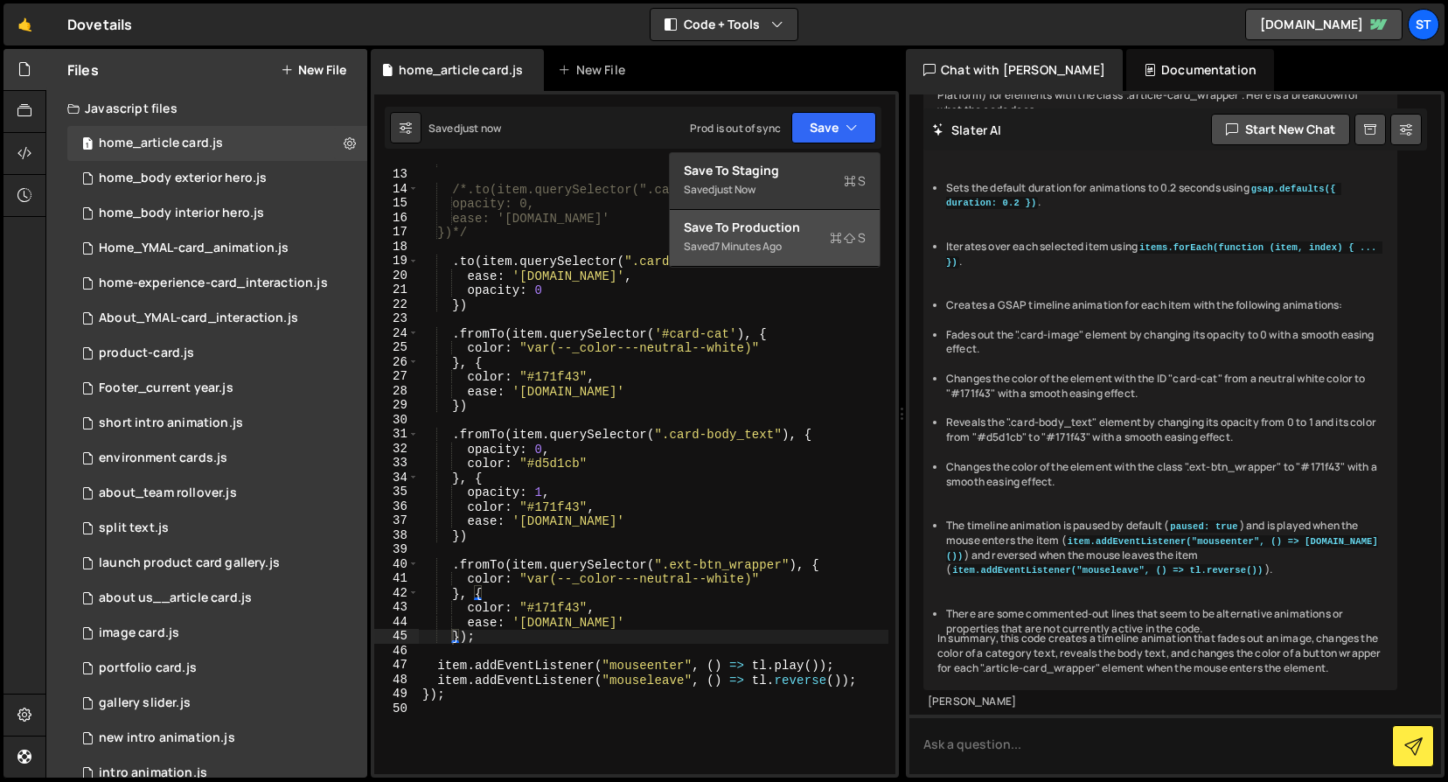
click at [764, 237] on div "Saved 7 minutes ago" at bounding box center [775, 246] width 182 height 21
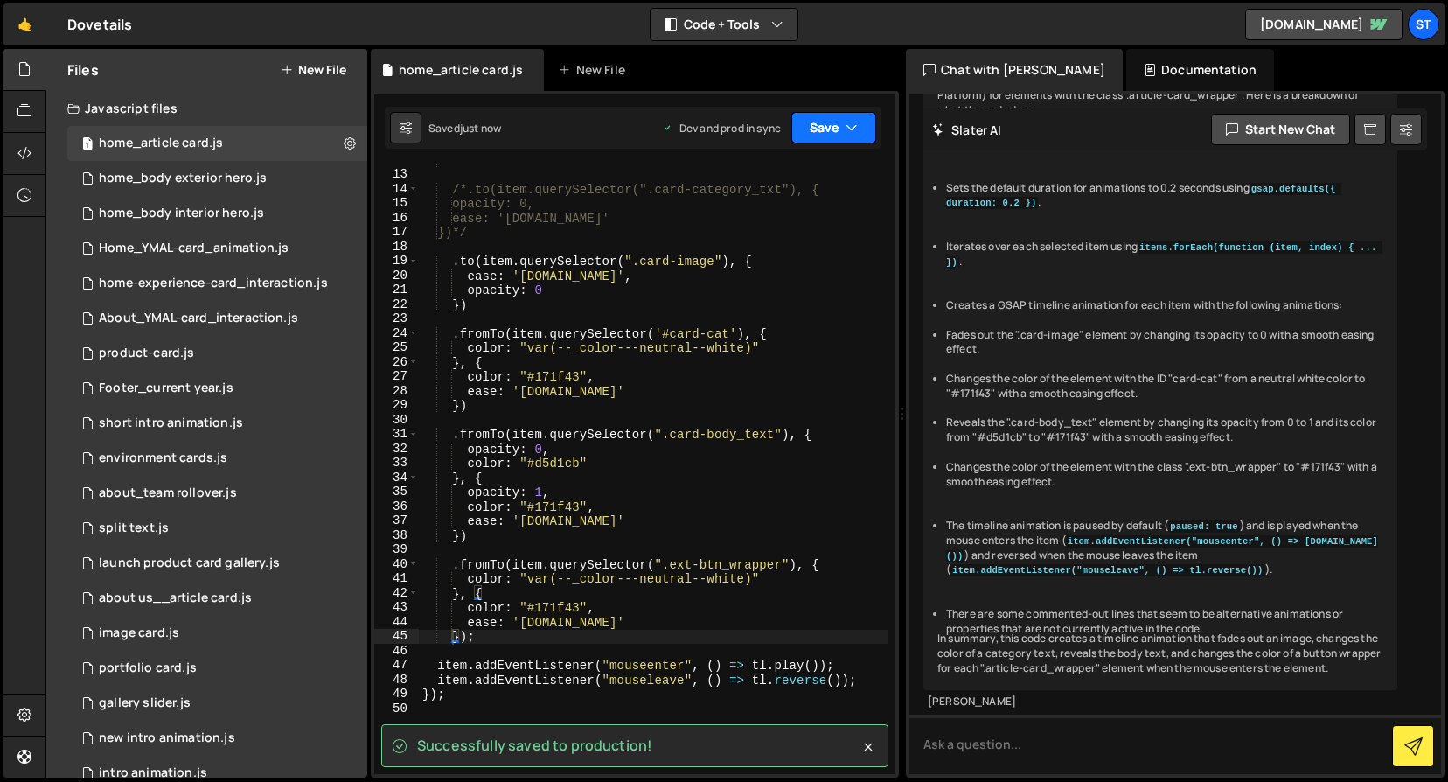
click at [855, 122] on icon "button" at bounding box center [852, 127] width 12 height 17
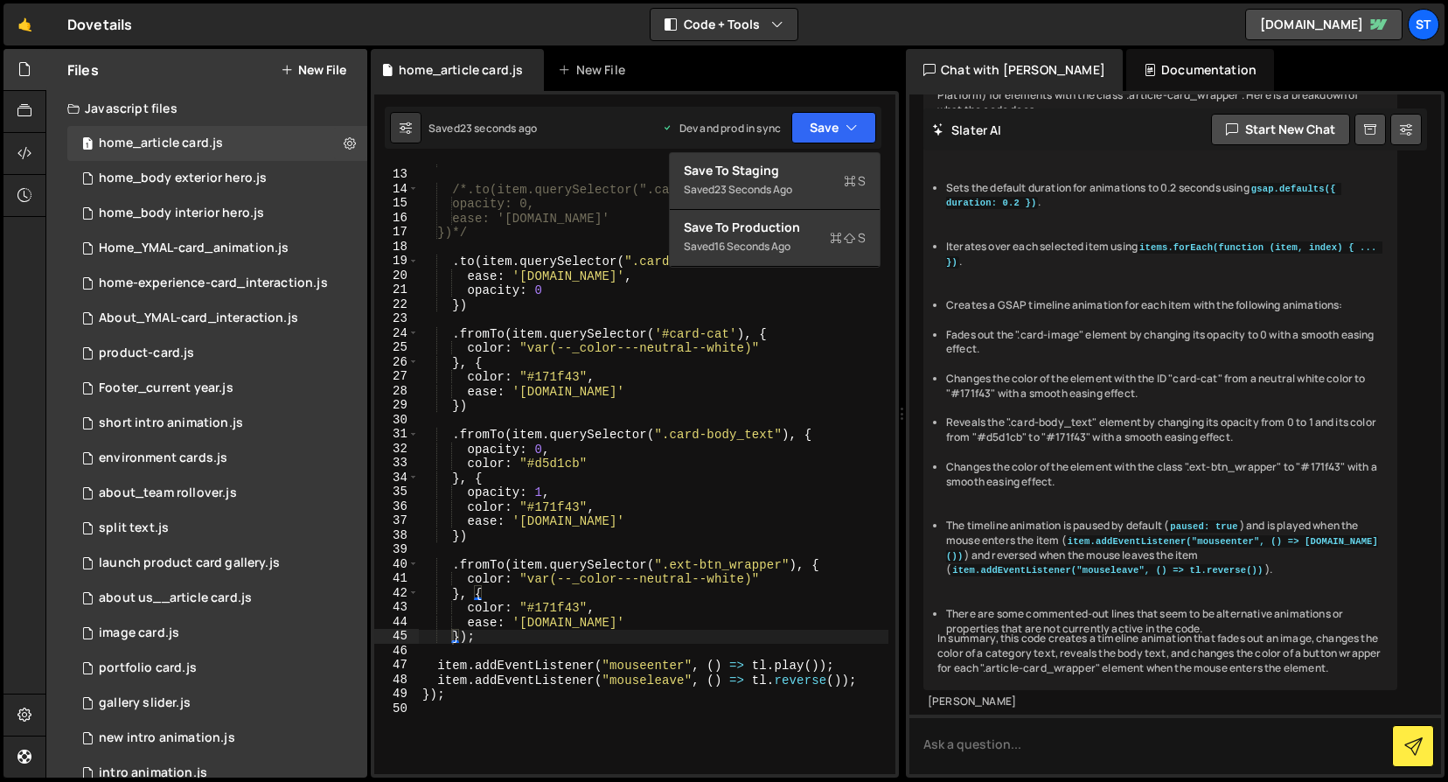
click at [566, 101] on div "1 Type cmd + s to save your Javascript file. הההההההההההההההההההההההההההההההההה…" at bounding box center [635, 434] width 528 height 687
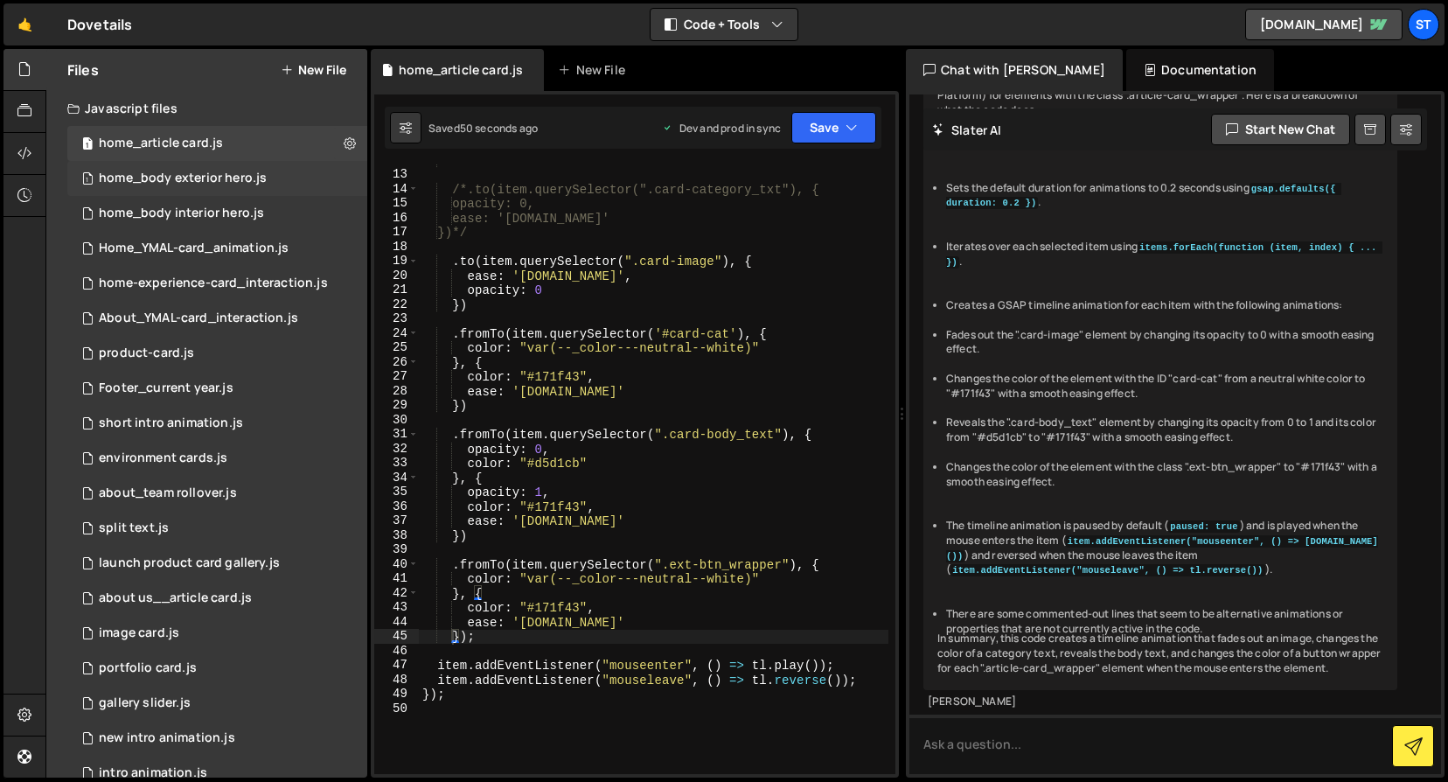
click at [229, 172] on div "home_body exterior hero.js" at bounding box center [183, 179] width 168 height 16
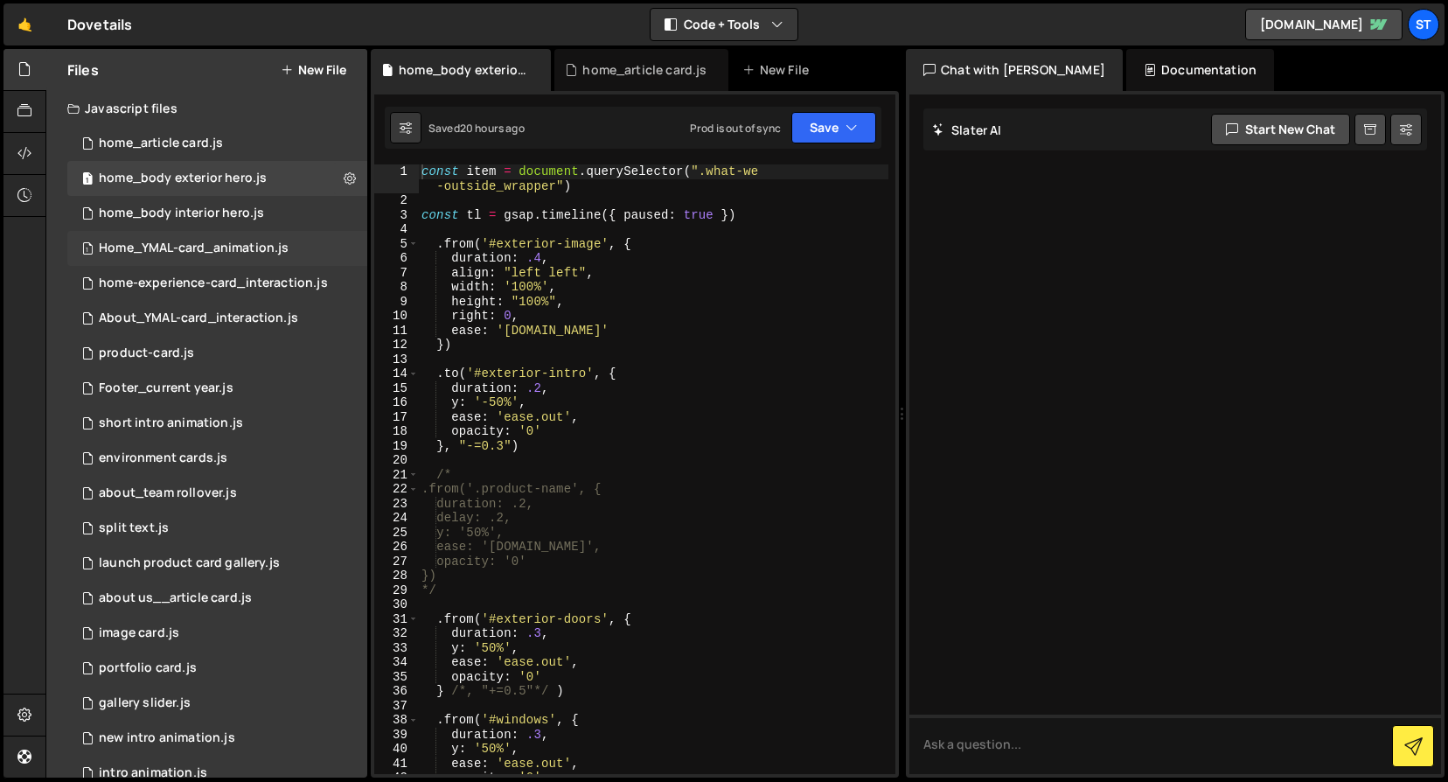
click at [219, 246] on div "Home_YMAL-card_animation.js" at bounding box center [194, 249] width 190 height 16
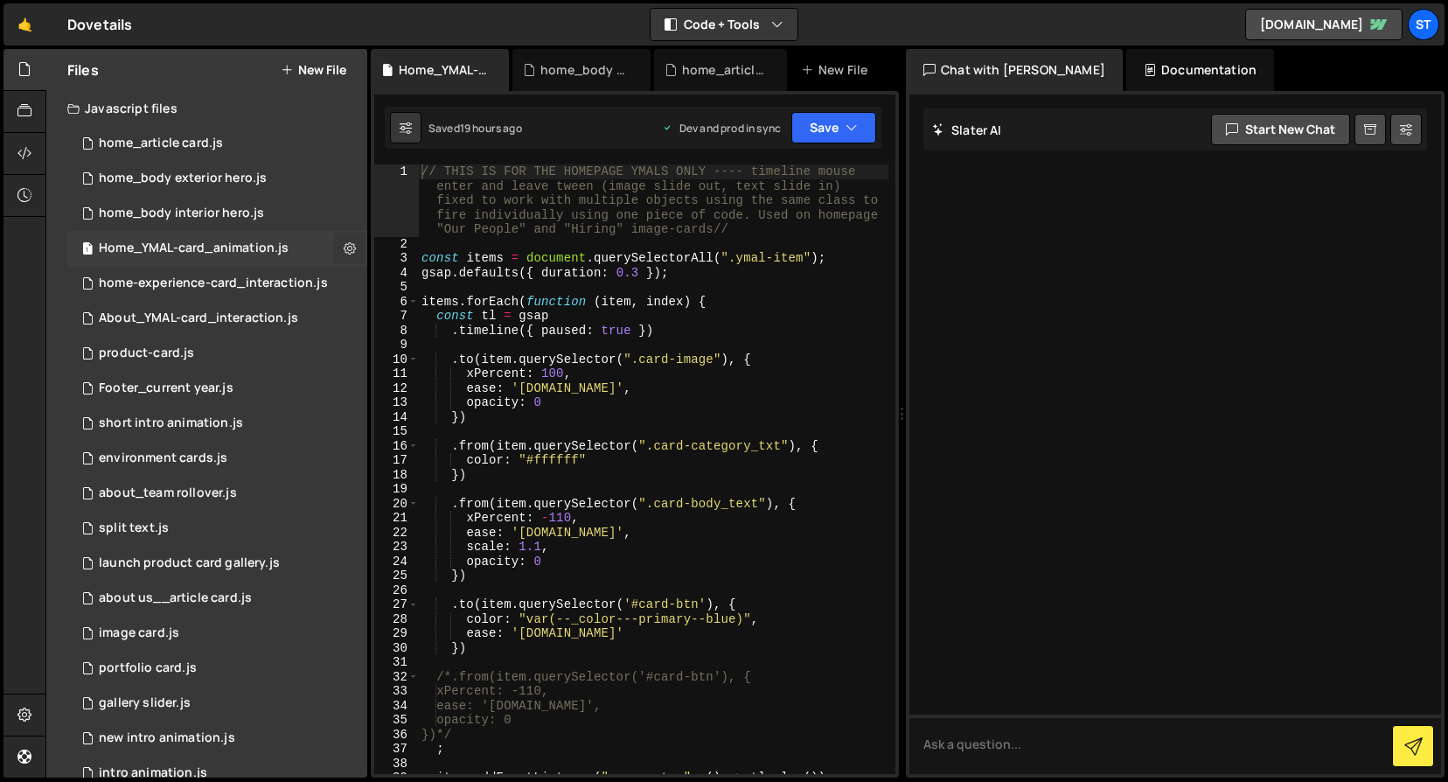
click at [347, 245] on icon at bounding box center [350, 248] width 12 height 17
type input "Home_YMAL-card_animation"
radio input "true"
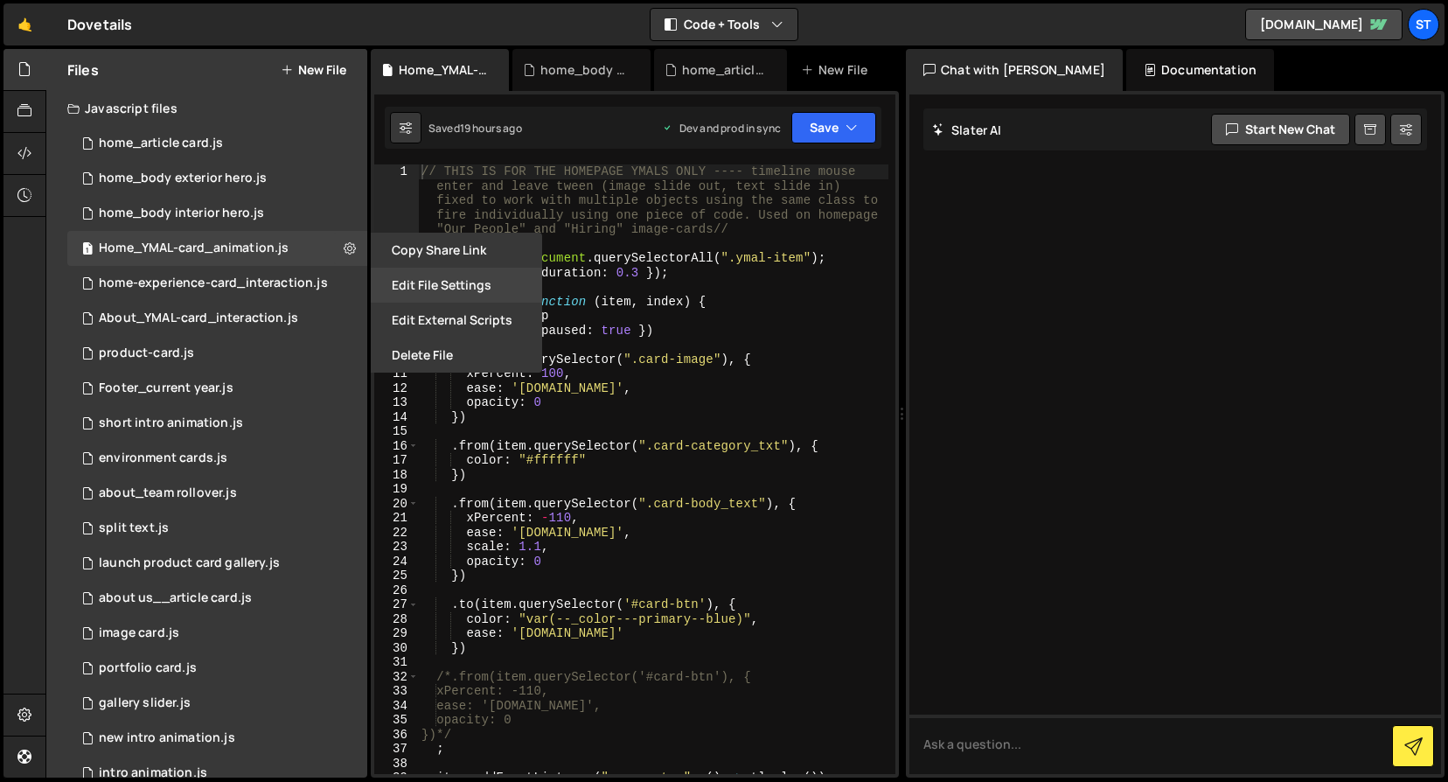
click at [422, 280] on button "Edit File Settings" at bounding box center [456, 285] width 171 height 35
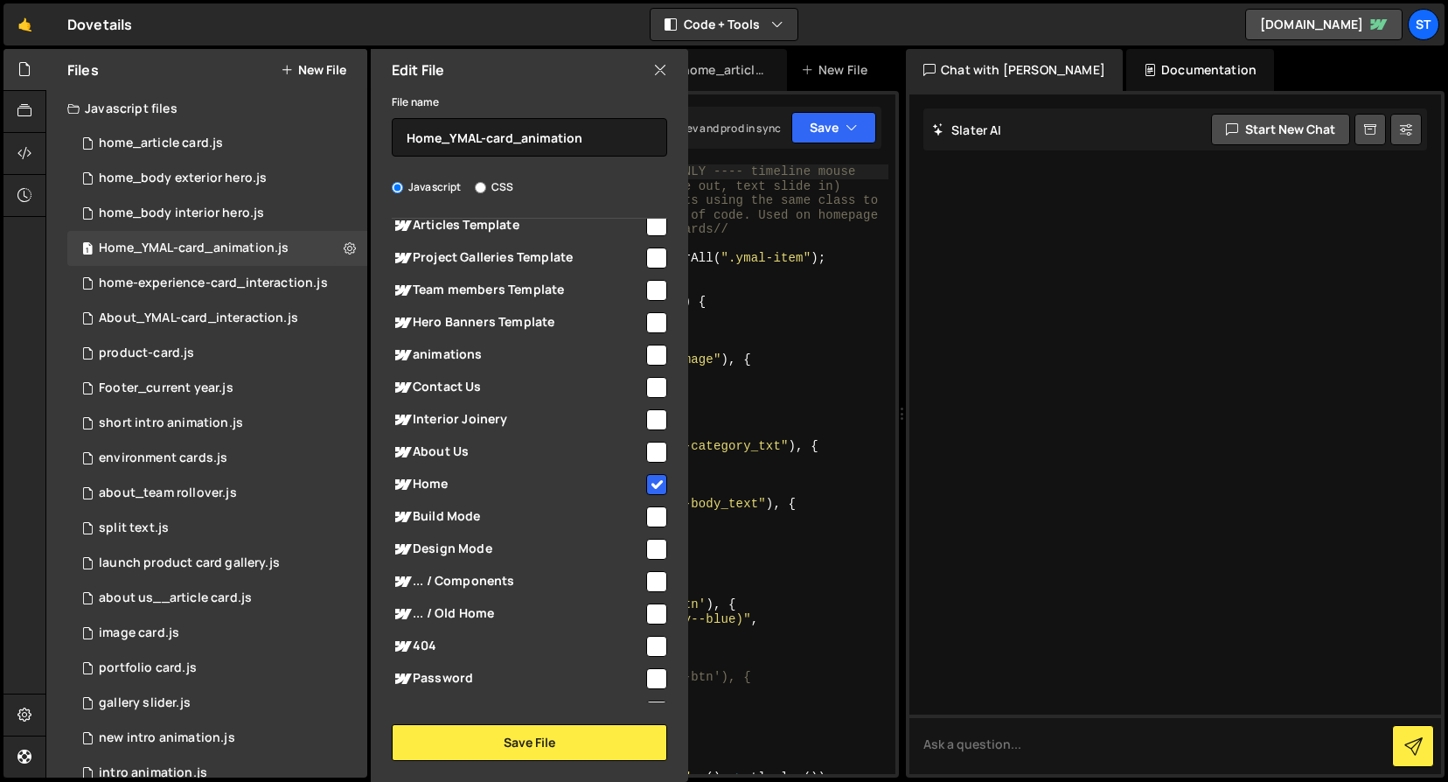
click at [653, 480] on input "checkbox" at bounding box center [656, 484] width 21 height 21
click at [560, 735] on button "Save File" at bounding box center [530, 742] width 276 height 37
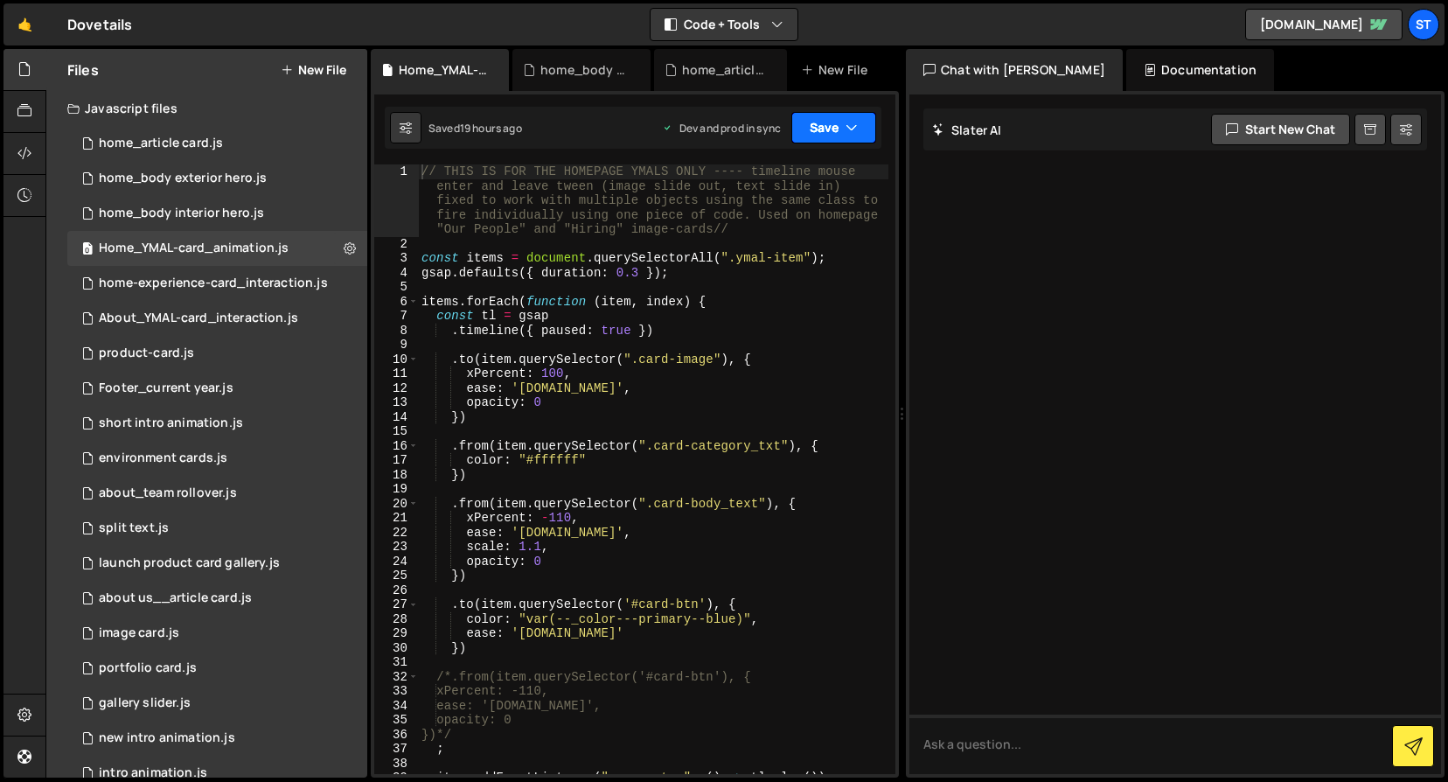
click at [854, 122] on icon "button" at bounding box center [852, 127] width 12 height 17
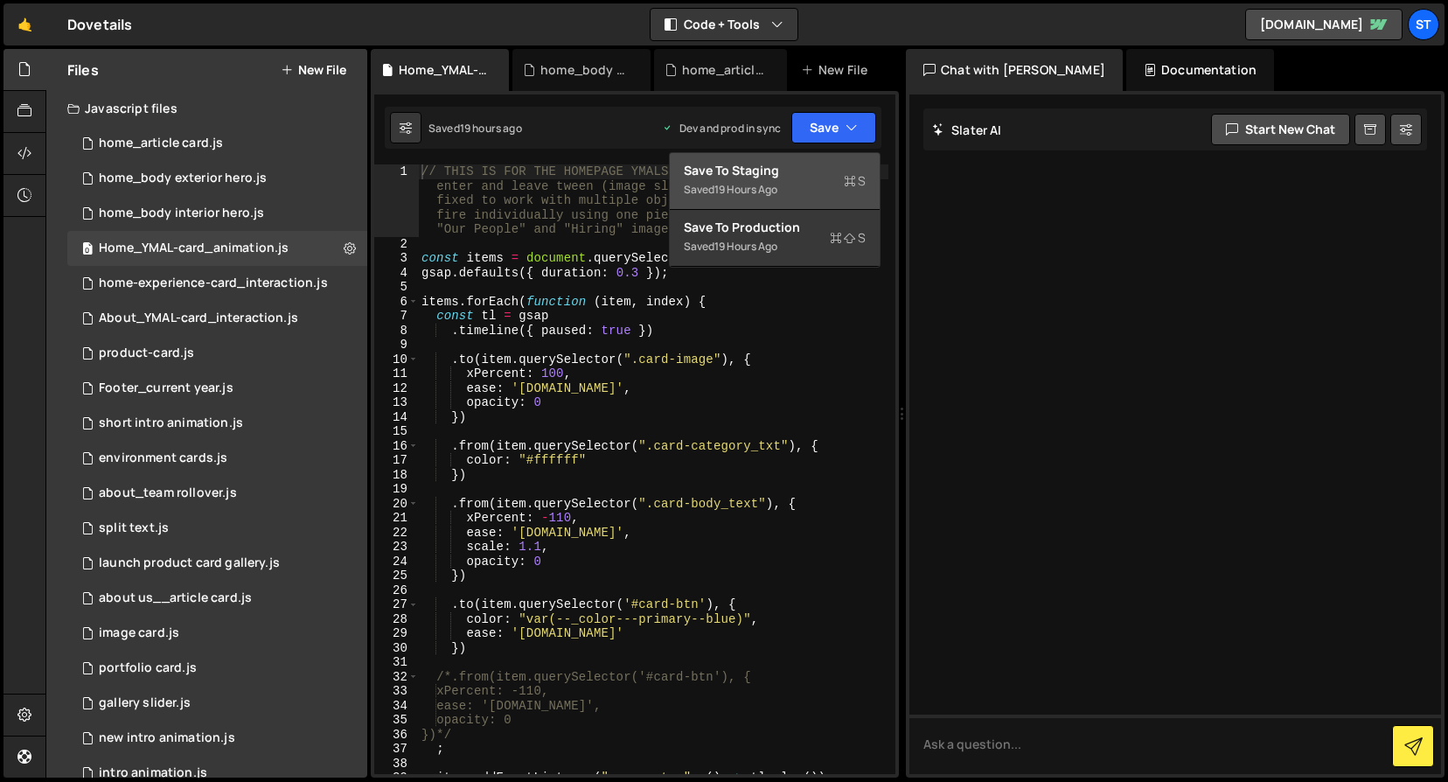
click at [775, 174] on div "Save to Staging S" at bounding box center [775, 170] width 182 height 17
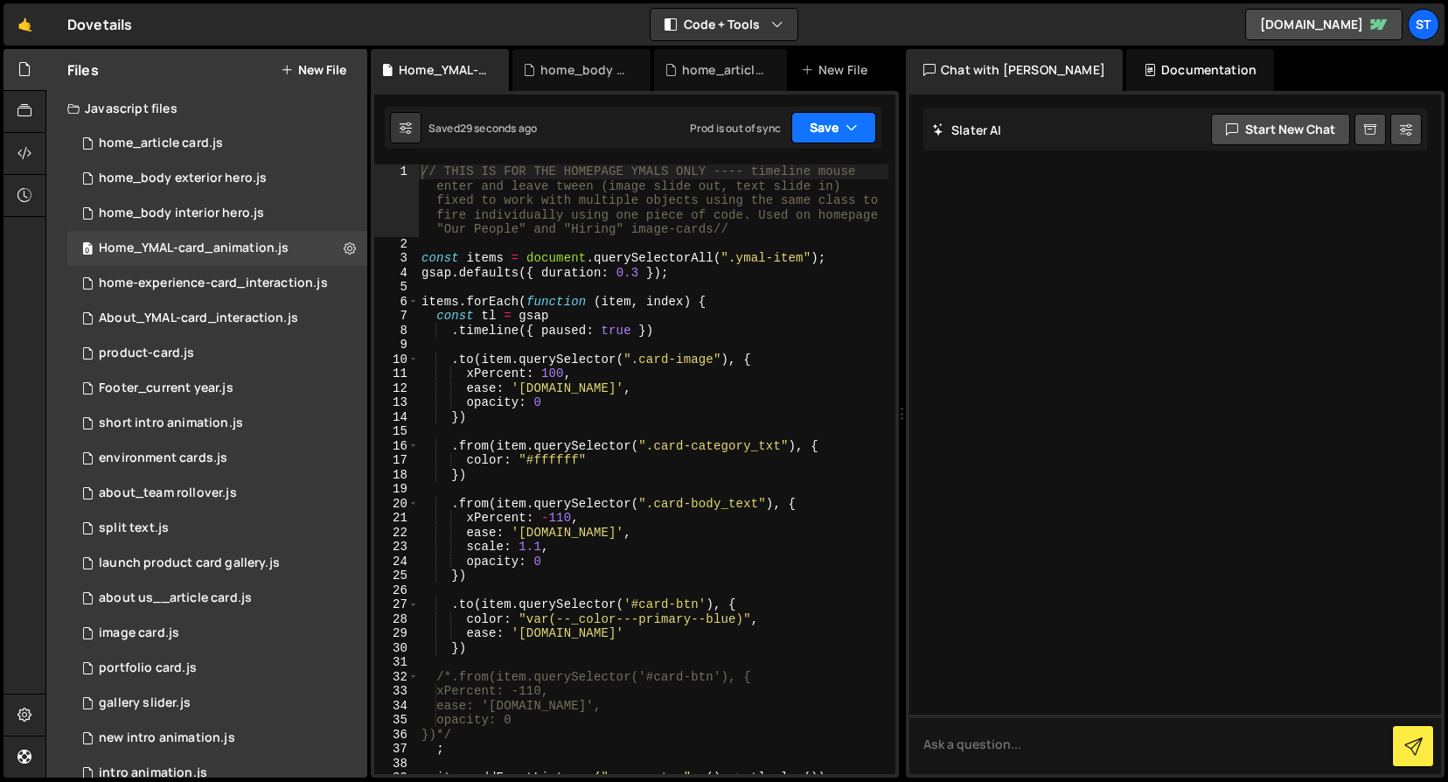
click at [814, 133] on button "Save" at bounding box center [834, 127] width 85 height 31
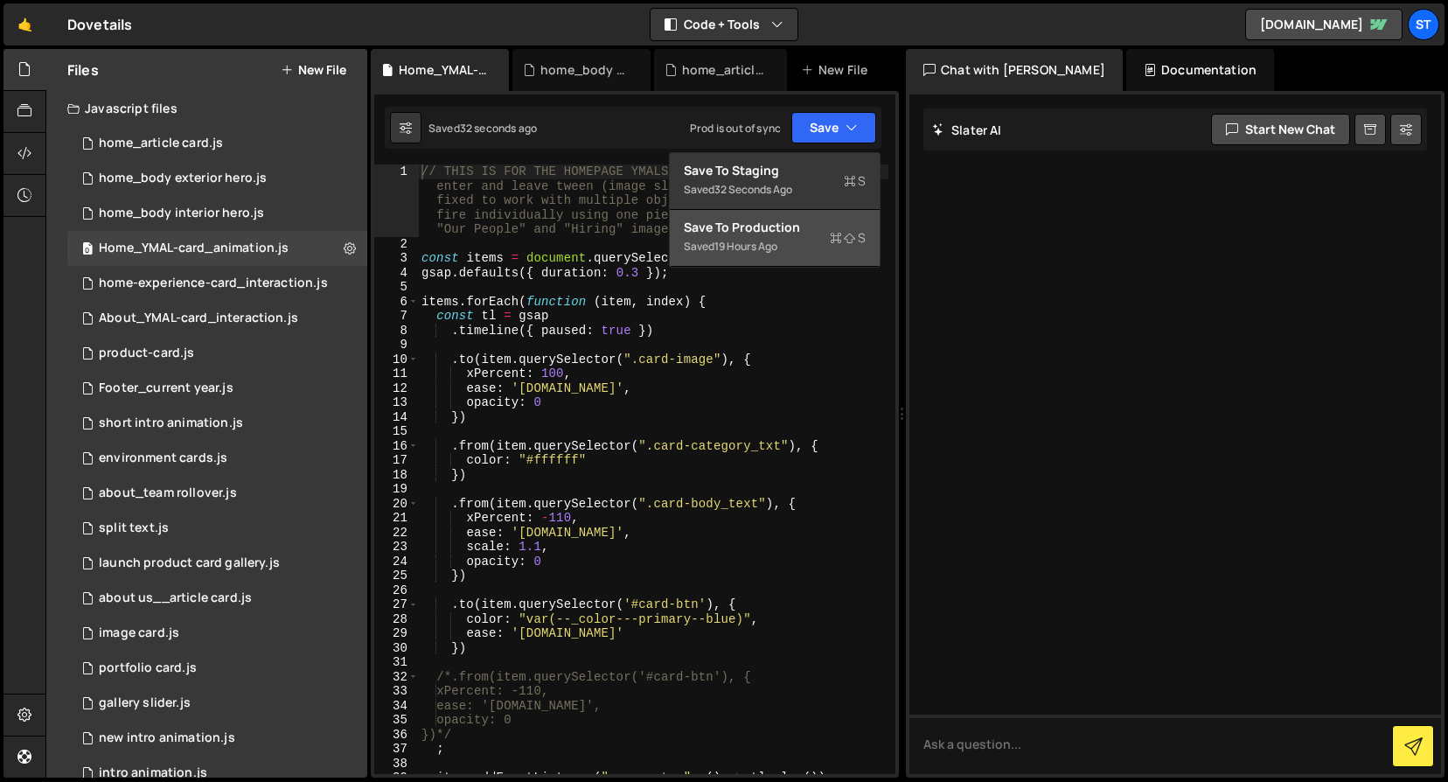
click at [793, 238] on div "Saved 19 hours ago" at bounding box center [775, 246] width 182 height 21
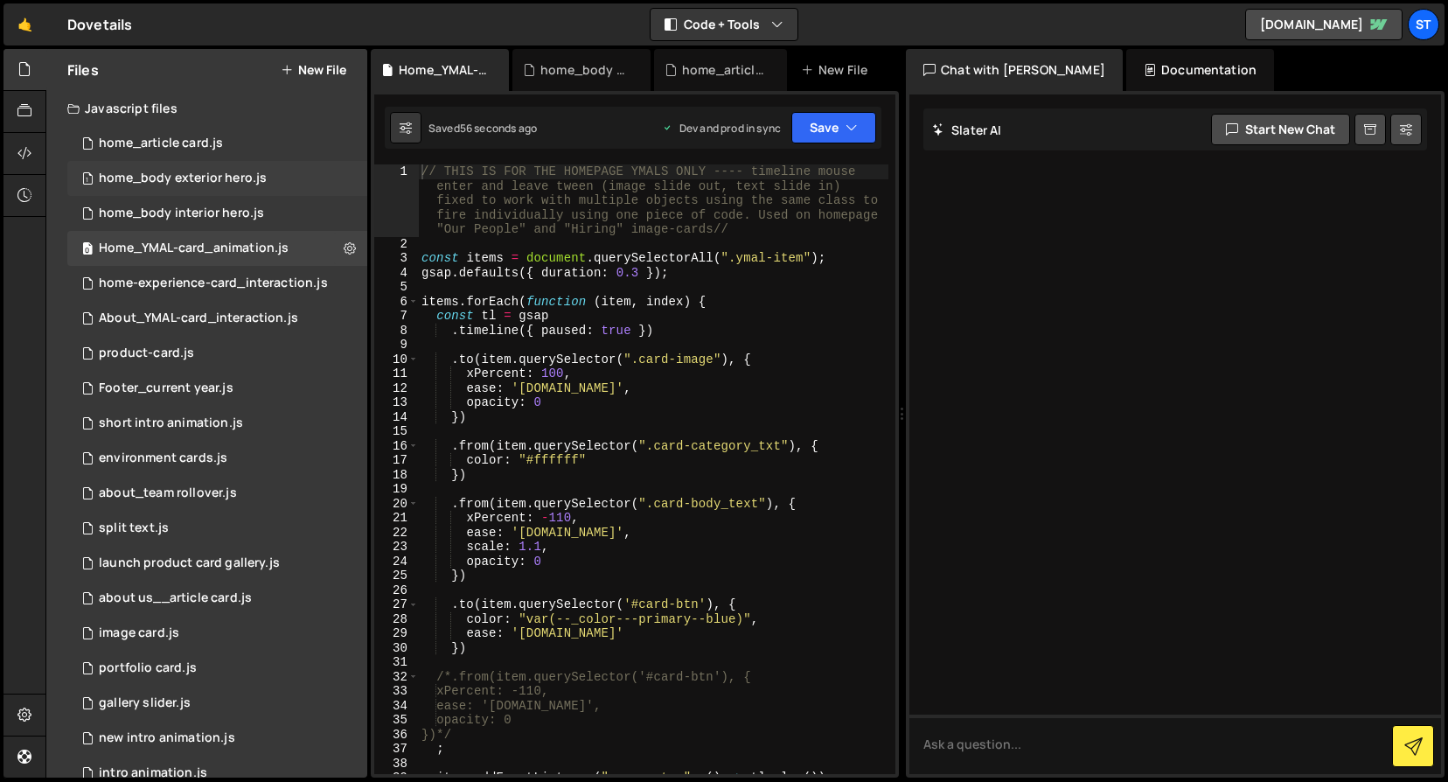
click at [213, 171] on div "home_body exterior hero.js" at bounding box center [183, 179] width 168 height 16
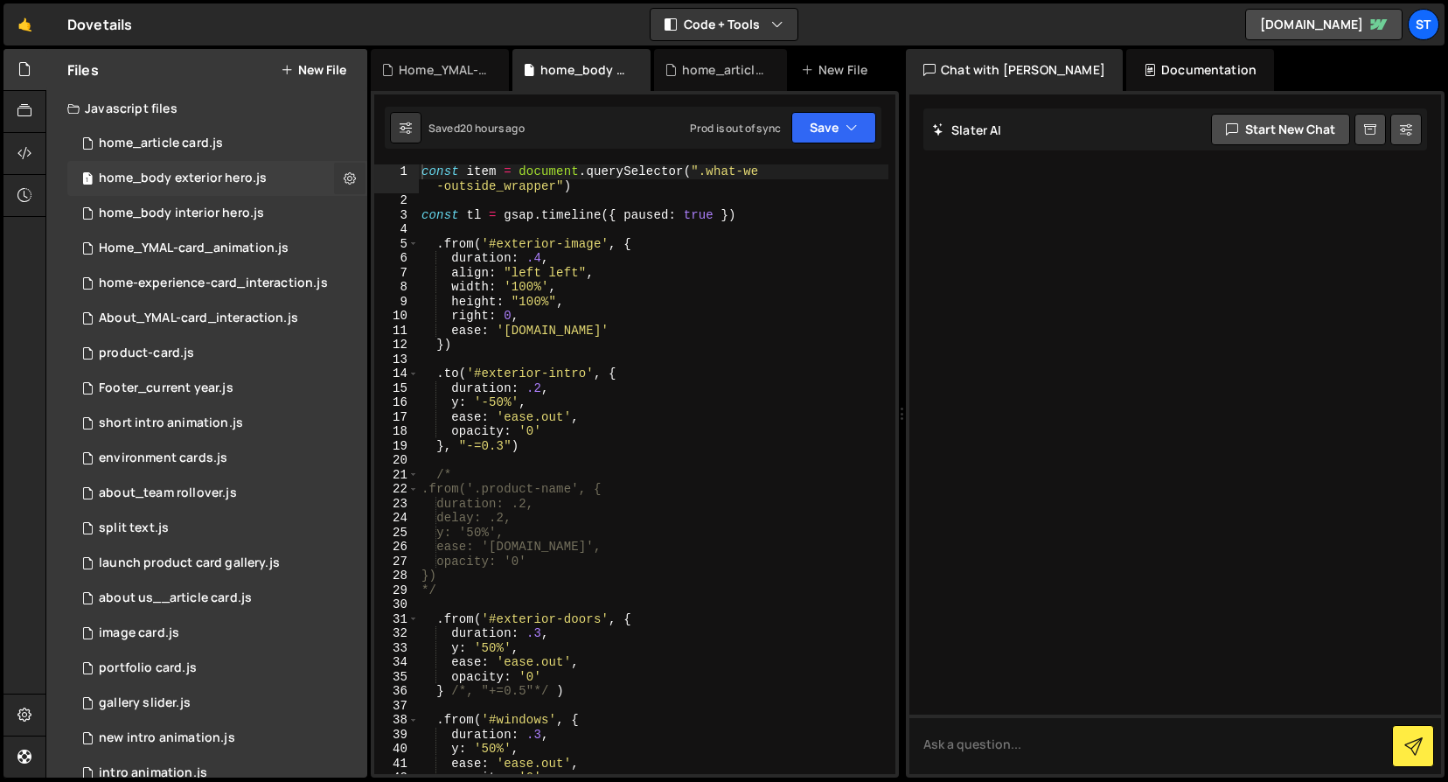
click at [346, 179] on icon at bounding box center [350, 178] width 12 height 17
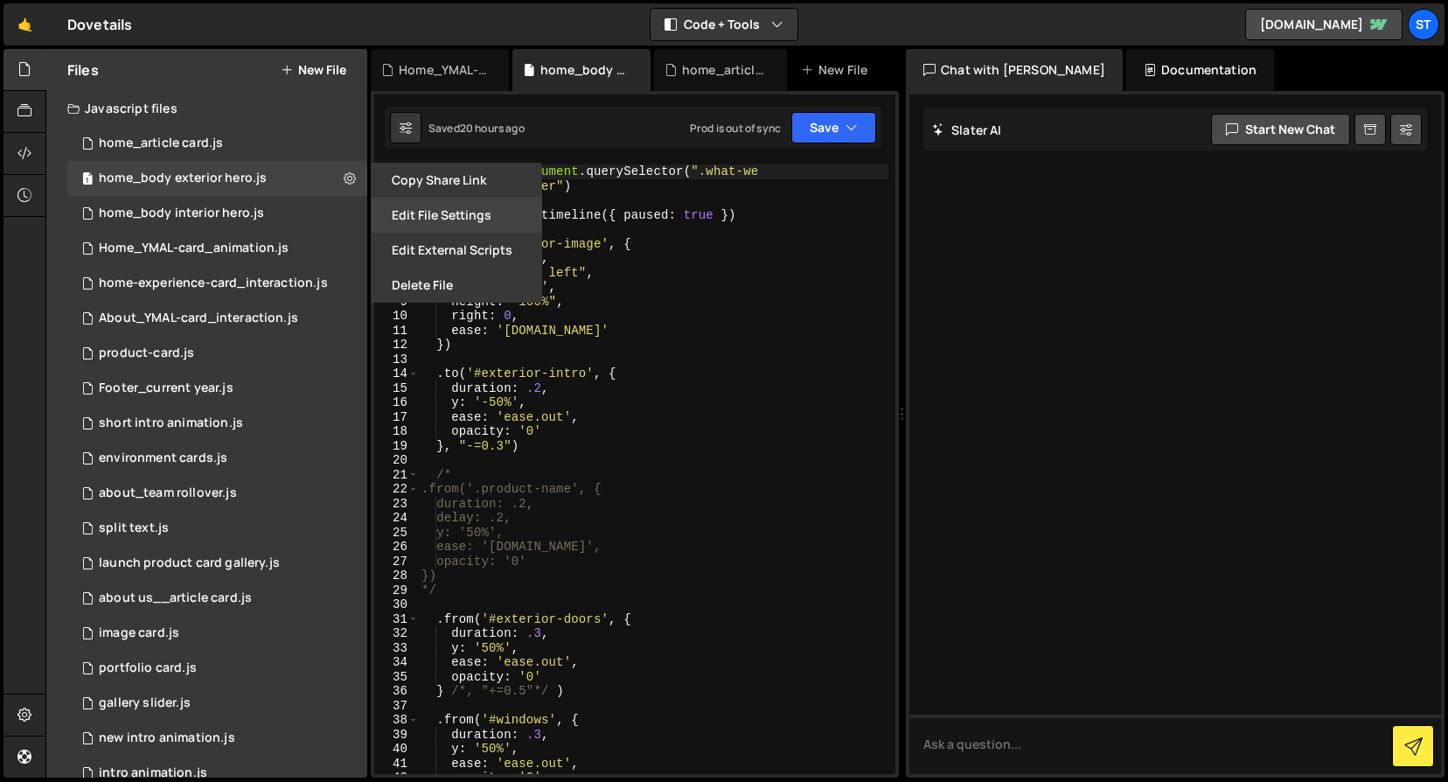
click at [389, 210] on button "Edit File Settings" at bounding box center [456, 215] width 171 height 35
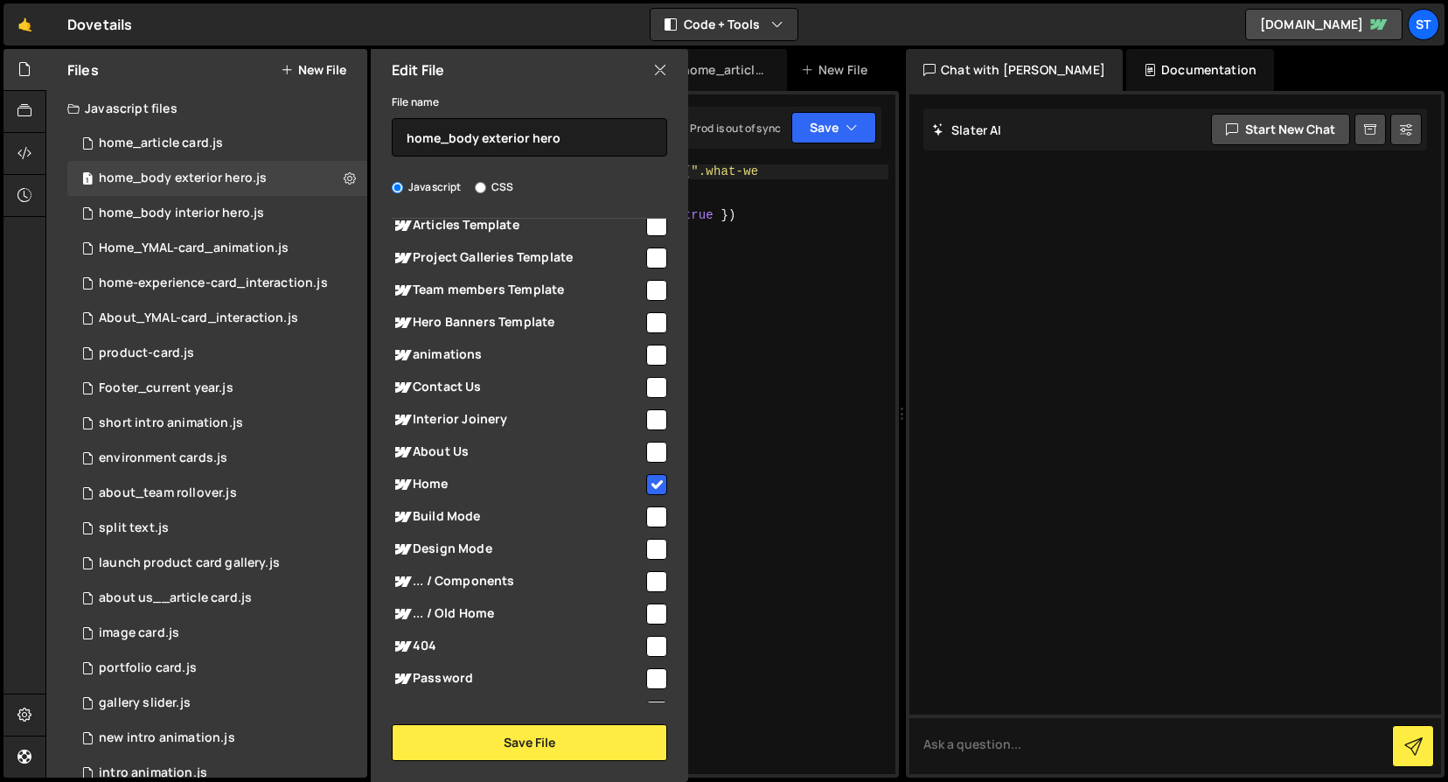
click at [647, 480] on input "checkbox" at bounding box center [656, 484] width 21 height 21
checkbox input "false"
click at [525, 736] on button "Save File" at bounding box center [530, 742] width 276 height 37
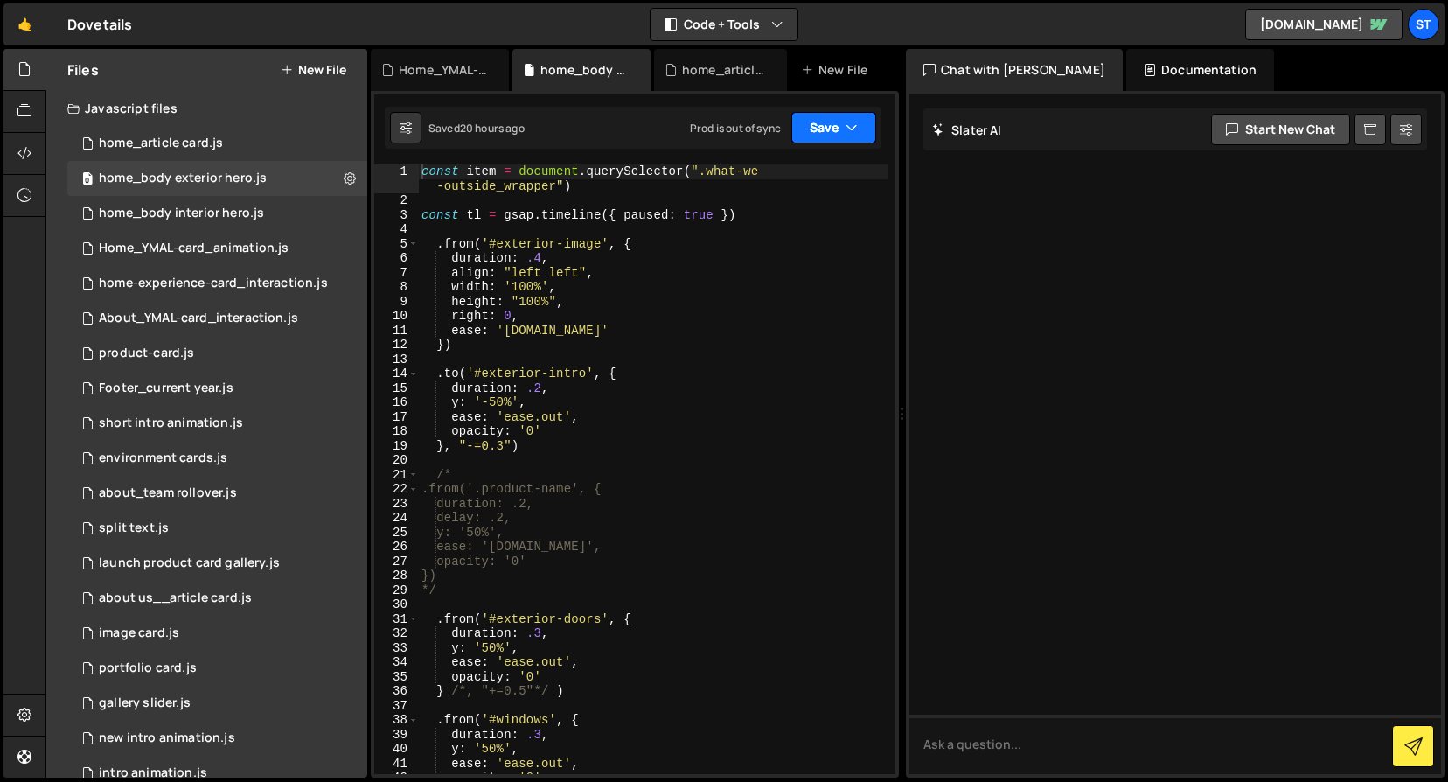
click at [838, 128] on button "Save" at bounding box center [834, 127] width 85 height 31
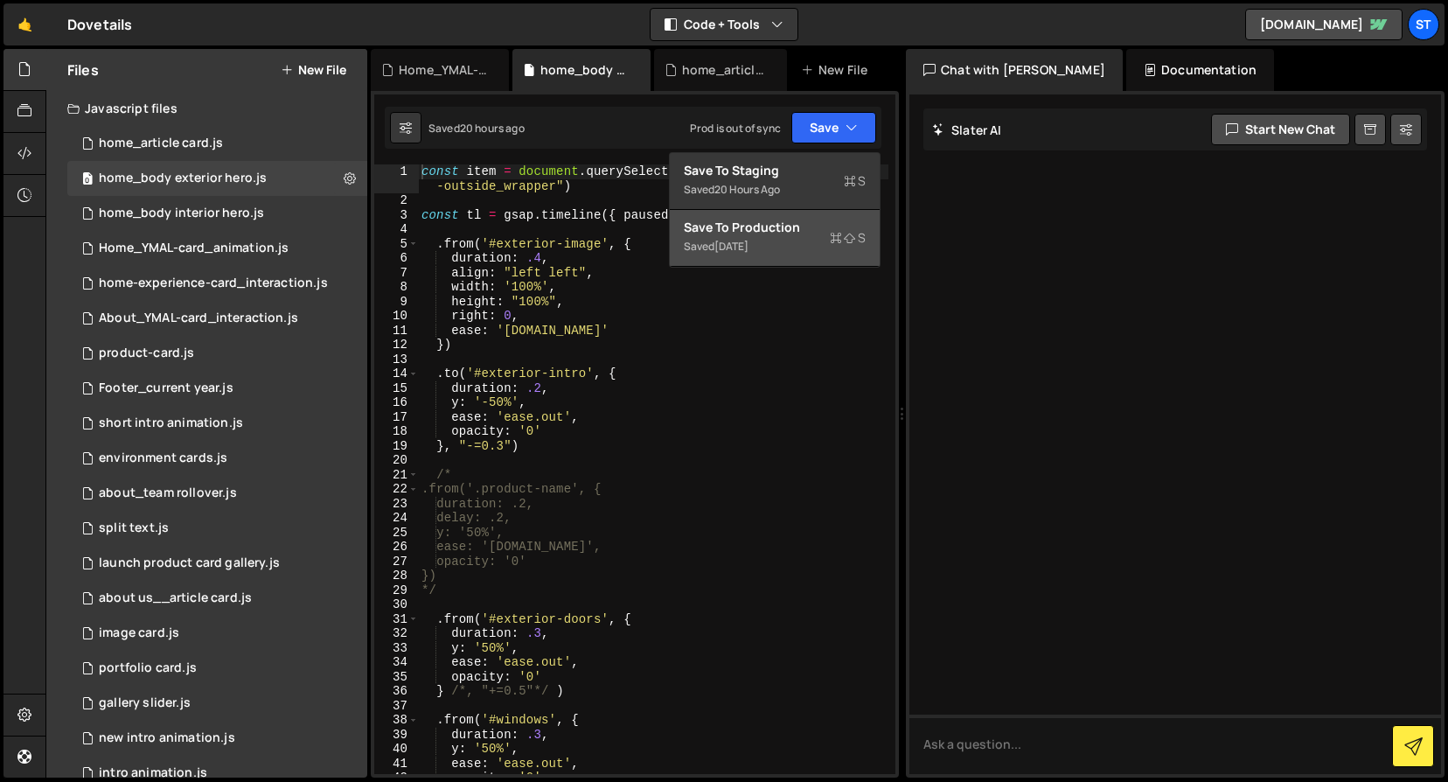
click at [791, 229] on div "Save to Production S" at bounding box center [775, 227] width 182 height 17
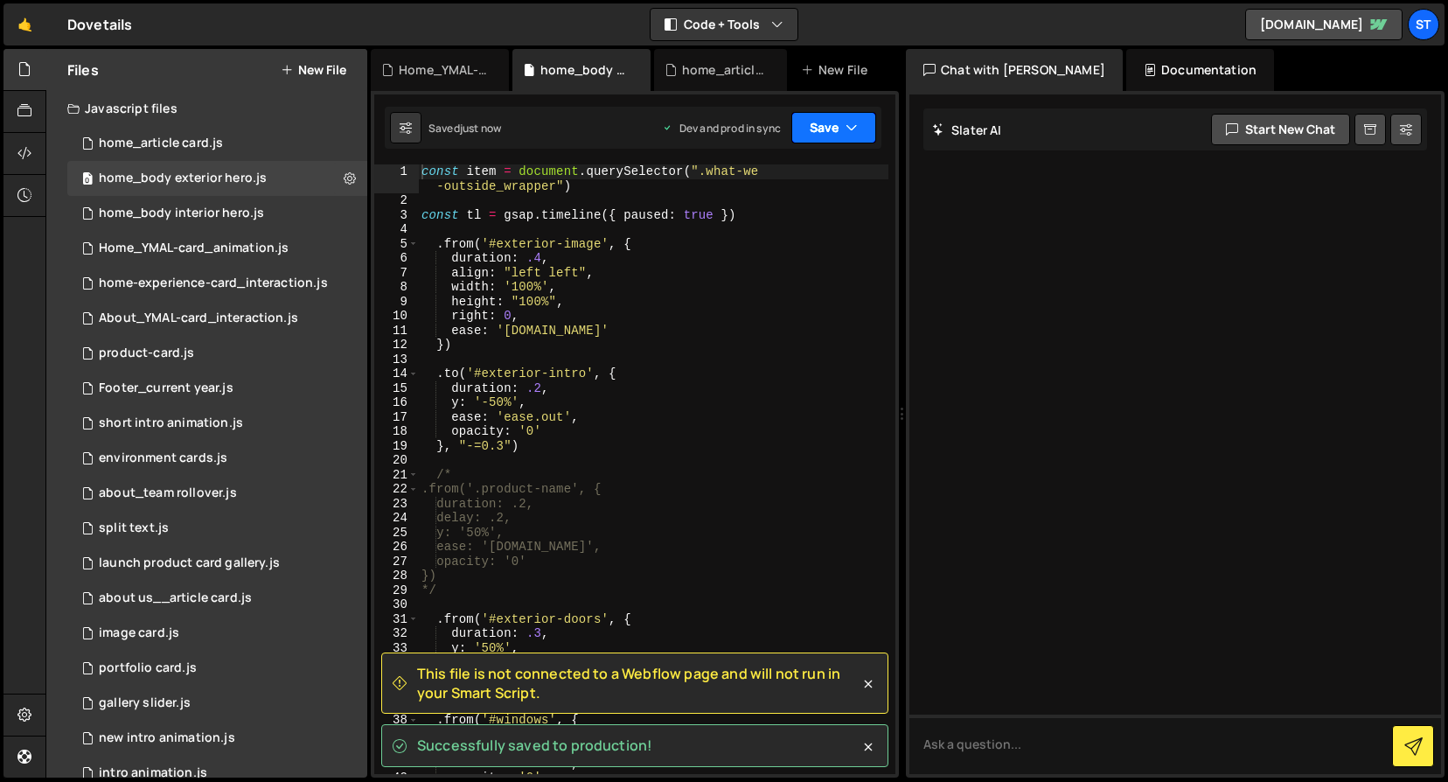
click at [835, 128] on button "Save" at bounding box center [834, 127] width 85 height 31
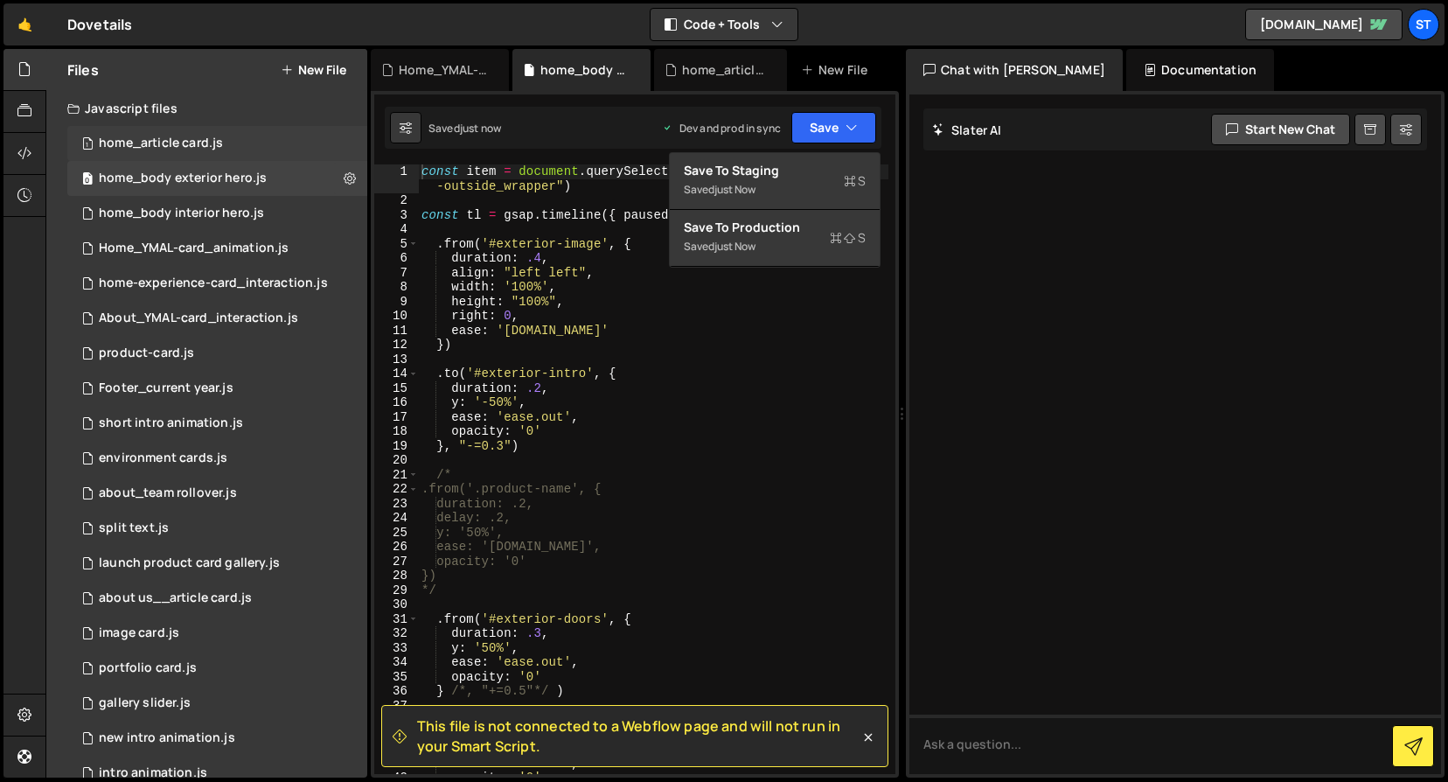
click at [192, 140] on div "home_article card.js" at bounding box center [161, 144] width 124 height 16
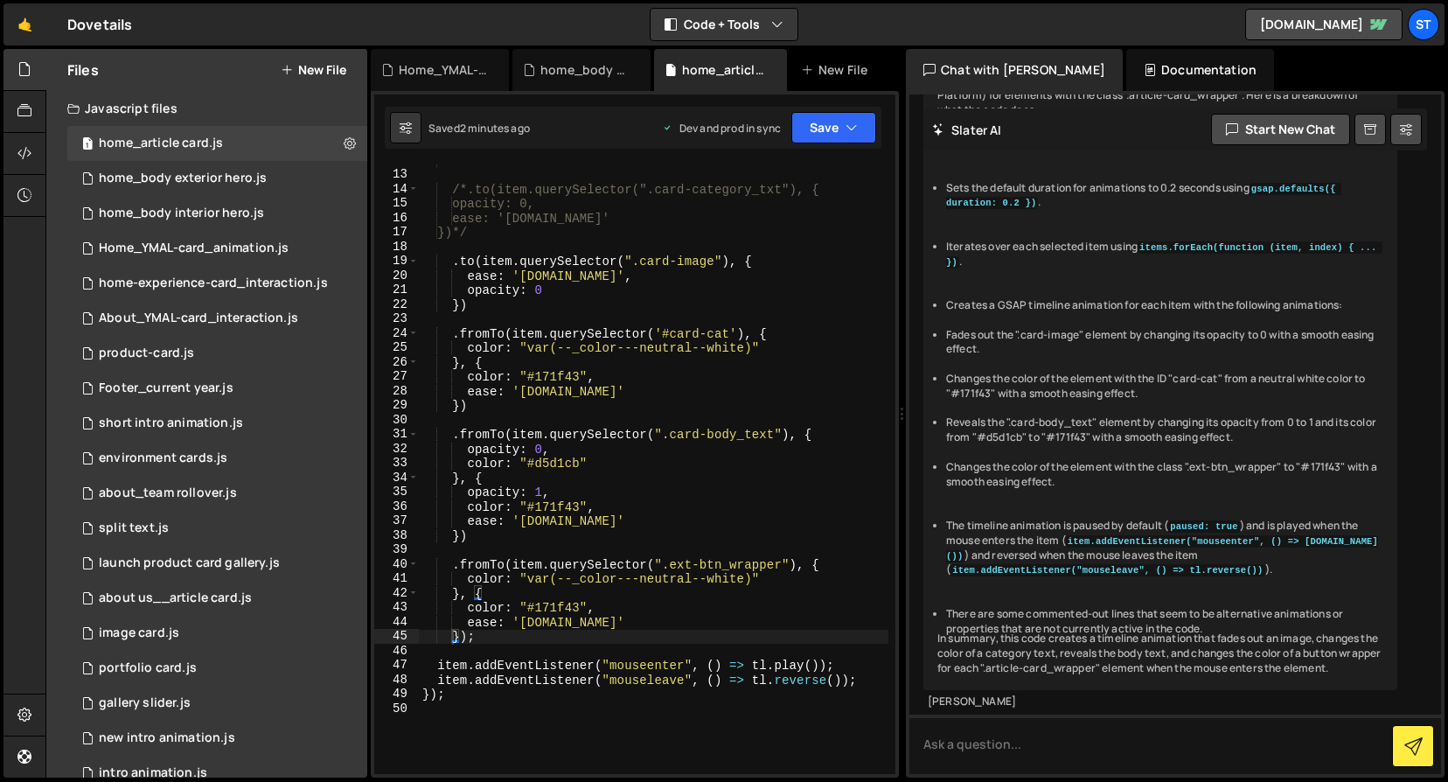
scroll to position [6334, 0]
click at [819, 129] on button "Save" at bounding box center [834, 127] width 85 height 31
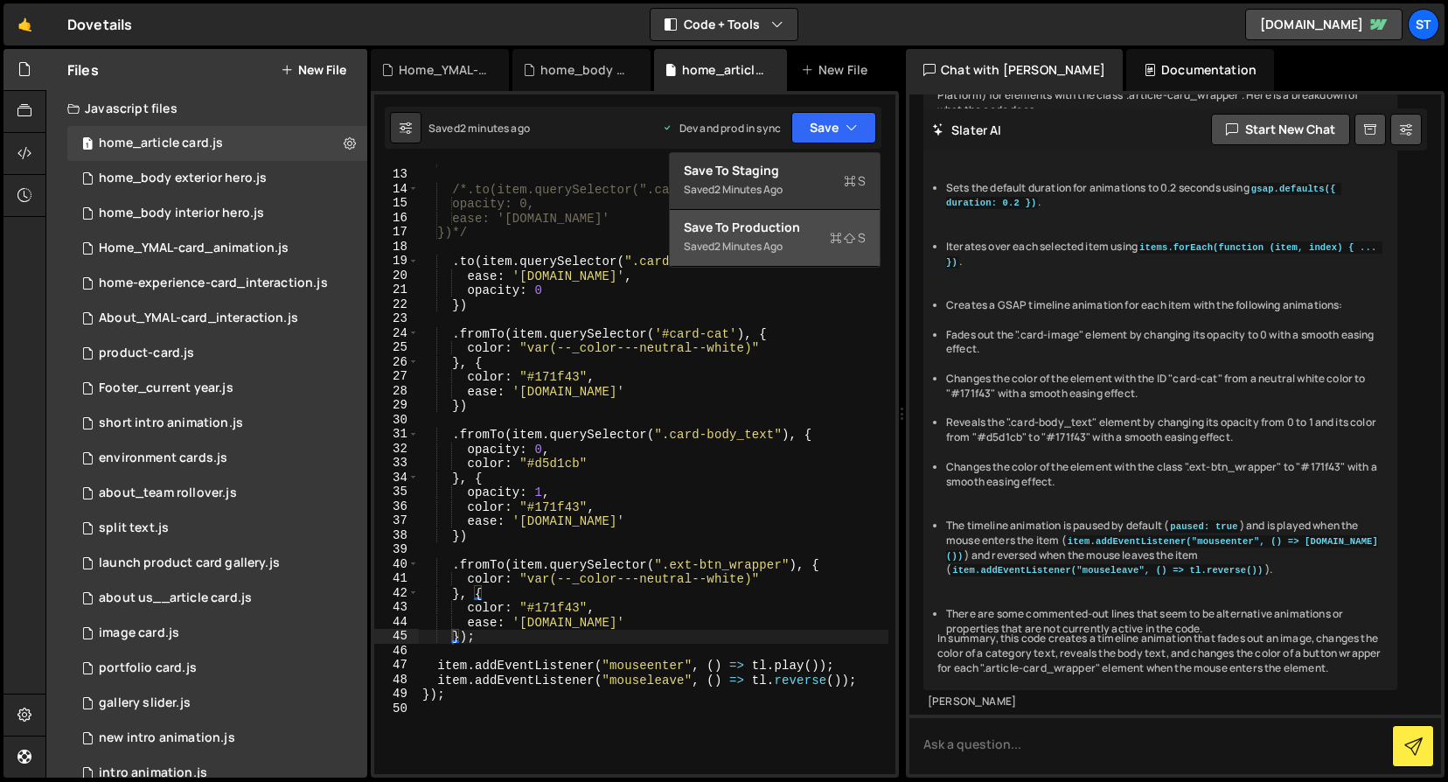
click at [785, 225] on div "Save to Production S" at bounding box center [775, 227] width 182 height 17
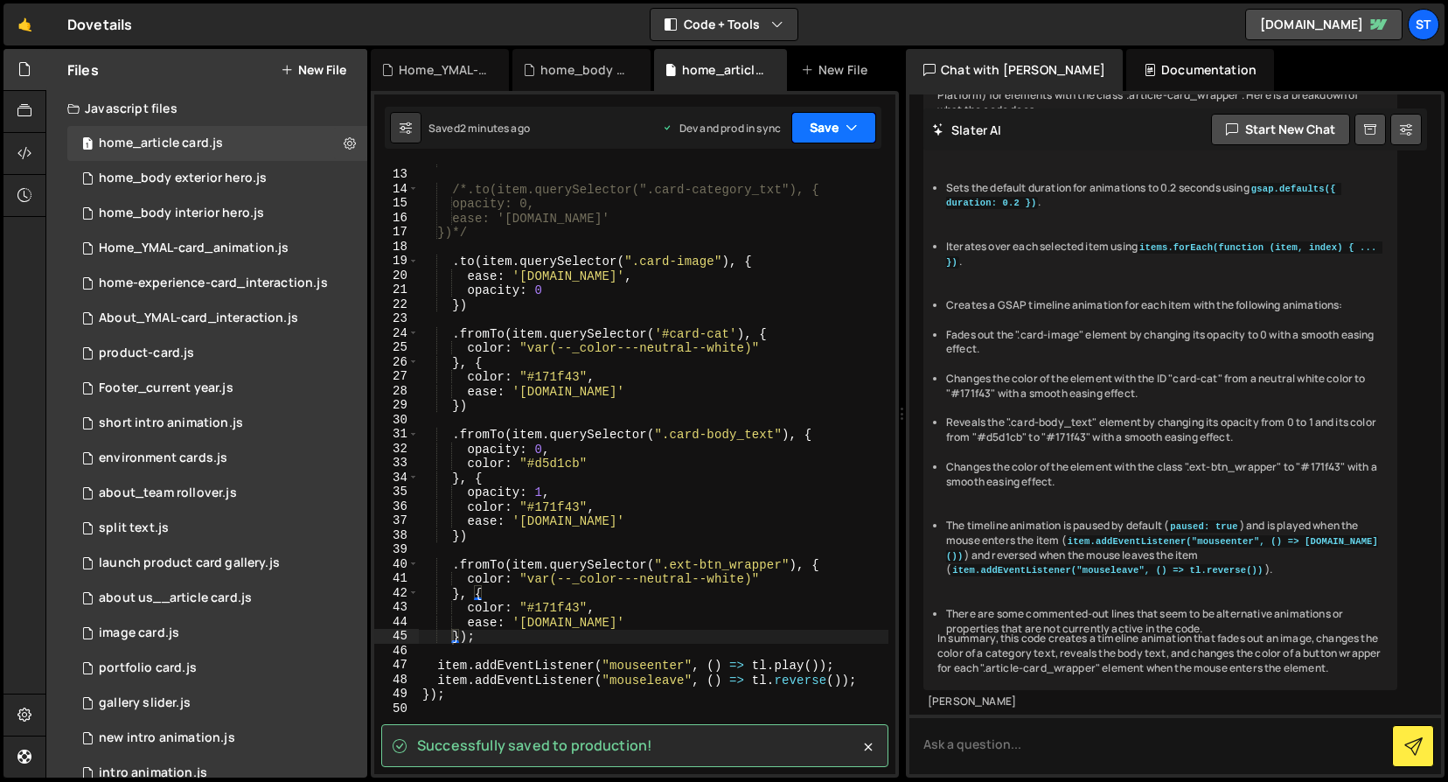
click at [806, 129] on button "Save" at bounding box center [834, 127] width 85 height 31
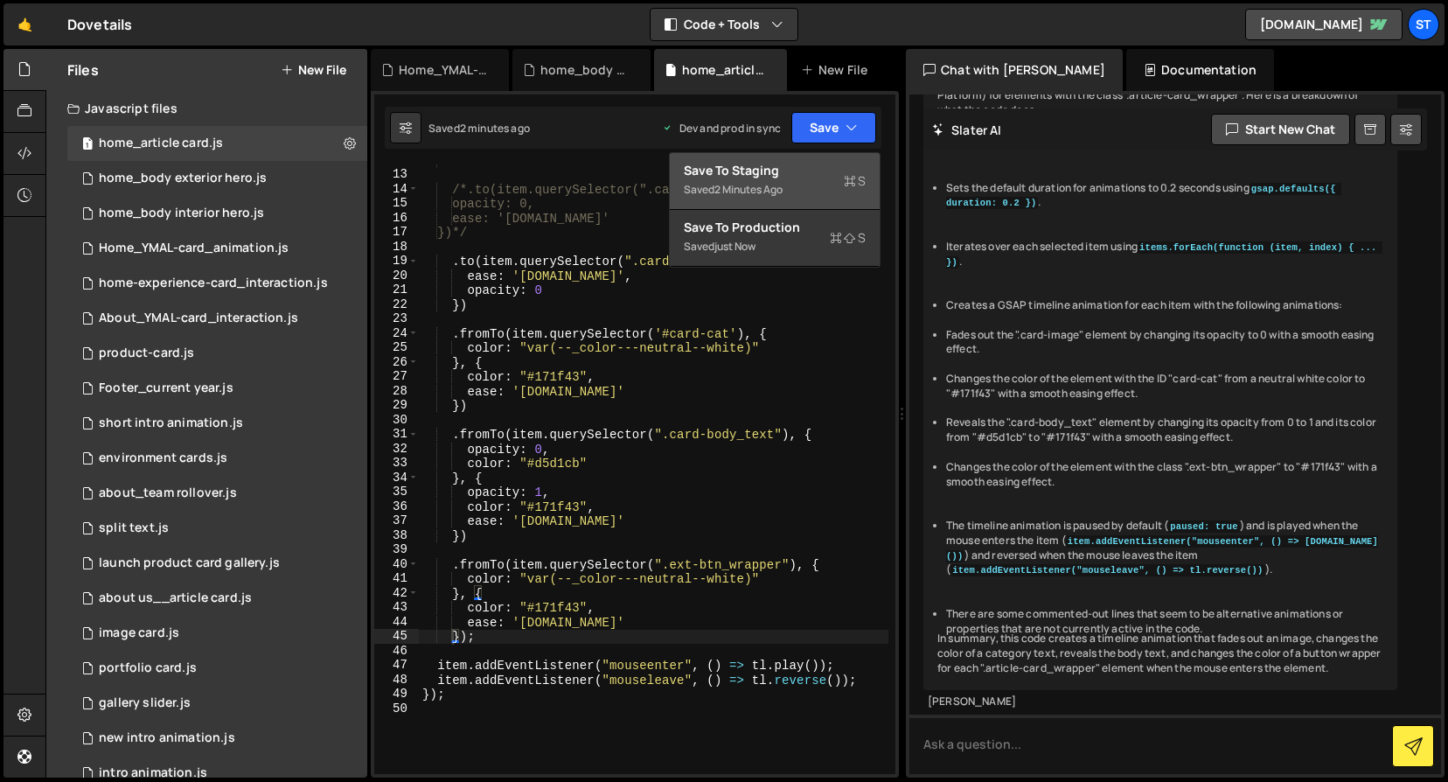
click at [724, 167] on div "Save to Staging S" at bounding box center [775, 170] width 182 height 17
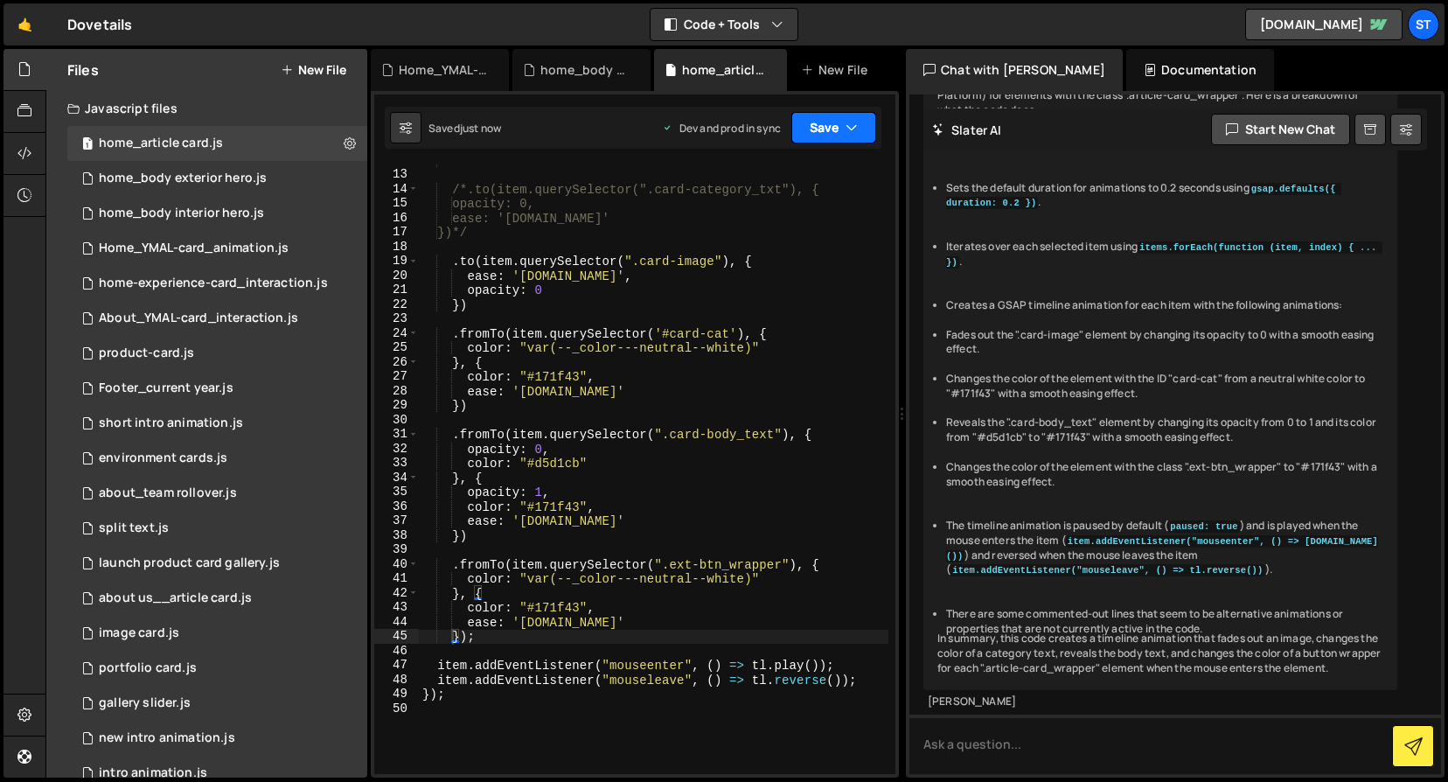
click at [806, 129] on button "Save" at bounding box center [834, 127] width 85 height 31
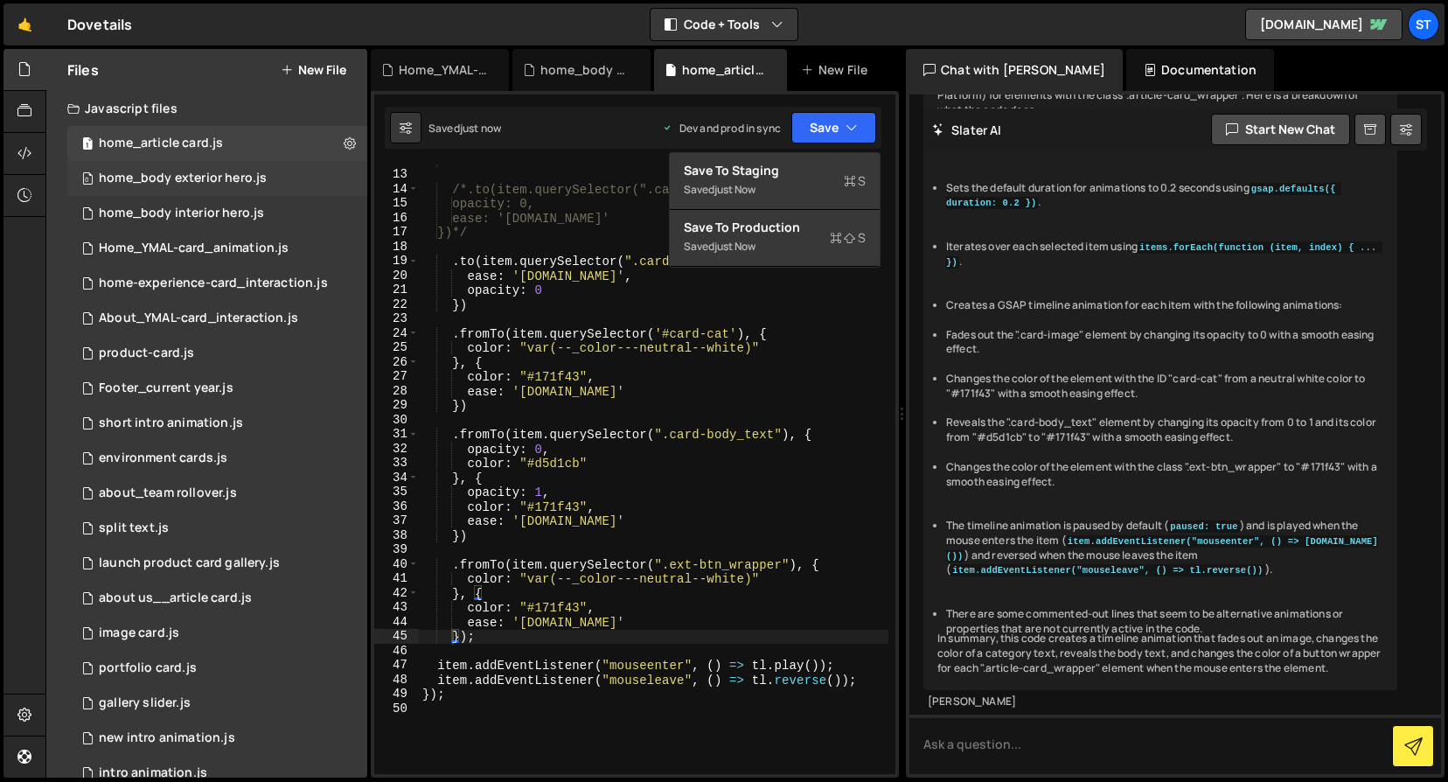
click at [221, 167] on div "0 home_body exterior hero.js 0" at bounding box center [217, 178] width 300 height 35
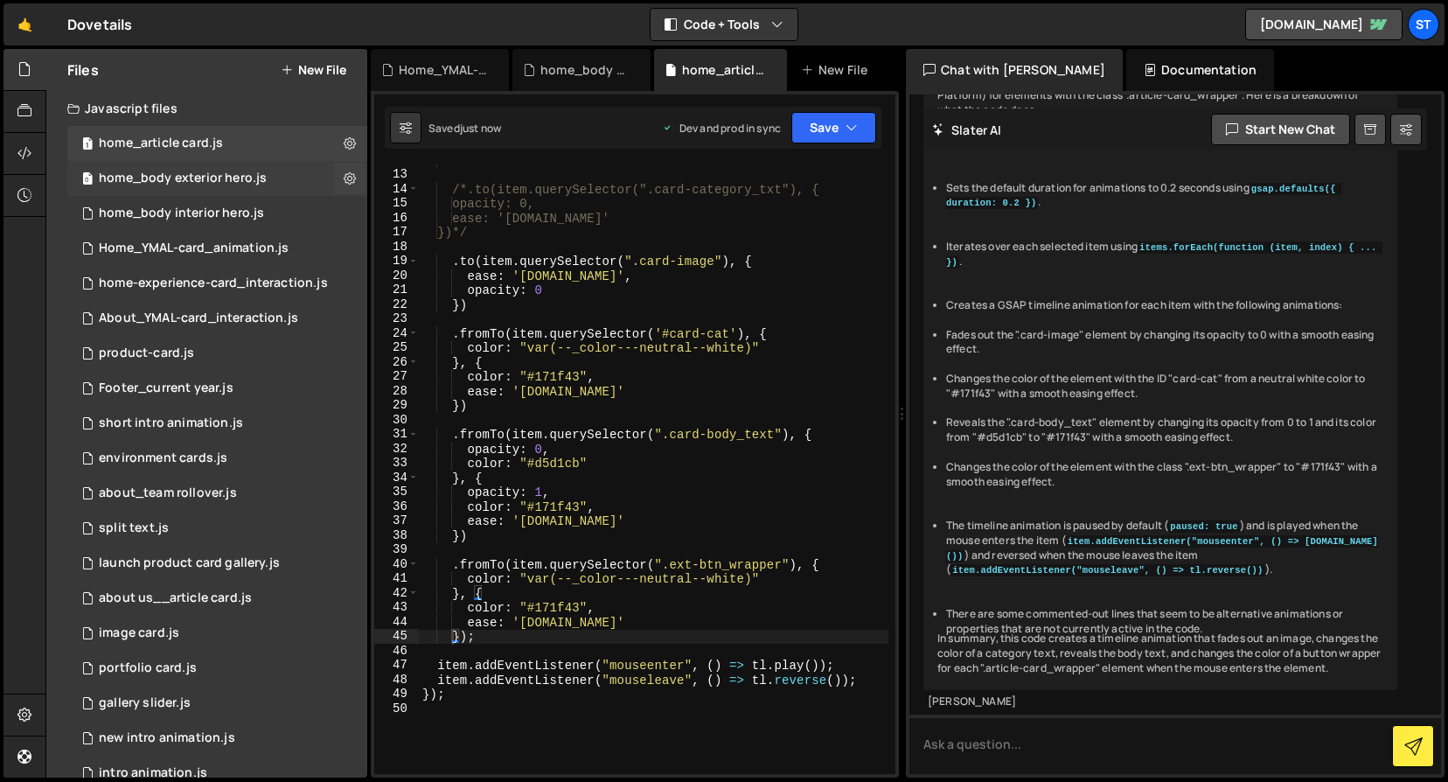
scroll to position [0, 0]
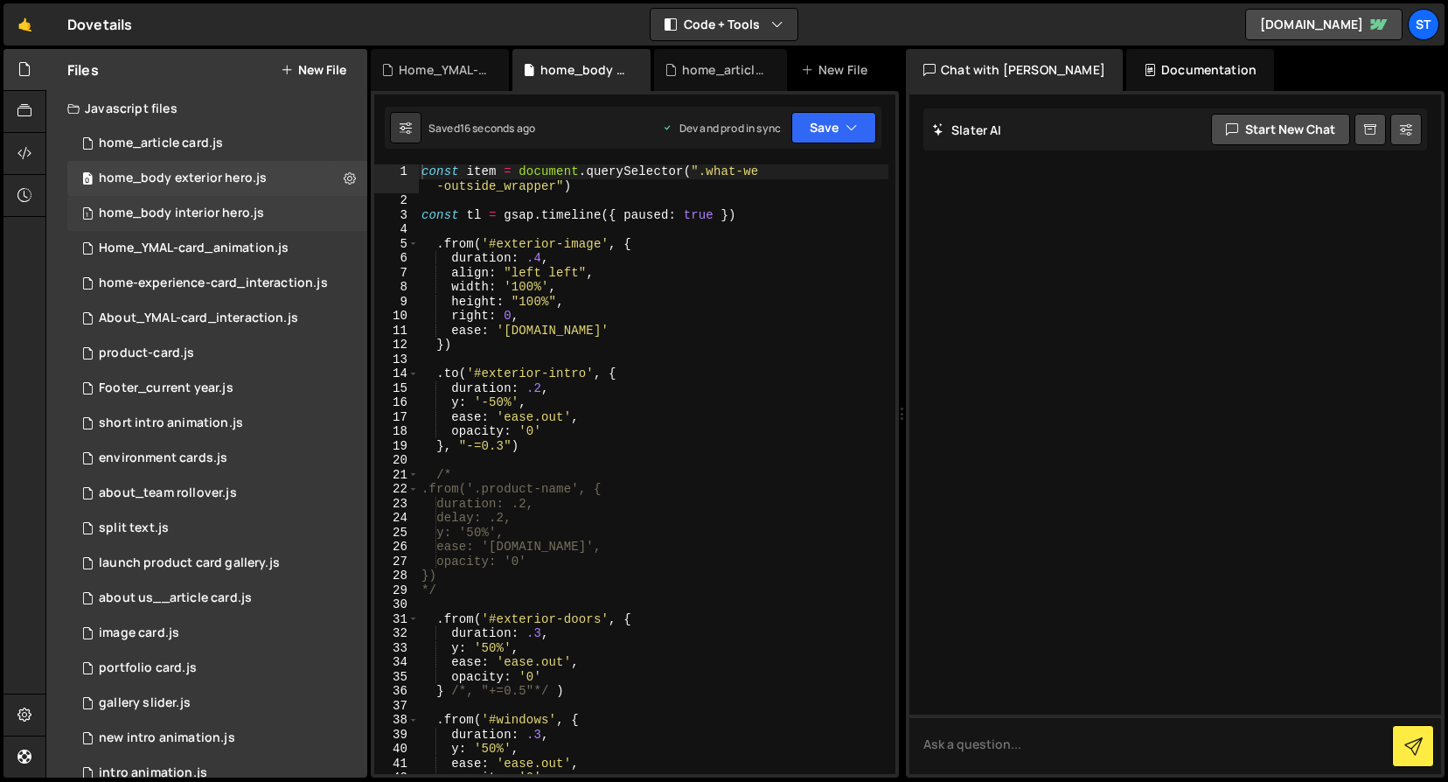
click at [231, 207] on div "home_body interior hero.js" at bounding box center [181, 214] width 165 height 16
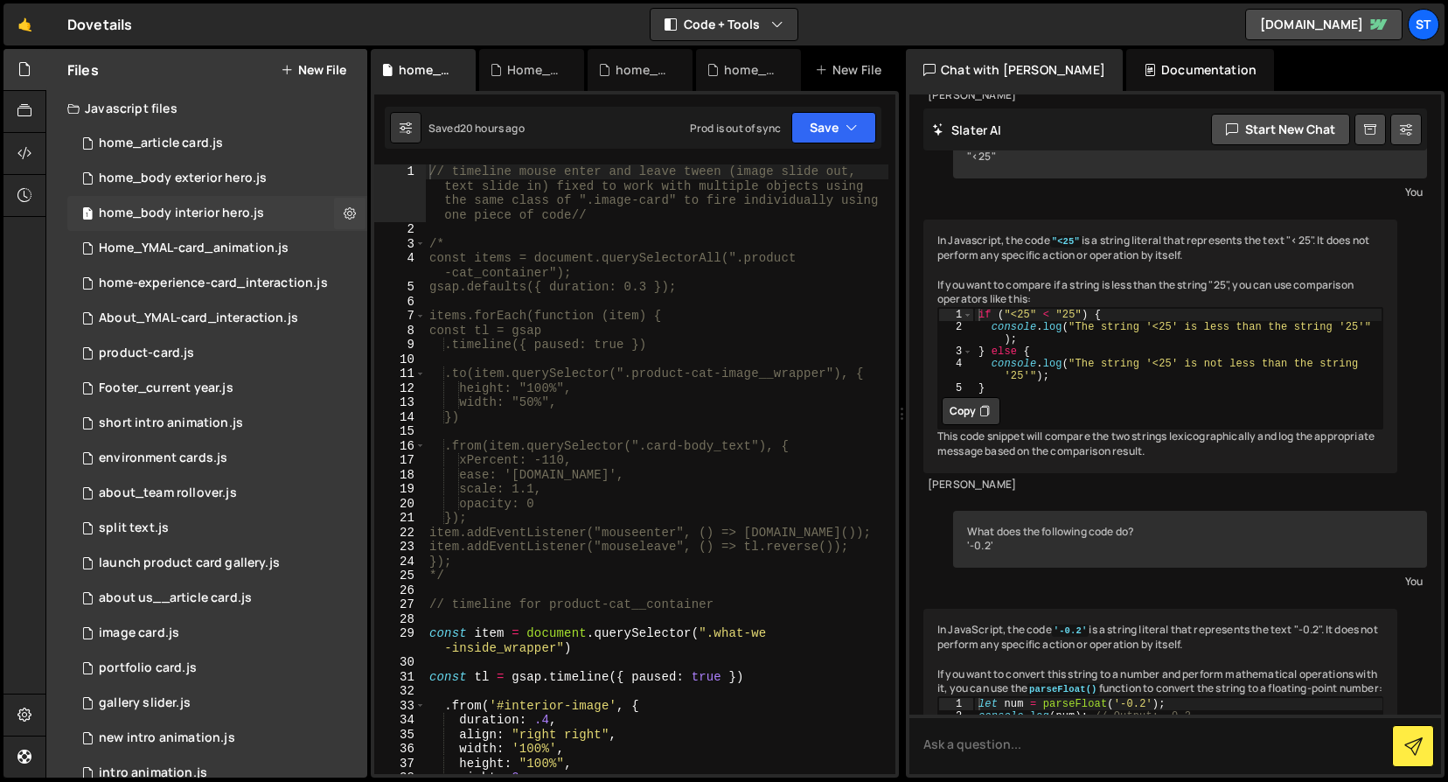
scroll to position [827, 0]
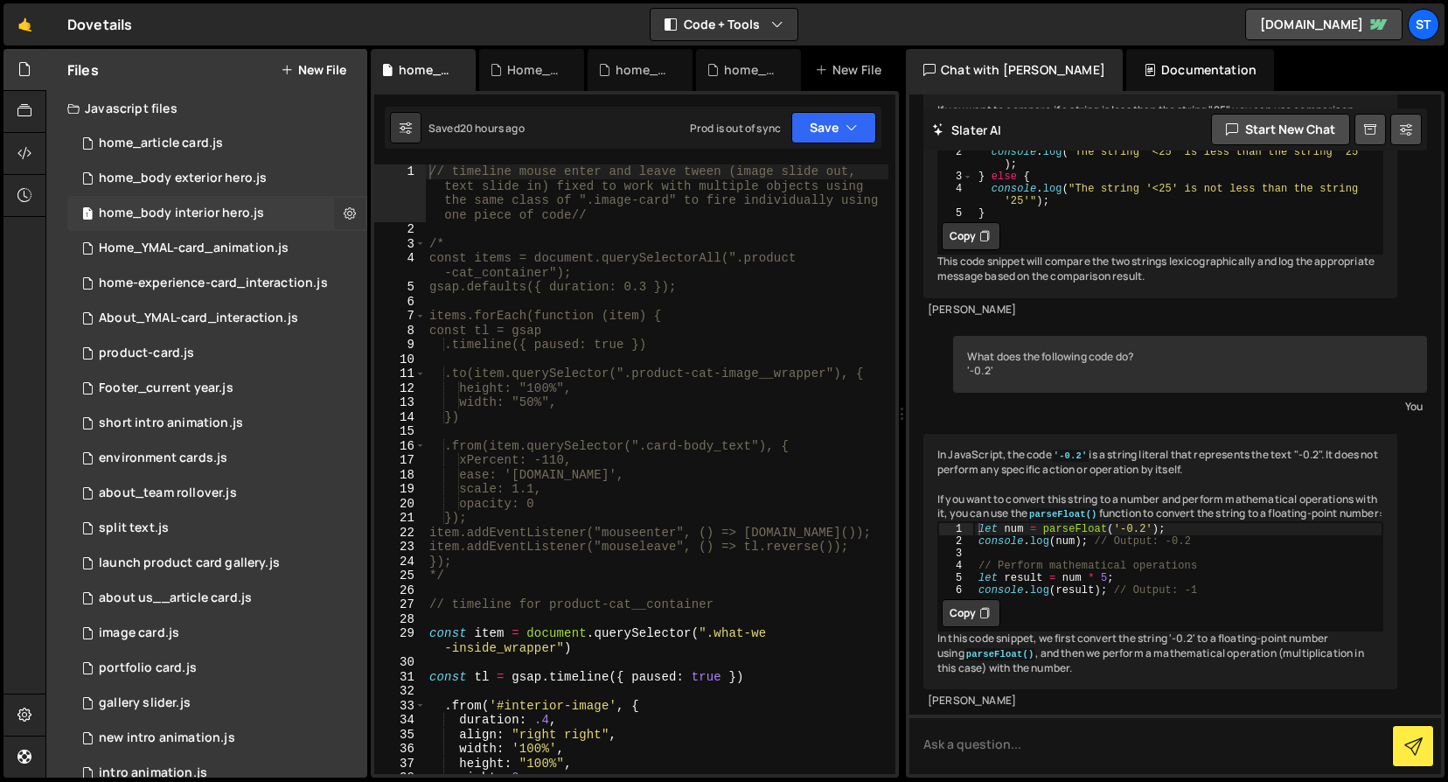
click at [351, 213] on button at bounding box center [349, 213] width 31 height 31
type input "home_body interior hero"
radio input "true"
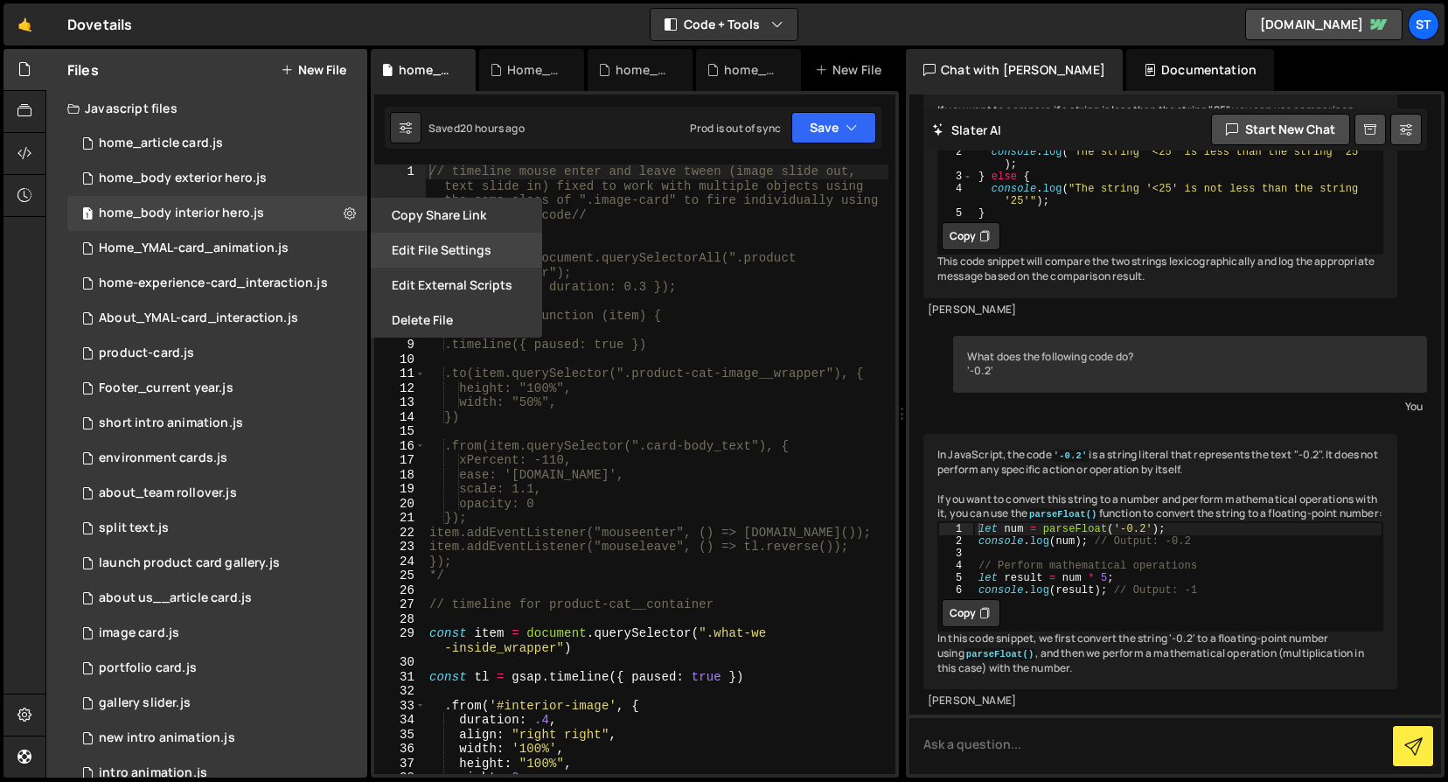
click at [469, 240] on button "Edit File Settings" at bounding box center [456, 250] width 171 height 35
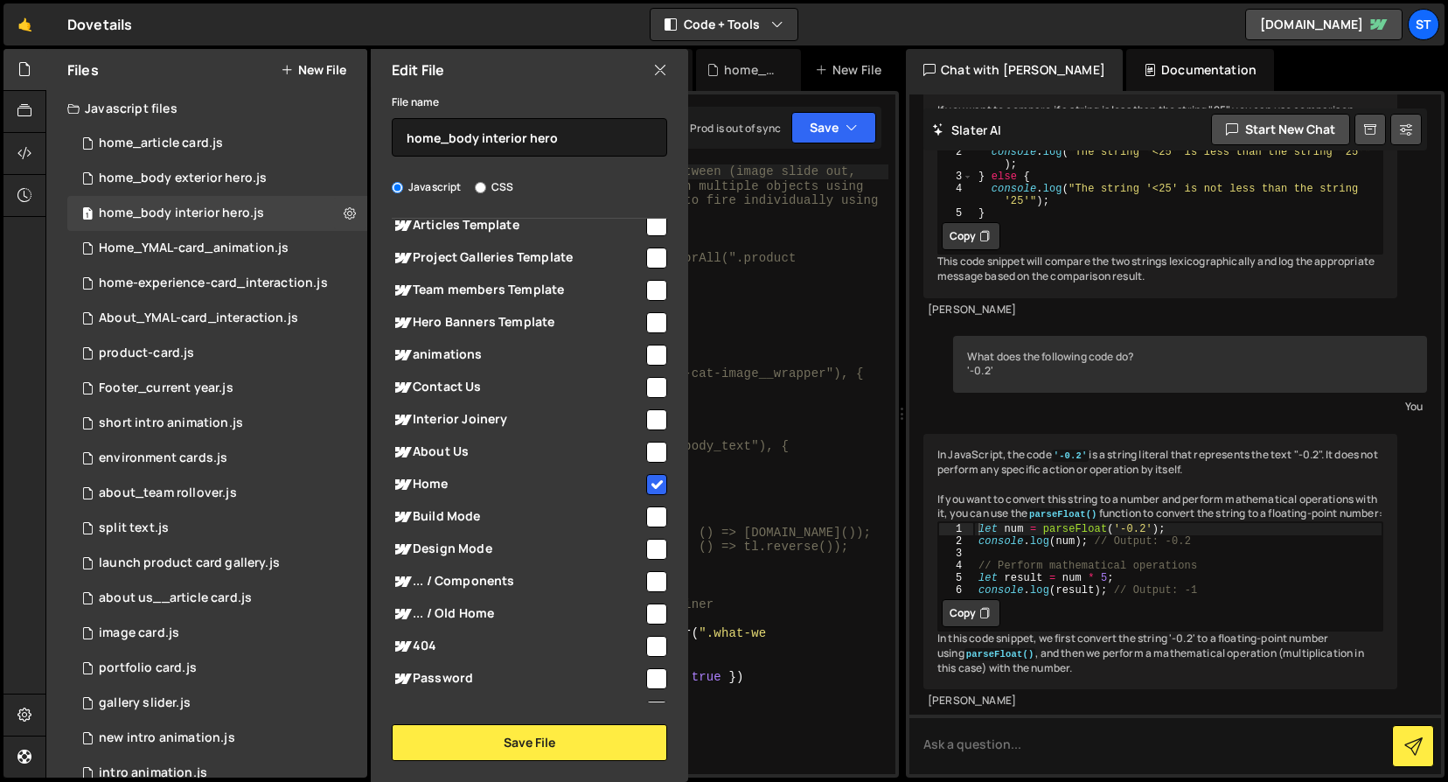
click at [648, 479] on input "checkbox" at bounding box center [656, 484] width 21 height 21
checkbox input "false"
click at [549, 748] on button "Save File" at bounding box center [530, 742] width 276 height 37
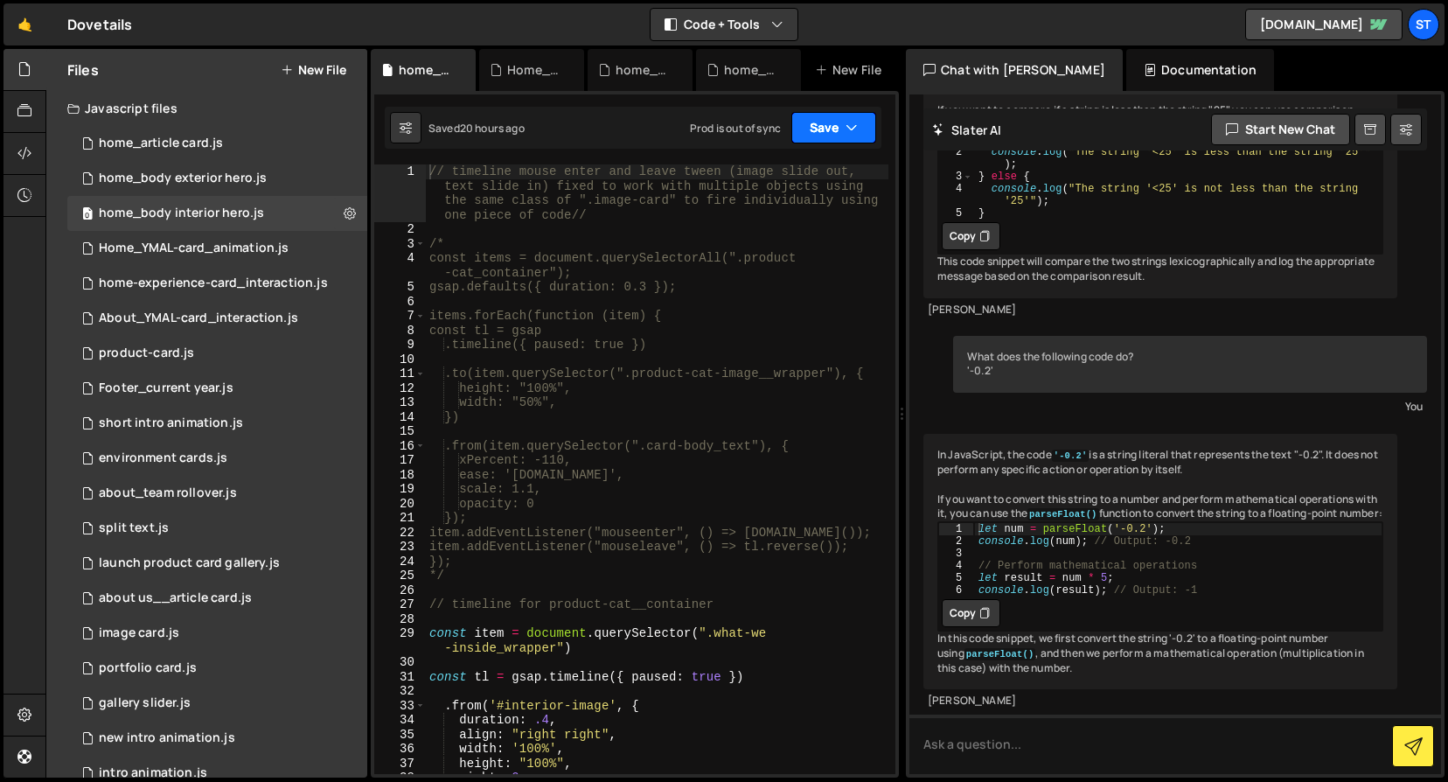
click at [856, 121] on icon "button" at bounding box center [852, 127] width 12 height 17
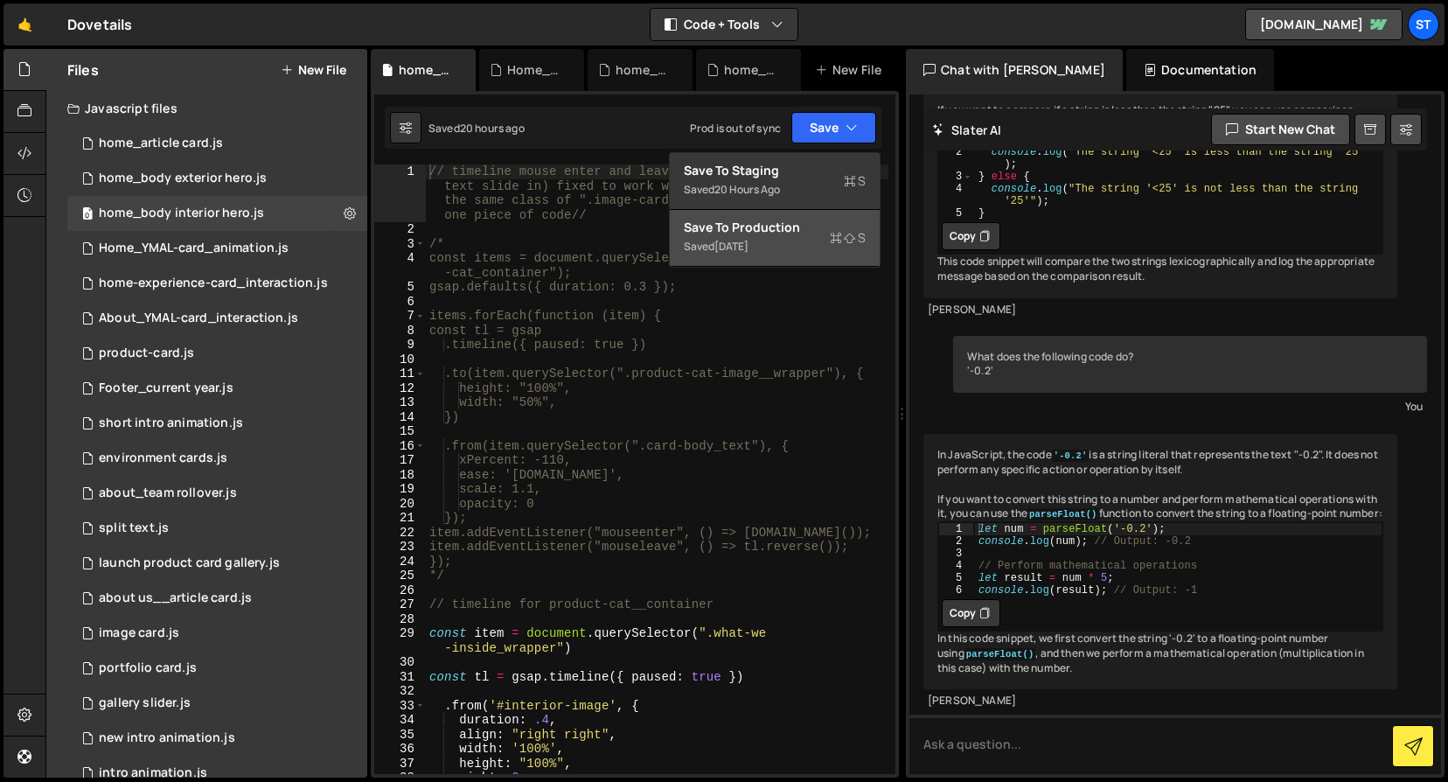
click at [749, 240] on div "[DATE]" at bounding box center [732, 246] width 34 height 15
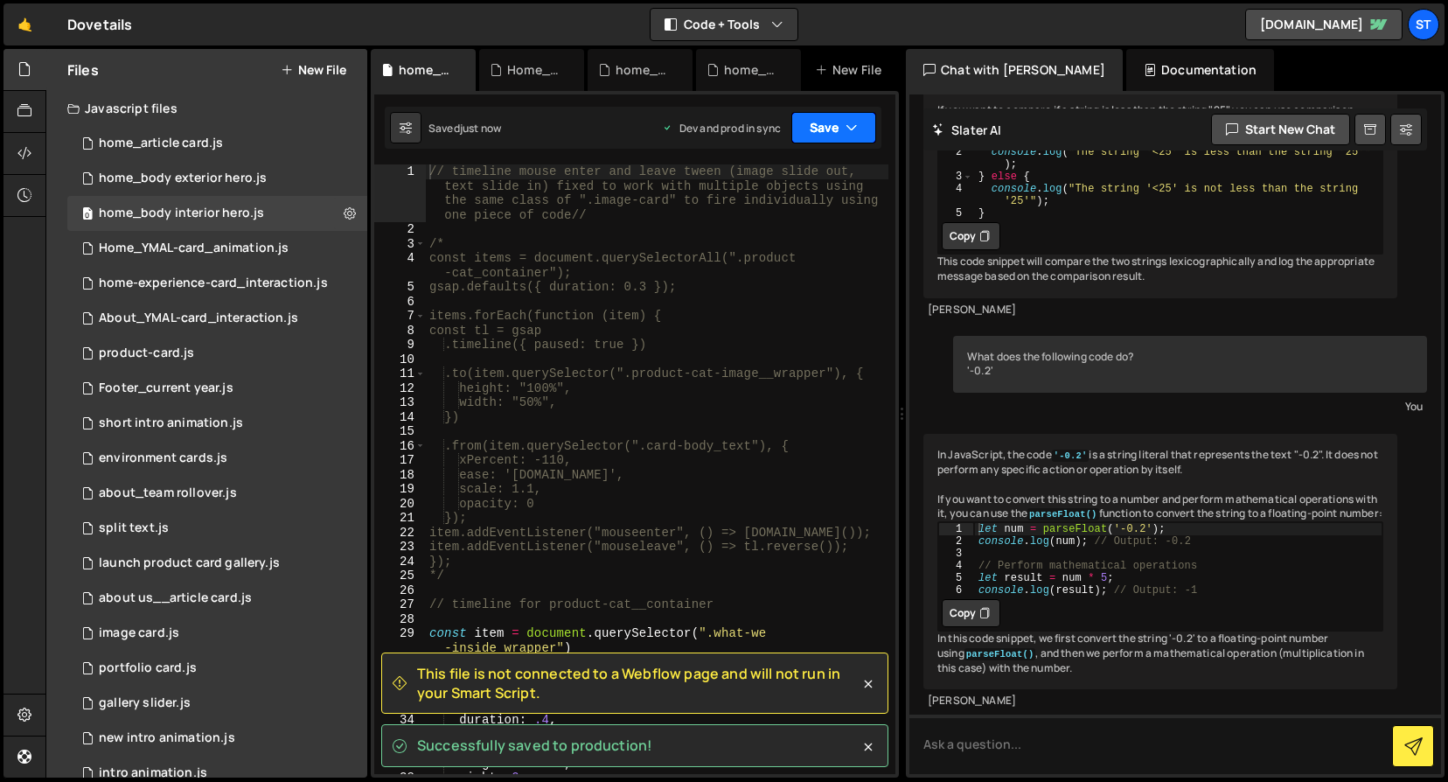
click at [842, 128] on button "Save" at bounding box center [834, 127] width 85 height 31
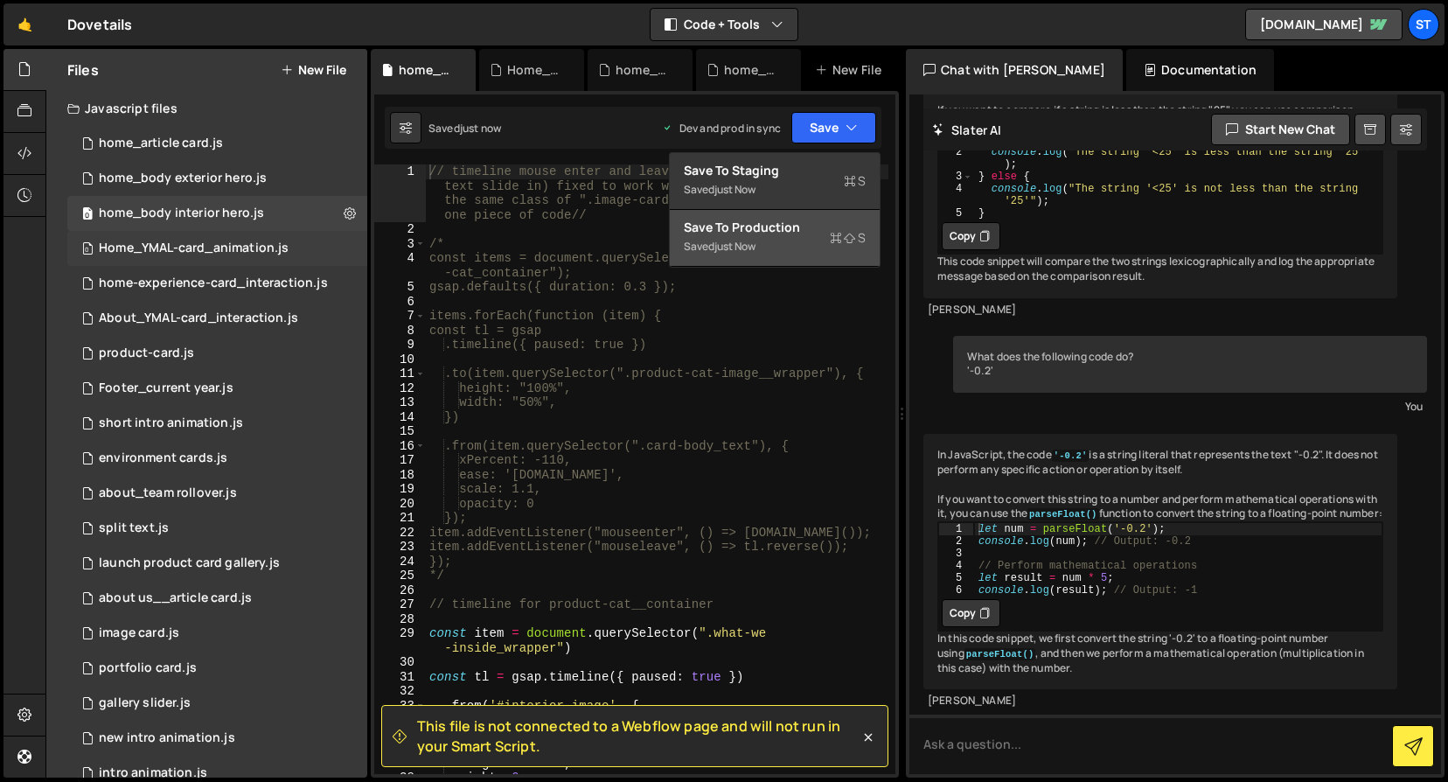
click at [277, 235] on div "0 Home_YMAL-card_animation.js 0" at bounding box center [217, 248] width 300 height 35
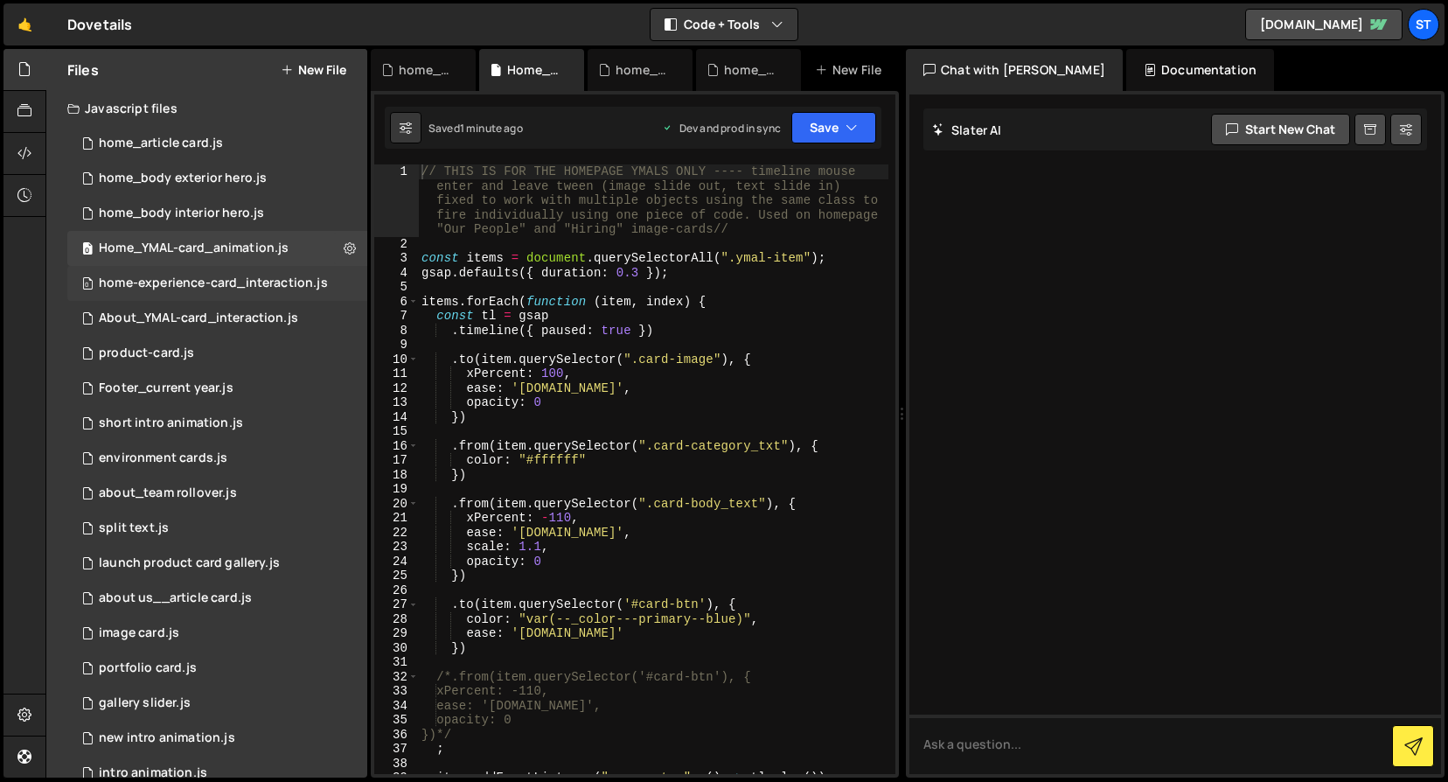
click at [174, 279] on div "home-experience-card_interaction.js" at bounding box center [213, 284] width 229 height 16
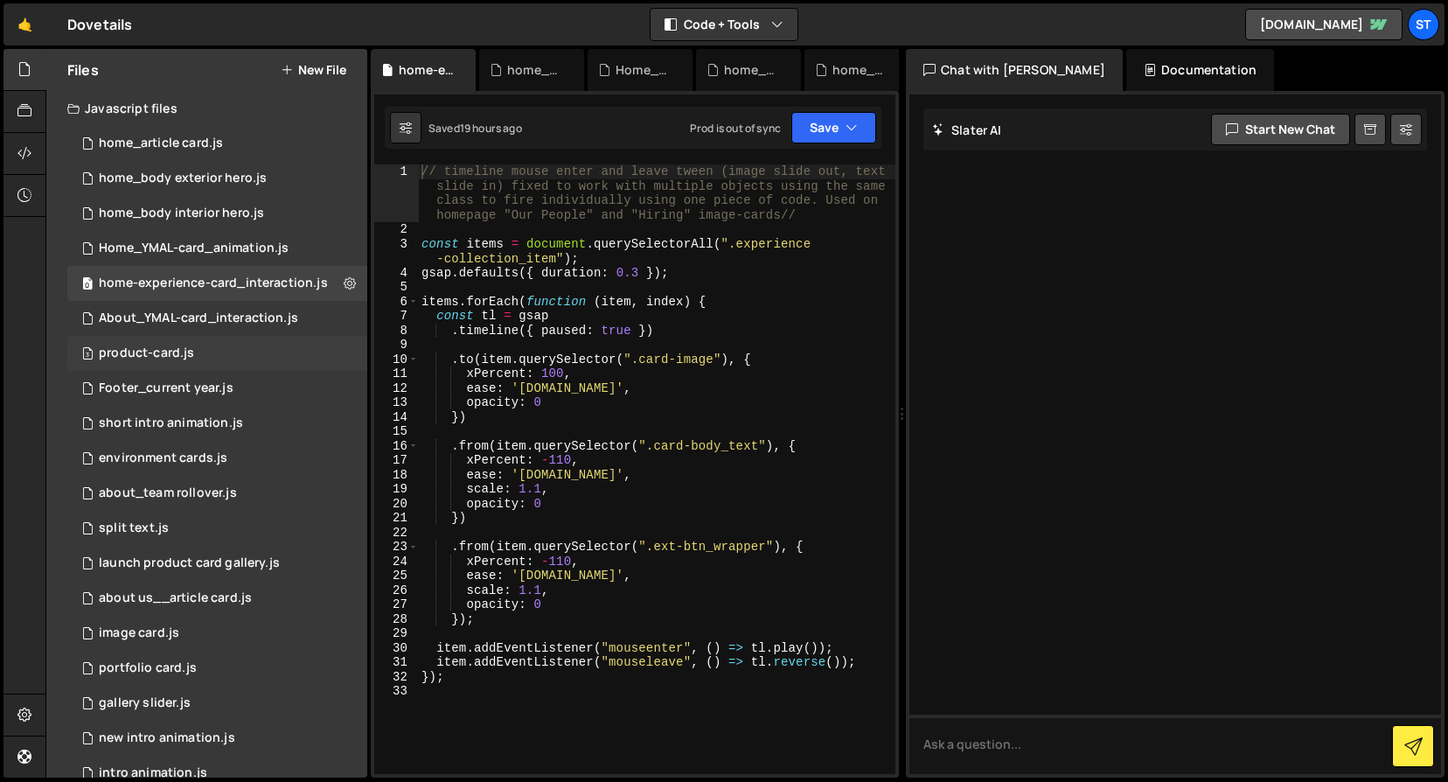
click at [142, 346] on div "product-card.js" at bounding box center [146, 354] width 95 height 16
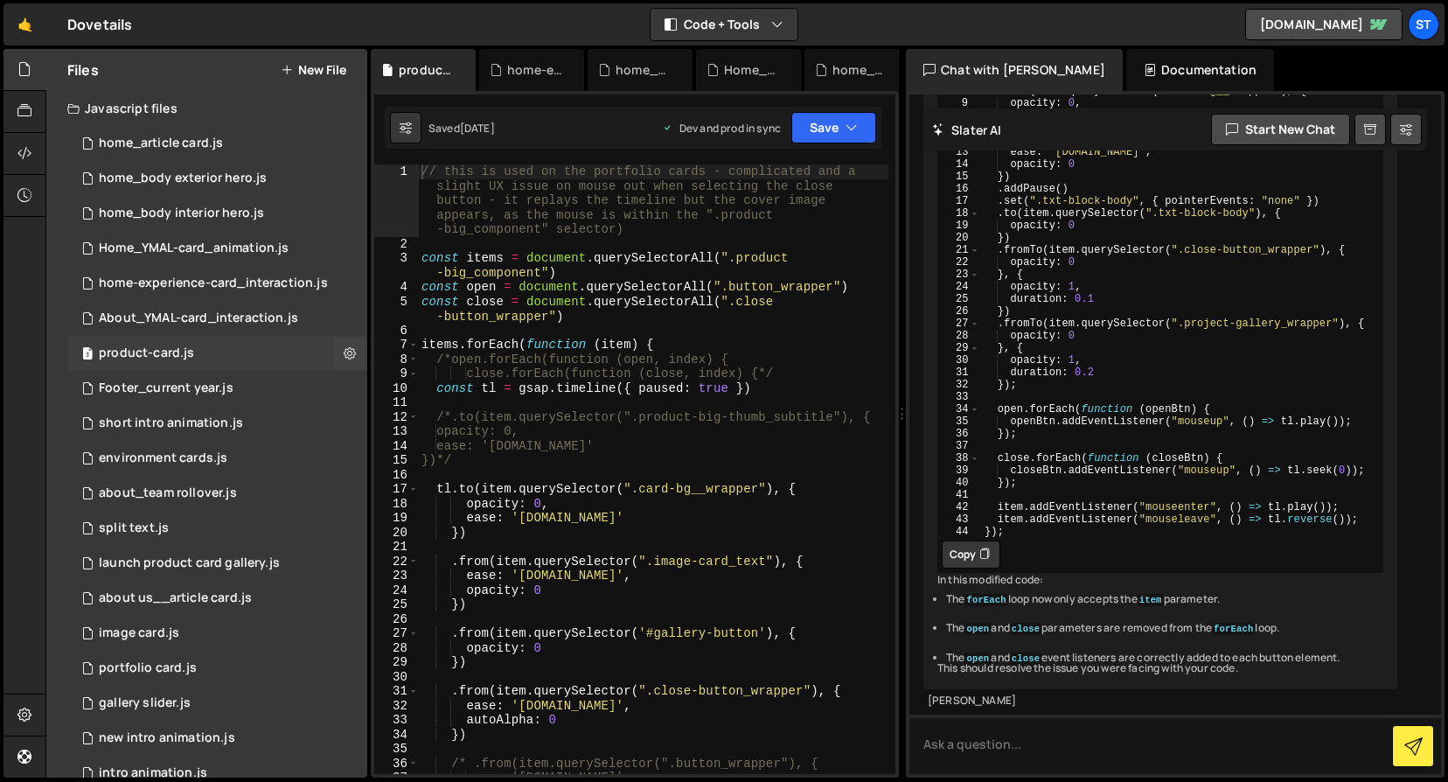
scroll to position [4793, 0]
click at [344, 355] on icon at bounding box center [350, 353] width 12 height 17
type input "product-card"
radio input "true"
checkbox input "true"
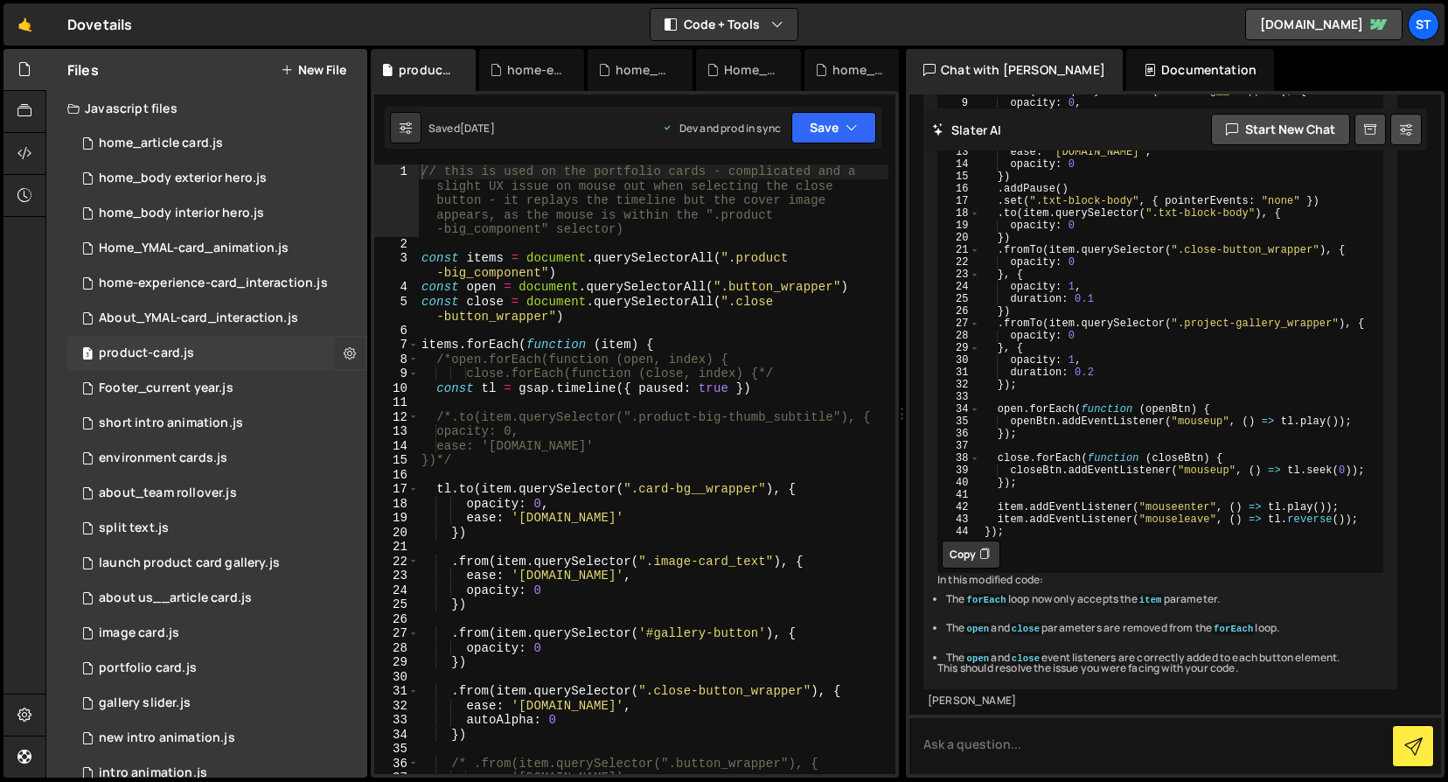
checkbox input "true"
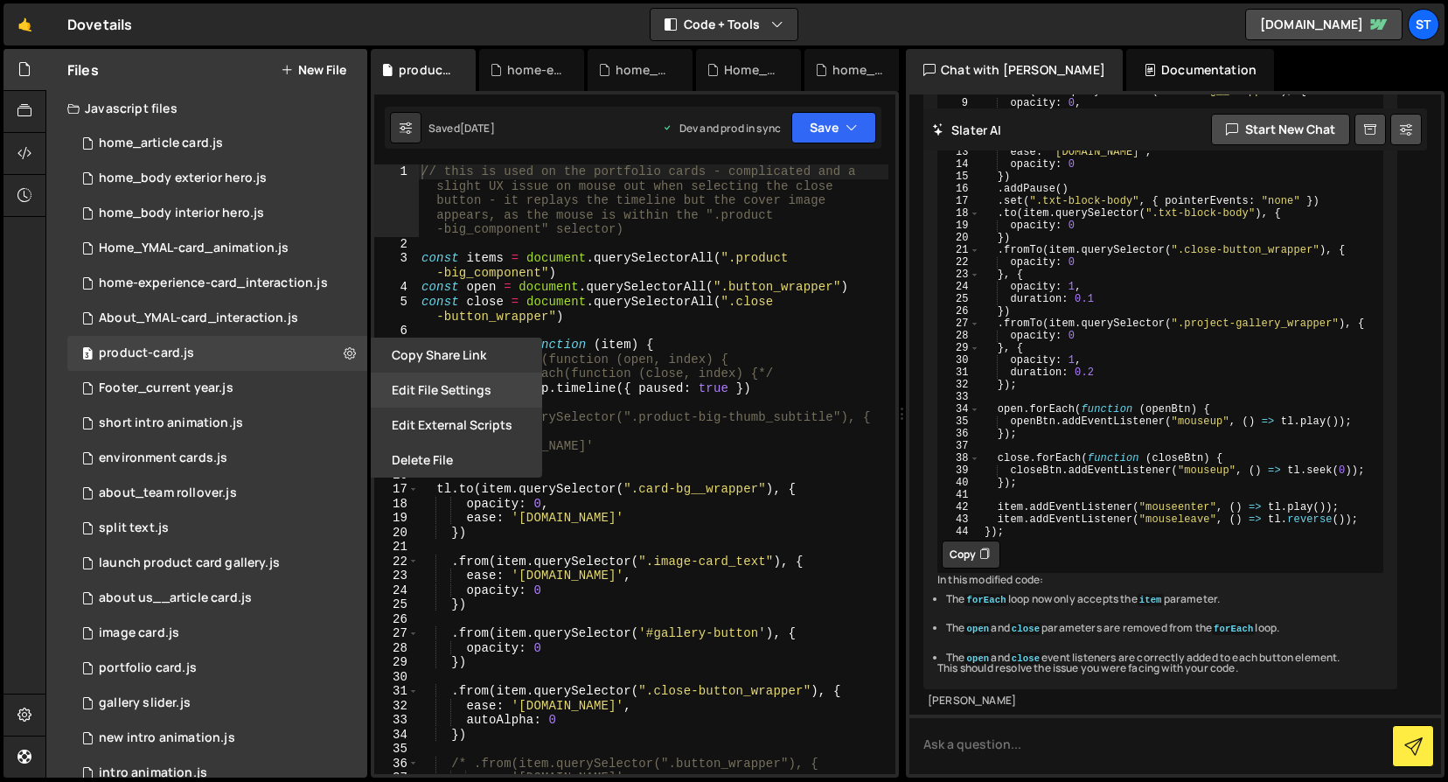
click at [433, 385] on button "Edit File Settings" at bounding box center [456, 390] width 171 height 35
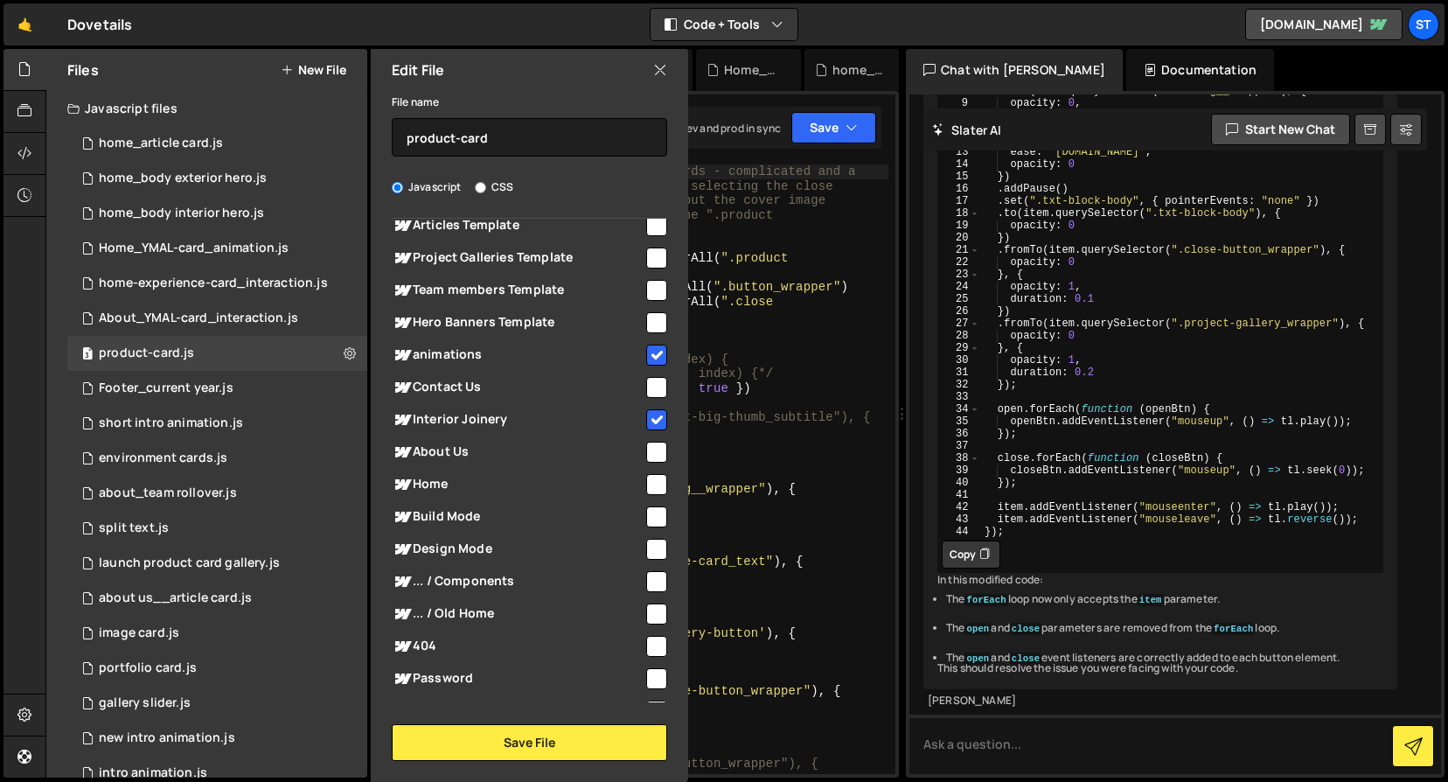
click at [665, 67] on icon at bounding box center [660, 69] width 14 height 19
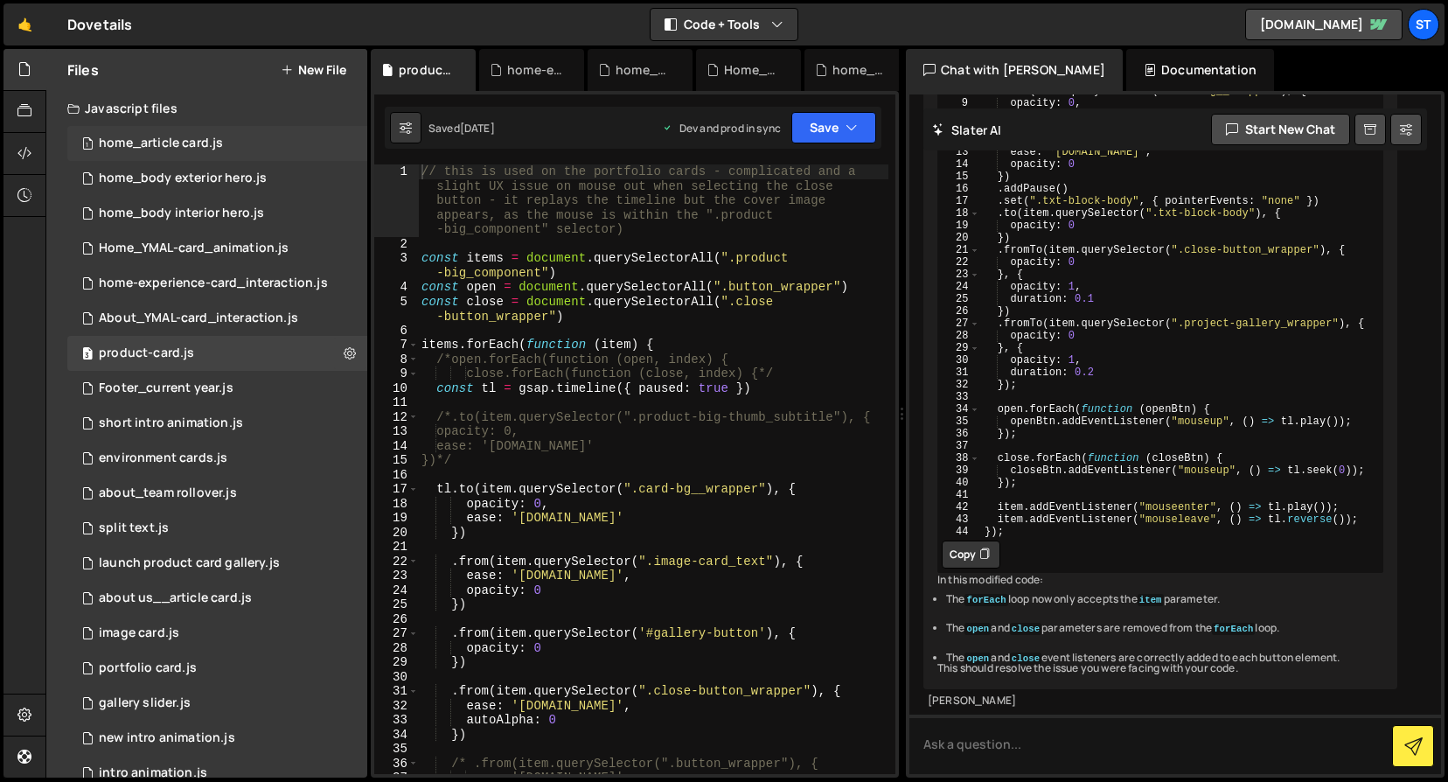
click at [185, 146] on div "home_article card.js" at bounding box center [161, 144] width 124 height 16
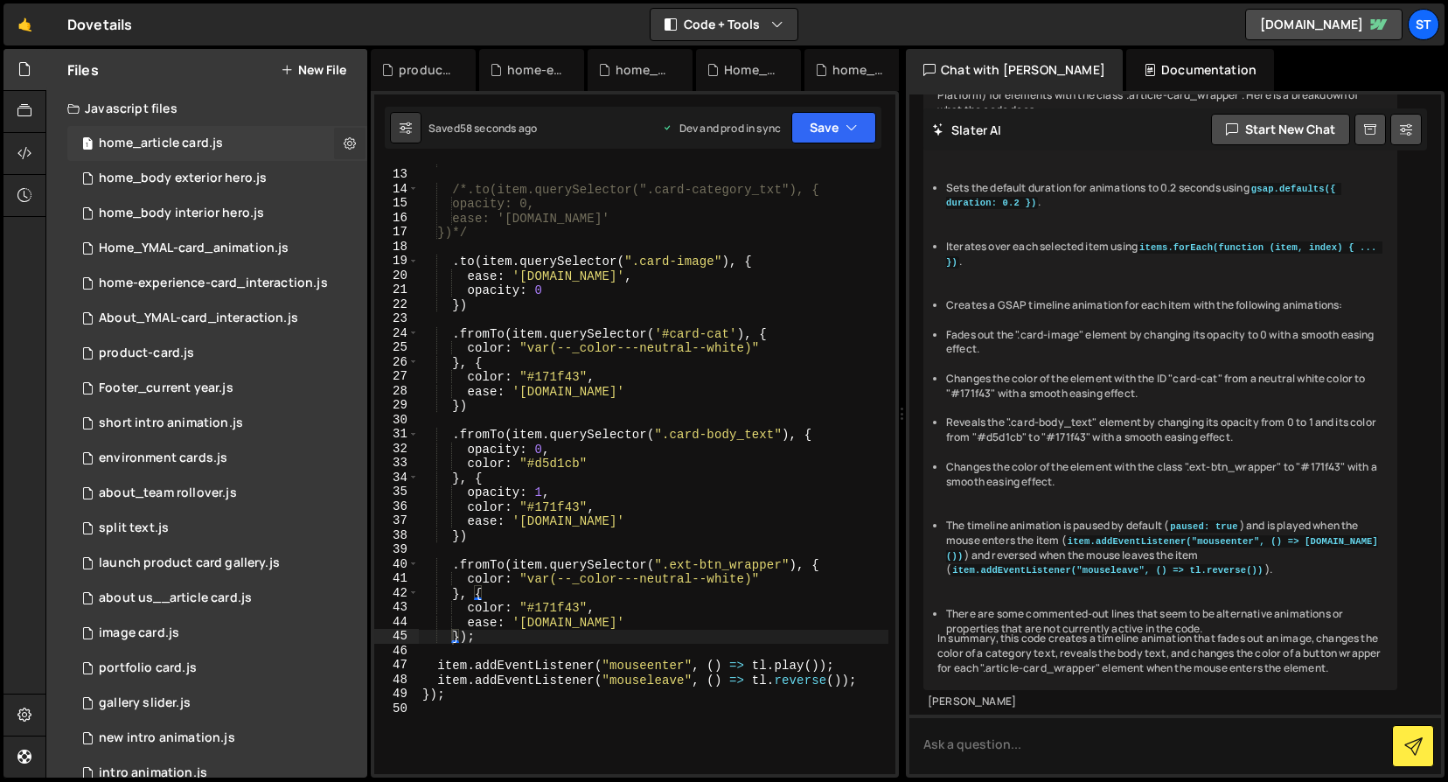
scroll to position [6334, 0]
click at [858, 131] on button "Save" at bounding box center [834, 127] width 85 height 31
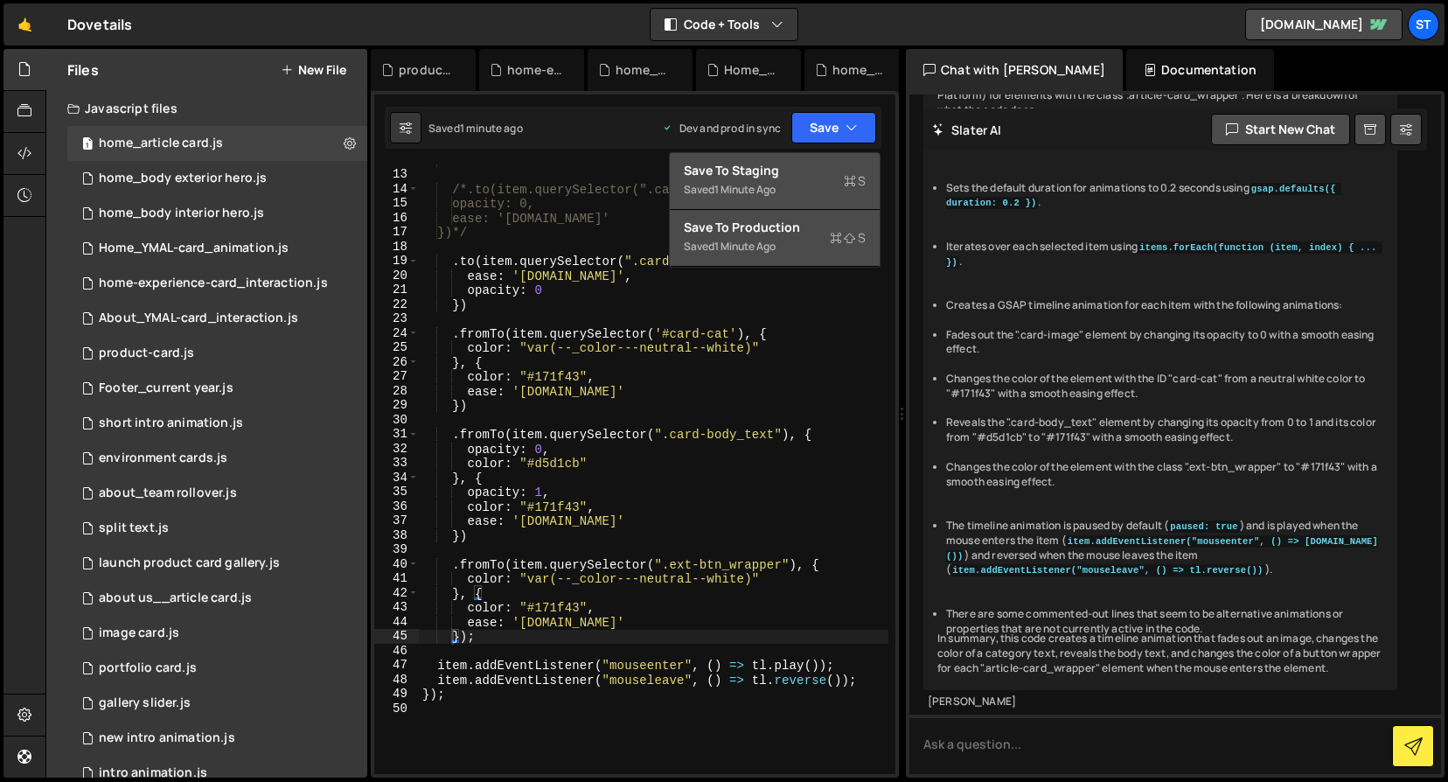
click at [768, 183] on div "1 minute ago" at bounding box center [745, 189] width 61 height 15
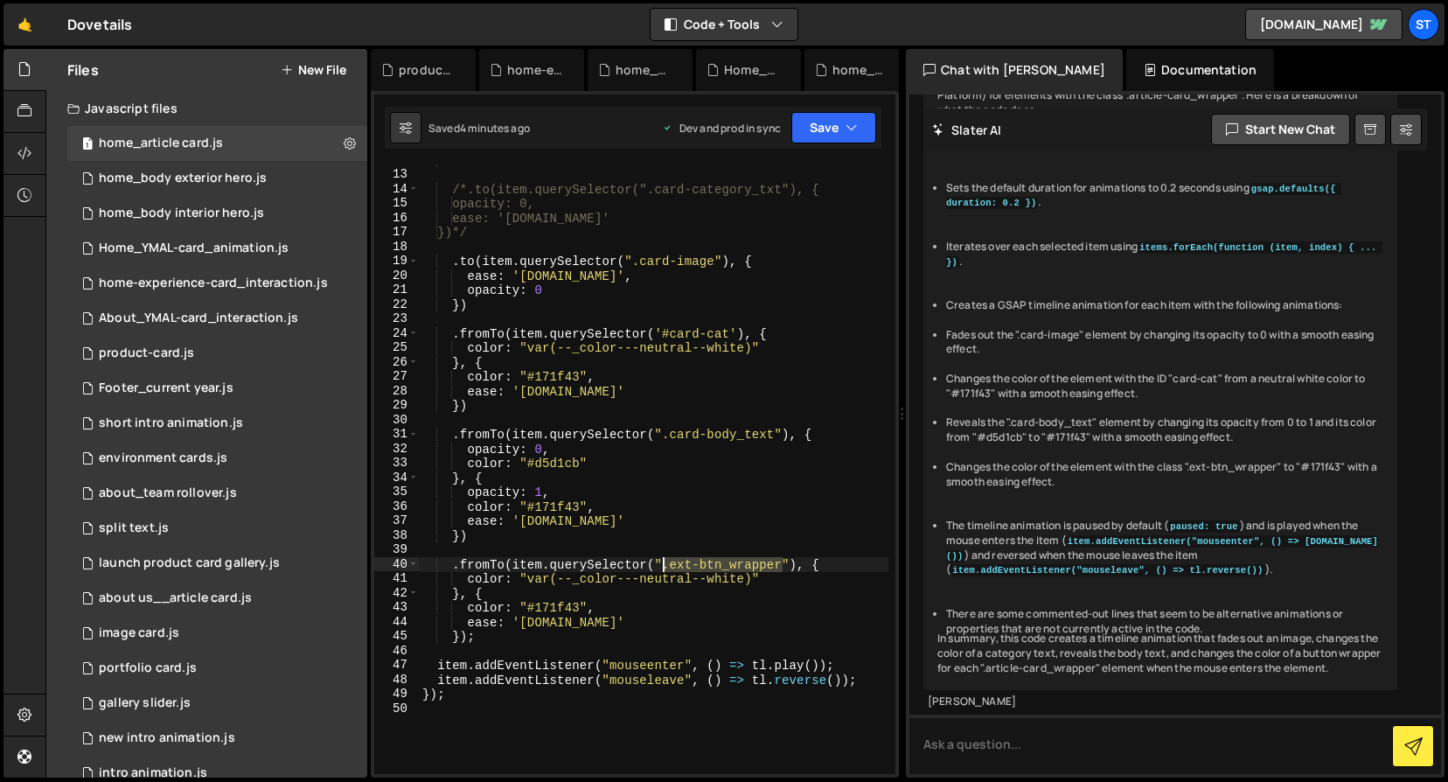
drag, startPoint x: 785, startPoint y: 565, endPoint x: 666, endPoint y: 564, distance: 119.0
click at [666, 564] on div "*/ /*.to(item.querySelector(".card-category_txt"), { opacity: 0, ease: '[DOMAIN…" at bounding box center [654, 472] width 470 height 639
drag, startPoint x: 789, startPoint y: 562, endPoint x: 658, endPoint y: 562, distance: 131.2
click at [658, 562] on div "*/ /*.to(item.querySelector(".card-category_txt"), { opacity: 0, ease: '[DOMAIN…" at bounding box center [654, 472] width 470 height 639
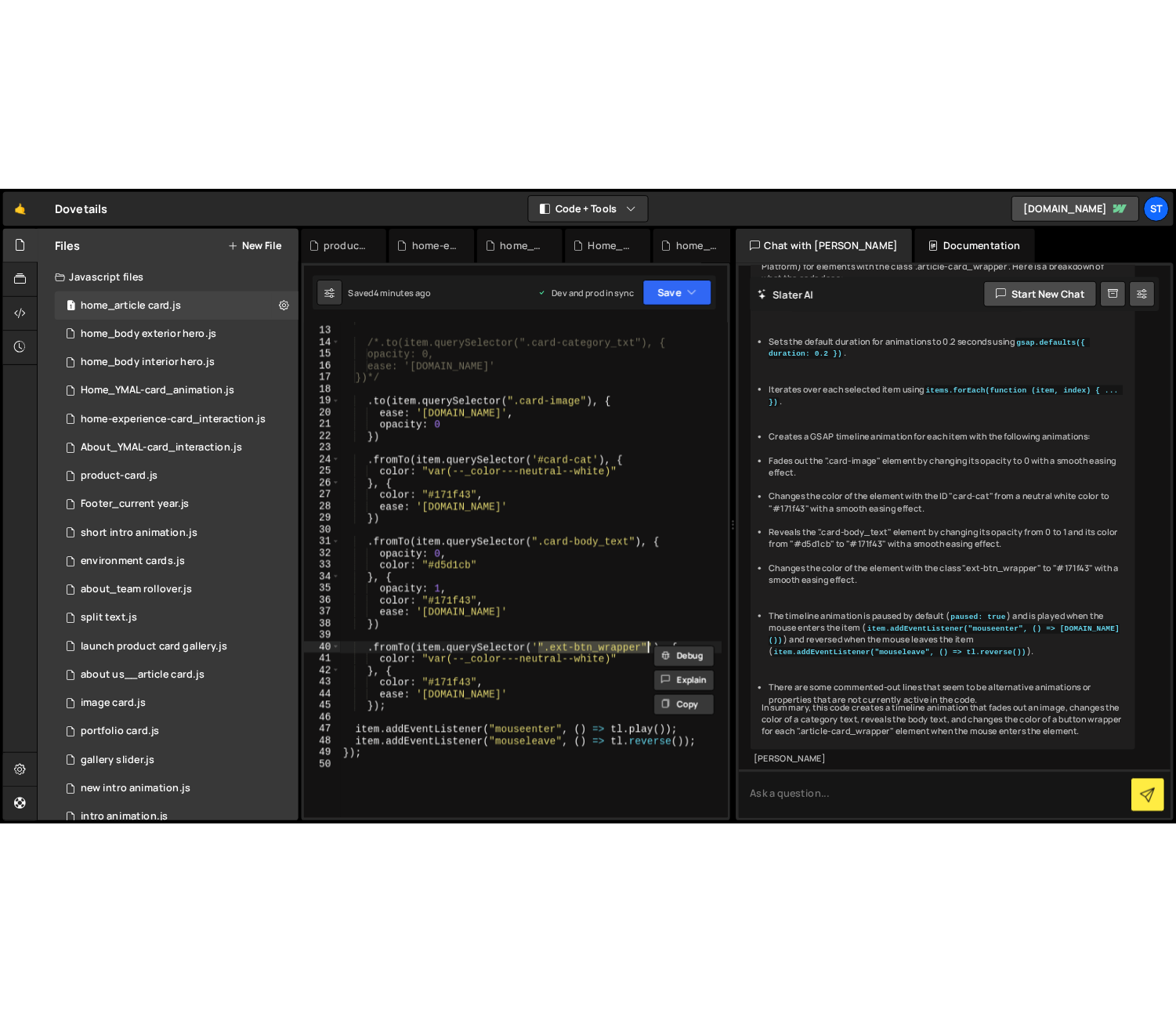
scroll to position [0, 15]
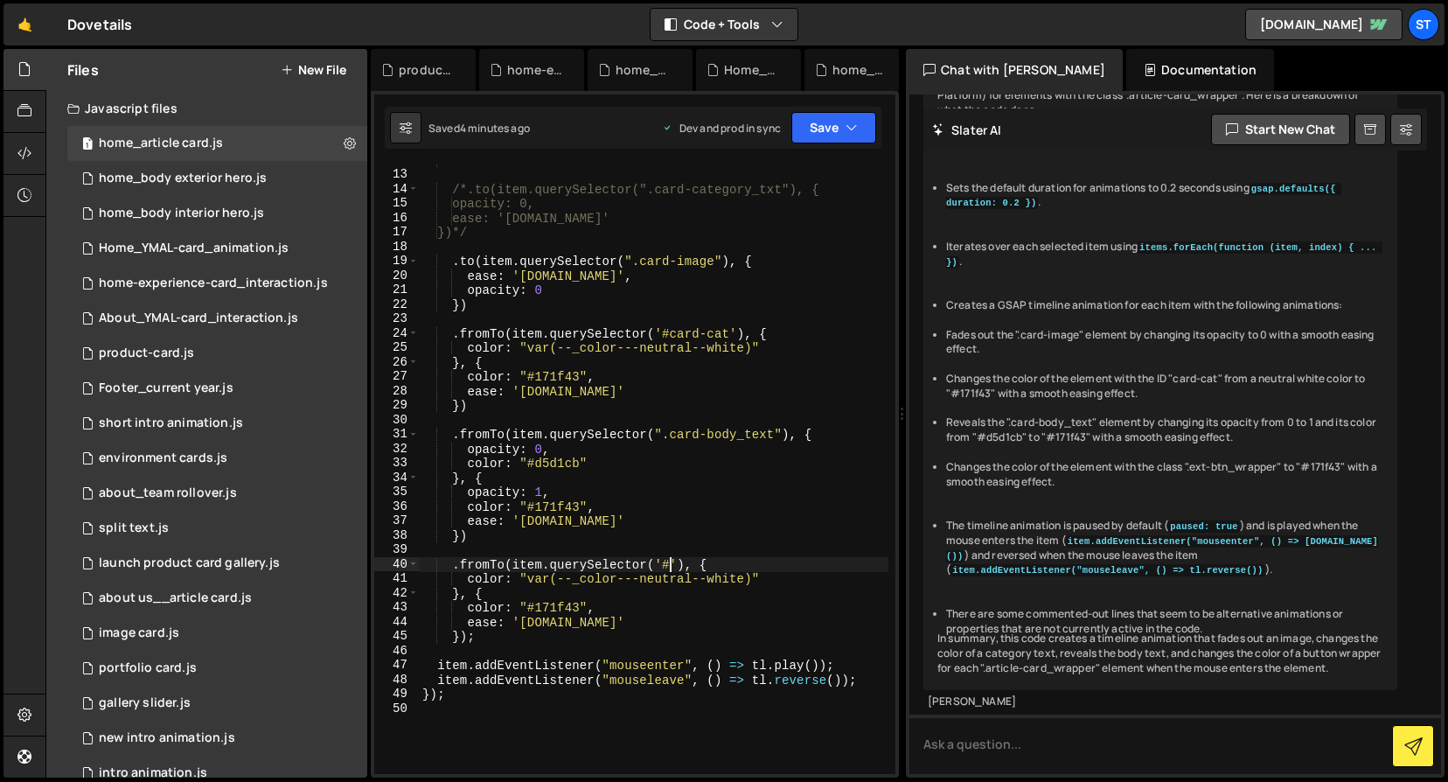
paste textarea "button-name'"
click at [845, 123] on button "Save" at bounding box center [834, 127] width 85 height 31
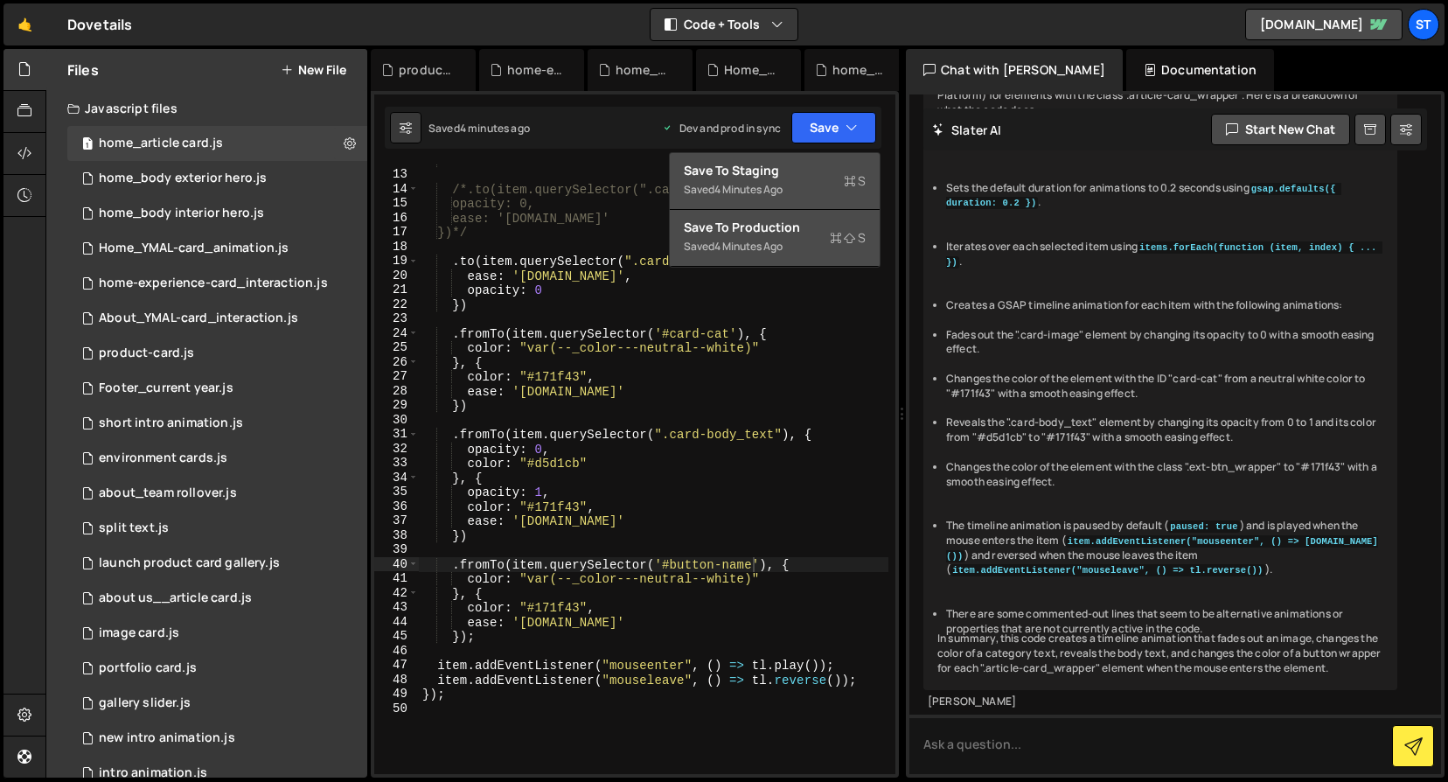
click at [759, 185] on div "4 minutes ago" at bounding box center [749, 189] width 68 height 15
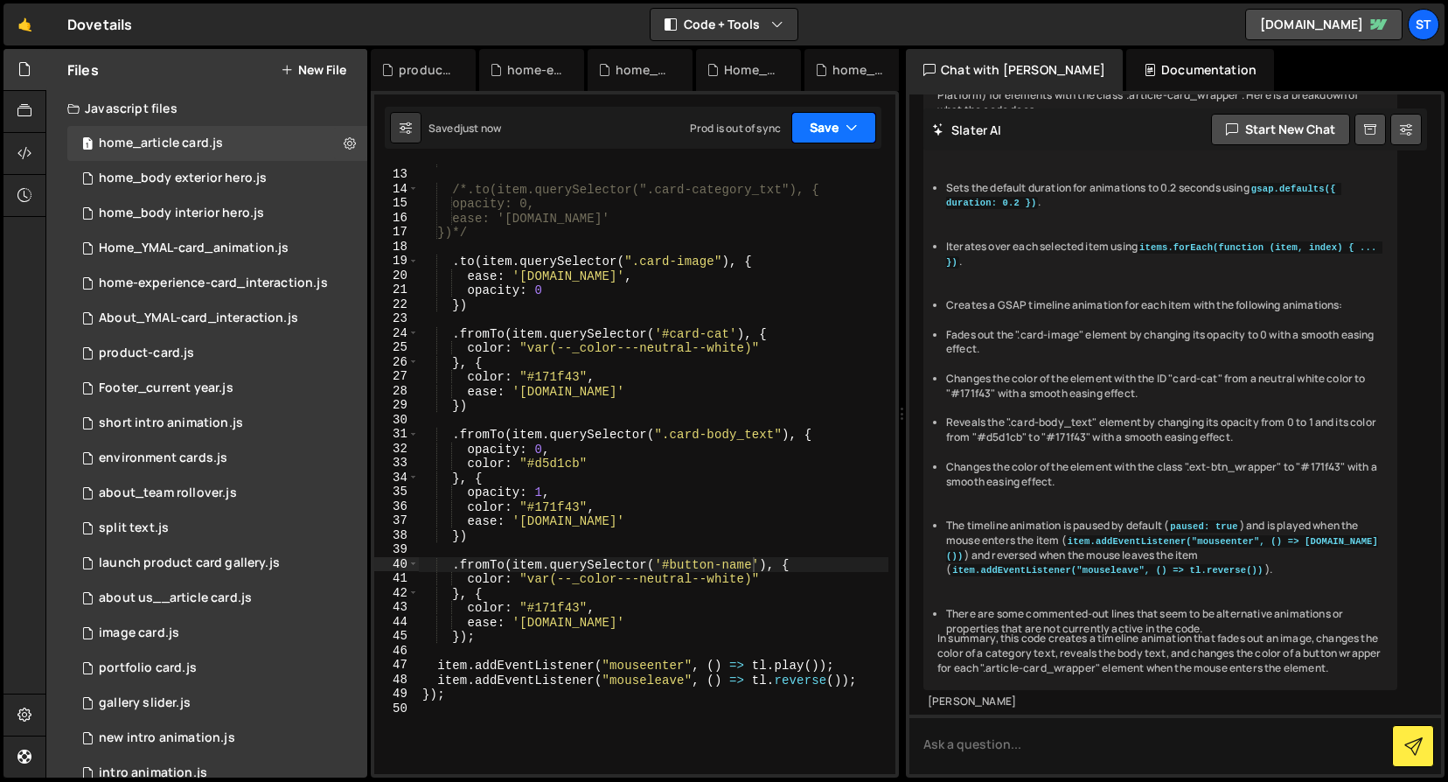
click at [855, 122] on icon "button" at bounding box center [852, 127] width 12 height 17
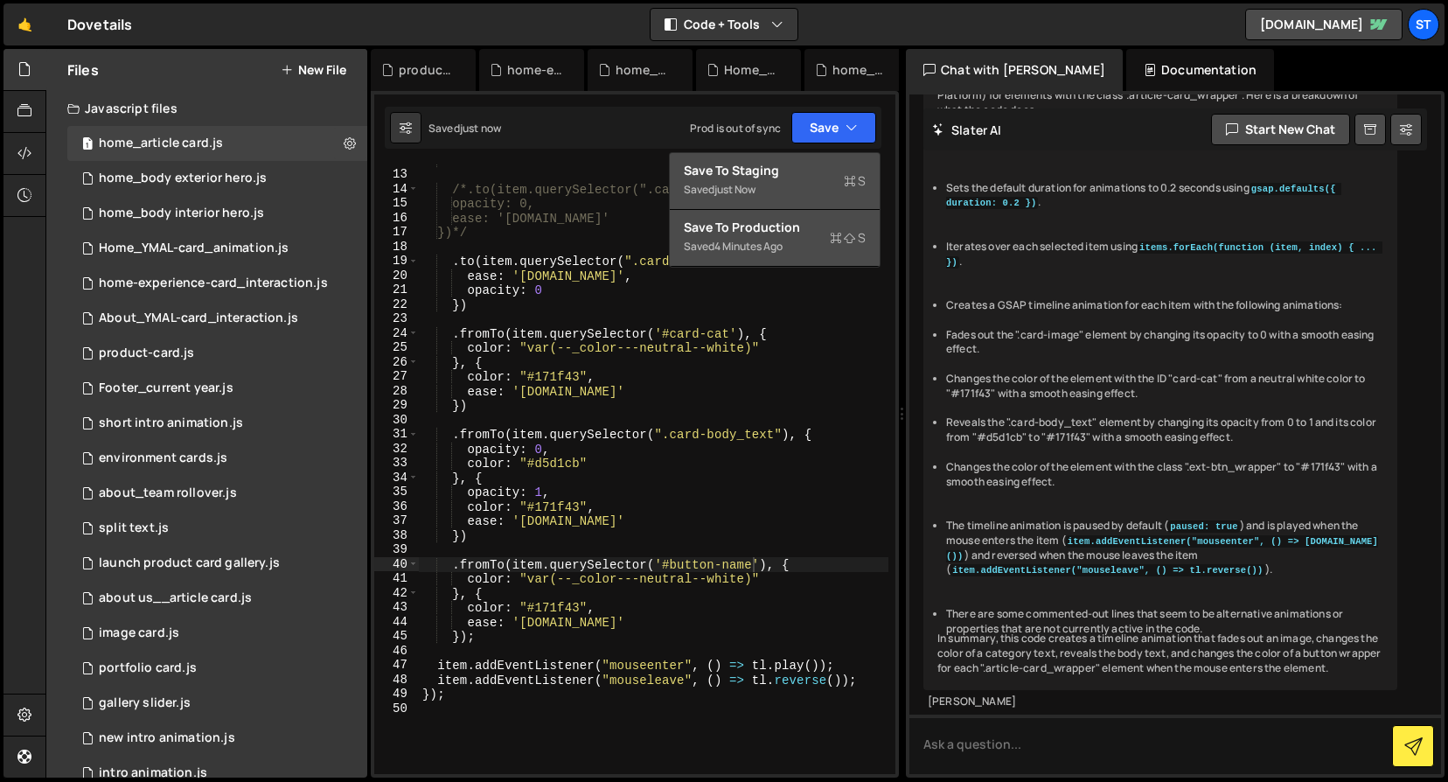
click at [756, 226] on div "Save to Production S" at bounding box center [775, 227] width 182 height 17
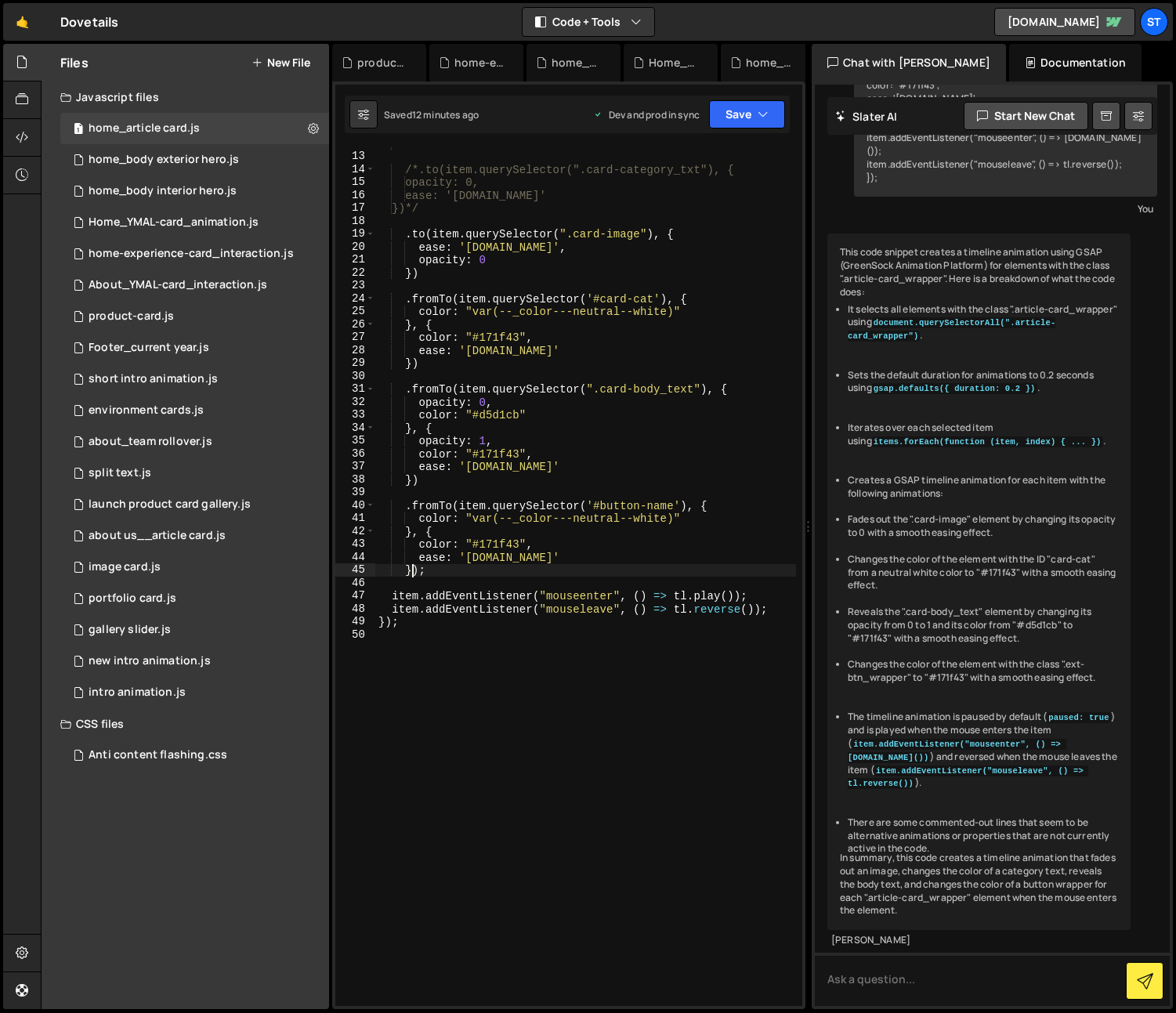
scroll to position [0, 3]
click at [411, 570] on div "*/ /*.to(item.querySelector(".card-category_txt"), { opacity: 0, ease: '[DOMAIN…" at bounding box center [586, 579] width 421 height 885
paste textarea "('<');"
type textarea "}('<');"
click at [566, 702] on div "*/ /*.to(item.querySelector(".card-category_txt"), { opacity: 0, ease: '[DOMAIN…" at bounding box center [586, 579] width 421 height 885
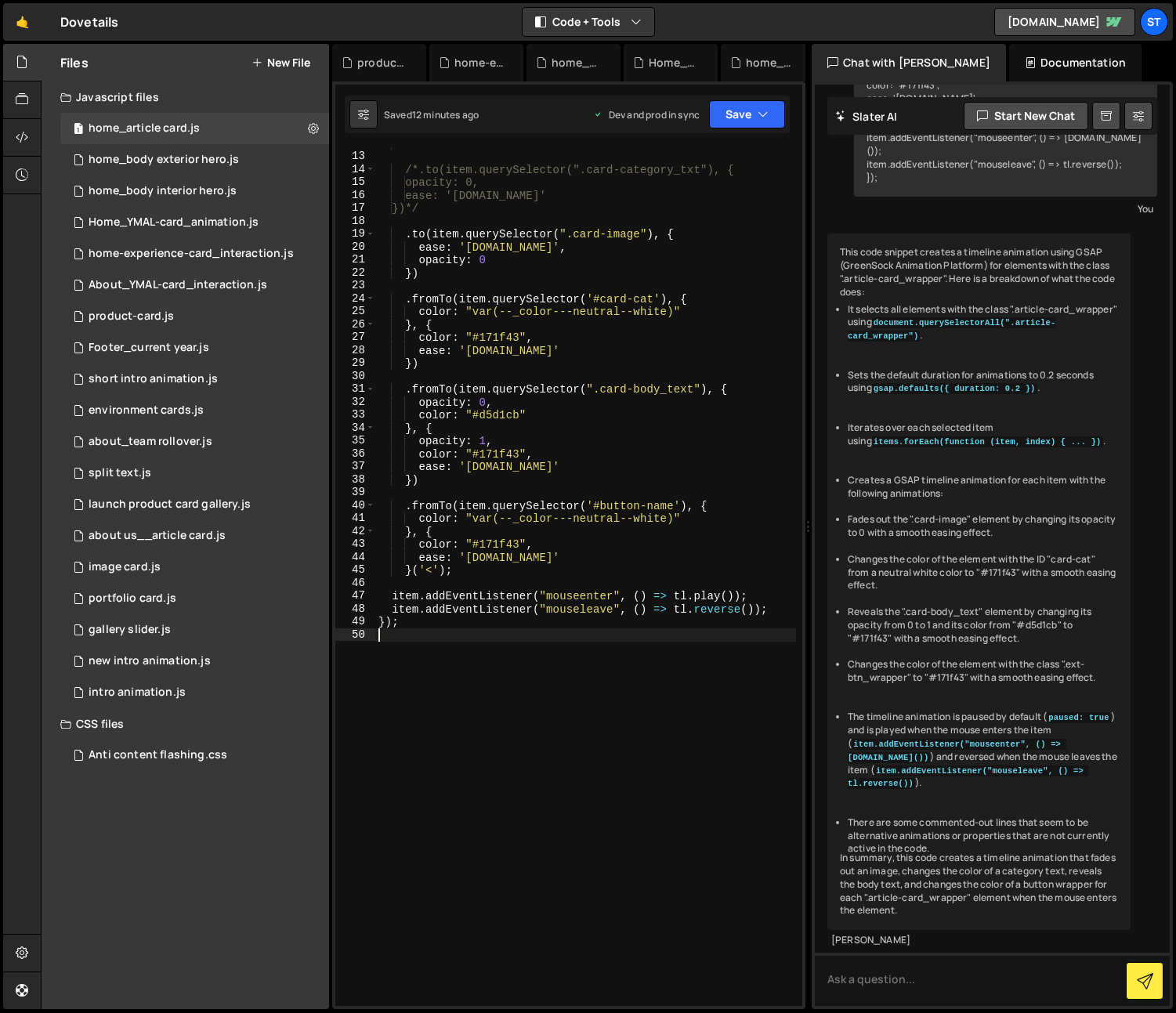
scroll to position [0, 0]
click at [736, 109] on button "Save" at bounding box center [747, 114] width 76 height 28
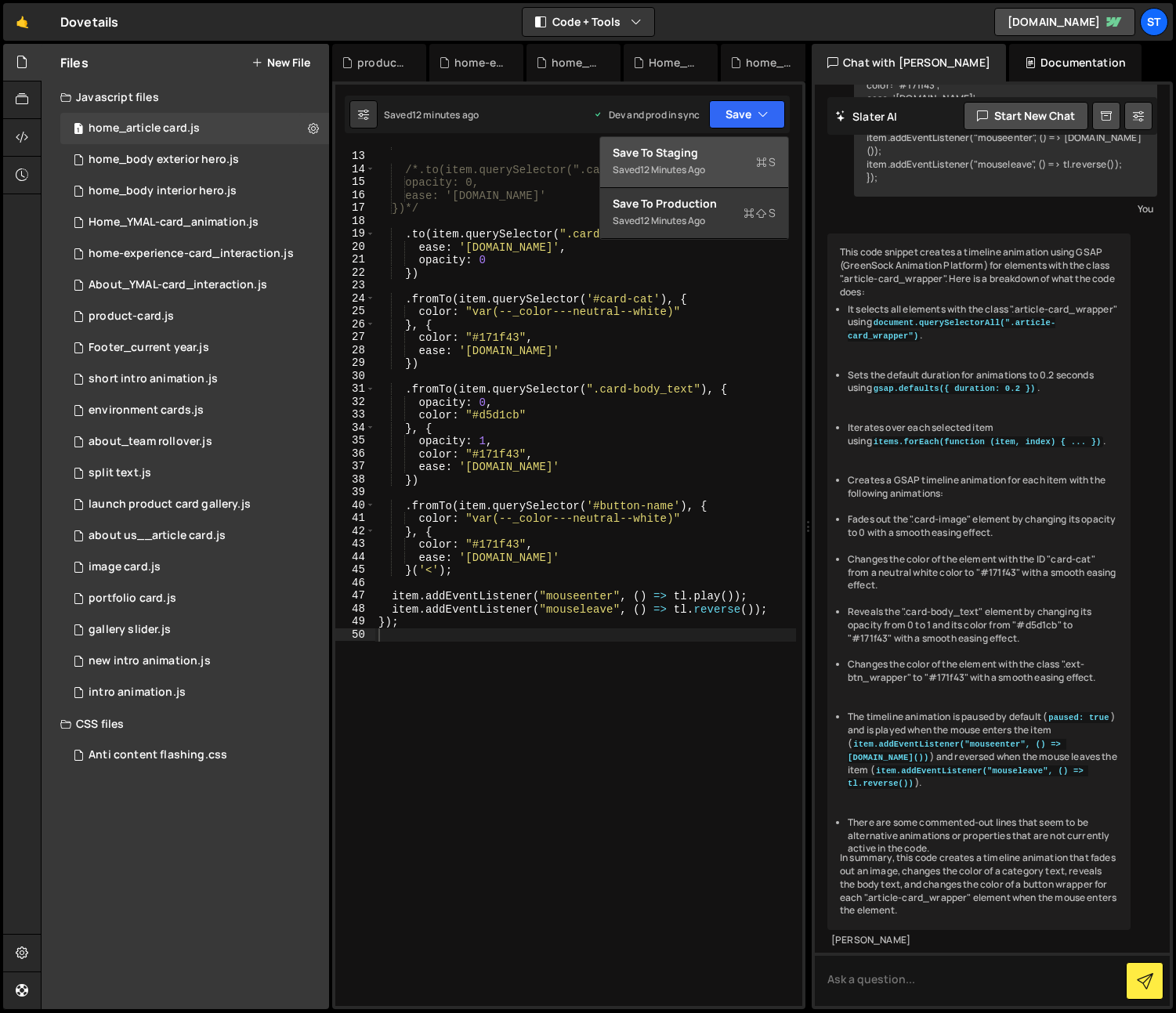
click at [655, 164] on div "12 minutes ago" at bounding box center [673, 169] width 65 height 13
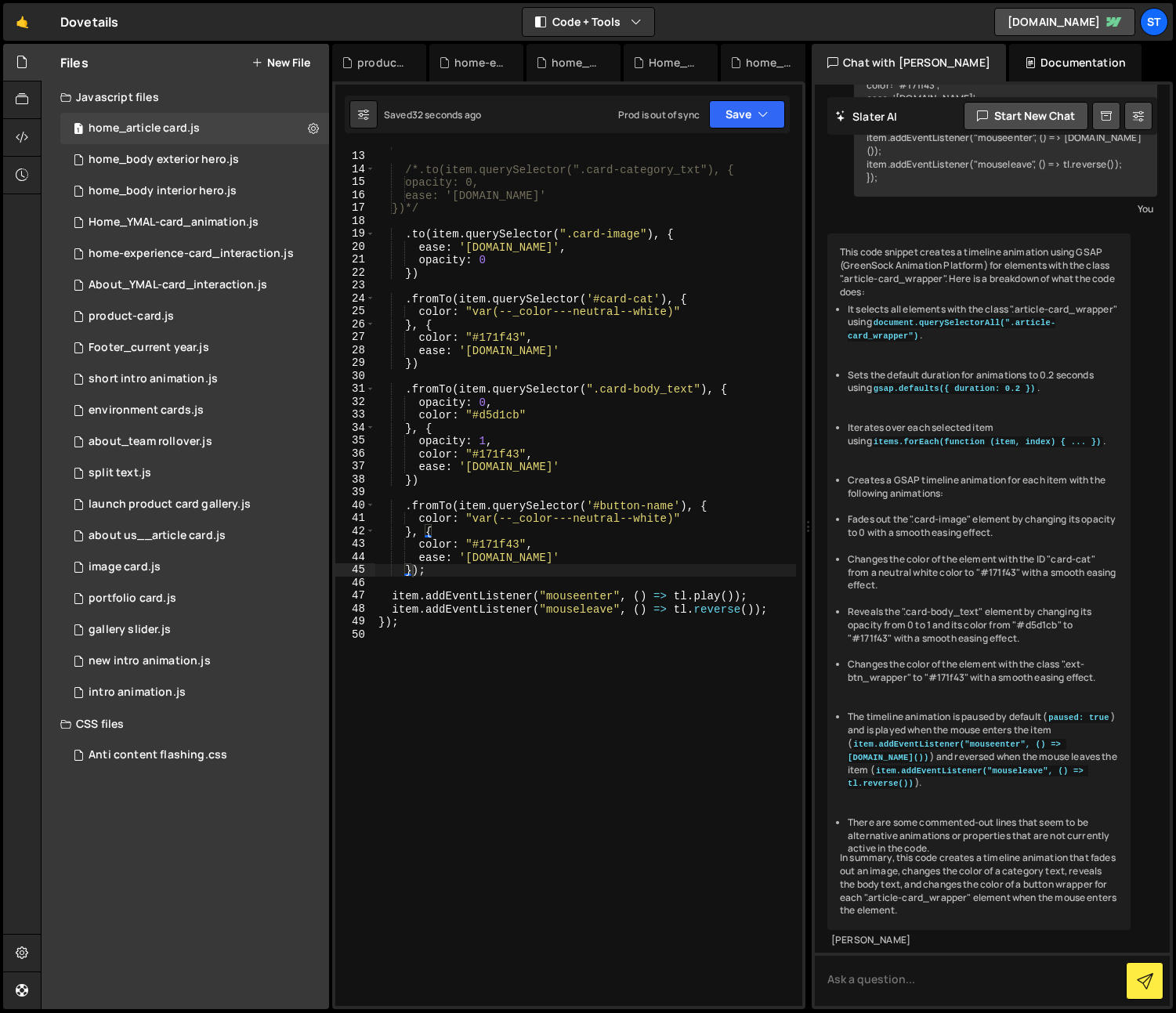
click at [405, 571] on div "*/ /*.to(item.querySelector(".card-category_txt"), { opacity: 0, ease: '[DOMAIN…" at bounding box center [586, 579] width 421 height 885
paste textarea "('<');"
click at [748, 116] on button "Save" at bounding box center [747, 114] width 76 height 28
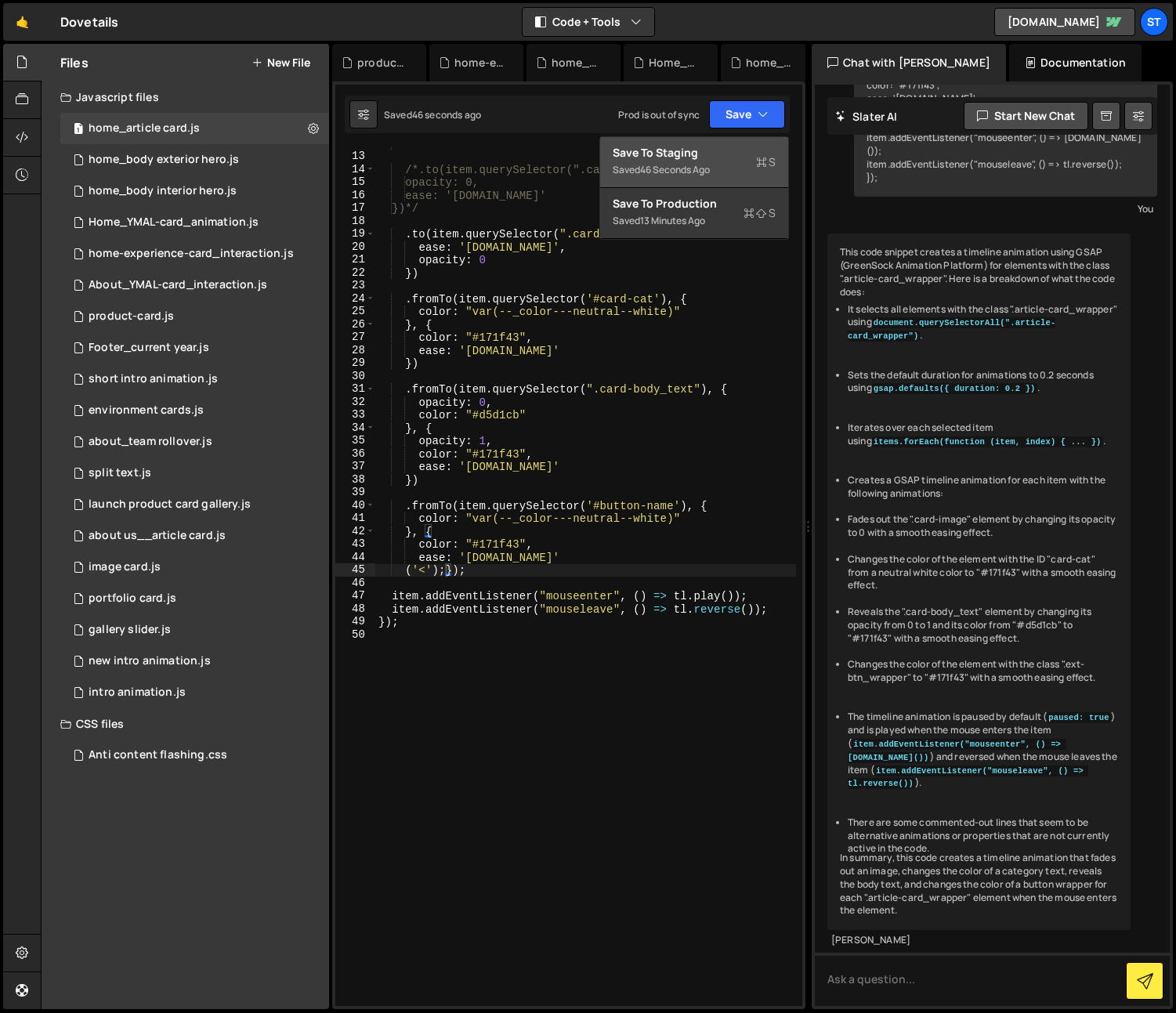
click at [705, 159] on div "Save to Staging S" at bounding box center [694, 152] width 163 height 15
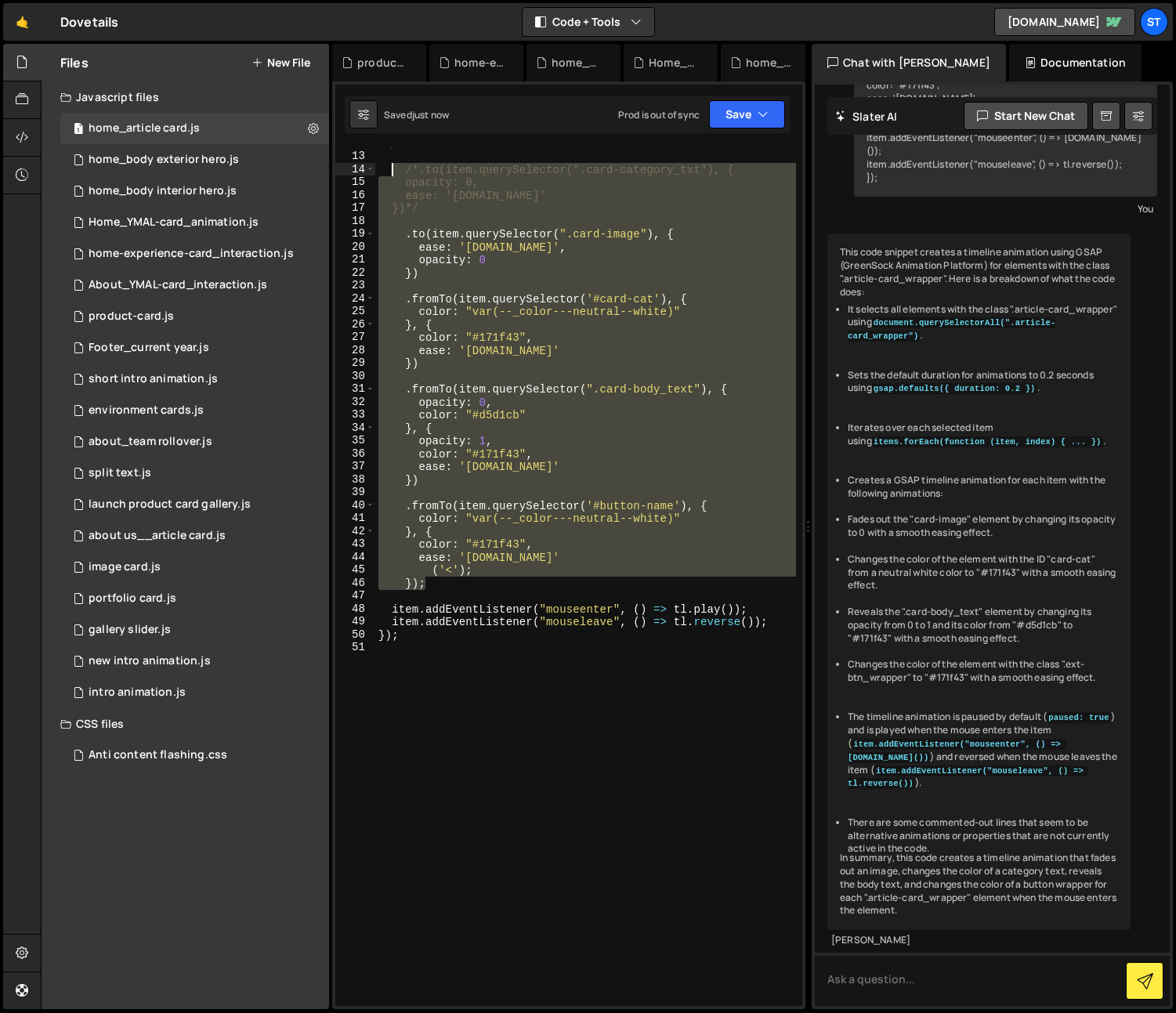
drag, startPoint x: 434, startPoint y: 584, endPoint x: 393, endPoint y: 168, distance: 418.0
click at [393, 168] on div "*/ /*.to(item.querySelector(".card-category_txt"), { opacity: 0, ease: '[DOMAIN…" at bounding box center [586, 579] width 421 height 885
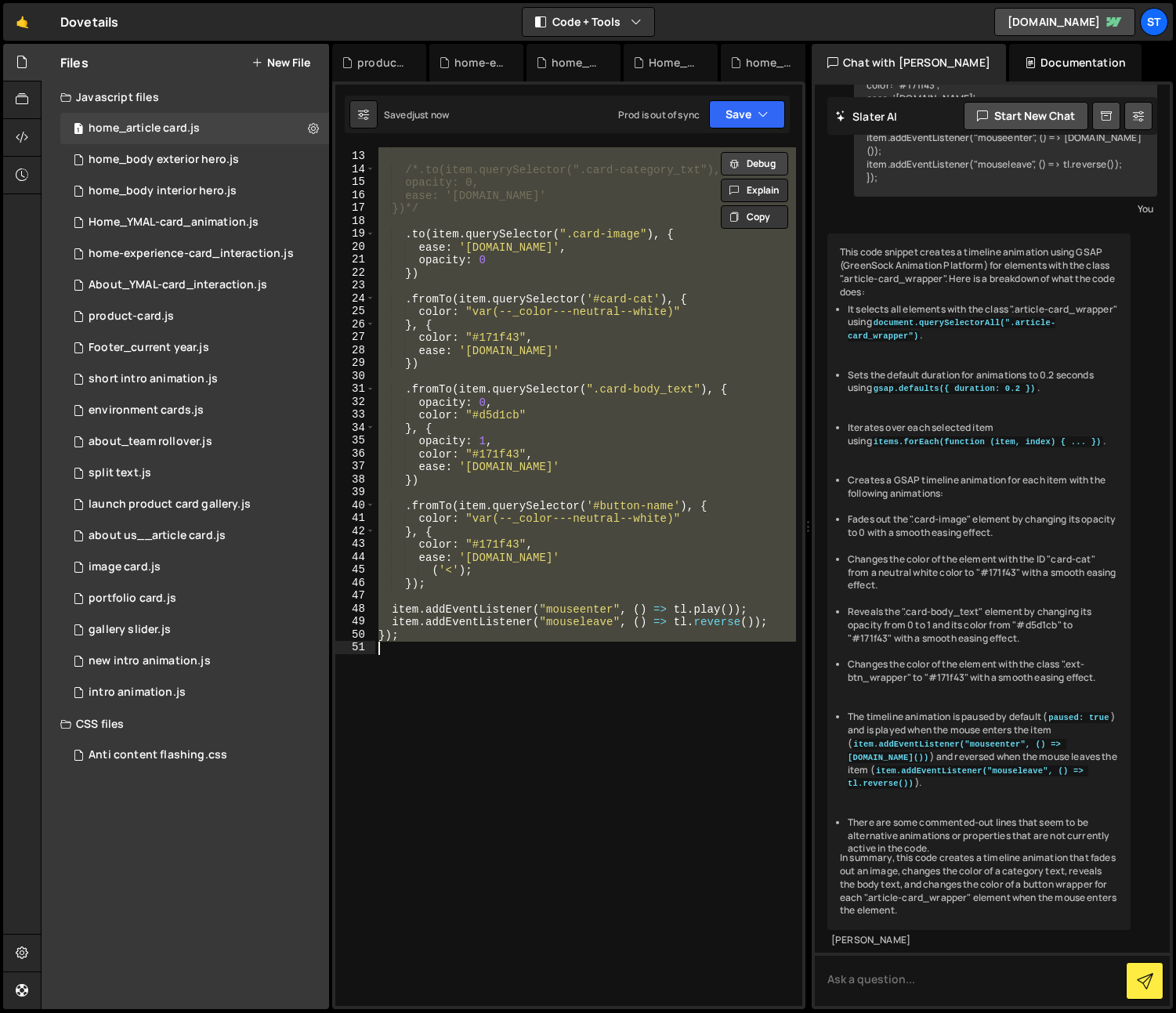
click at [752, 167] on button "Debug" at bounding box center [754, 164] width 67 height 23
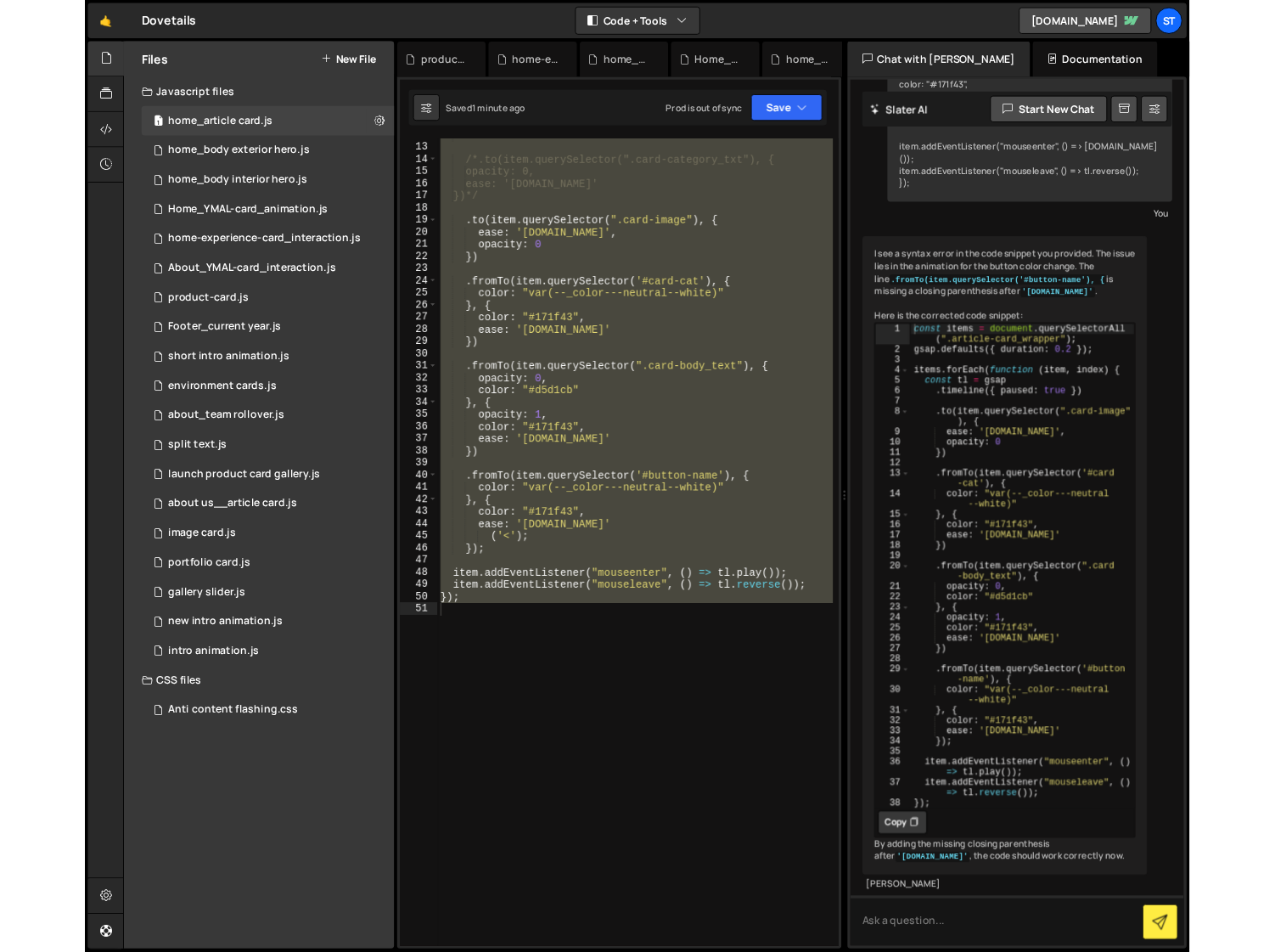
scroll to position [8361, 0]
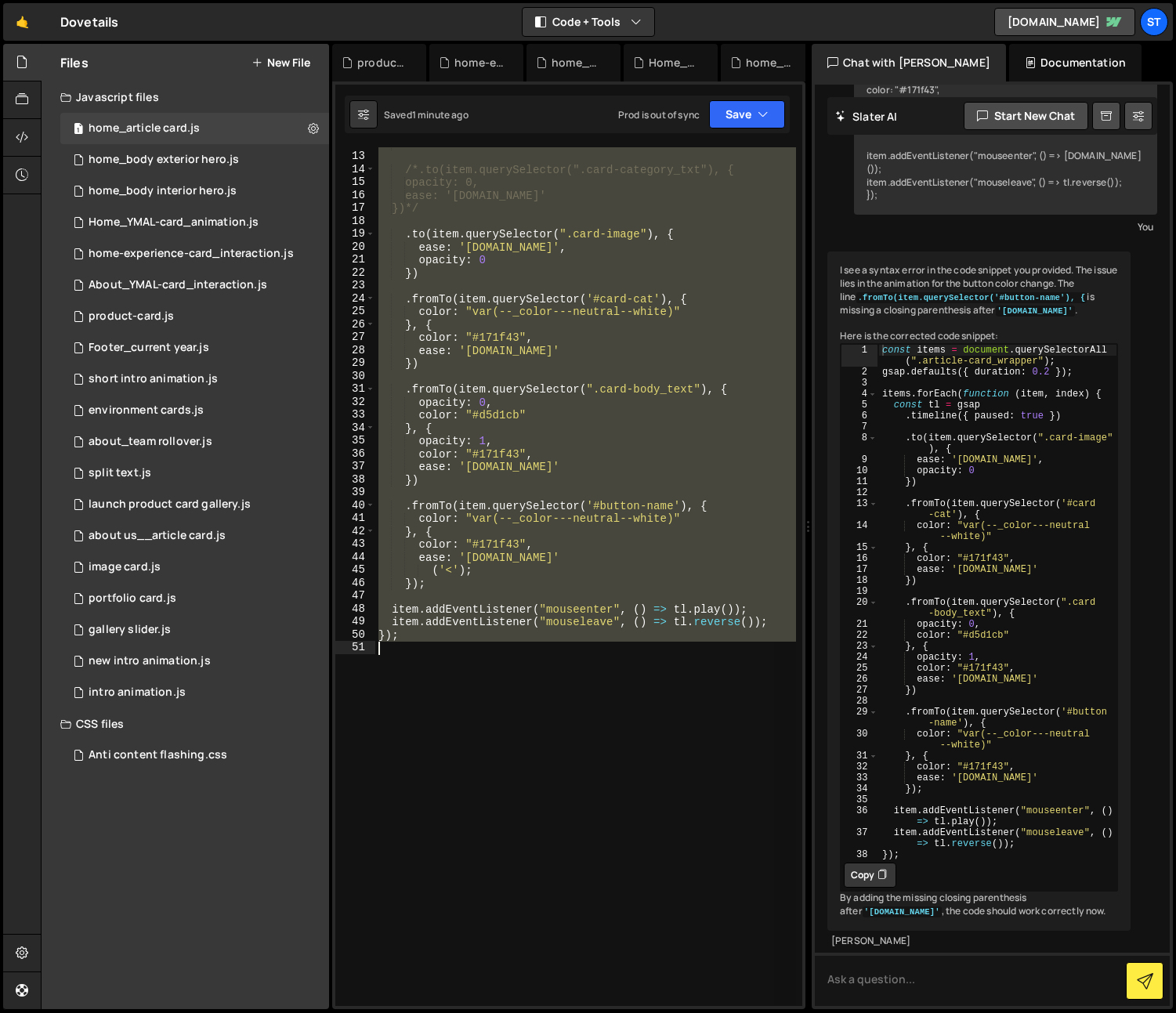
click at [476, 568] on div "*/ /*.to(item.querySelector(".card-category_txt"), { opacity: 0, ease: '[DOMAIN…" at bounding box center [586, 576] width 421 height 859
type textarea "('<');"
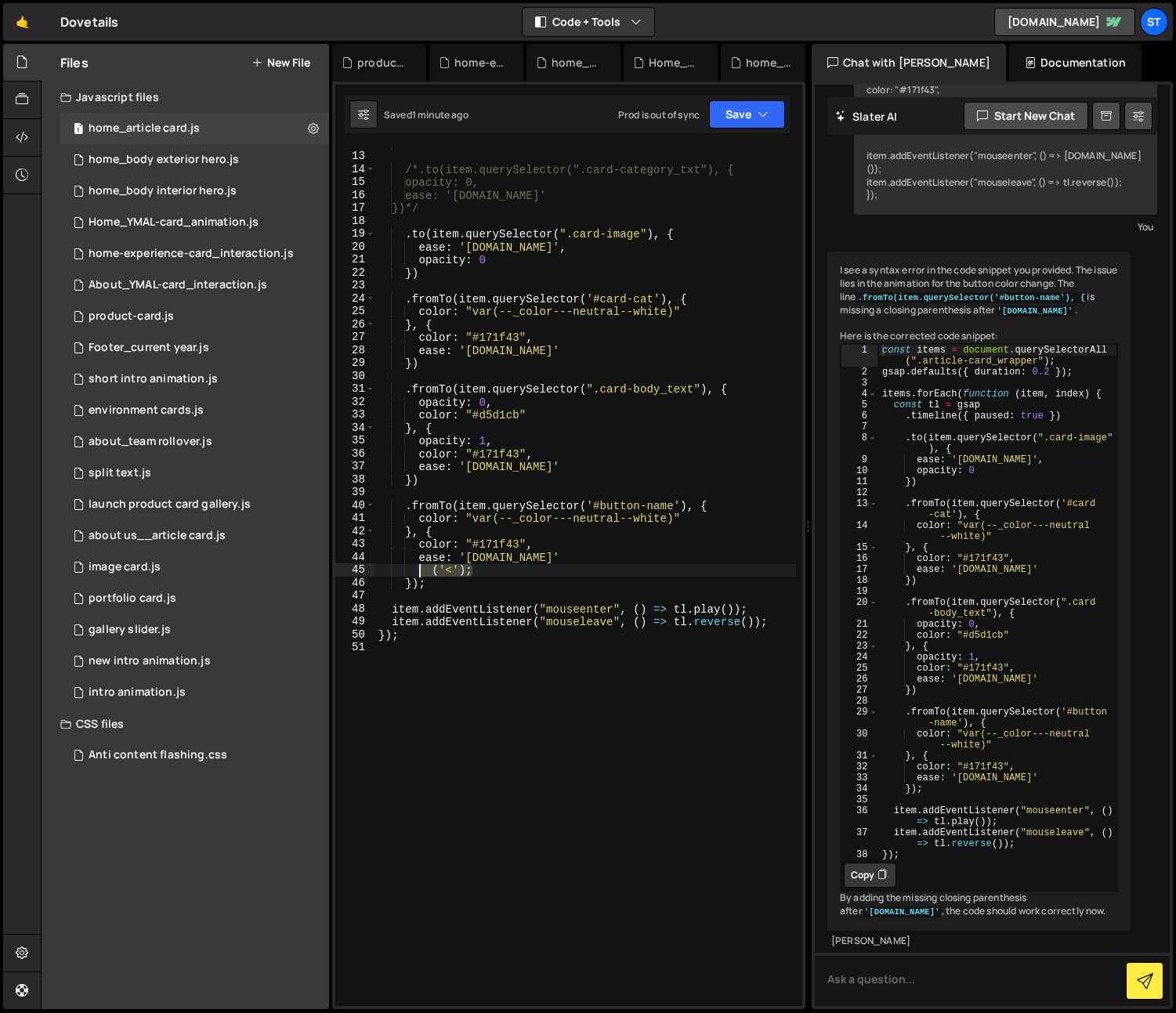
drag, startPoint x: 472, startPoint y: 572, endPoint x: 420, endPoint y: 567, distance: 52.2
click at [420, 567] on div "*/ /*.to(item.querySelector(".card-category_txt"), { opacity: 0, ease: '[DOMAIN…" at bounding box center [586, 579] width 421 height 885
type textarea "ease: '[DOMAIN_NAME]'"
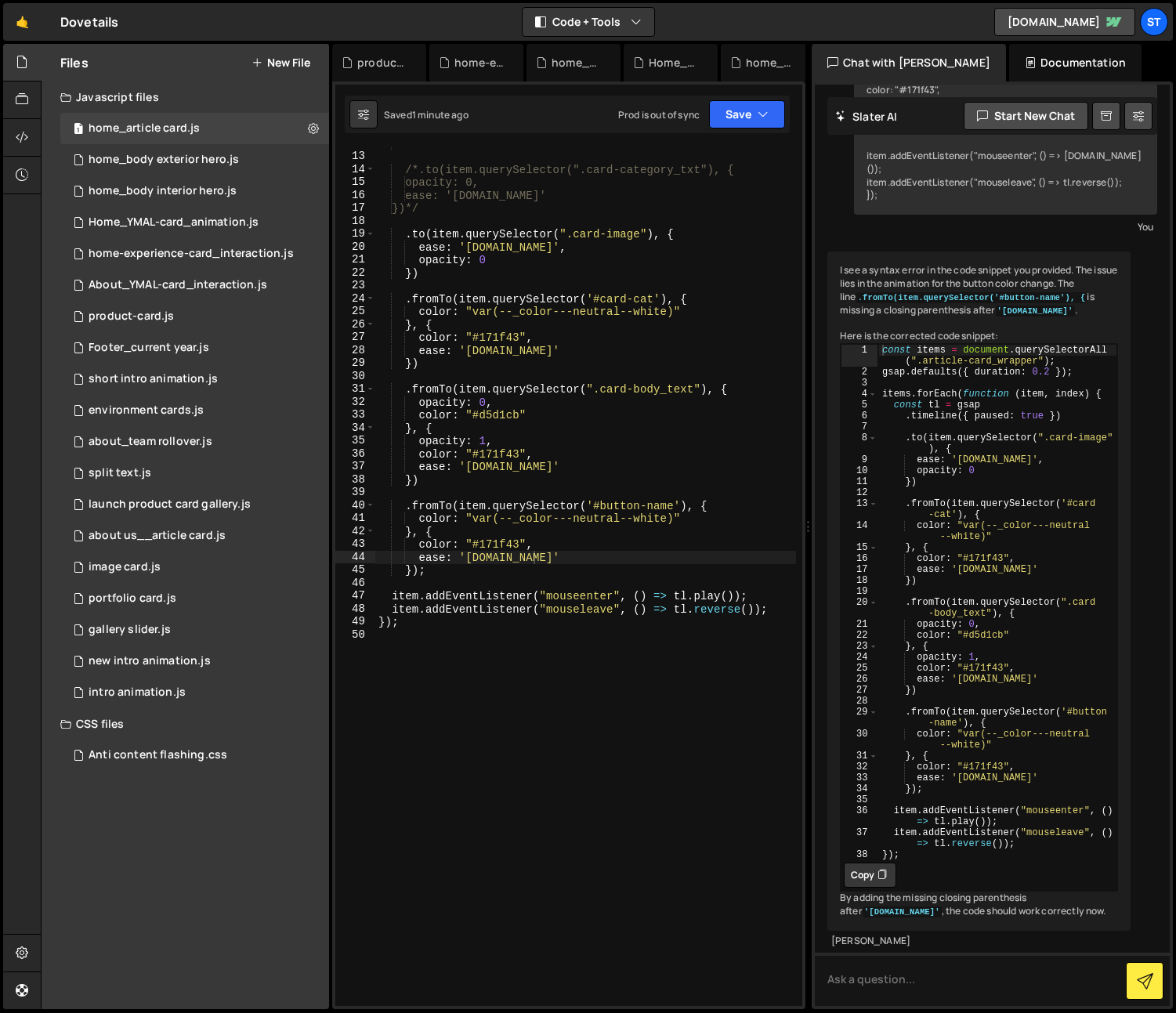
click at [763, 90] on div "1 Type cmd + s to save your Javascript file. הההההההההההההההההההההההההההההההההה…" at bounding box center [569, 545] width 473 height 928
click at [734, 112] on button "Save" at bounding box center [747, 114] width 76 height 28
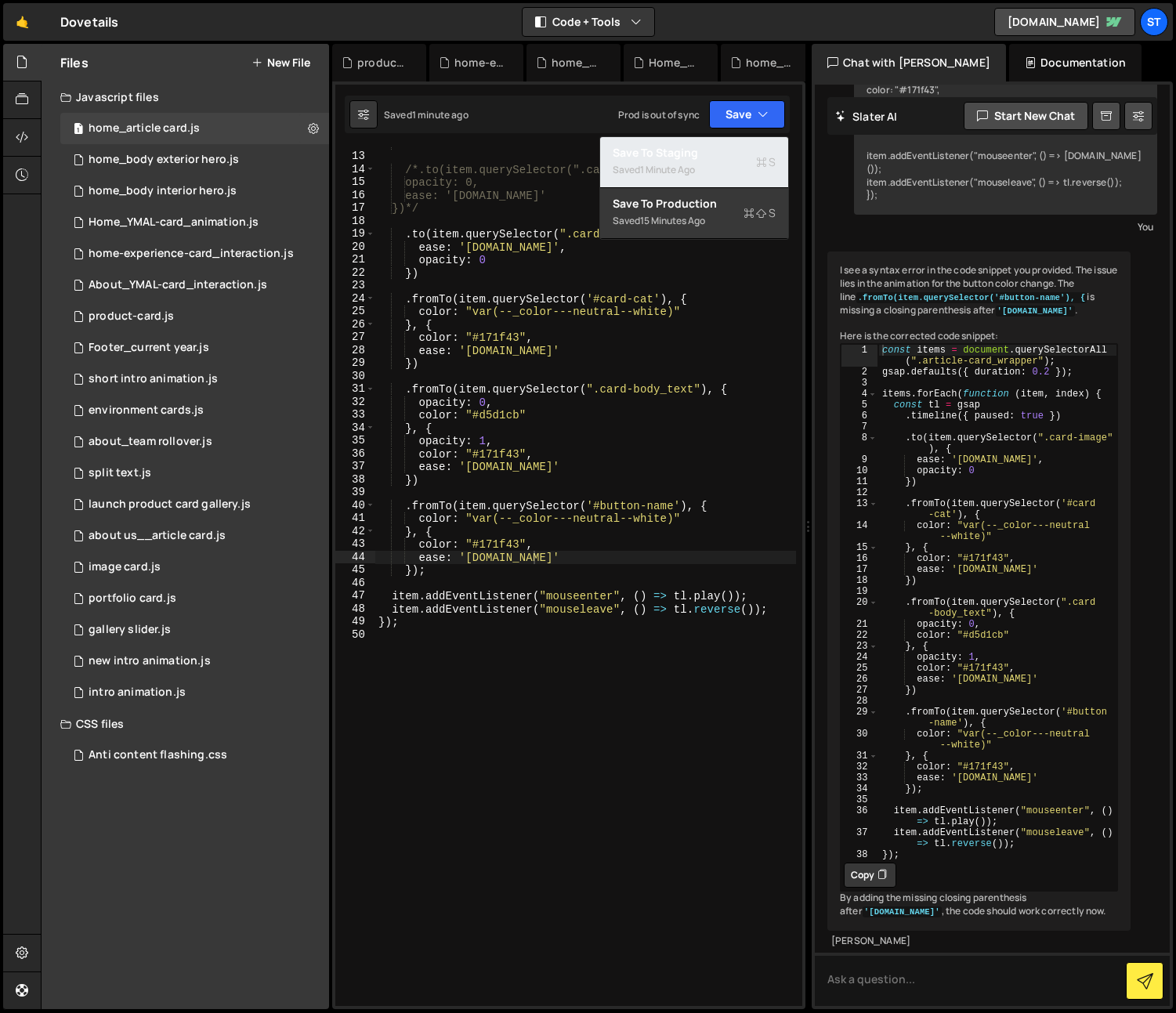
click at [699, 161] on div "Saved 1 minute ago" at bounding box center [694, 169] width 163 height 19
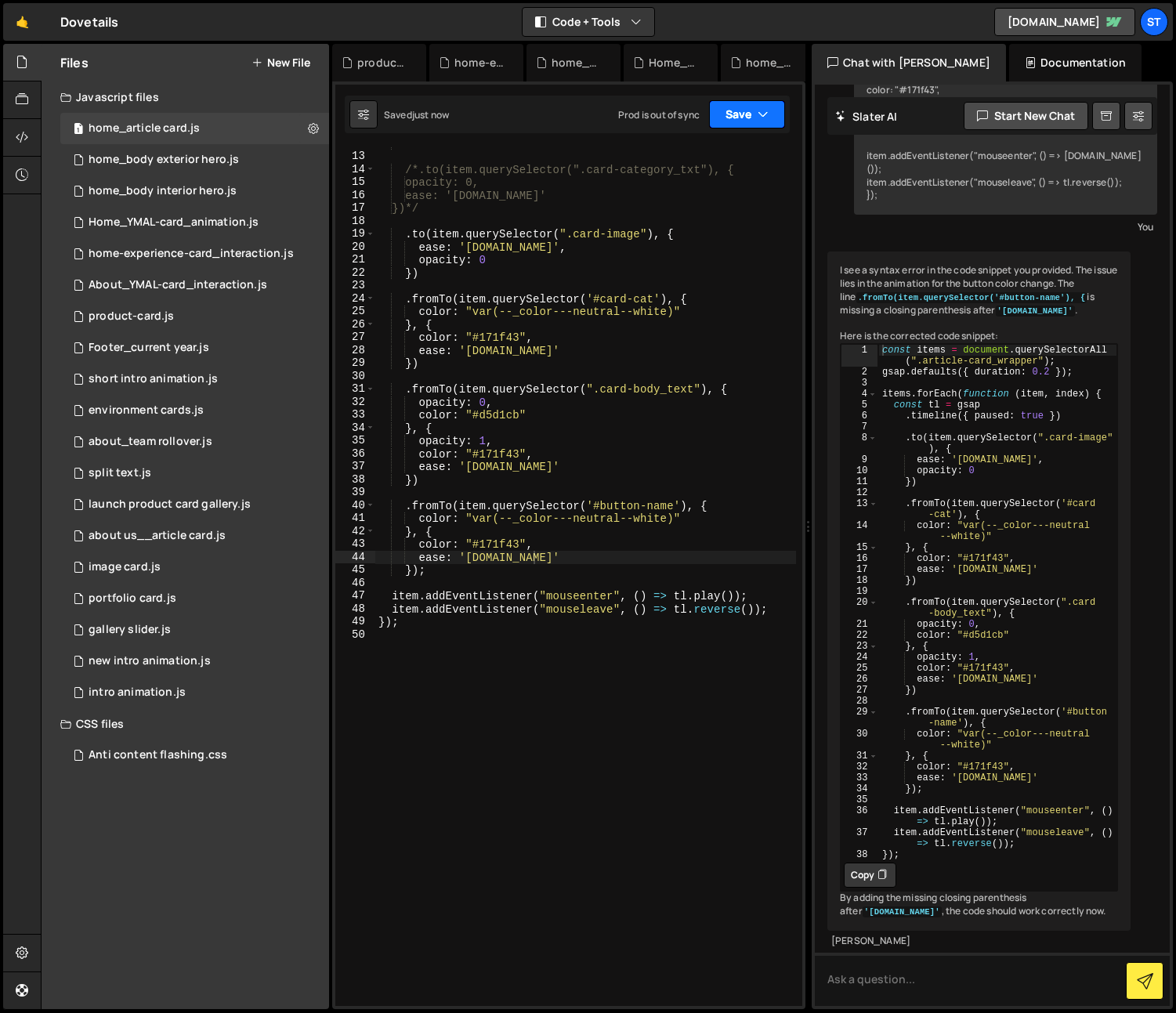
click at [754, 109] on button "Save" at bounding box center [747, 114] width 76 height 28
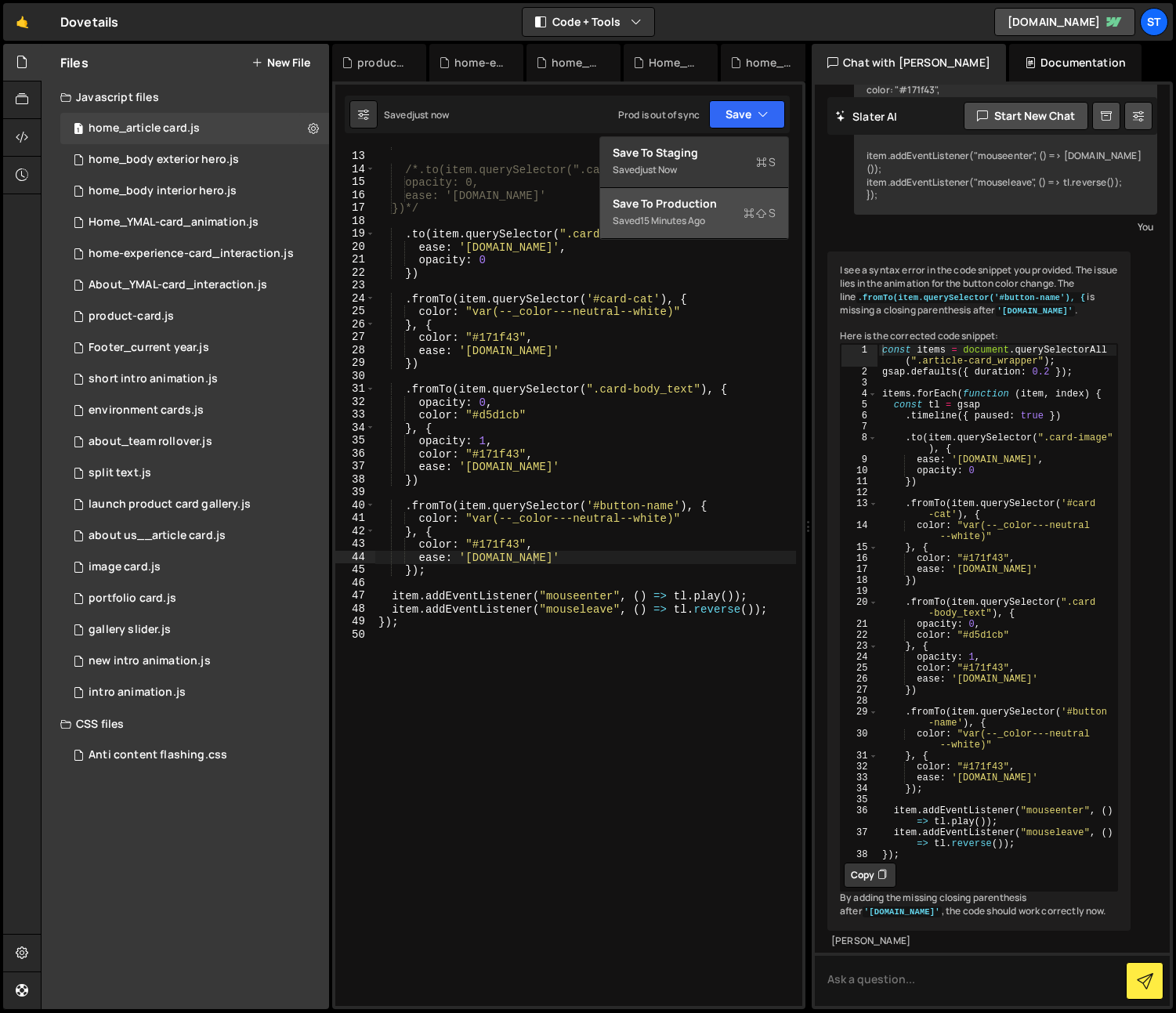
click at [684, 203] on div "Save to Production S" at bounding box center [694, 203] width 163 height 15
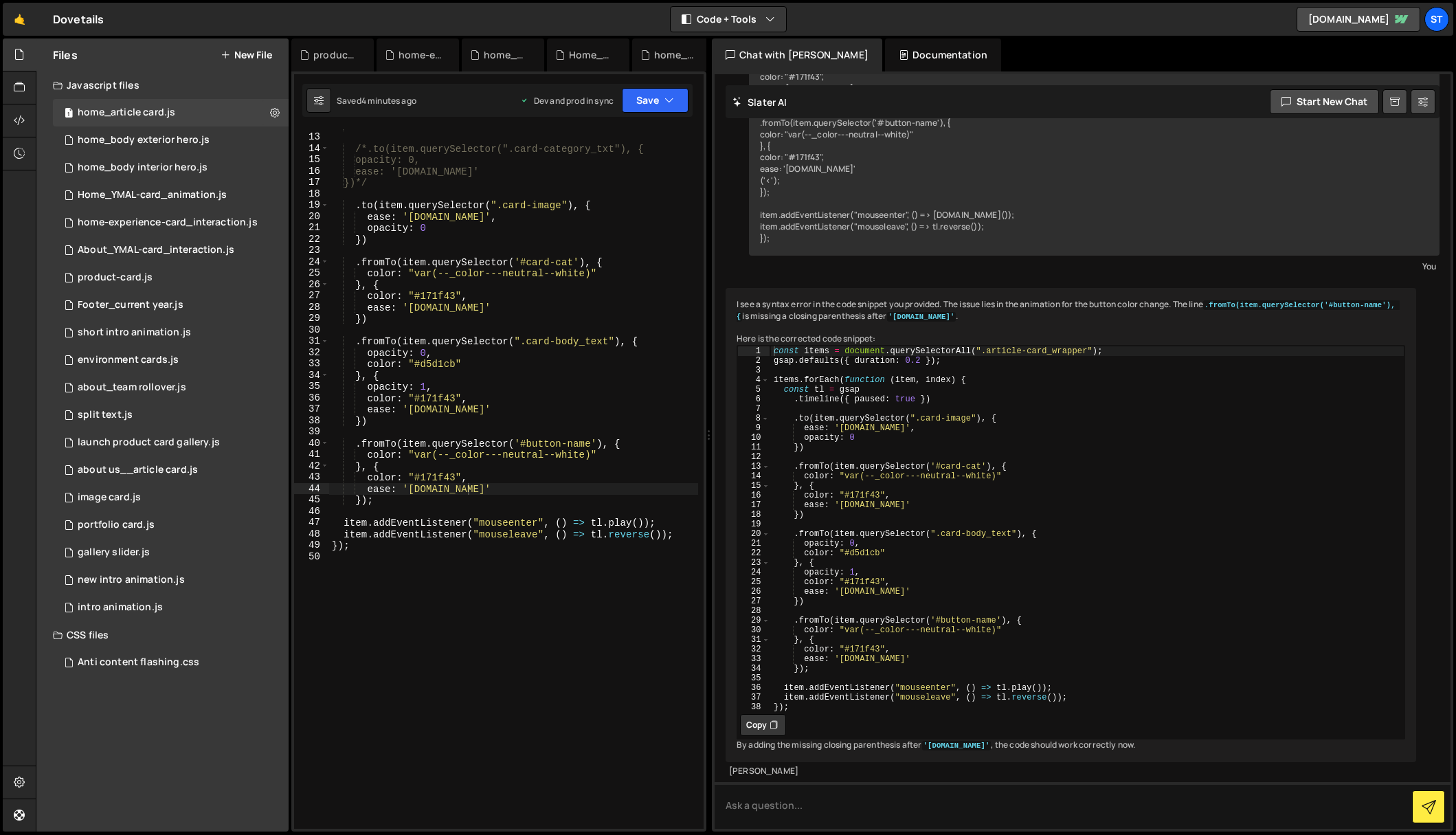
scroll to position [5466, 0]
click at [149, 199] on div "Home_YMAL-card_animation.js" at bounding box center [152, 196] width 149 height 13
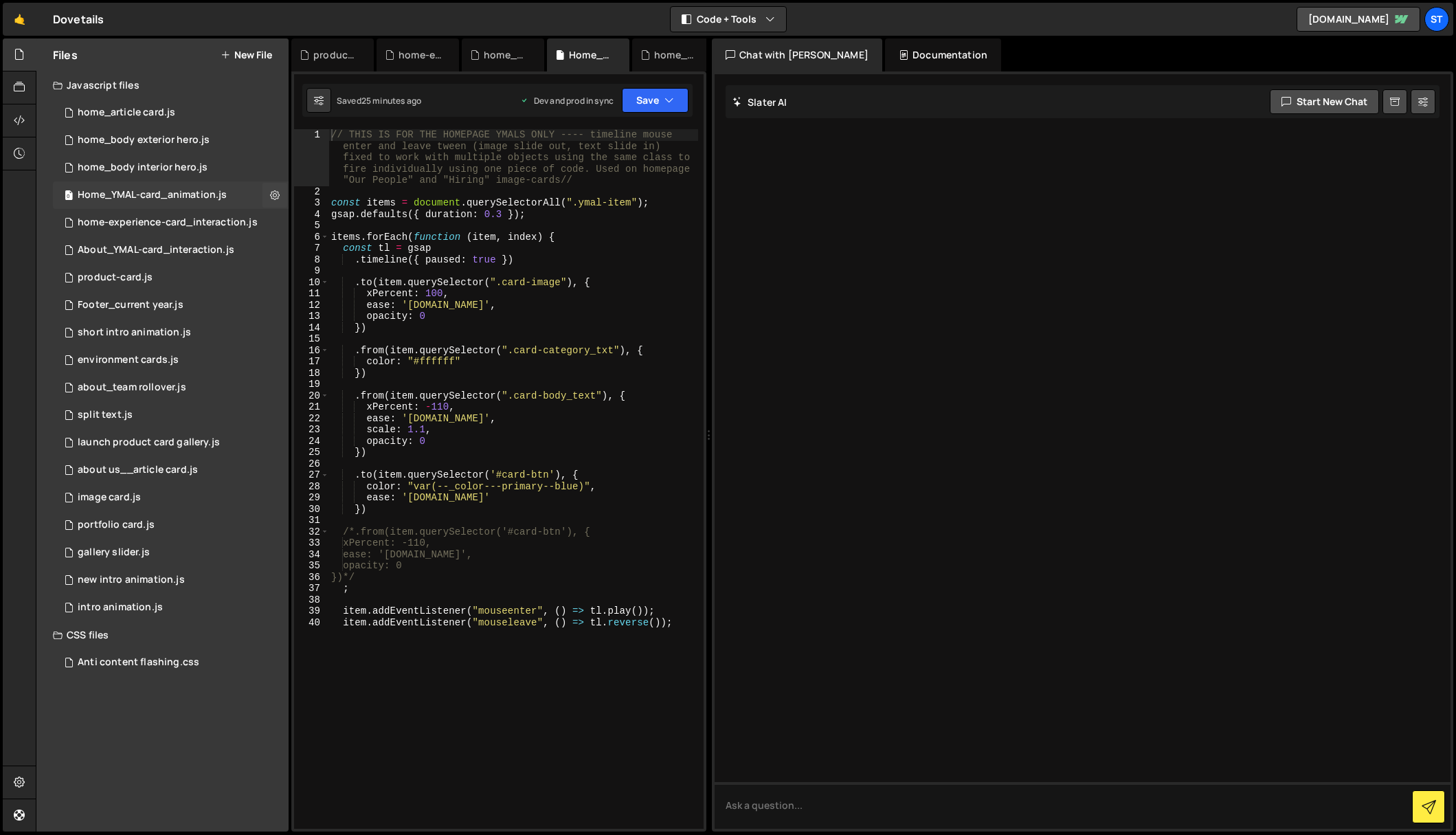
scroll to position [0, 0]
click at [277, 194] on icon at bounding box center [275, 195] width 9 height 13
type input "Home_YMAL-card_animation"
radio input "true"
click at [347, 224] on button "Edit File Settings" at bounding box center [358, 224] width 134 height 27
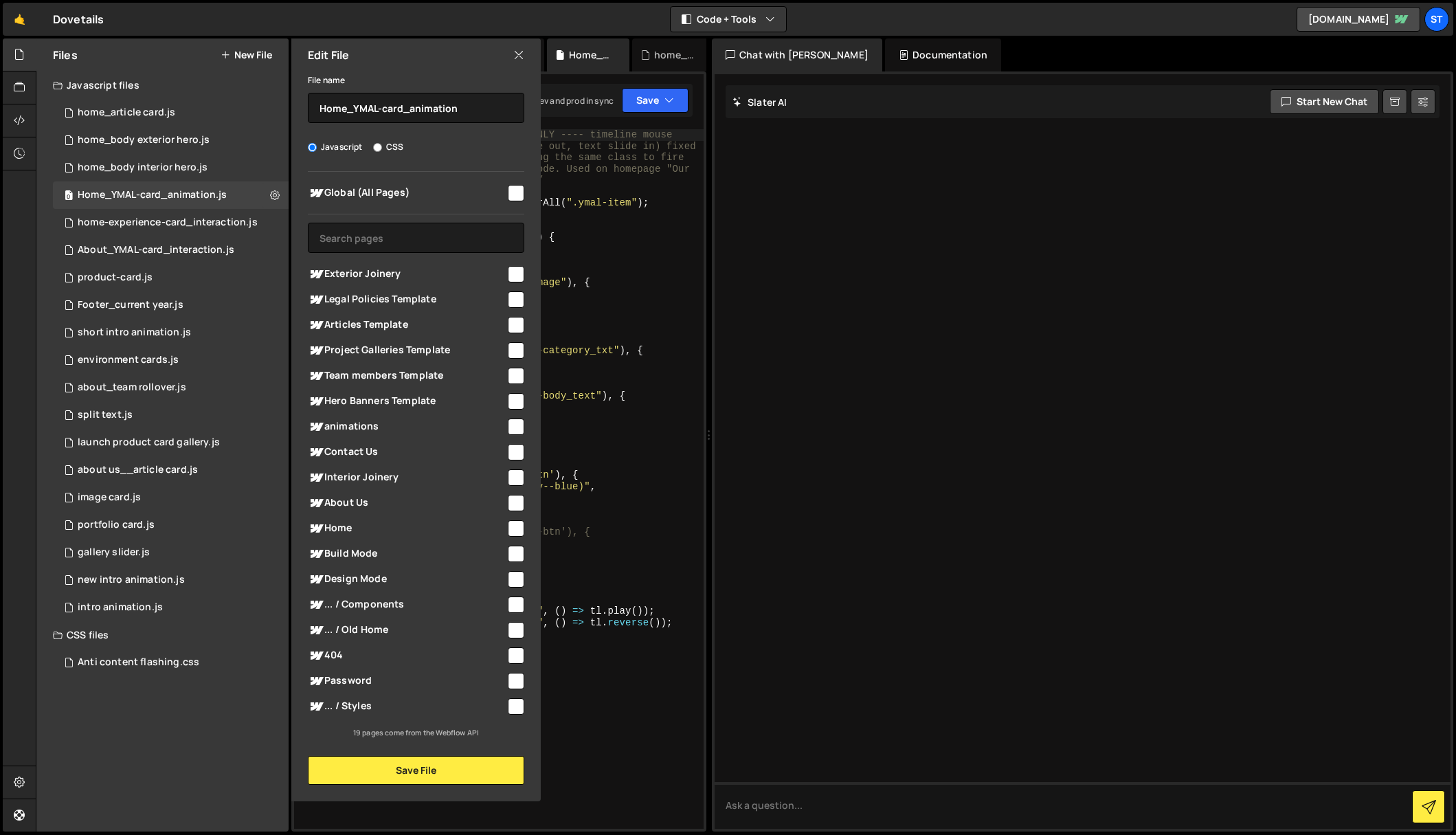
click at [519, 526] on input "checkbox" at bounding box center [515, 528] width 17 height 16
checkbox input "true"
click at [517, 499] on input "checkbox" at bounding box center [515, 503] width 17 height 16
checkbox input "true"
click at [403, 620] on button "Save File" at bounding box center [416, 770] width 217 height 29
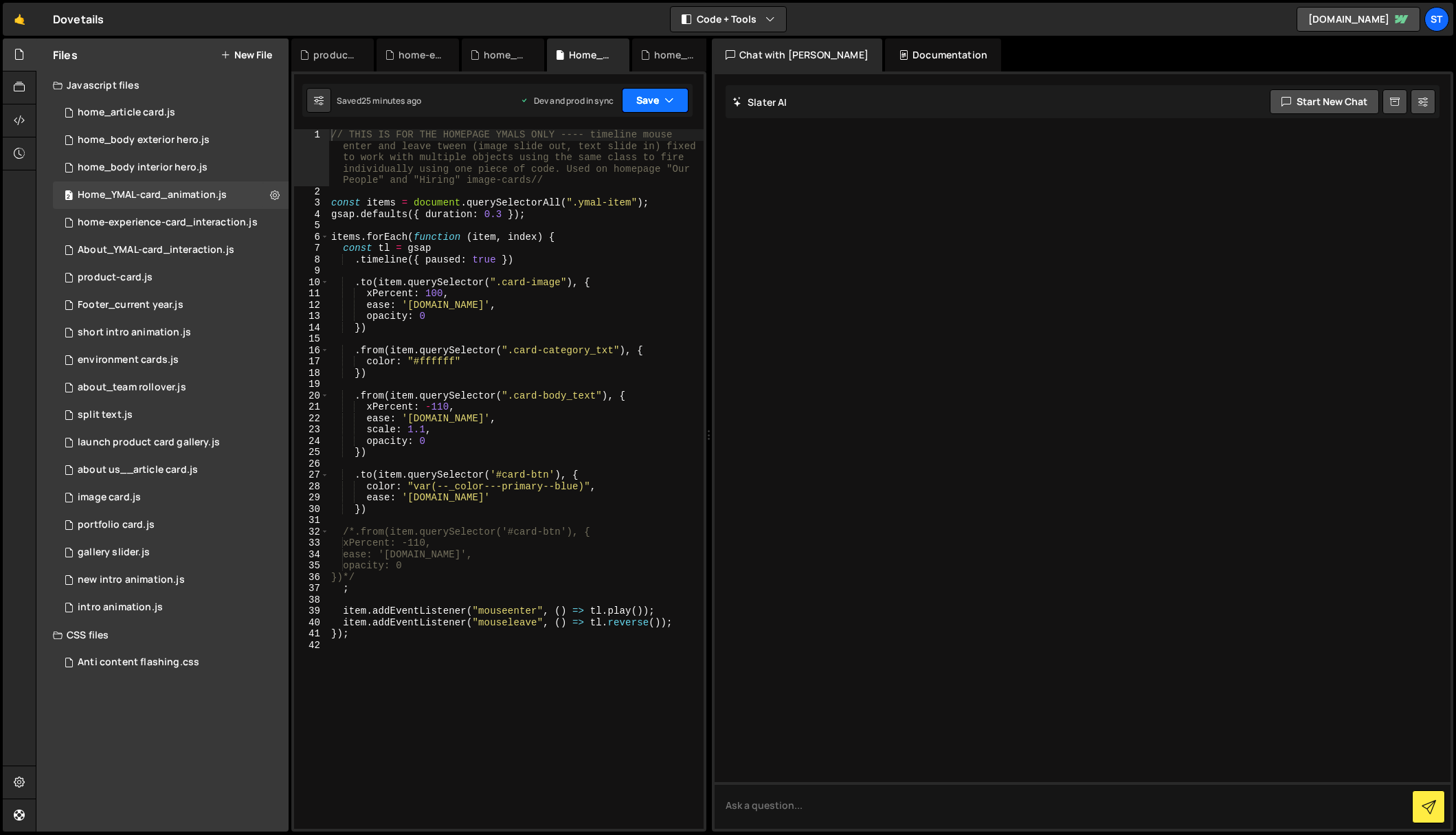
click at [656, 95] on button "Save" at bounding box center [655, 100] width 67 height 24
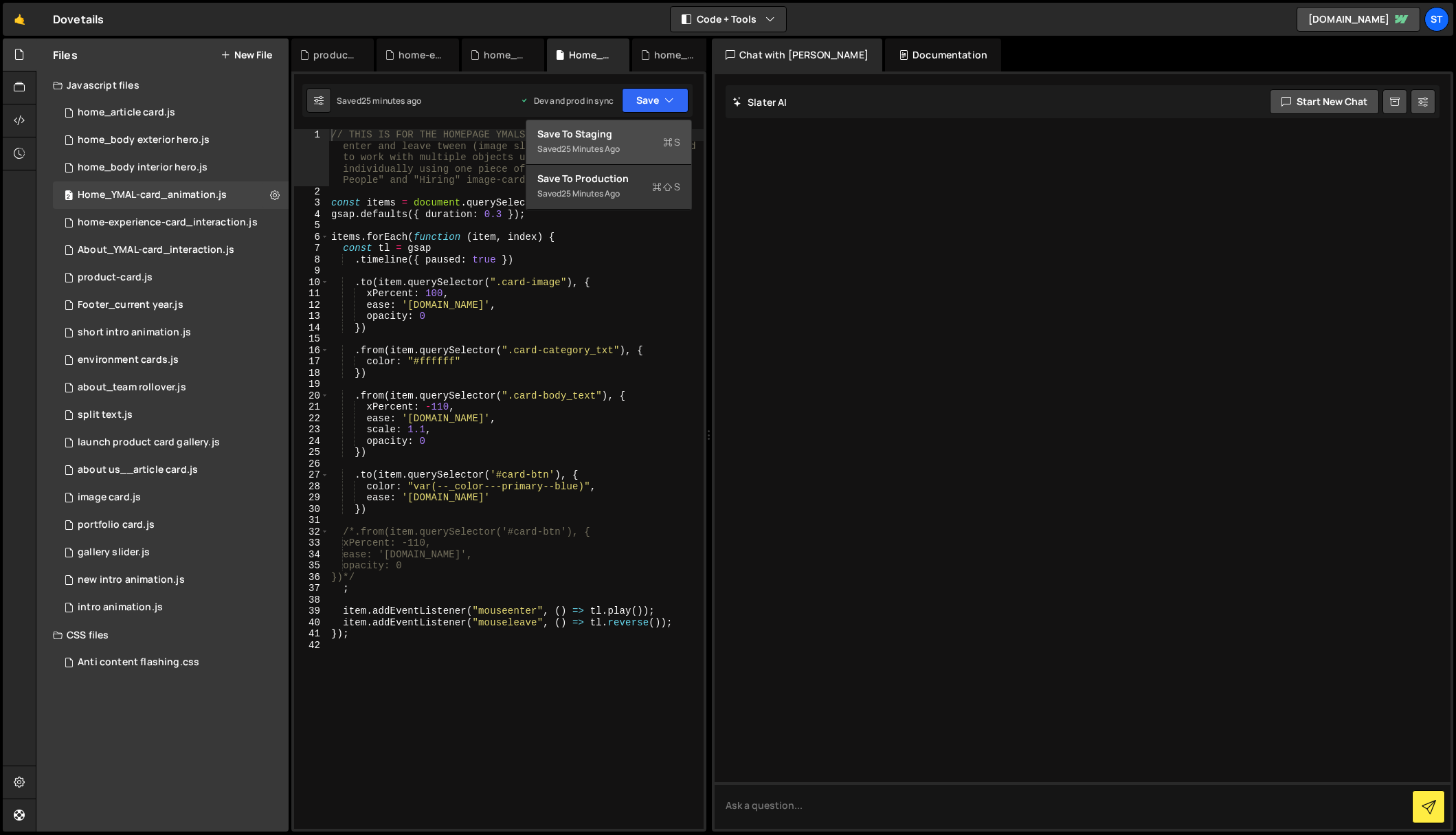
click at [628, 135] on div "Save to Staging S" at bounding box center [609, 134] width 143 height 13
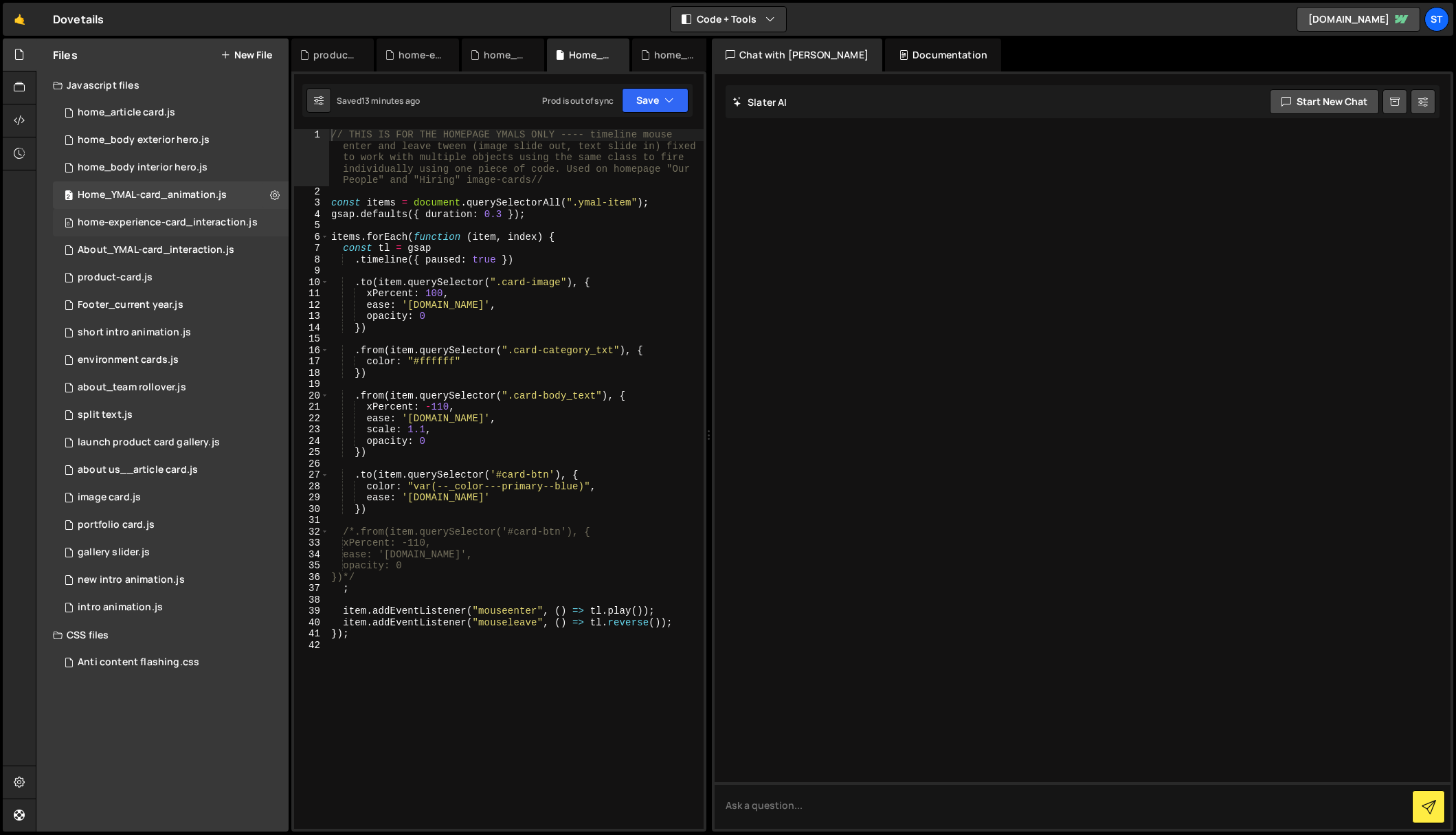
click at [119, 222] on div "home-experience-card_interaction.js" at bounding box center [167, 223] width 180 height 13
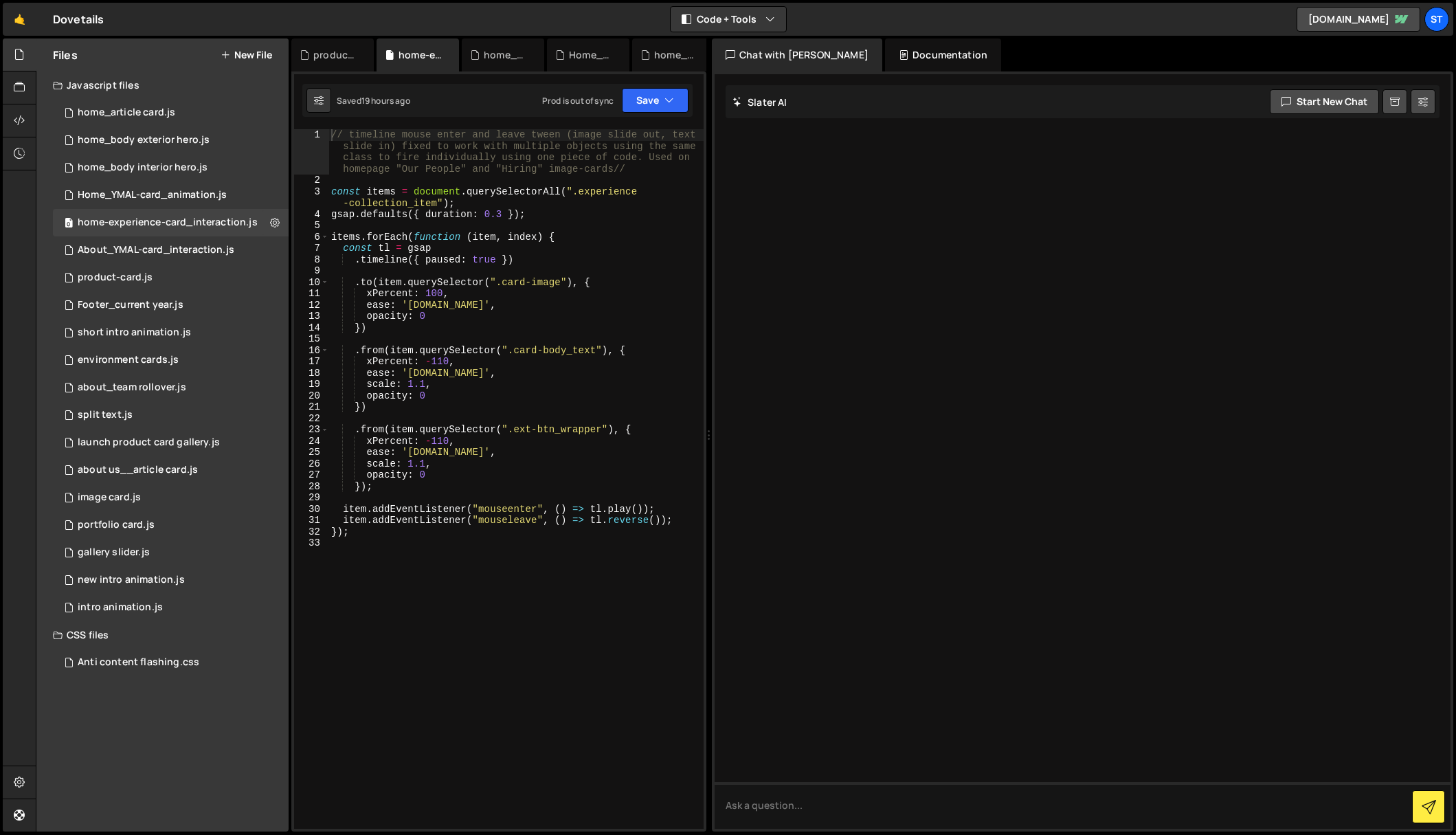
click at [409, 485] on div "// timeline mouse enter and leave tween (image slide out, text slide in) fixed …" at bounding box center [516, 397] width 376 height 536
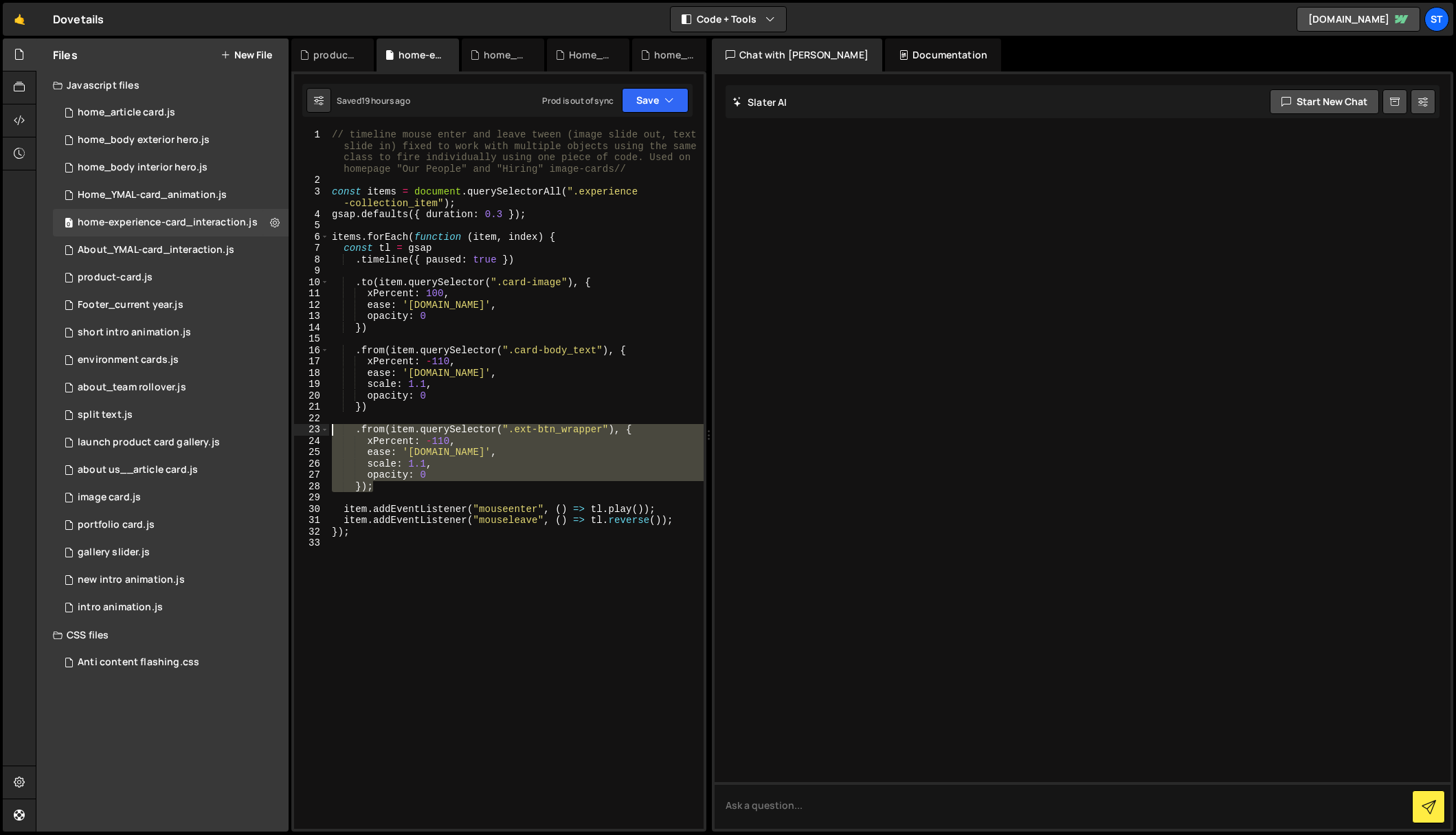
drag, startPoint x: 354, startPoint y: 452, endPoint x: 328, endPoint y: 428, distance: 35.4
click at [328, 428] on div "}); 1 2 3 4 5 6 7 8 9 10 11 12 13 14 15 16 17 18 19 20 21 22 23 24 25 26 27 28 …" at bounding box center [498, 478] width 409 height 699
type textarea ".from(item.querySelector(".ext-btn_wrapper"), { xPercent: -110,"
